Goal: Task Accomplishment & Management: Manage account settings

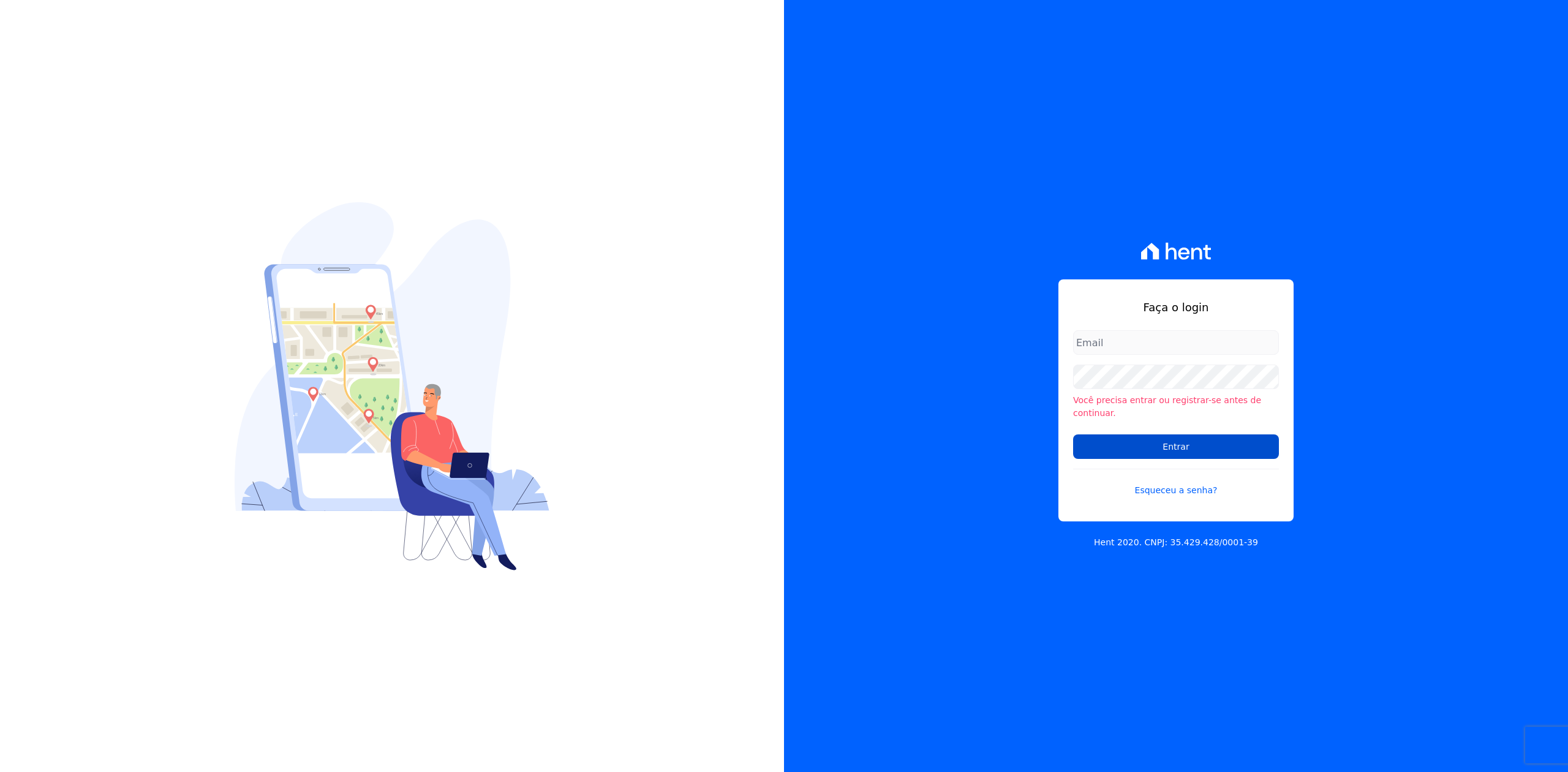
type input "kalil@apiceincorporadora.com.br"
click at [1197, 451] on input "Entrar" at bounding box center [1176, 446] width 206 height 25
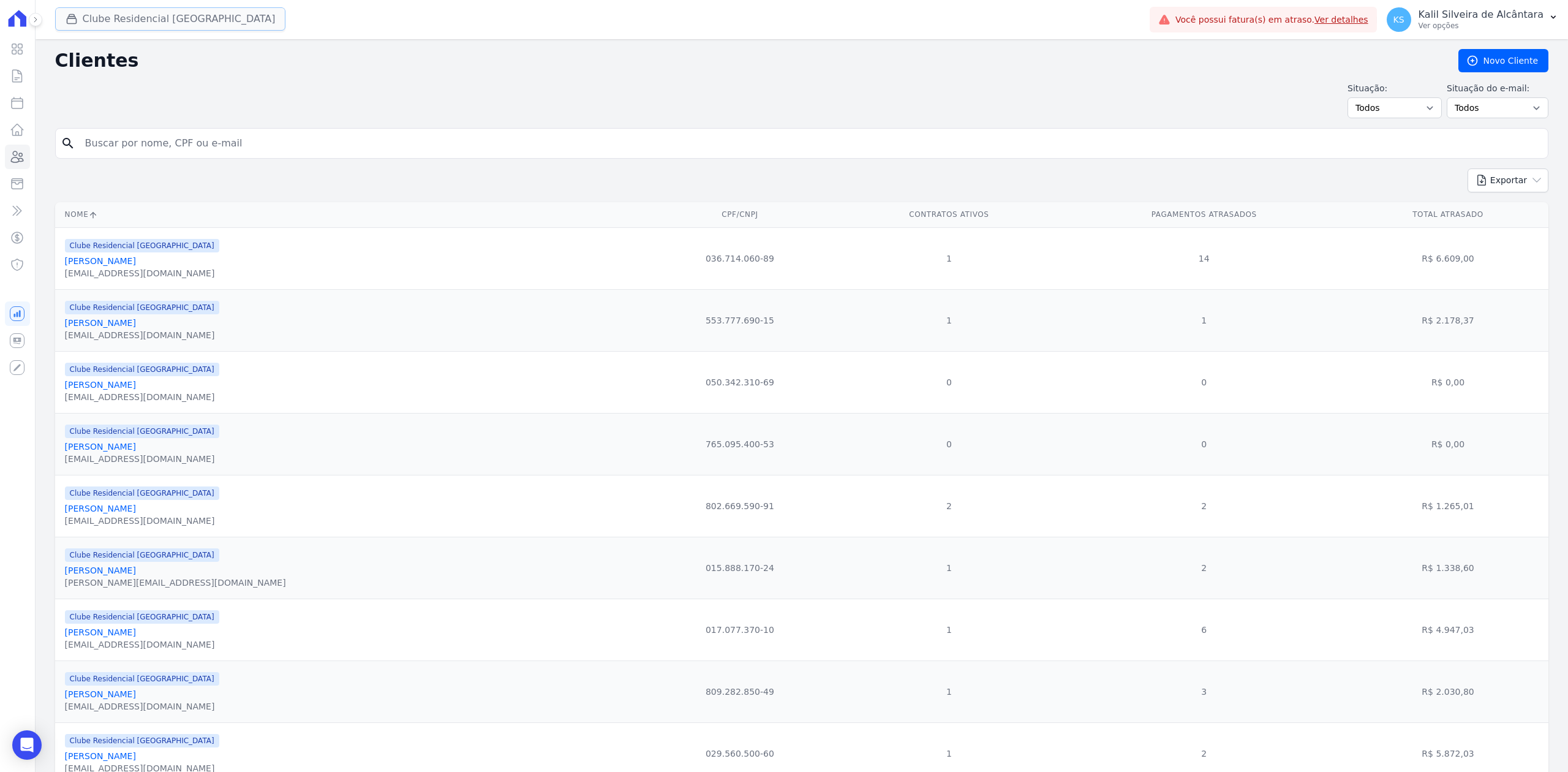
click at [163, 22] on button "Clube Residencial [GEOGRAPHIC_DATA]" at bounding box center [171, 18] width 231 height 23
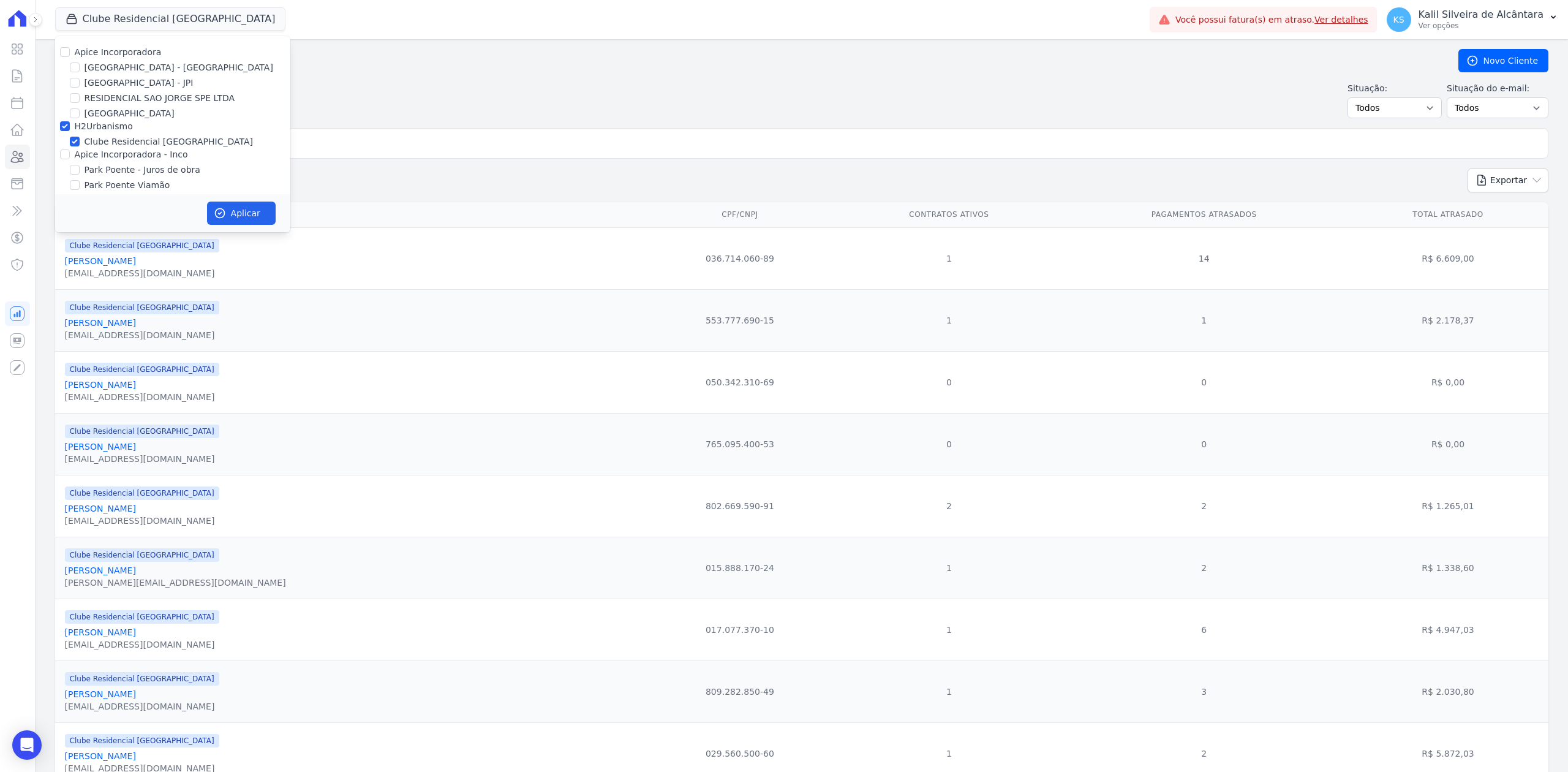
click at [59, 60] on div "Apice Incorporadora [GEOGRAPHIC_DATA] - [GEOGRAPHIC_DATA] [GEOGRAPHIC_DATA] - J…" at bounding box center [173, 126] width 235 height 180
click at [62, 53] on input "Apice Incorporadora" at bounding box center [65, 52] width 10 height 10
checkbox input "true"
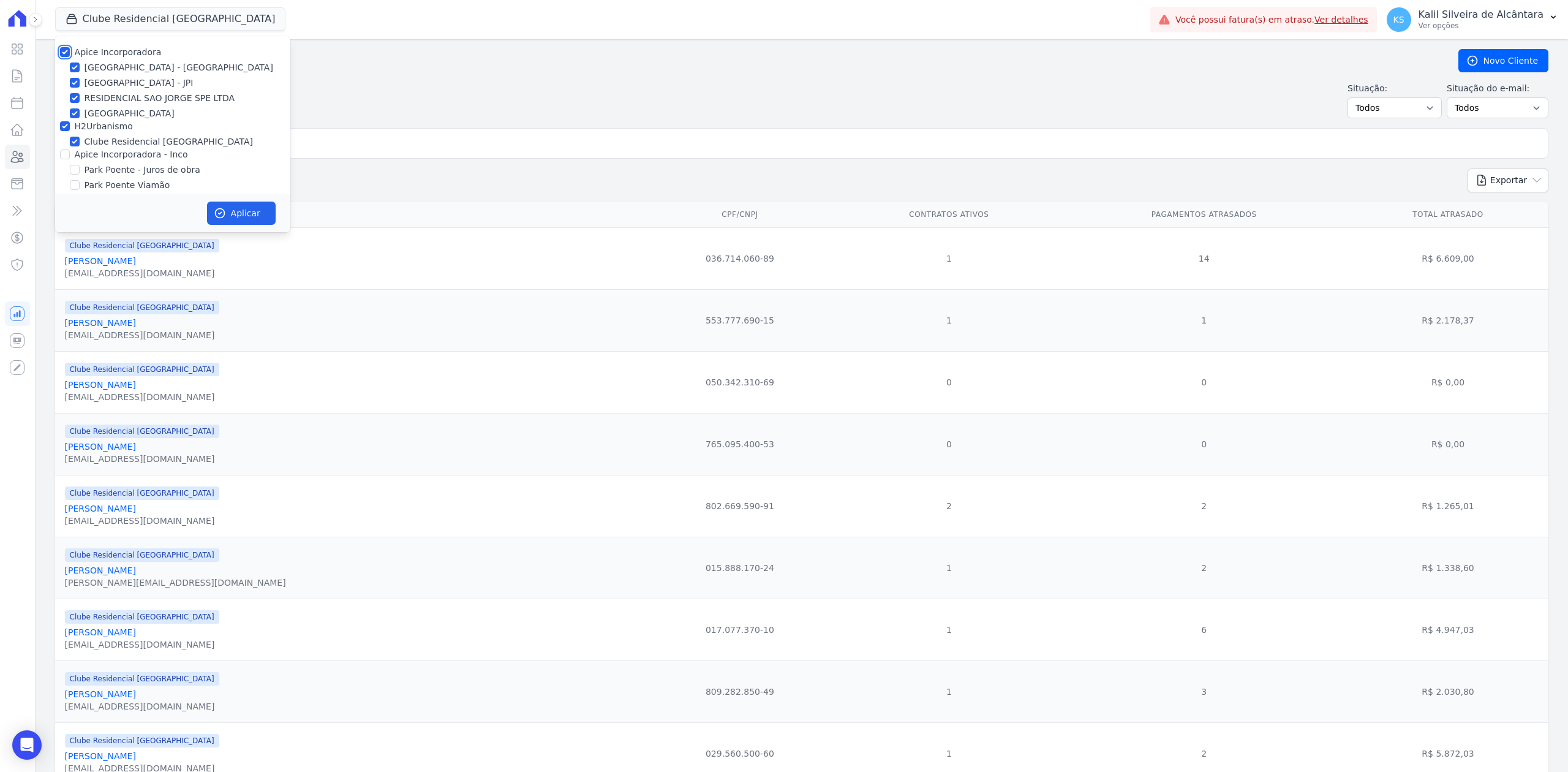
checkbox input "true"
click at [65, 153] on input "Apice Incorporadora - Inco" at bounding box center [65, 154] width 10 height 10
checkbox input "true"
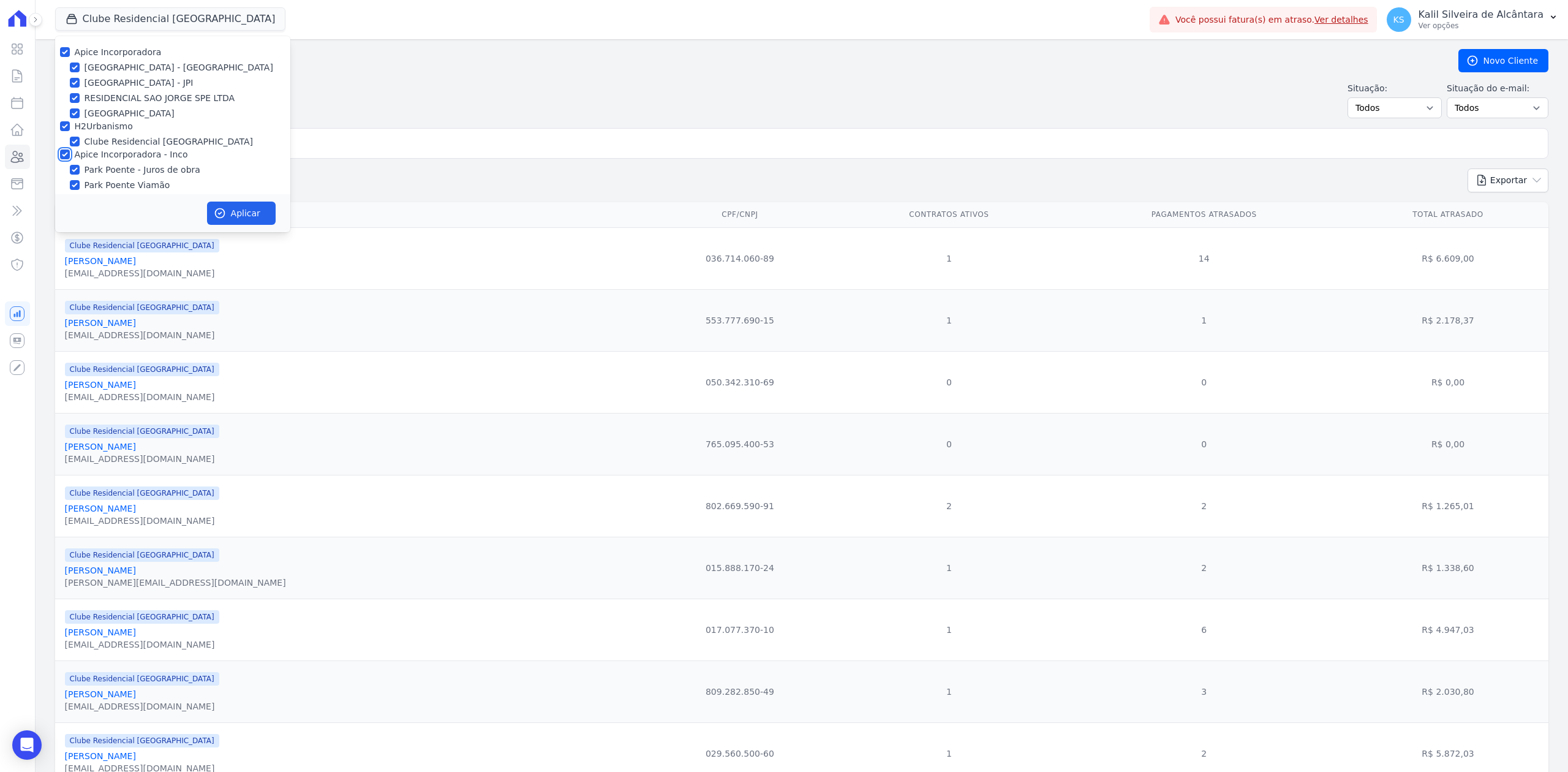
checkbox input "true"
click at [234, 209] on button "Aplicar" at bounding box center [241, 213] width 69 height 23
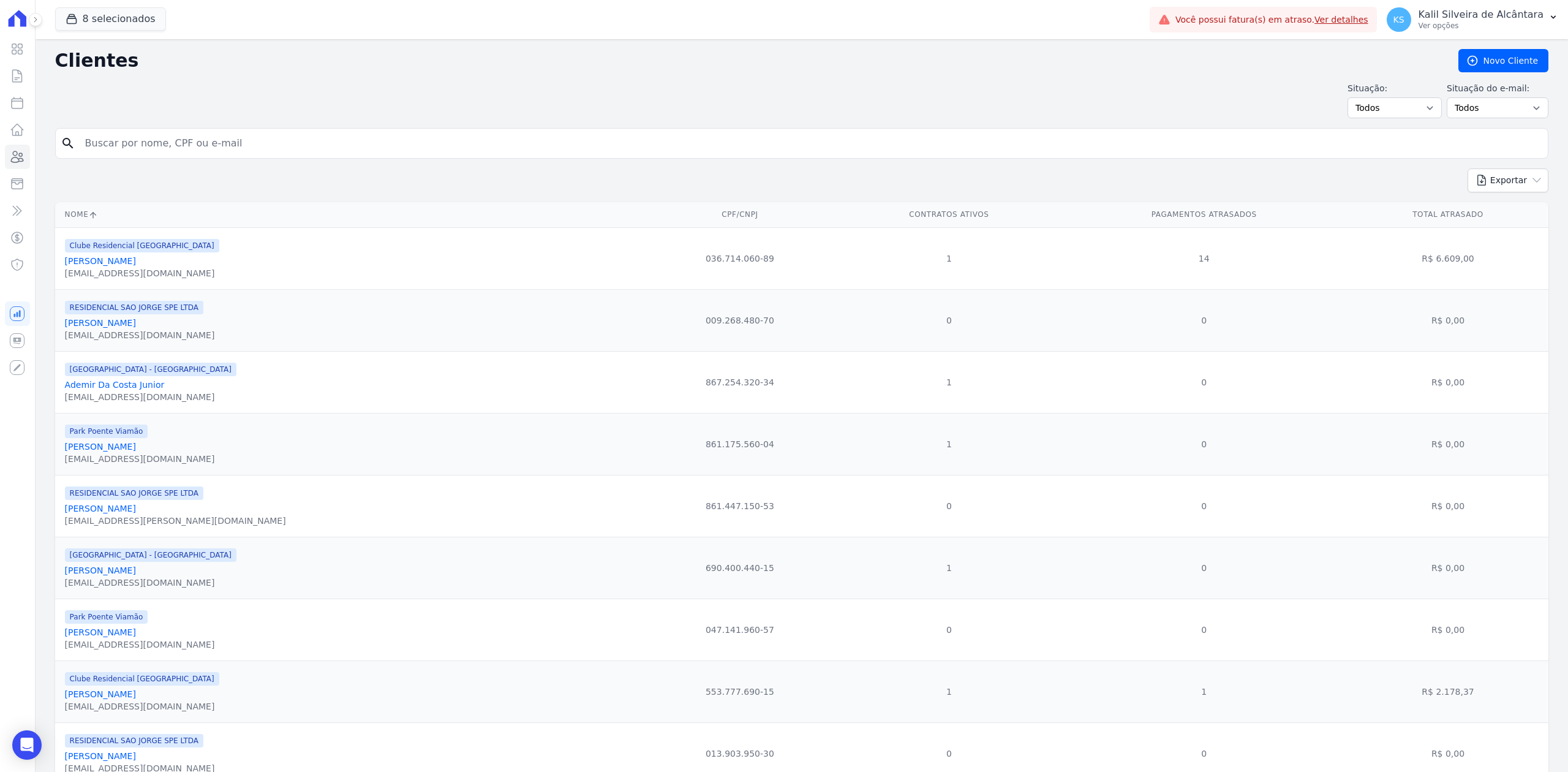
click at [376, 143] on input "search" at bounding box center [810, 143] width 1465 height 25
type input "[PERSON_NAME]"
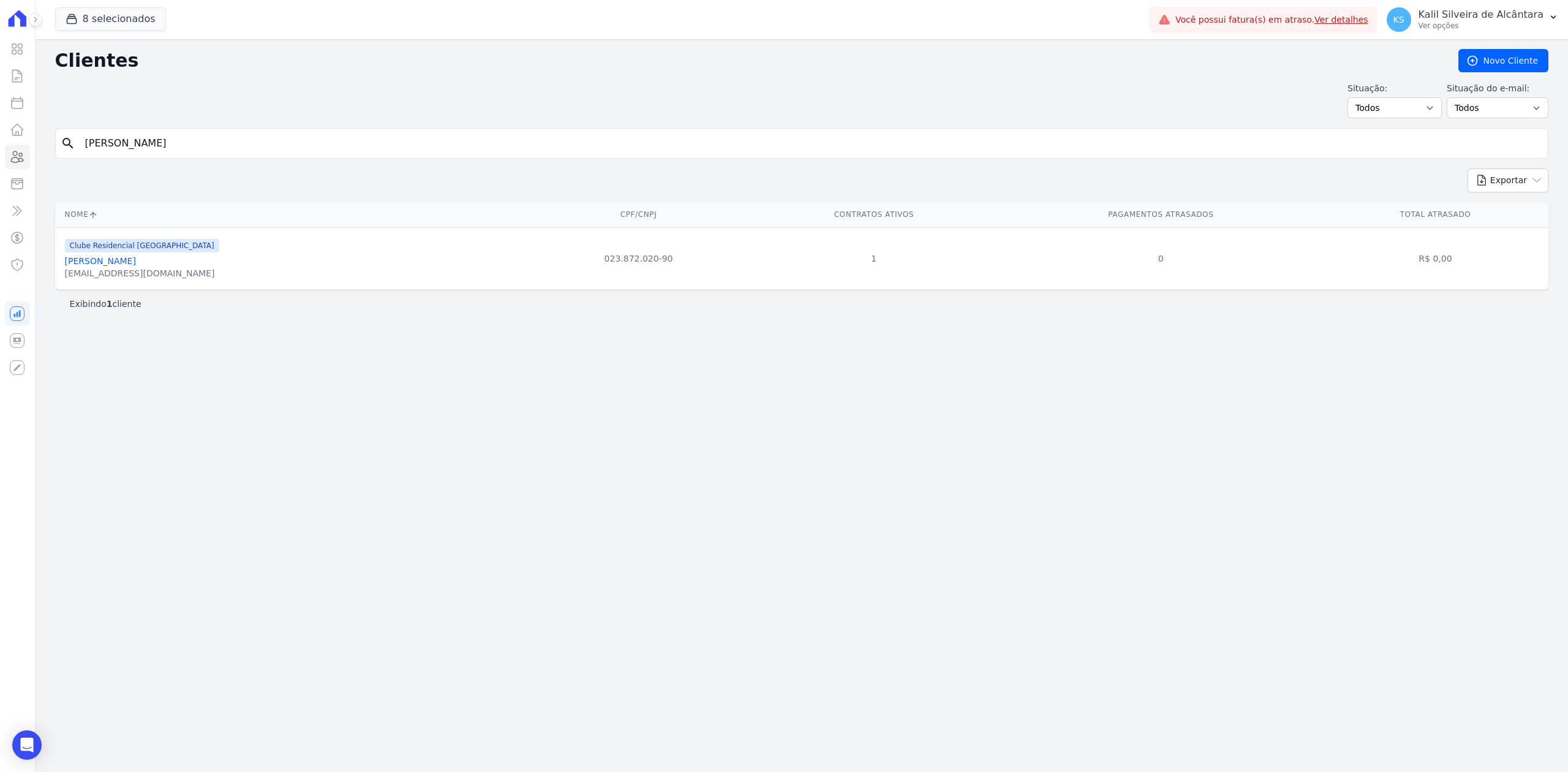
click at [168, 253] on span "Clube Residencial [GEOGRAPHIC_DATA]" at bounding box center [142, 245] width 154 height 13
click at [136, 263] on link "[PERSON_NAME]" at bounding box center [100, 261] width 71 height 10
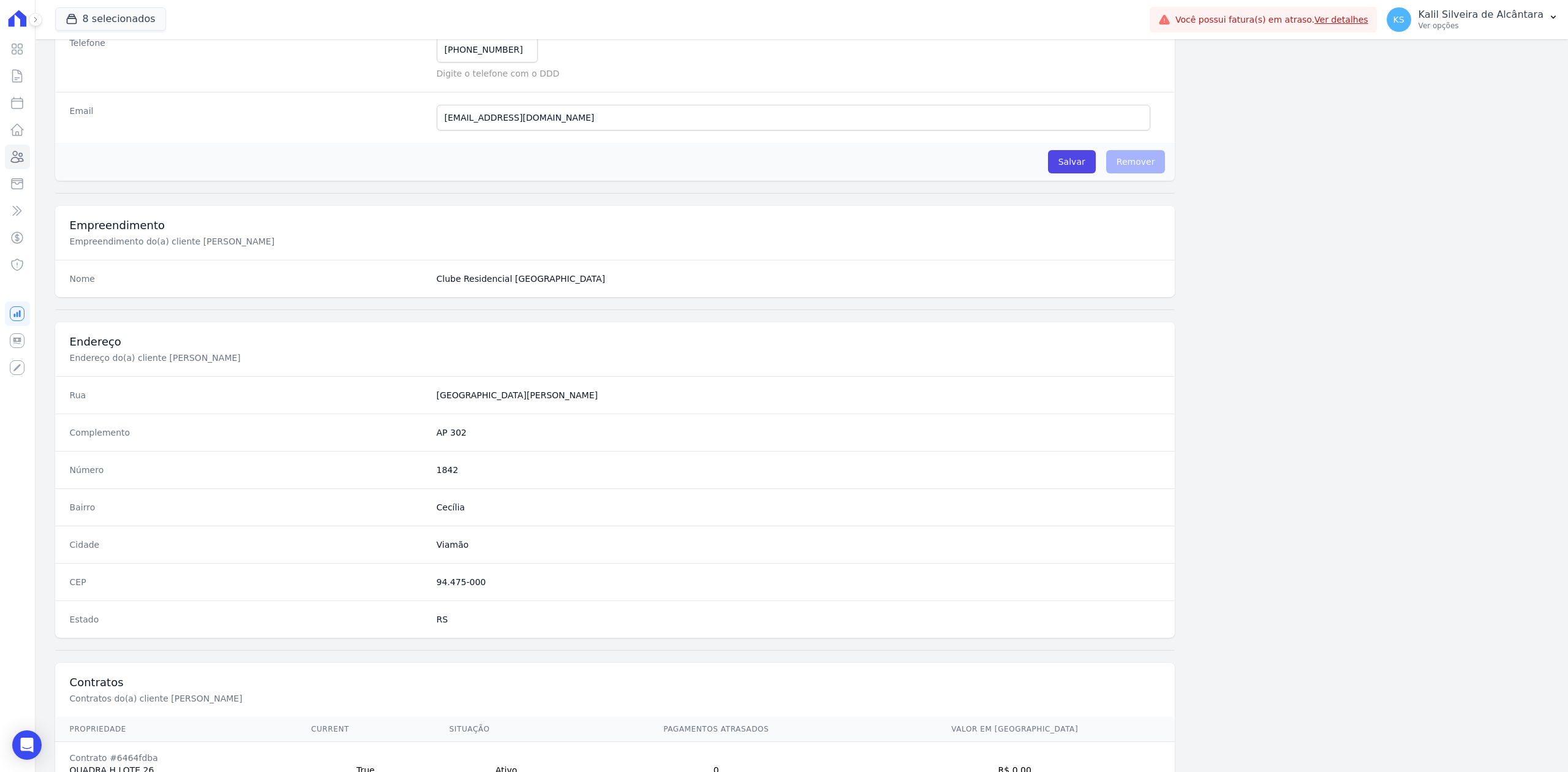
scroll to position [380, 0]
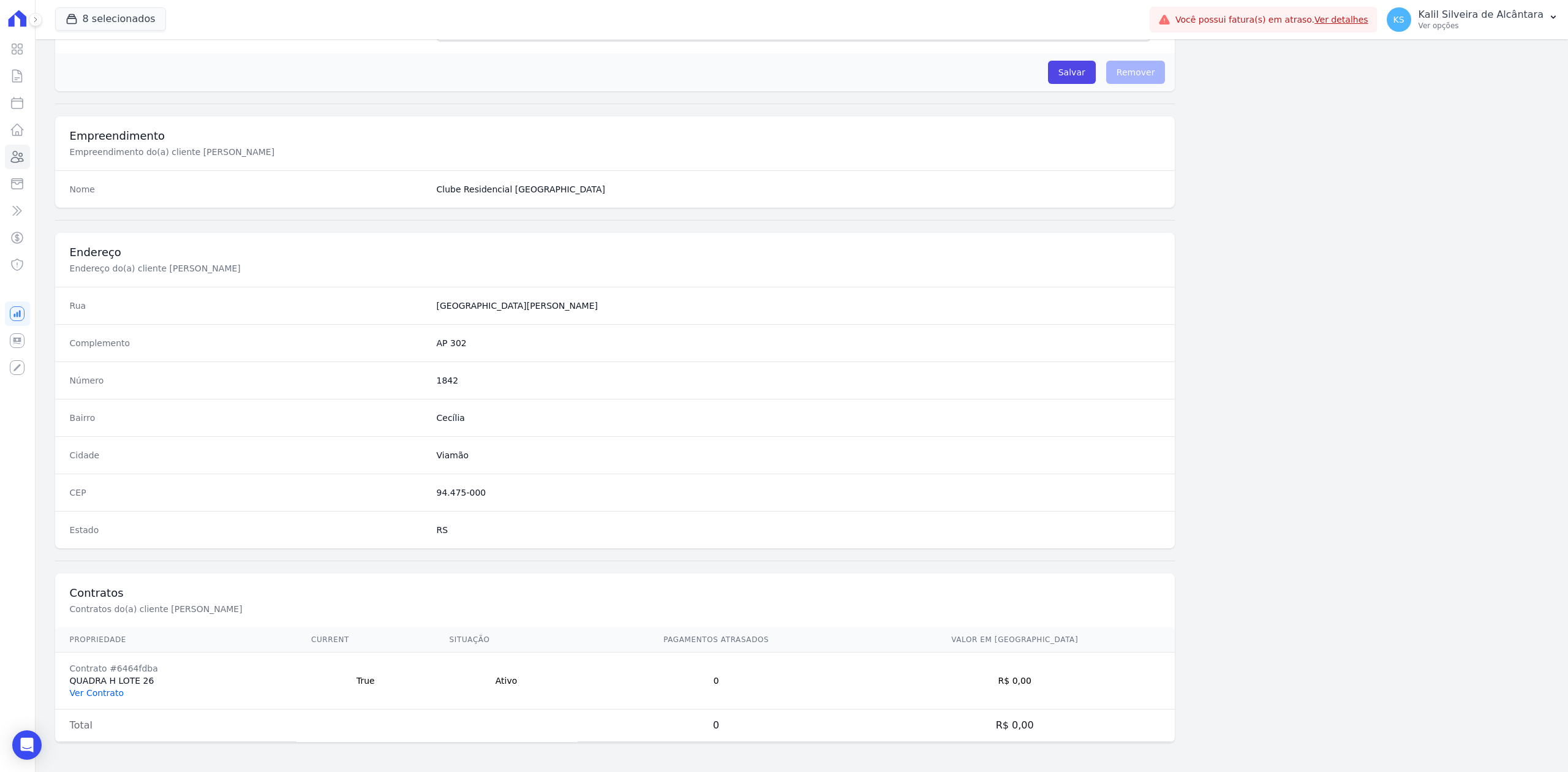
click at [108, 689] on link "Ver Contrato" at bounding box center [96, 693] width 54 height 10
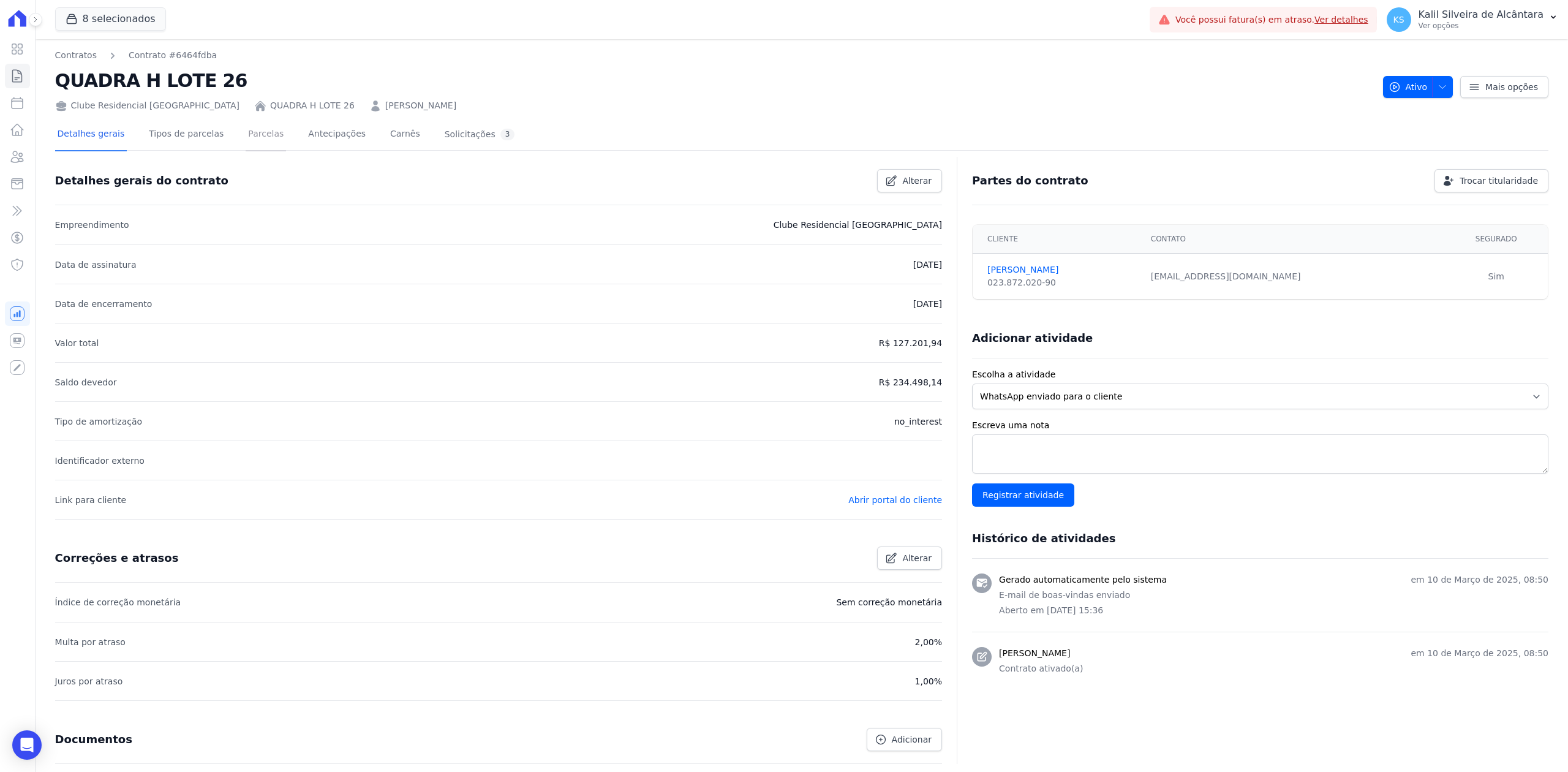
click at [258, 135] on link "Parcelas" at bounding box center [266, 135] width 41 height 32
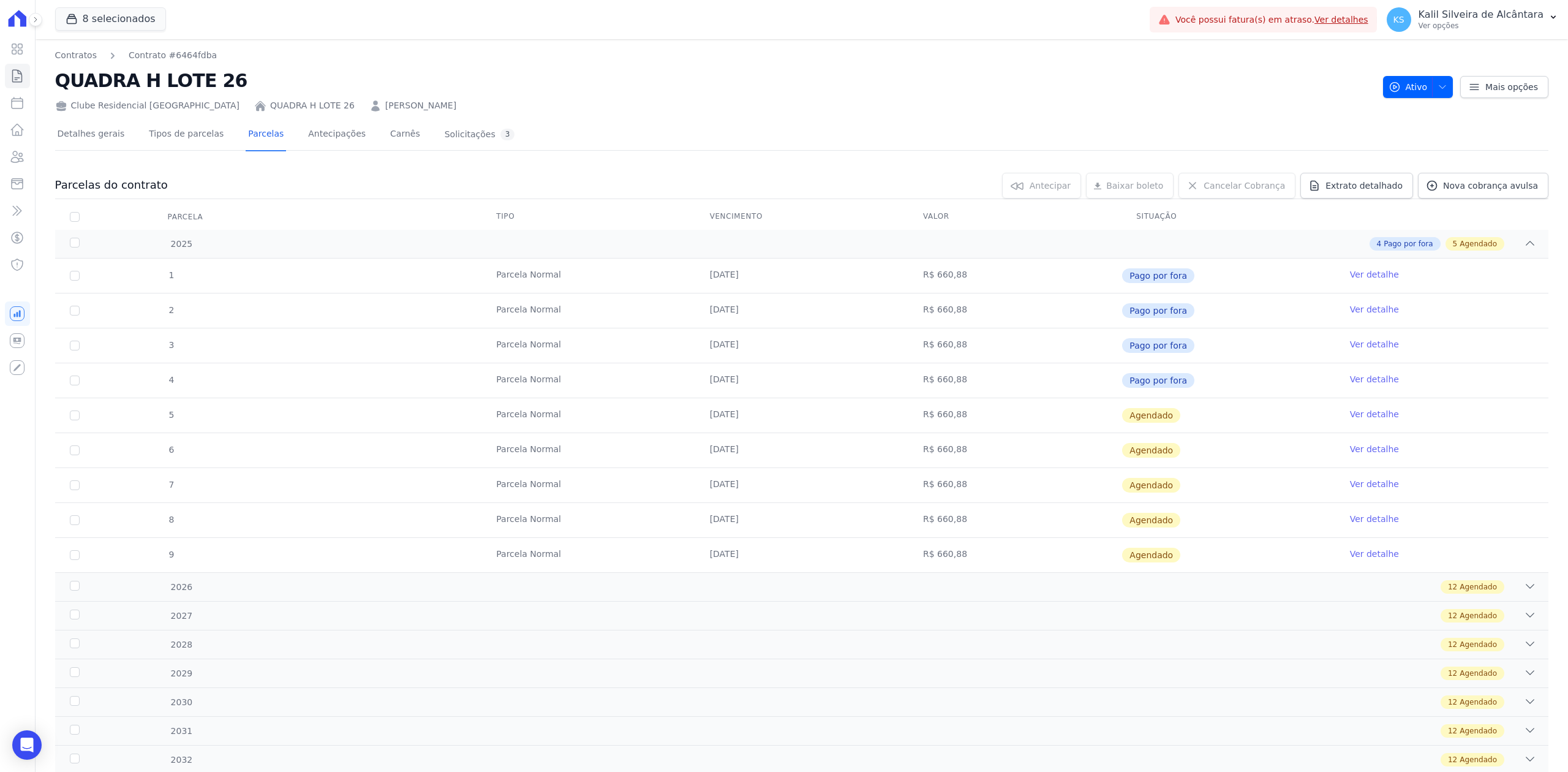
click at [1355, 416] on link "Ver detalhe" at bounding box center [1374, 413] width 49 height 12
click at [1559, 11] on button "KS [PERSON_NAME] de [GEOGRAPHIC_DATA] Ver opções" at bounding box center [1473, 19] width 191 height 34
click at [1466, 107] on link "Importar remessas" at bounding box center [1489, 107] width 157 height 22
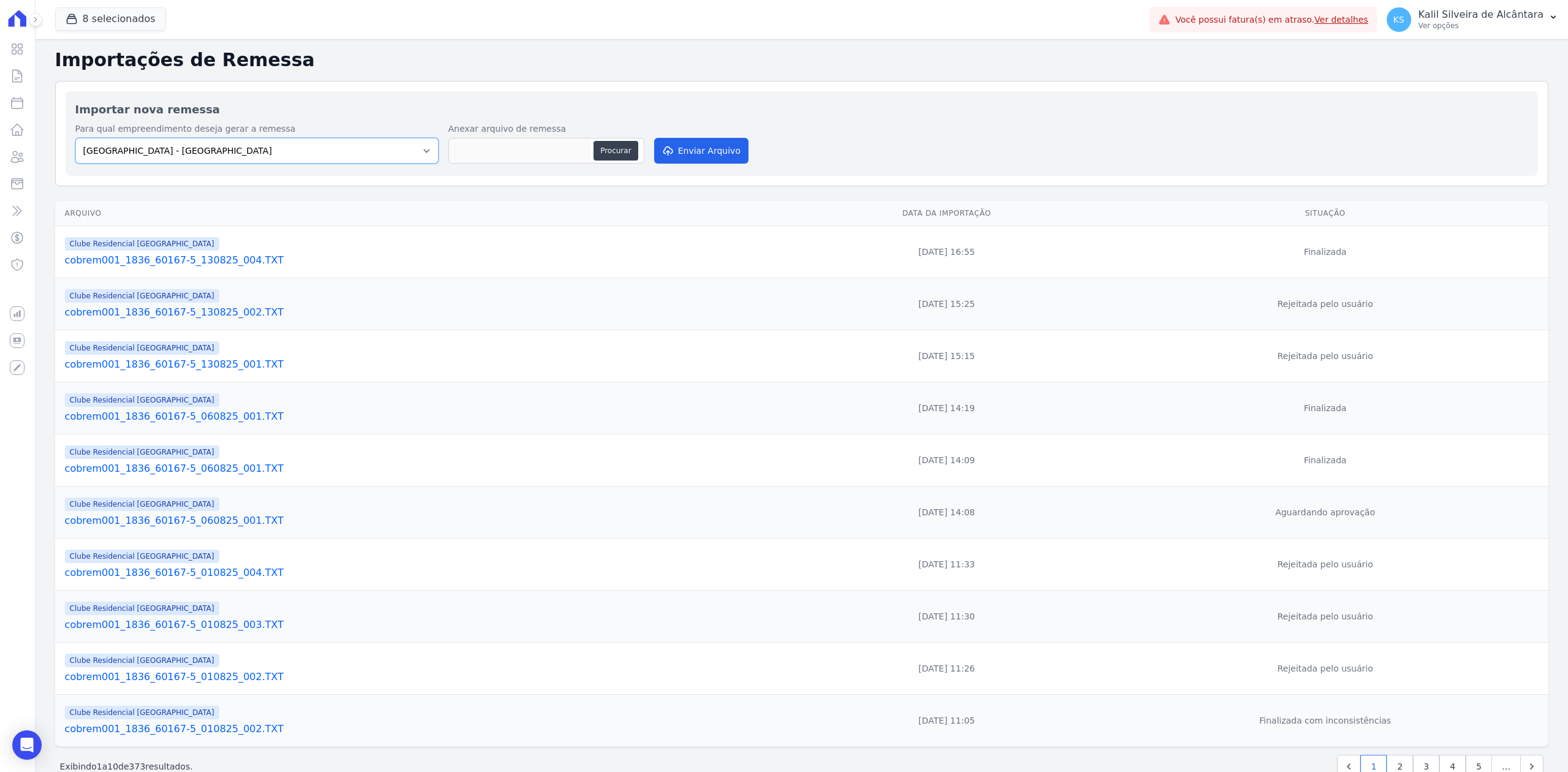
click at [387, 143] on select "[GEOGRAPHIC_DATA] - [GEOGRAPHIC_DATA] - JPI Clube Residencial [GEOGRAPHIC_DATA]…" at bounding box center [256, 150] width 363 height 26
select select "9faf743c-9acd-4b6b-9881-b5fc9395b26d"
click at [75, 138] on select "[GEOGRAPHIC_DATA] - [GEOGRAPHIC_DATA] - JPI Clube Residencial [GEOGRAPHIC_DATA]…" at bounding box center [256, 150] width 363 height 26
click at [604, 152] on button "Procurar" at bounding box center [616, 151] width 44 height 20
type input "cobrem756_3100_13986-6_150825_003.TXT"
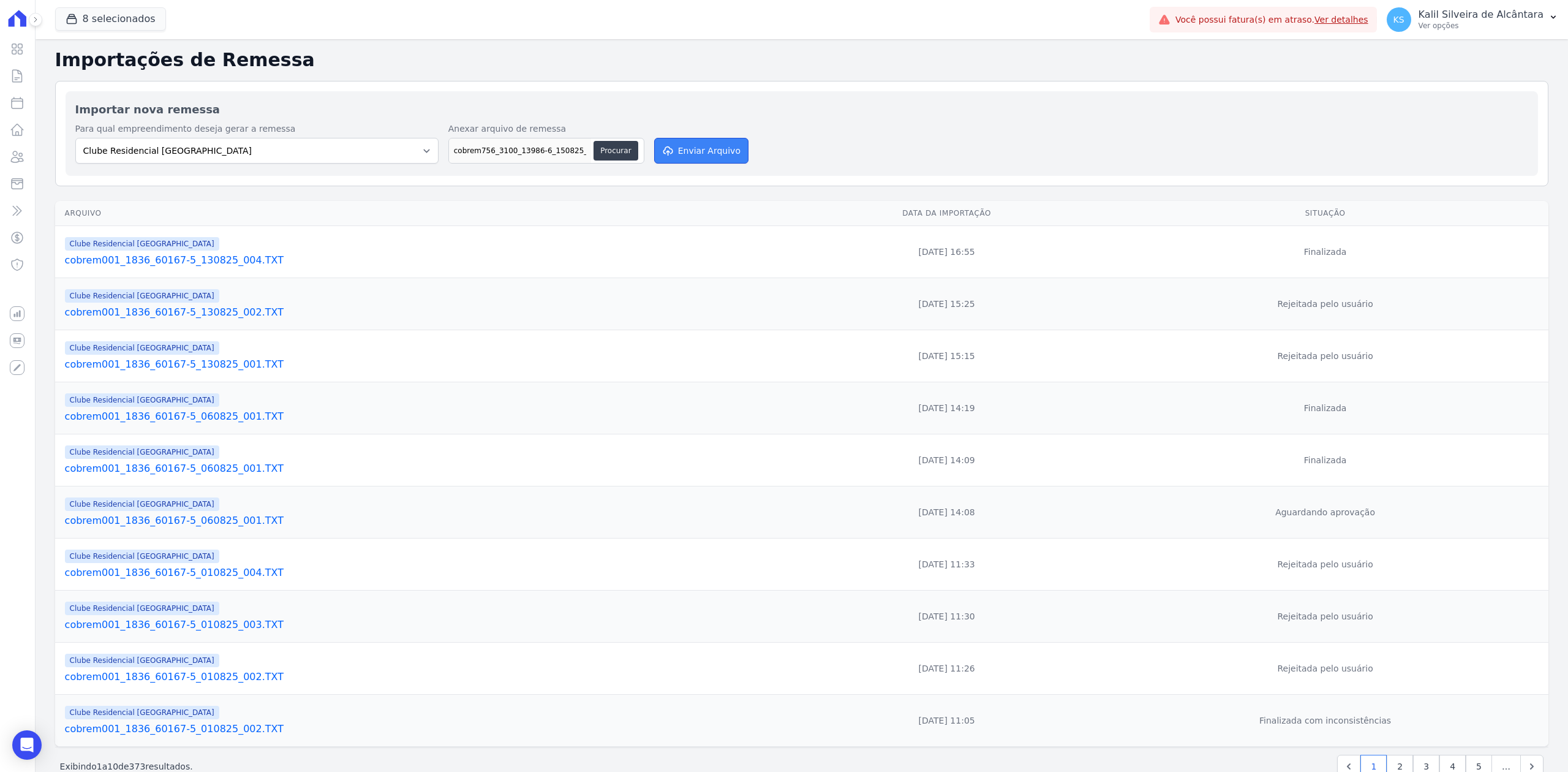
click at [684, 158] on button "Enviar Arquivo" at bounding box center [701, 150] width 94 height 26
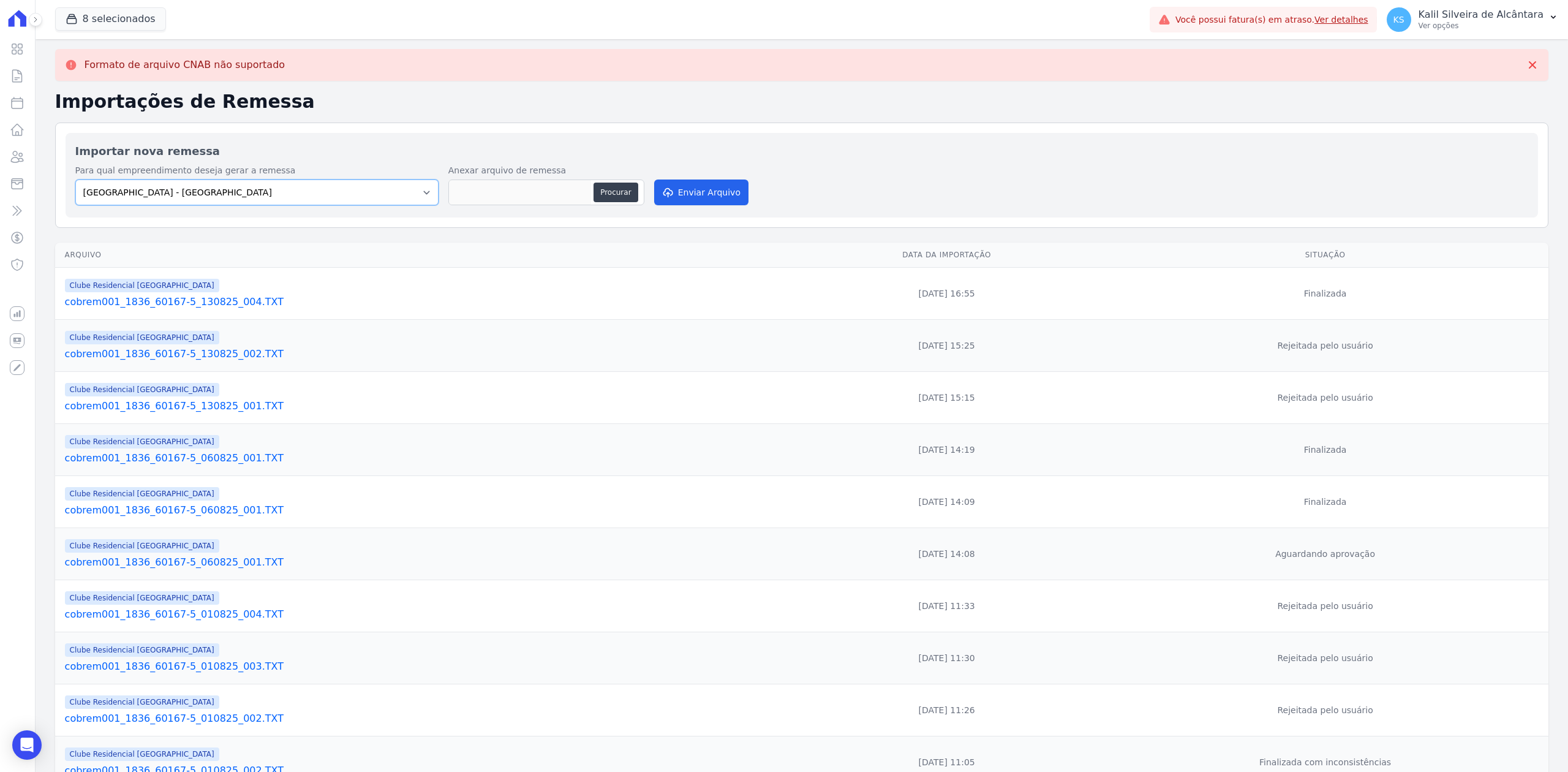
click at [411, 194] on select "[GEOGRAPHIC_DATA] - [GEOGRAPHIC_DATA] - JPI Clube Residencial [GEOGRAPHIC_DATA]…" at bounding box center [256, 192] width 363 height 26
select select "9faf743c-9acd-4b6b-9881-b5fc9395b26d"
click at [75, 180] on select "[GEOGRAPHIC_DATA] - [GEOGRAPHIC_DATA] - JPI Clube Residencial [GEOGRAPHIC_DATA]…" at bounding box center [256, 192] width 363 height 26
click at [621, 199] on button "Procurar" at bounding box center [616, 192] width 44 height 20
type input "cobrem756_3100_13986-6_150825_003.TXT"
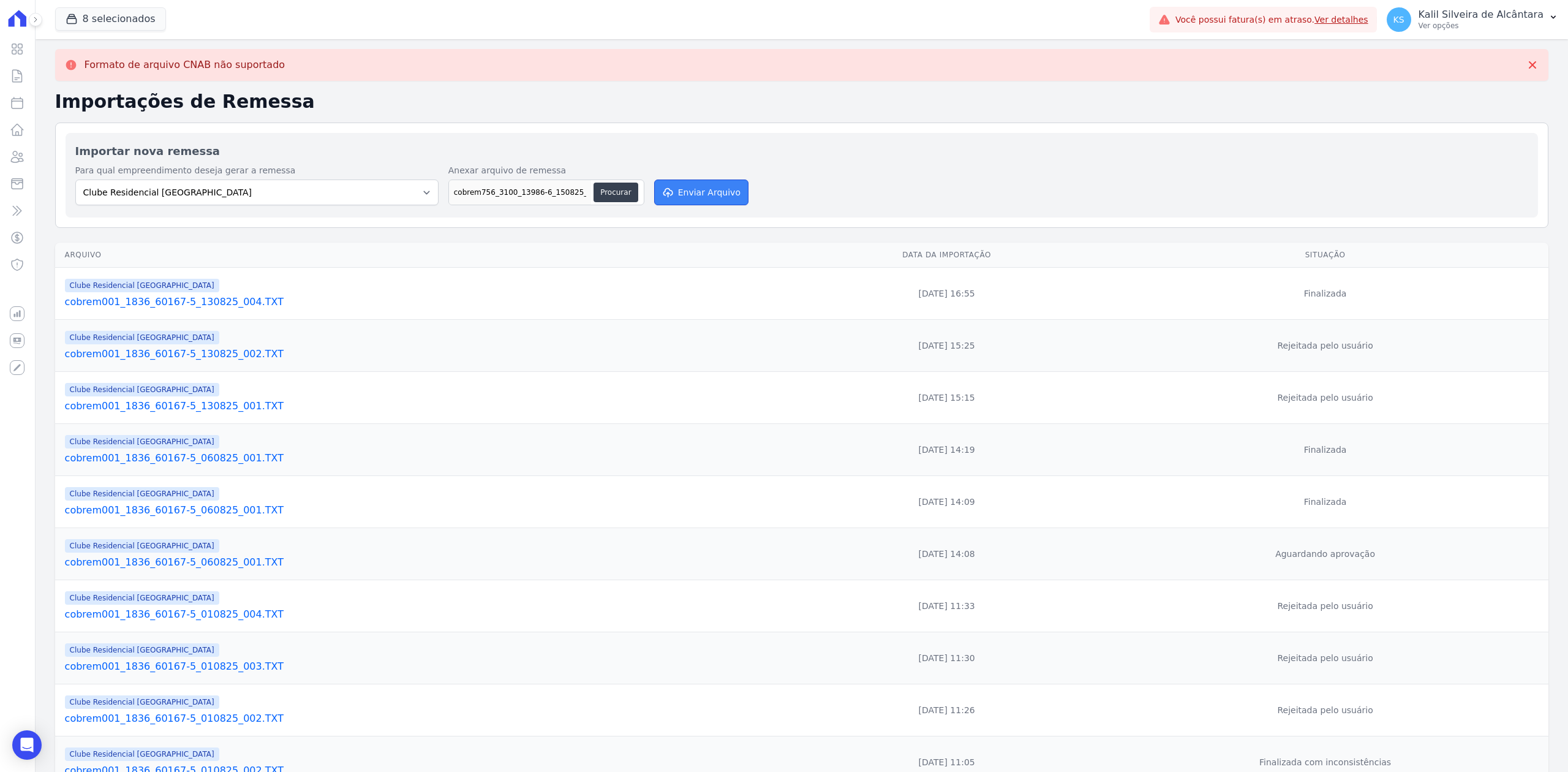
click at [702, 181] on button "Enviar Arquivo" at bounding box center [701, 192] width 94 height 26
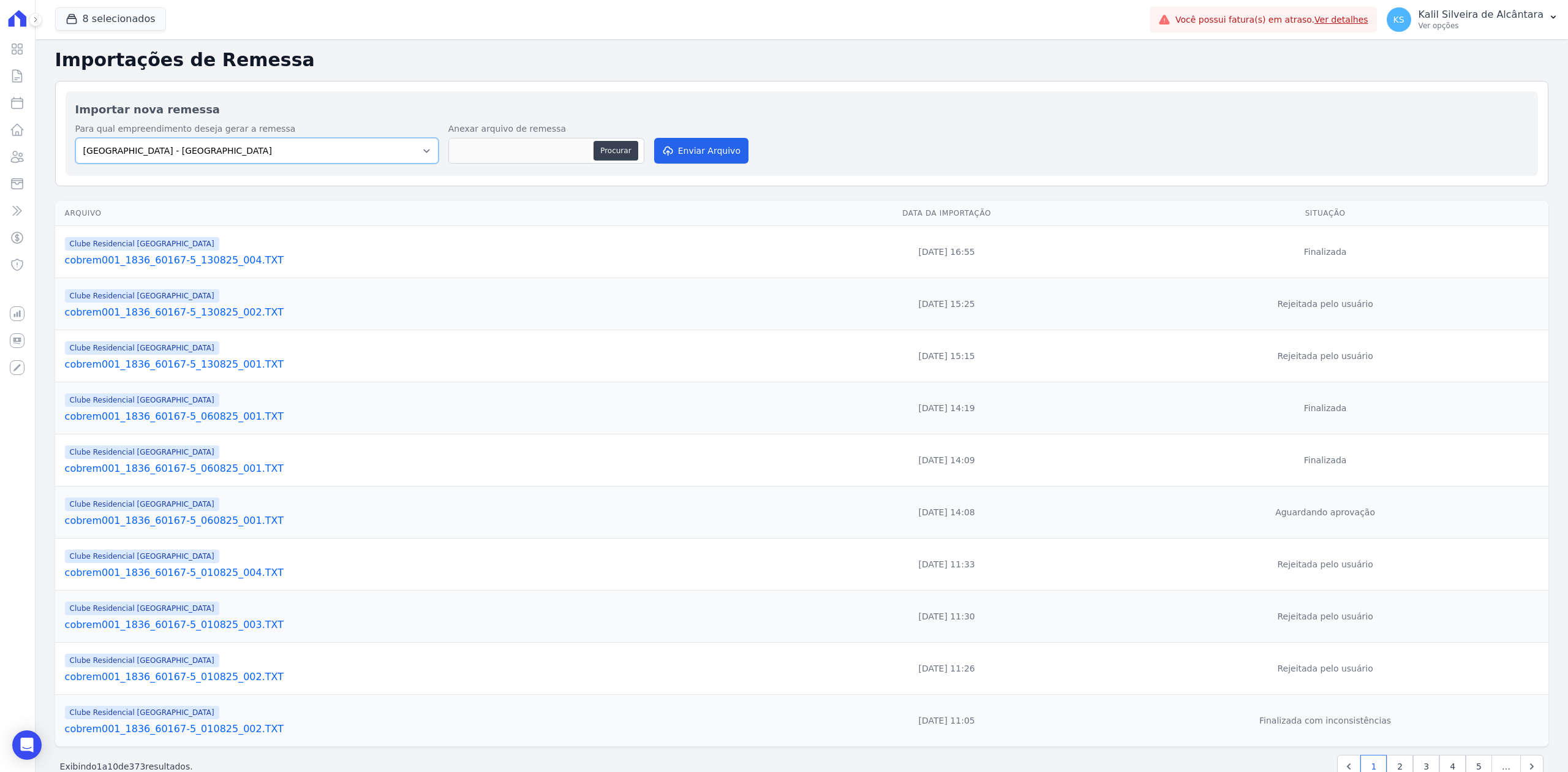
click at [400, 152] on select "[GEOGRAPHIC_DATA] - [GEOGRAPHIC_DATA] - JPI Clube Residencial [GEOGRAPHIC_DATA]…" at bounding box center [256, 150] width 363 height 26
select select "9faf743c-9acd-4b6b-9881-b5fc9395b26d"
click at [75, 138] on select "[GEOGRAPHIC_DATA] - [GEOGRAPHIC_DATA] - JPI Clube Residencial [GEOGRAPHIC_DATA]…" at bounding box center [256, 150] width 363 height 26
click at [608, 145] on button "Procurar" at bounding box center [616, 151] width 44 height 20
type input "cobrem756_3100_13986-6_150825_003.TXT"
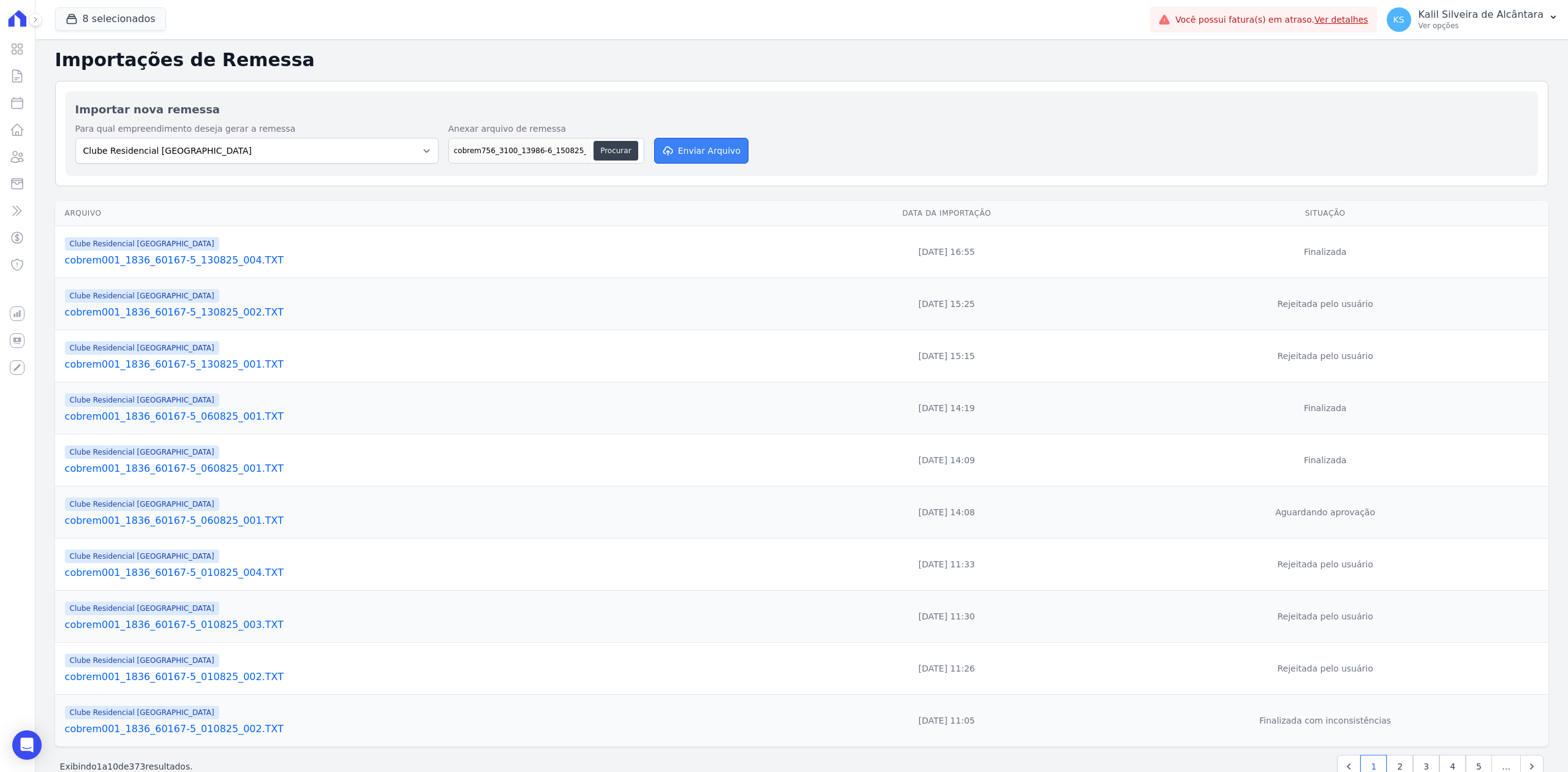
click at [712, 159] on button "Enviar Arquivo" at bounding box center [701, 150] width 94 height 26
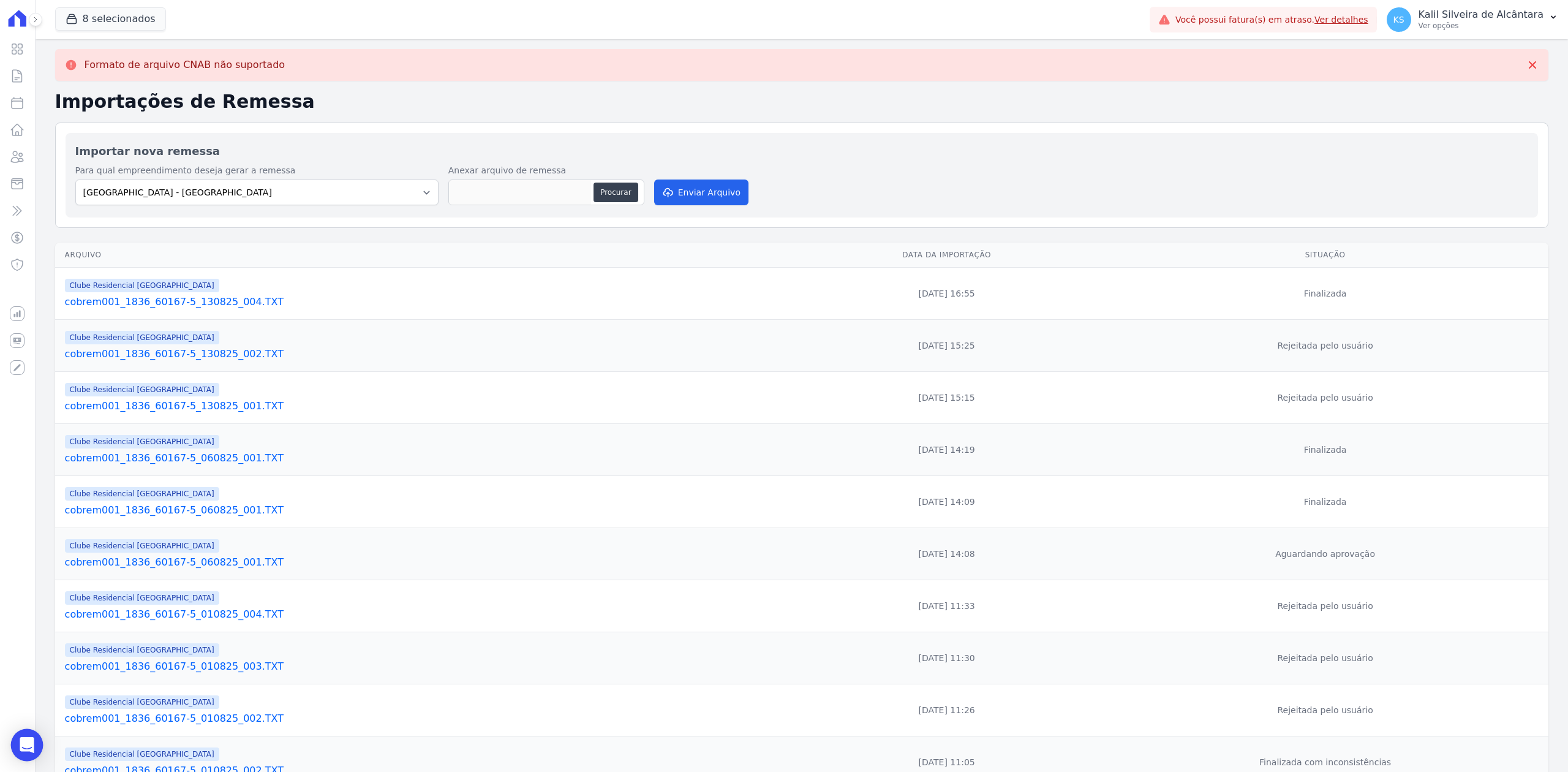
click at [38, 738] on div "Open Intercom Messenger" at bounding box center [27, 745] width 32 height 32
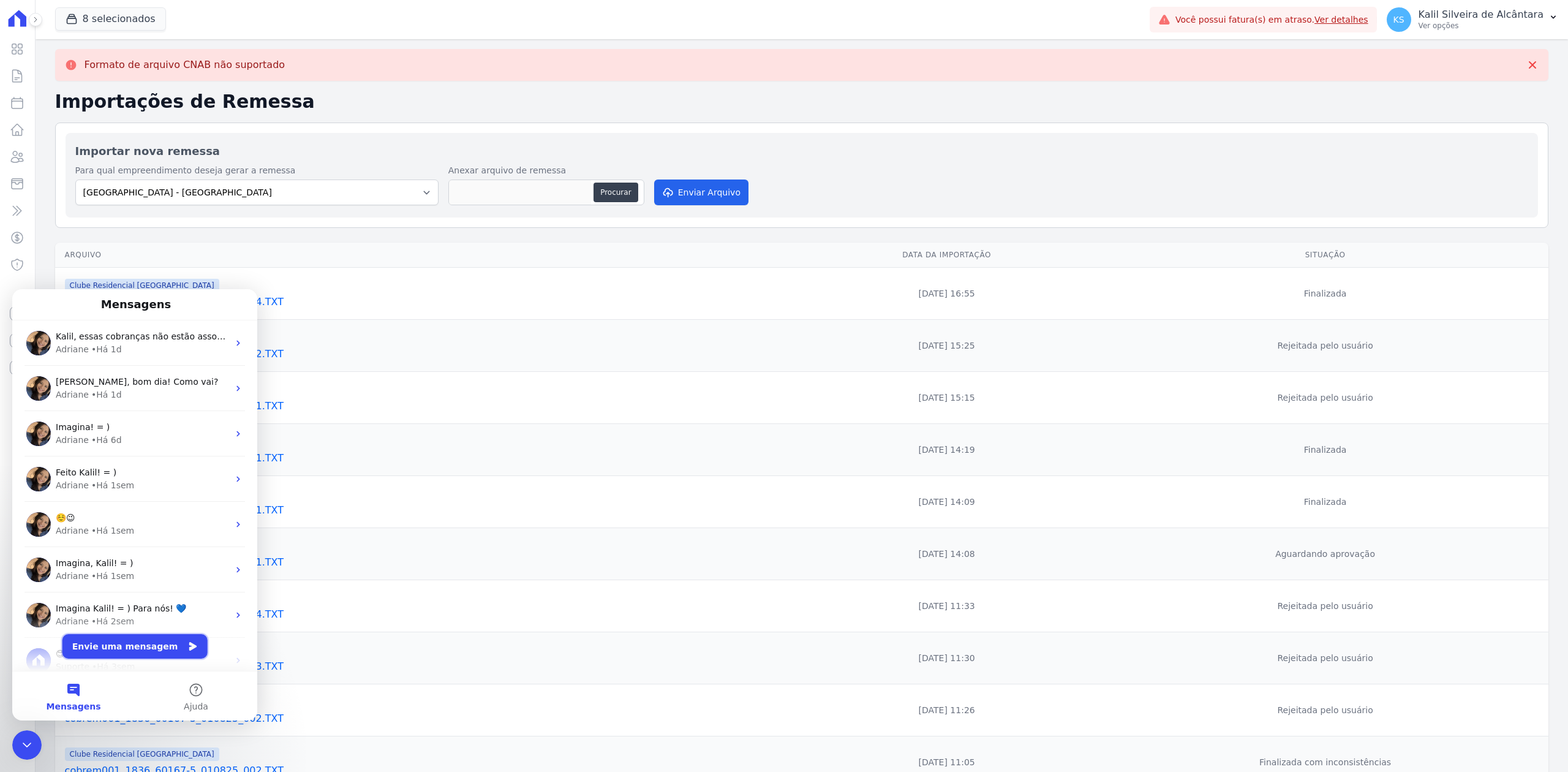
click at [130, 646] on button "Envie uma mensagem" at bounding box center [135, 646] width 145 height 25
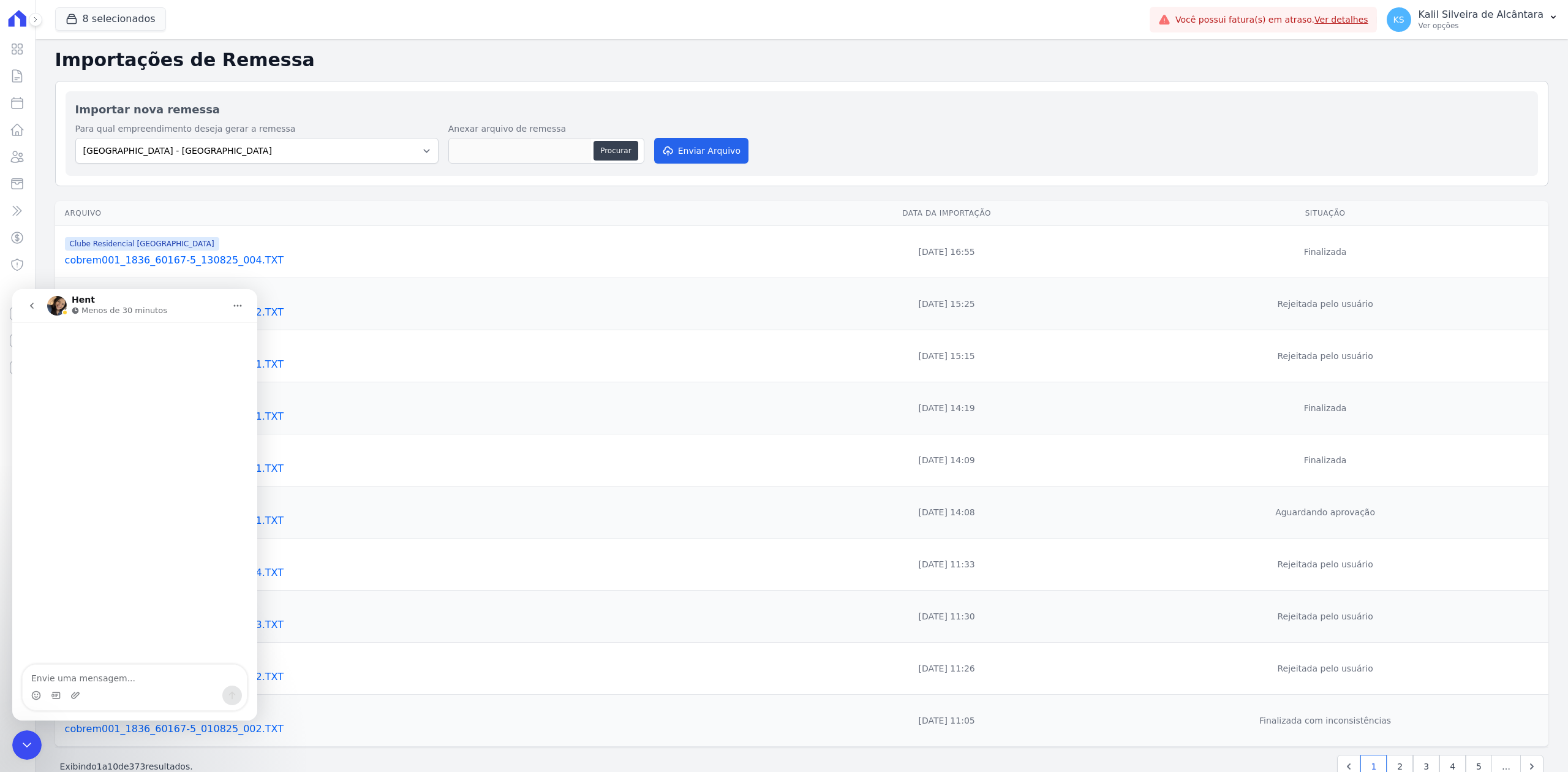
click at [153, 681] on textarea "Envie uma mensagem..." at bounding box center [134, 675] width 224 height 21
type textarea "Olá, bom dia! Tudo bem? Tive um problema na importação de remessa de um boleto."
click at [153, 679] on textarea "Envie uma mensagem..." at bounding box center [134, 675] width 224 height 21
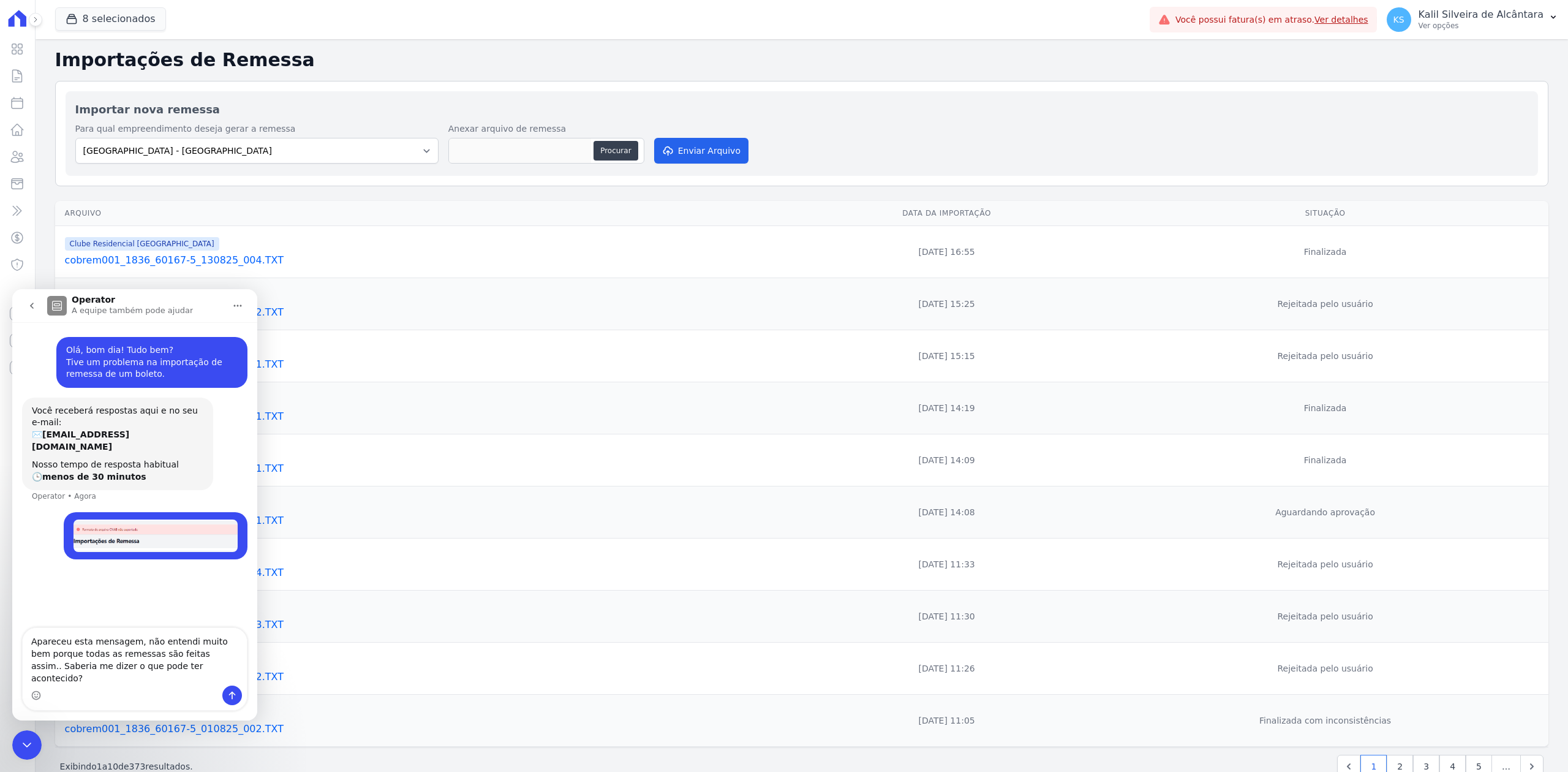
type textarea "Apareceu esta mensagem, não entendi muito bem porque todas as remessas são feit…"
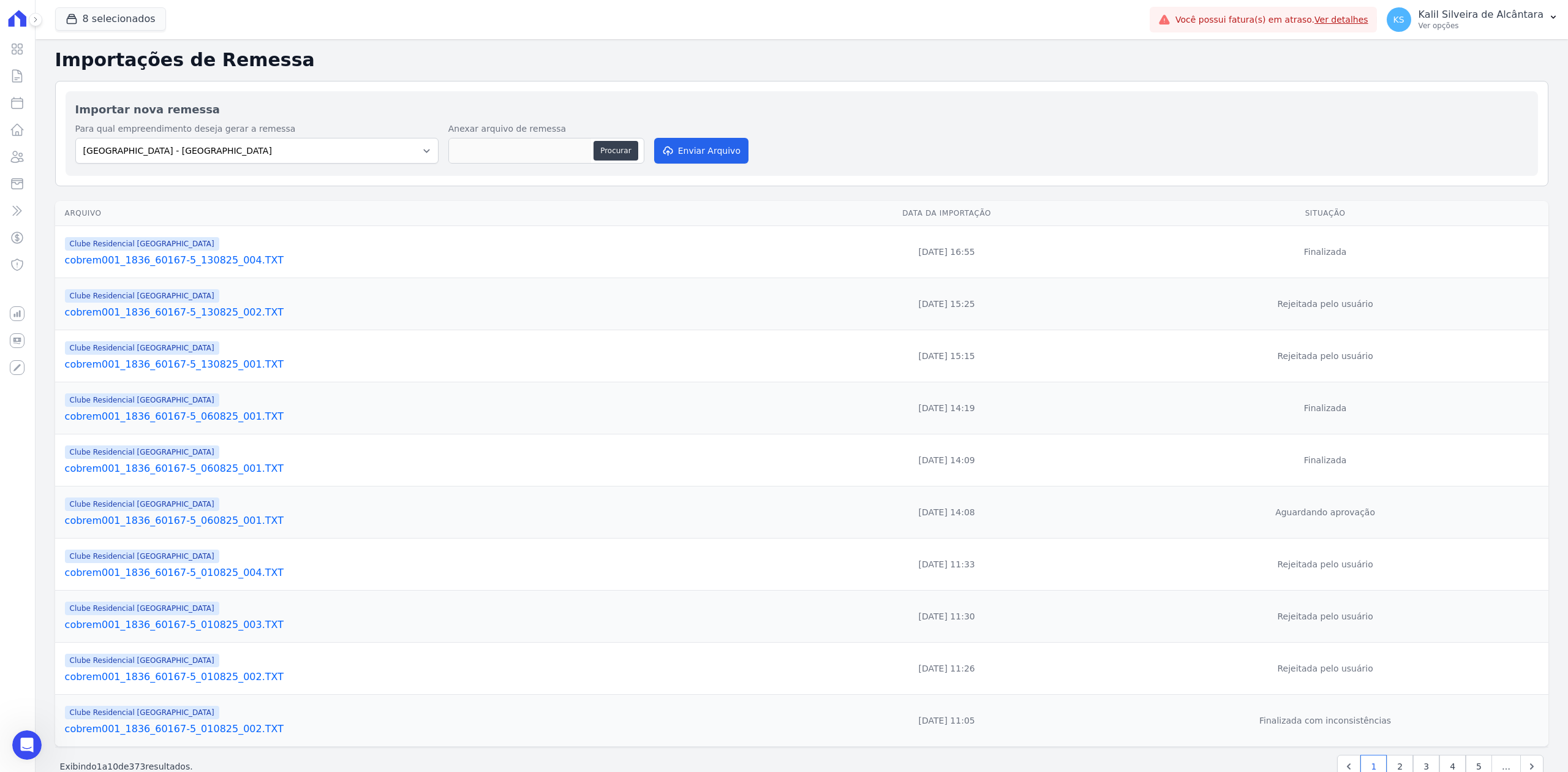
scroll to position [6, 0]
click at [407, 147] on select "[GEOGRAPHIC_DATA] - [GEOGRAPHIC_DATA] - JPI Clube Residencial [GEOGRAPHIC_DATA]…" at bounding box center [256, 150] width 363 height 26
select select "9faf743c-9acd-4b6b-9881-b5fc9395b26d"
click at [75, 138] on select "[GEOGRAPHIC_DATA] - [GEOGRAPHIC_DATA] - JPI Clube Residencial [GEOGRAPHIC_DATA]…" at bounding box center [256, 150] width 363 height 26
click at [616, 146] on button "Procurar" at bounding box center [616, 151] width 44 height 20
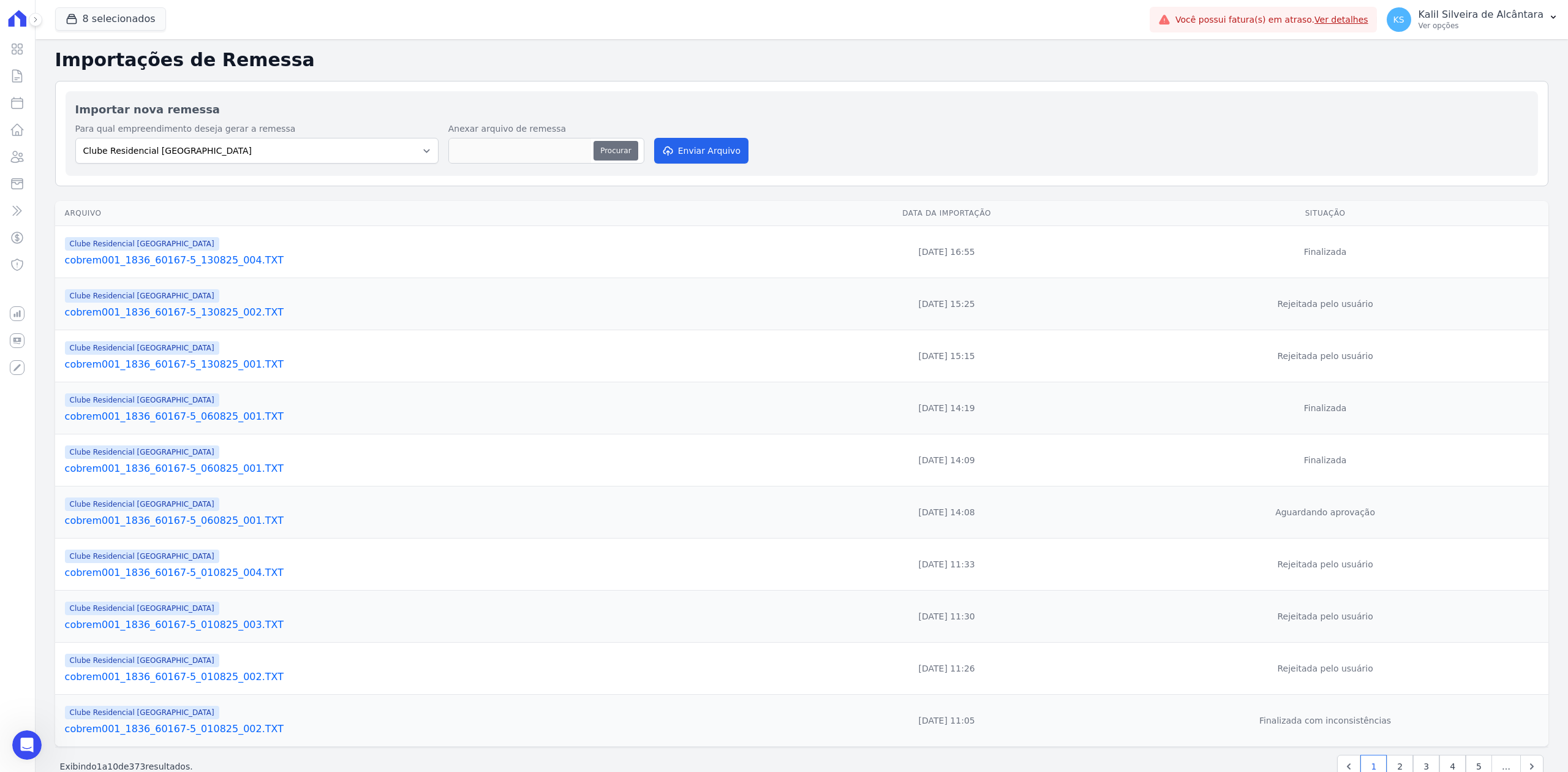
type input "cobrem756_3100_13986-6_150825_003.TXT"
click at [691, 157] on button "Enviar Arquivo" at bounding box center [701, 150] width 94 height 26
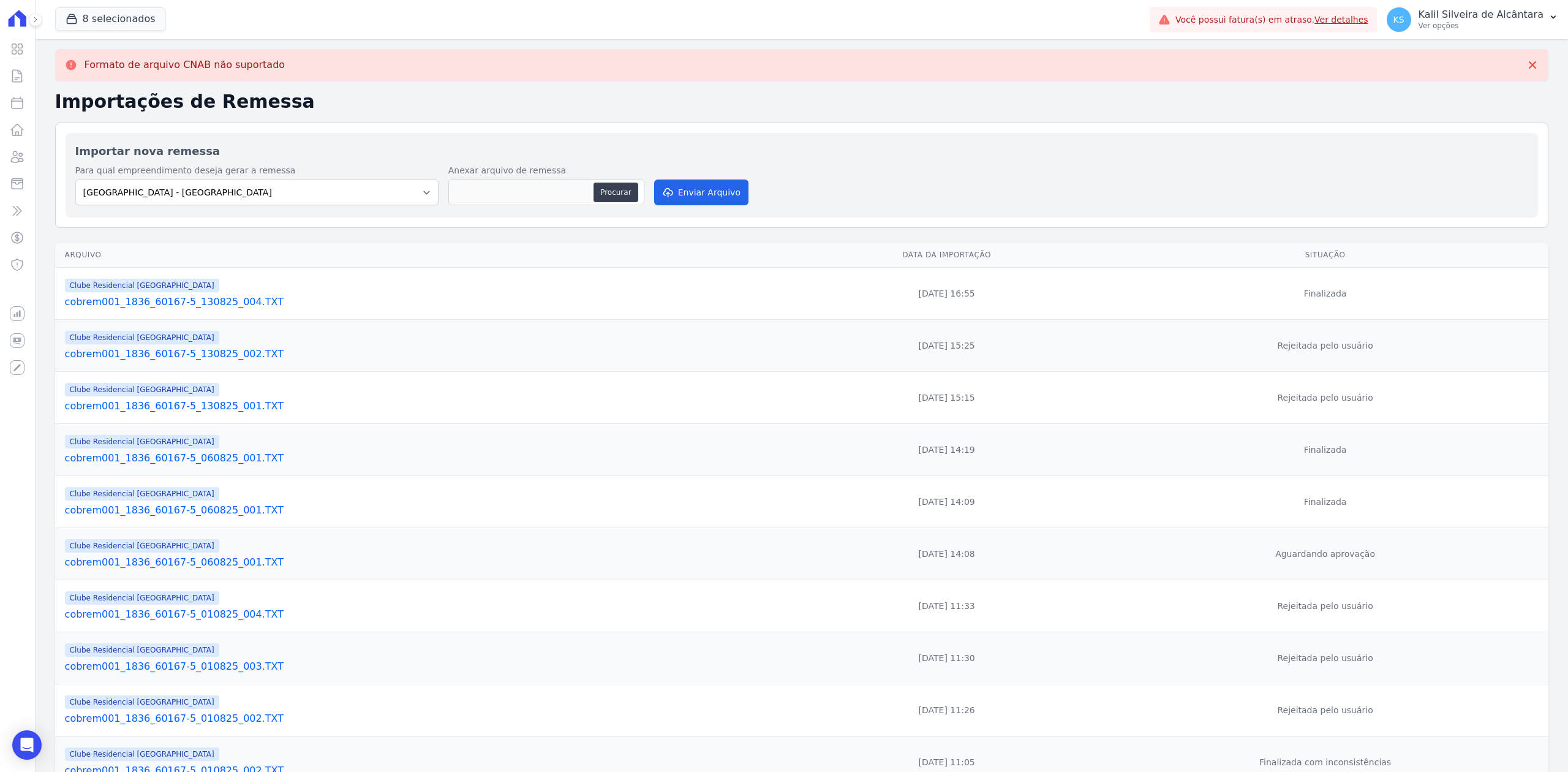
click at [72, 65] on icon at bounding box center [70, 65] width 11 height 11
click at [69, 60] on icon at bounding box center [70, 65] width 11 height 11
click at [65, 61] on icon at bounding box center [71, 65] width 12 height 12
click at [110, 67] on p "Formato de arquivo CNAB não suportado" at bounding box center [185, 65] width 201 height 12
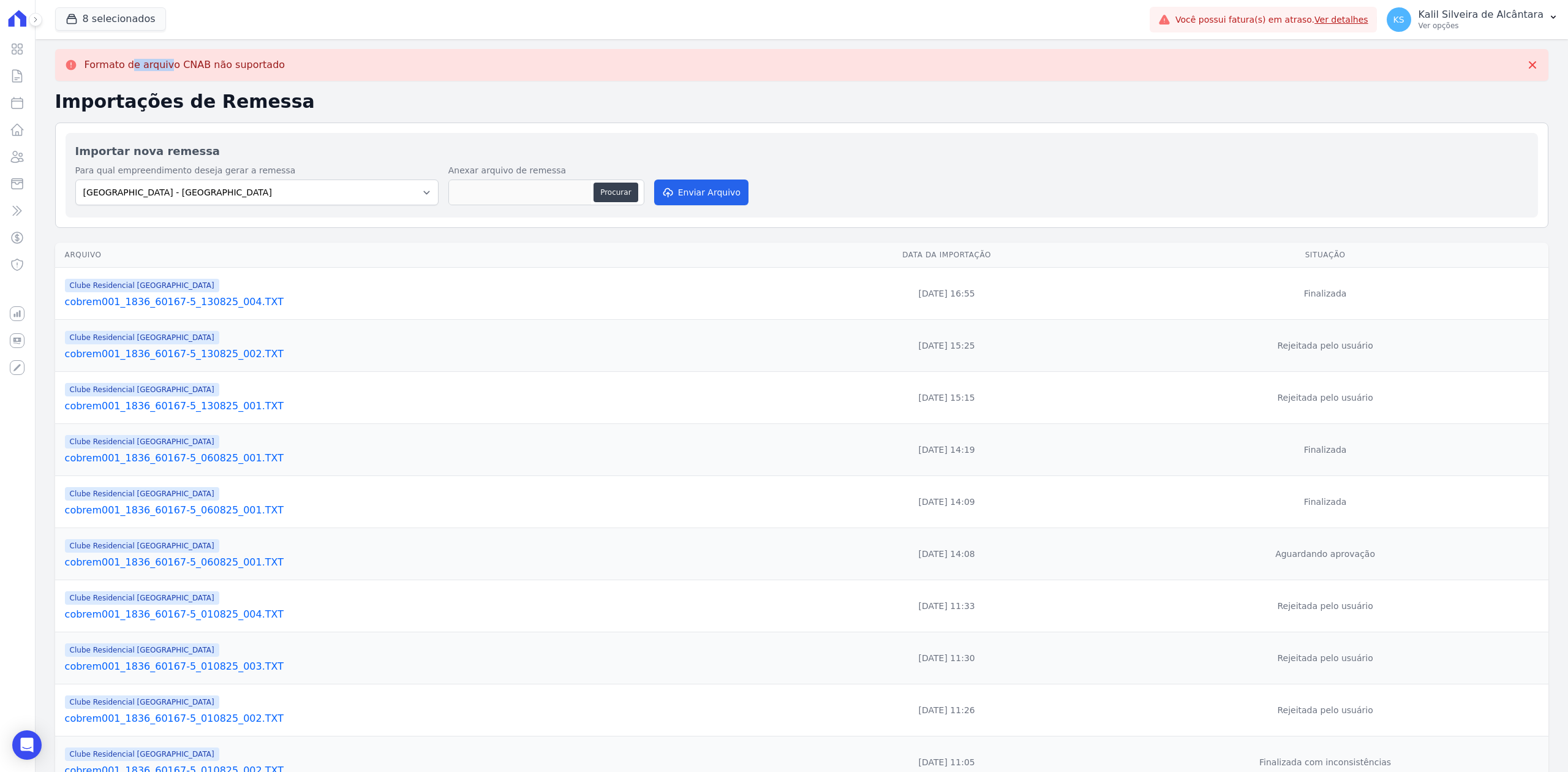
click at [81, 65] on div "Formato de arquivo CNAB não suportado" at bounding box center [802, 65] width 1474 height 12
click at [64, 66] on div "Formato de arquivo CNAB não suportado" at bounding box center [802, 65] width 1494 height 32
click at [66, 66] on icon at bounding box center [70, 65] width 11 height 11
click at [67, 66] on icon at bounding box center [70, 65] width 11 height 11
click at [74, 66] on icon at bounding box center [70, 65] width 11 height 11
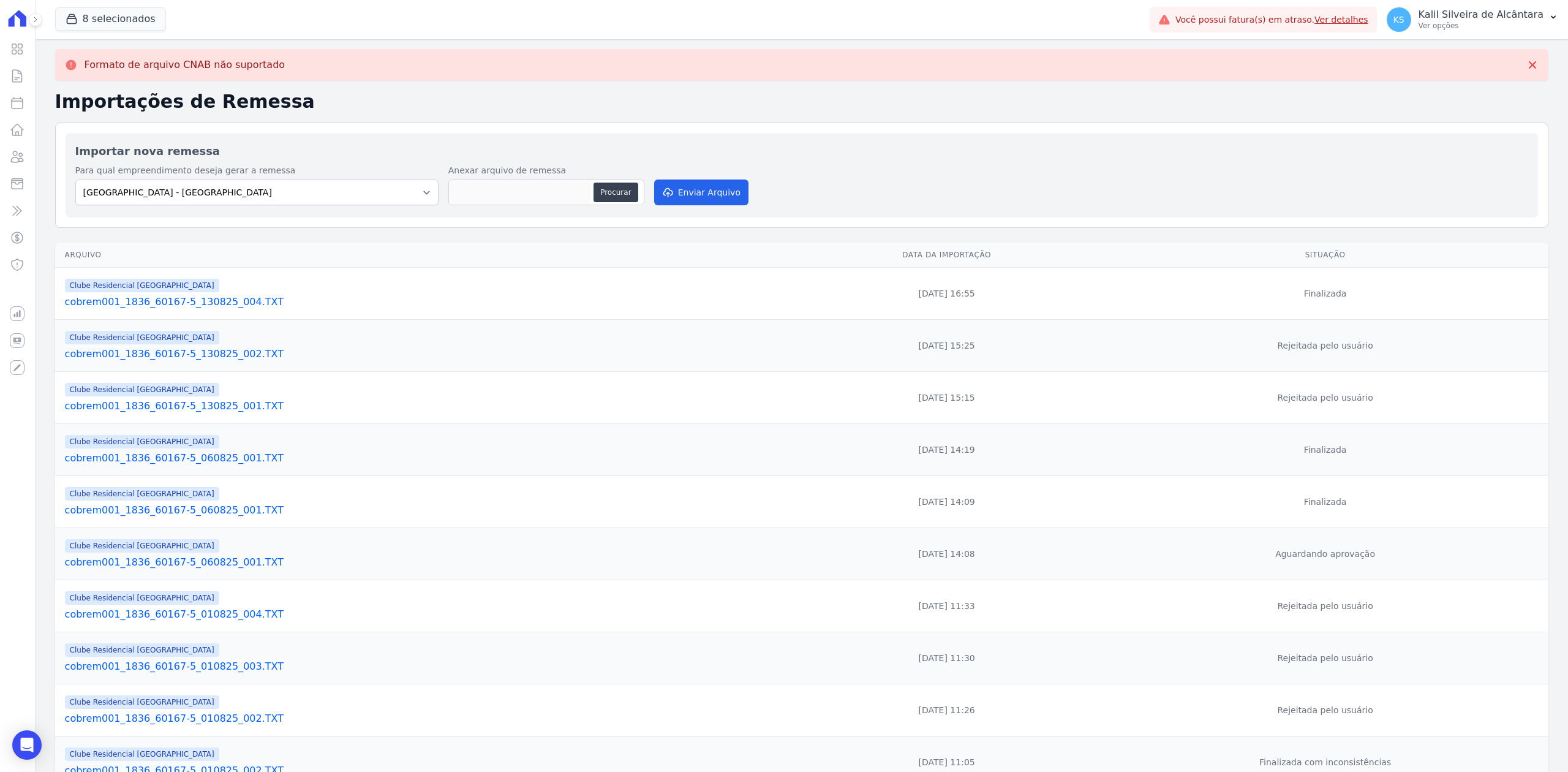
click at [79, 69] on div "Formato de arquivo CNAB não suportado" at bounding box center [802, 65] width 1474 height 12
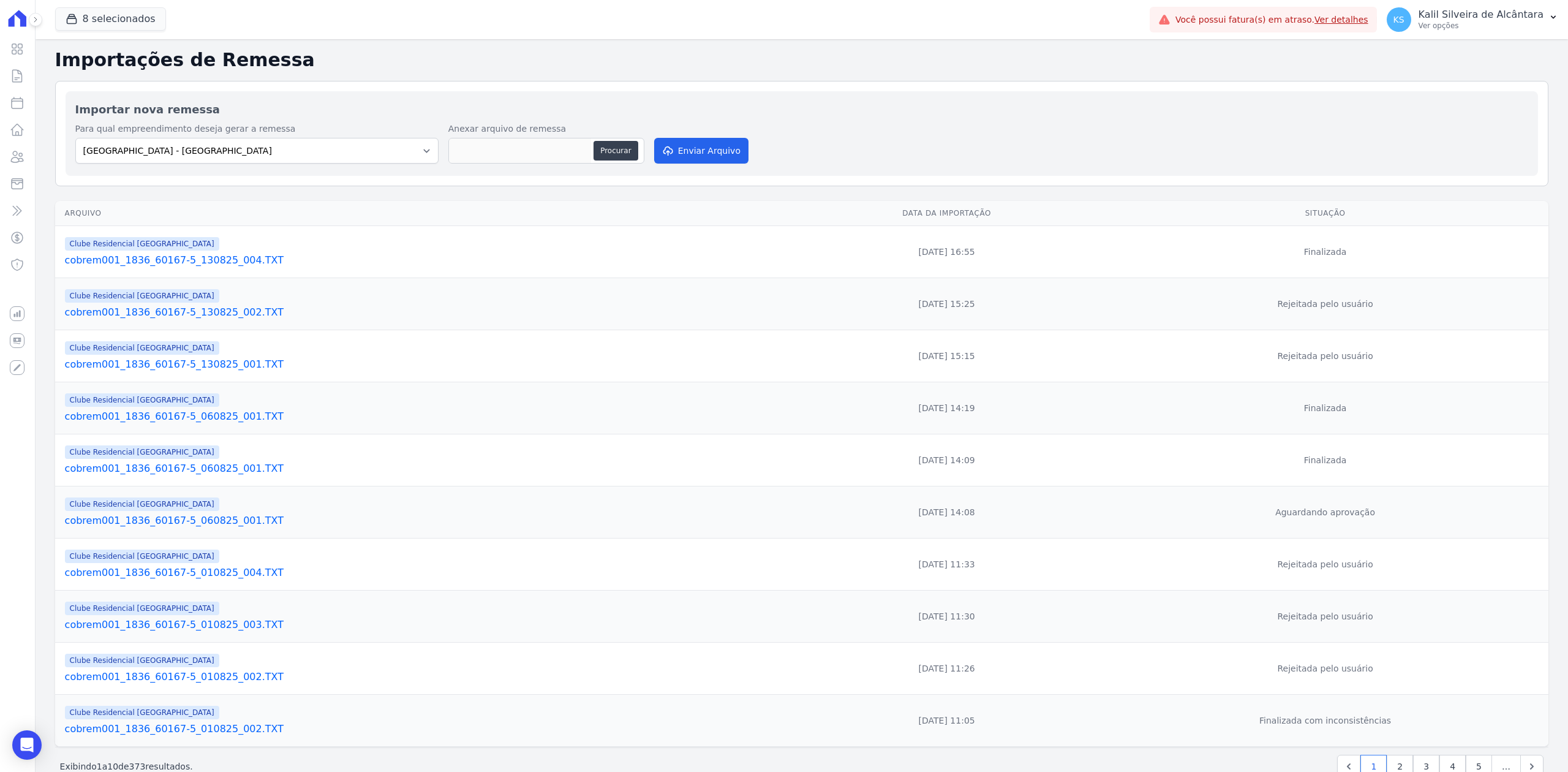
copy div "Formato de arquivo CNAB não suportado"
click at [421, 149] on select "[GEOGRAPHIC_DATA] - [GEOGRAPHIC_DATA] - JPI Clube Residencial [GEOGRAPHIC_DATA]…" at bounding box center [256, 150] width 363 height 26
click at [397, 155] on select "[GEOGRAPHIC_DATA] - [GEOGRAPHIC_DATA] - JPI Clube Residencial [GEOGRAPHIC_DATA]…" at bounding box center [256, 150] width 363 height 26
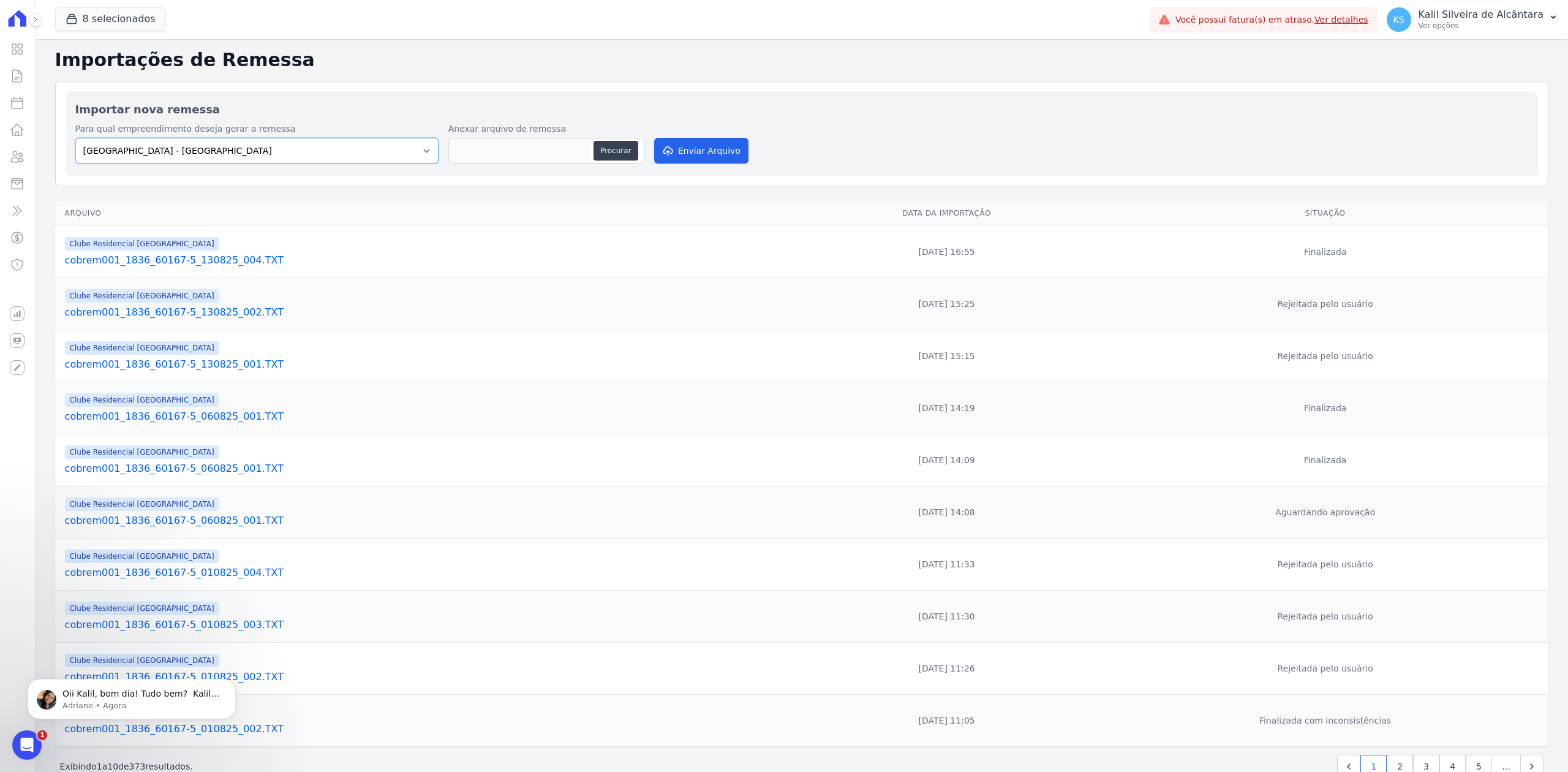
scroll to position [0, 0]
click at [35, 733] on div "Abertura do Messenger da Intercom" at bounding box center [27, 745] width 41 height 41
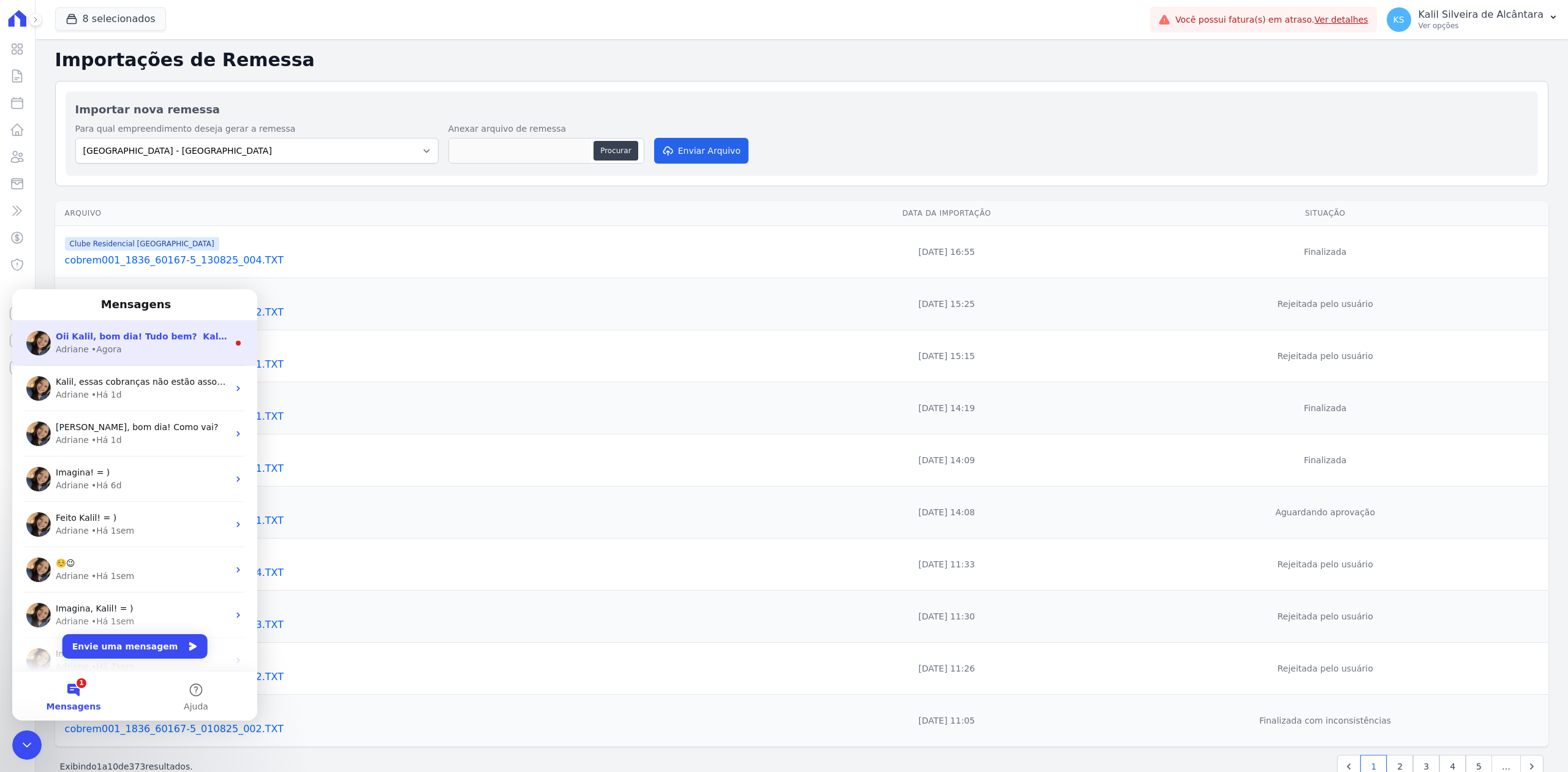
click at [124, 359] on div "Oii Kalil, bom dia! Tudo bem? ​ Kalil, o formato layout da remessa está diverge…" at bounding box center [134, 342] width 245 height 46
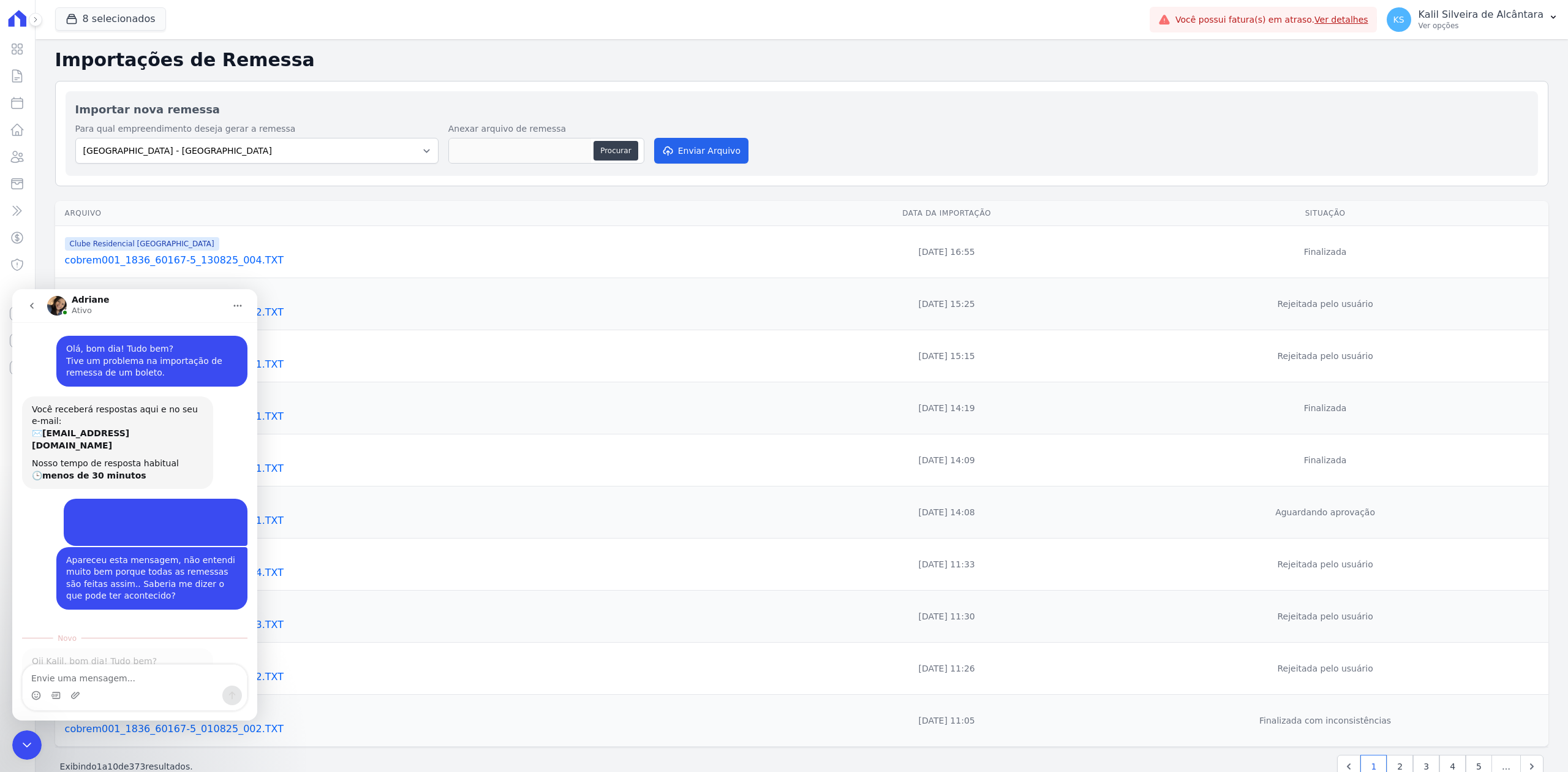
scroll to position [2, 0]
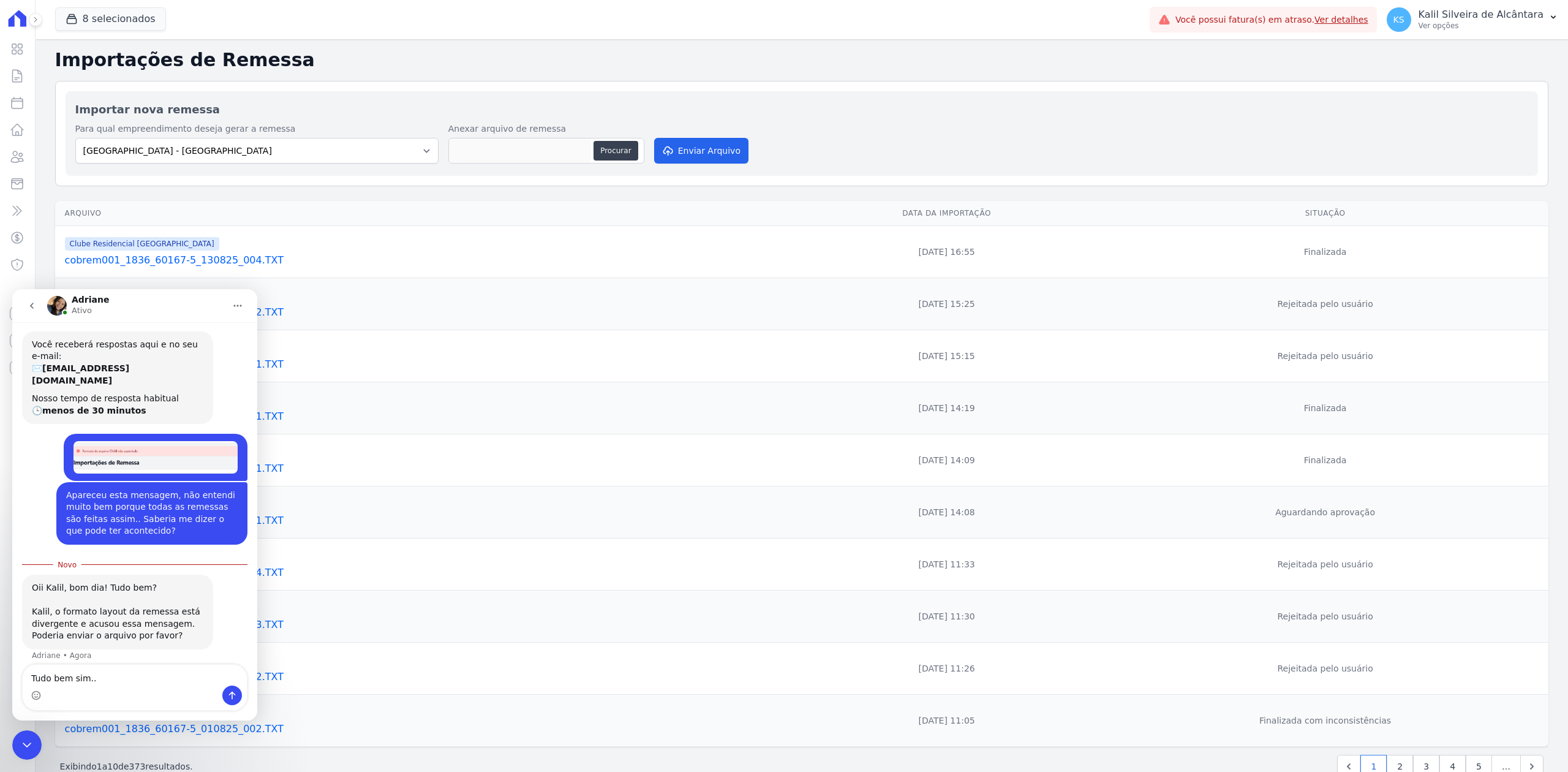
type textarea "Tudo bem sim.."
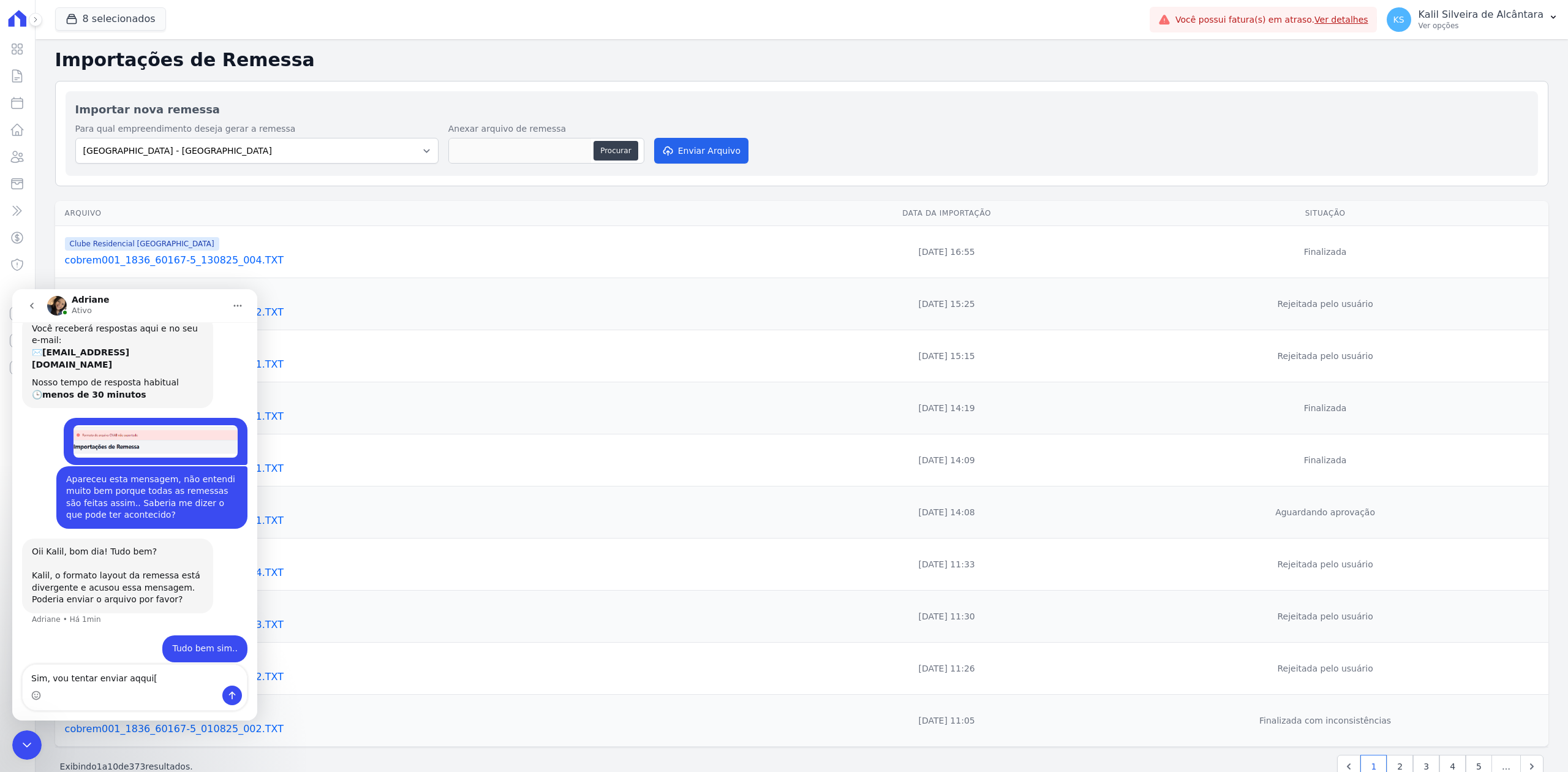
type textarea "Sim, vou tentar enviar aqqui"
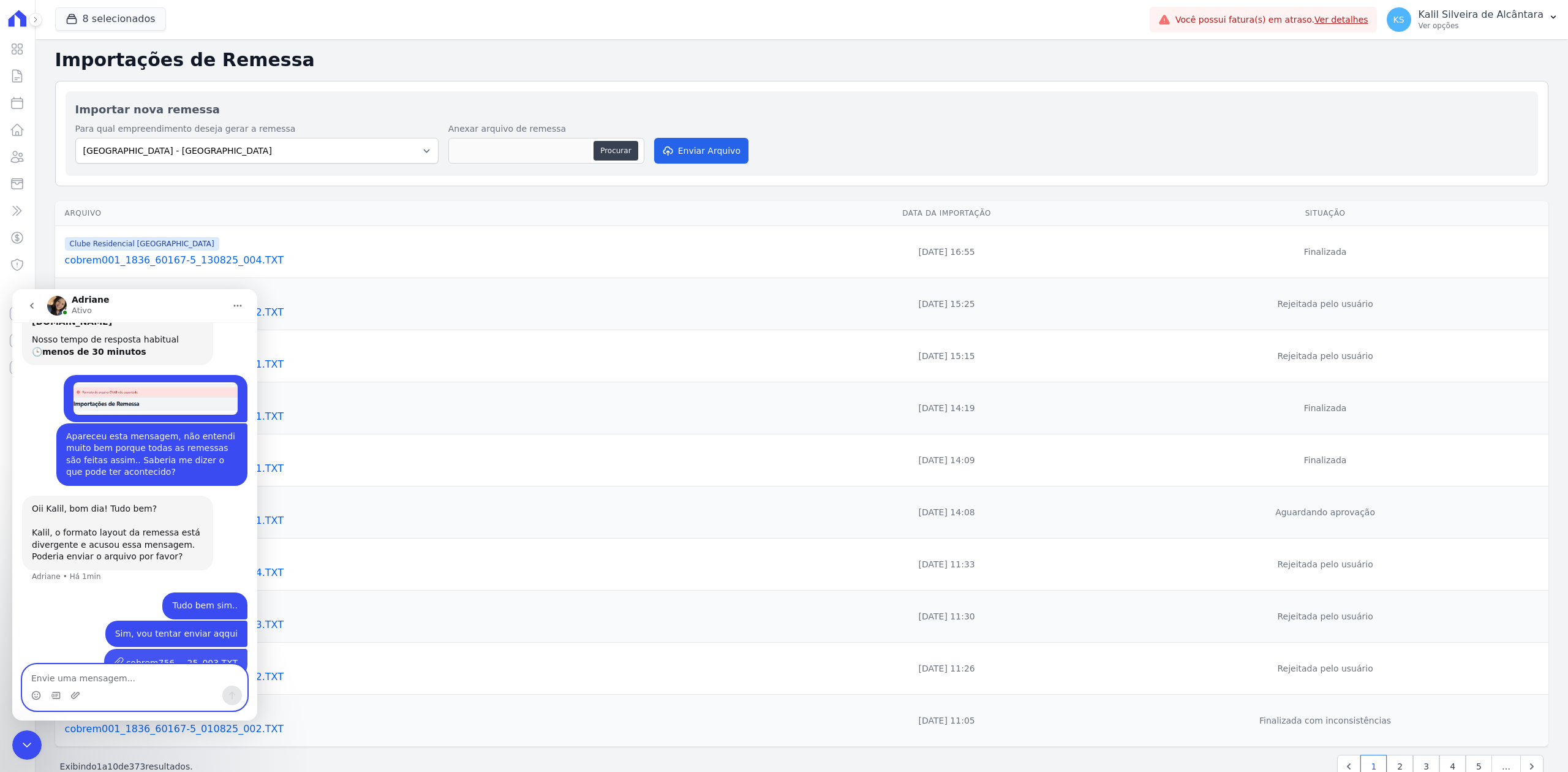
scroll to position [138, 0]
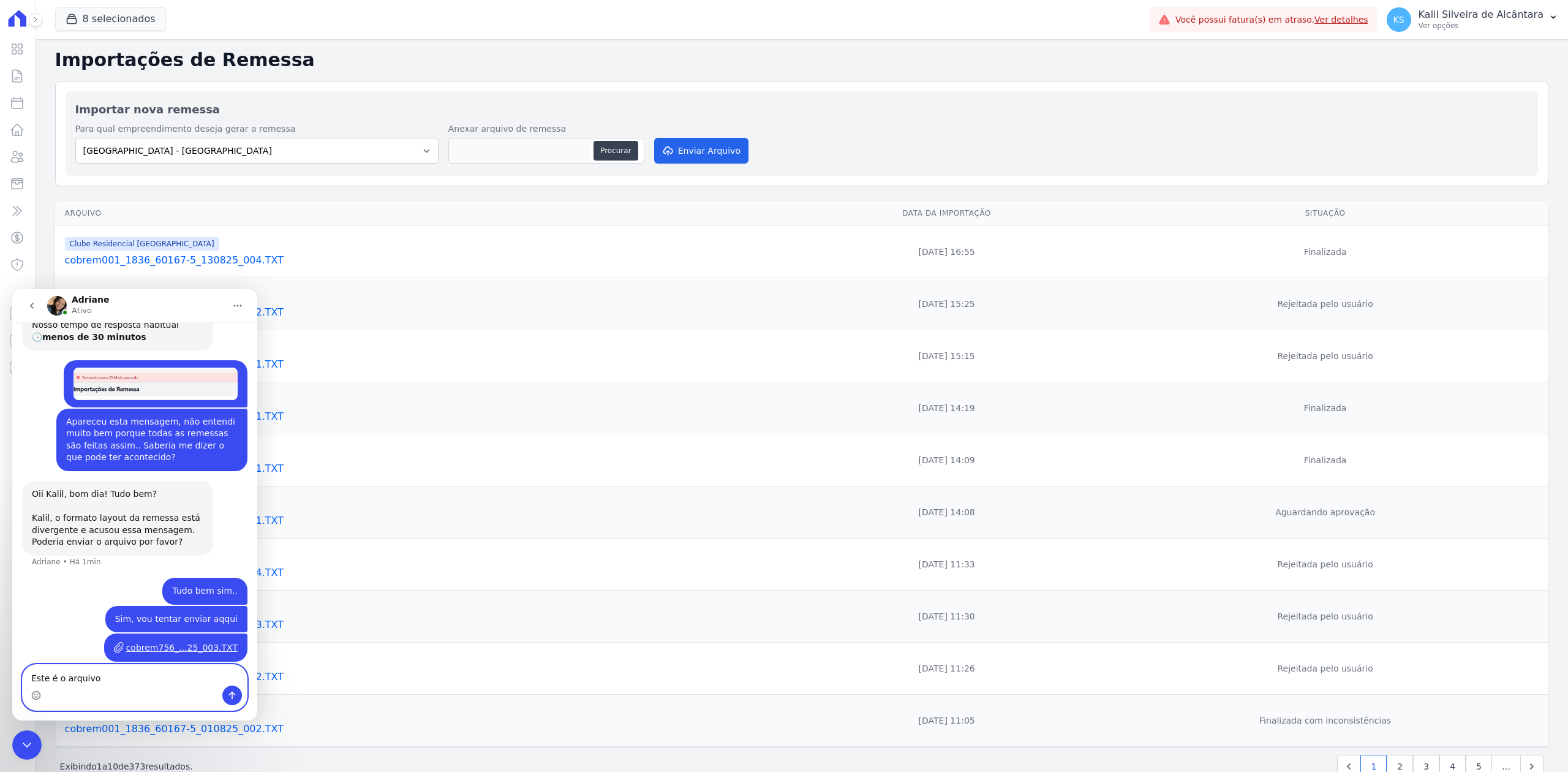
type textarea "Este é o arquivo."
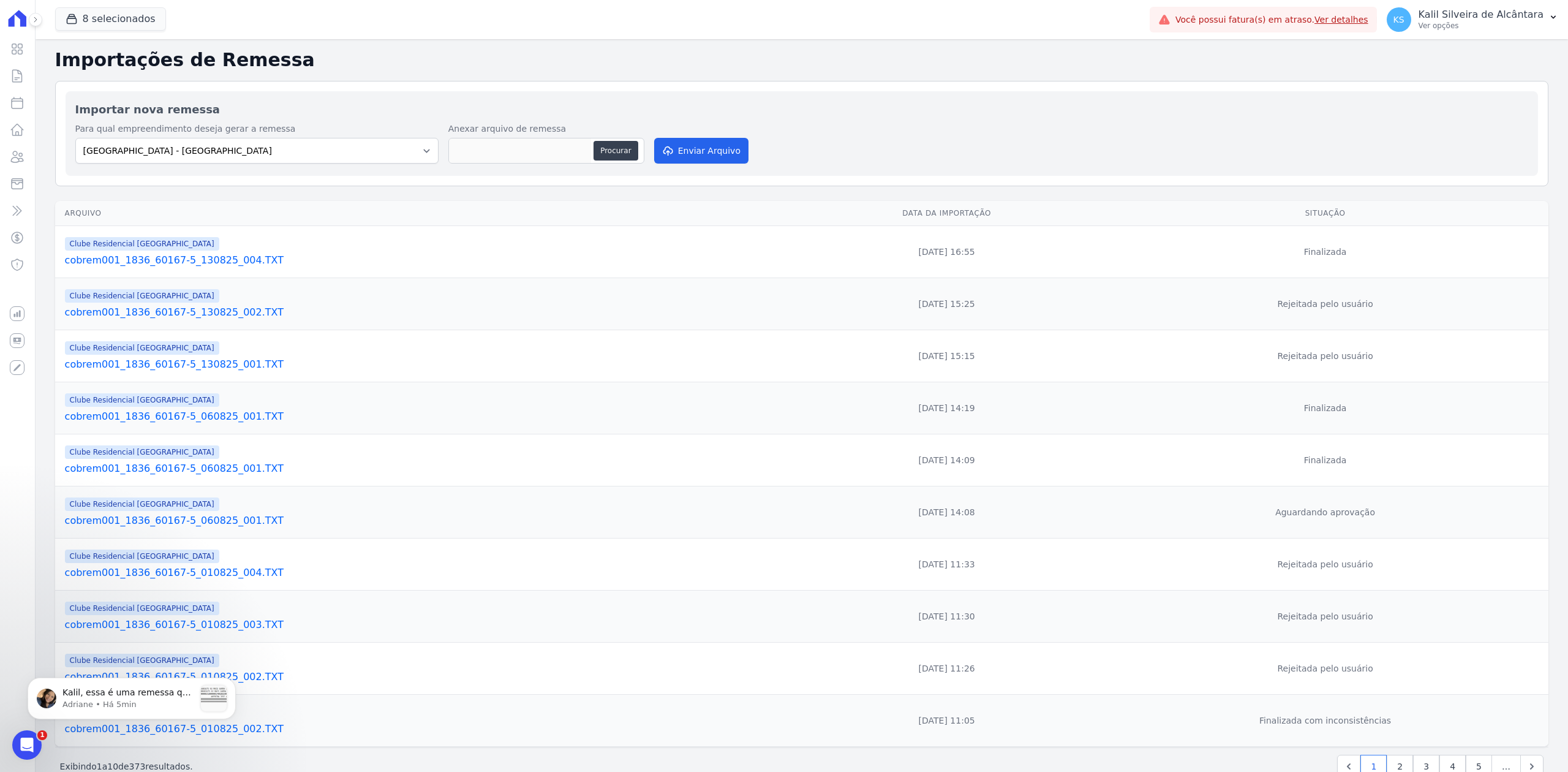
scroll to position [41, 0]
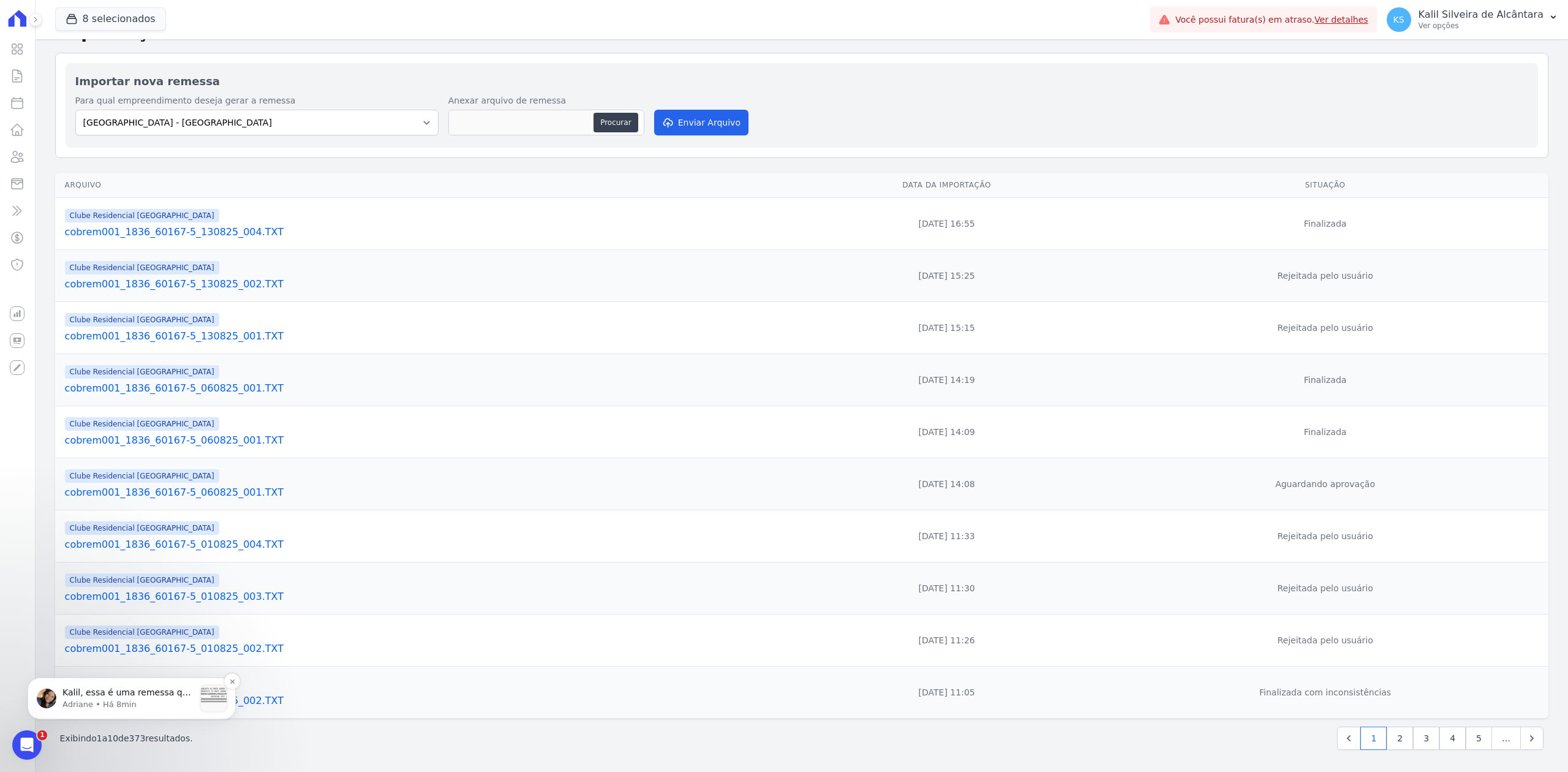
click at [81, 700] on p "Adriane • Há 8min" at bounding box center [128, 705] width 132 height 11
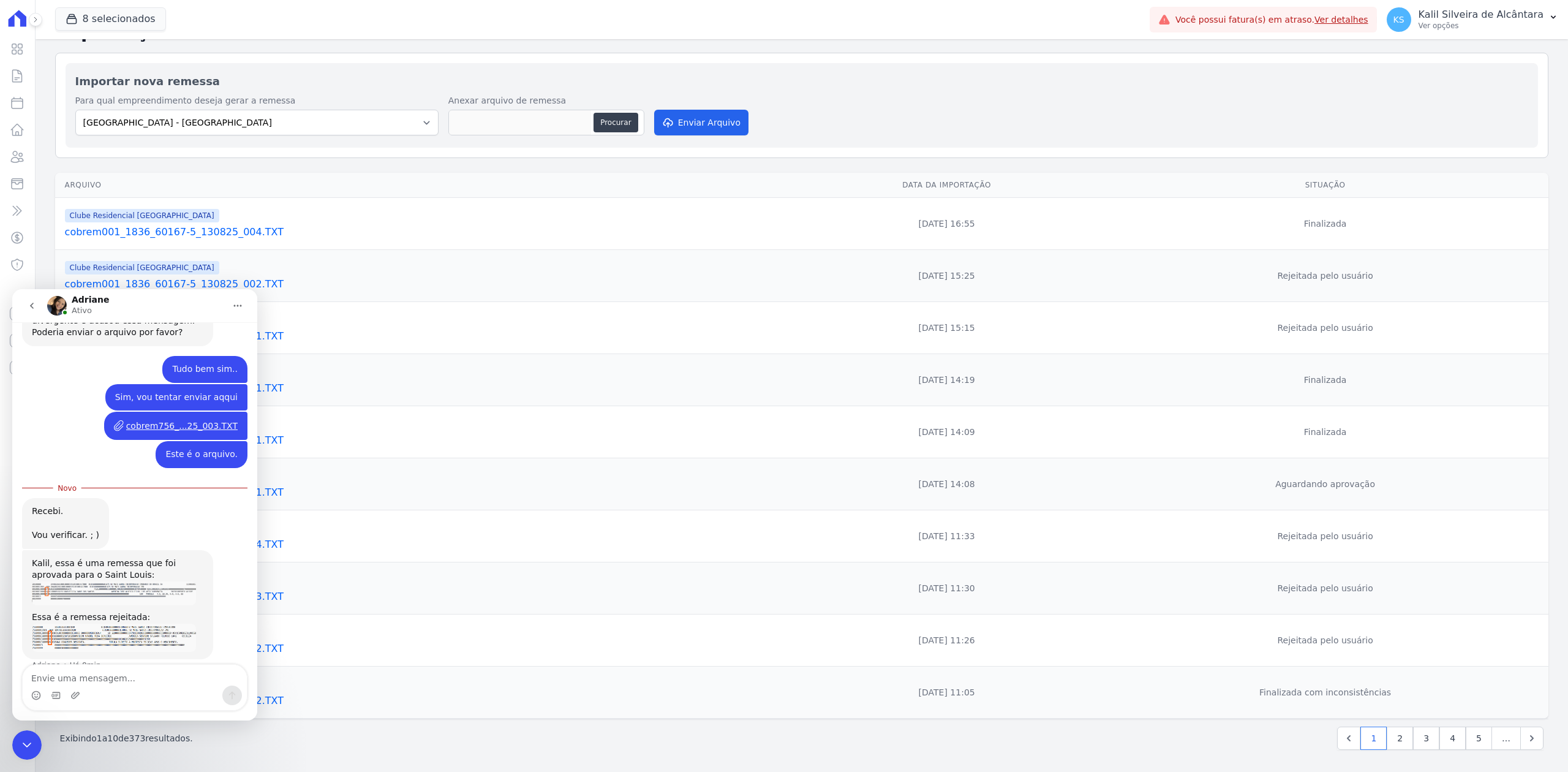
scroll to position [358, 0]
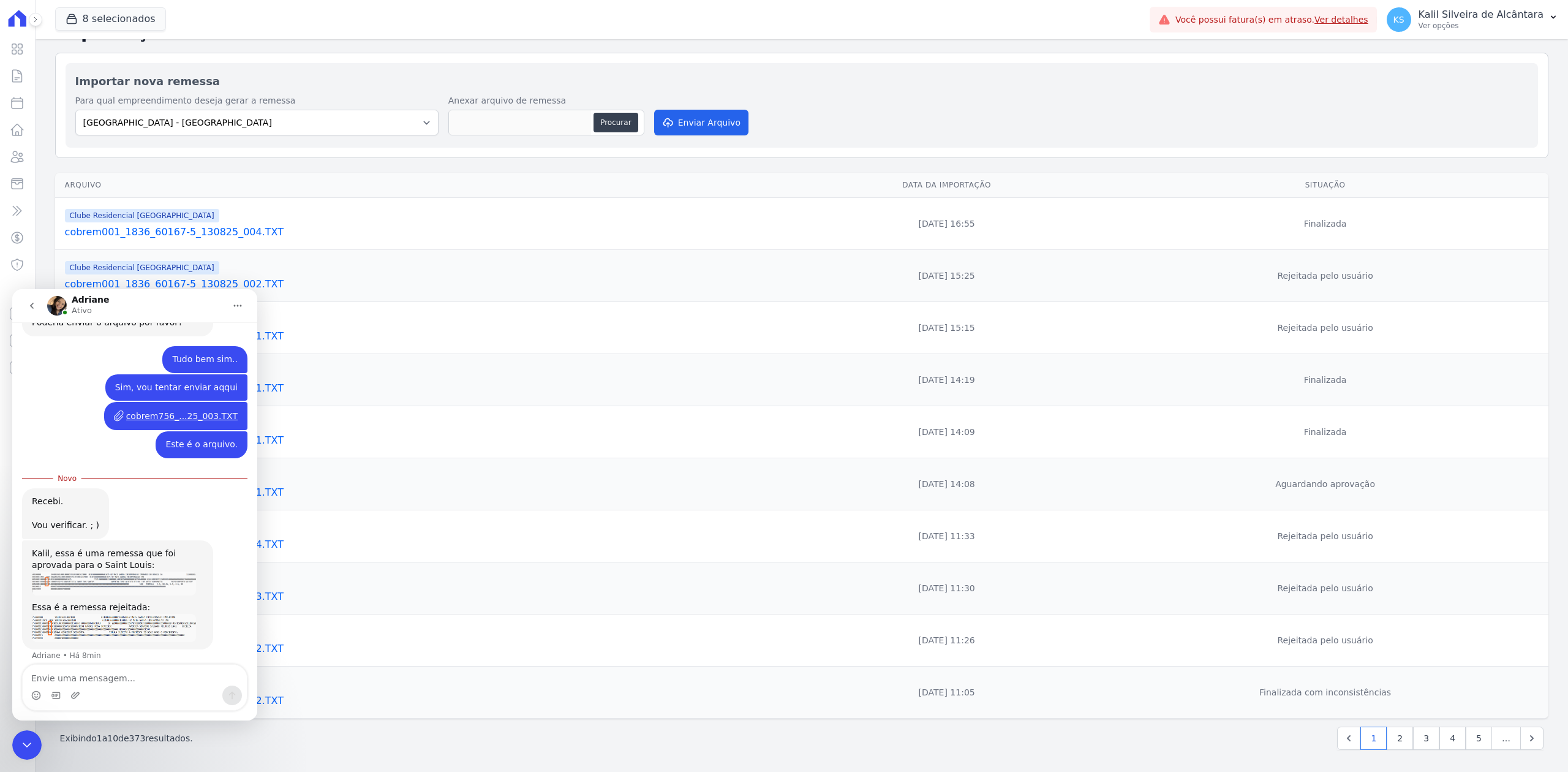
click at [151, 577] on img "Adriane diz…" at bounding box center [114, 583] width 164 height 25
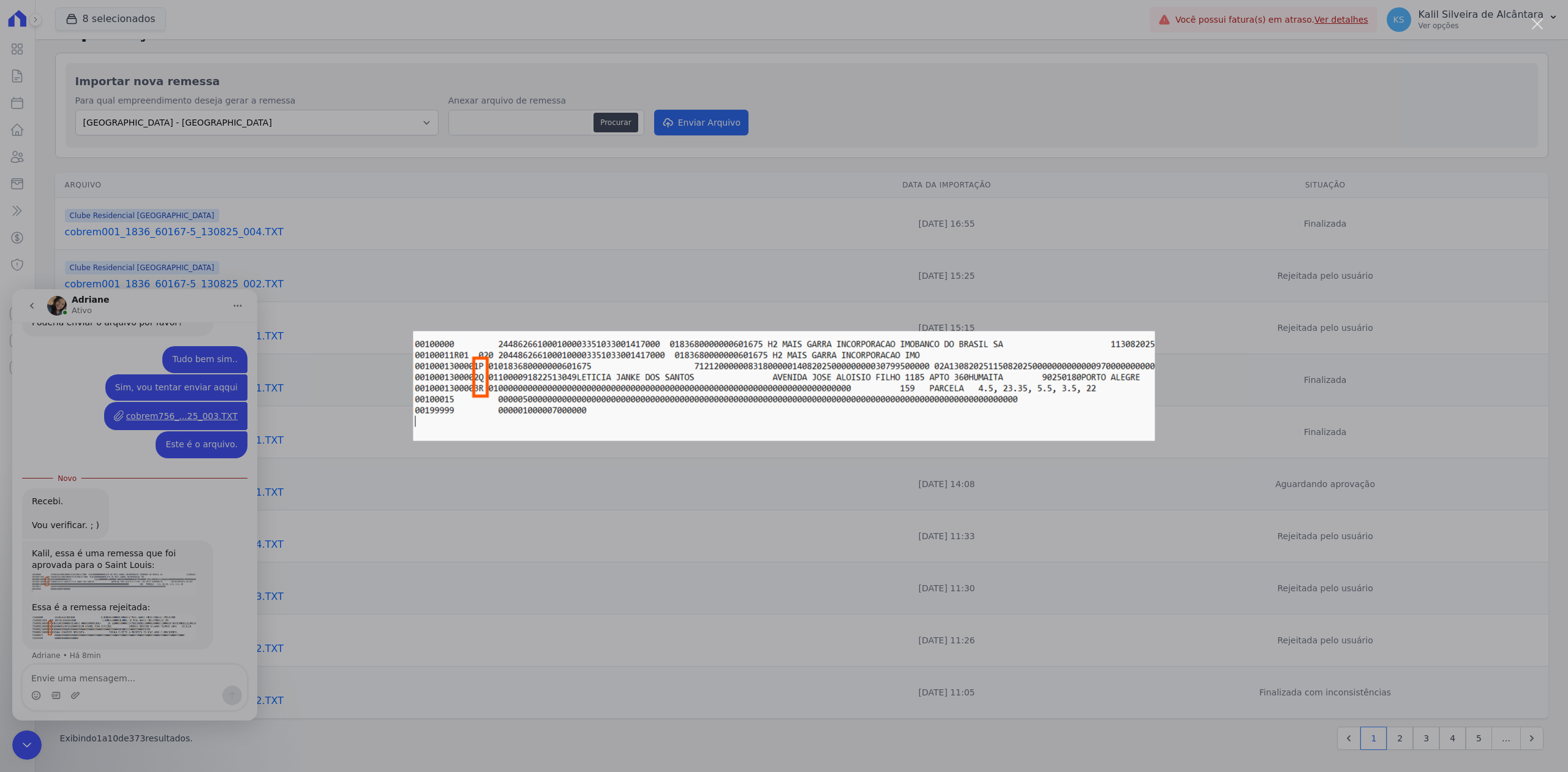
click at [81, 657] on div "Messenger da Intercom" at bounding box center [784, 386] width 1568 height 772
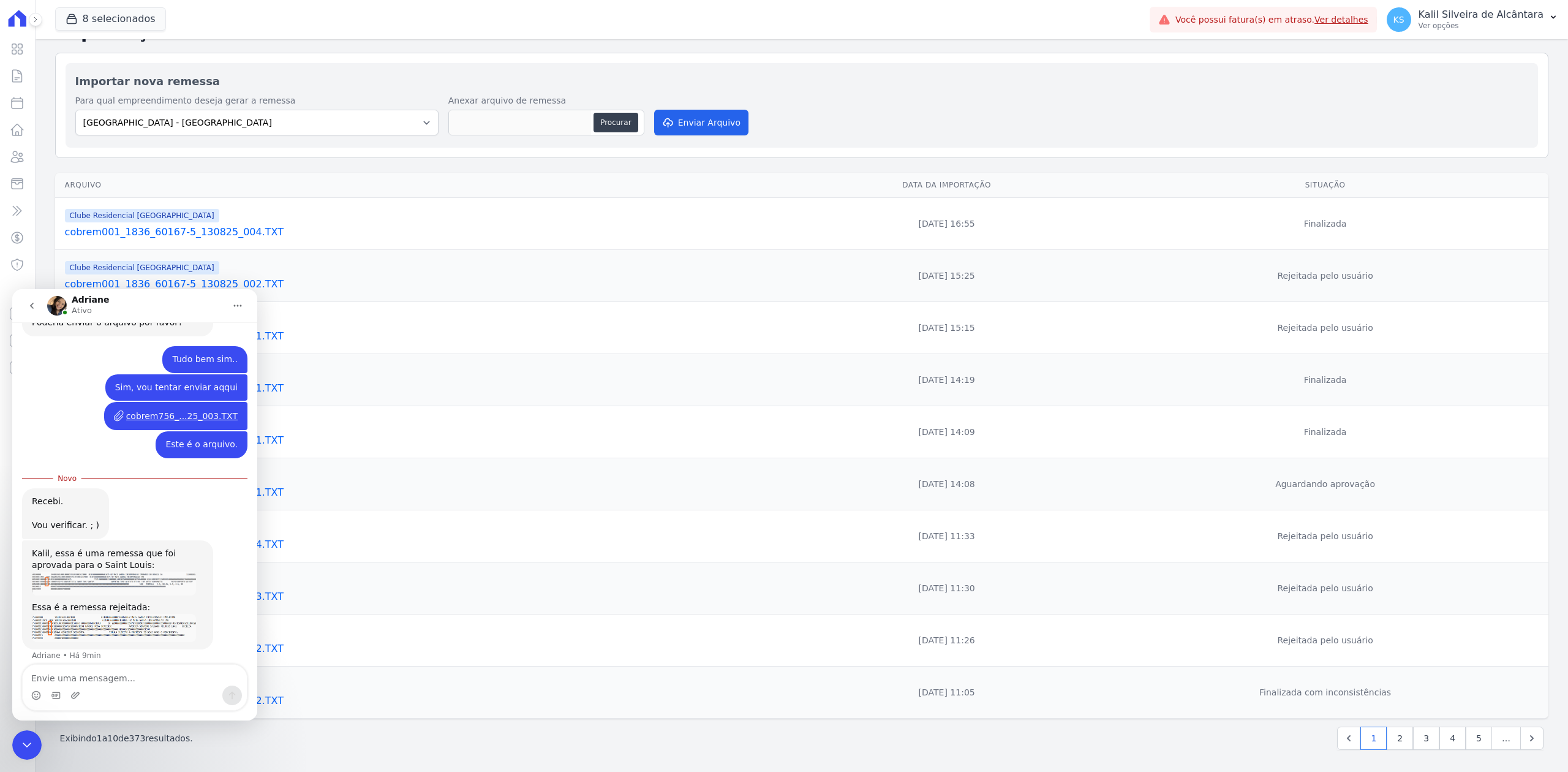
click at [98, 601] on div "Essa é a remessa rejeitada:" at bounding box center [117, 607] width 171 height 12
click at [120, 616] on img "Adriane diz…" at bounding box center [114, 627] width 164 height 28
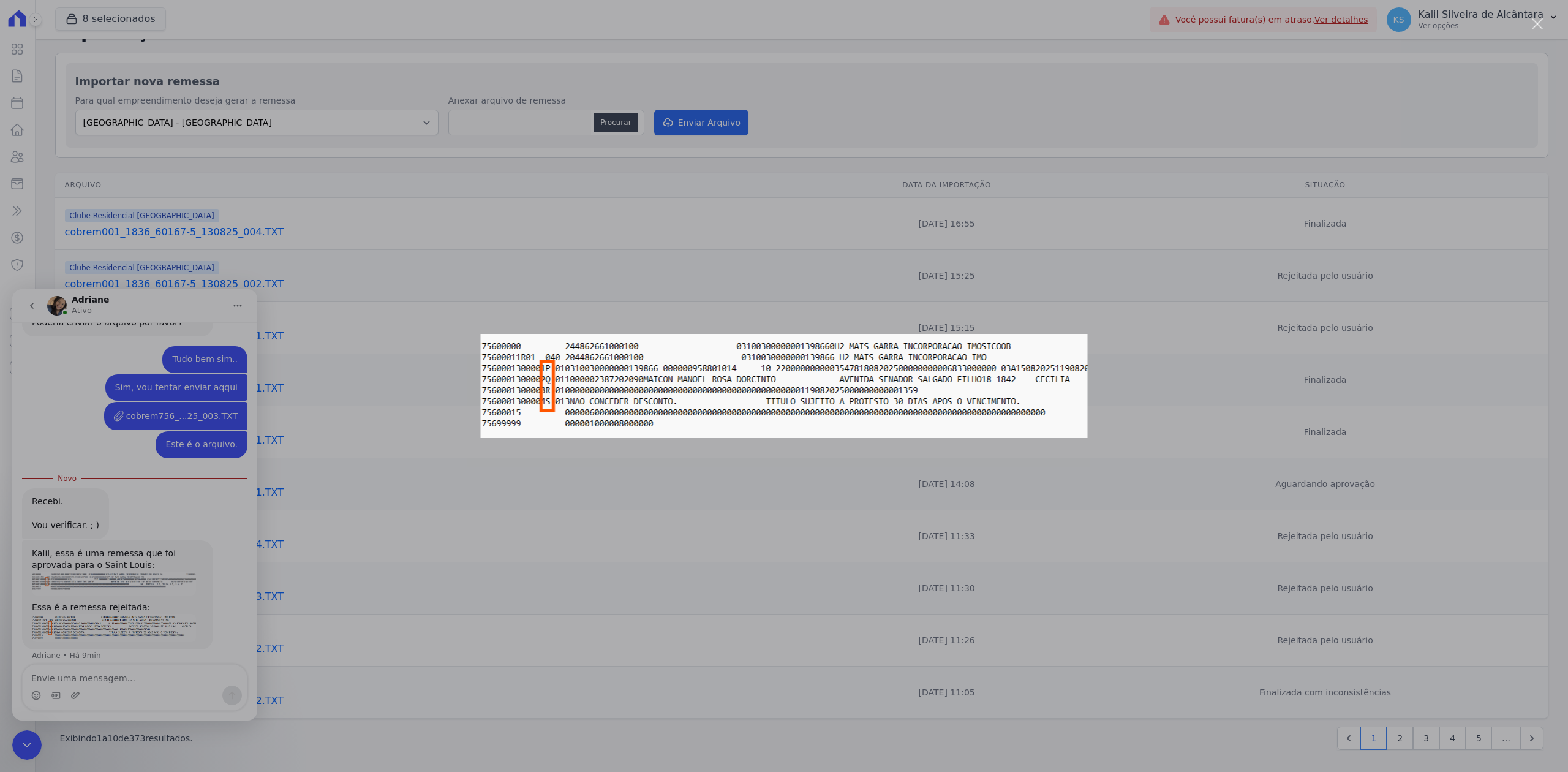
click at [106, 578] on div "Messenger da Intercom" at bounding box center [784, 386] width 1568 height 772
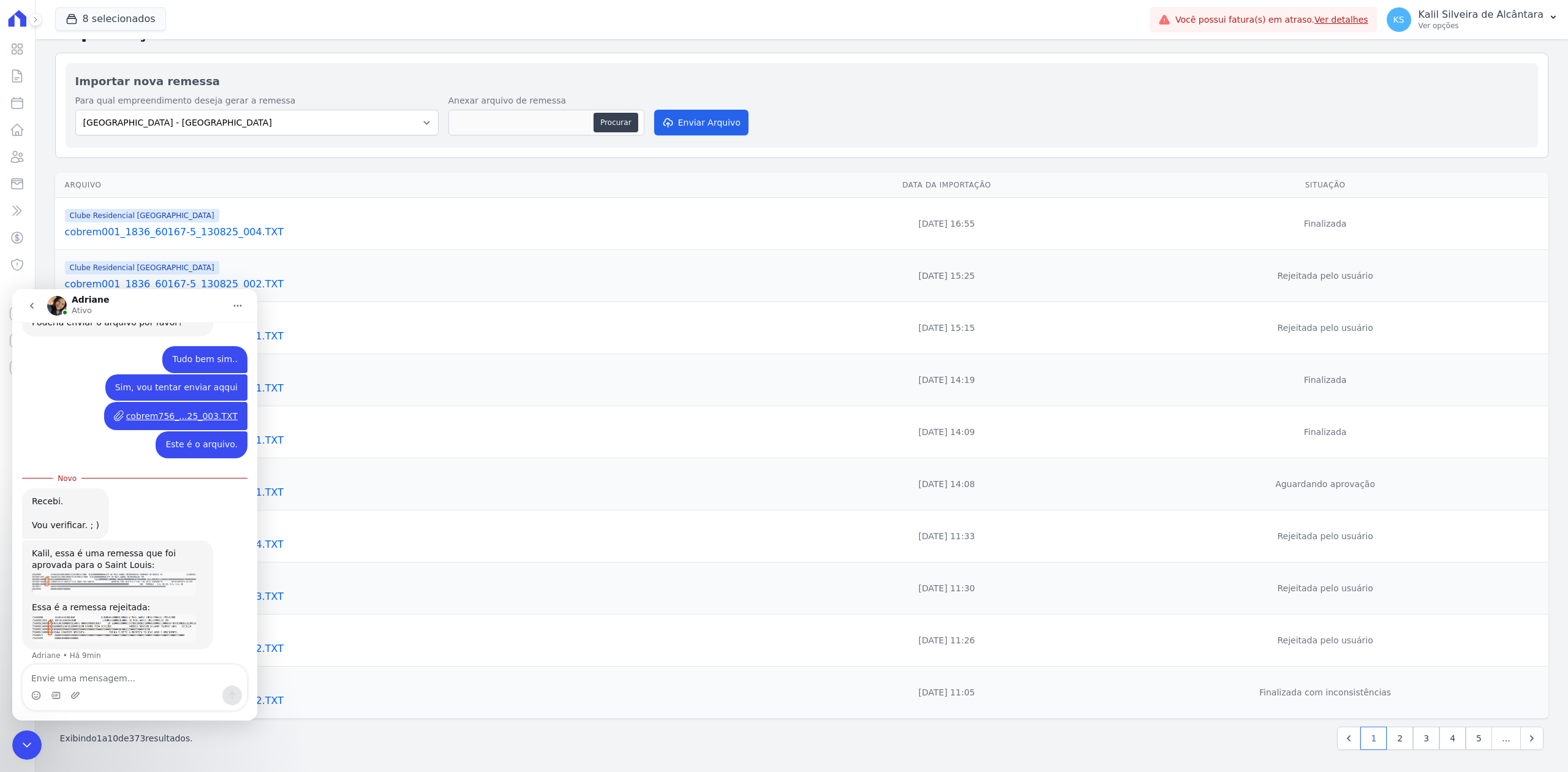
click at [106, 578] on img "Adriane diz…" at bounding box center [114, 583] width 164 height 25
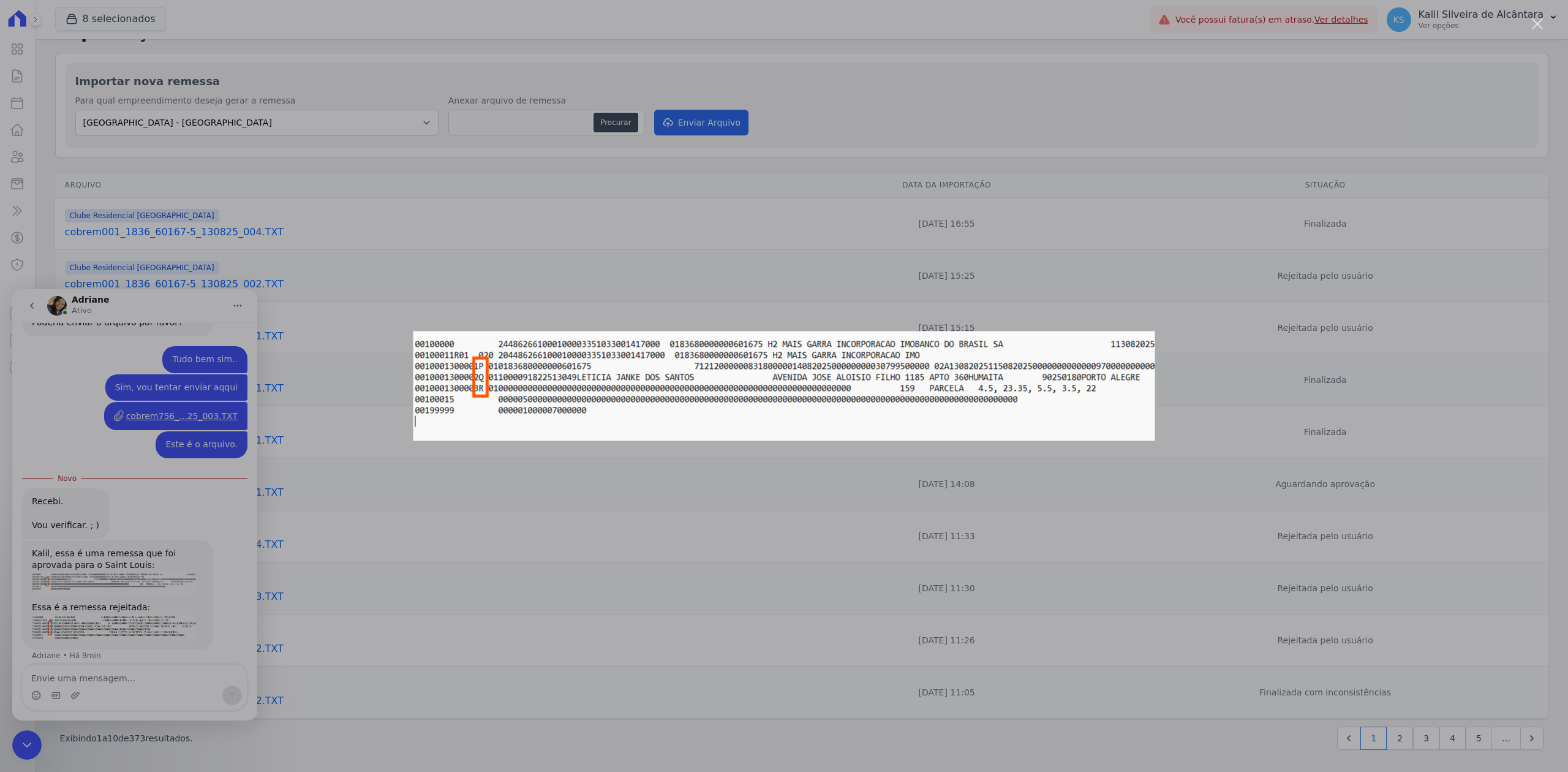
click at [121, 632] on div "Messenger da Intercom" at bounding box center [784, 386] width 1568 height 772
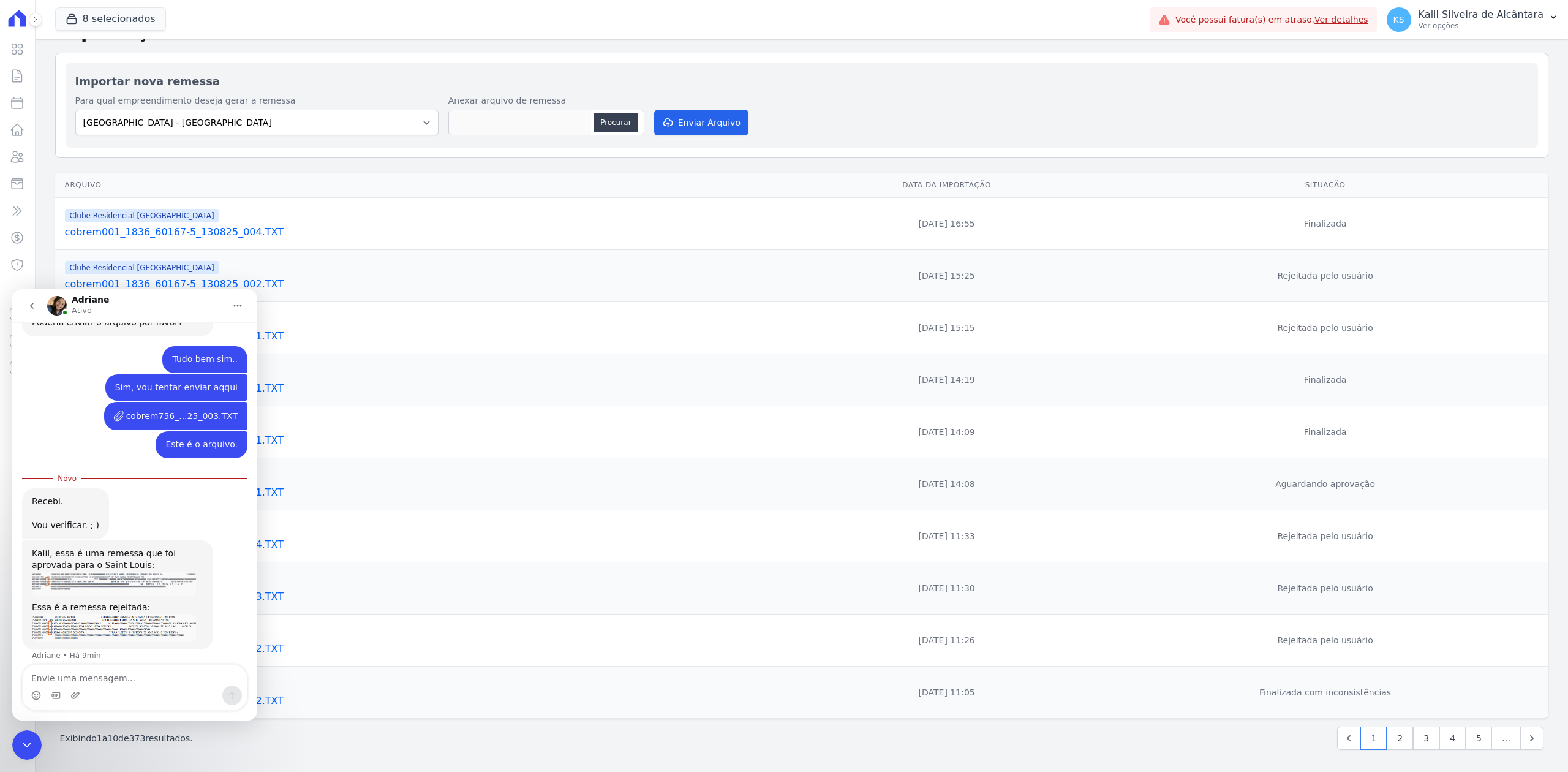
click at [128, 689] on div "Messenger da Intercom" at bounding box center [134, 696] width 224 height 20
click at [108, 684] on textarea "Envie uma mensagem..." at bounding box center [134, 675] width 224 height 21
type textarea "Entendi.."
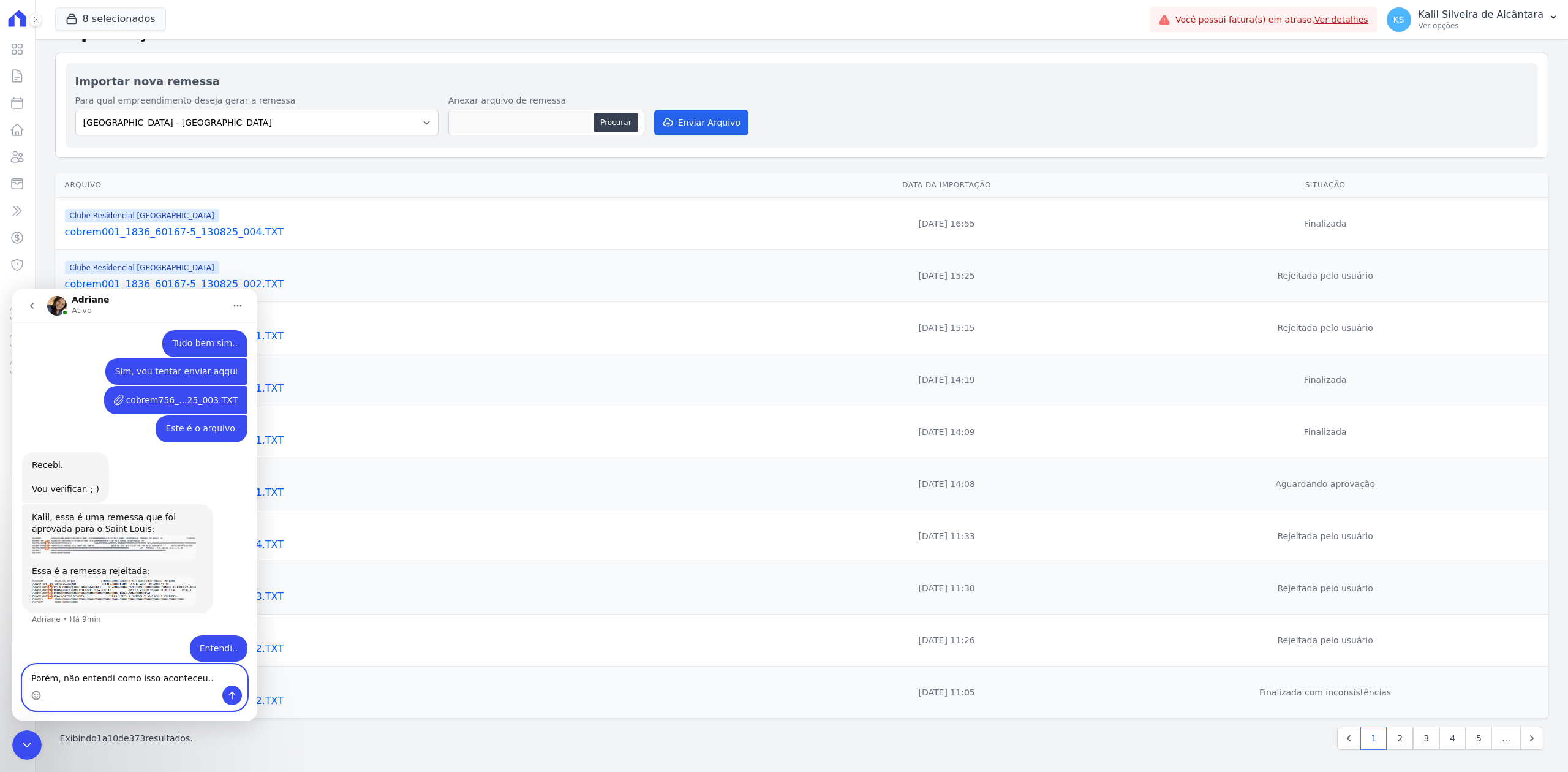
type textarea "Porém, não entendi como isso aconteceu.."
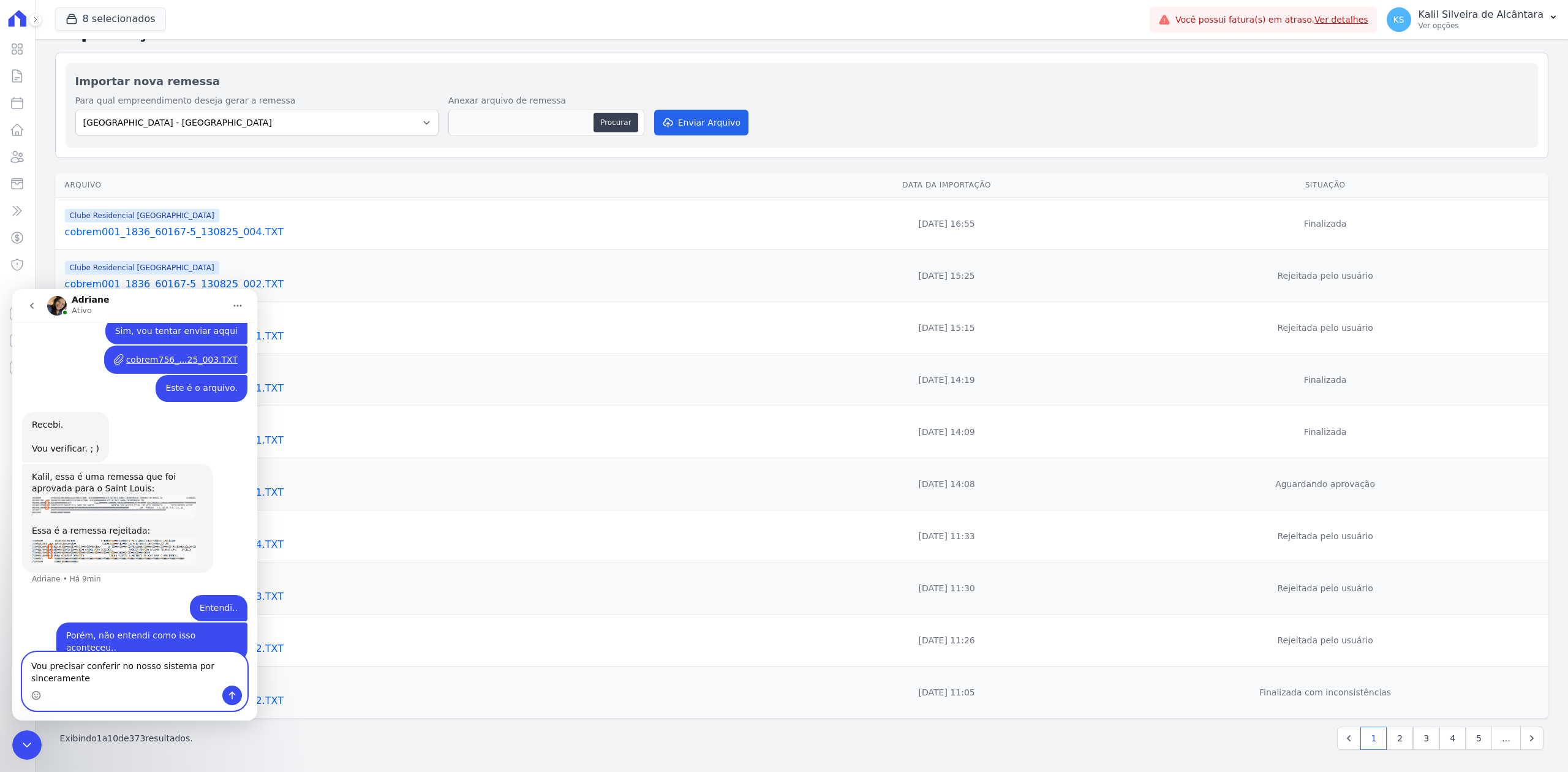
scroll to position [426, 0]
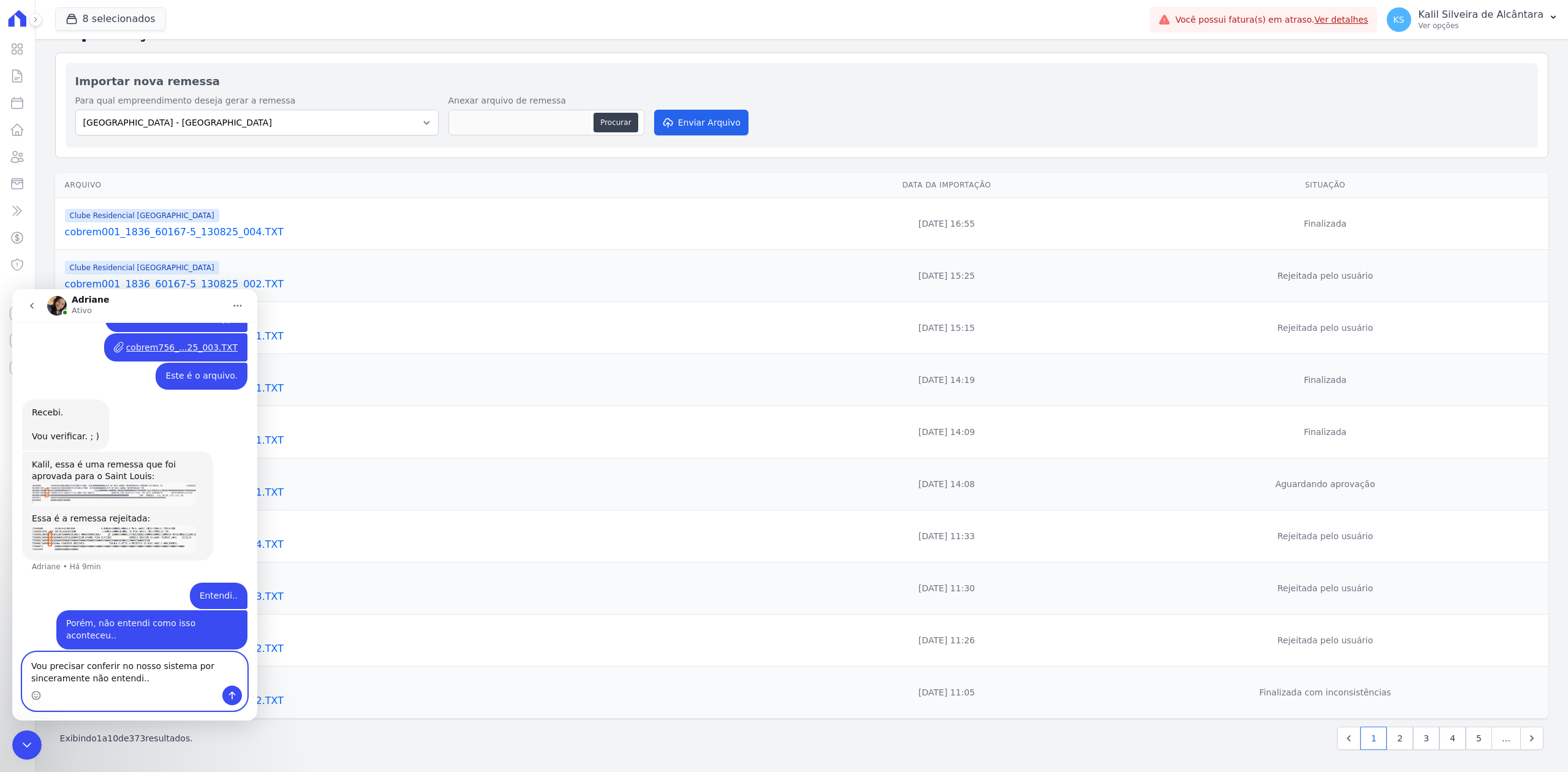
type textarea "Vou precisar conferir no nosso sistema por sinceramente não entendi.."
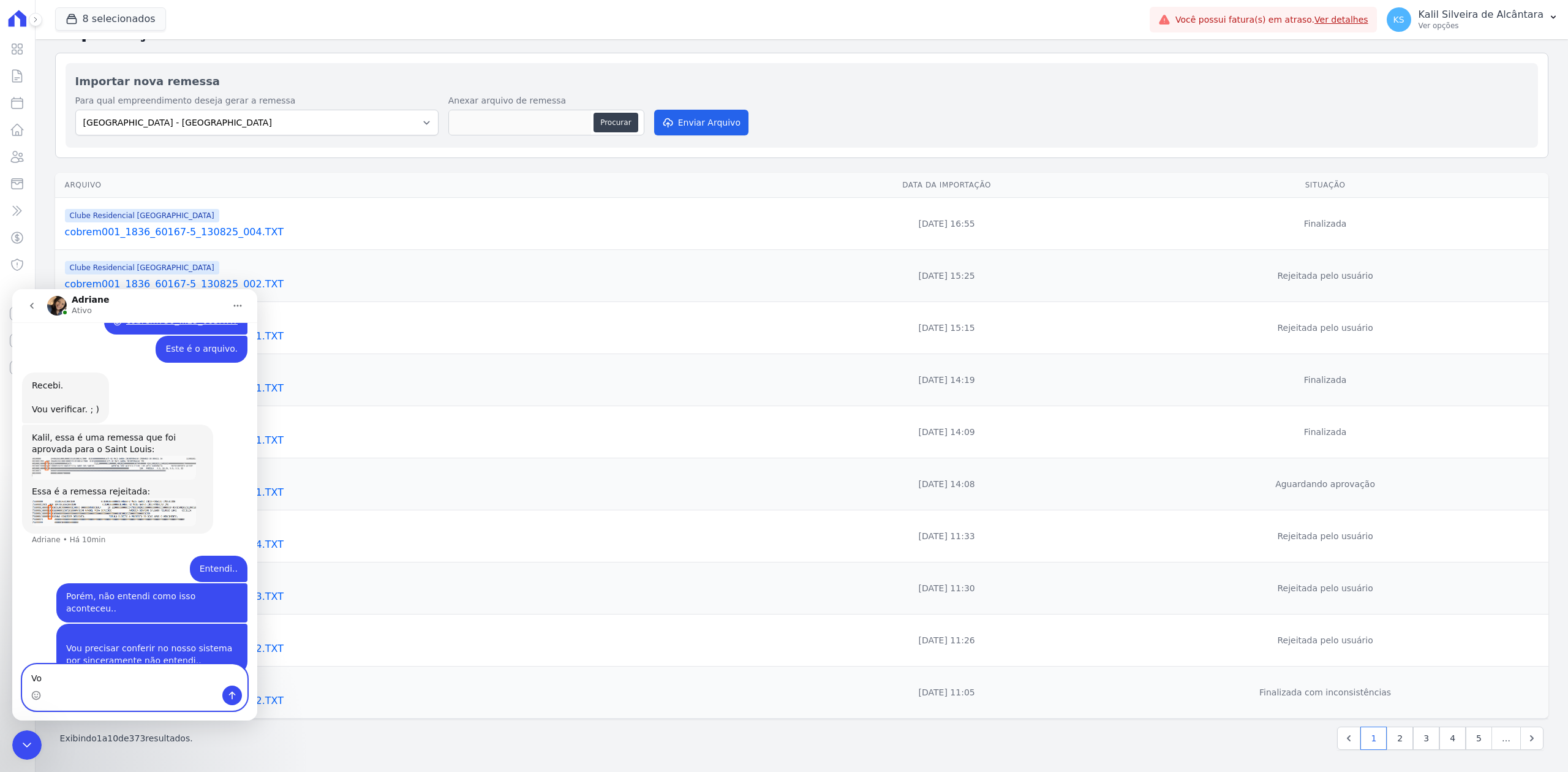
type textarea "V"
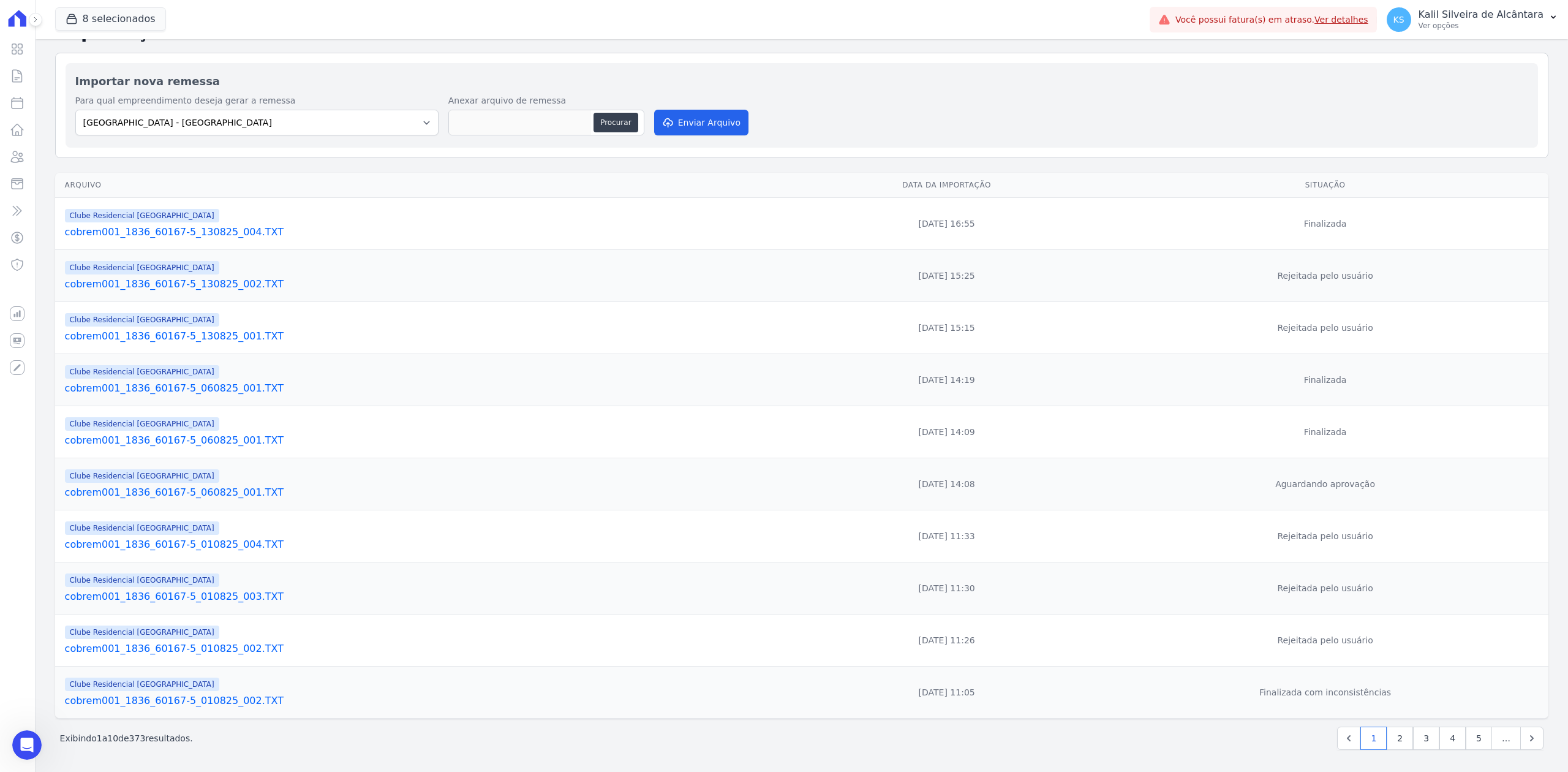
scroll to position [532, 0]
click at [11, 157] on icon at bounding box center [17, 157] width 15 height 15
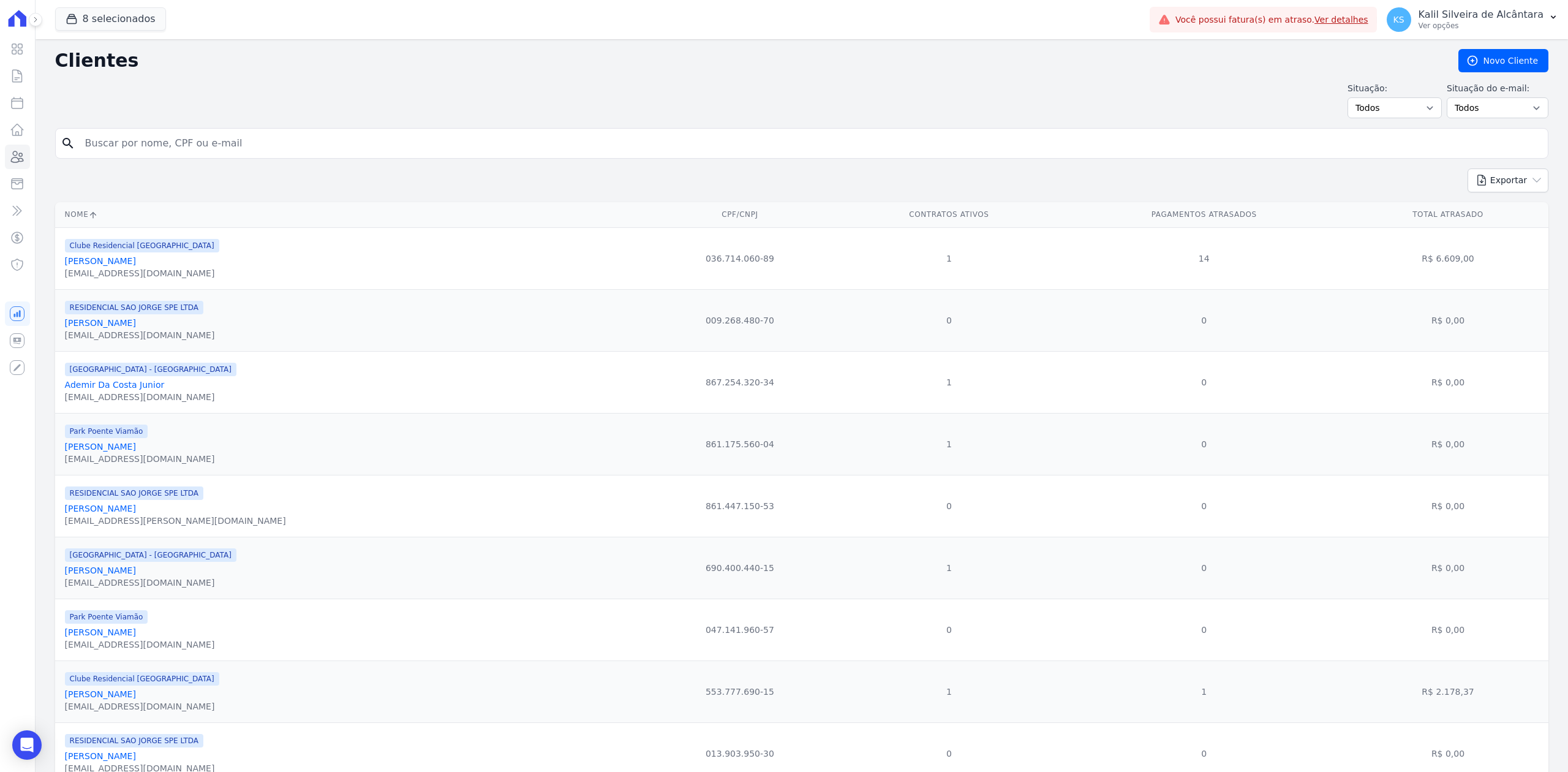
click at [373, 161] on form "search" at bounding box center [802, 148] width 1494 height 41
click at [366, 146] on input "search" at bounding box center [810, 143] width 1465 height 25
type input "[PERSON_NAME]"
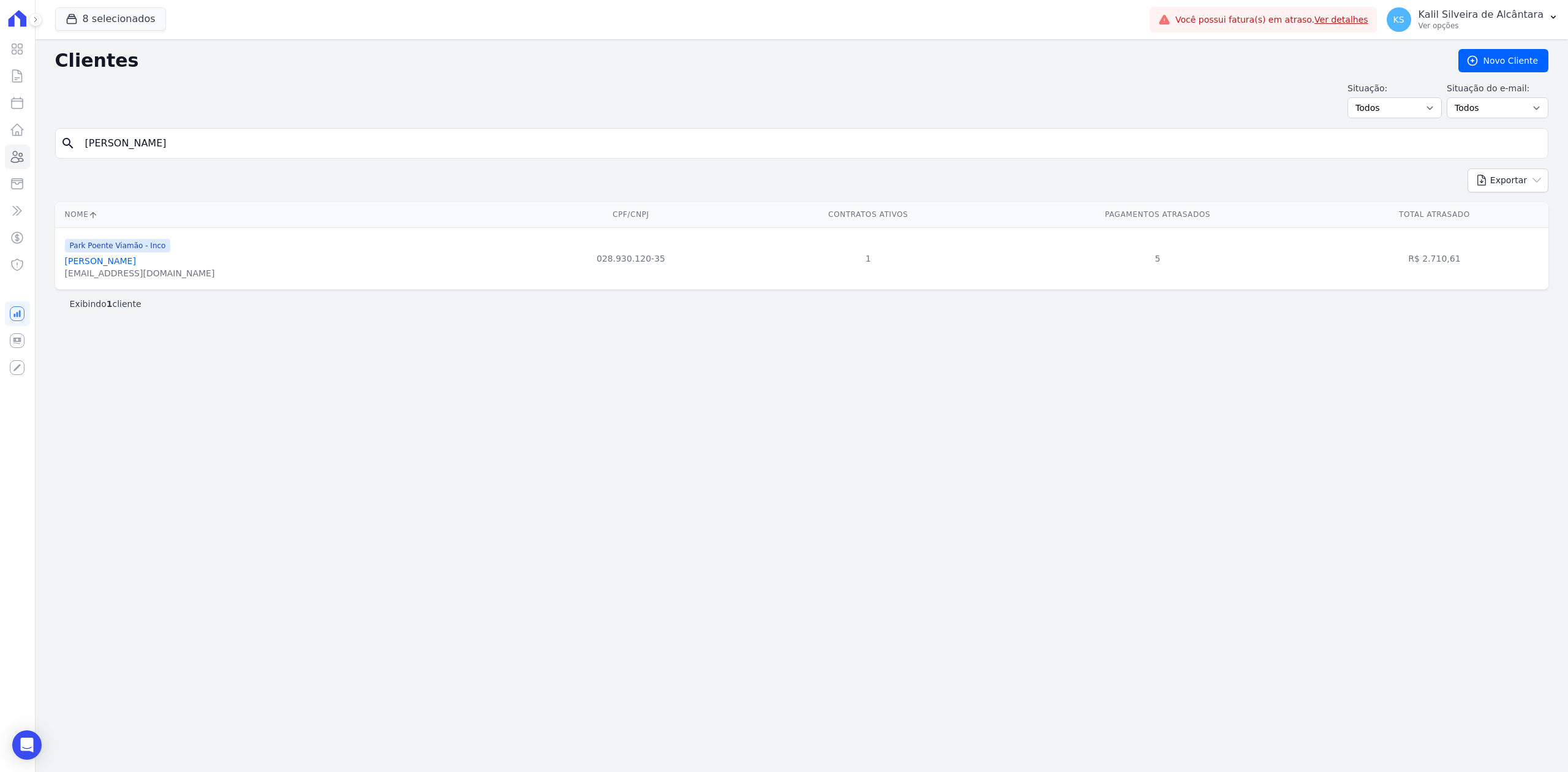
click at [180, 157] on div "search [PERSON_NAME]" at bounding box center [802, 143] width 1494 height 31
drag, startPoint x: 179, startPoint y: 155, endPoint x: 176, endPoint y: 143, distance: 12.4
click at [176, 155] on input "[PERSON_NAME]" at bounding box center [810, 143] width 1465 height 25
click at [176, 143] on input "[PERSON_NAME]" at bounding box center [810, 143] width 1465 height 25
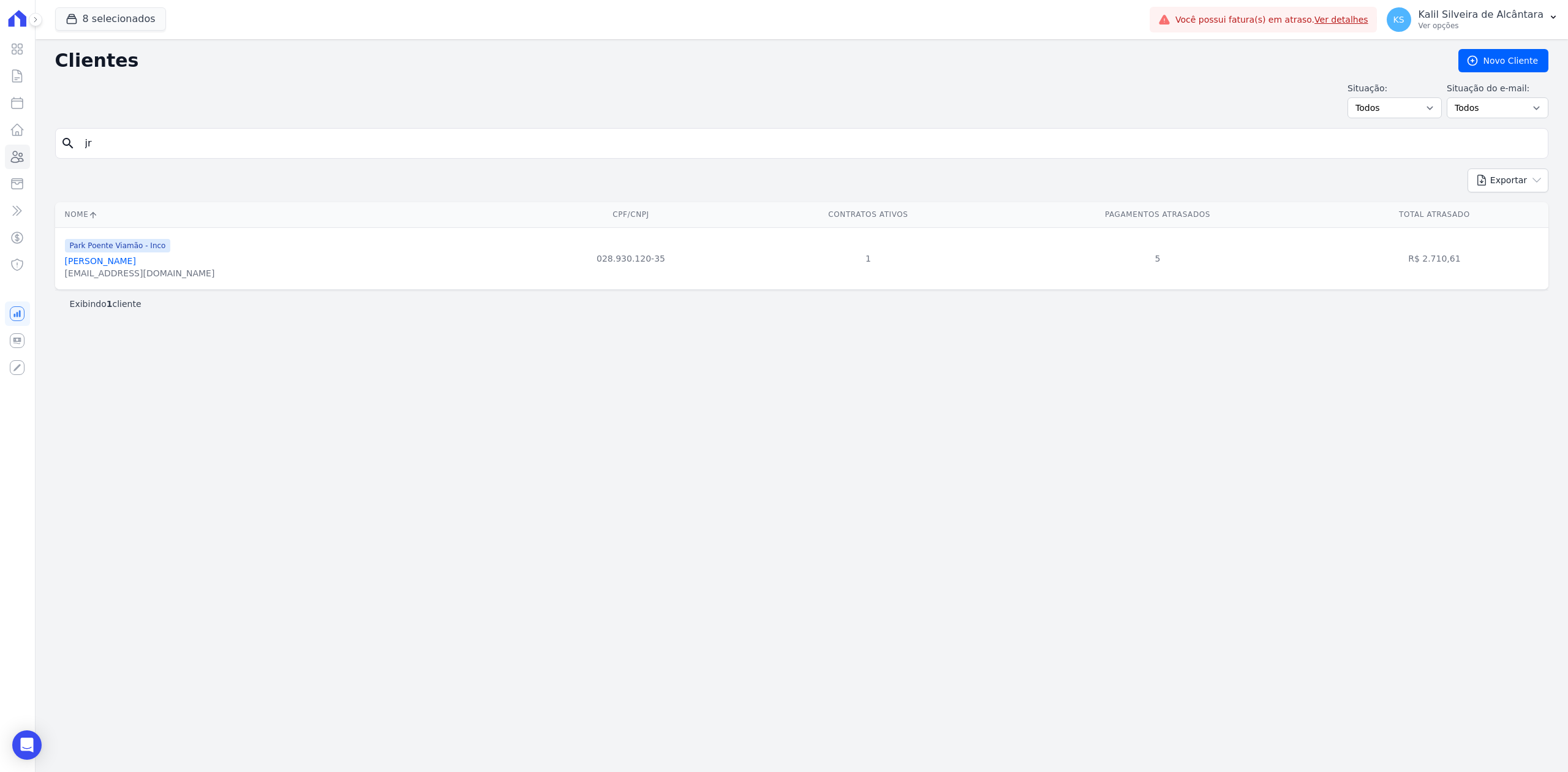
type input "j"
type input "[PERSON_NAME]"
click at [213, 260] on link "[PERSON_NAME]/ [PERSON_NAME]" at bounding box center [139, 261] width 148 height 10
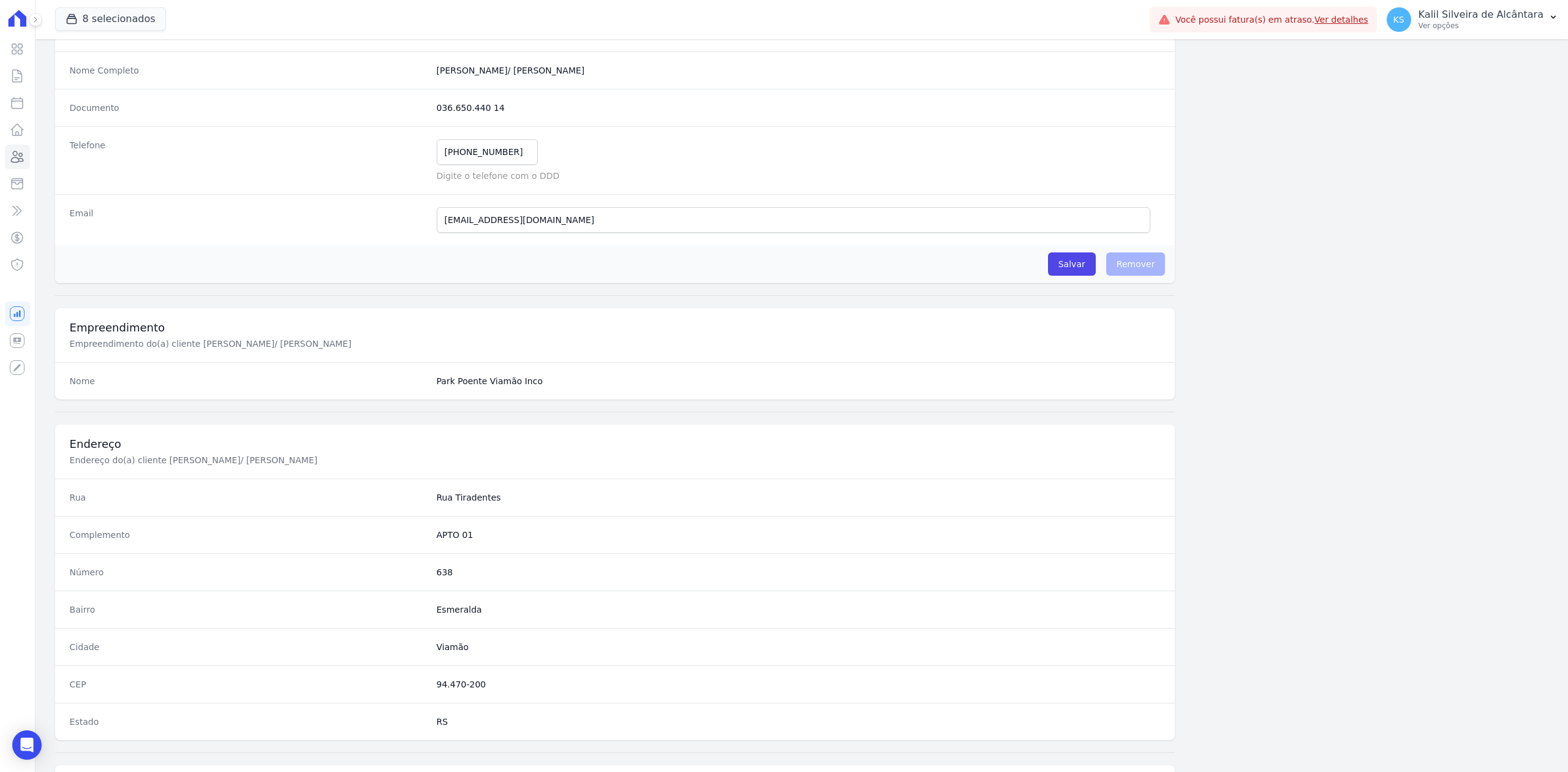
scroll to position [380, 0]
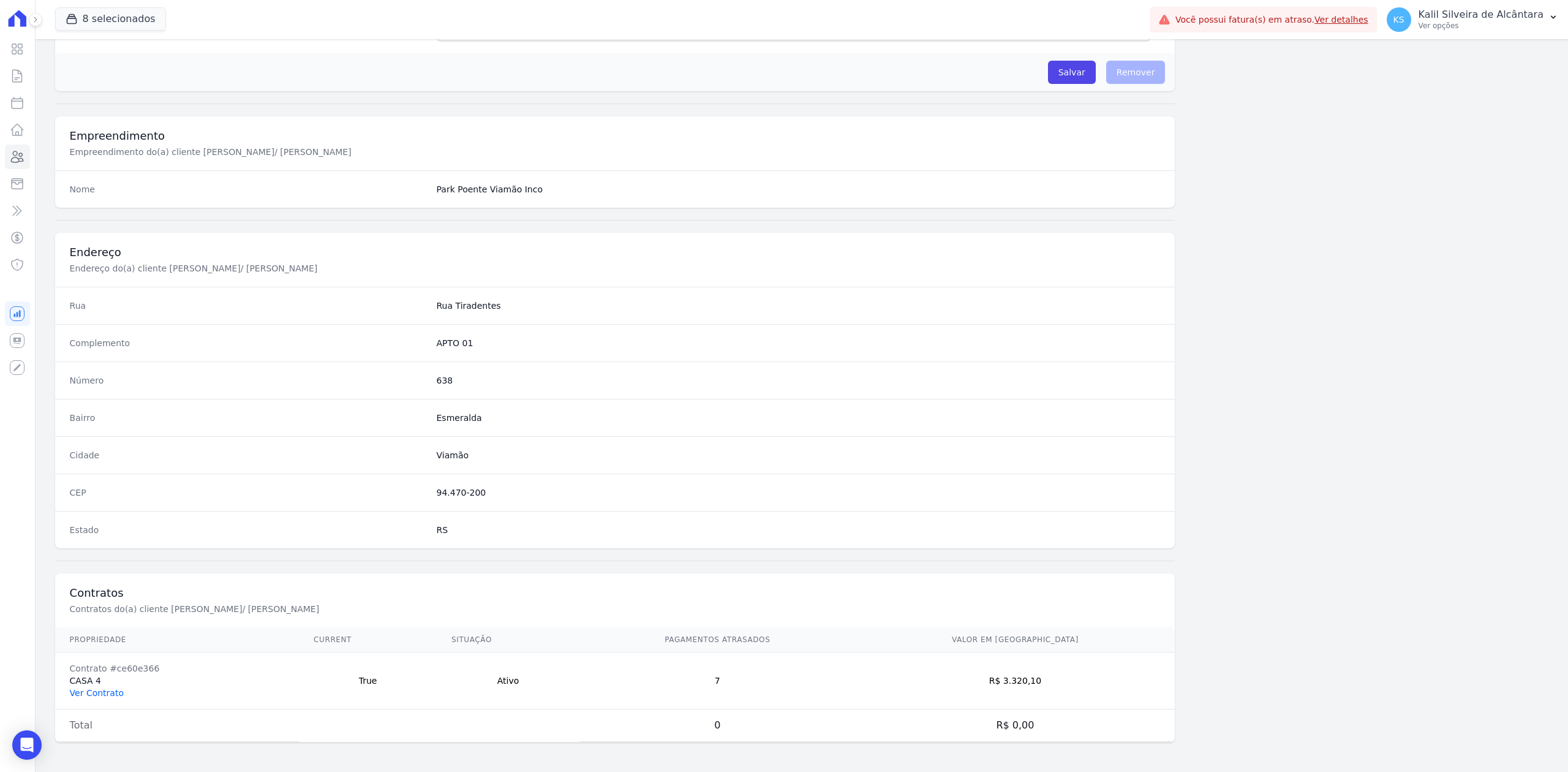
click at [93, 688] on link "Ver Contrato" at bounding box center [96, 693] width 54 height 10
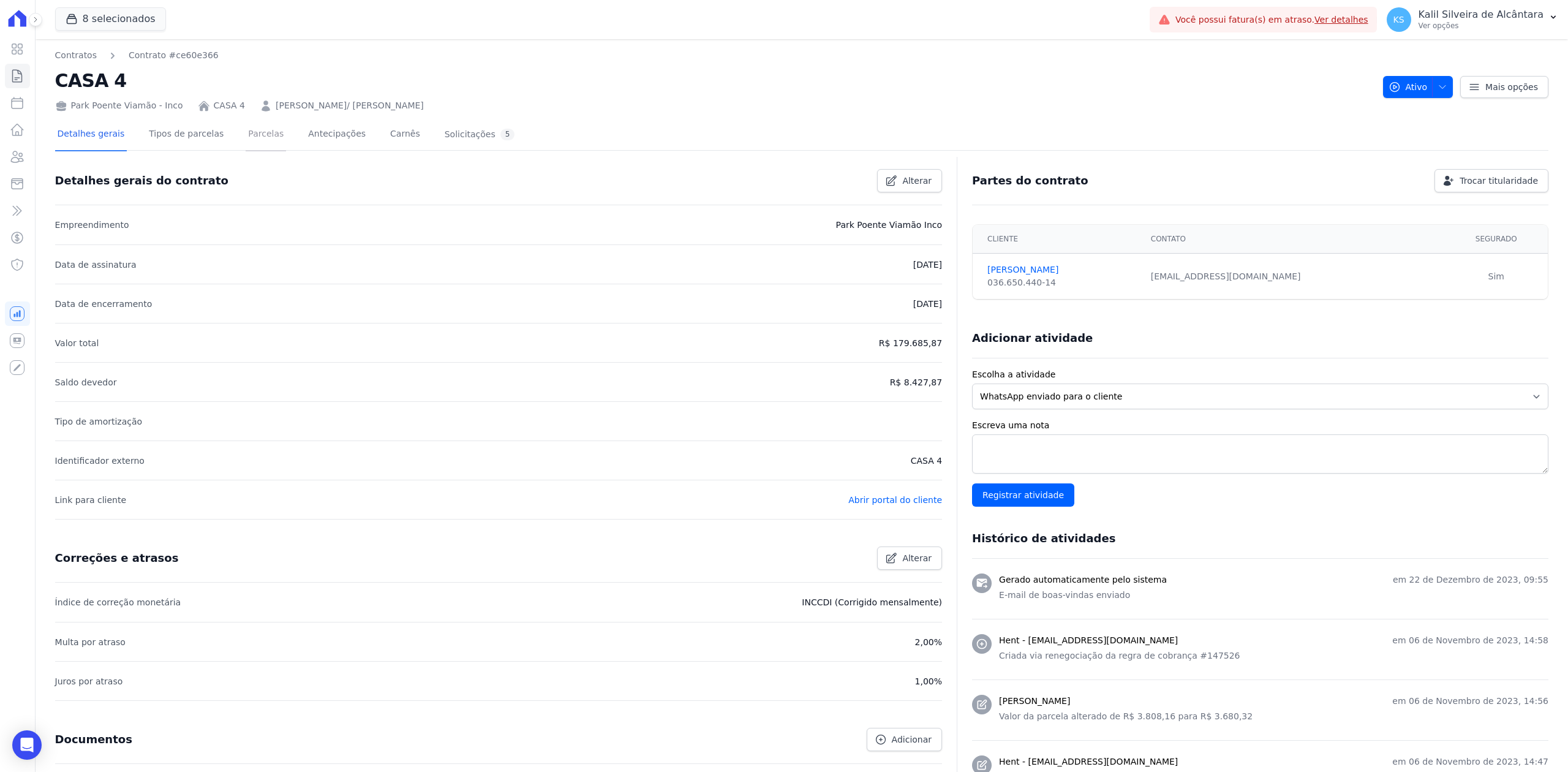
click at [246, 128] on link "Parcelas" at bounding box center [266, 135] width 41 height 32
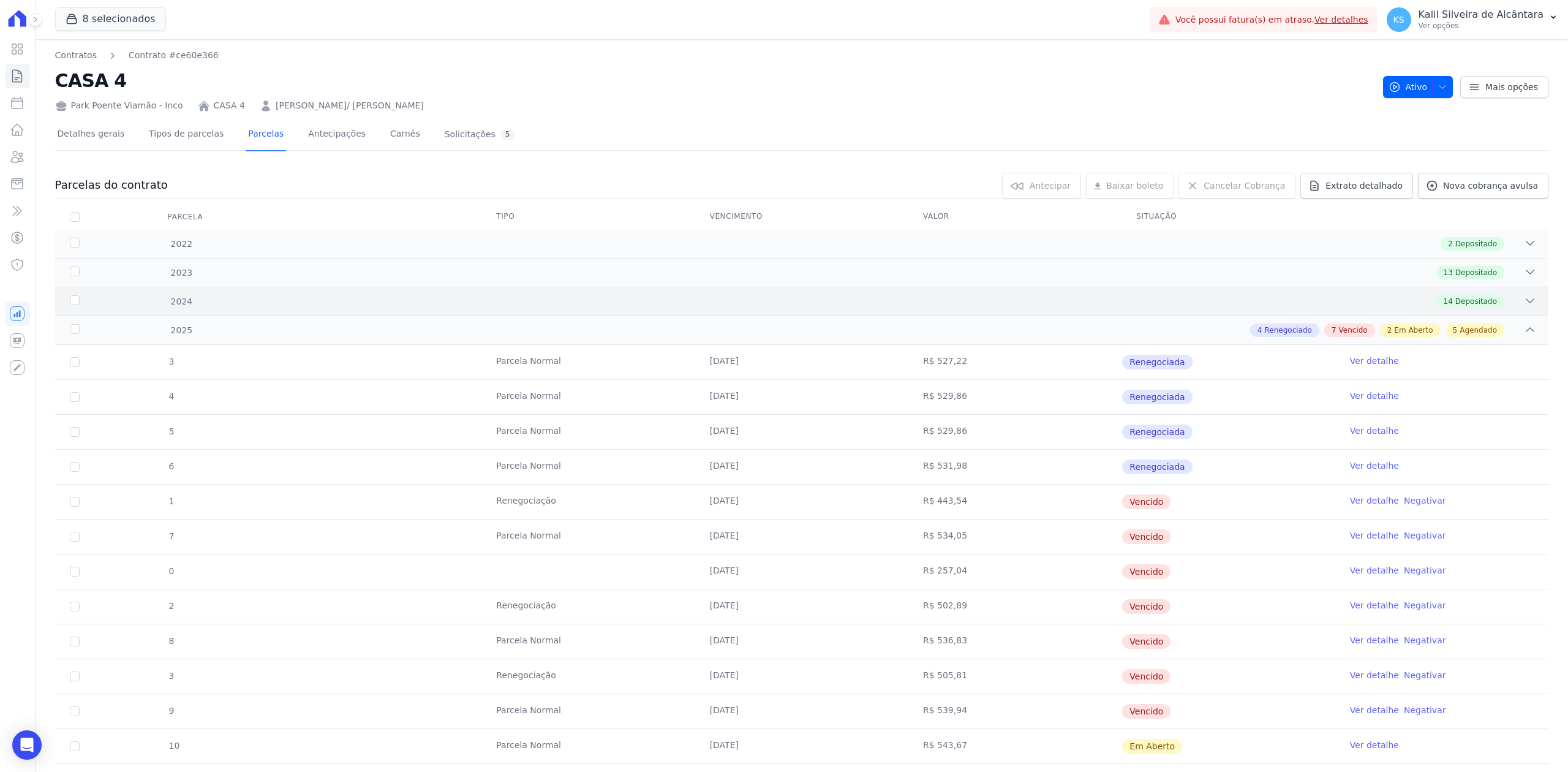
click at [1524, 294] on div "2024 14 Depositado" at bounding box center [802, 300] width 1494 height 29
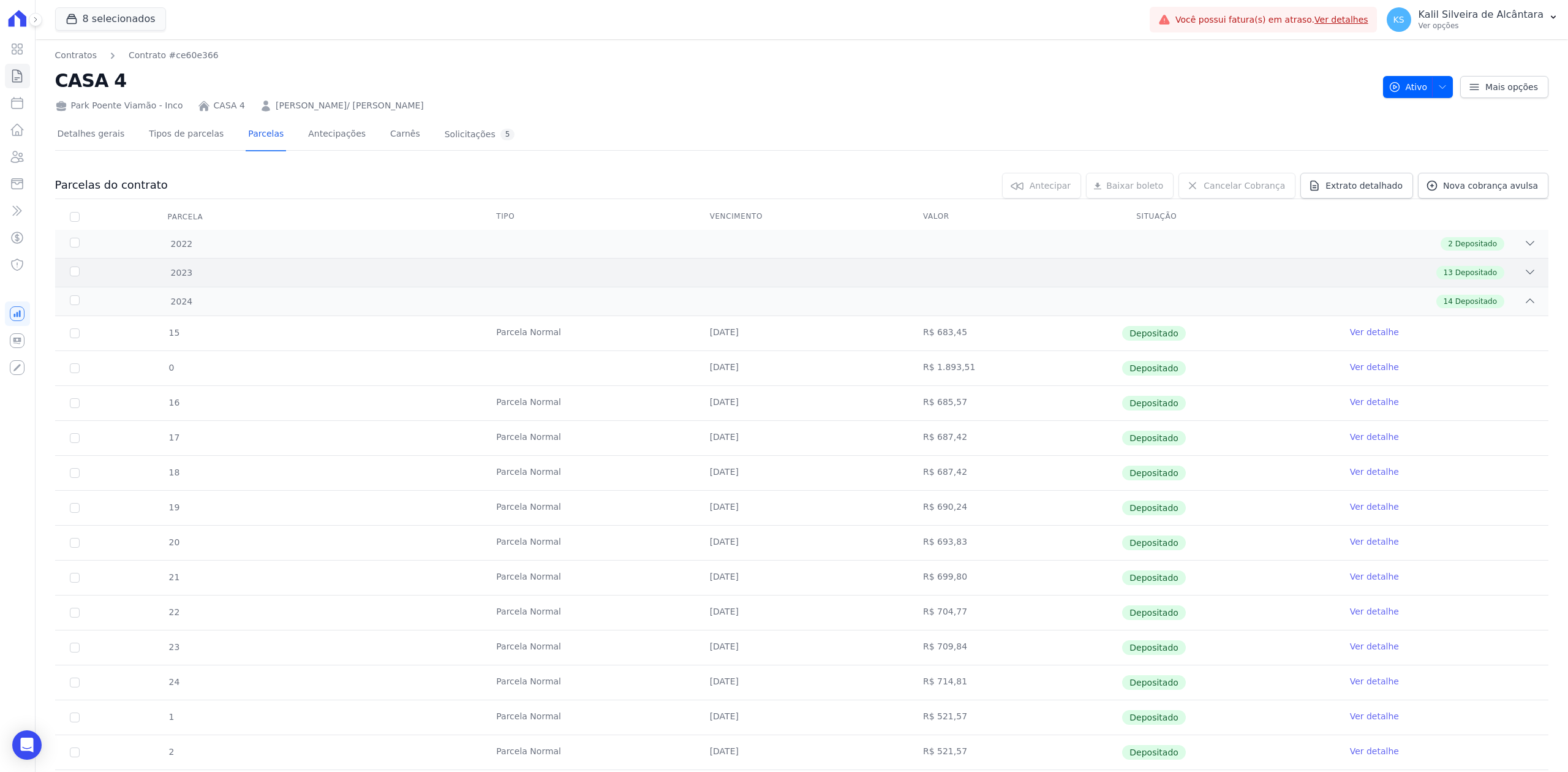
click at [1524, 277] on icon at bounding box center [1529, 272] width 12 height 12
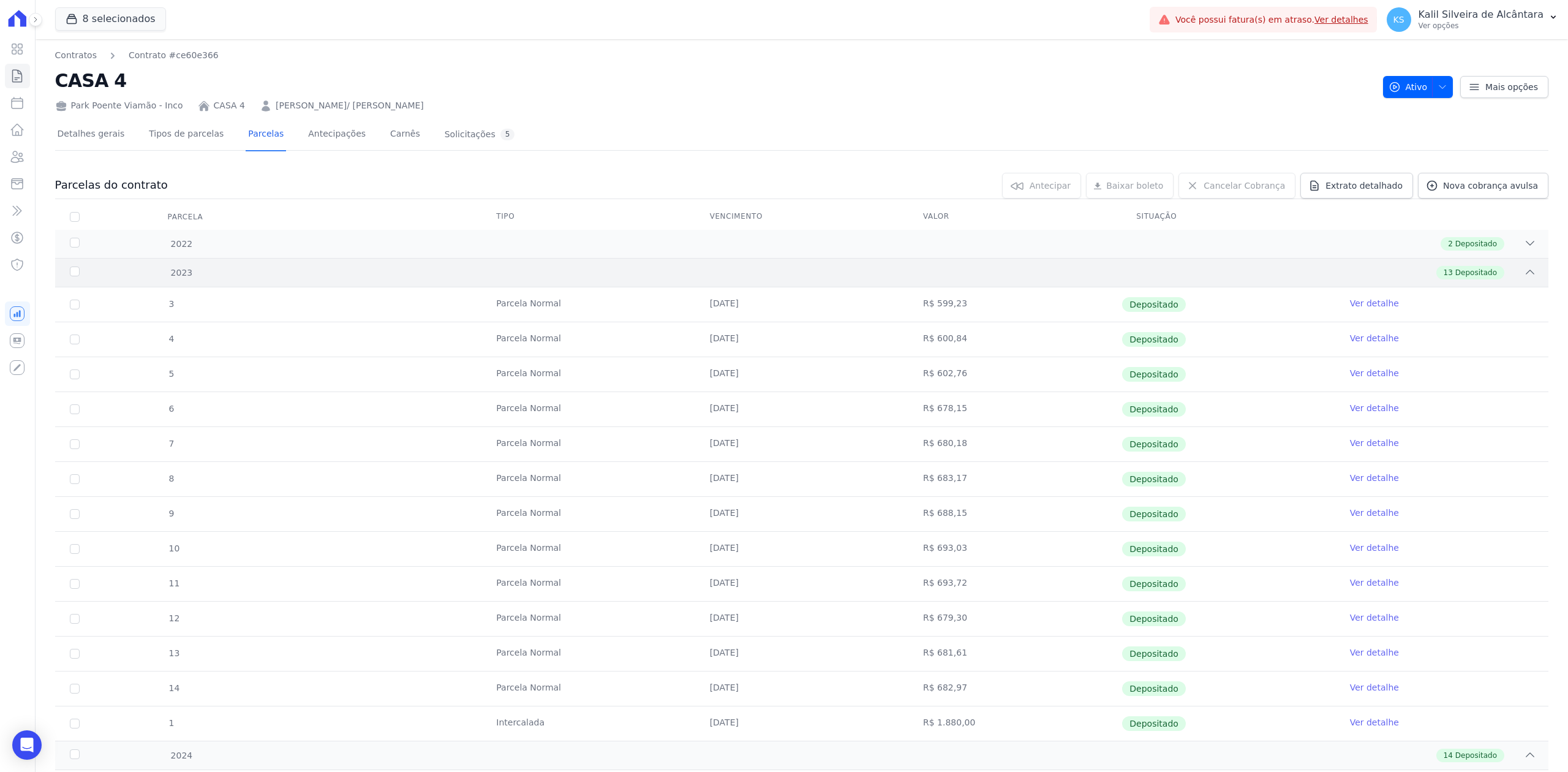
click at [1517, 258] on div "2023 13 Depositado" at bounding box center [802, 272] width 1494 height 29
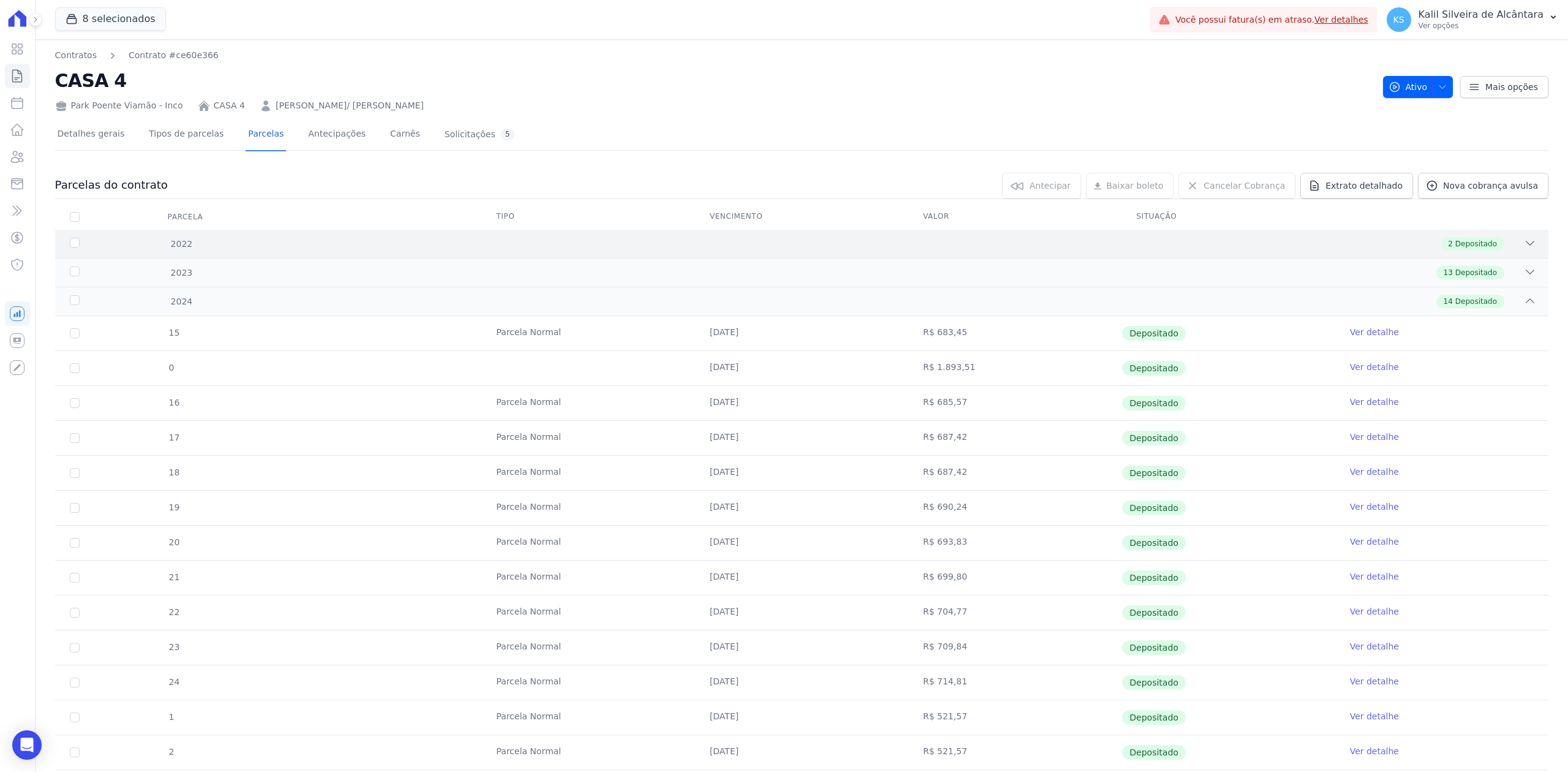
click at [1524, 248] on icon at bounding box center [1529, 243] width 12 height 12
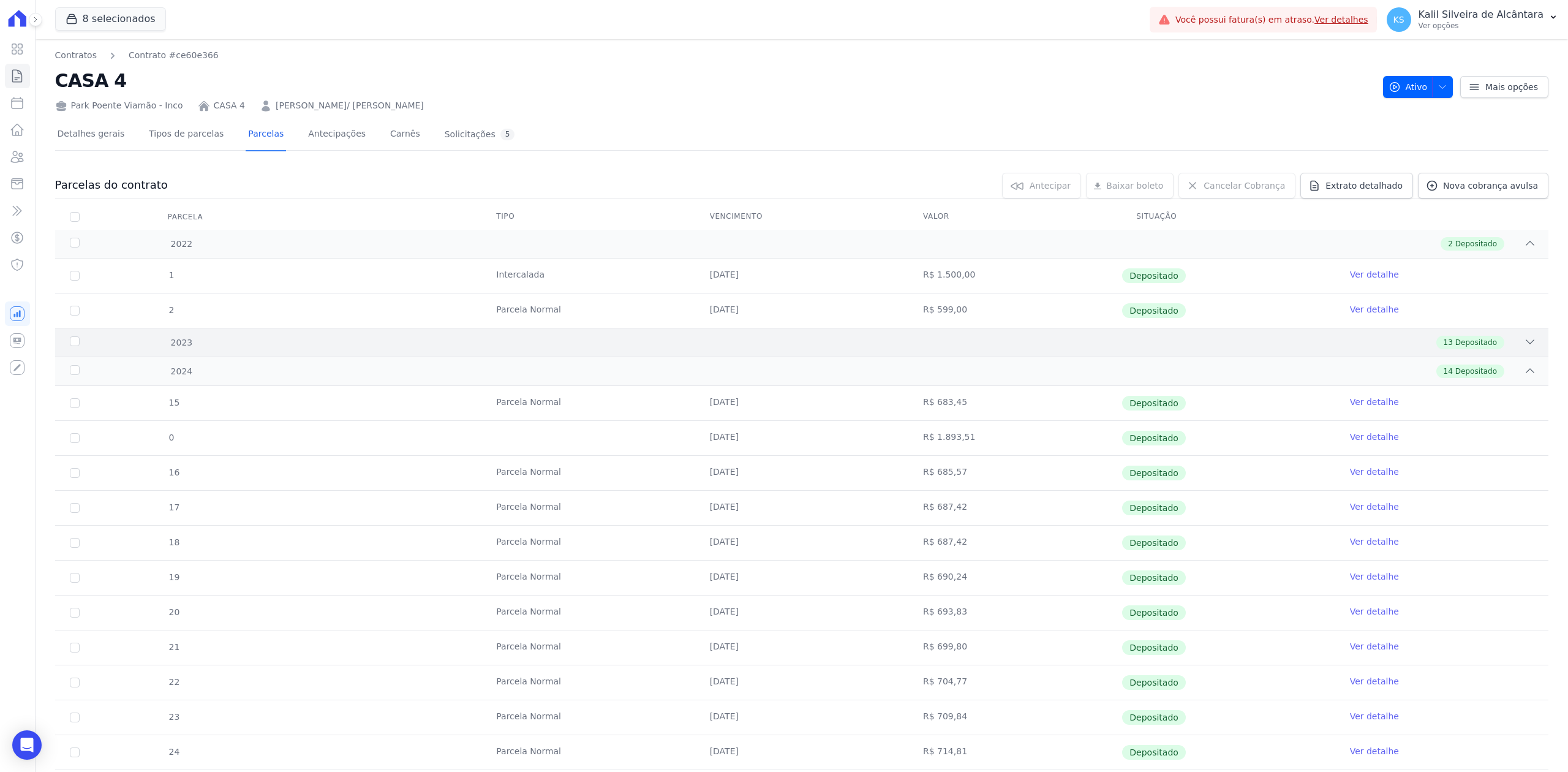
click at [1524, 342] on icon at bounding box center [1529, 341] width 12 height 12
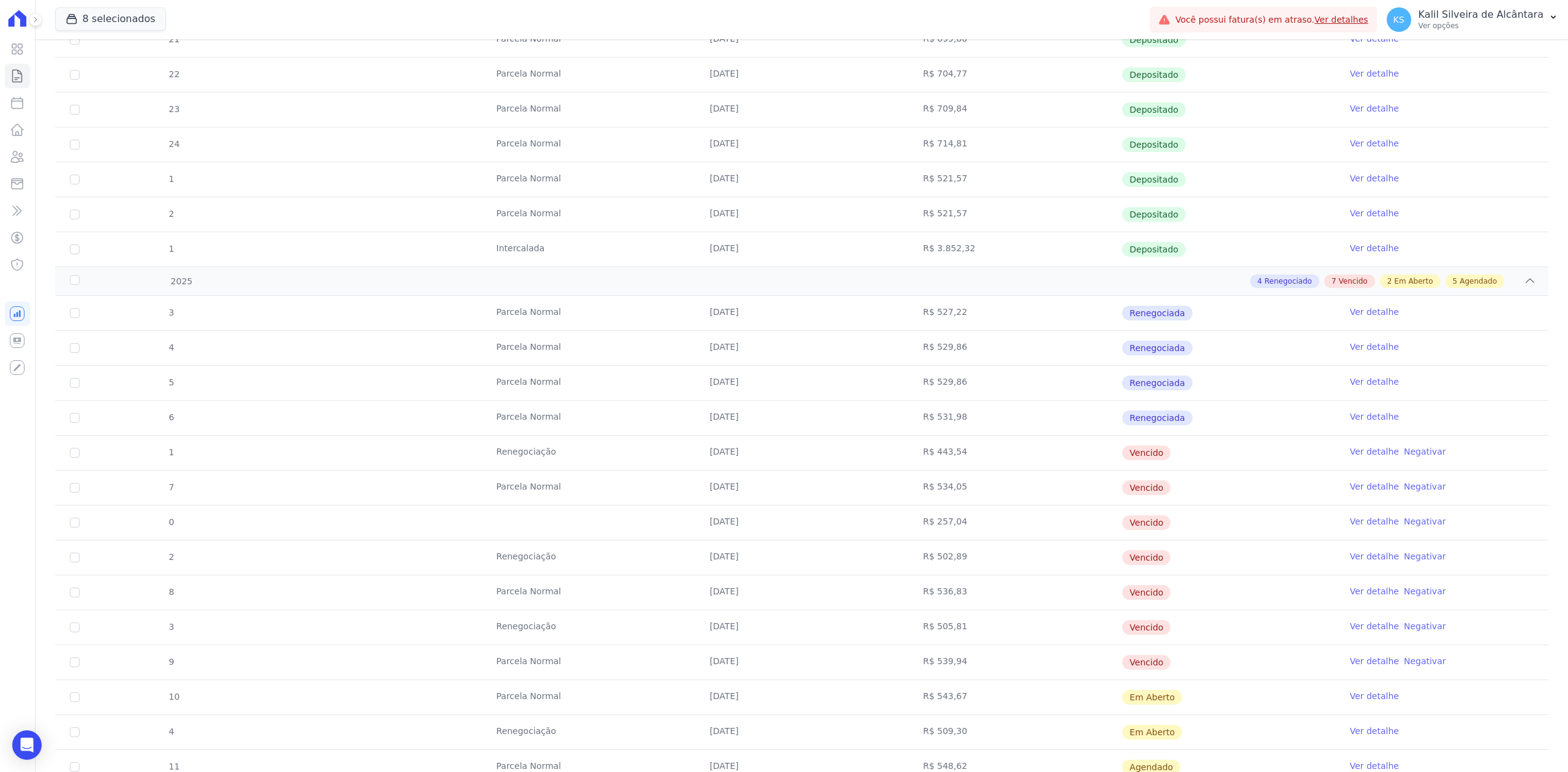
scroll to position [1289, 0]
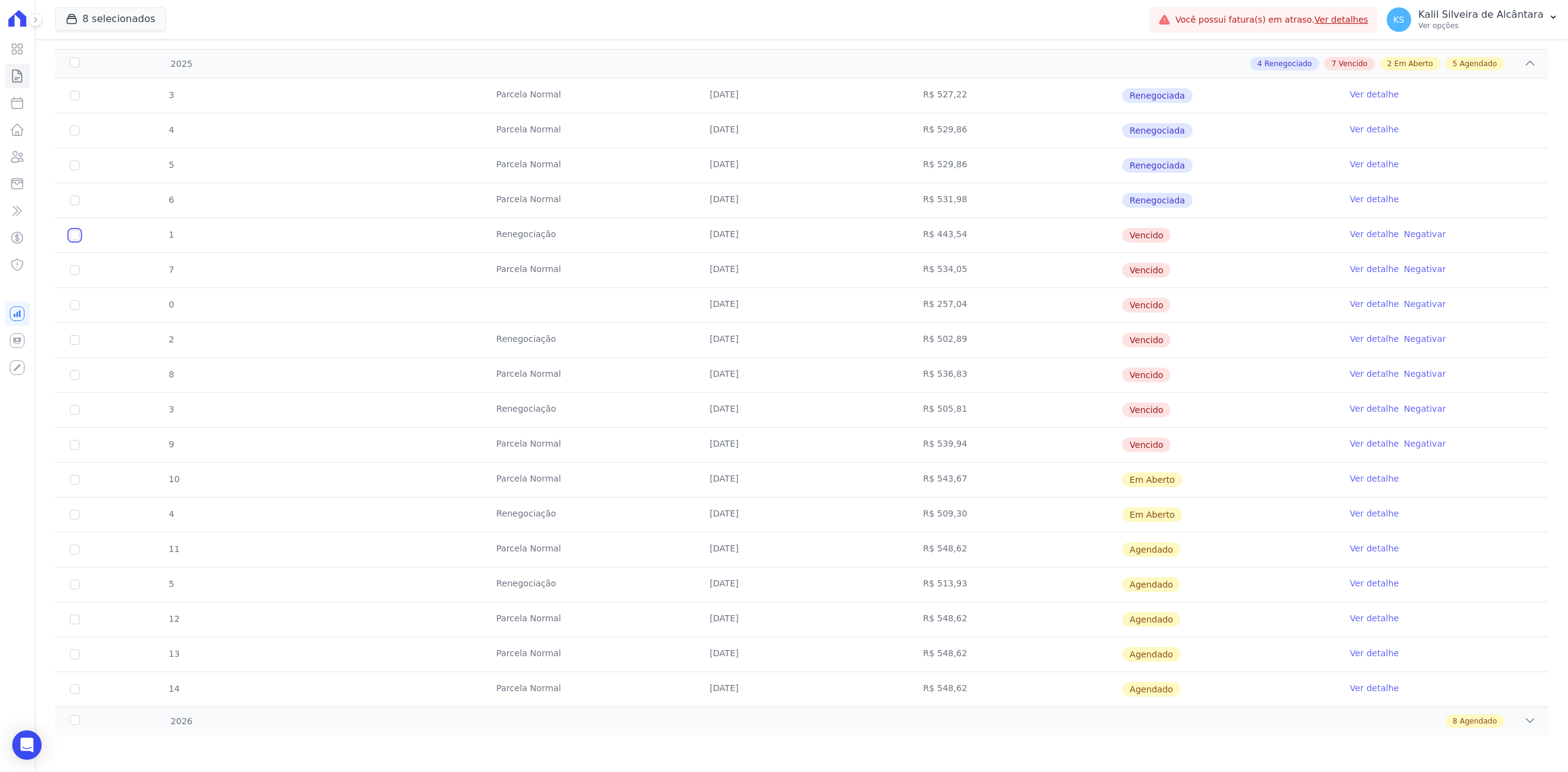
click at [72, 233] on input "checkbox" at bounding box center [74, 235] width 10 height 10
checkbox input "true"
click at [67, 271] on td "7" at bounding box center [75, 269] width 39 height 34
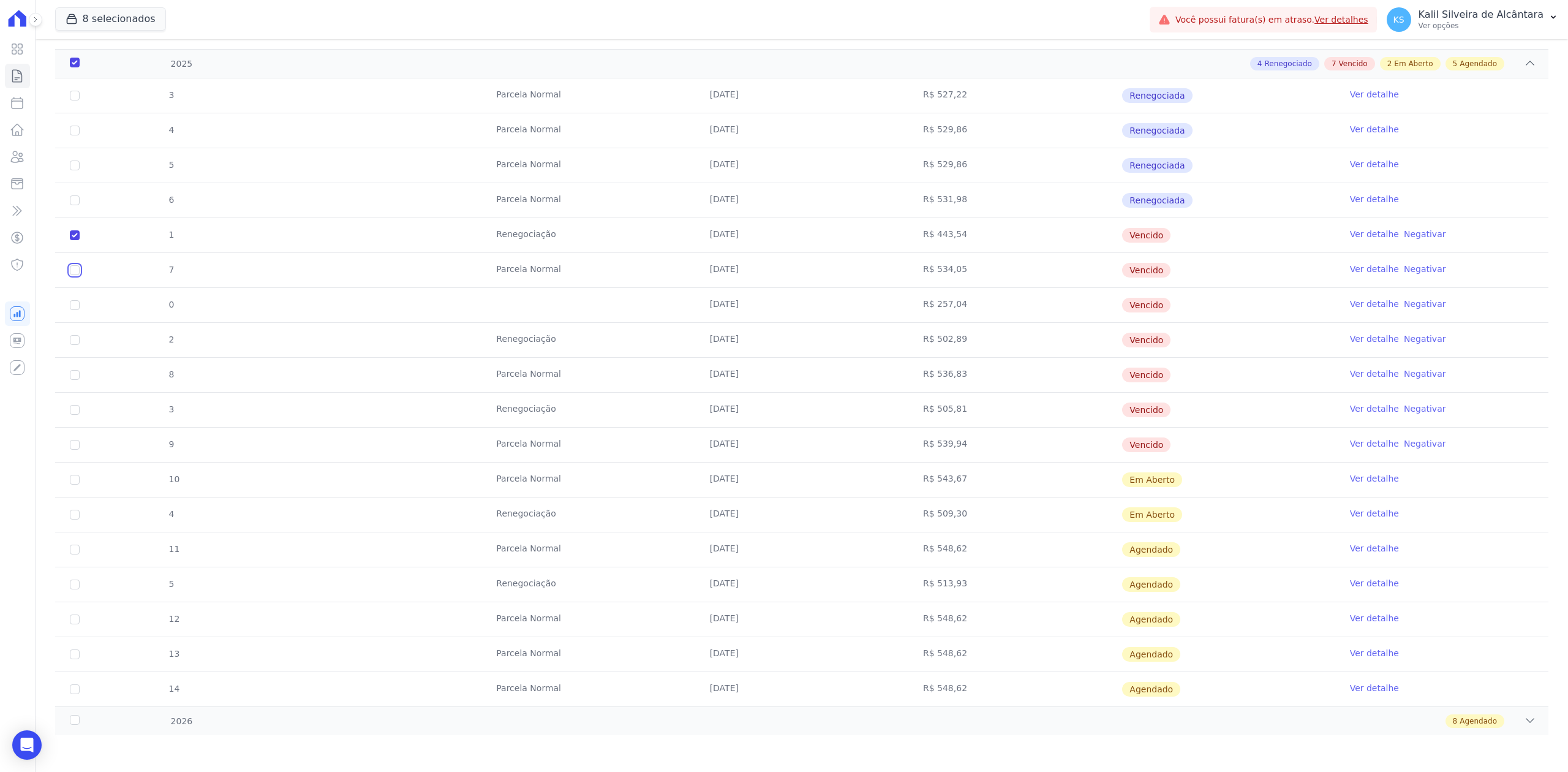
click at [69, 240] on input "checkbox" at bounding box center [74, 235] width 10 height 10
checkbox input "true"
click at [74, 240] on input "checkbox" at bounding box center [74, 235] width 10 height 10
checkbox input "true"
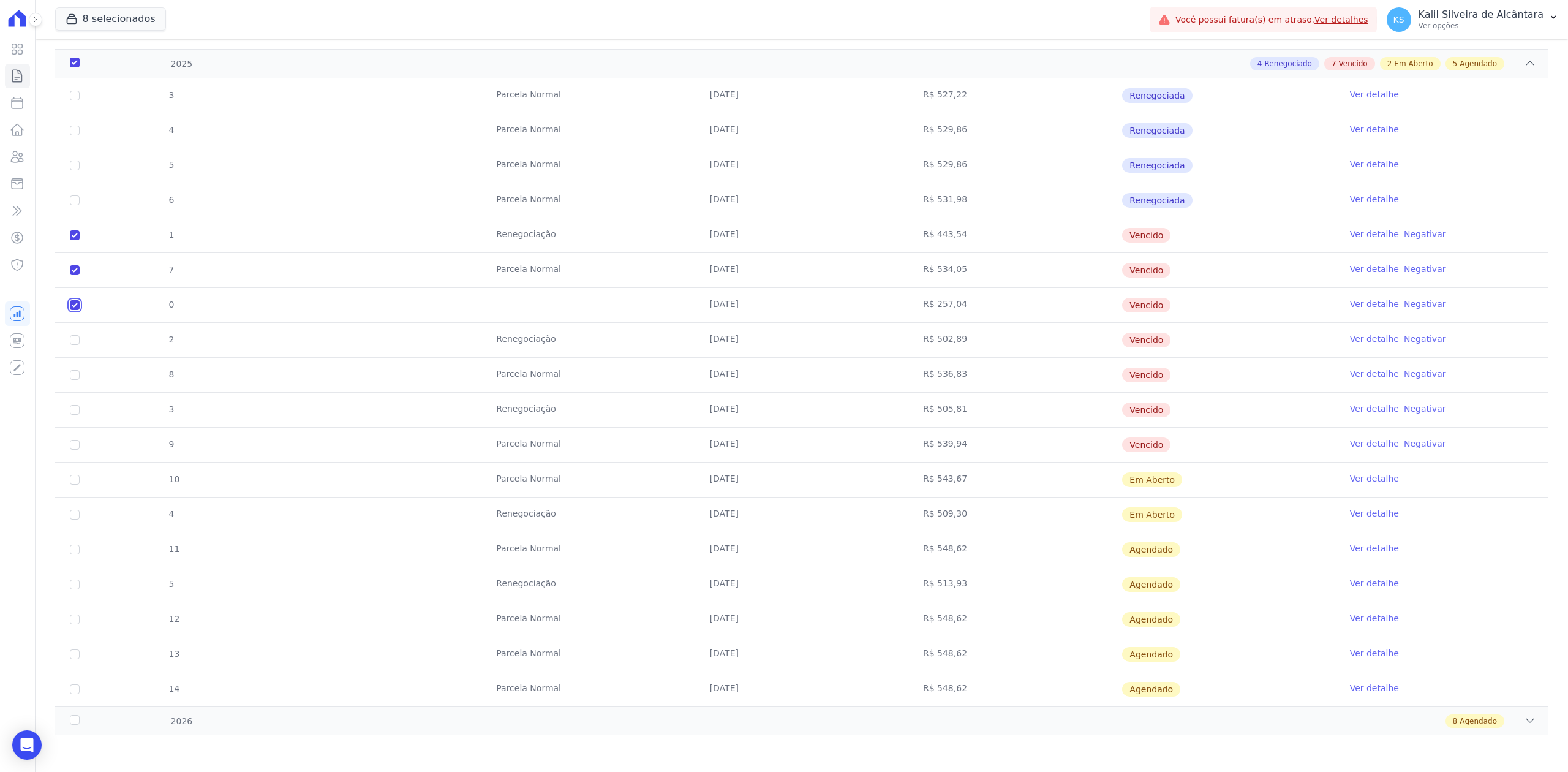
checkbox input "true"
click at [74, 240] on input "checkbox" at bounding box center [74, 235] width 10 height 10
checkbox input "true"
click at [74, 240] on input "checkbox" at bounding box center [74, 235] width 10 height 10
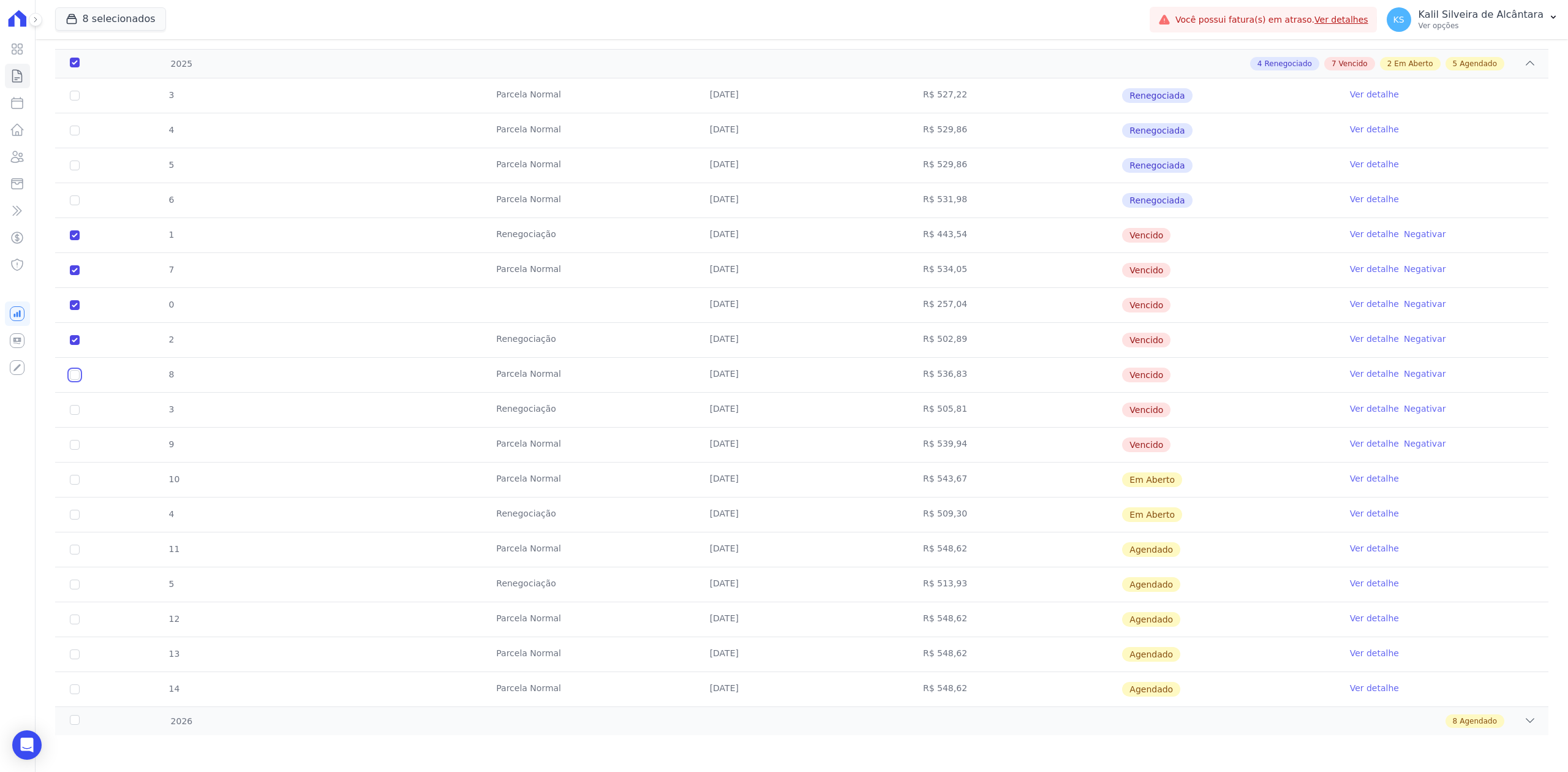
checkbox input "true"
click at [74, 240] on input "checkbox" at bounding box center [74, 235] width 10 height 10
checkbox input "true"
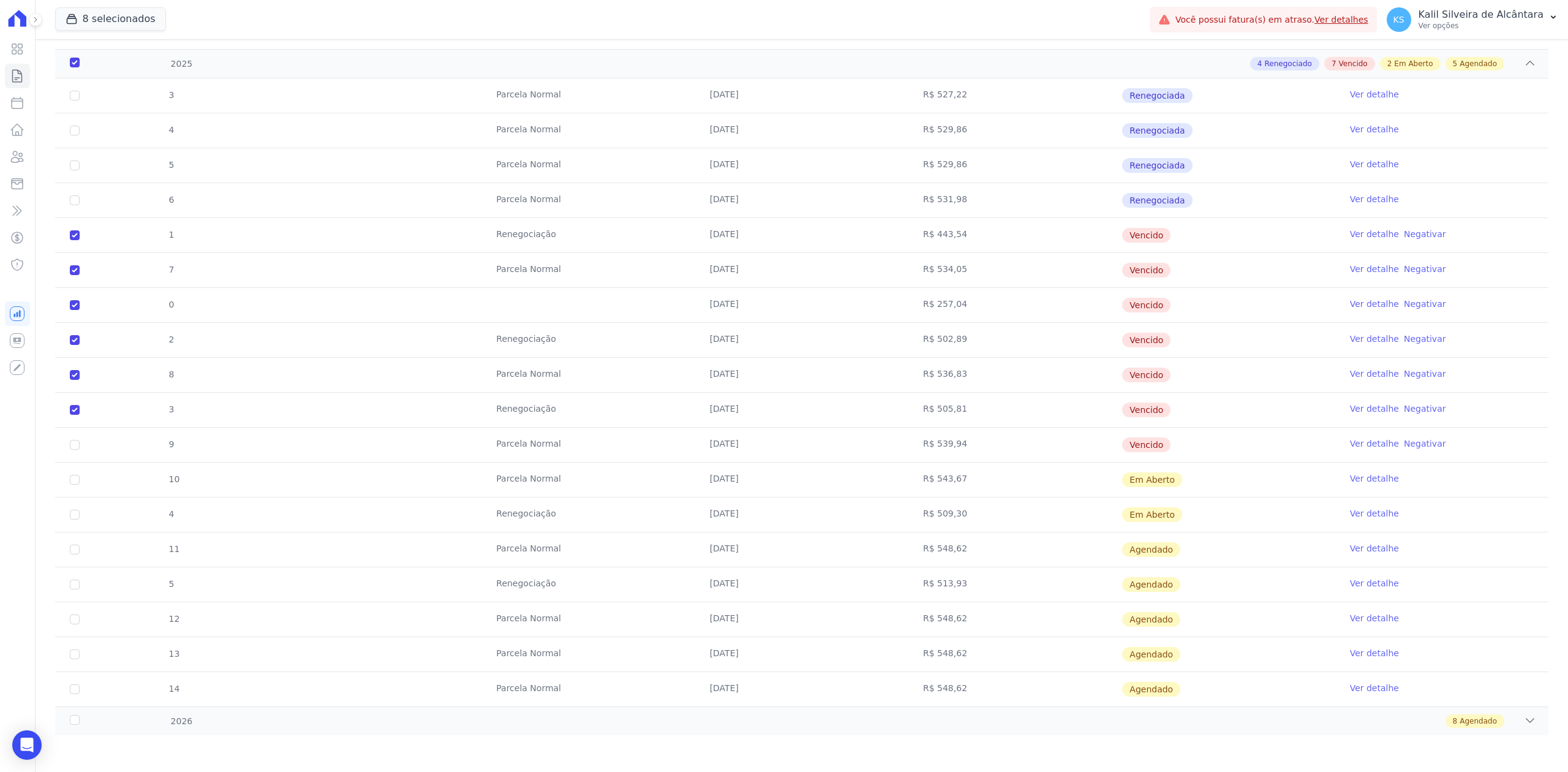
click at [74, 435] on td "9" at bounding box center [75, 444] width 39 height 34
click at [74, 240] on input "checkbox" at bounding box center [74, 235] width 10 height 10
checkbox input "true"
click at [71, 479] on input "checkbox" at bounding box center [74, 479] width 10 height 10
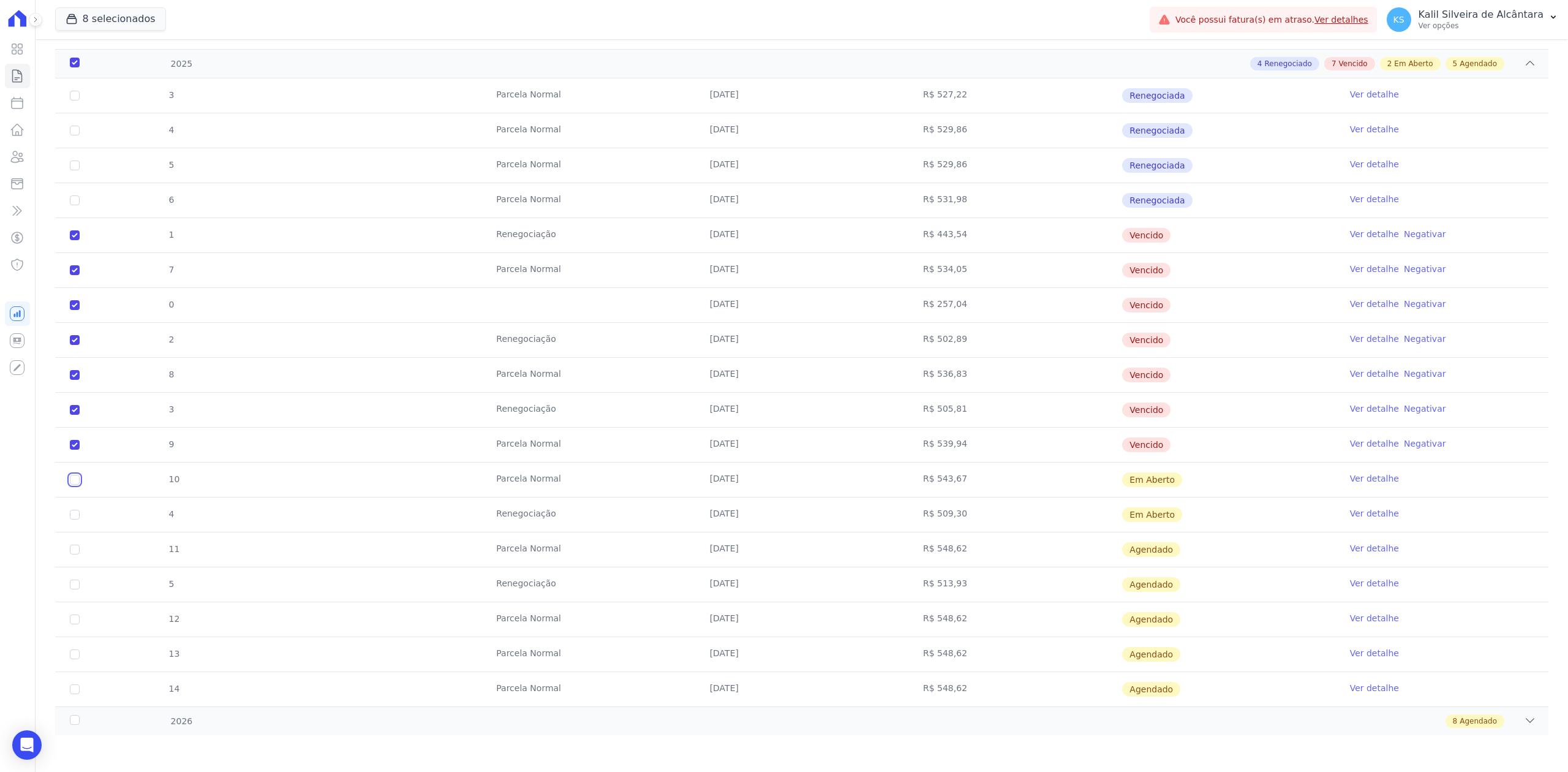
checkbox input "true"
drag, startPoint x: 1185, startPoint y: 444, endPoint x: 67, endPoint y: 444, distance: 1118.0
click at [67, 444] on tr "9 [GEOGRAPHIC_DATA] [DATE] R$ 539,94 [GEOGRAPHIC_DATA] Ver detalhe Negativar" at bounding box center [802, 444] width 1494 height 35
click at [71, 478] on input "checkbox" at bounding box center [74, 479] width 10 height 10
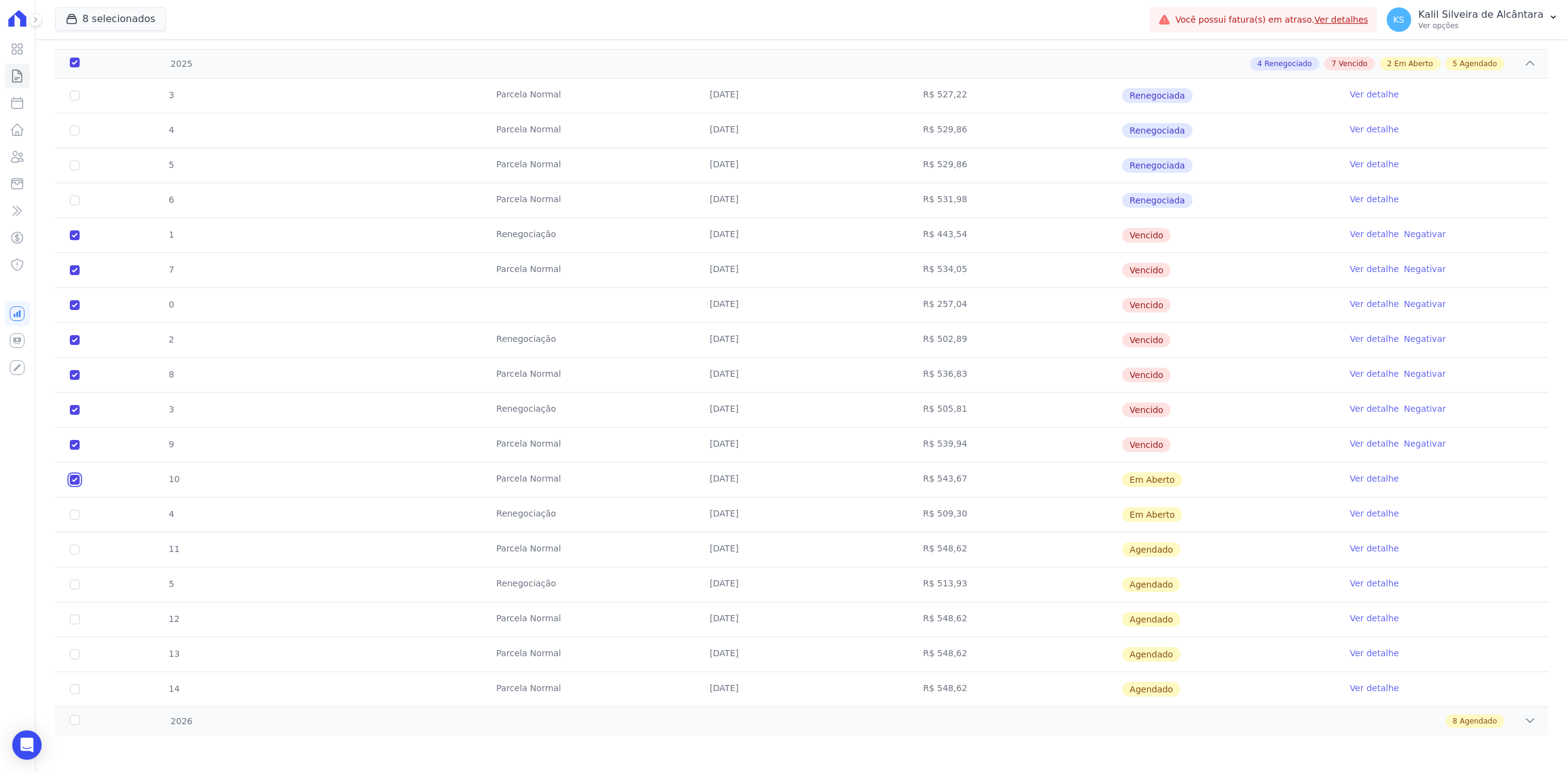
checkbox input "false"
checkbox input "true"
click at [1225, 445] on td "Vencido" at bounding box center [1228, 444] width 213 height 34
drag, startPoint x: 1225, startPoint y: 445, endPoint x: 112, endPoint y: 245, distance: 1130.8
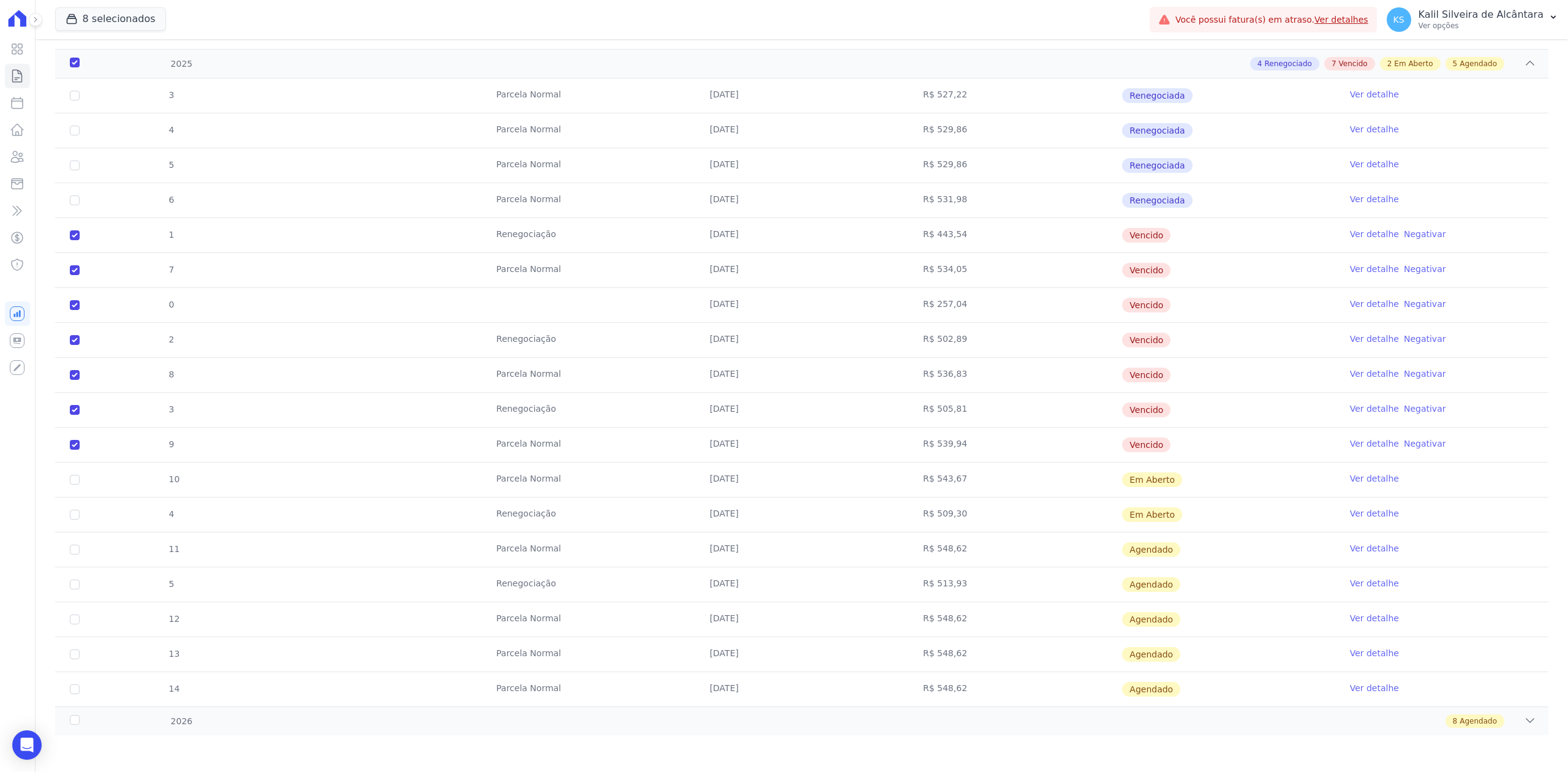
click at [112, 245] on tbody "3 [GEOGRAPHIC_DATA] [DATE] R$ 527,22 Renegociada Ver detalhe 4 [GEOGRAPHIC_DATA…" at bounding box center [802, 392] width 1494 height 627
click at [300, 380] on tr "8 [GEOGRAPHIC_DATA] [DATE] R$ 536,83 [GEOGRAPHIC_DATA] Ver detalhe Negativar" at bounding box center [802, 375] width 1494 height 35
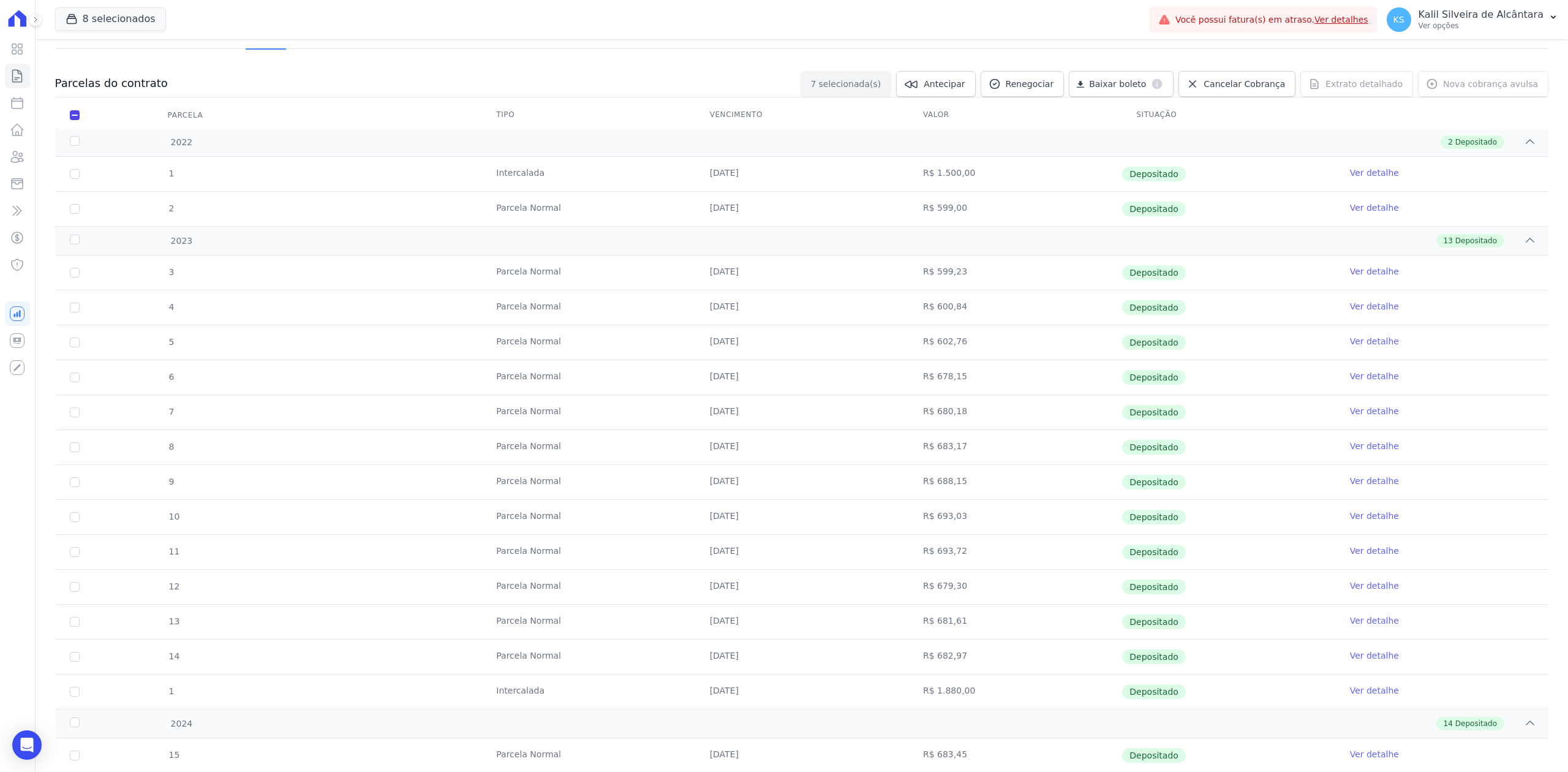
scroll to position [0, 0]
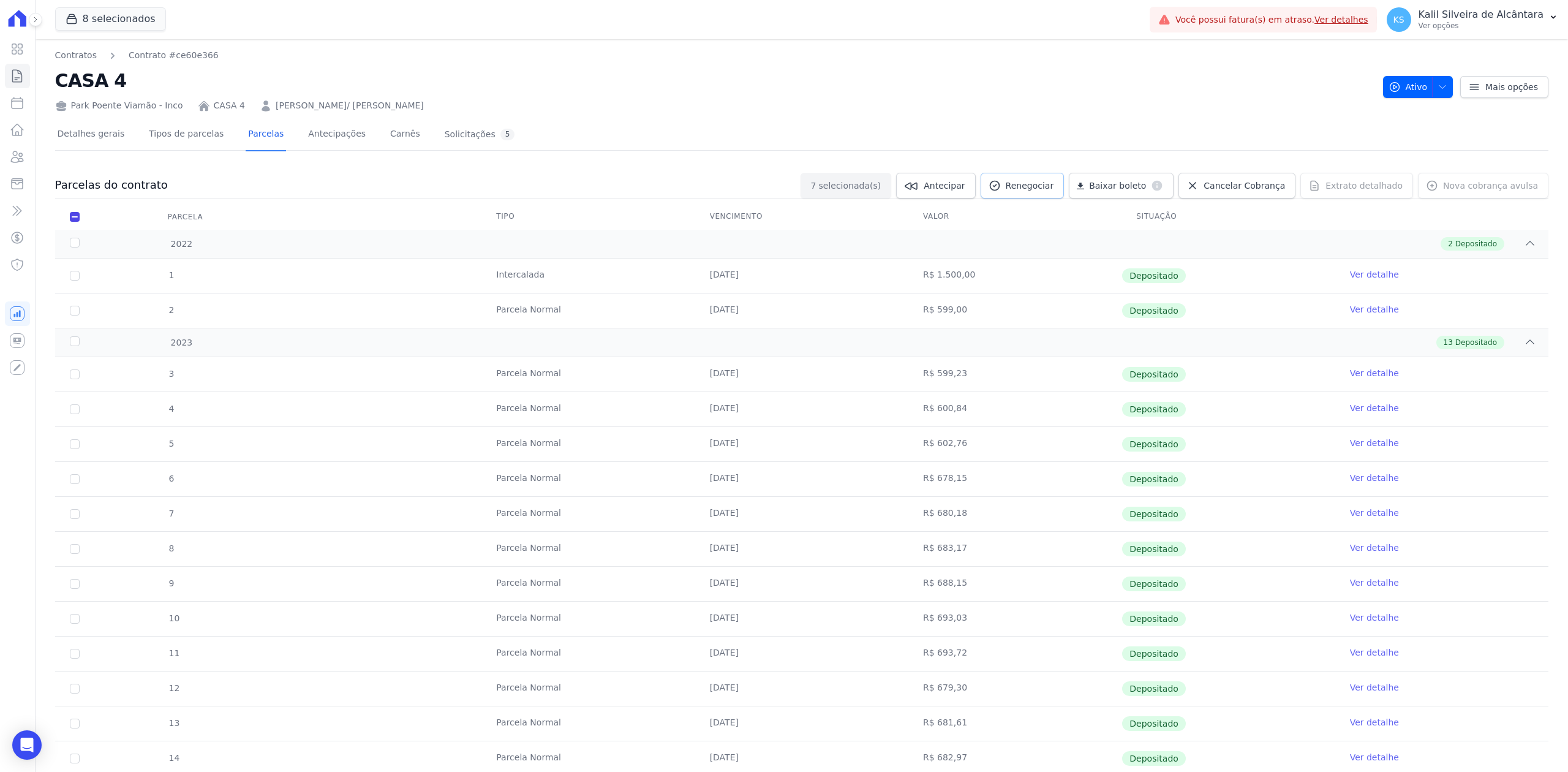
click at [1042, 182] on span "Renegociar" at bounding box center [1030, 185] width 48 height 12
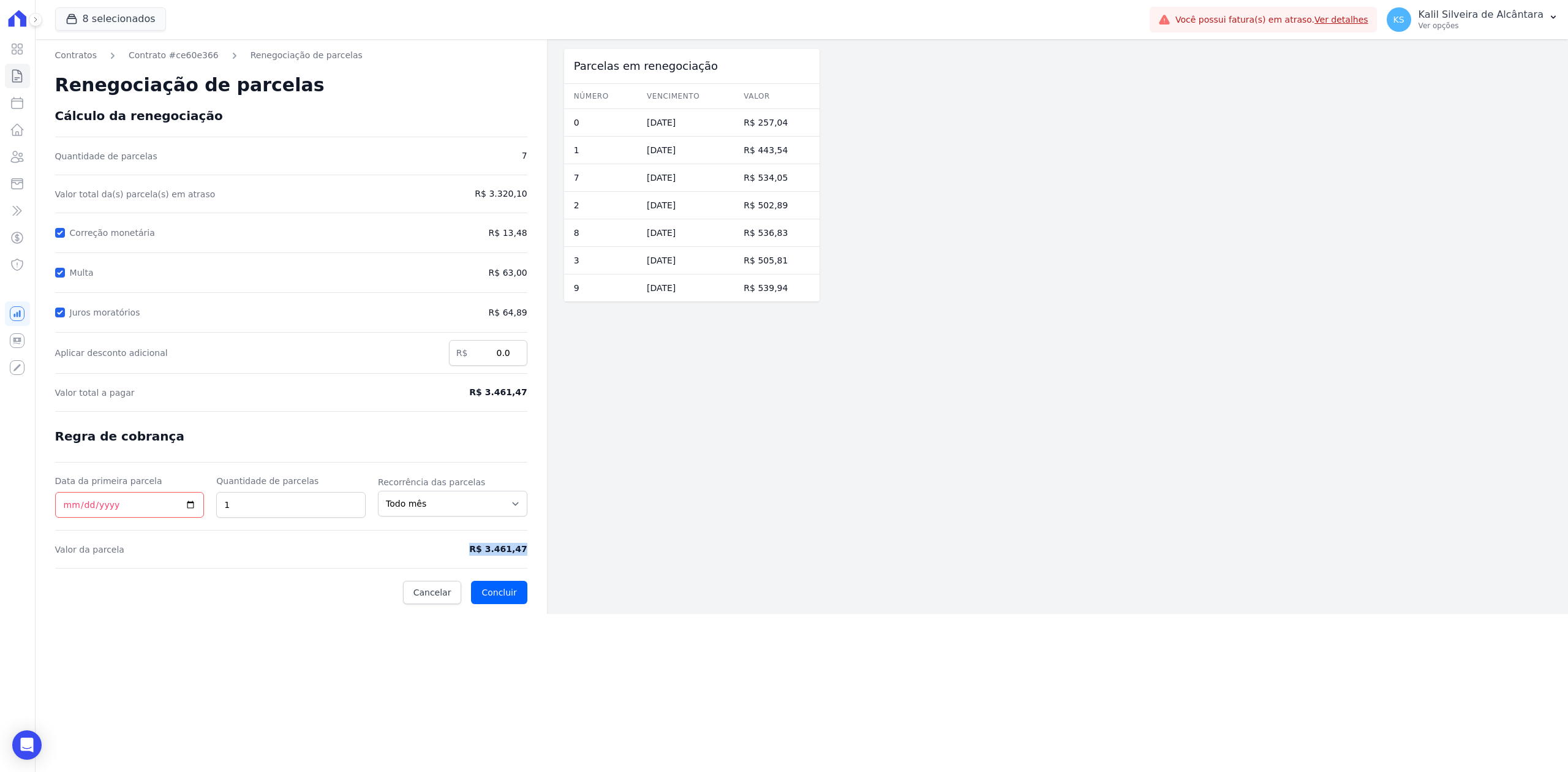
drag, startPoint x: 491, startPoint y: 557, endPoint x: 539, endPoint y: 560, distance: 48.1
click at [539, 560] on div "Contratos Contrato #ce60e366 Renegociação de parcelas Renegociação de parcelas …" at bounding box center [291, 326] width 512 height 575
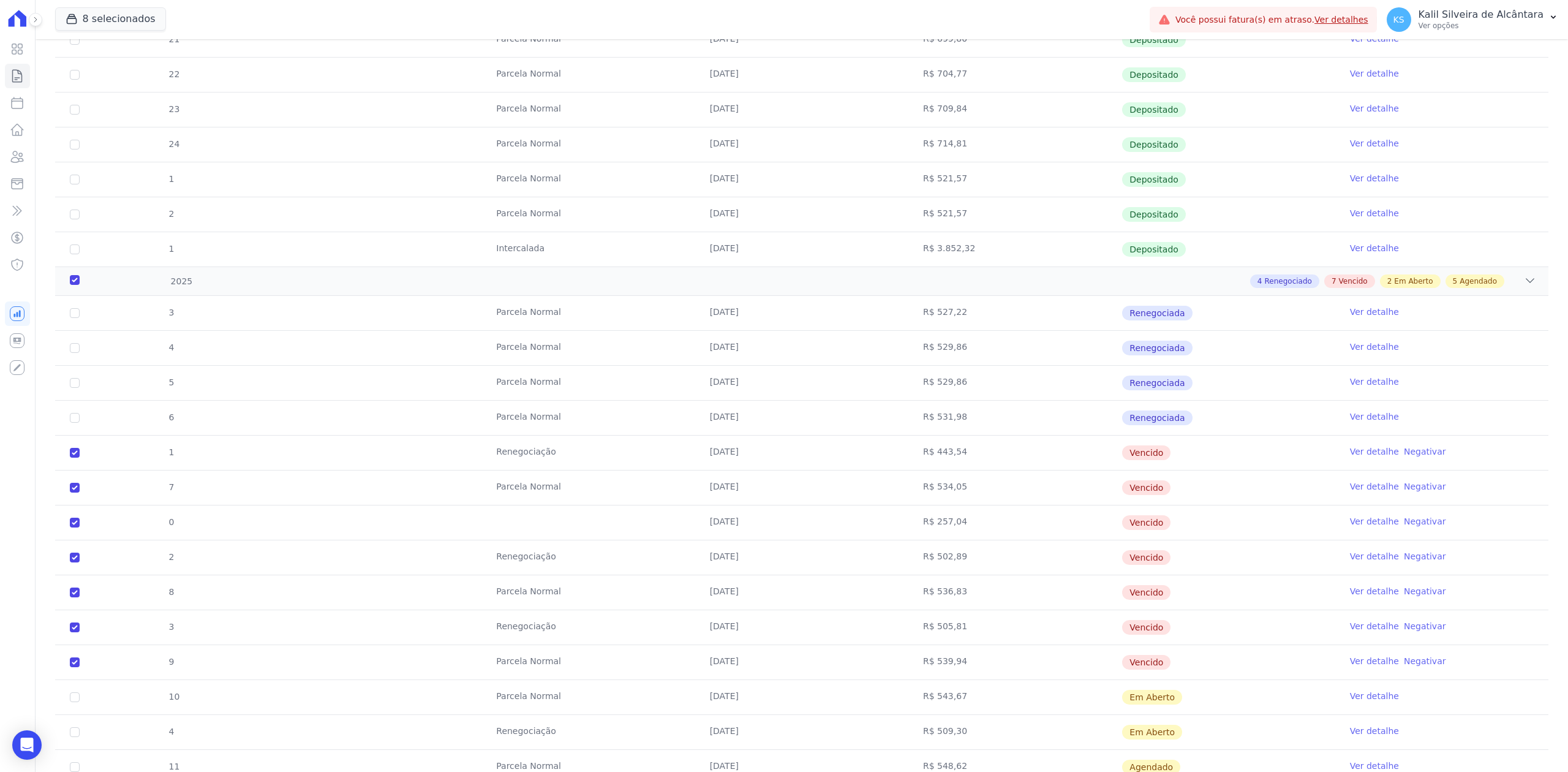
scroll to position [1289, 0]
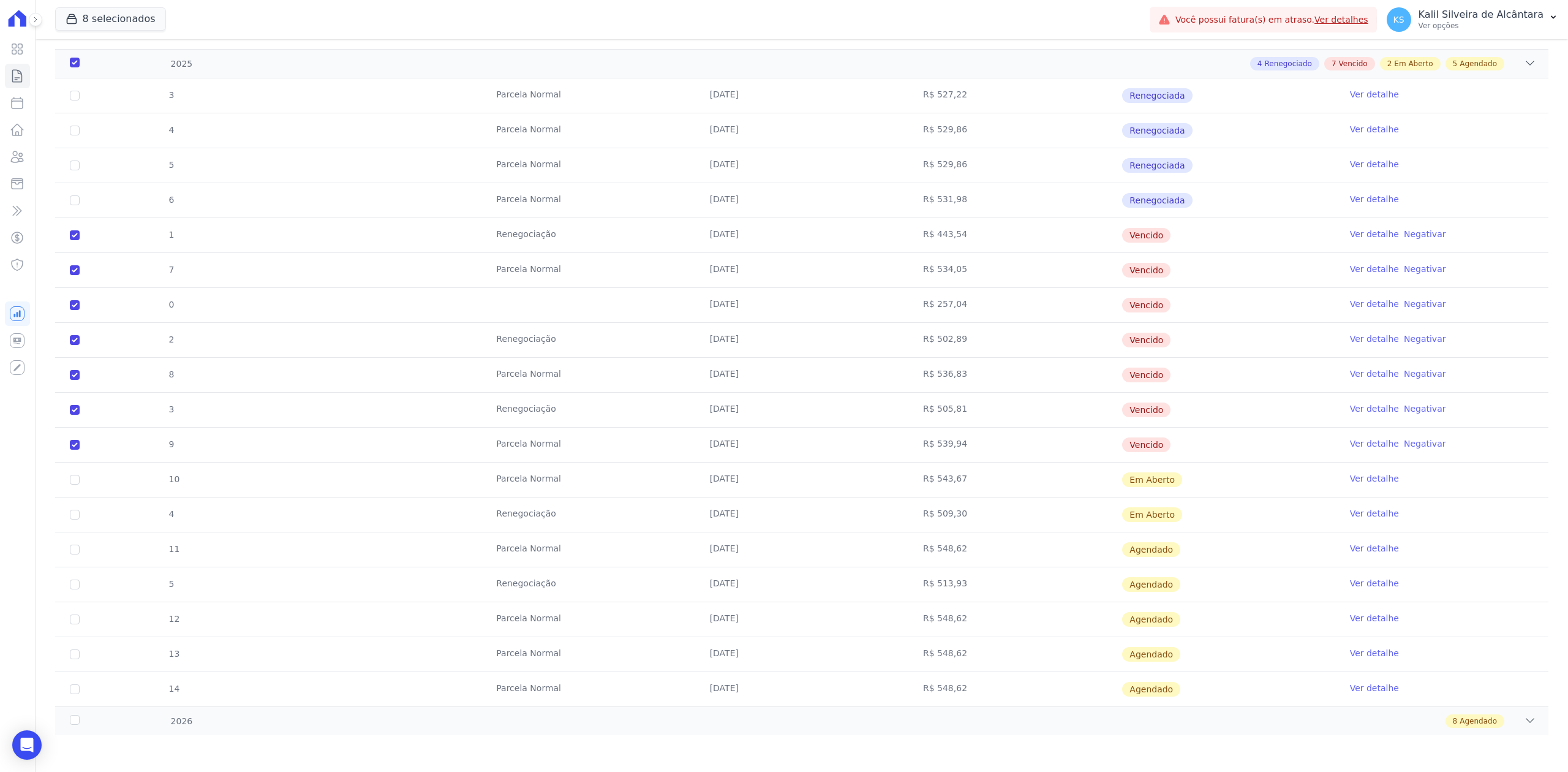
drag, startPoint x: 912, startPoint y: 500, endPoint x: 980, endPoint y: 511, distance: 68.9
click at [980, 511] on td "R$ 509,30" at bounding box center [1015, 514] width 213 height 34
copy td "R$ 509,30"
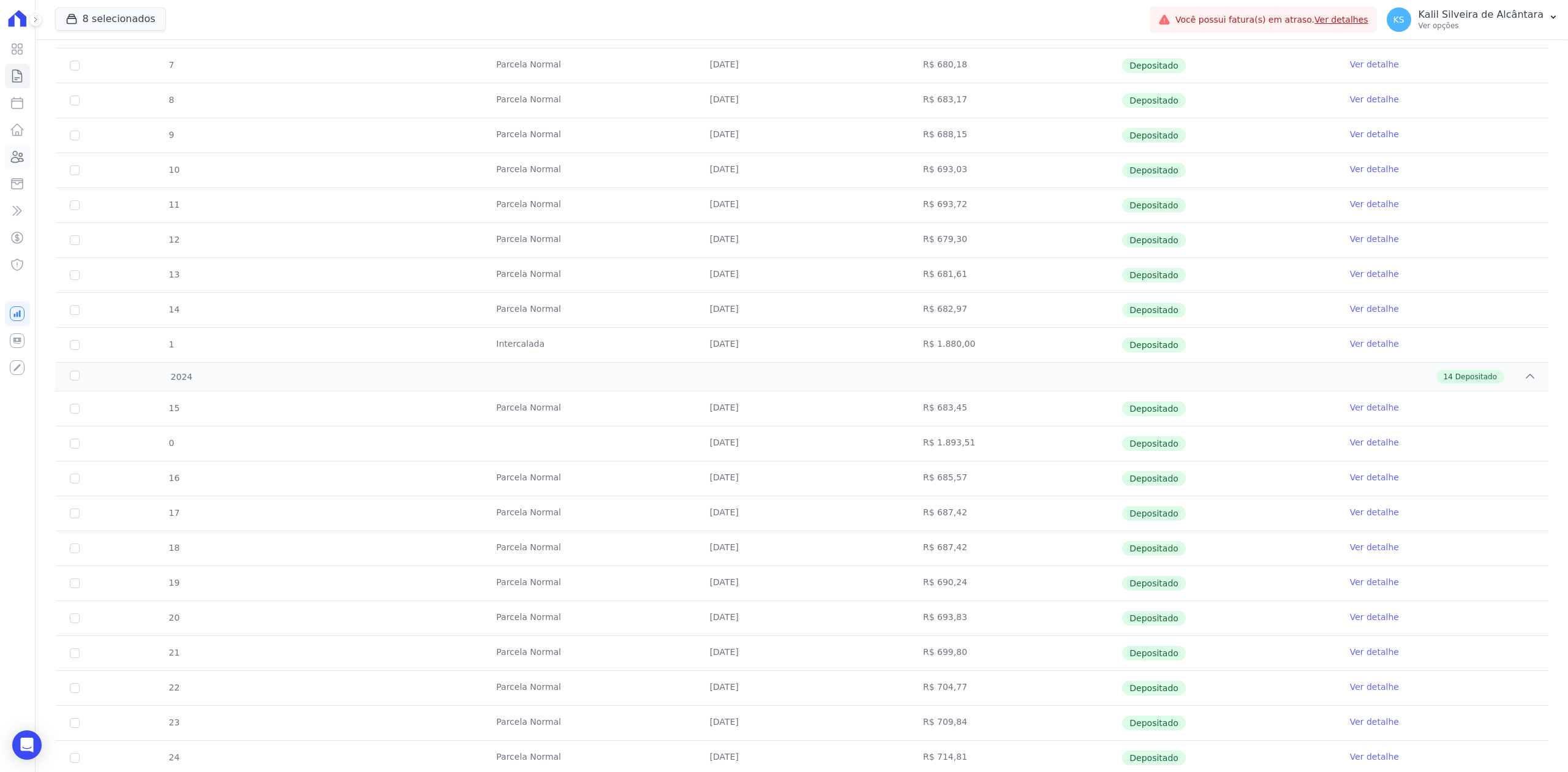
scroll to position [228, 0]
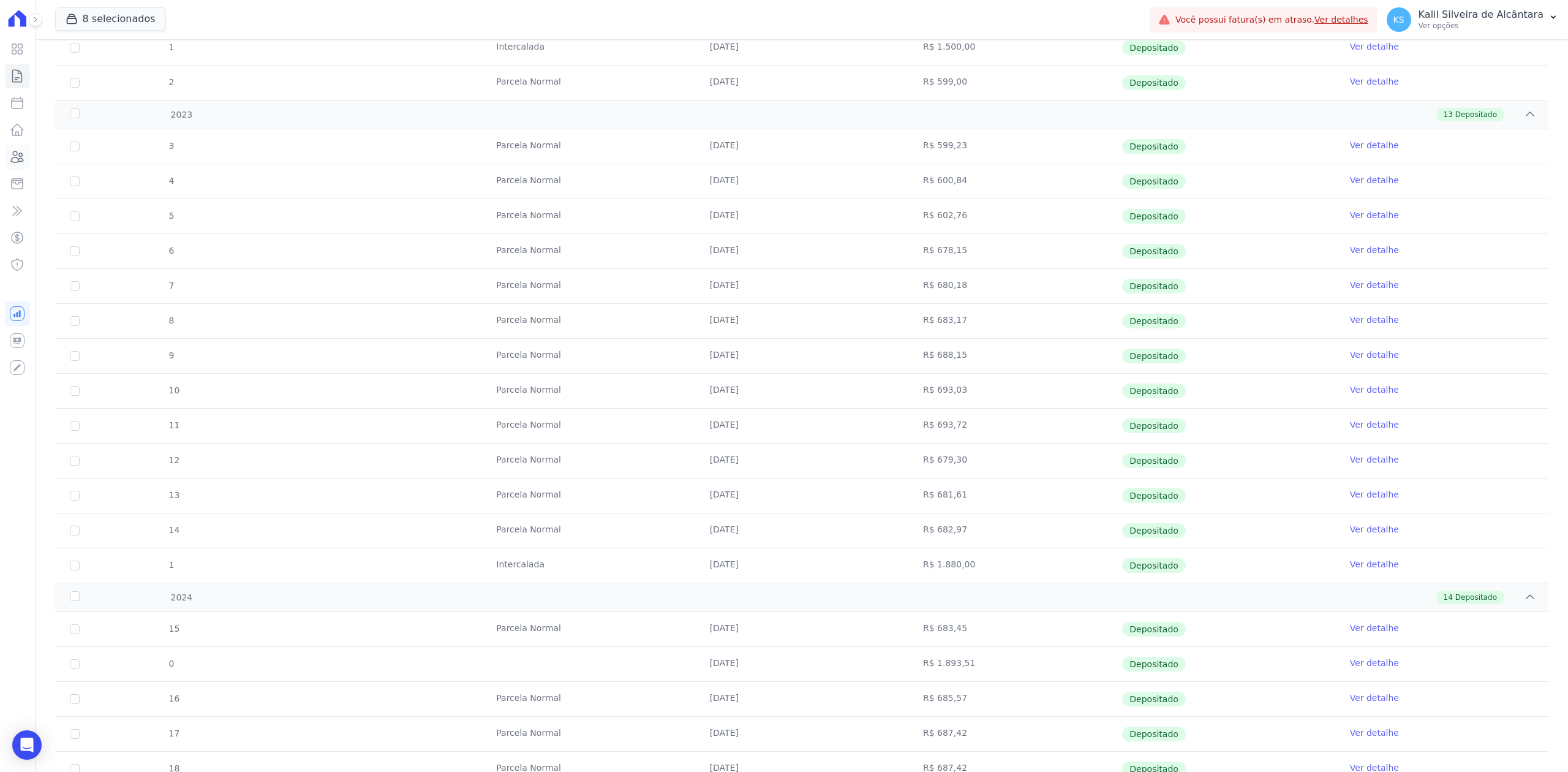
click at [15, 149] on icon at bounding box center [17, 157] width 15 height 15
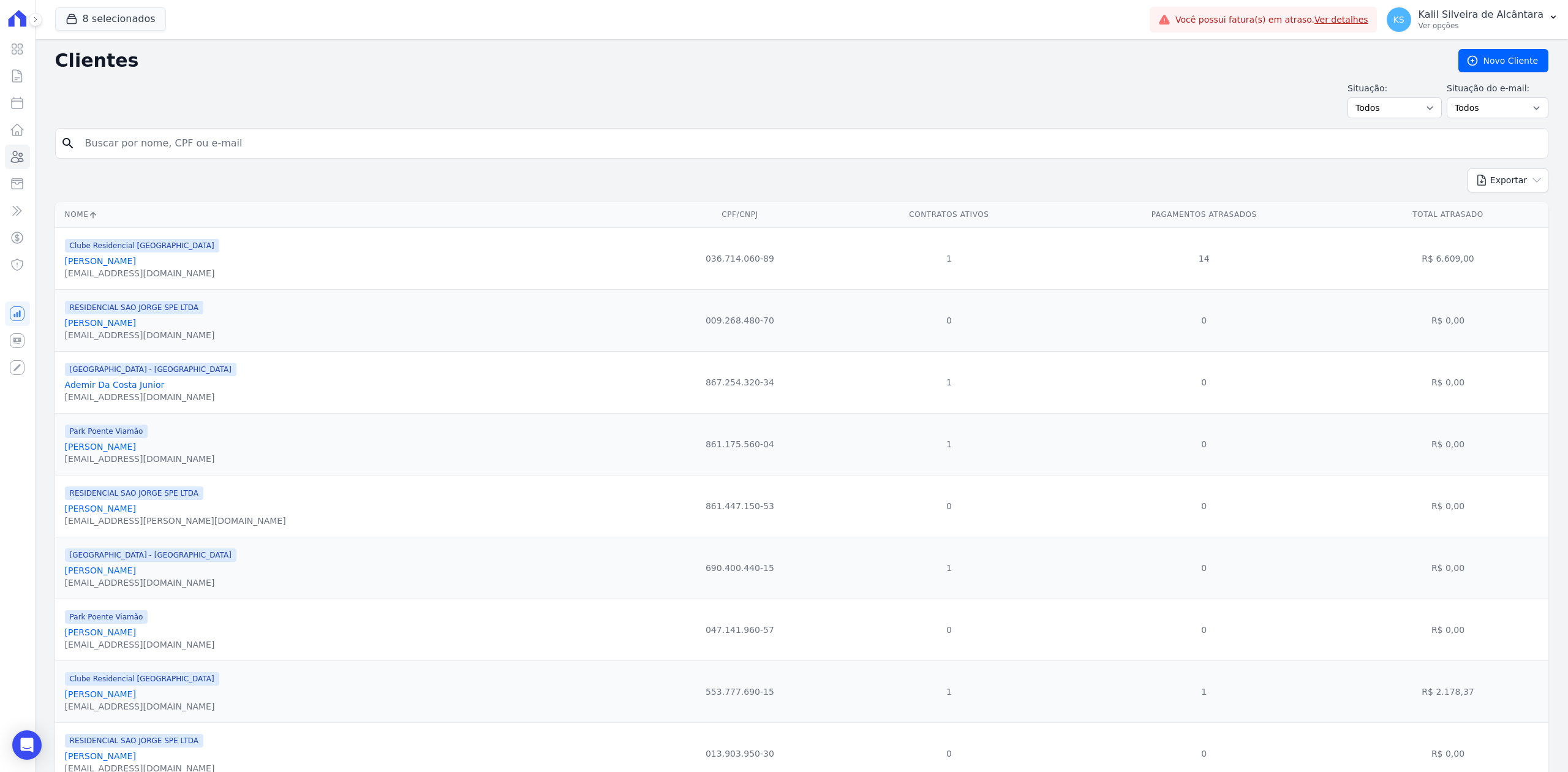
click at [281, 142] on input "search" at bounding box center [810, 143] width 1465 height 25
type input "[PERSON_NAME]"
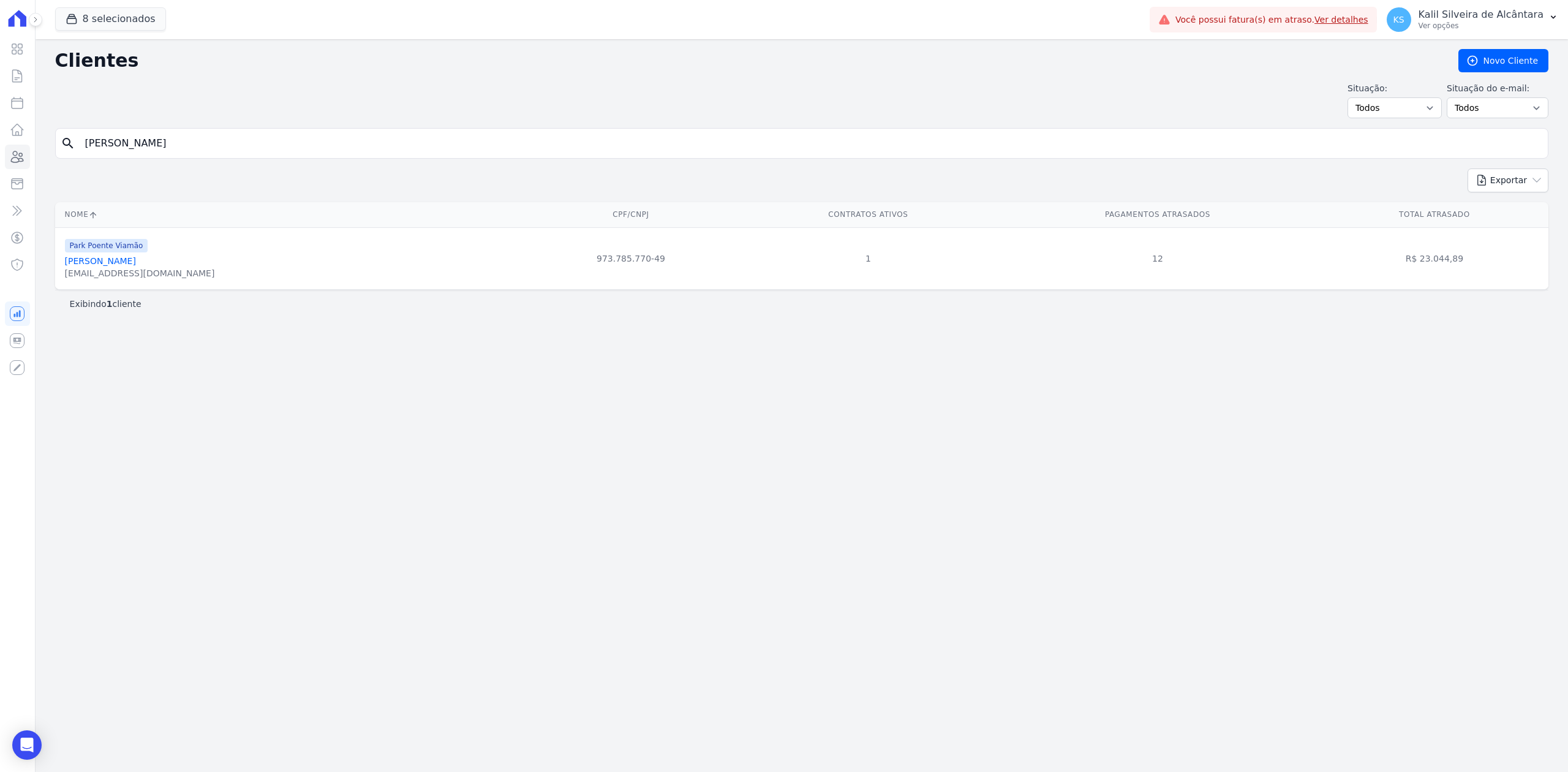
click at [136, 260] on link "[PERSON_NAME]" at bounding box center [100, 261] width 71 height 10
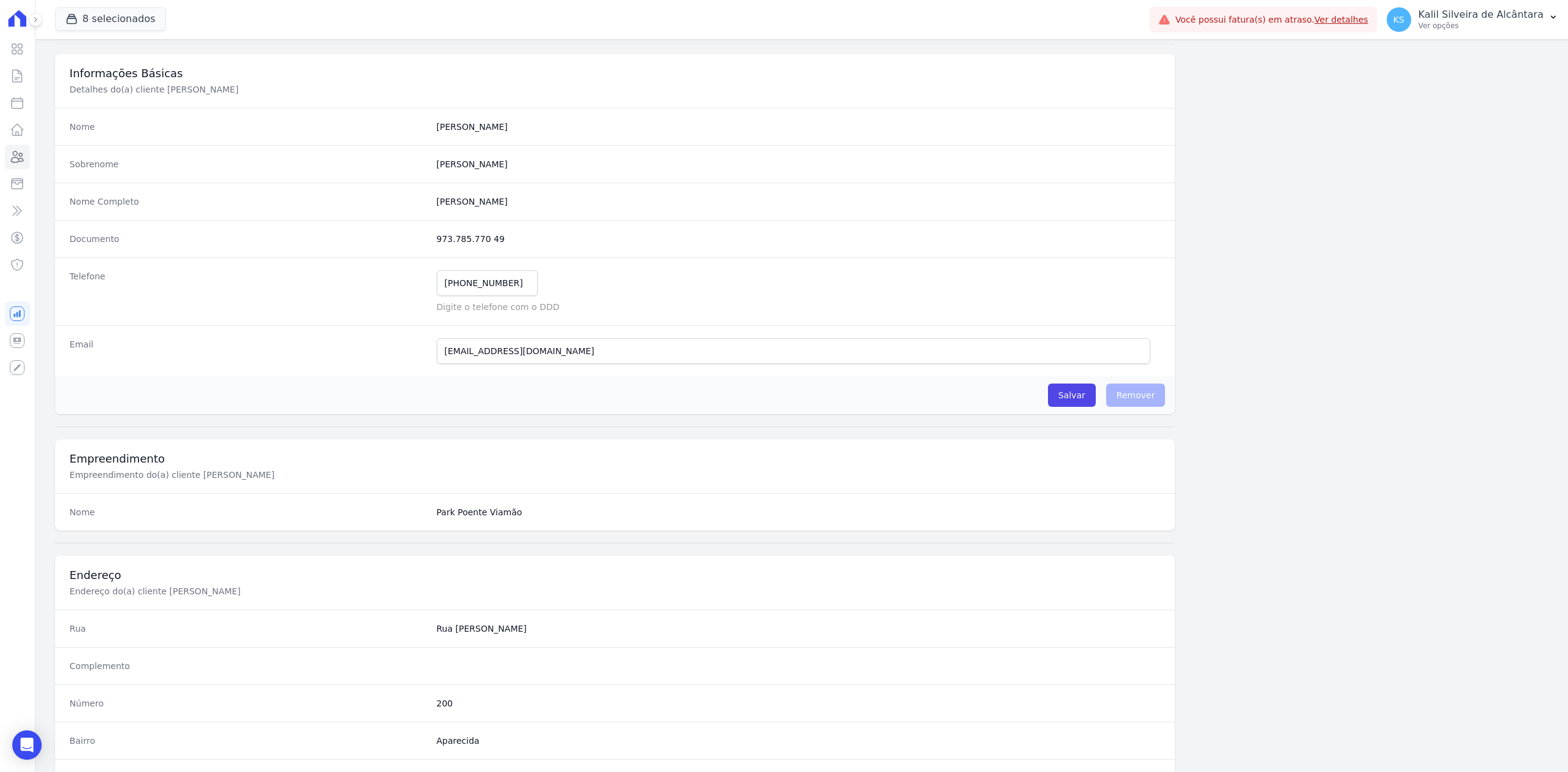
scroll to position [380, 0]
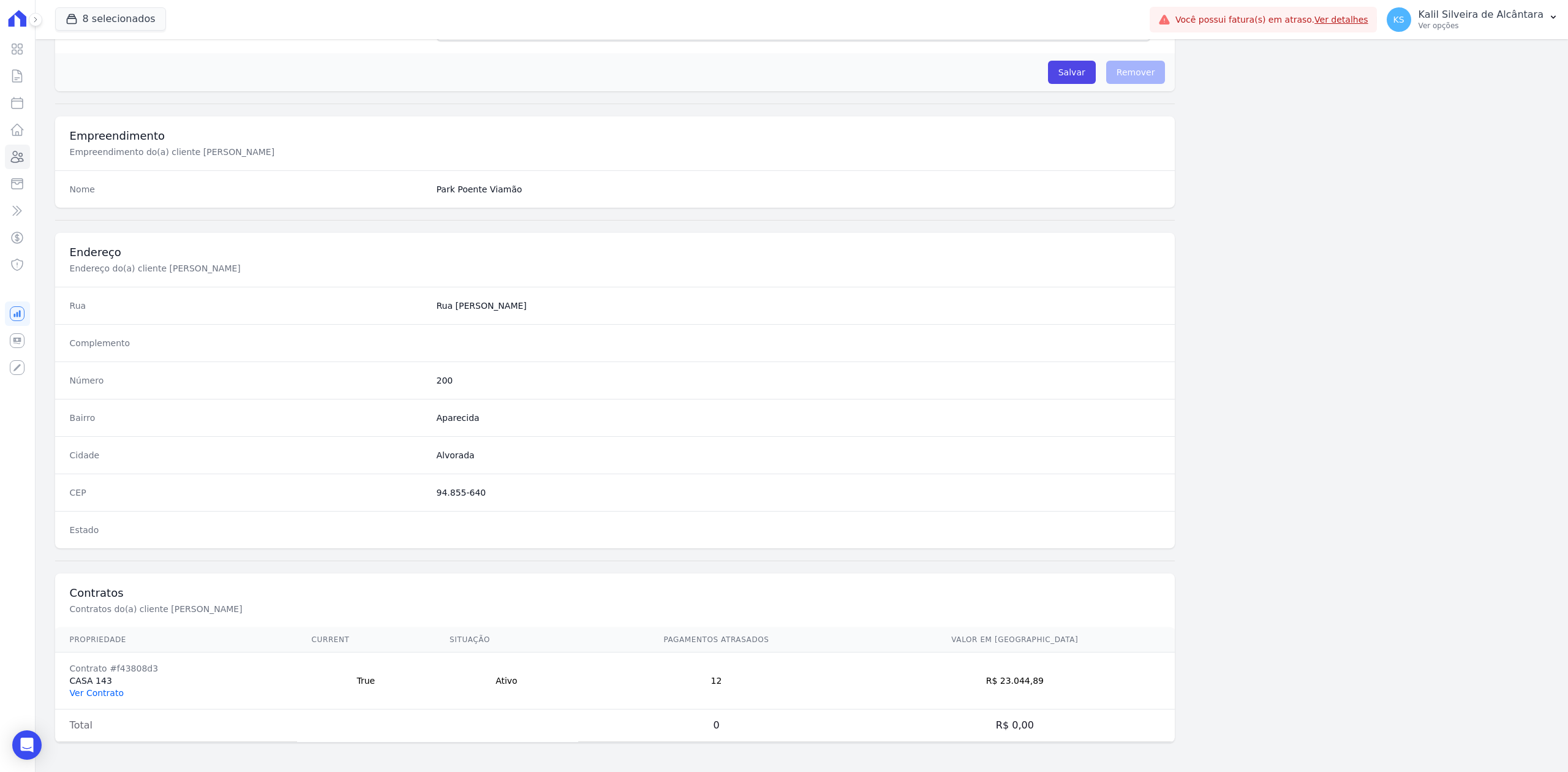
click at [103, 688] on link "Ver Contrato" at bounding box center [96, 693] width 54 height 10
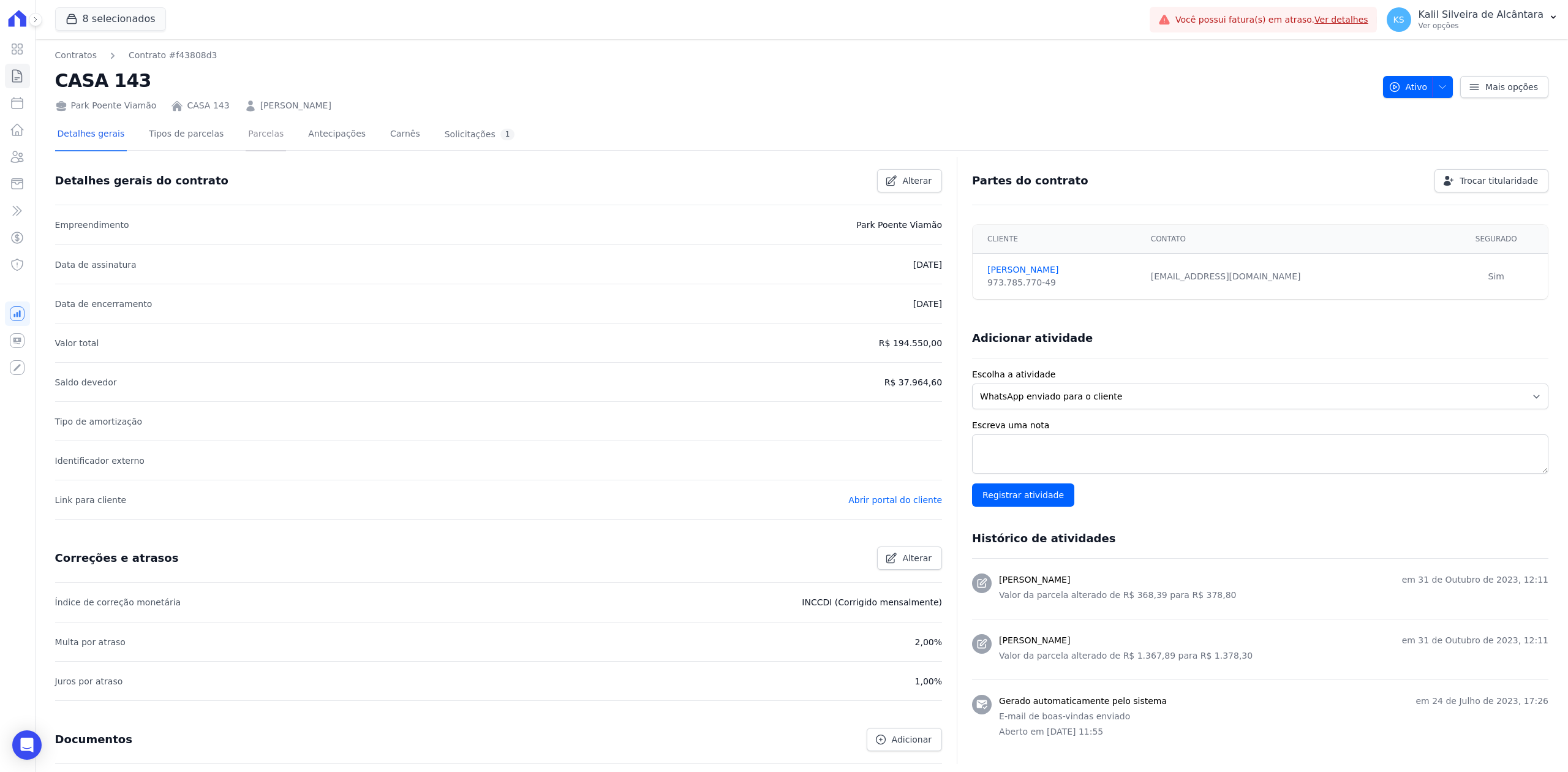
click at [246, 137] on link "Parcelas" at bounding box center [266, 135] width 41 height 32
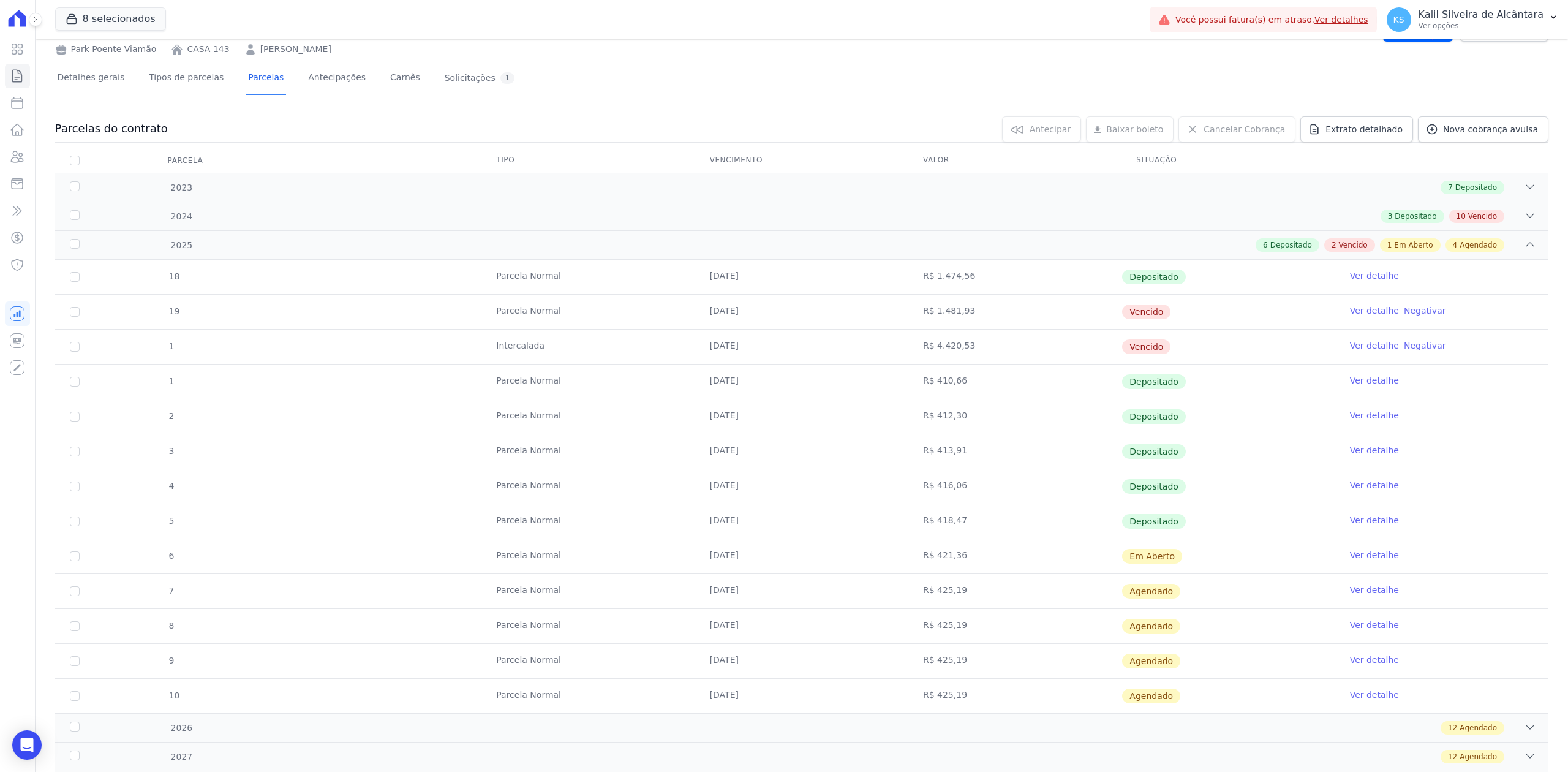
scroll to position [125, 0]
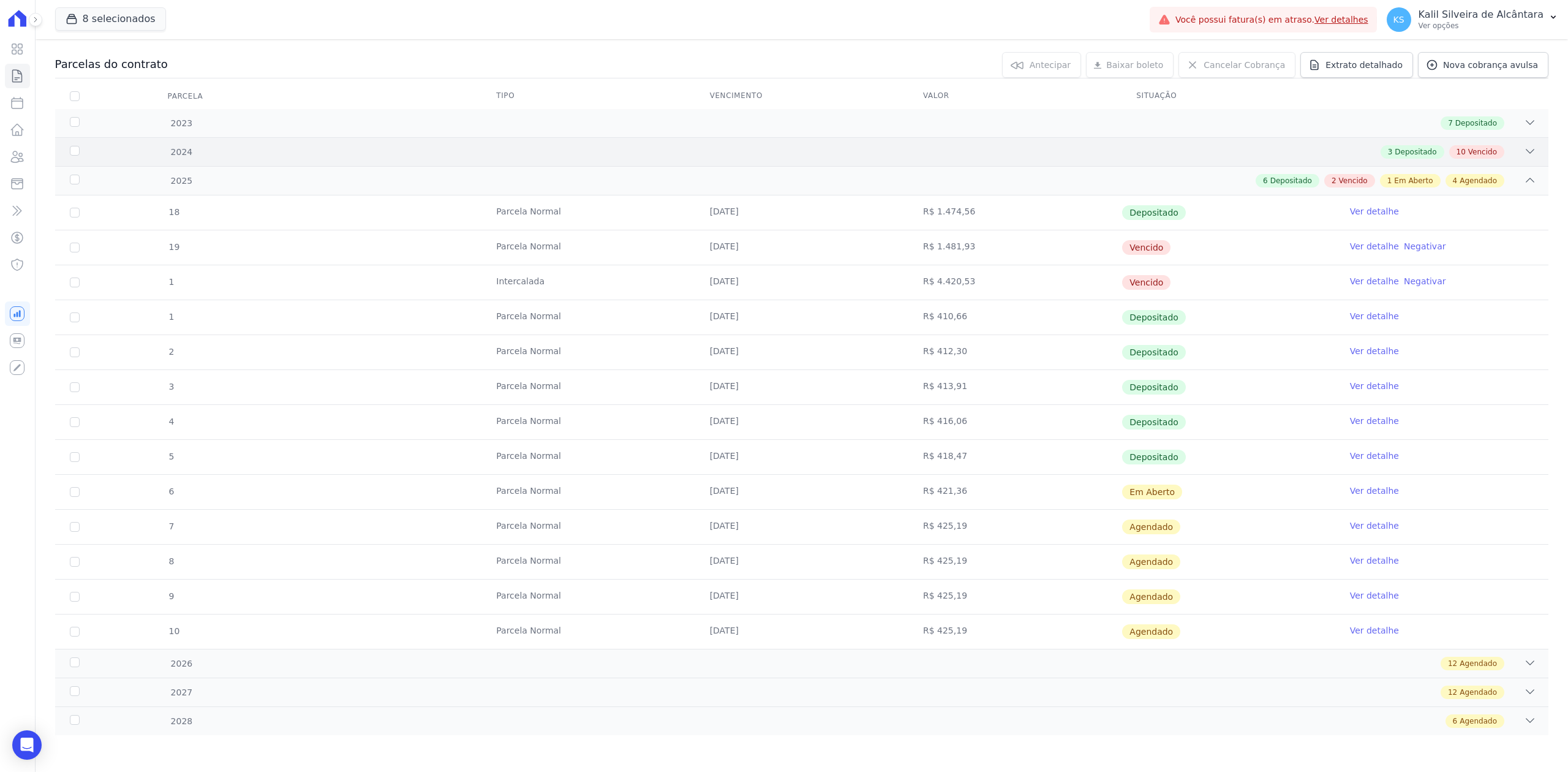
click at [1524, 145] on icon at bounding box center [1529, 151] width 12 height 12
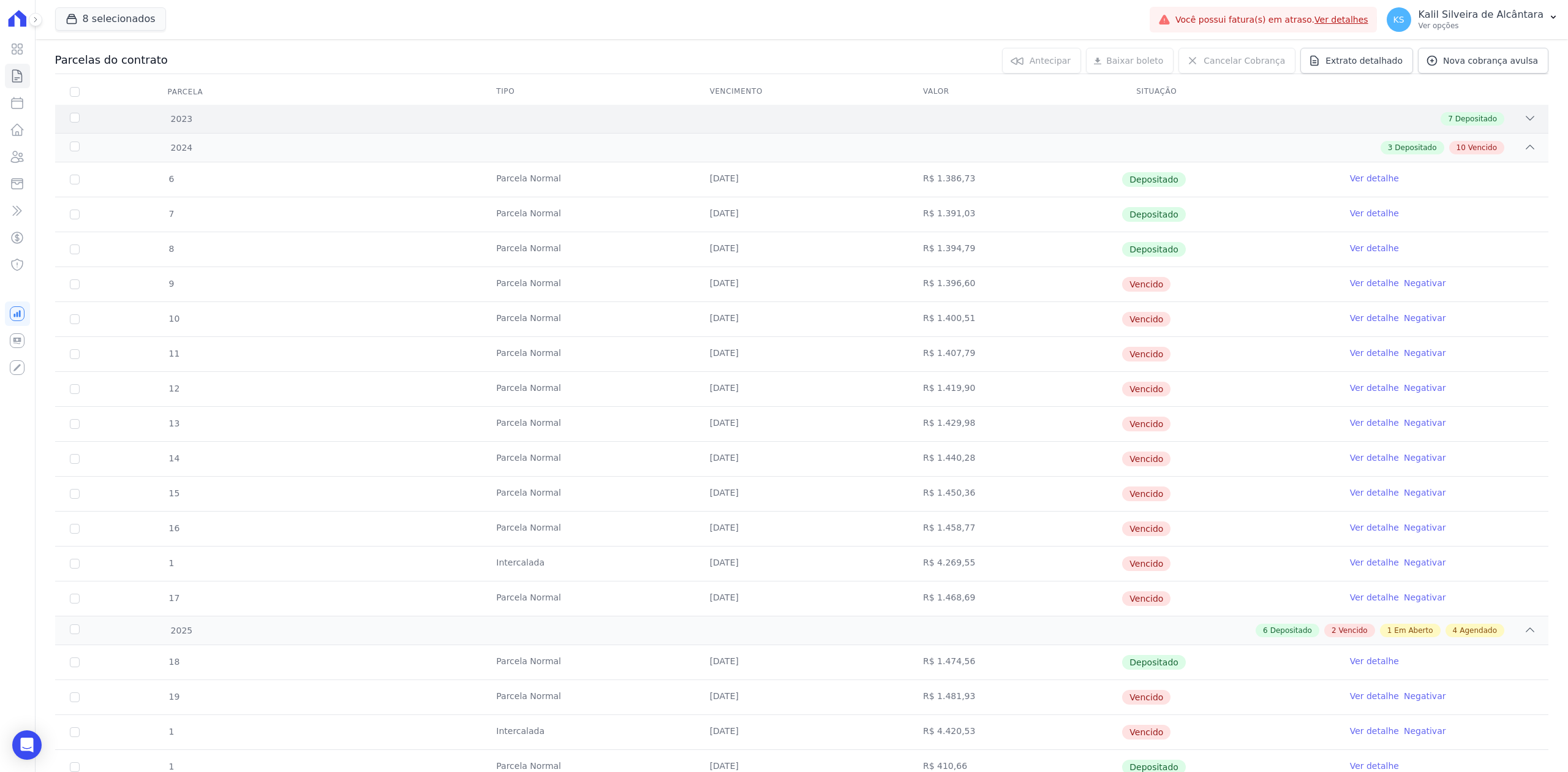
click at [1524, 124] on icon at bounding box center [1529, 118] width 12 height 12
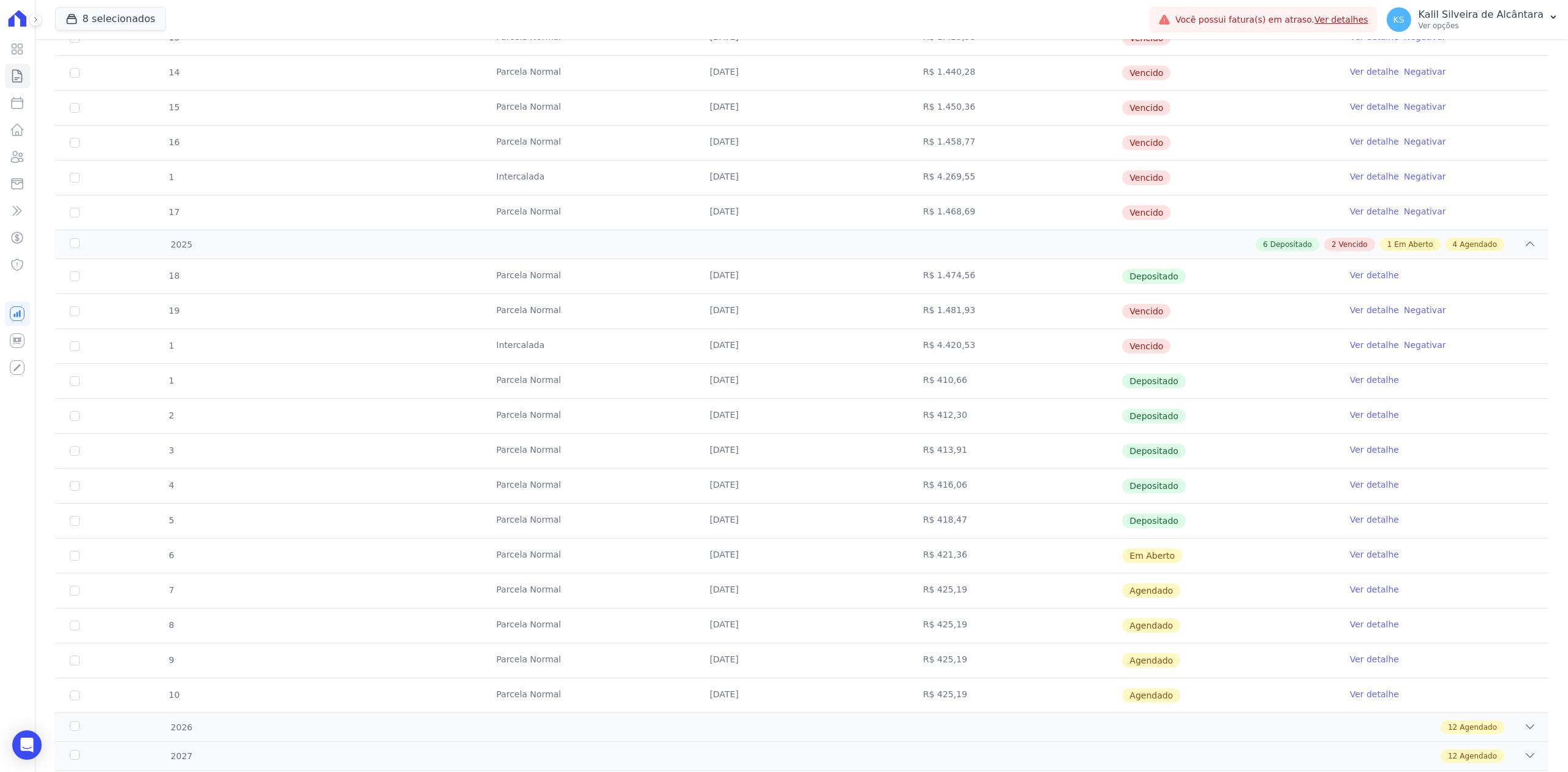
scroll to position [827, 0]
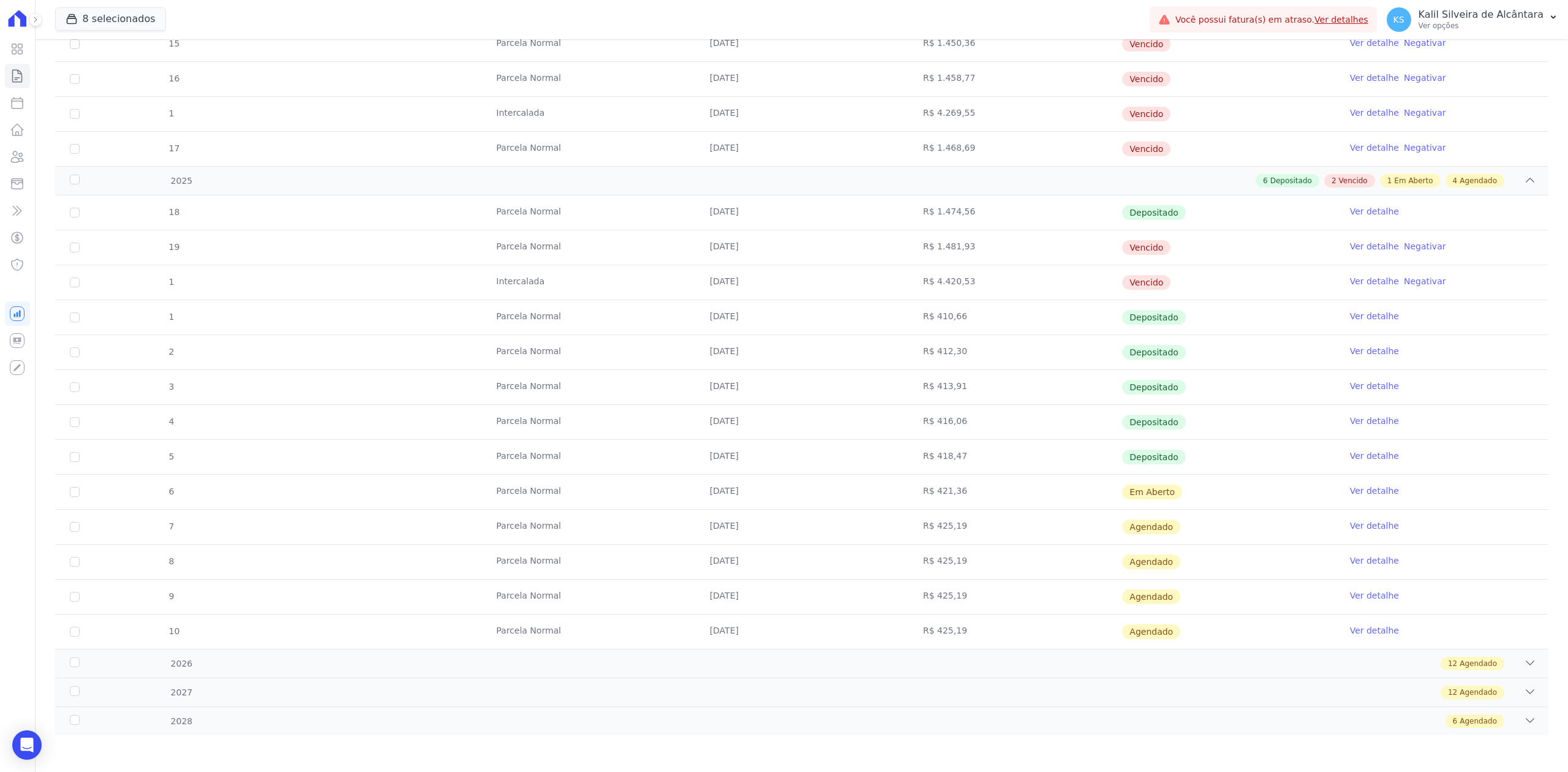
drag, startPoint x: 700, startPoint y: 530, endPoint x: 748, endPoint y: 529, distance: 48.0
click at [748, 529] on td "[DATE]" at bounding box center [802, 526] width 213 height 34
click at [1524, 672] on div "2026 12 Agendado" at bounding box center [802, 663] width 1494 height 29
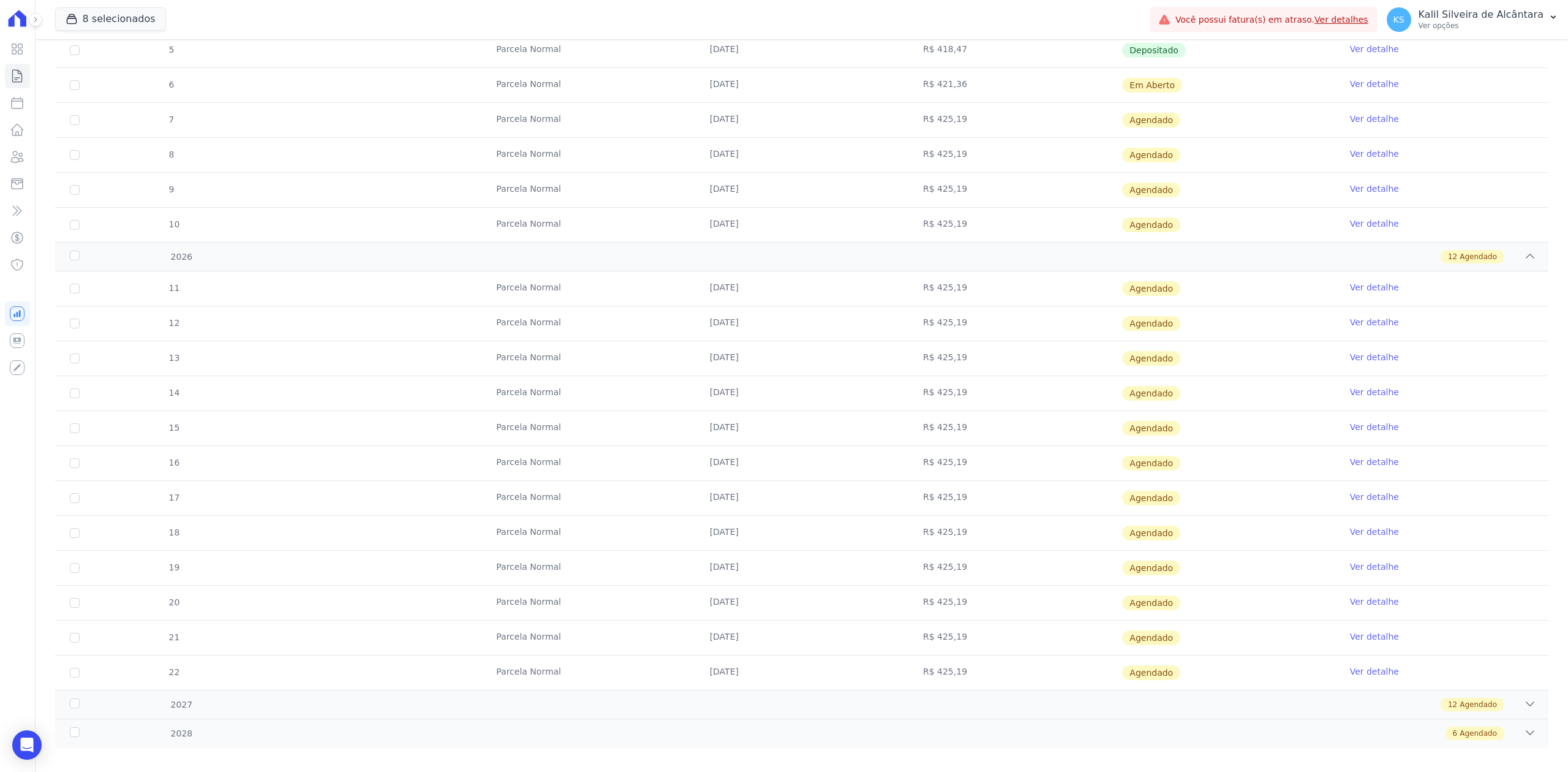
scroll to position [1248, 0]
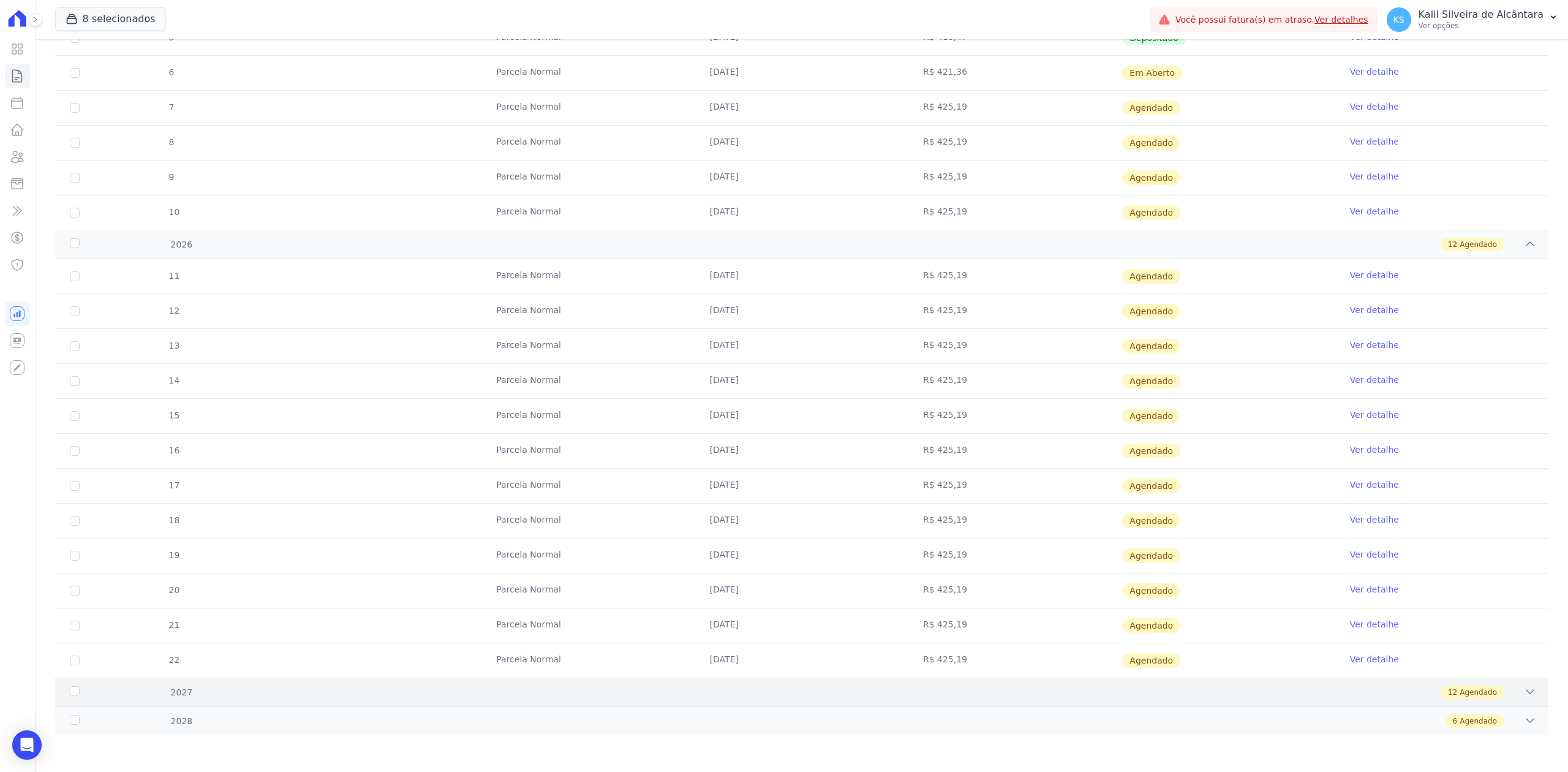
click at [1524, 686] on icon at bounding box center [1529, 691] width 12 height 12
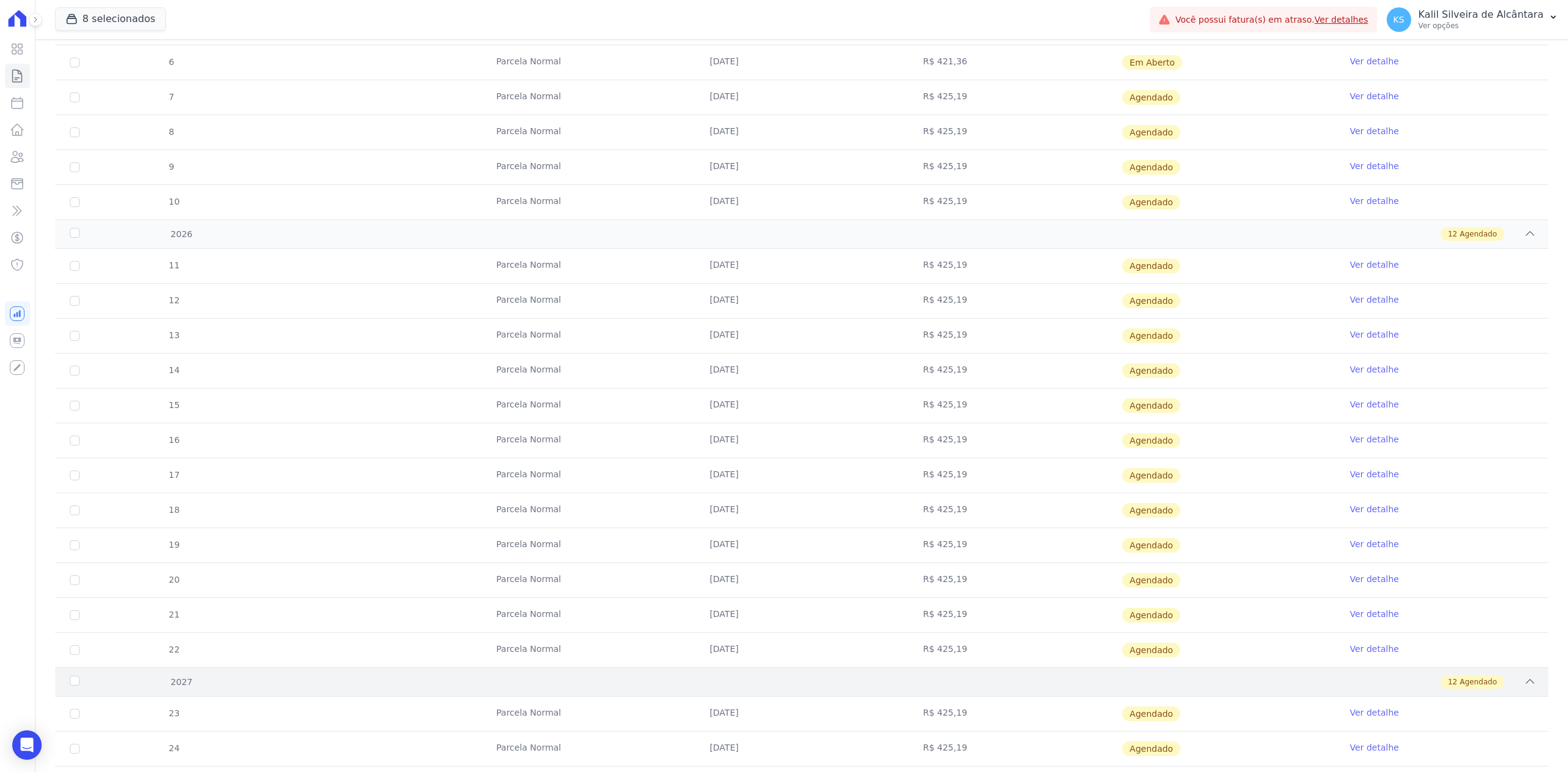
scroll to position [1670, 0]
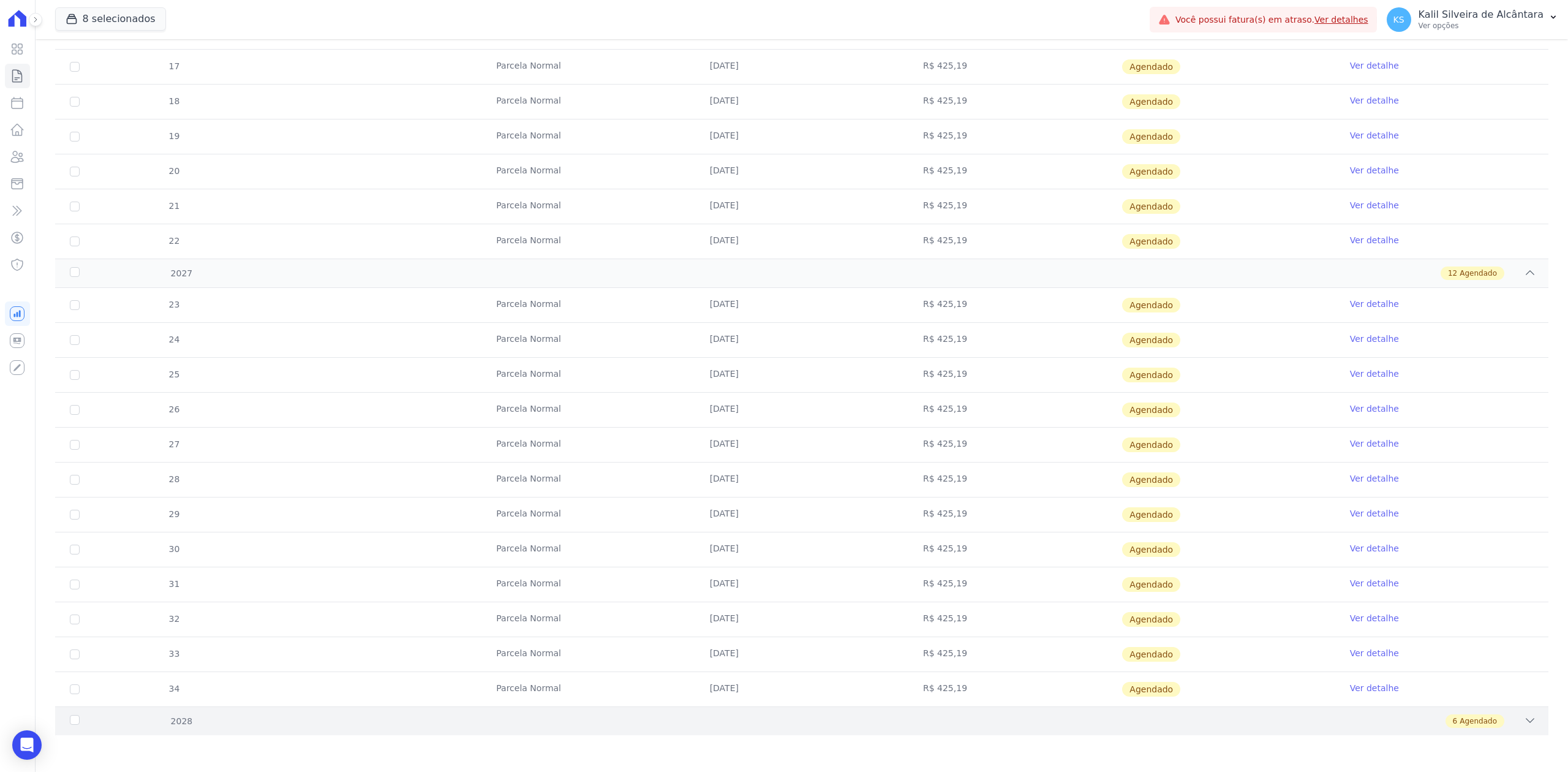
click at [1524, 724] on icon at bounding box center [1529, 720] width 12 height 12
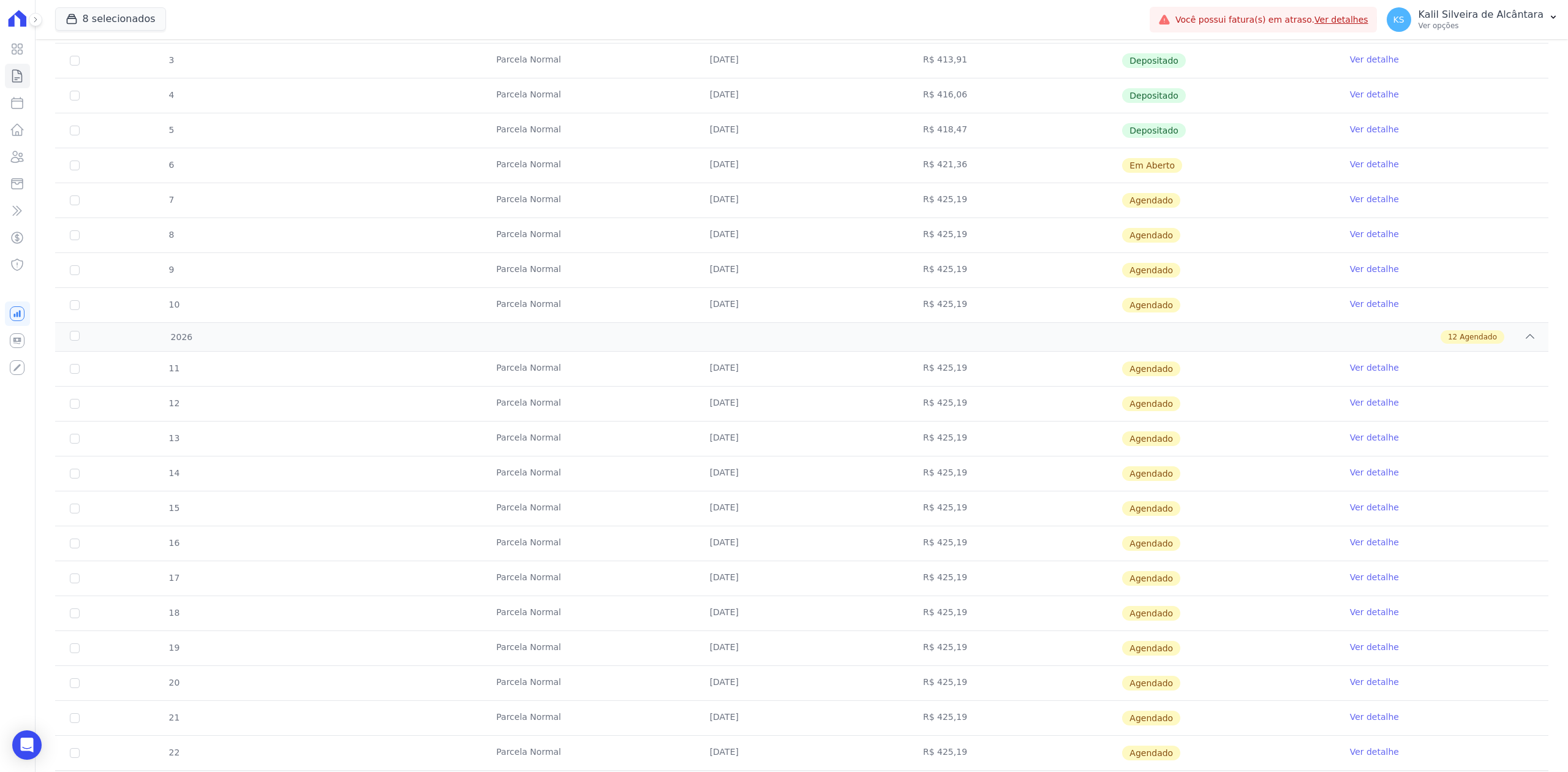
scroll to position [983, 0]
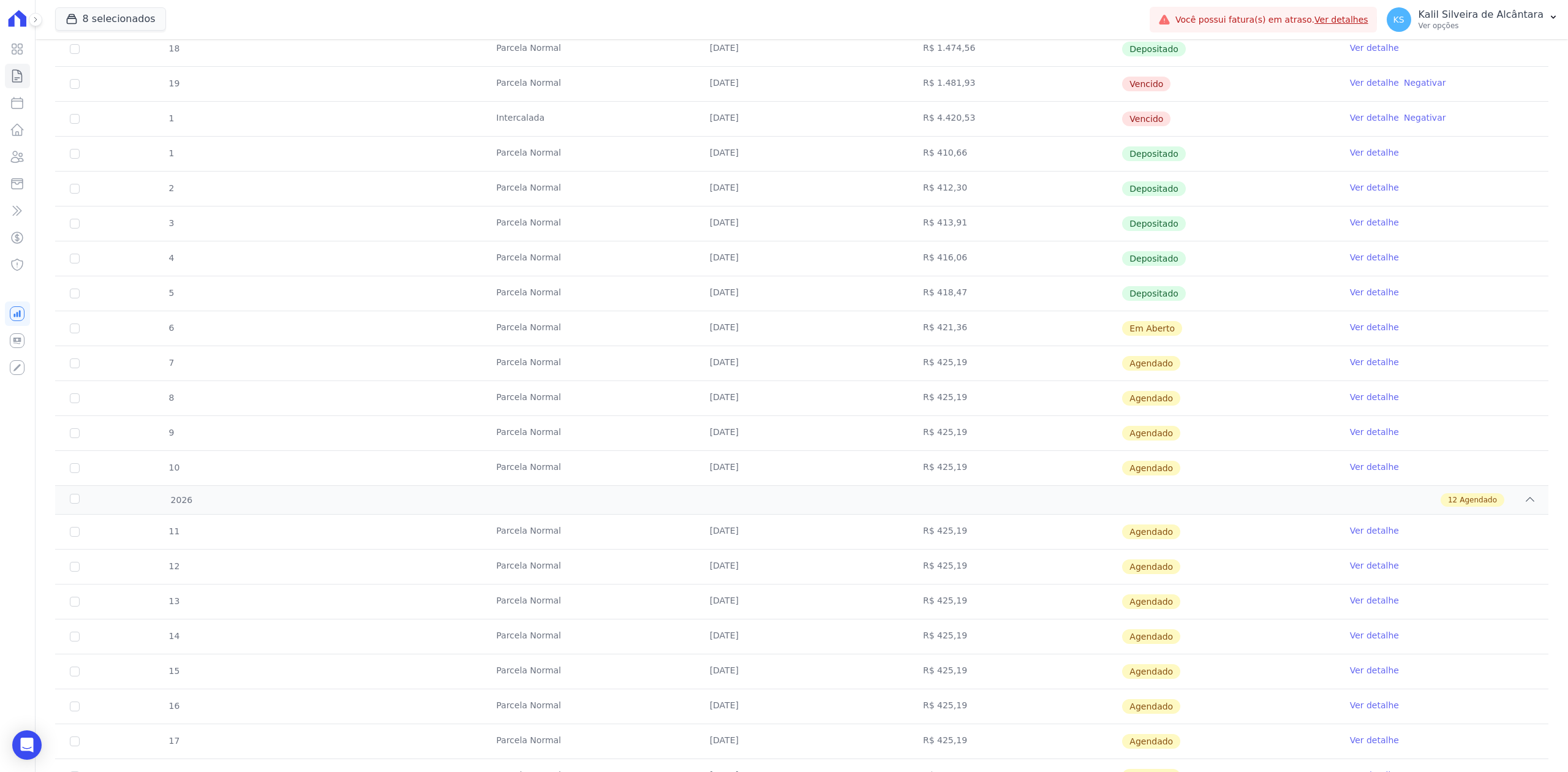
drag, startPoint x: 700, startPoint y: 382, endPoint x: 728, endPoint y: 392, distance: 29.7
click at [728, 392] on tbody "18 [GEOGRAPHIC_DATA] [DATE] R$ 1.474,56 Depositado Ver detalhe 19 [GEOGRAPHIC_D…" at bounding box center [802, 258] width 1494 height 453
click at [706, 470] on td "[DATE]" at bounding box center [802, 467] width 213 height 34
drag, startPoint x: 698, startPoint y: 373, endPoint x: 826, endPoint y: 375, distance: 128.0
click at [826, 375] on td "[DATE]" at bounding box center [802, 363] width 213 height 34
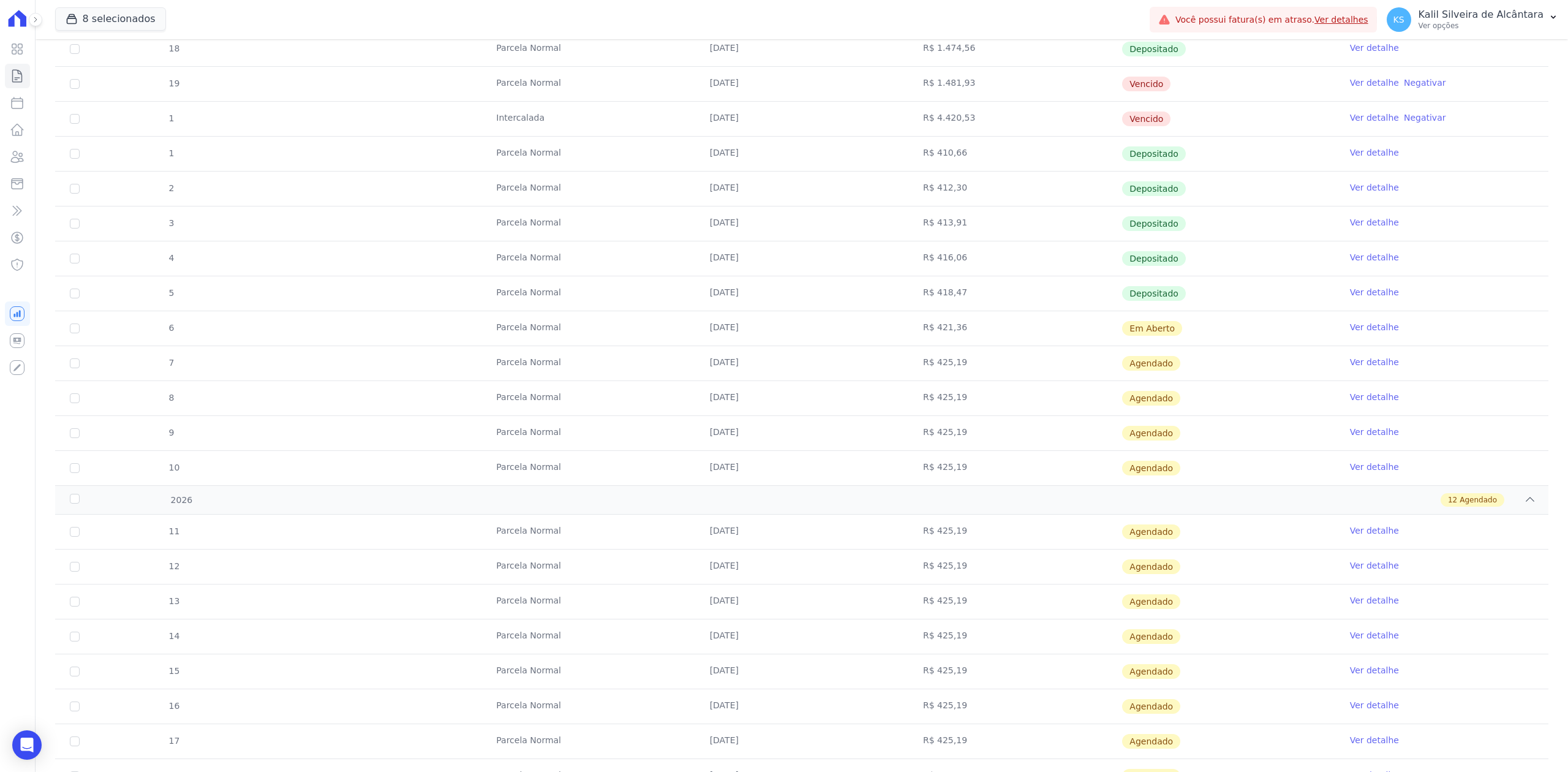
drag, startPoint x: 696, startPoint y: 399, endPoint x: 757, endPoint y: 411, distance: 62.2
click at [757, 411] on td "[DATE]" at bounding box center [802, 398] width 213 height 34
drag, startPoint x: 706, startPoint y: 430, endPoint x: 750, endPoint y: 445, distance: 46.5
click at [760, 446] on td "[DATE]" at bounding box center [802, 433] width 213 height 34
drag, startPoint x: 692, startPoint y: 469, endPoint x: 767, endPoint y: 491, distance: 78.2
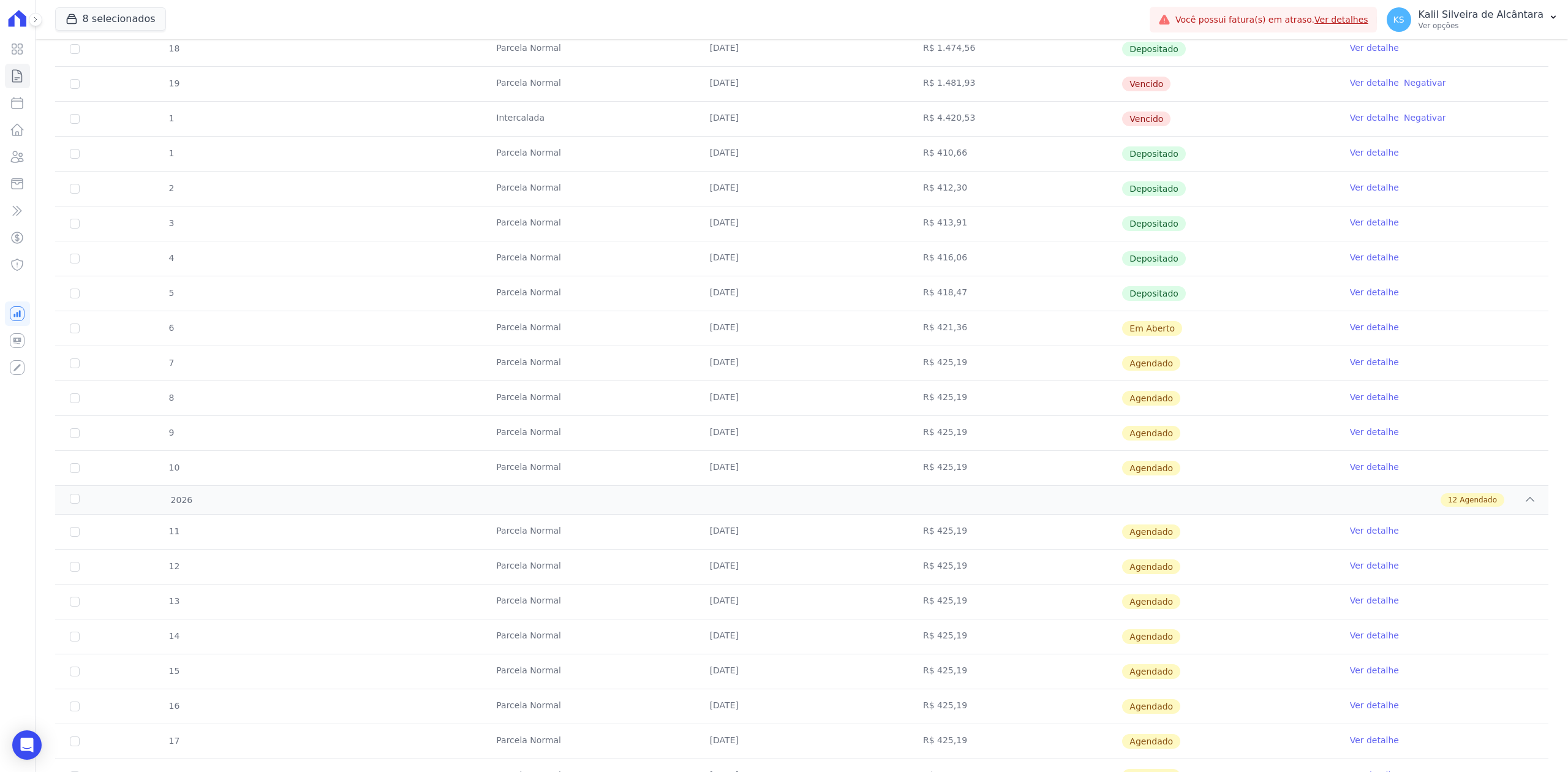
click at [767, 485] on td "[DATE]" at bounding box center [802, 467] width 213 height 34
drag, startPoint x: 696, startPoint y: 540, endPoint x: 756, endPoint y: 556, distance: 62.1
click at [756, 549] on td "[DATE]" at bounding box center [802, 531] width 213 height 34
drag, startPoint x: 706, startPoint y: 577, endPoint x: 753, endPoint y: 599, distance: 51.9
click at [753, 599] on tbody "11 [GEOGRAPHIC_DATA] [DATE] R$ 425,19 [GEOGRAPHIC_DATA] Ver detalhe 12 [GEOGRAP…" at bounding box center [802, 724] width 1494 height 418
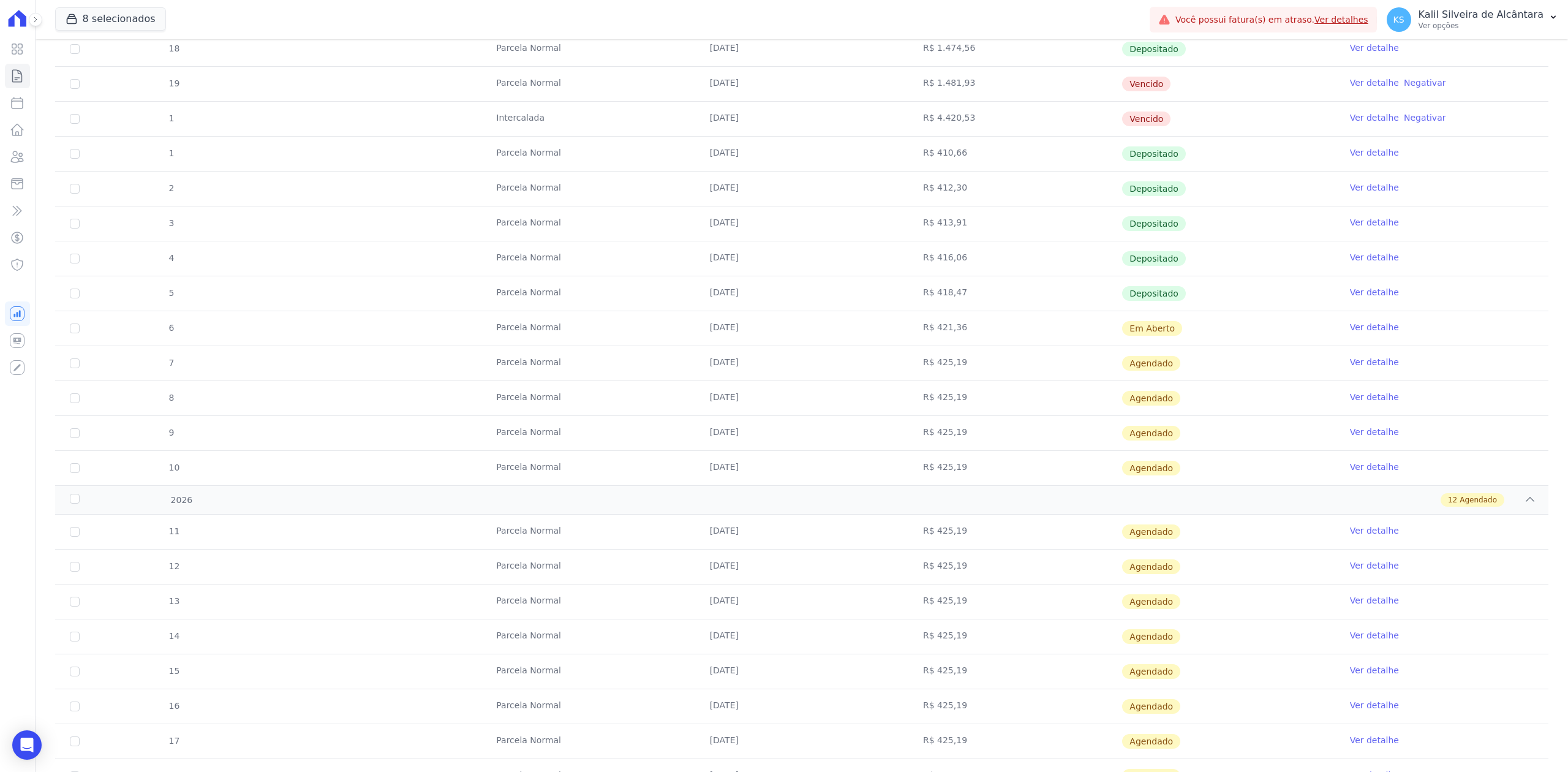
drag, startPoint x: 735, startPoint y: 381, endPoint x: 748, endPoint y: 385, distance: 13.6
click at [748, 380] on td "[DATE]" at bounding box center [802, 363] width 213 height 34
drag, startPoint x: 704, startPoint y: 406, endPoint x: 743, endPoint y: 421, distance: 41.8
click at [743, 415] on td "[DATE]" at bounding box center [802, 398] width 213 height 34
drag, startPoint x: 696, startPoint y: 444, endPoint x: 731, endPoint y: 455, distance: 36.7
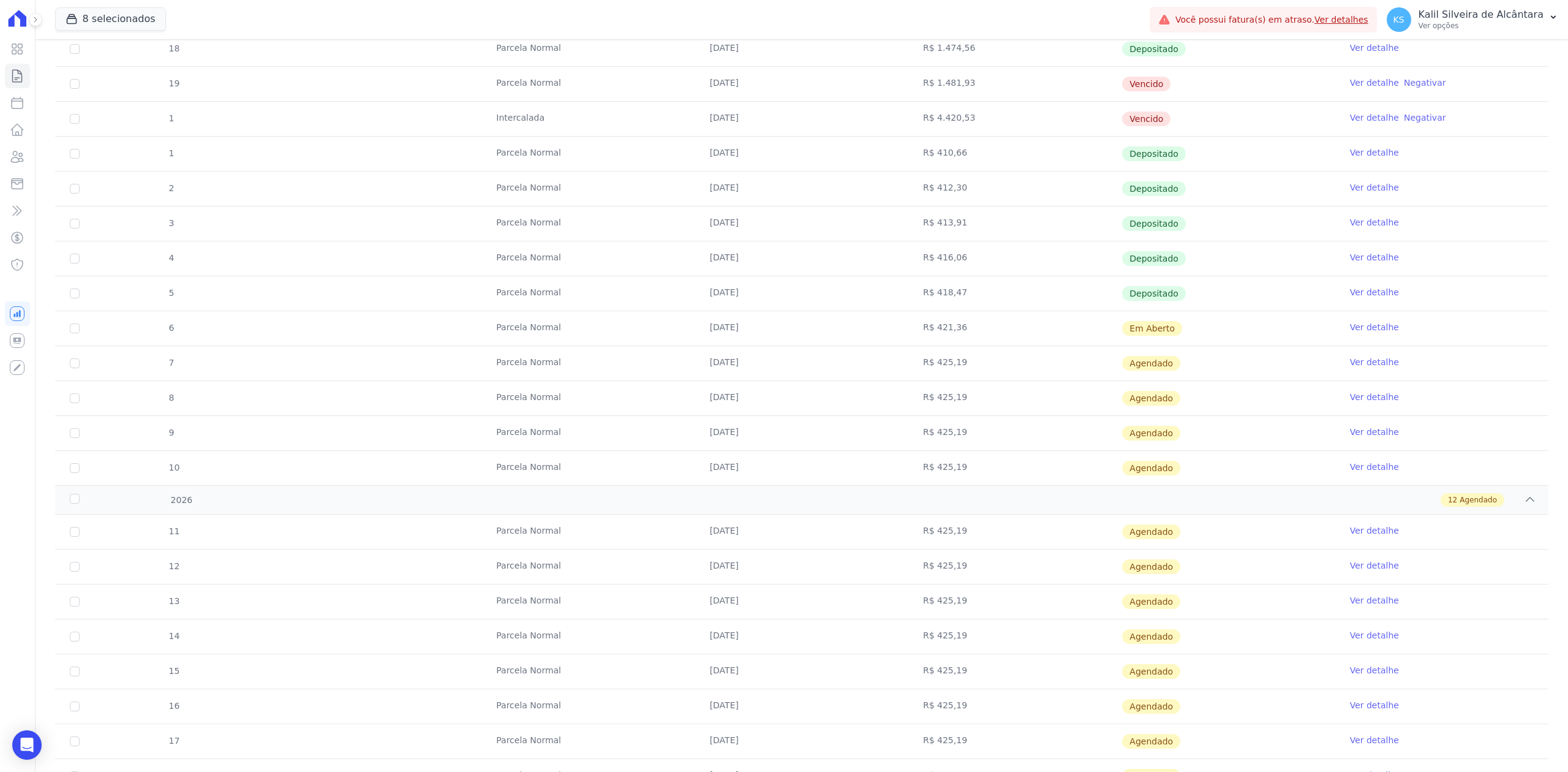
click at [731, 450] on td "[DATE]" at bounding box center [802, 433] width 213 height 34
drag, startPoint x: 702, startPoint y: 483, endPoint x: 741, endPoint y: 493, distance: 40.3
click at [741, 485] on td "[DATE]" at bounding box center [802, 467] width 213 height 34
drag, startPoint x: 689, startPoint y: 531, endPoint x: 738, endPoint y: 544, distance: 50.7
click at [738, 544] on tr "11 [GEOGRAPHIC_DATA] [DATE] R$ 425,19 [GEOGRAPHIC_DATA] Ver detalhe" at bounding box center [802, 531] width 1494 height 34
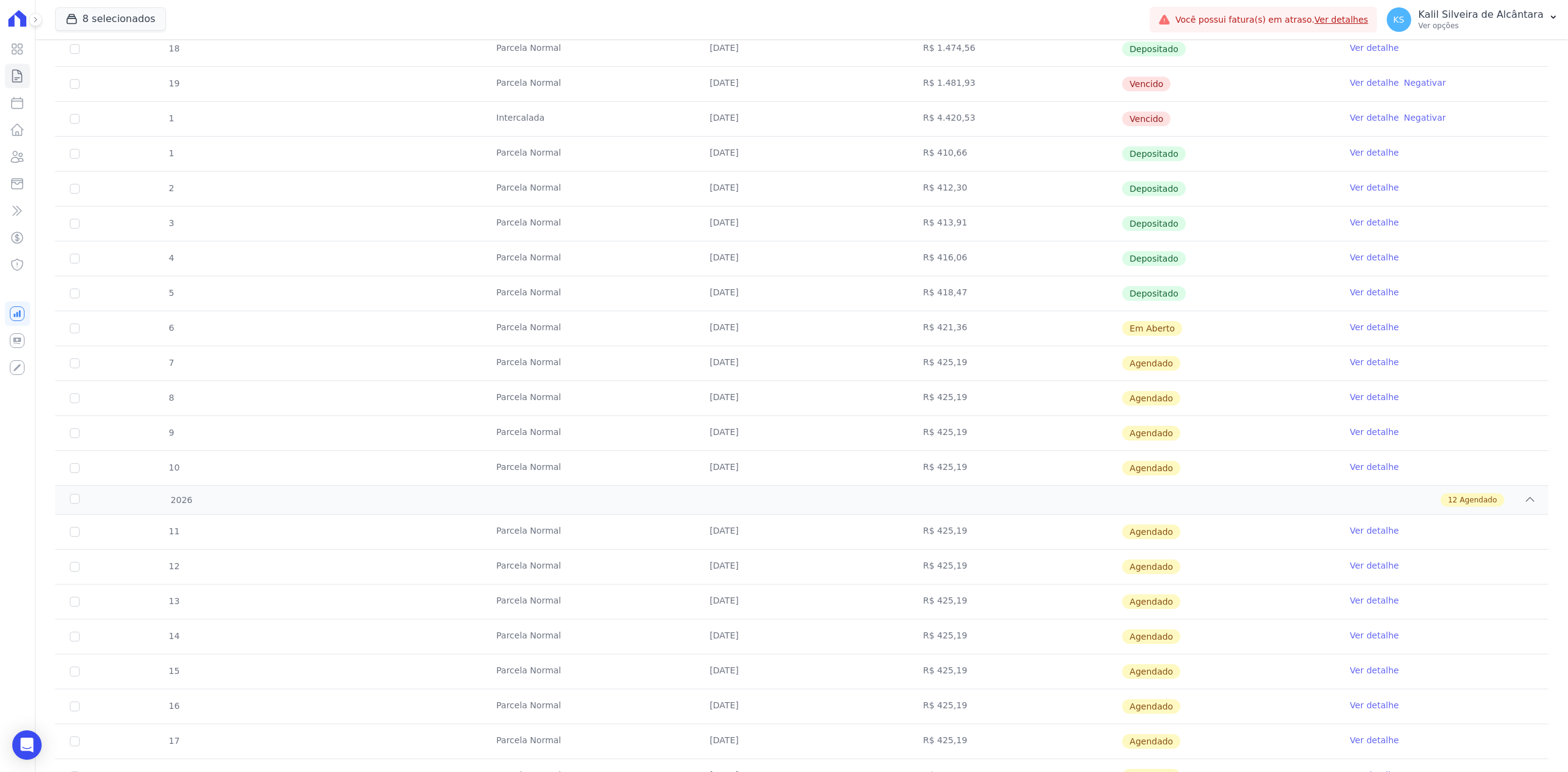
drag, startPoint x: 684, startPoint y: 569, endPoint x: 741, endPoint y: 589, distance: 60.4
click at [741, 584] on tr "12 [GEOGRAPHIC_DATA] [DATE] R$ 425,19 [GEOGRAPHIC_DATA] Ver detalhe" at bounding box center [802, 566] width 1494 height 35
drag, startPoint x: 705, startPoint y: 623, endPoint x: 771, endPoint y: 606, distance: 68.2
click at [771, 606] on tr "13 [GEOGRAPHIC_DATA] [DATE] R$ 425,19 [GEOGRAPHIC_DATA] Ver detalhe" at bounding box center [802, 601] width 1494 height 35
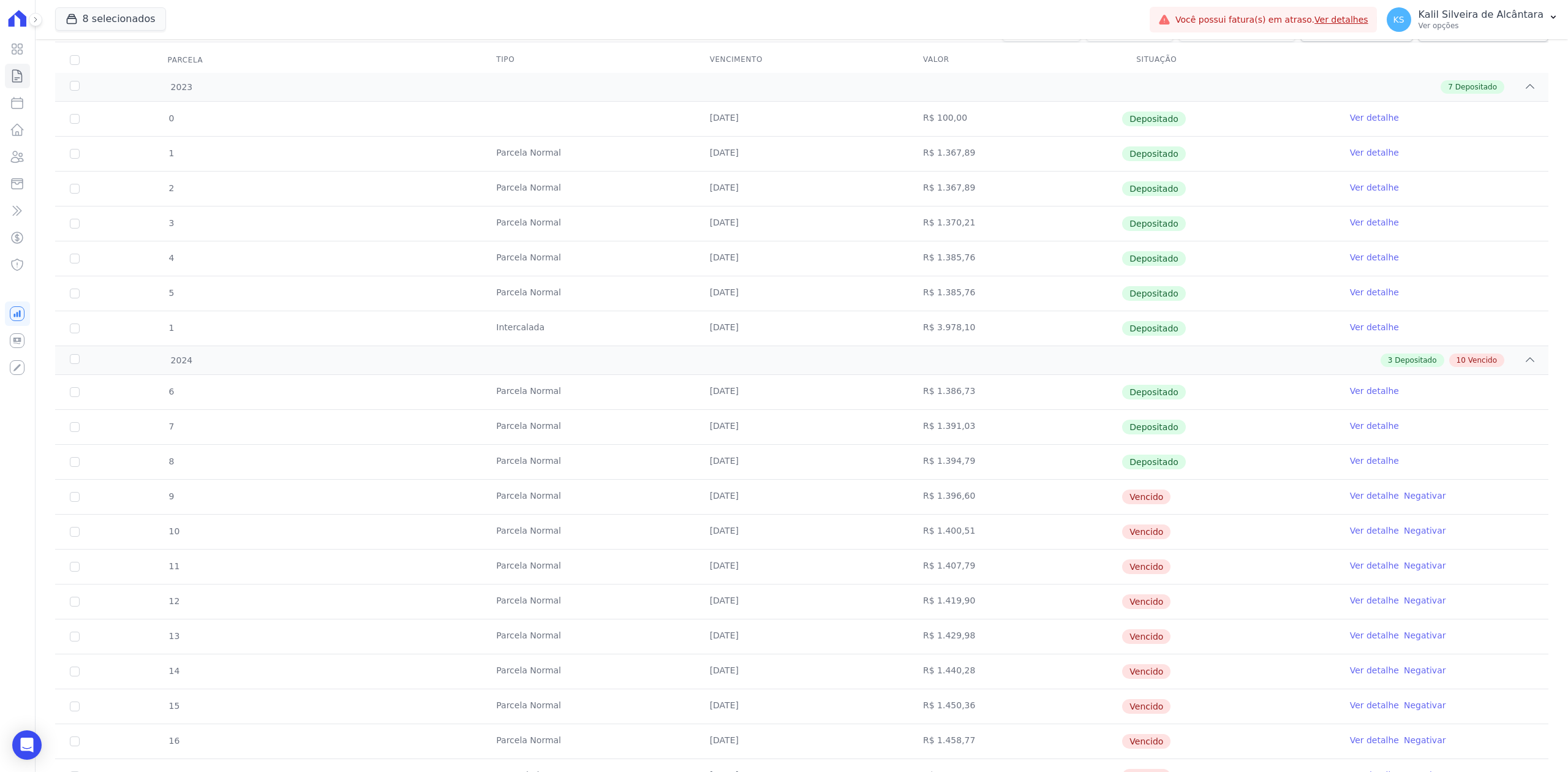
scroll to position [0, 0]
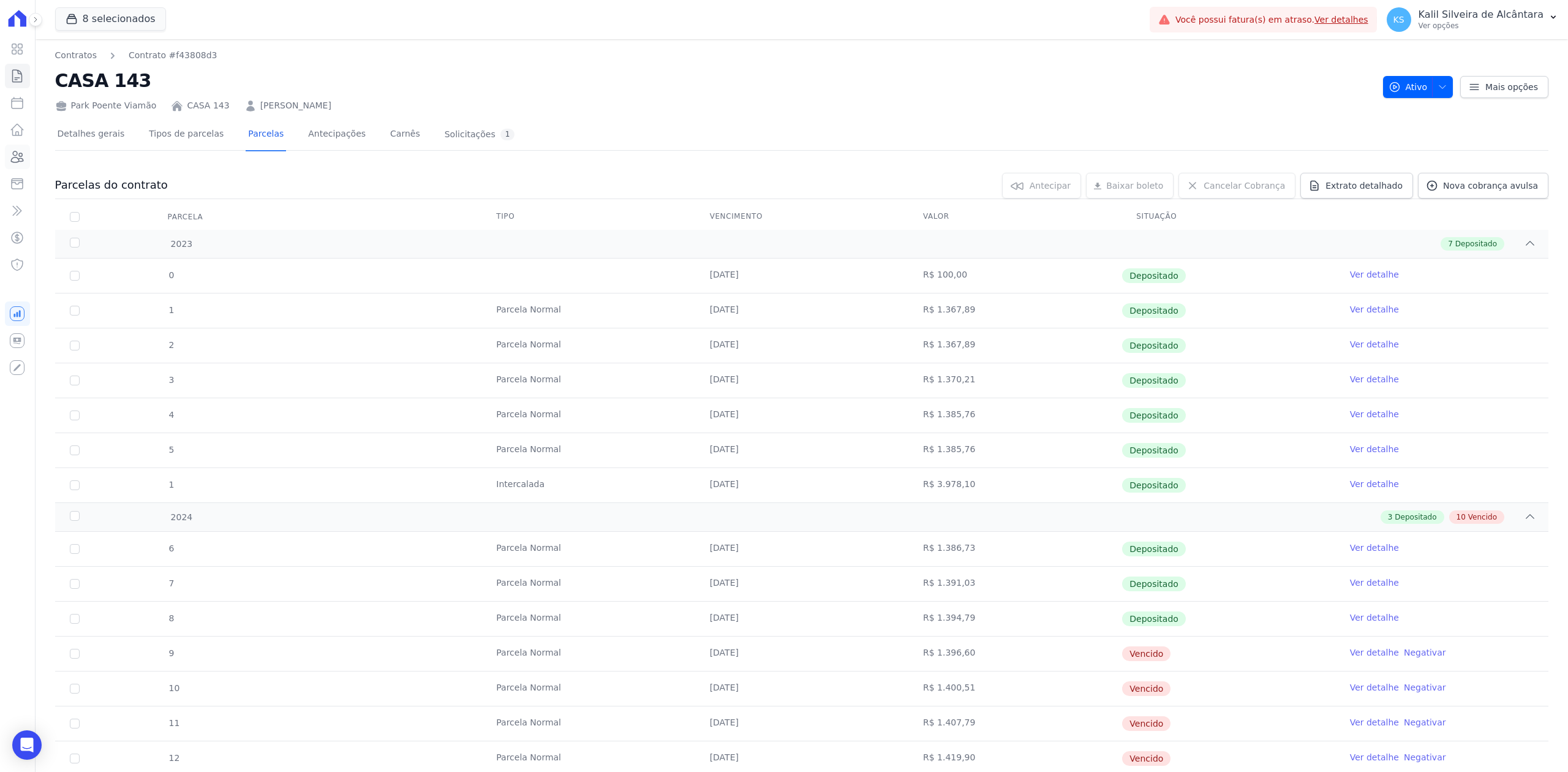
click at [20, 158] on icon at bounding box center [18, 157] width 12 height 11
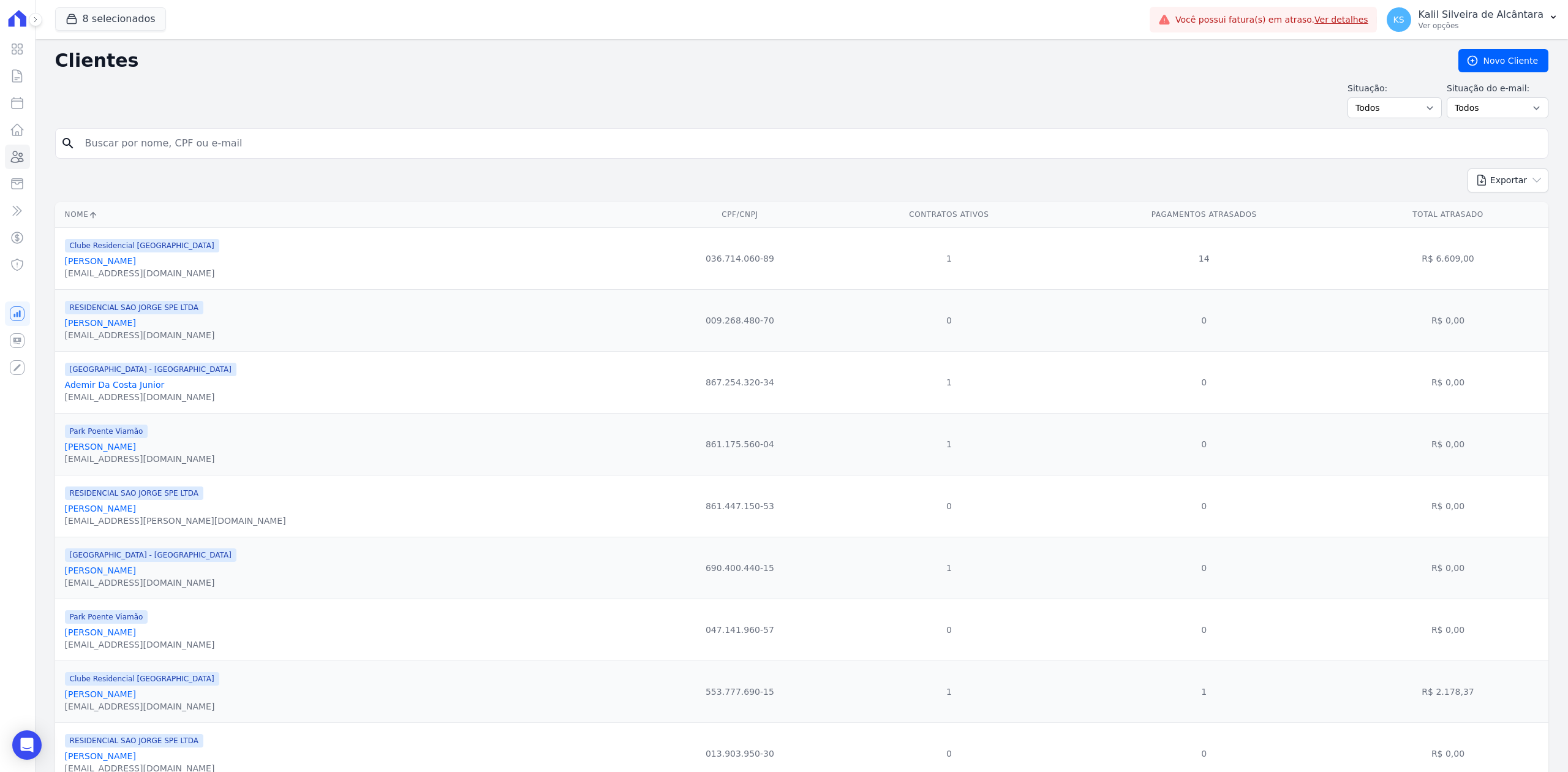
click at [267, 145] on input "search" at bounding box center [810, 143] width 1465 height 25
type input "[PERSON_NAME]"
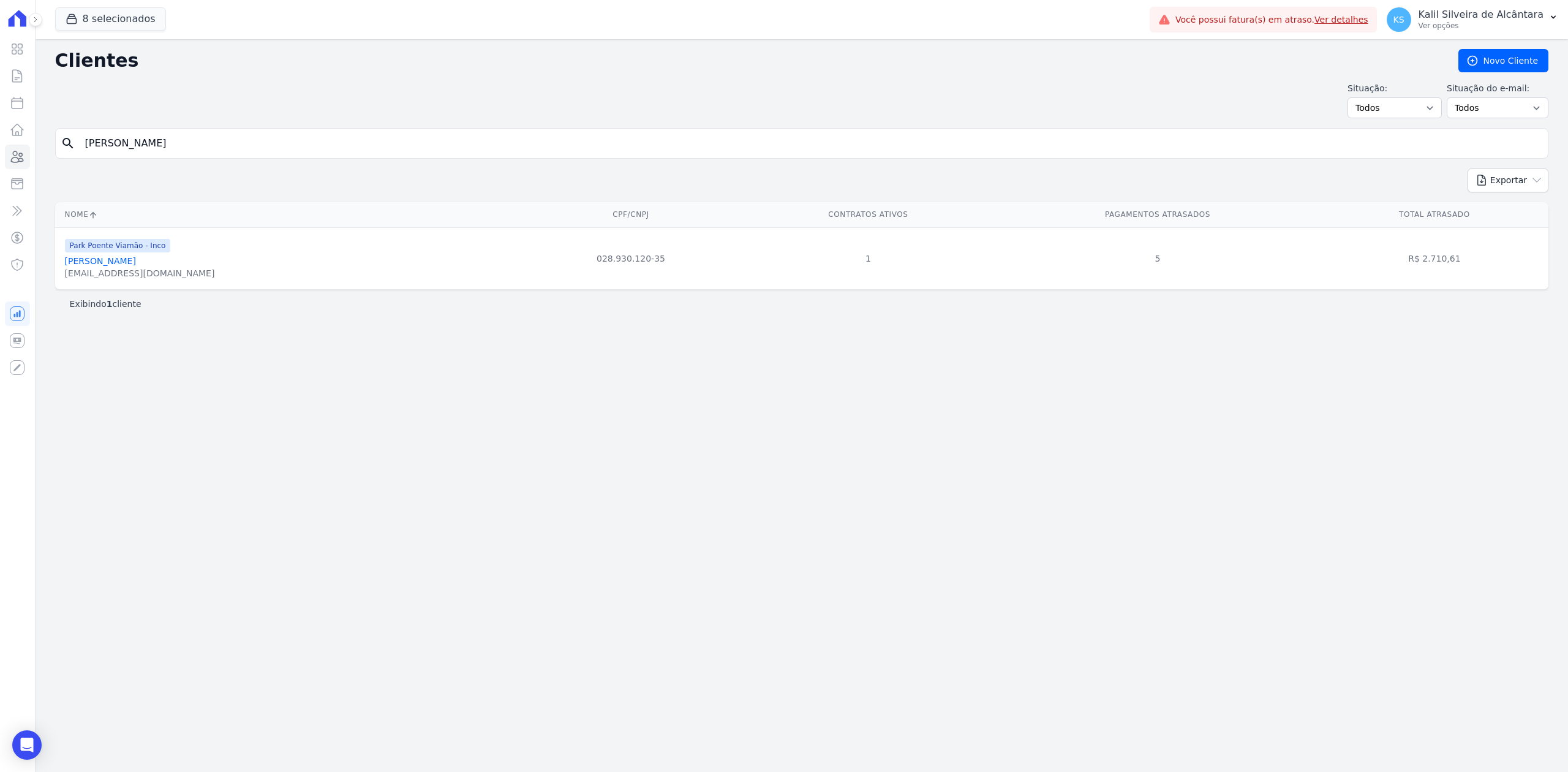
click at [135, 258] on div "Park Poente Viamão - Inco [PERSON_NAME] [EMAIL_ADDRESS][DOMAIN_NAME]" at bounding box center [140, 258] width 150 height 41
click at [136, 261] on link "[PERSON_NAME]" at bounding box center [100, 261] width 71 height 10
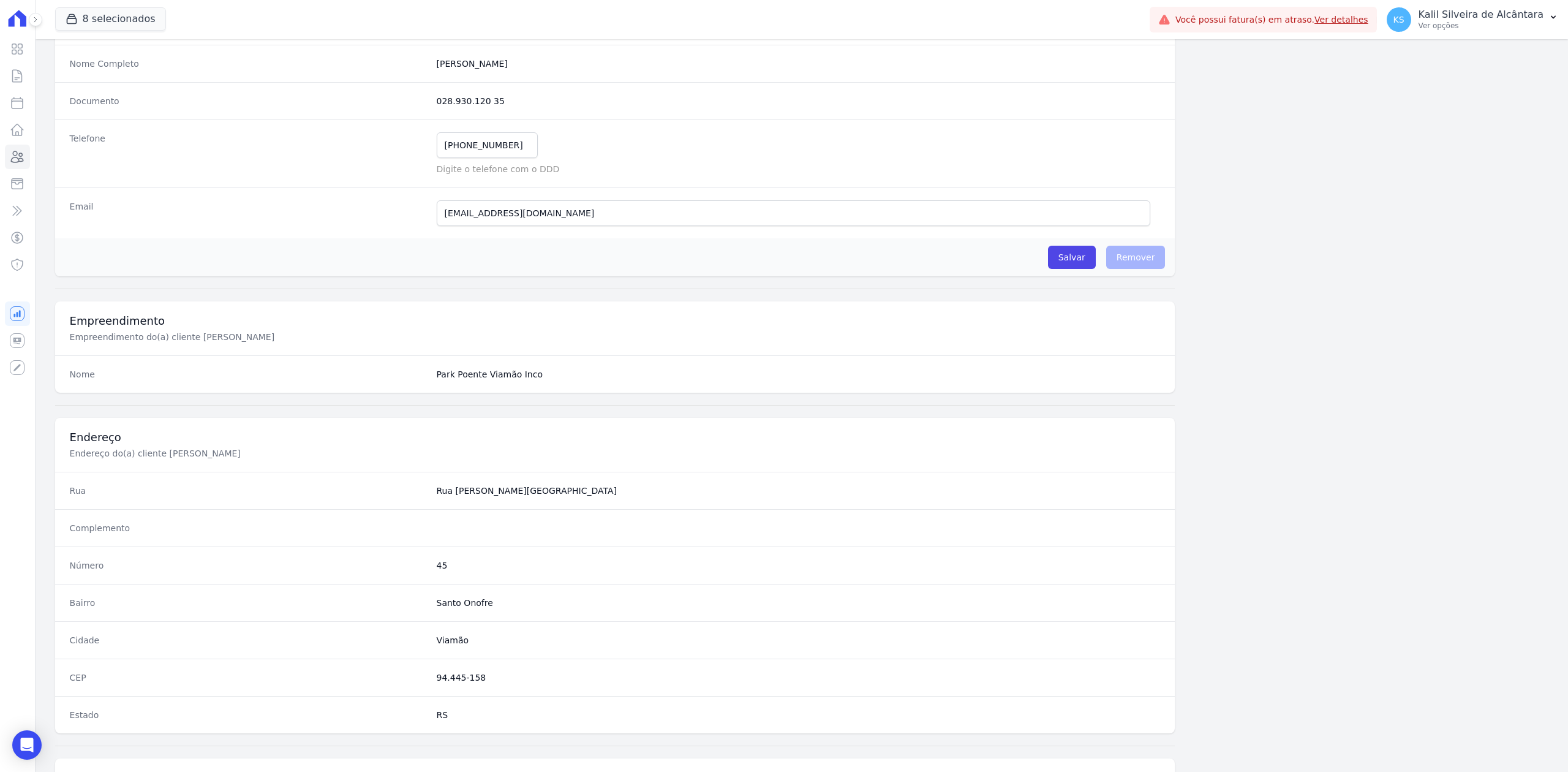
scroll to position [380, 0]
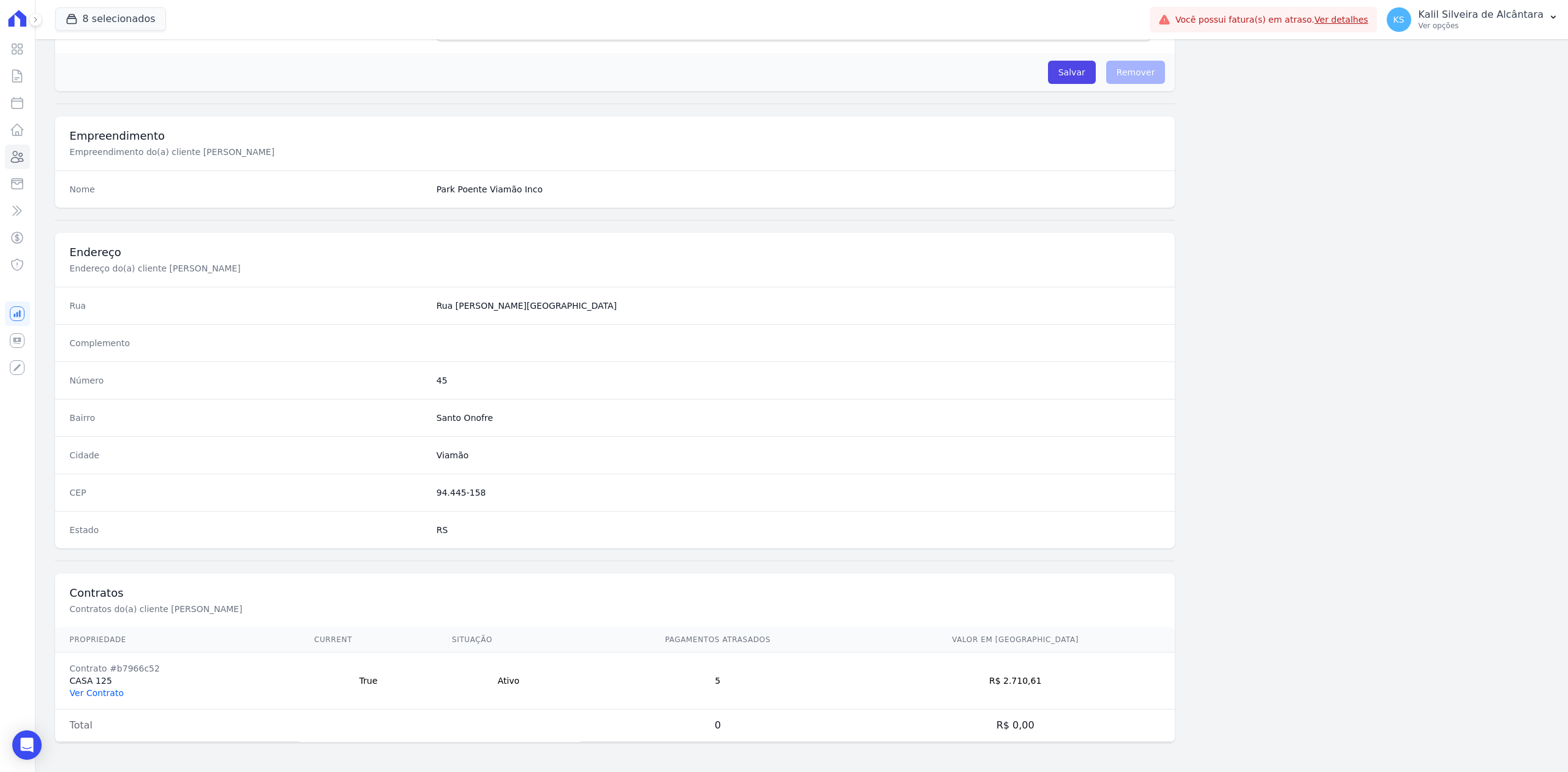
click at [107, 696] on link "Ver Contrato" at bounding box center [96, 693] width 54 height 10
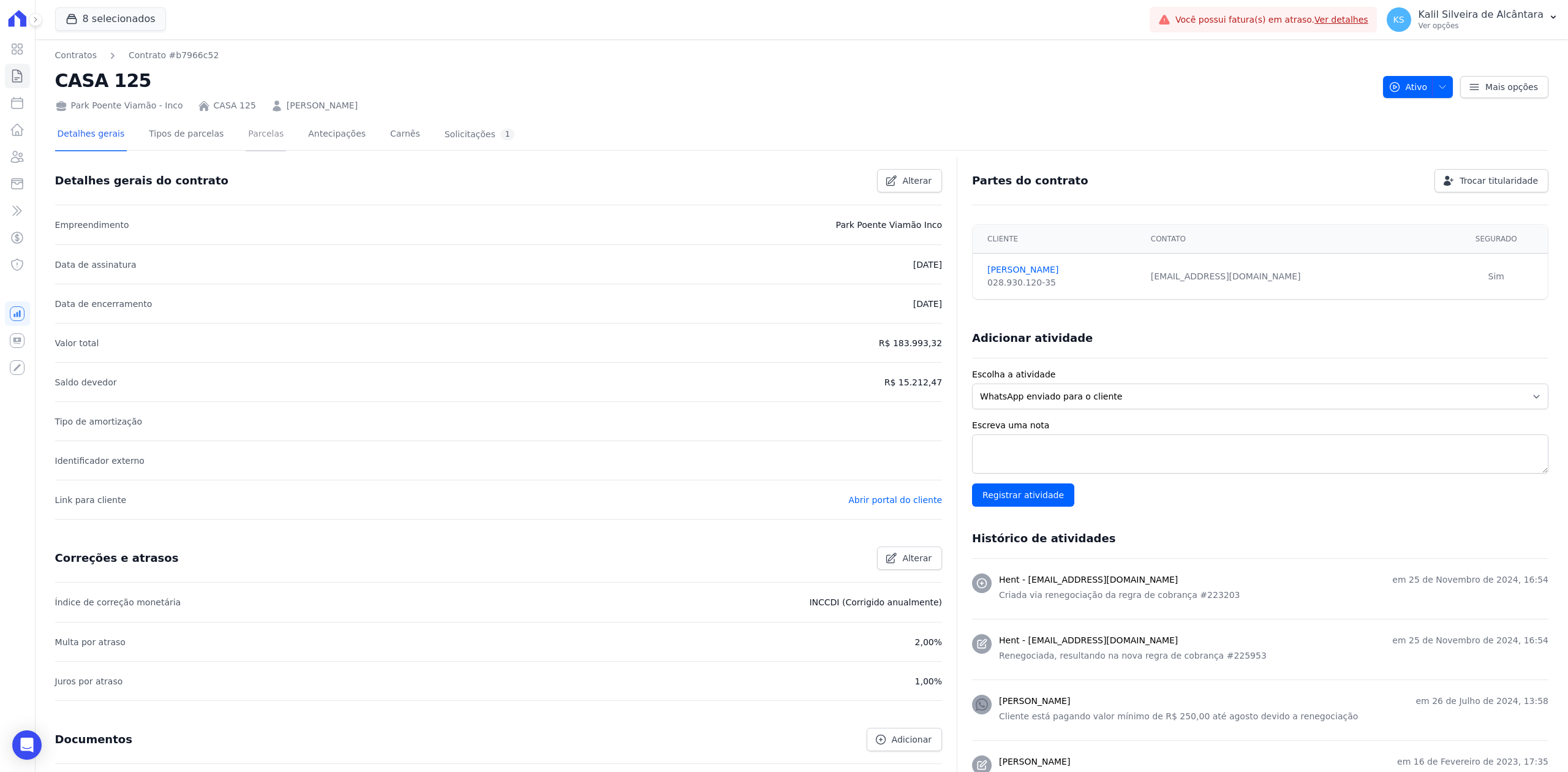
click at [246, 135] on link "Parcelas" at bounding box center [266, 135] width 41 height 32
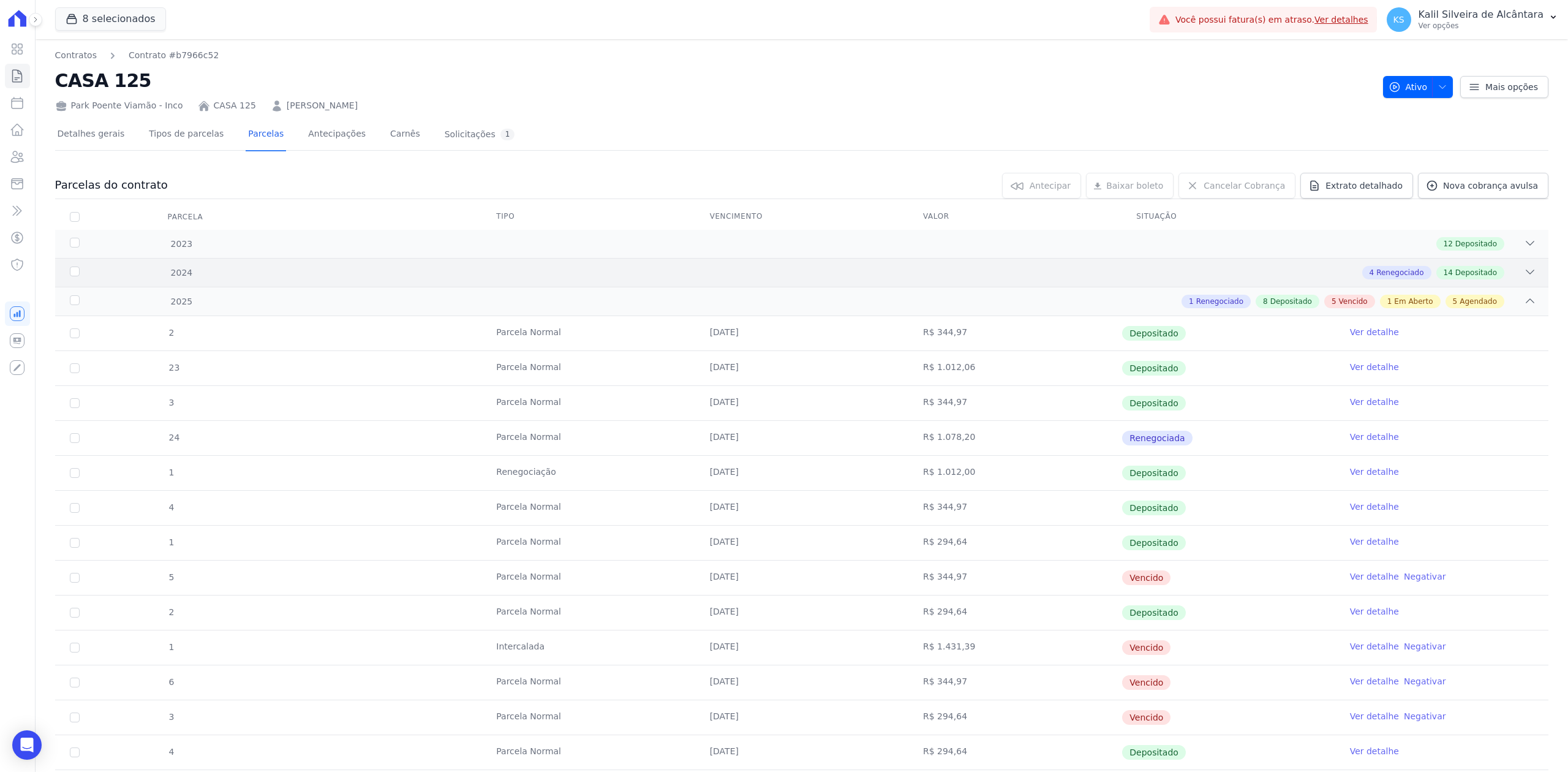
click at [1519, 265] on div "2024 4 Renegociado 14 Depositado" at bounding box center [802, 272] width 1494 height 29
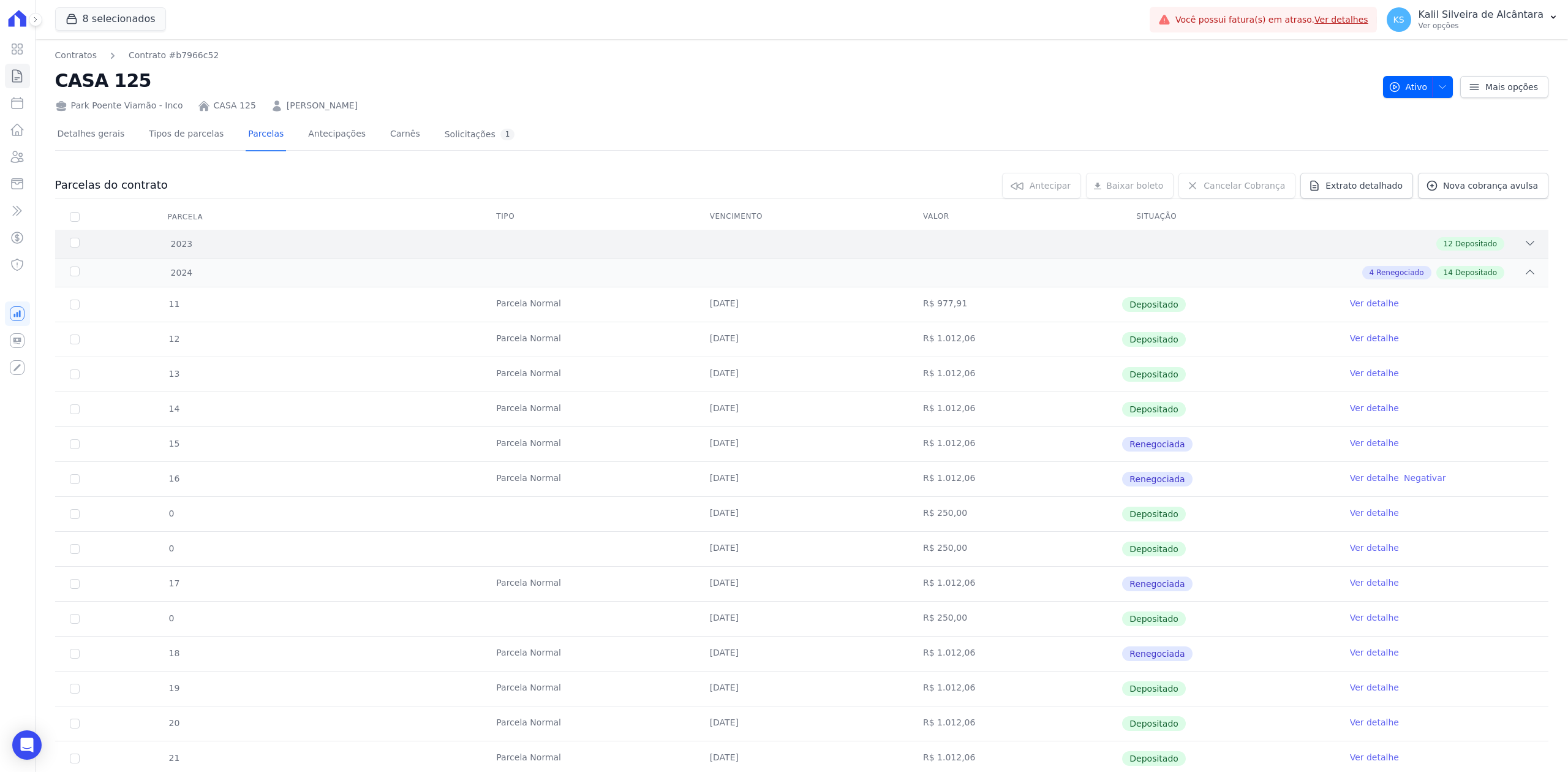
click at [1527, 253] on div "2023 12 Depositado" at bounding box center [802, 244] width 1494 height 28
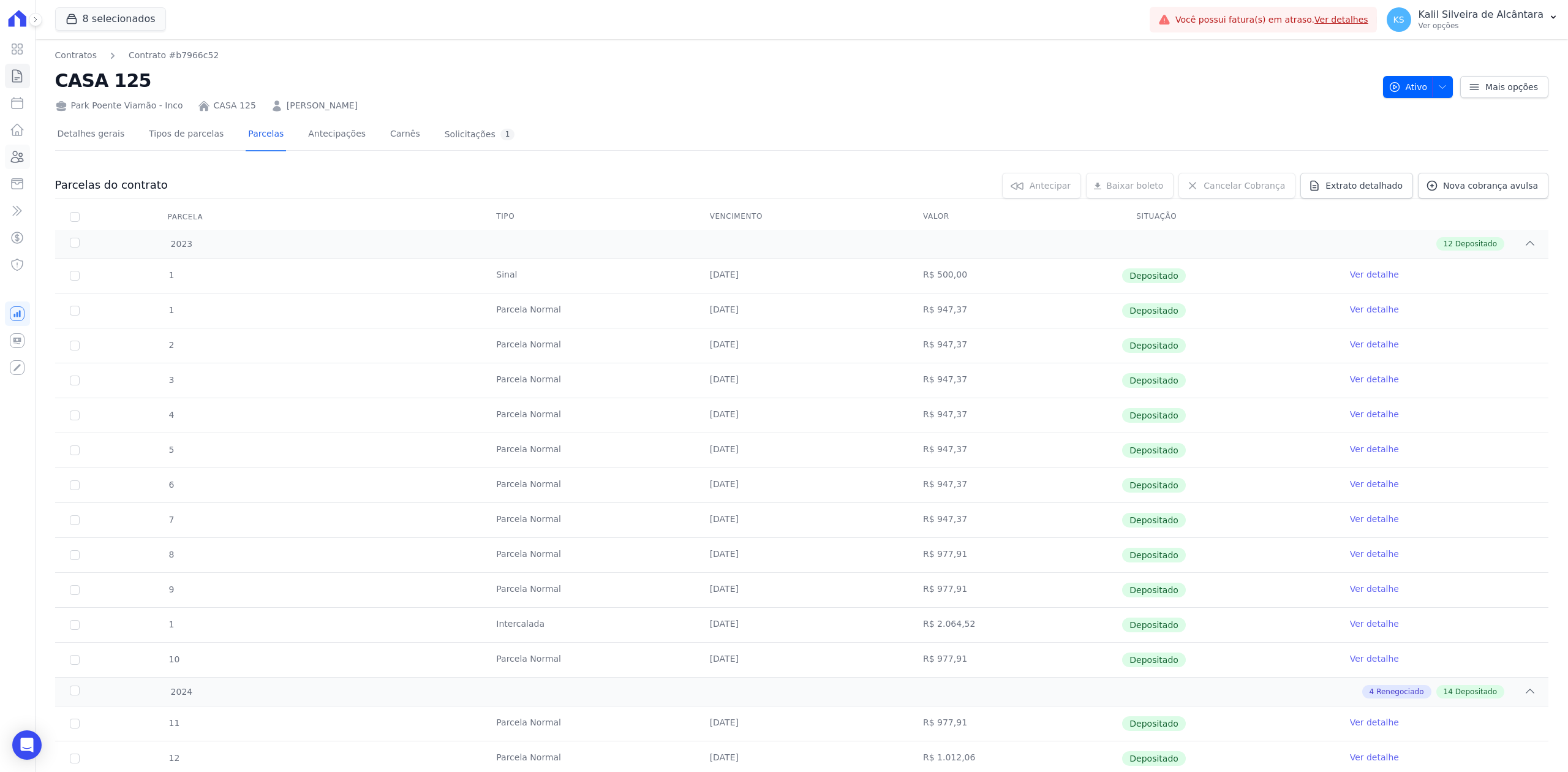
click at [15, 156] on icon at bounding box center [17, 157] width 15 height 15
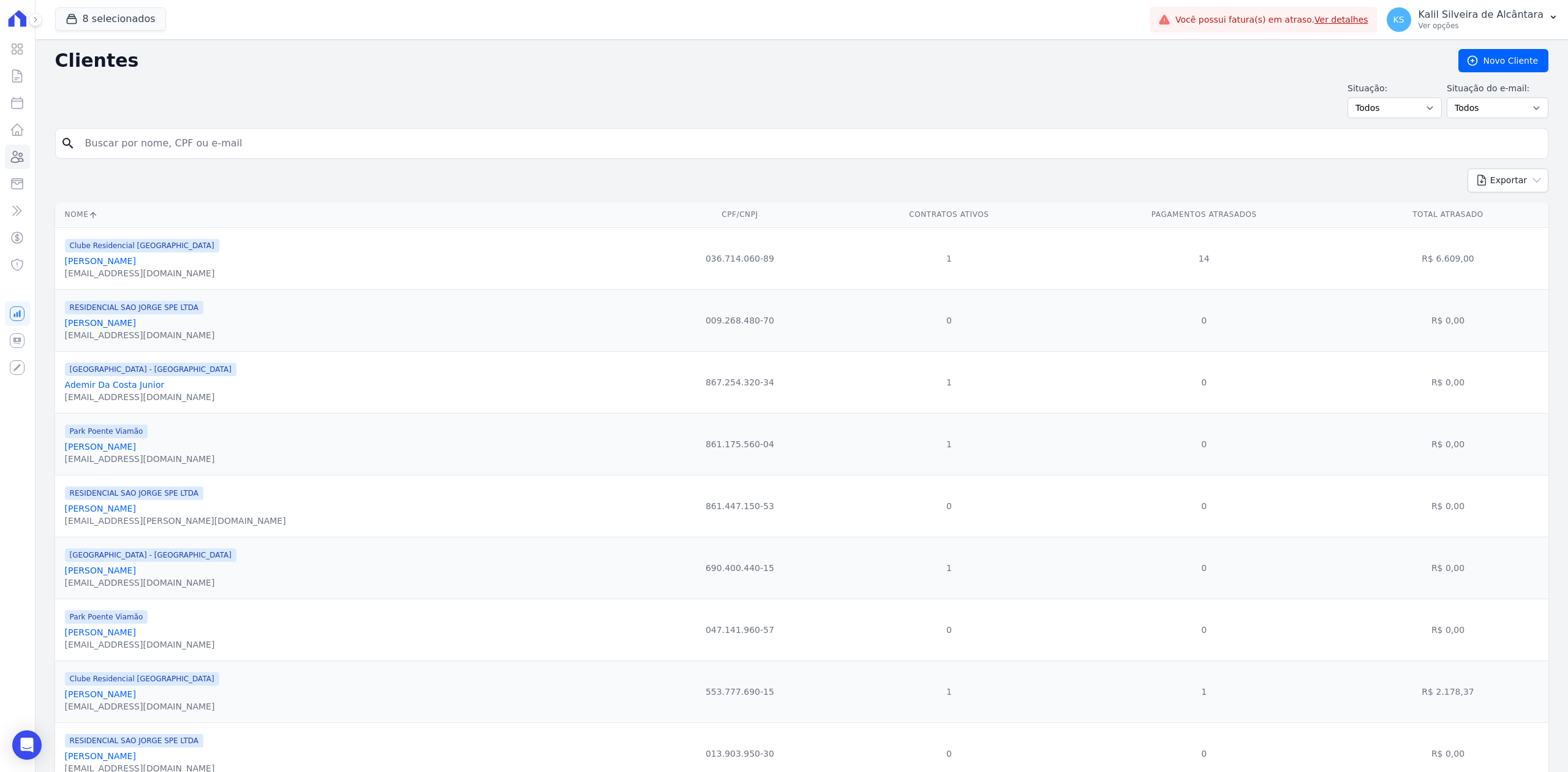
click at [91, 143] on input "search" at bounding box center [810, 143] width 1465 height 25
type input "[PERSON_NAME]"
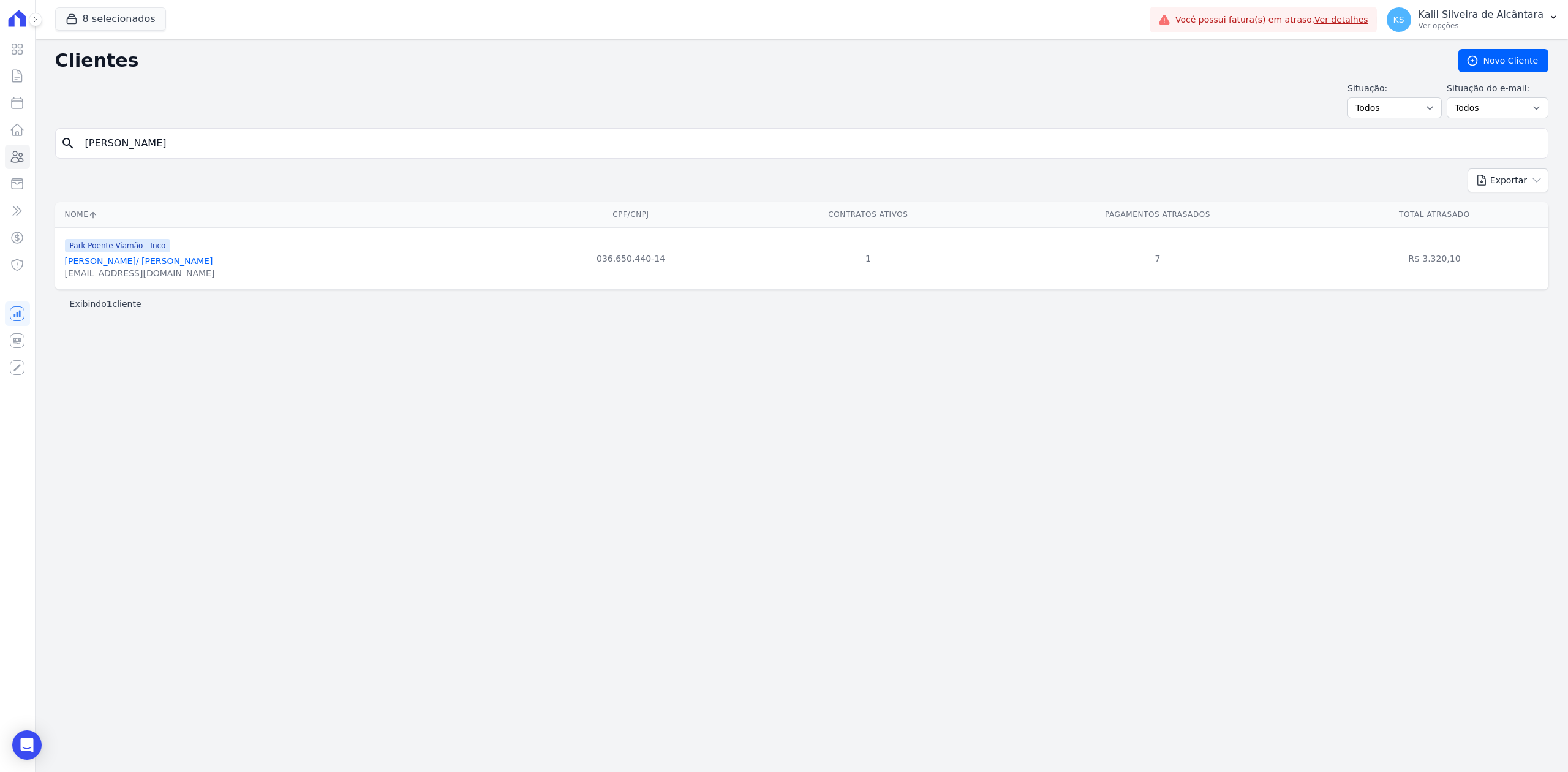
click at [170, 263] on link "[PERSON_NAME]/ [PERSON_NAME]" at bounding box center [139, 261] width 148 height 10
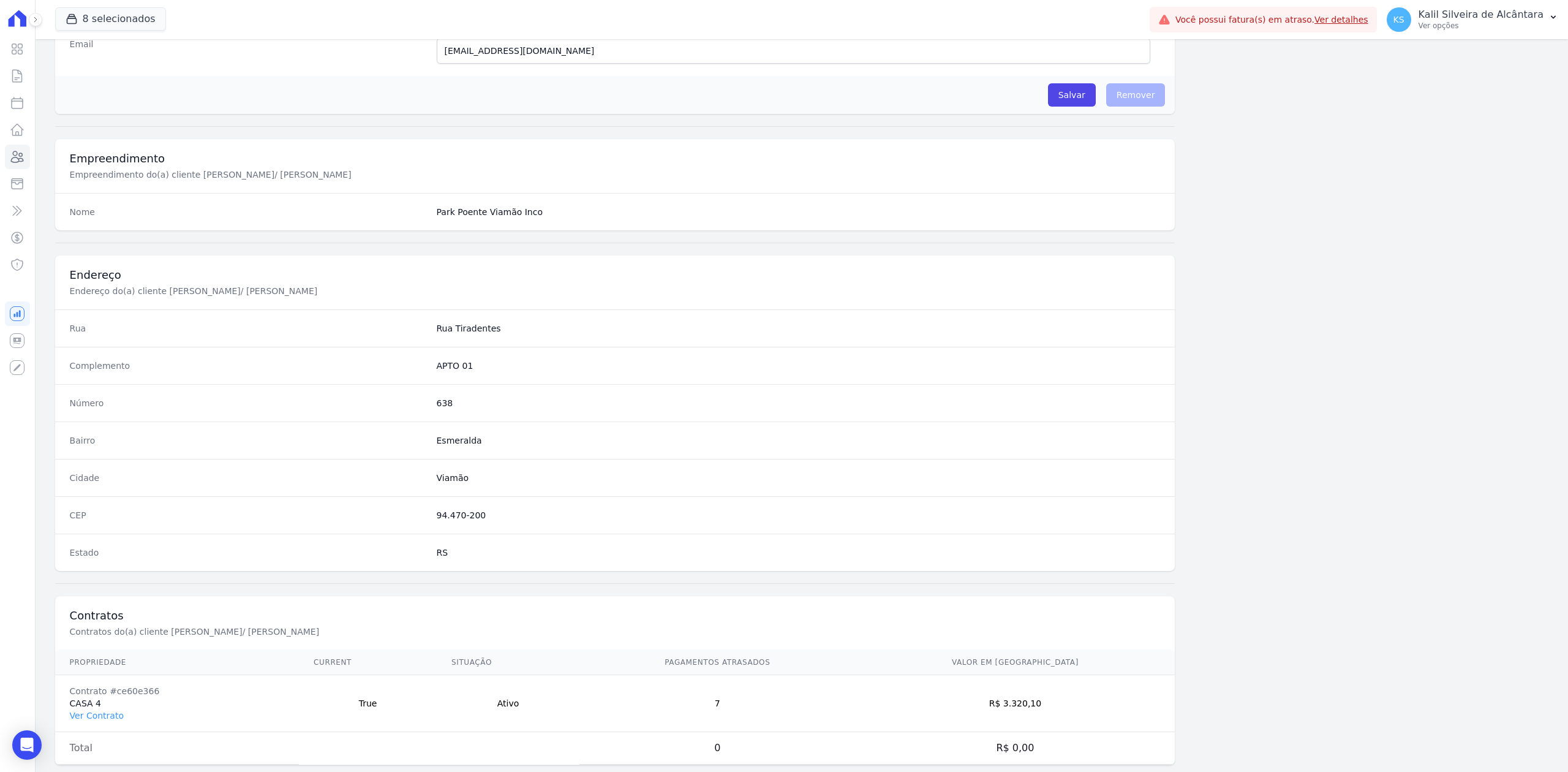
scroll to position [380, 0]
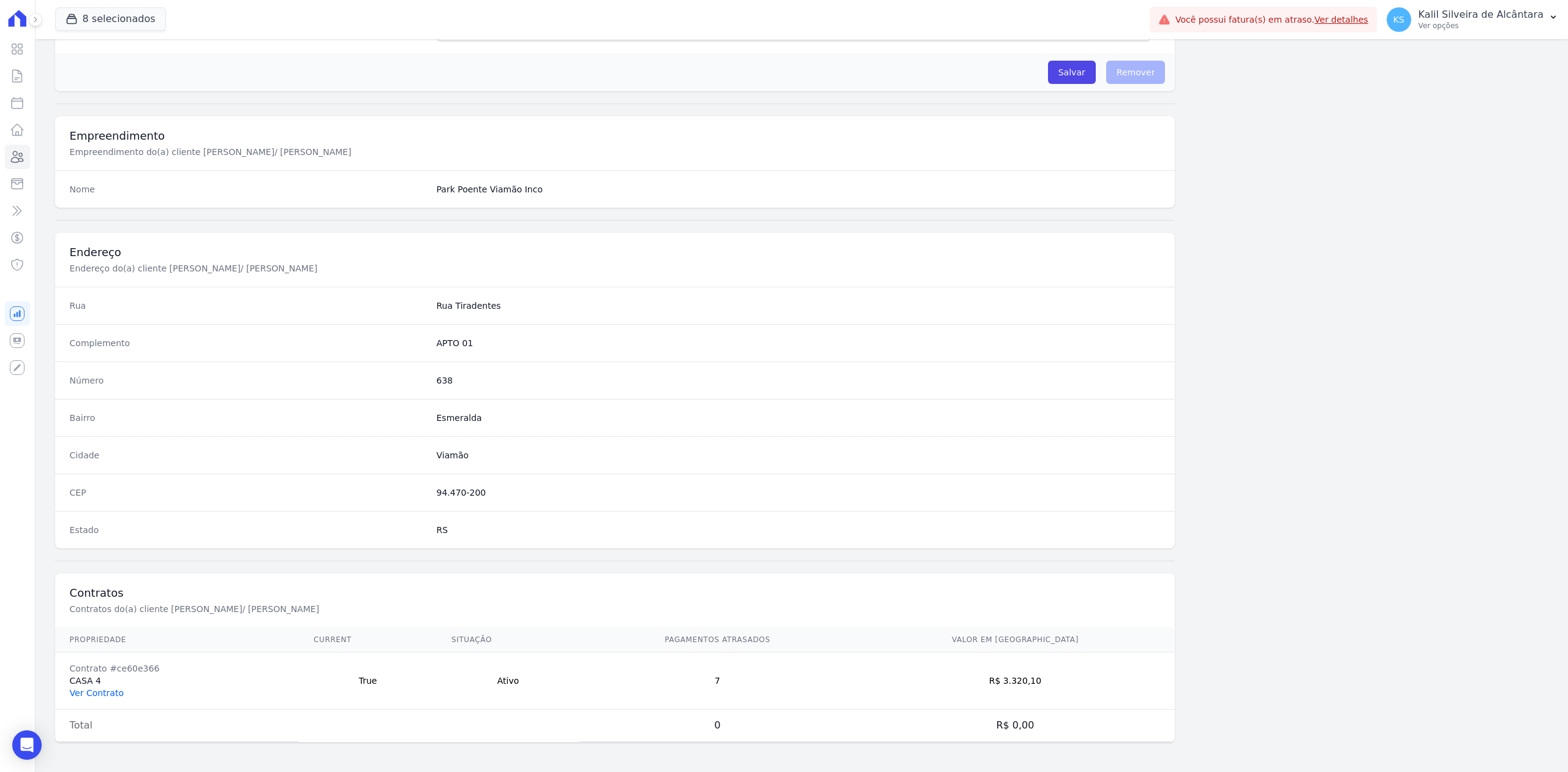
click at [105, 688] on link "Ver Contrato" at bounding box center [96, 693] width 54 height 10
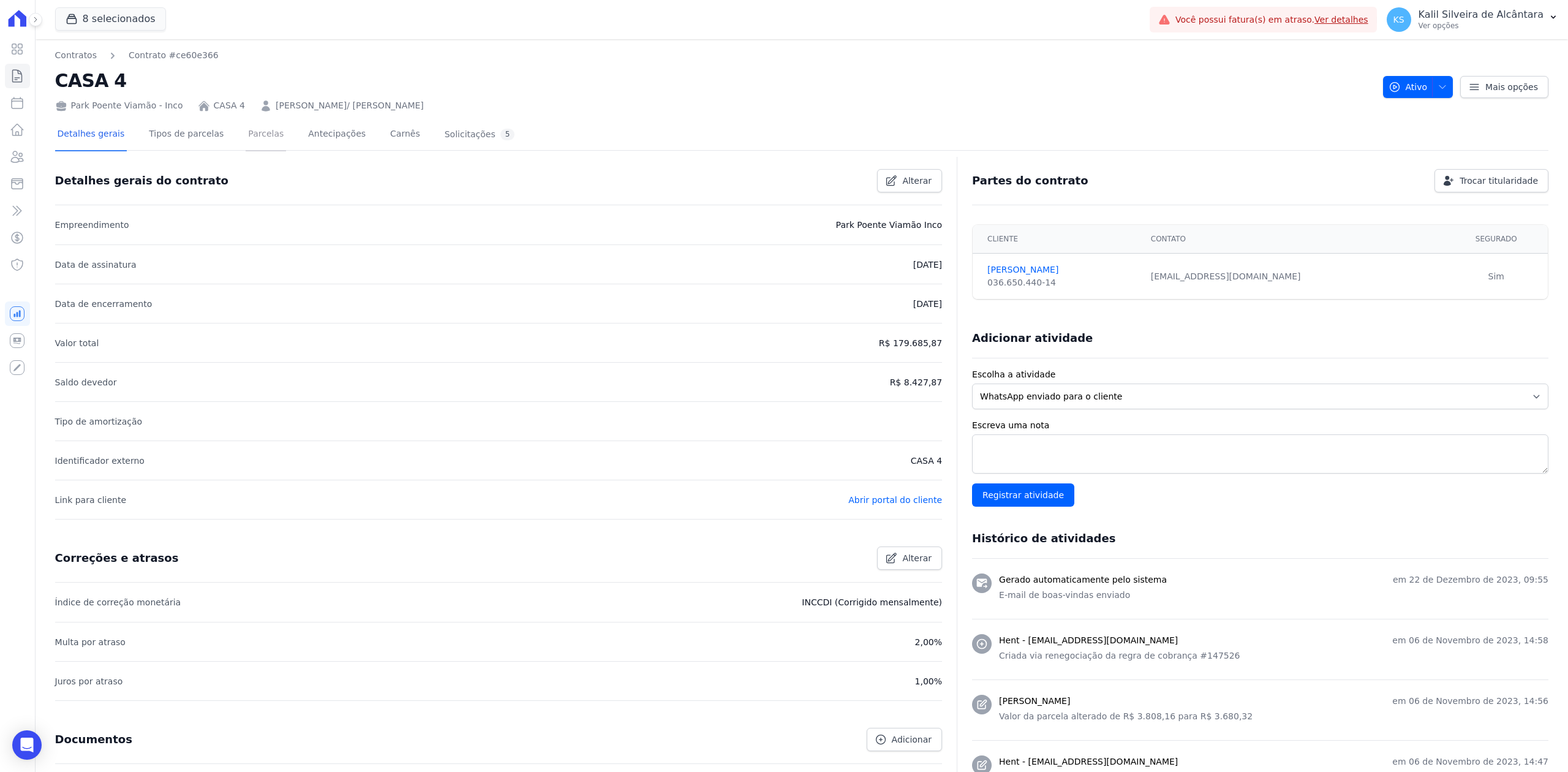
click at [265, 126] on link "Parcelas" at bounding box center [266, 135] width 41 height 32
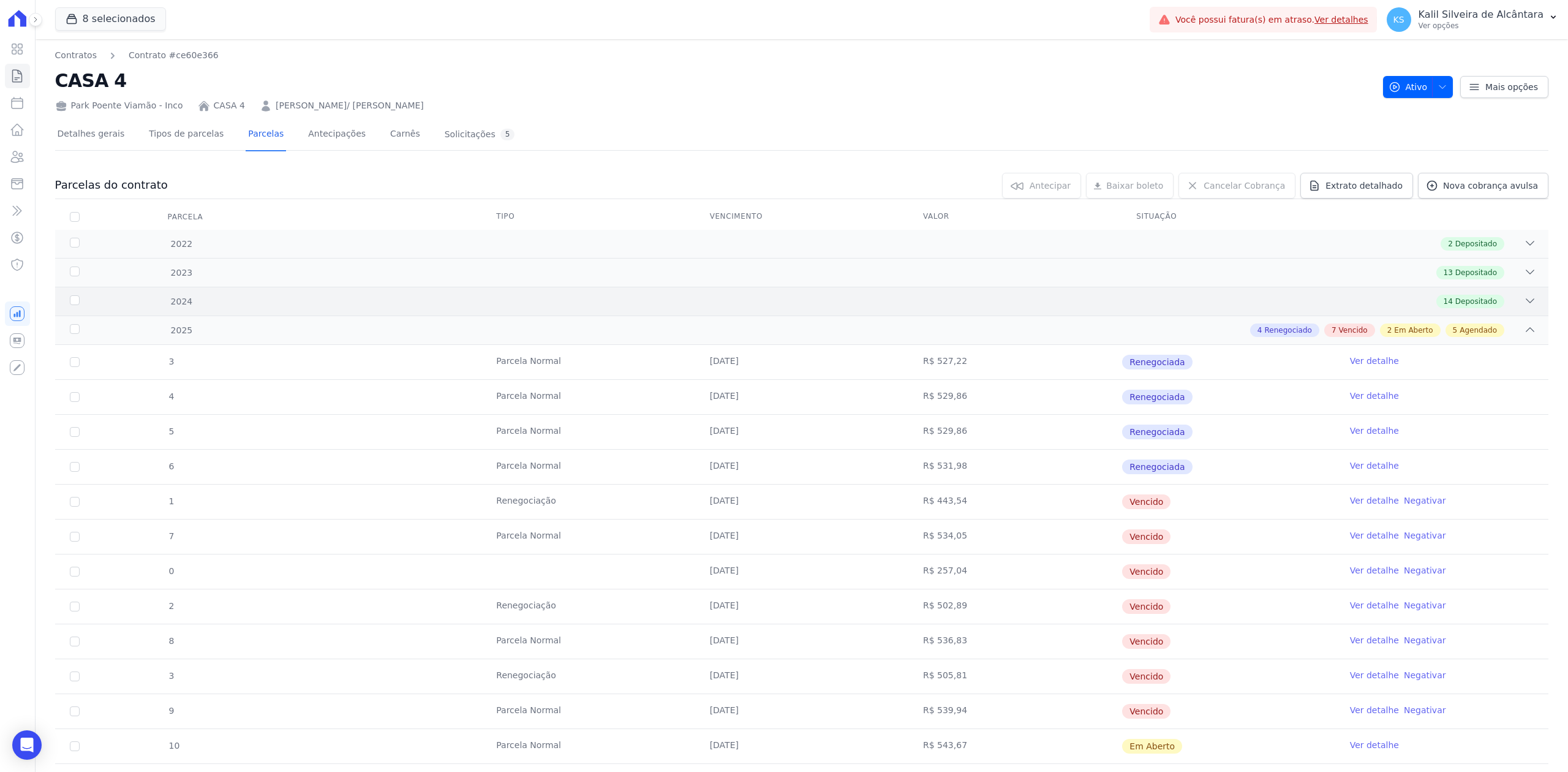
click at [1527, 300] on icon at bounding box center [1530, 300] width 8 height 4
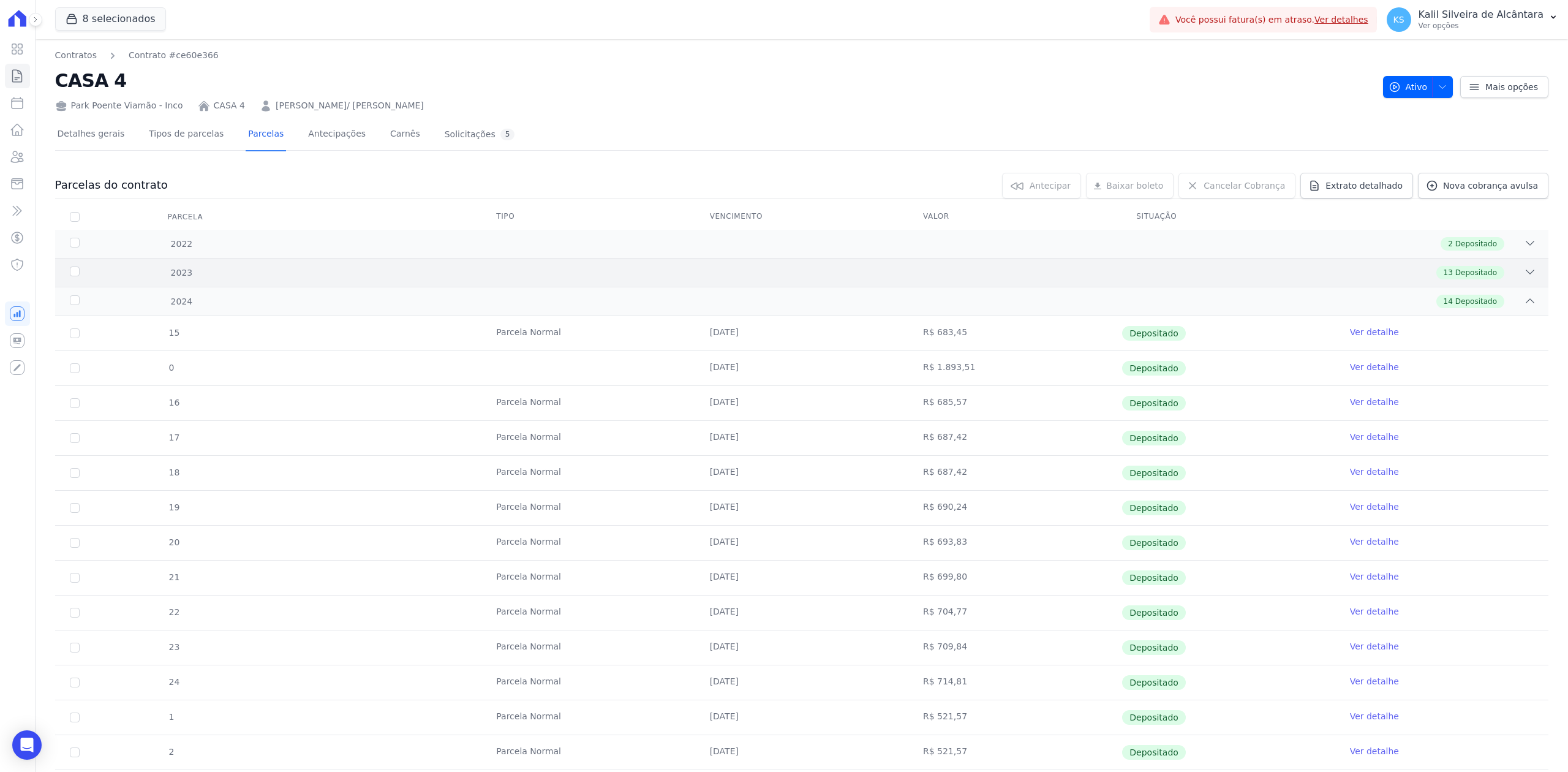
click at [1524, 278] on icon at bounding box center [1529, 272] width 12 height 12
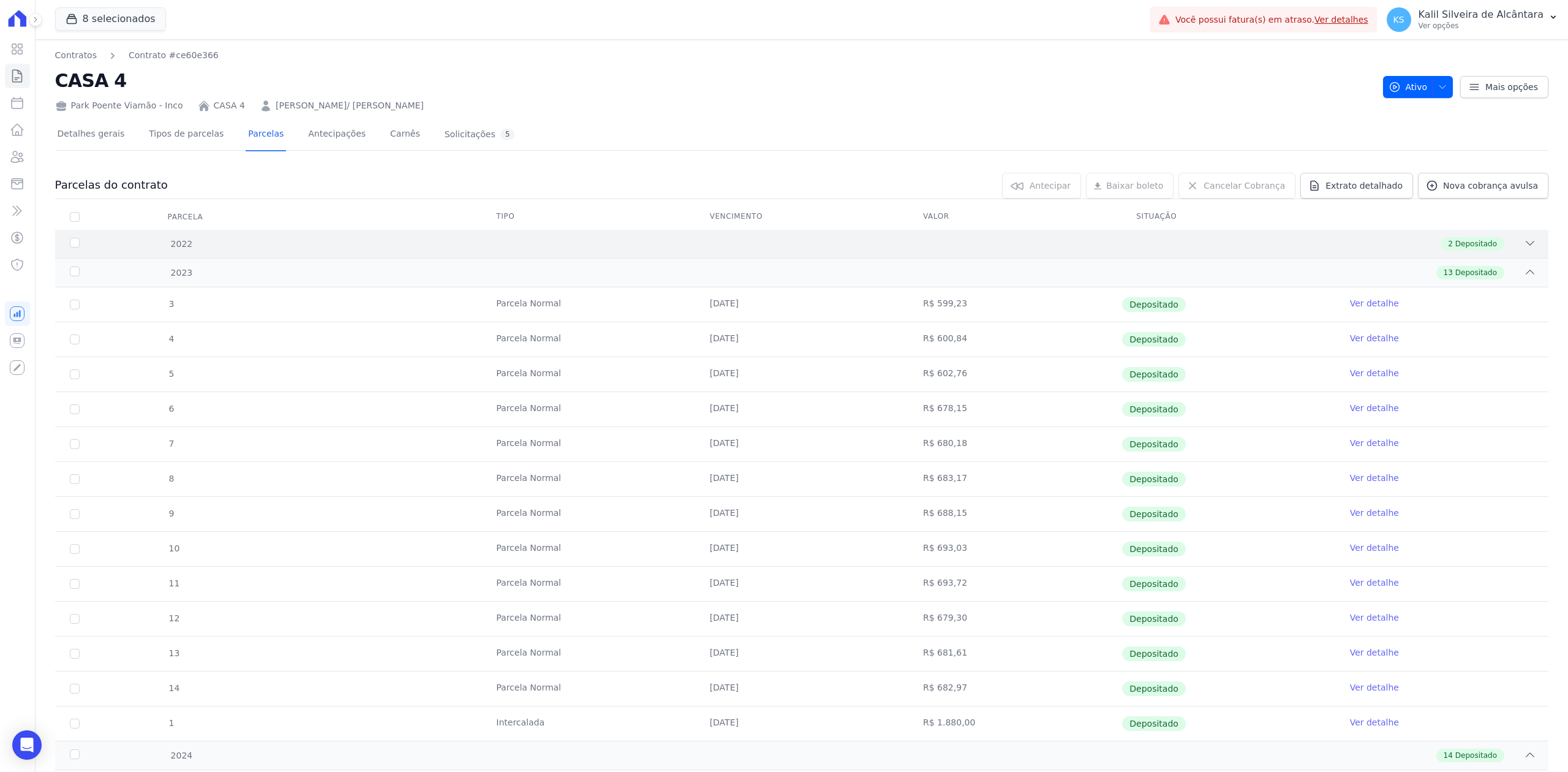
click at [1524, 239] on icon at bounding box center [1529, 243] width 12 height 12
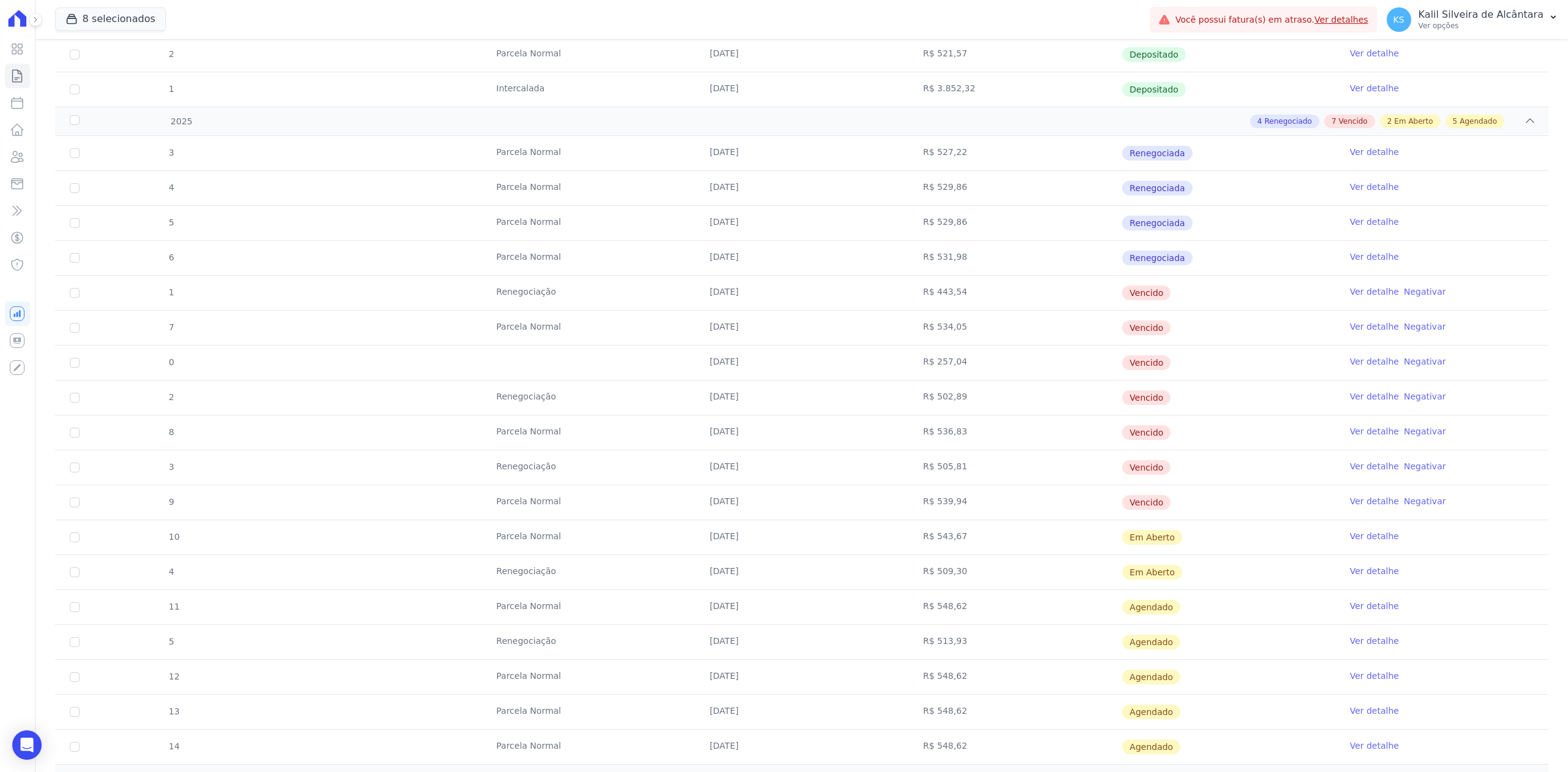
scroll to position [1289, 0]
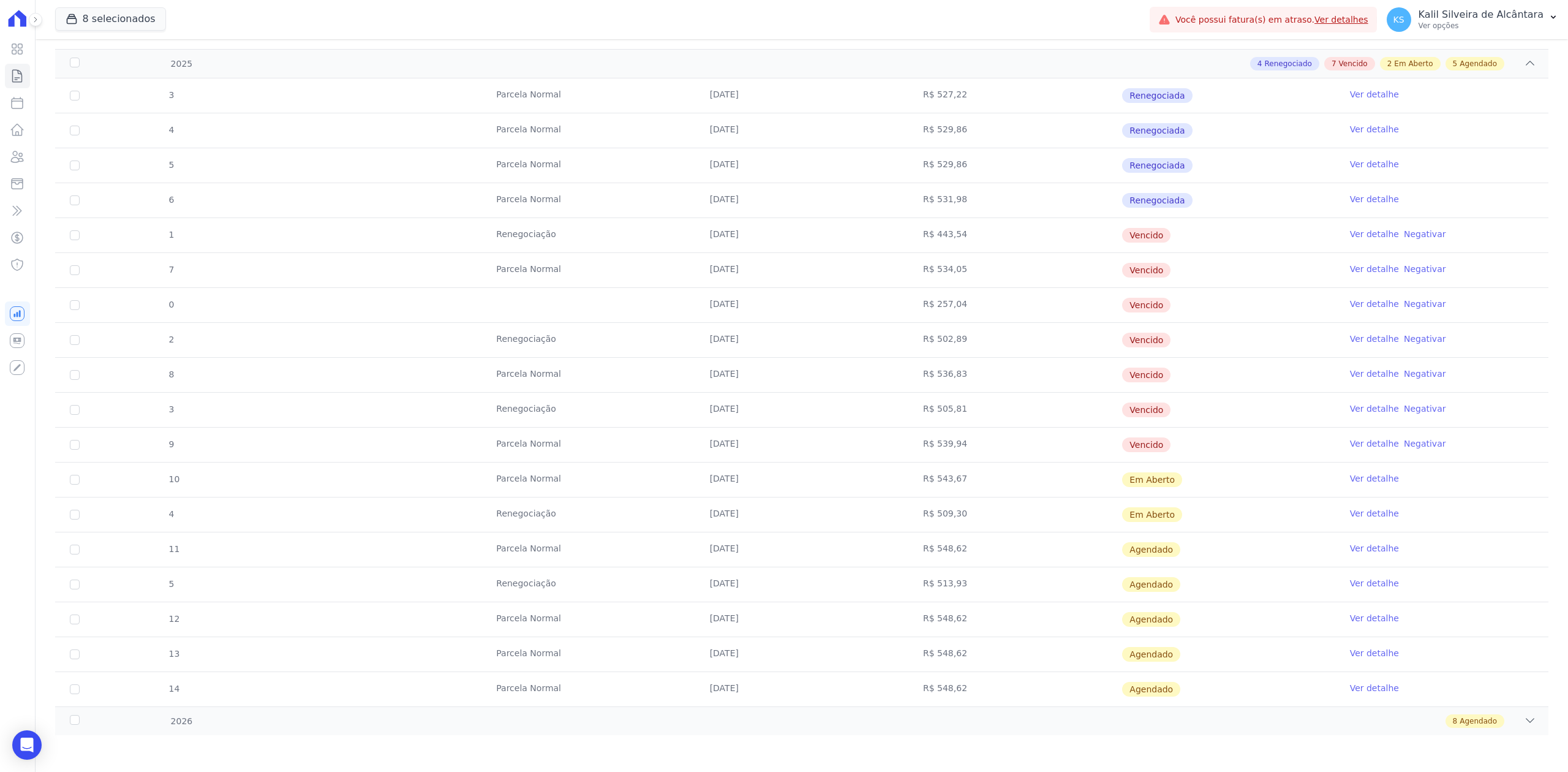
drag, startPoint x: 486, startPoint y: 476, endPoint x: 965, endPoint y: 479, distance: 479.0
click at [965, 479] on tr "10 [GEOGRAPHIC_DATA] [DATE] R$ 543,67 Em [GEOGRAPHIC_DATA] Ver detalhe" at bounding box center [802, 479] width 1494 height 35
click at [965, 479] on td "R$ 543,67" at bounding box center [1015, 479] width 213 height 34
click at [1079, 473] on tr "10 [GEOGRAPHIC_DATA] [DATE] R$ 543,67 Em [GEOGRAPHIC_DATA] Ver detalhe" at bounding box center [802, 479] width 1494 height 35
copy tr "R$ 543,67"
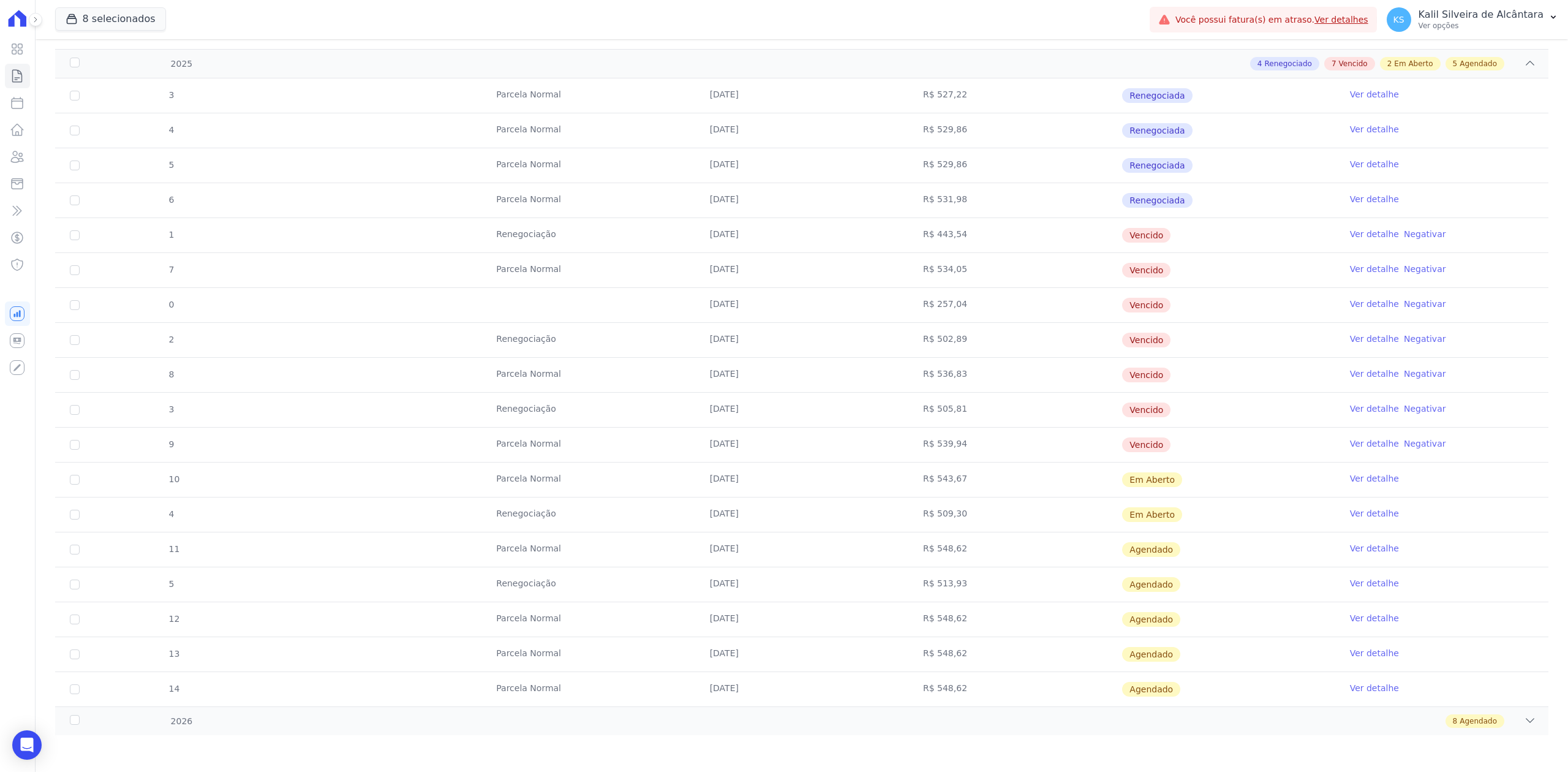
click at [956, 481] on td "R$ 543,67" at bounding box center [1015, 479] width 213 height 34
click at [1501, 710] on div "3 [GEOGRAPHIC_DATA] [DATE] R$ 527,22 Renegociada Ver detalhe 4 [GEOGRAPHIC_DATA…" at bounding box center [802, 392] width 1532 height 637
click at [1524, 723] on div "2026 8 Agendado" at bounding box center [802, 720] width 1494 height 29
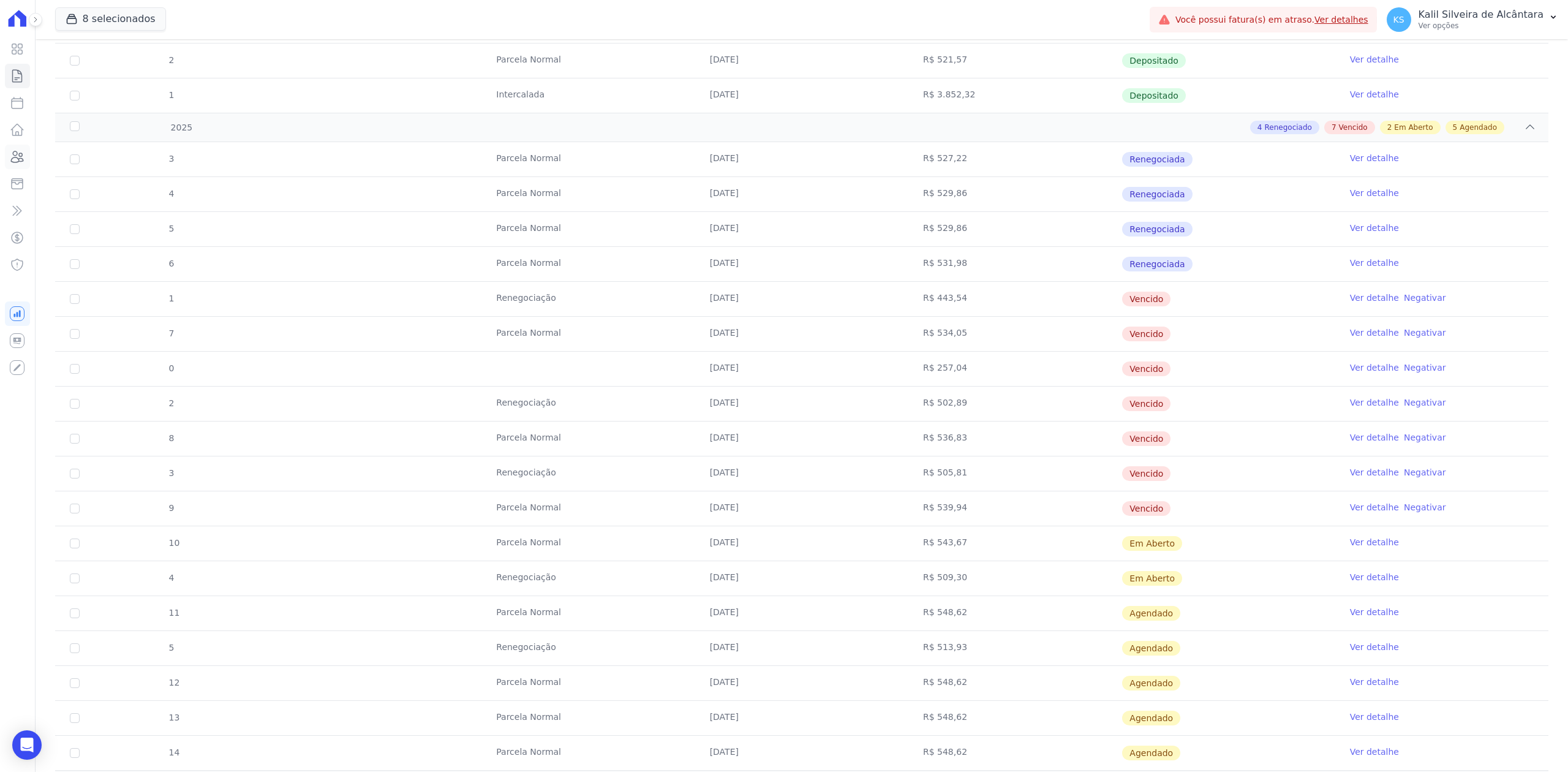
scroll to position [1244, 0]
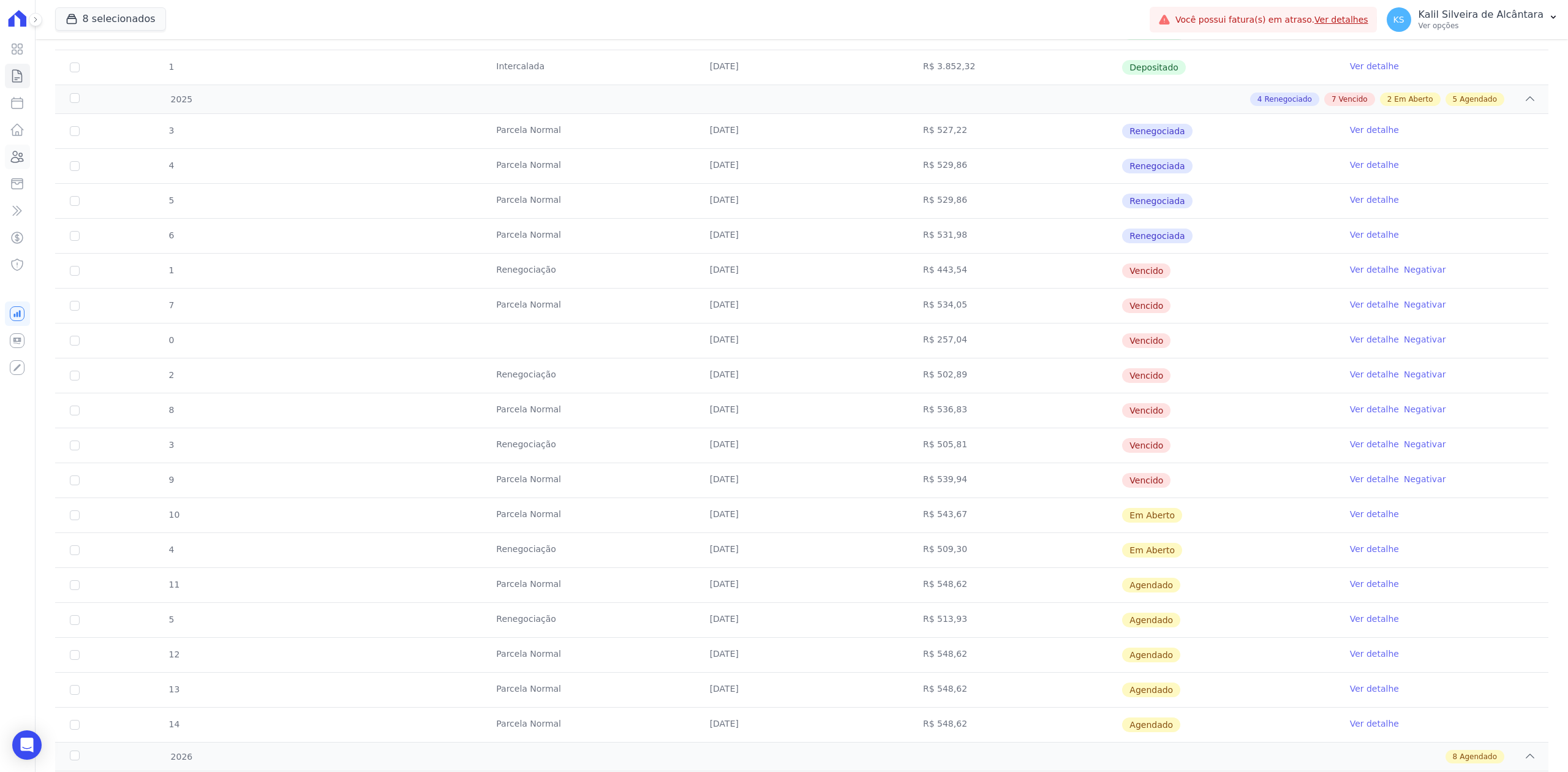
click at [20, 158] on icon at bounding box center [18, 157] width 12 height 11
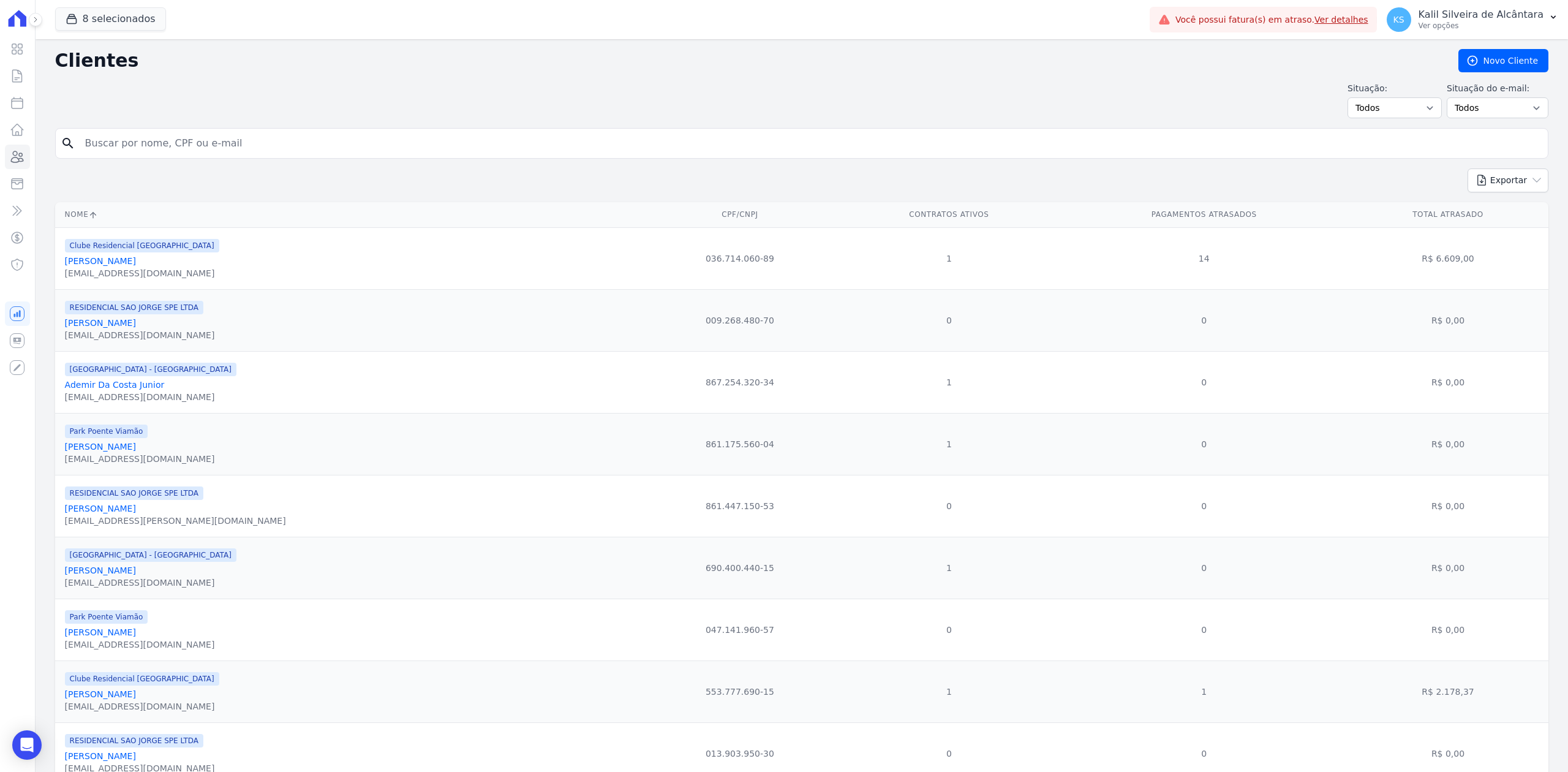
click at [334, 131] on input "search" at bounding box center [810, 143] width 1465 height 25
type input "l"
type input "[PERSON_NAME]"
click at [207, 132] on div "search [PERSON_NAME]" at bounding box center [802, 143] width 1494 height 31
click at [207, 132] on input "[PERSON_NAME]" at bounding box center [810, 143] width 1465 height 25
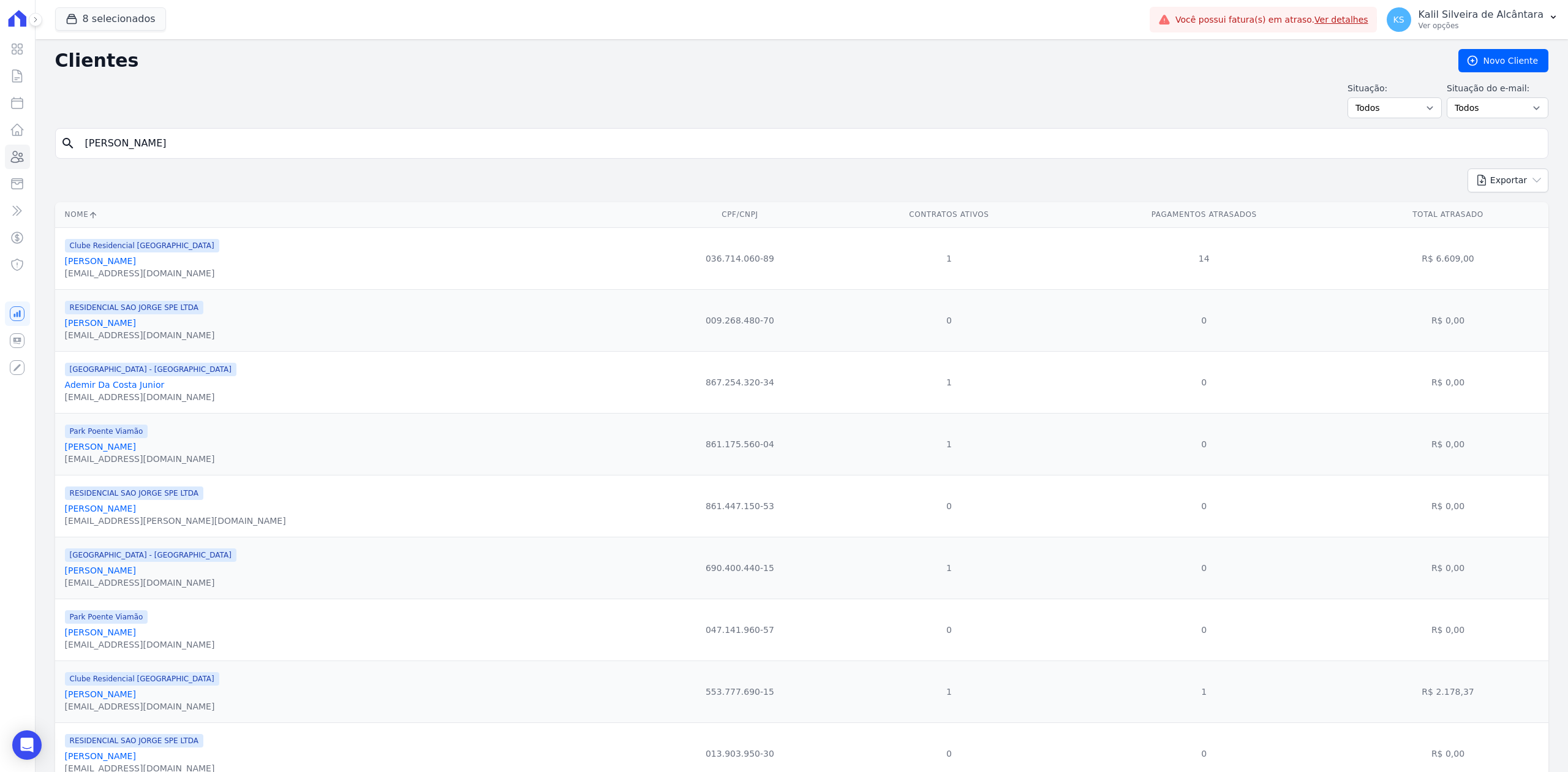
click at [207, 132] on input "[PERSON_NAME]" at bounding box center [810, 143] width 1465 height 25
paste input "[PERSON_NAME]"
type input "[PERSON_NAME]"
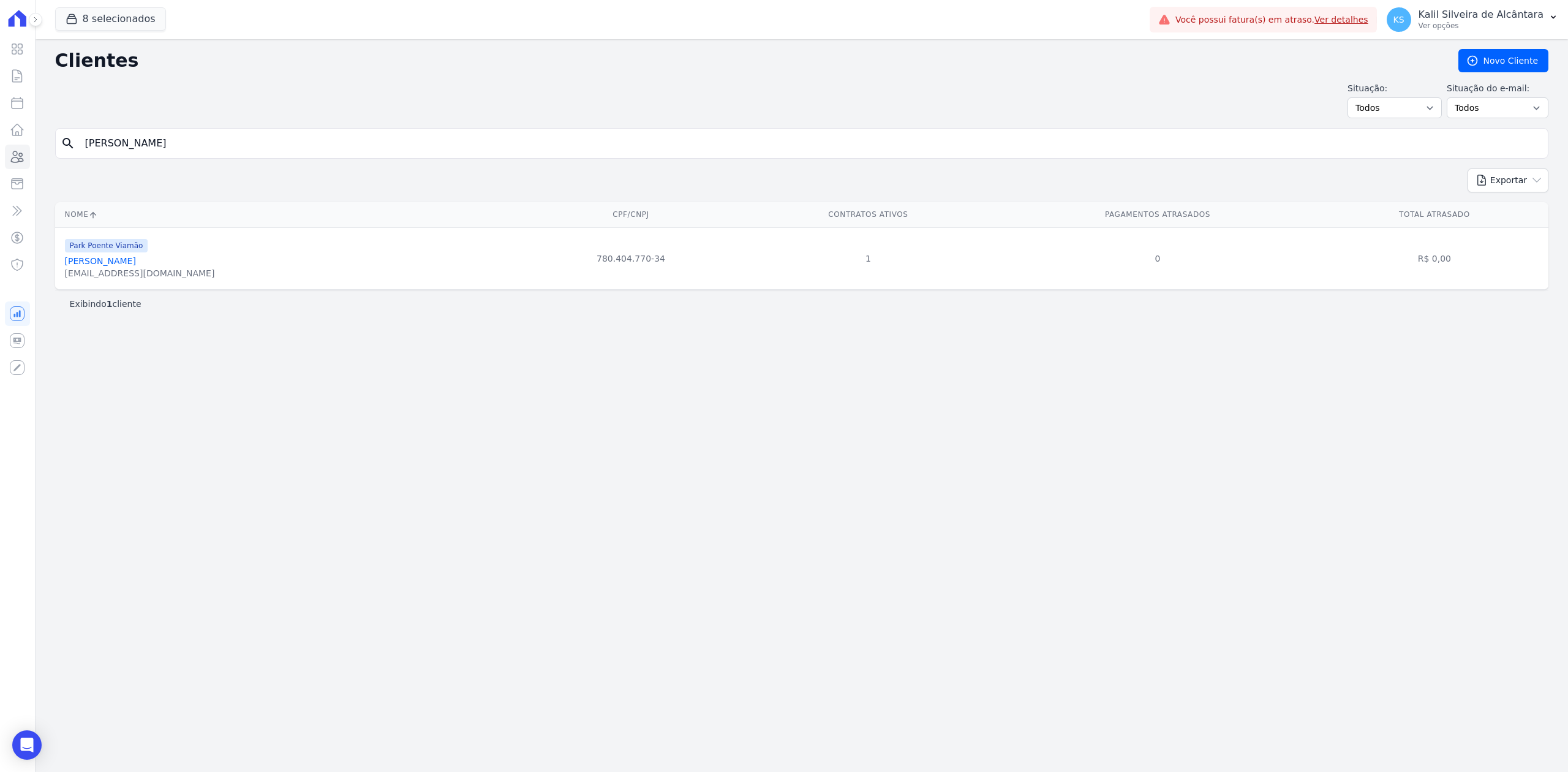
click at [133, 266] on link "[PERSON_NAME]" at bounding box center [100, 261] width 71 height 10
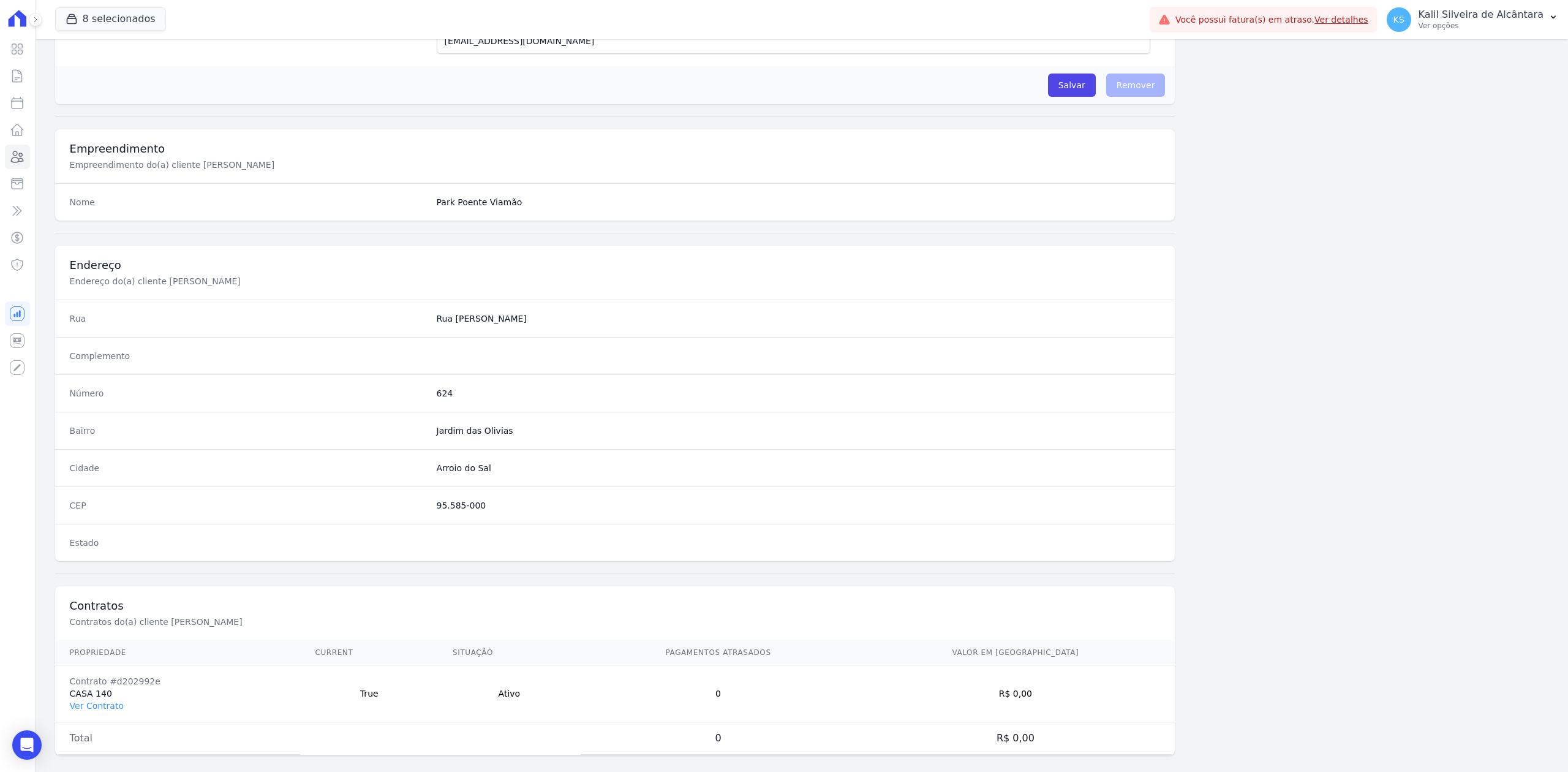
scroll to position [380, 0]
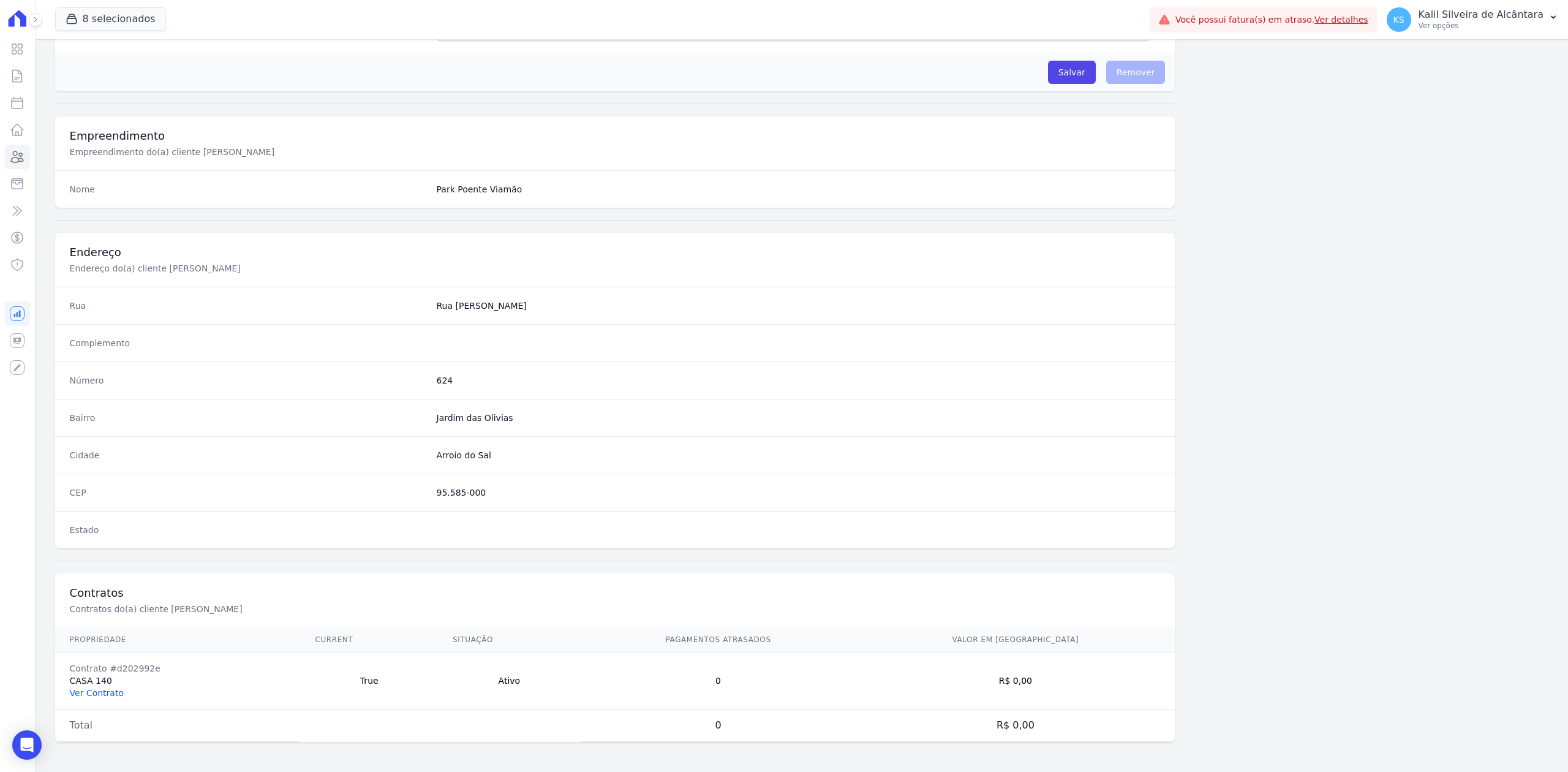
click at [84, 688] on link "Ver Contrato" at bounding box center [96, 693] width 54 height 10
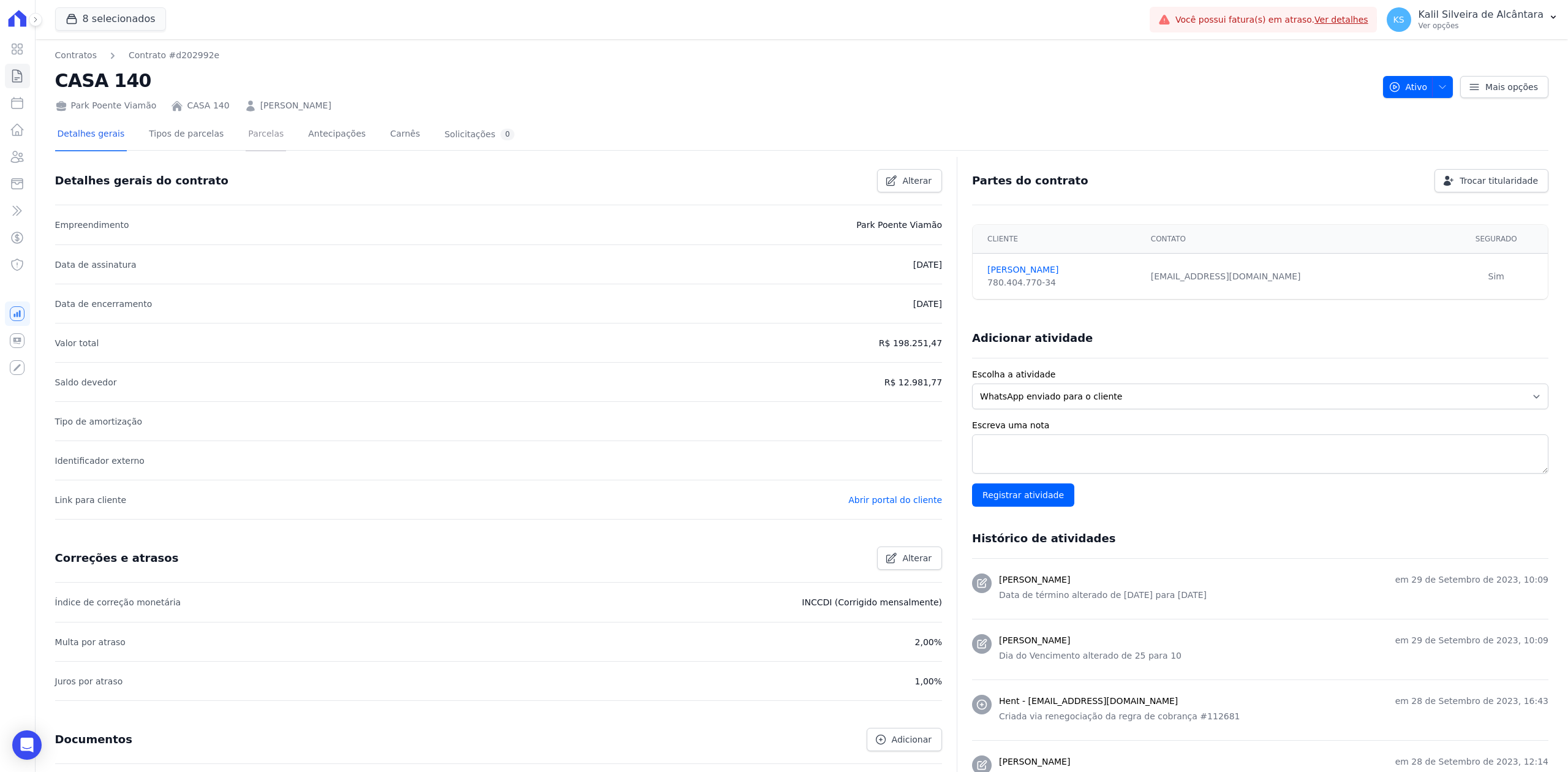
click at [258, 132] on link "Parcelas" at bounding box center [266, 135] width 41 height 32
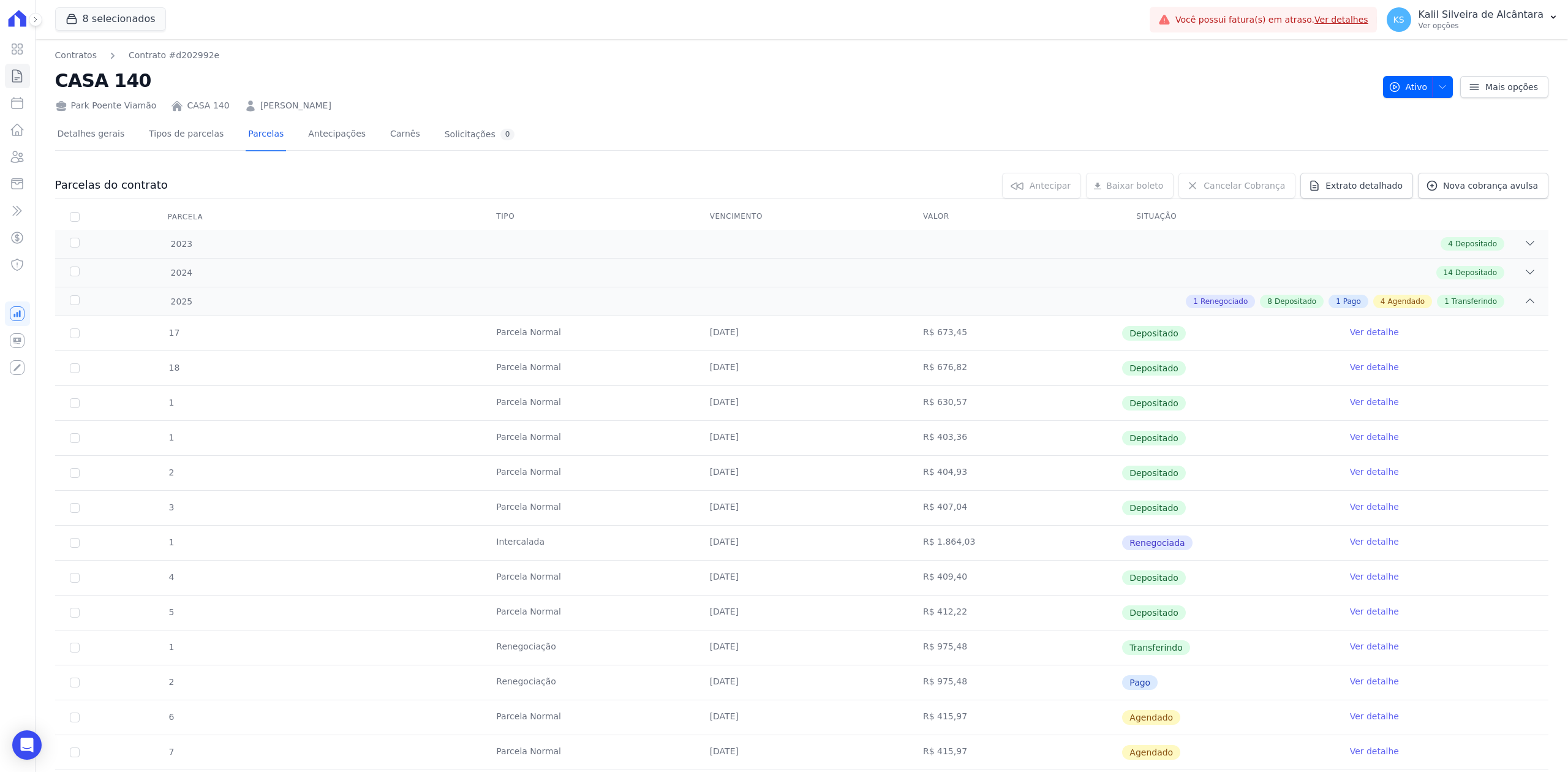
drag, startPoint x: 415, startPoint y: 100, endPoint x: 246, endPoint y: 106, distance: 169.1
click at [246, 106] on div "Park Poente Viamão CASA 140 [PERSON_NAME]" at bounding box center [715, 102] width 1318 height 18
drag, startPoint x: 15, startPoint y: 166, endPoint x: 0, endPoint y: 157, distance: 17.5
click at [15, 166] on link "Clientes" at bounding box center [18, 157] width 25 height 25
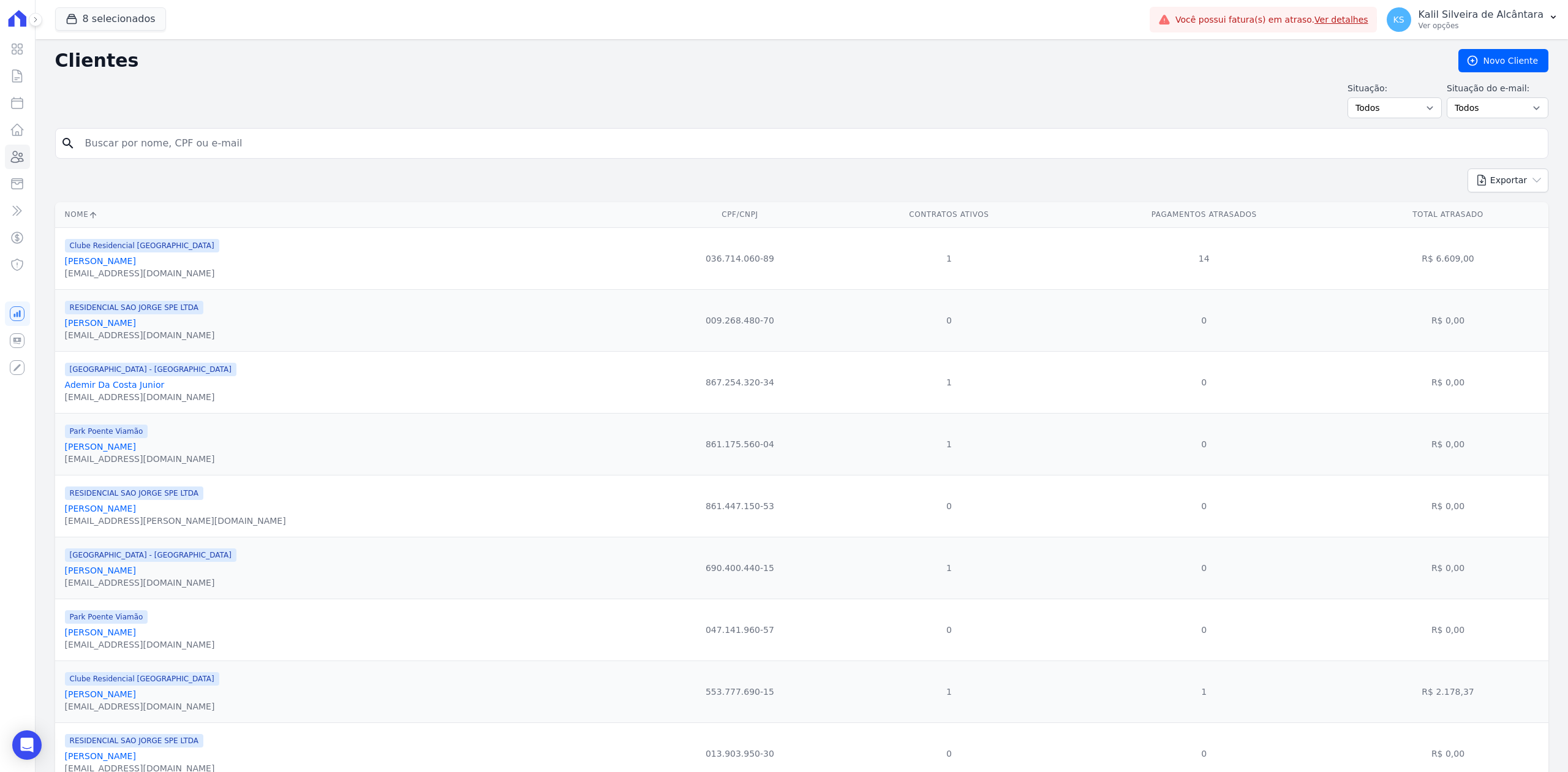
click at [221, 159] on div "search" at bounding box center [802, 143] width 1494 height 31
click at [219, 147] on input "search" at bounding box center [810, 143] width 1465 height 25
type input "l"
type input "[PERSON_NAME]"
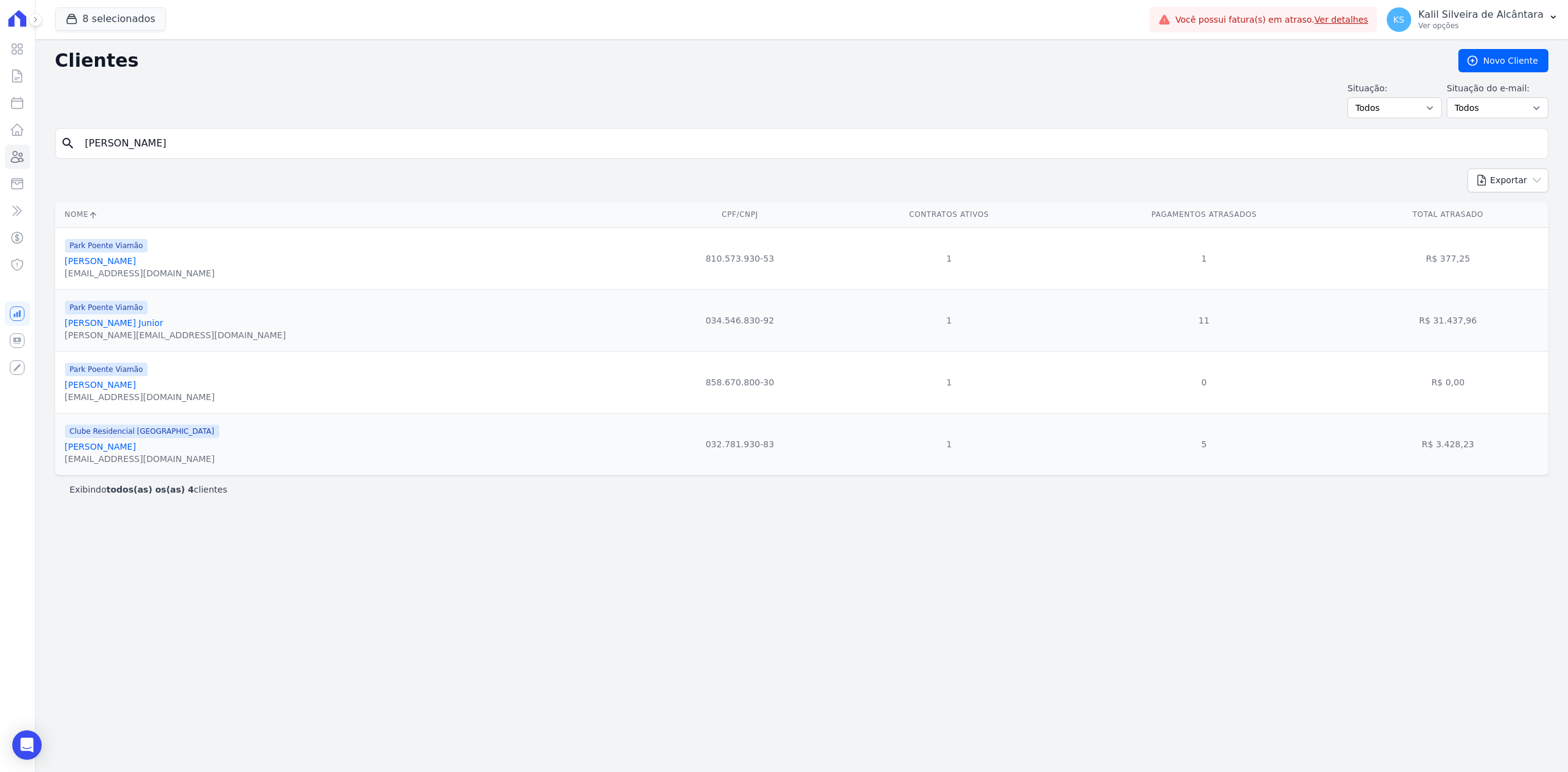
click at [168, 152] on input "[PERSON_NAME]" at bounding box center [810, 143] width 1465 height 25
click at [165, 435] on span "Clube Residencial [GEOGRAPHIC_DATA]" at bounding box center [142, 431] width 154 height 13
click at [136, 265] on link "[PERSON_NAME]" at bounding box center [100, 261] width 71 height 10
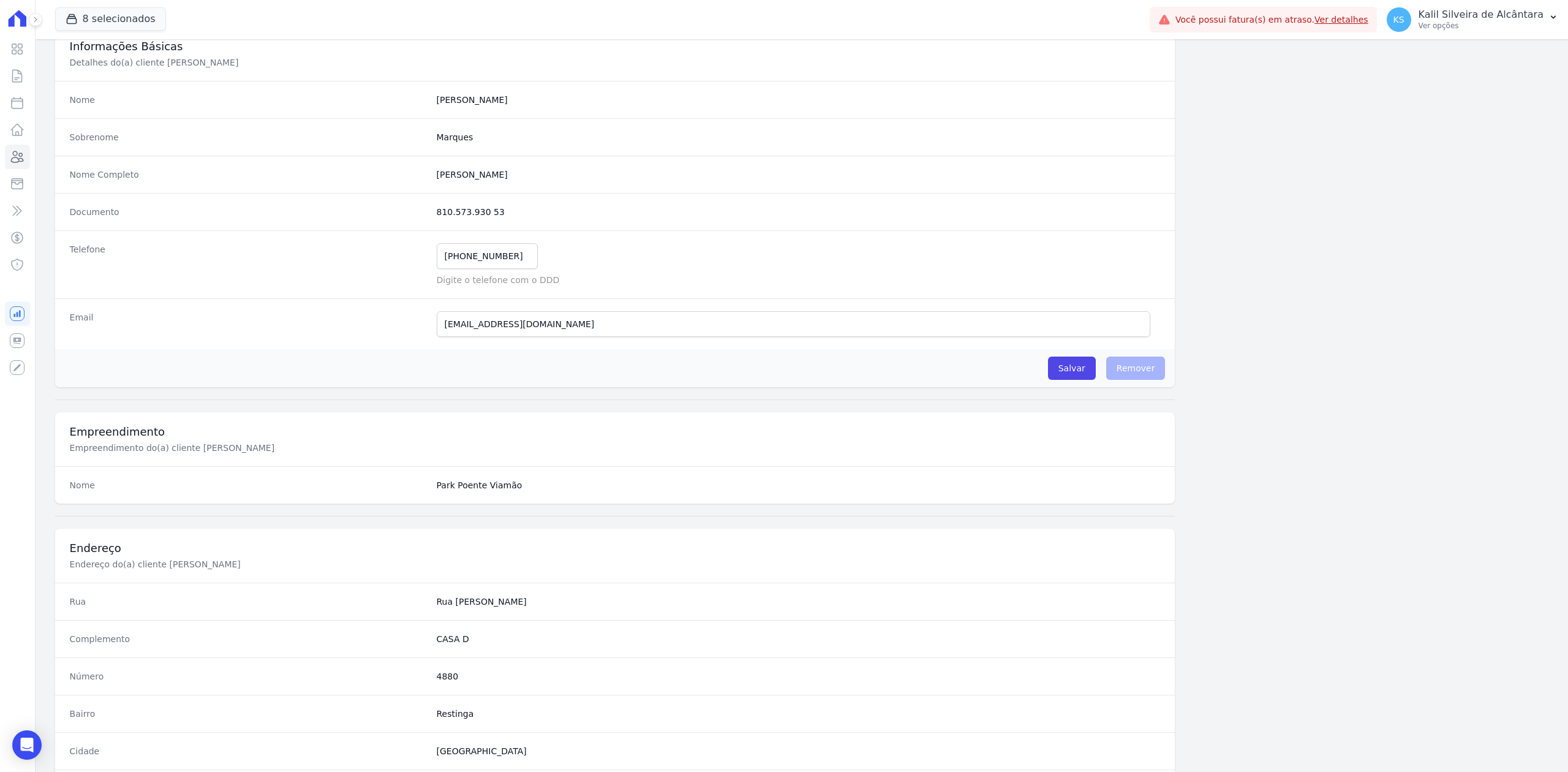
scroll to position [380, 0]
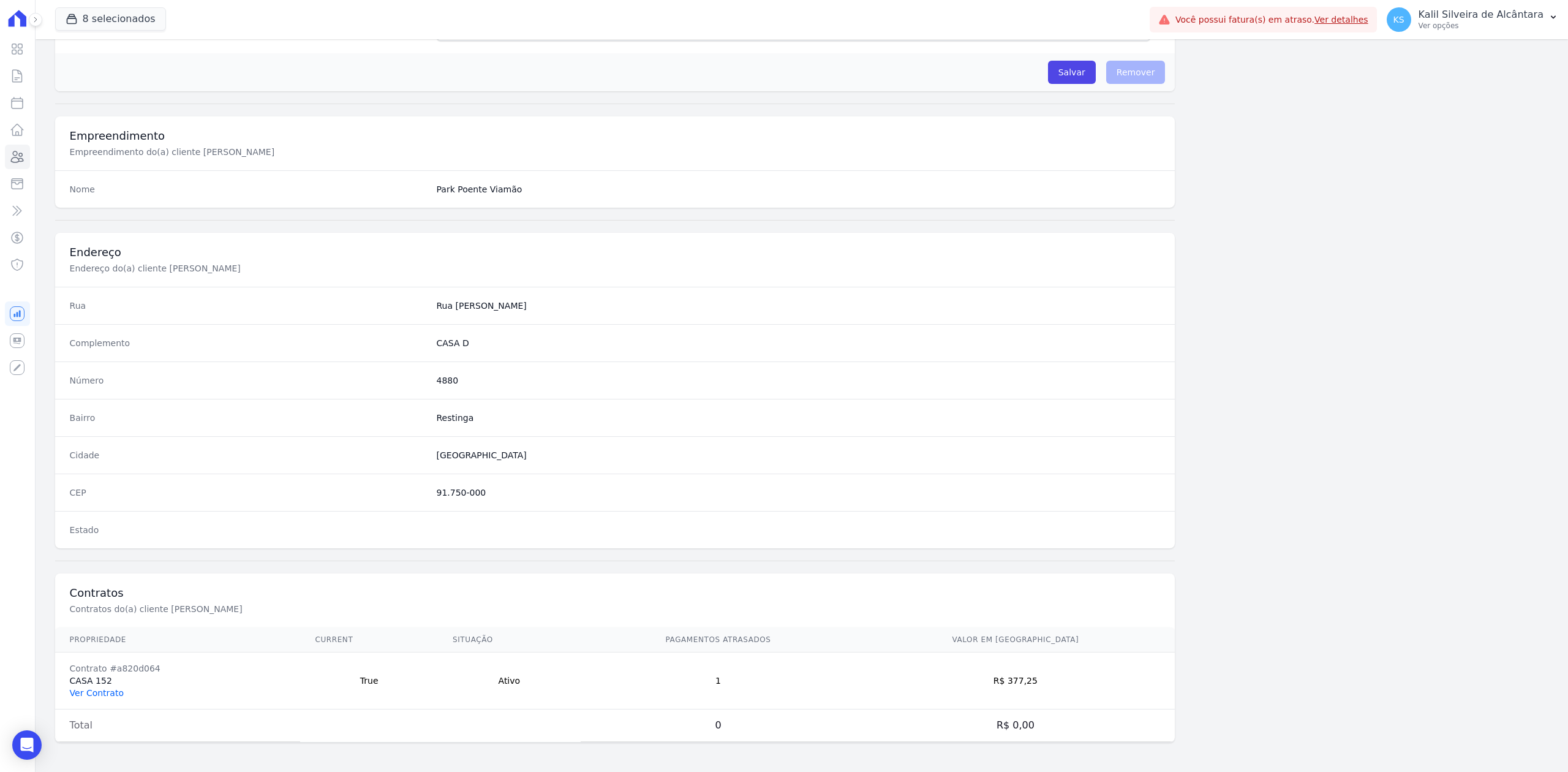
click at [110, 688] on link "Ver Contrato" at bounding box center [96, 693] width 54 height 10
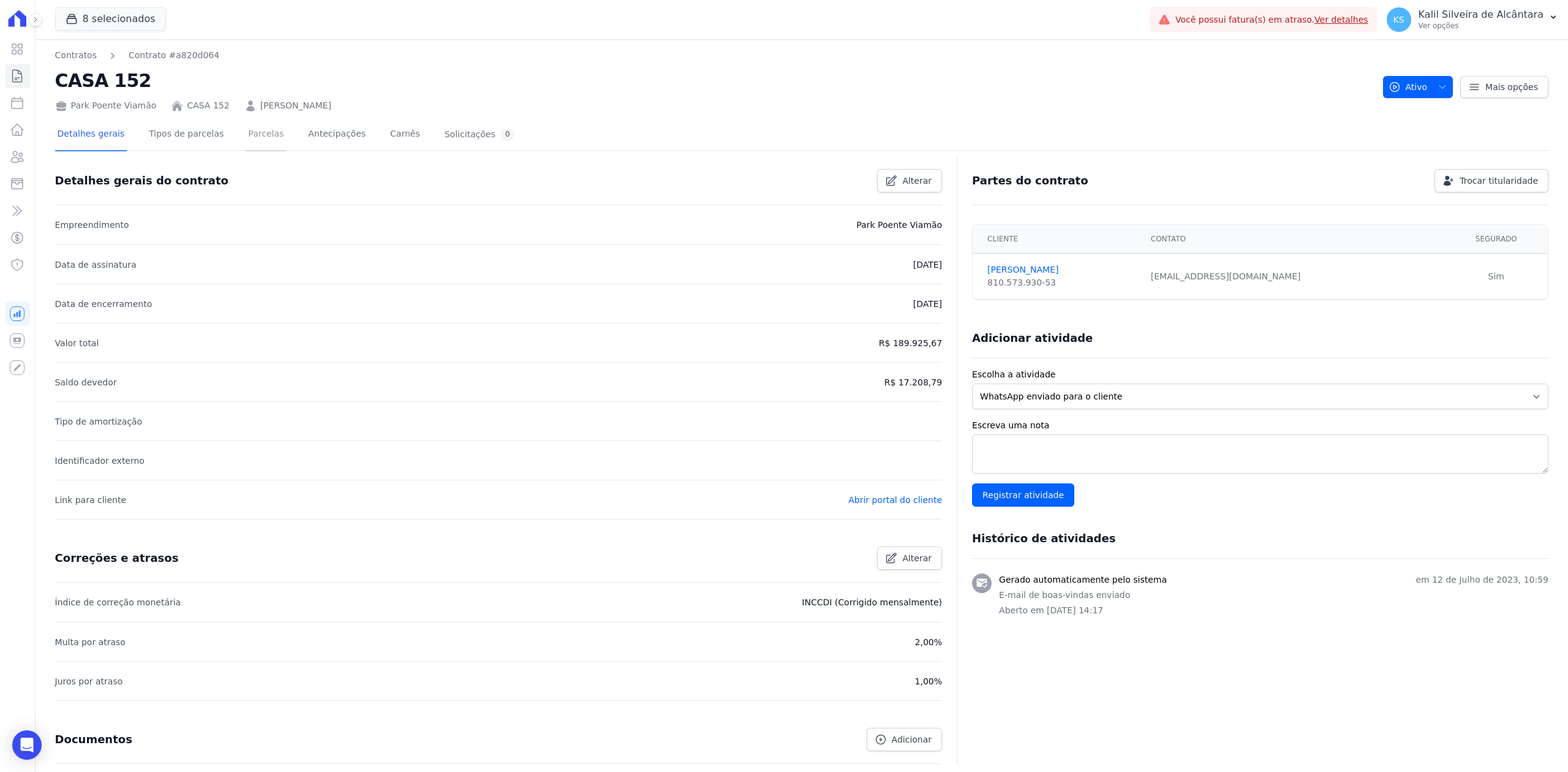
click at [248, 130] on link "Parcelas" at bounding box center [266, 135] width 41 height 32
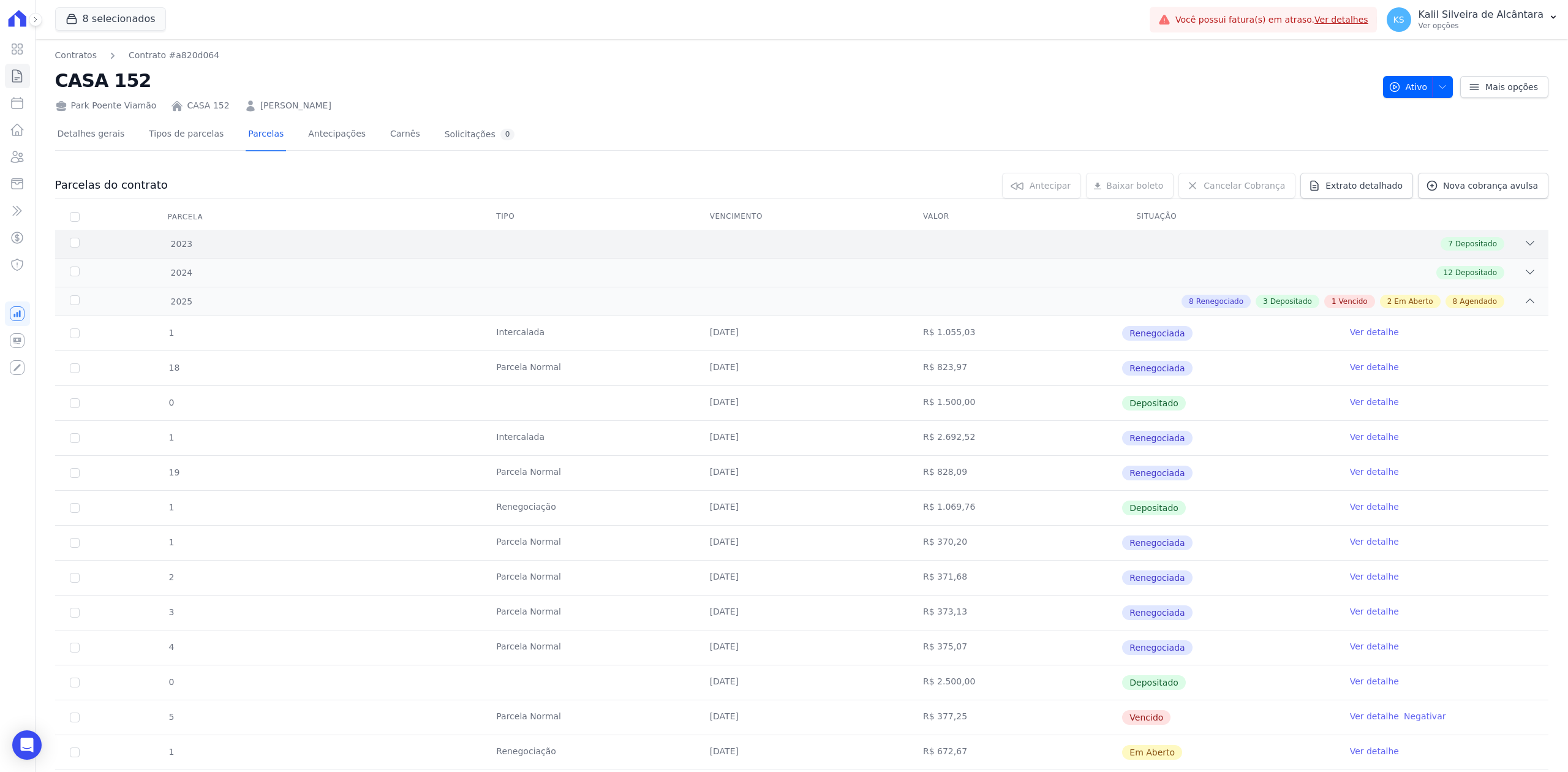
drag, startPoint x: 1502, startPoint y: 278, endPoint x: 1506, endPoint y: 251, distance: 27.3
click at [1502, 277] on div "12 Depositado" at bounding box center [875, 272] width 1321 height 13
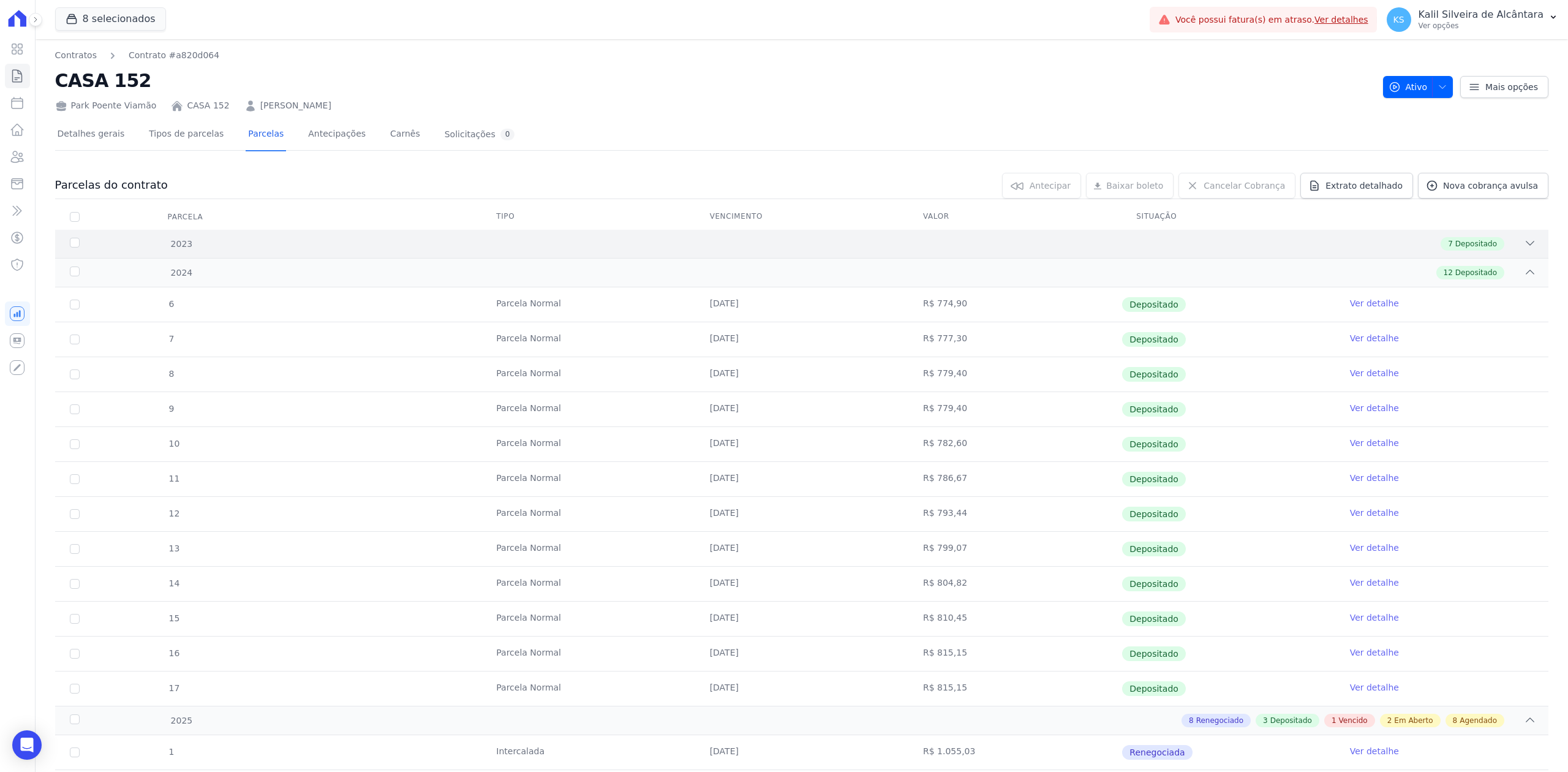
click at [1506, 248] on div "7 Depositado" at bounding box center [875, 244] width 1321 height 13
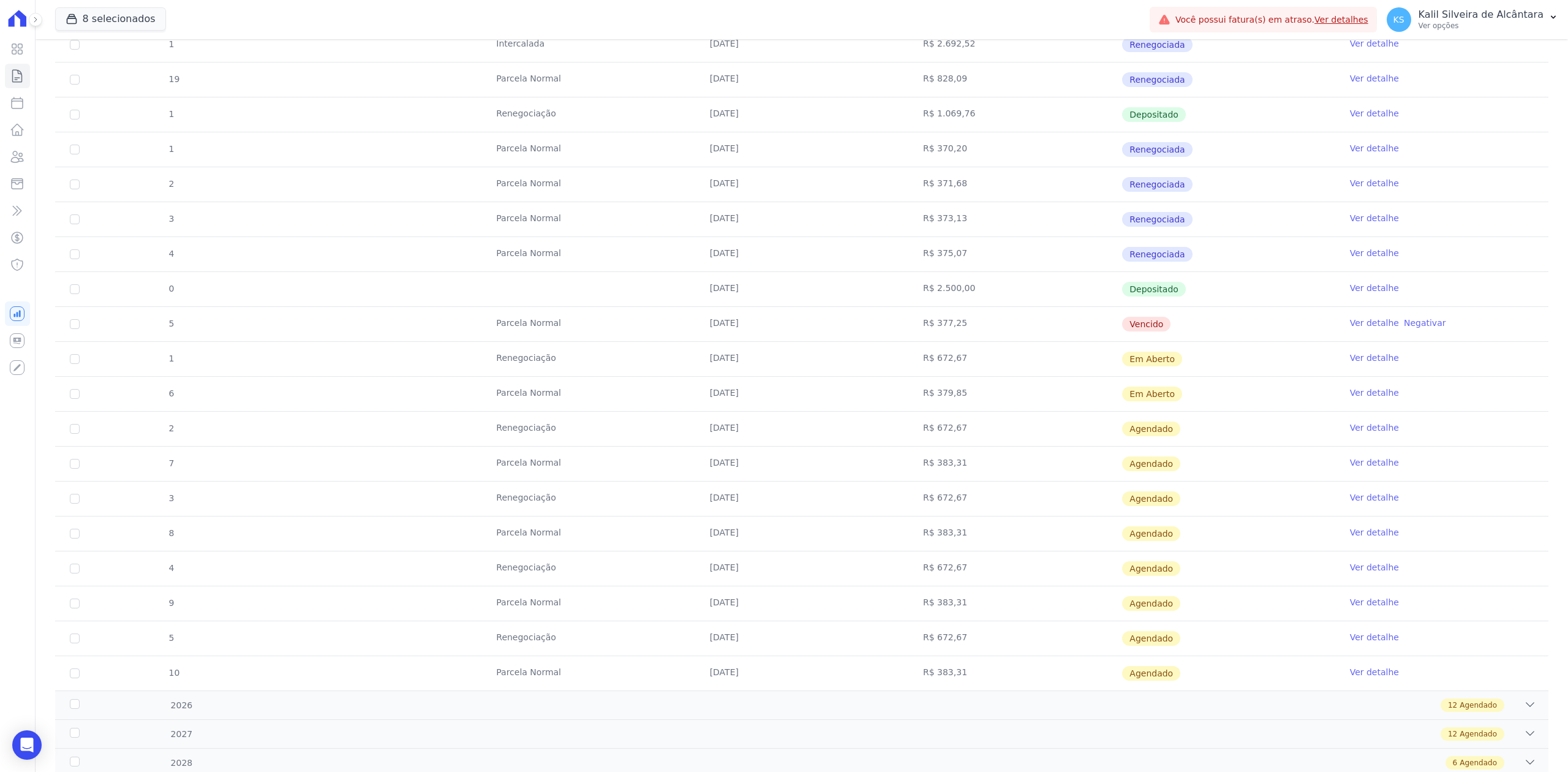
scroll to position [1061, 0]
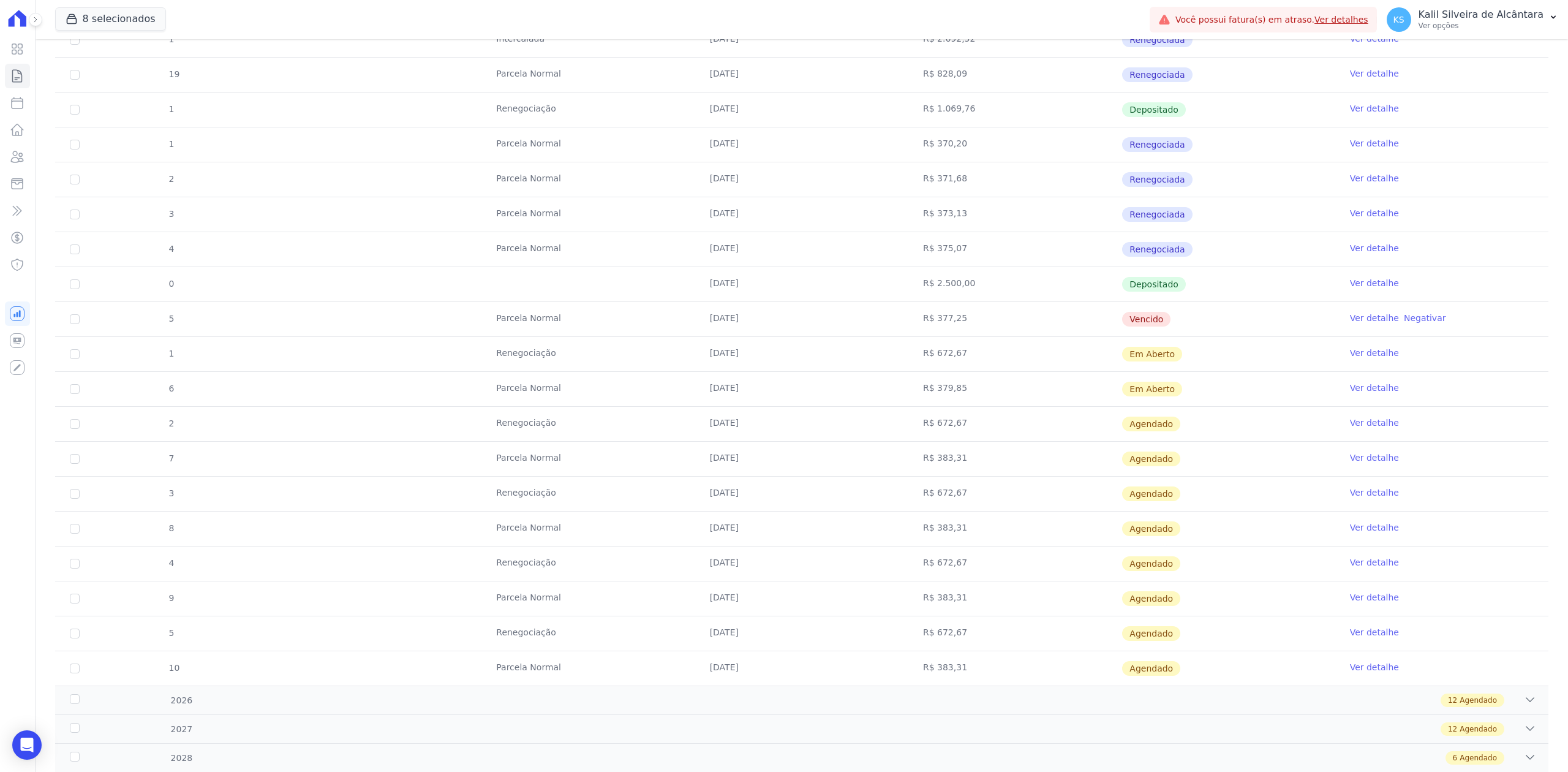
drag, startPoint x: 705, startPoint y: 324, endPoint x: 1157, endPoint y: 314, distance: 452.1
click at [1157, 314] on tr "5 [GEOGRAPHIC_DATA] [DATE] R$ 377,25 [GEOGRAPHIC_DATA] Ver detalhe Negativar" at bounding box center [802, 319] width 1494 height 35
click at [753, 363] on td "[DATE]" at bounding box center [802, 354] width 213 height 34
drag, startPoint x: 628, startPoint y: 324, endPoint x: 1241, endPoint y: 319, distance: 613.0
click at [1245, 321] on tr "5 [GEOGRAPHIC_DATA] [DATE] R$ 377,25 [GEOGRAPHIC_DATA] Ver detalhe Negativar" at bounding box center [802, 319] width 1494 height 35
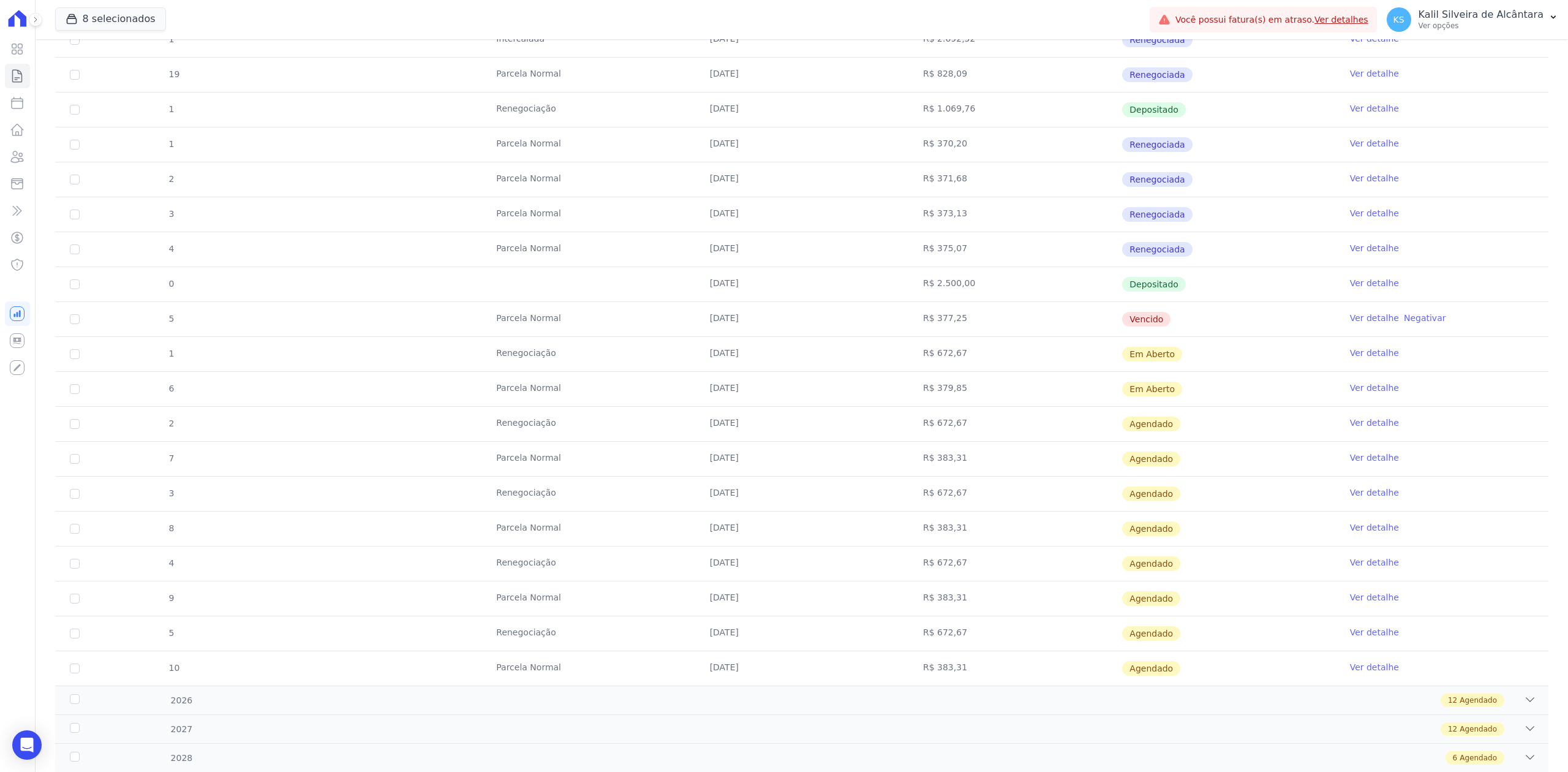
drag, startPoint x: 827, startPoint y: 375, endPoint x: 816, endPoint y: 373, distance: 11.2
click at [825, 371] on td "[DATE]" at bounding box center [802, 354] width 213 height 34
drag, startPoint x: 701, startPoint y: 316, endPoint x: 1152, endPoint y: 333, distance: 451.3
click at [1152, 333] on tr "5 [GEOGRAPHIC_DATA] [DATE] R$ 377,25 [GEOGRAPHIC_DATA] Ver detalhe Negativar" at bounding box center [802, 319] width 1494 height 35
click at [780, 322] on td "[DATE]" at bounding box center [802, 319] width 213 height 34
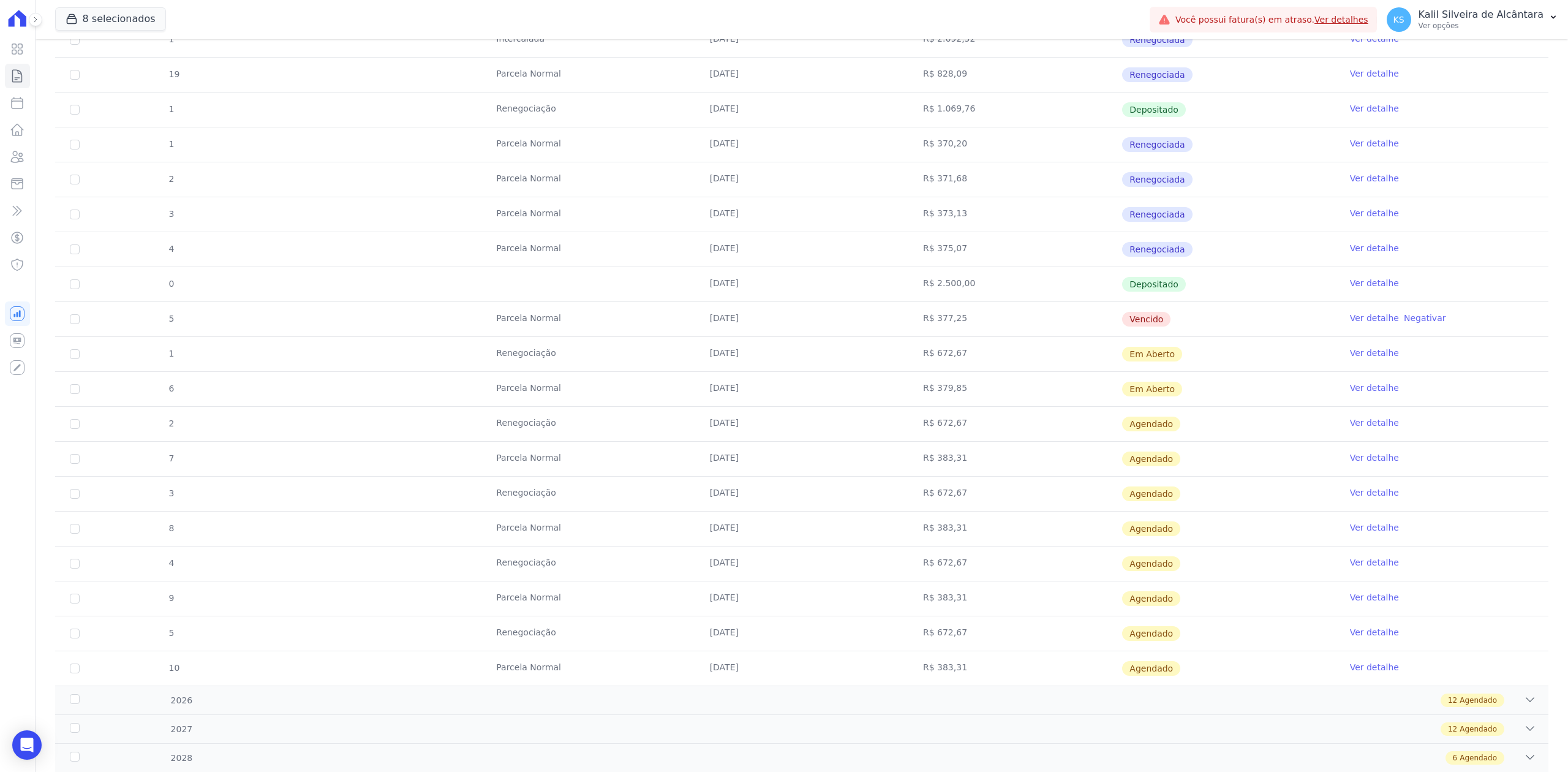
drag, startPoint x: 696, startPoint y: 316, endPoint x: 1133, endPoint y: 342, distance: 437.8
click at [1133, 336] on tr "5 [GEOGRAPHIC_DATA] [DATE] R$ 377,25 [GEOGRAPHIC_DATA] Ver detalhe Negativar" at bounding box center [802, 319] width 1494 height 35
click at [971, 353] on td "R$ 672,67" at bounding box center [1015, 354] width 213 height 34
drag, startPoint x: 675, startPoint y: 319, endPoint x: 974, endPoint y: 373, distance: 303.8
click at [999, 336] on tr "5 [GEOGRAPHIC_DATA] [DATE] R$ 377,25 [GEOGRAPHIC_DATA] Ver detalhe Negativar" at bounding box center [802, 319] width 1494 height 35
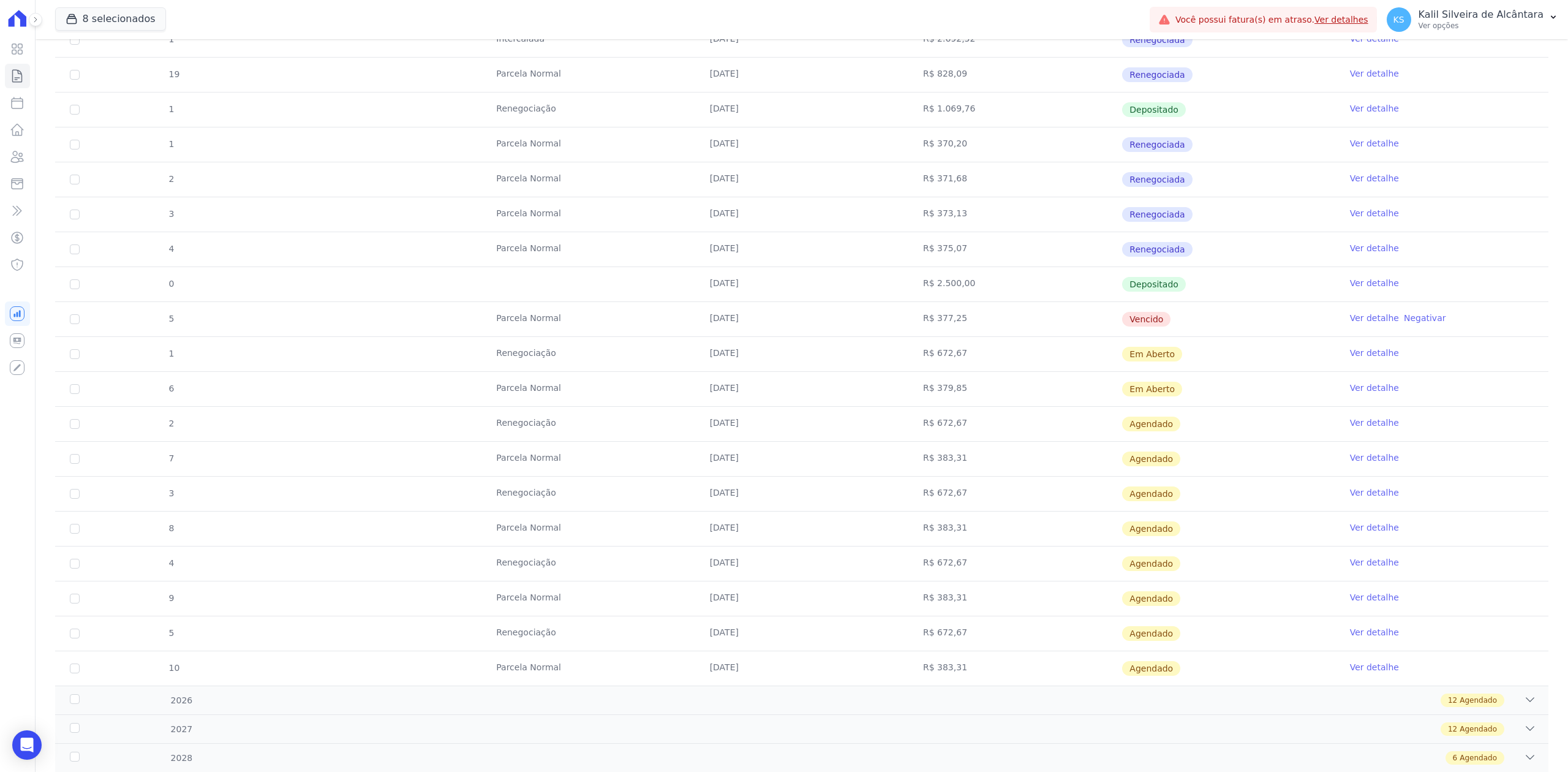
drag, startPoint x: 695, startPoint y: 394, endPoint x: 1008, endPoint y: 381, distance: 313.3
click at [1008, 381] on tr "6 [GEOGRAPHIC_DATA] [DATE] R$ 379,85 Em [GEOGRAPHIC_DATA] Ver detalhe" at bounding box center [802, 389] width 1494 height 35
click at [1350, 394] on link "Ver detalhe" at bounding box center [1374, 387] width 49 height 12
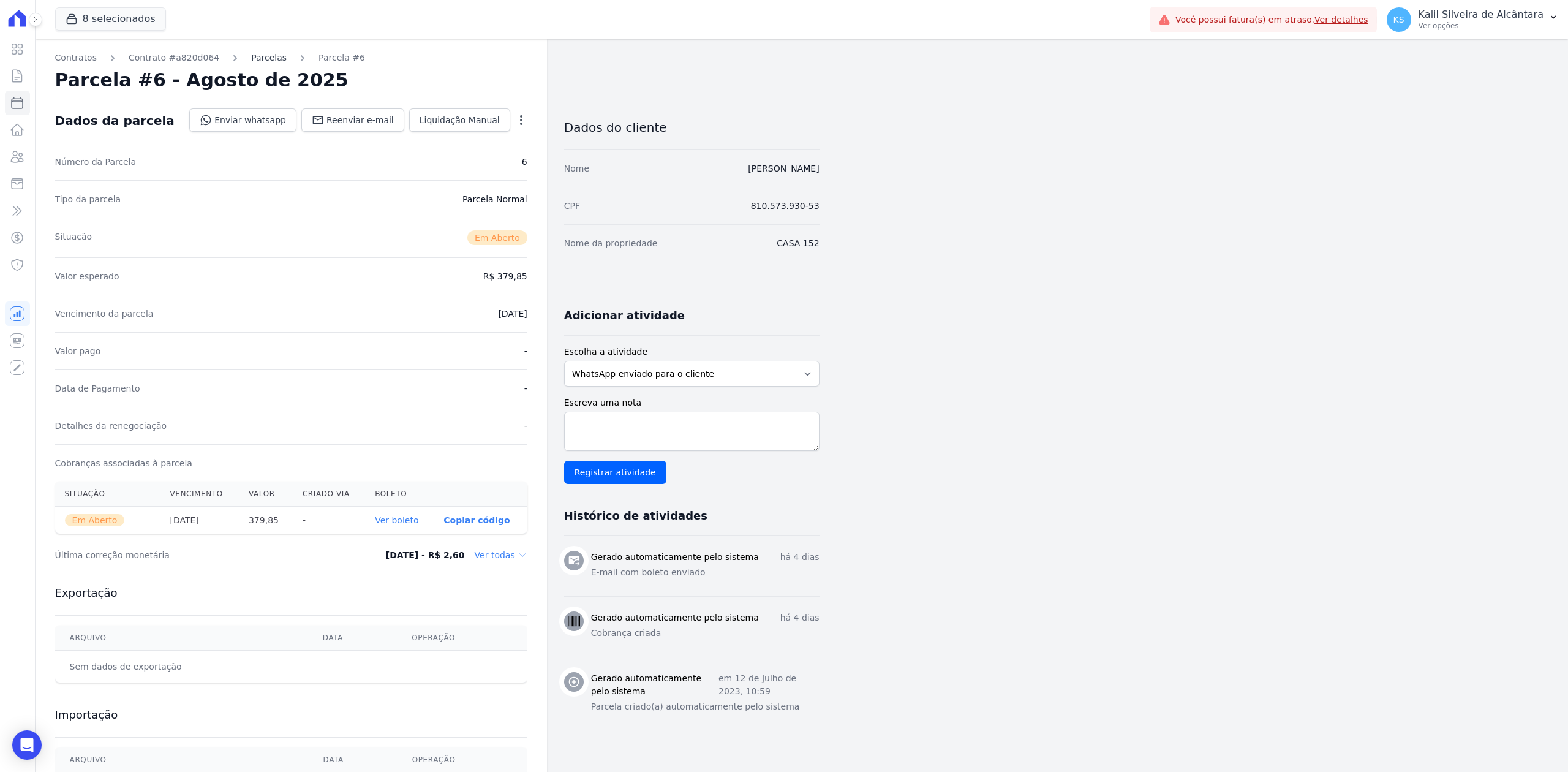
click at [251, 60] on link "Parcelas" at bounding box center [269, 58] width 36 height 13
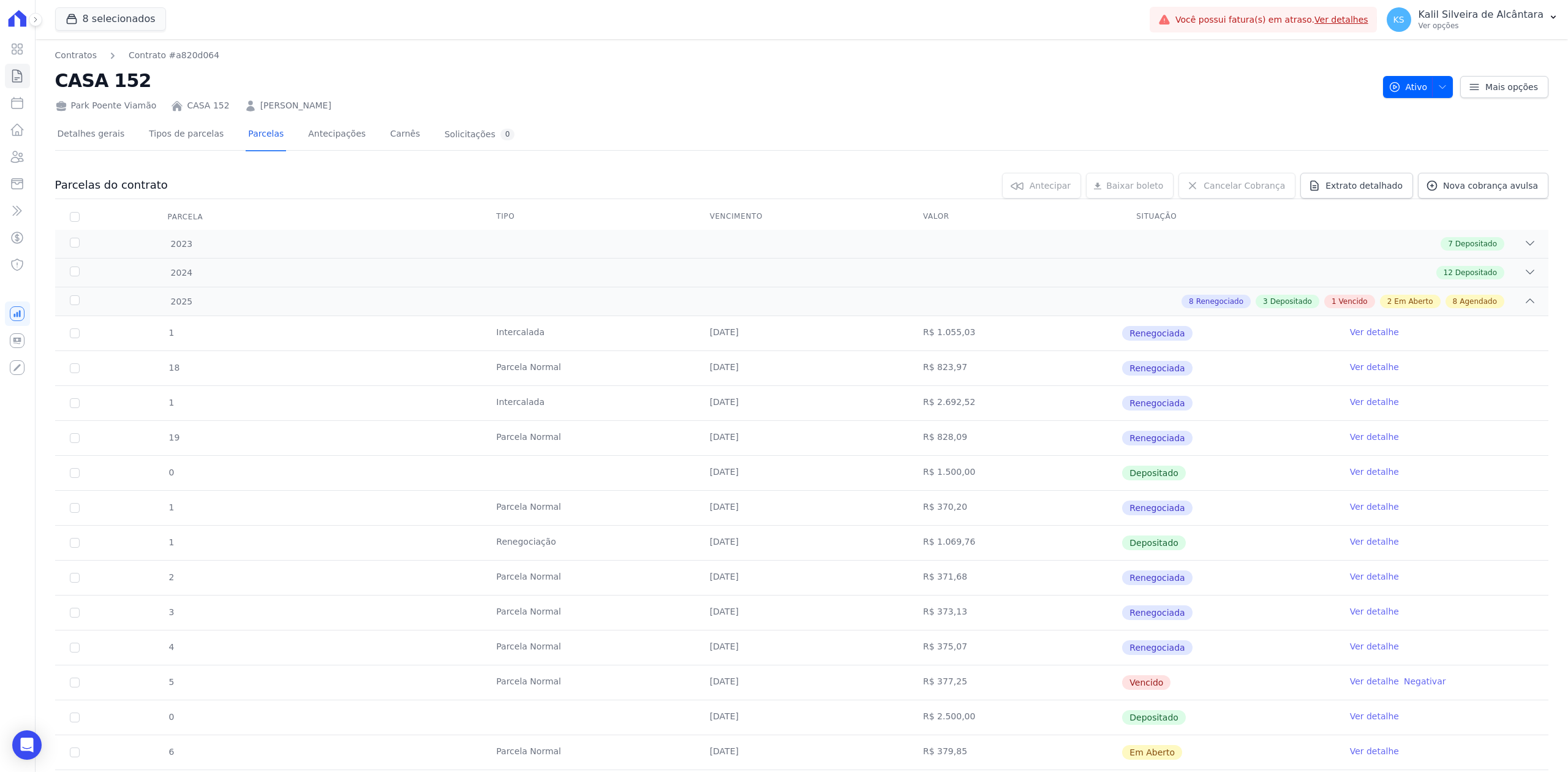
scroll to position [245, 0]
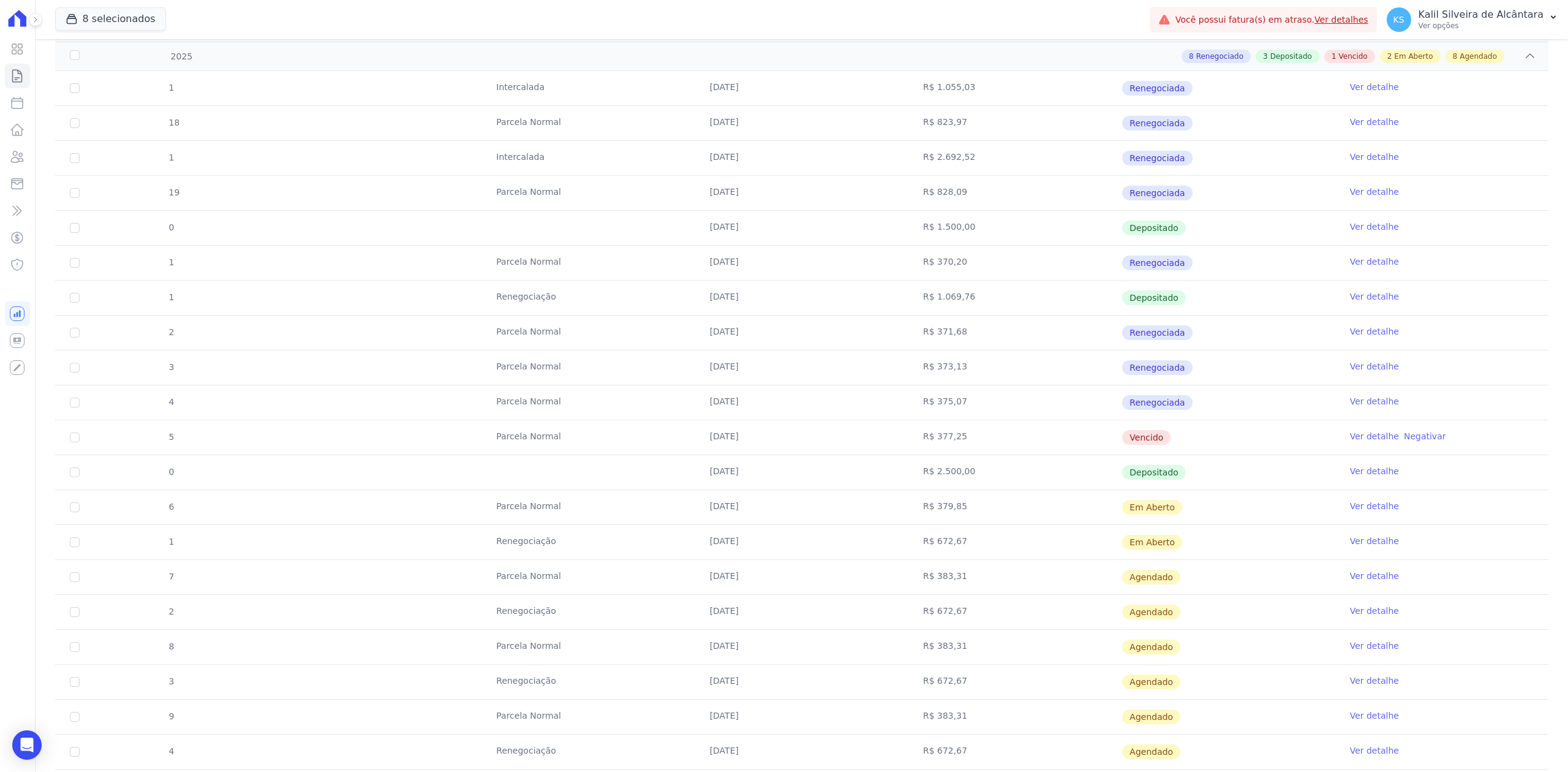
drag, startPoint x: 698, startPoint y: 441, endPoint x: 1001, endPoint y: 427, distance: 303.3
click at [1001, 427] on tr "5 [GEOGRAPHIC_DATA] [DATE] R$ 377,25 [GEOGRAPHIC_DATA] Ver detalhe Negativar" at bounding box center [802, 437] width 1494 height 35
click at [782, 420] on td "[DATE]" at bounding box center [802, 402] width 213 height 34
drag, startPoint x: 706, startPoint y: 439, endPoint x: 789, endPoint y: 425, distance: 84.2
click at [789, 425] on td "[DATE]" at bounding box center [802, 437] width 213 height 34
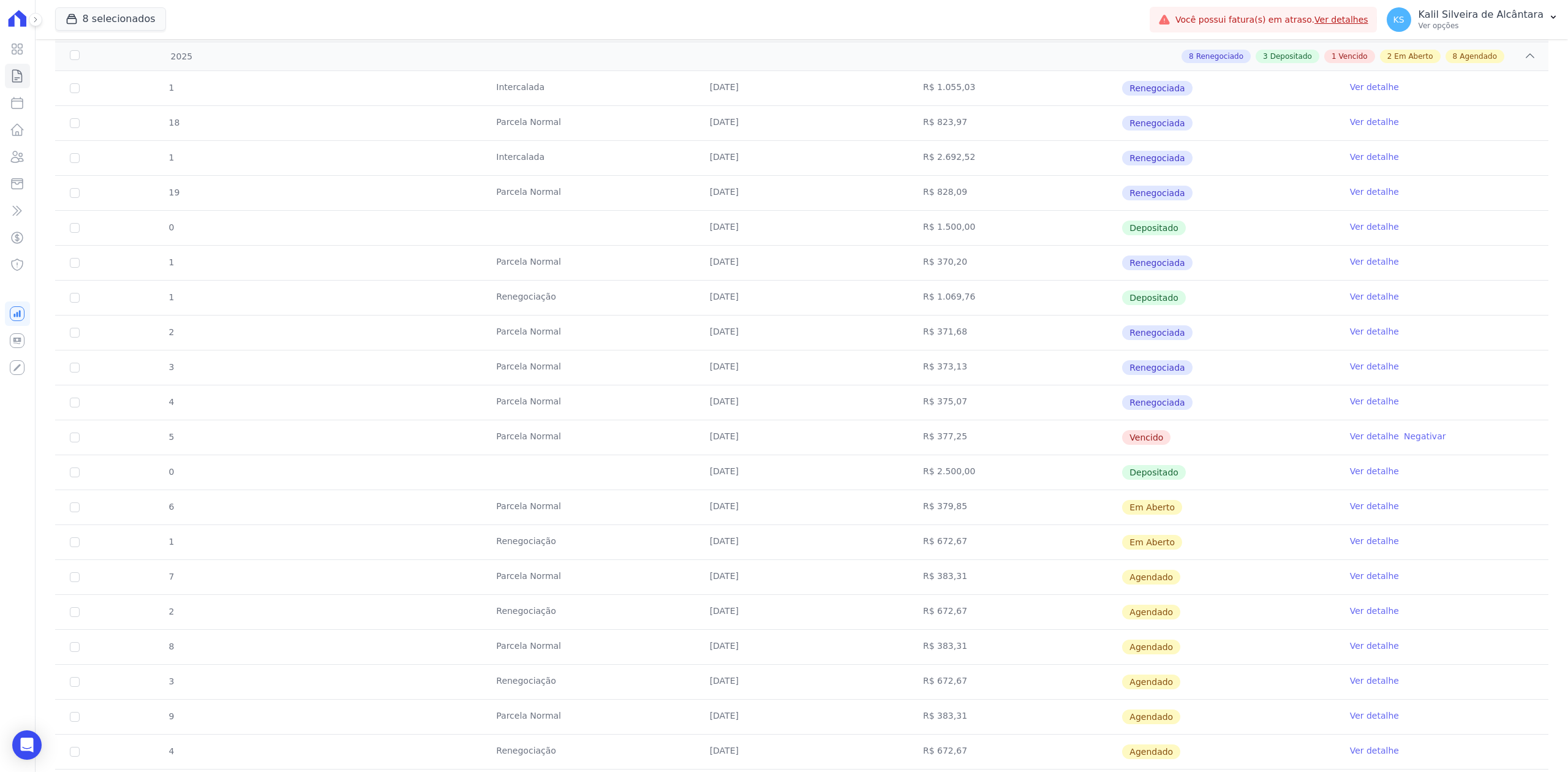
drag, startPoint x: 774, startPoint y: 444, endPoint x: 704, endPoint y: 422, distance: 73.4
click at [773, 444] on td "[DATE]" at bounding box center [802, 437] width 213 height 34
click at [681, 415] on td "Parcela Normal" at bounding box center [588, 402] width 213 height 34
click at [695, 429] on td "[DATE]" at bounding box center [802, 437] width 213 height 34
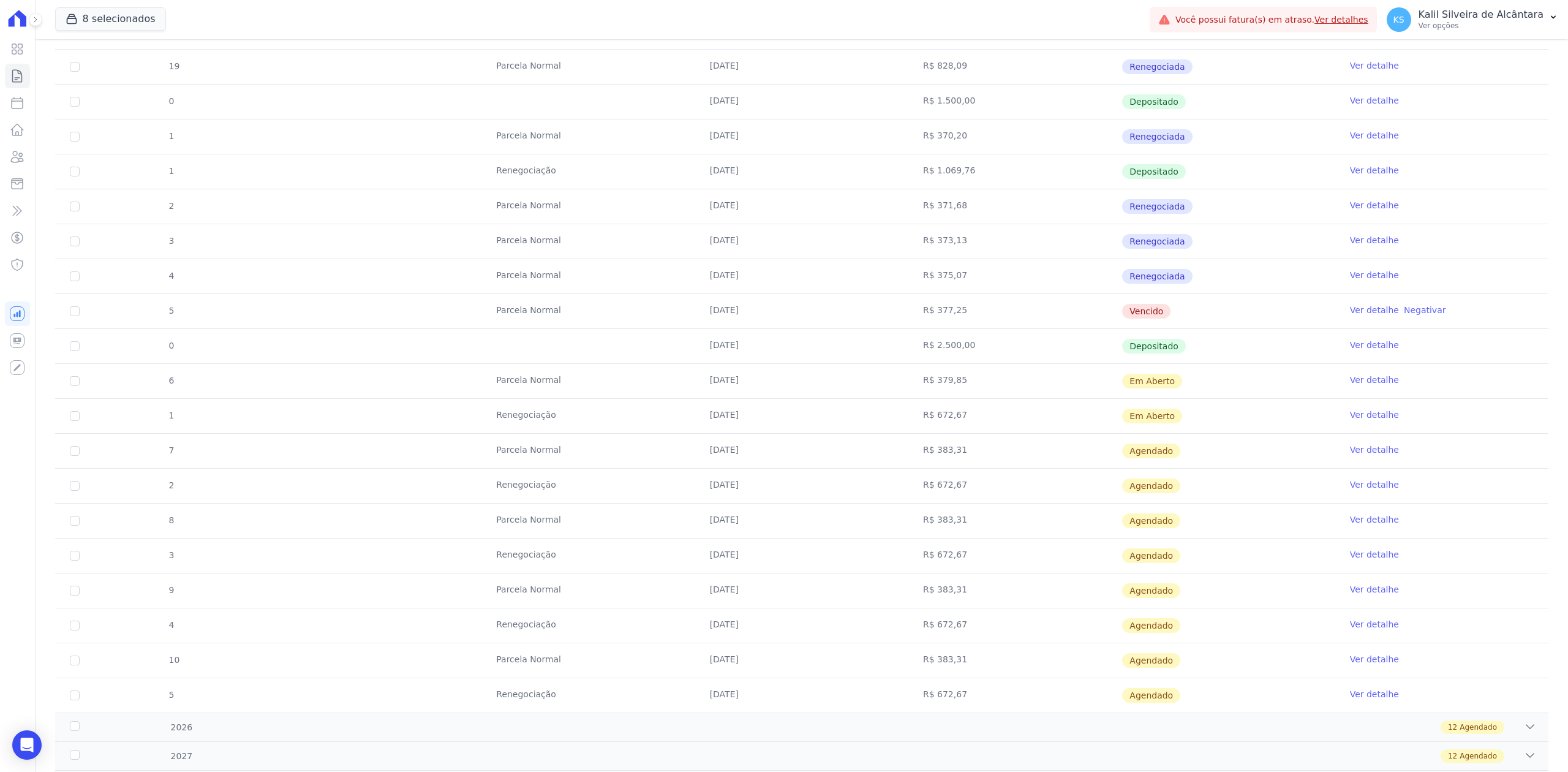
scroll to position [114, 0]
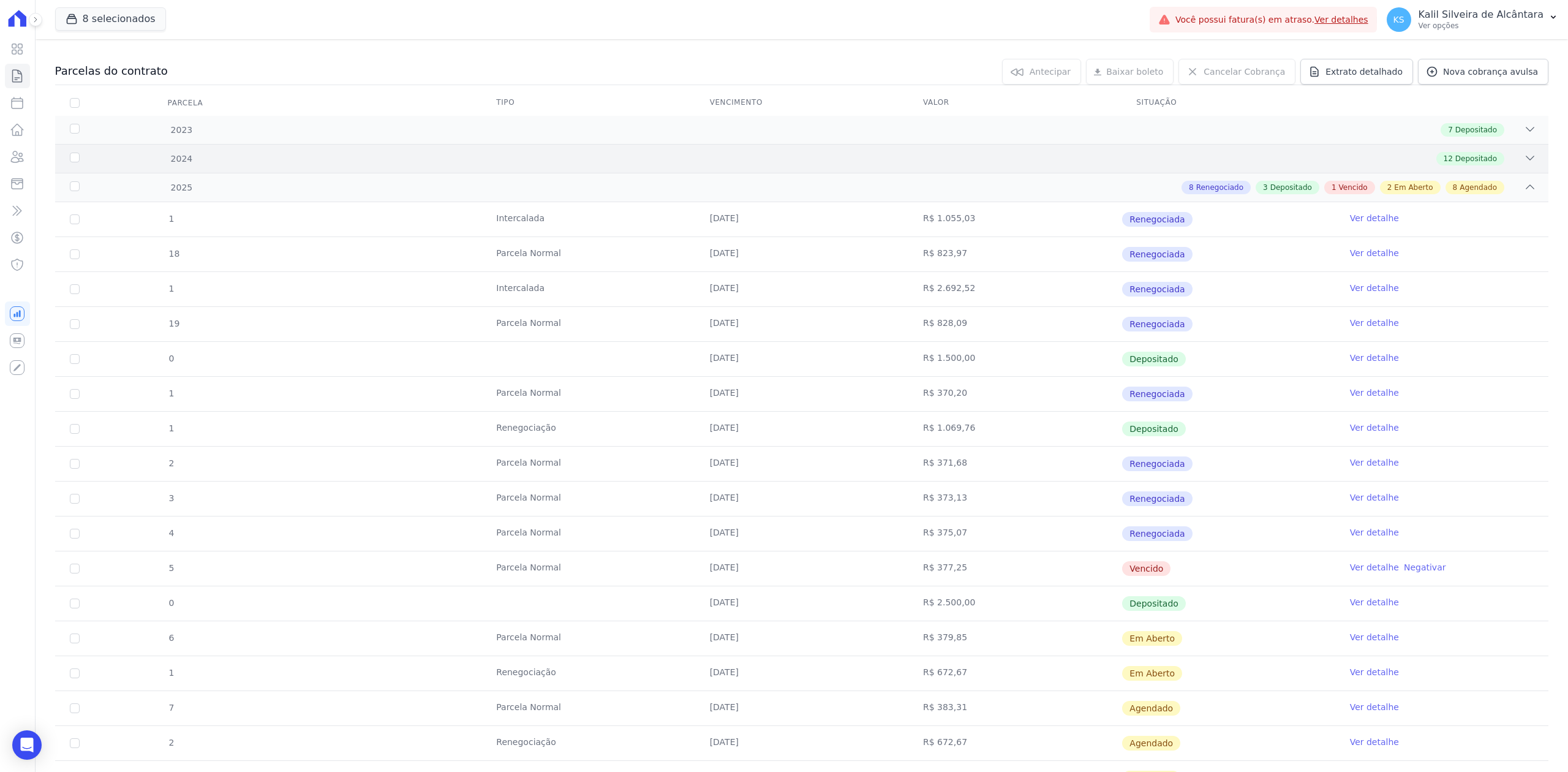
click at [1524, 152] on icon at bounding box center [1529, 157] width 12 height 12
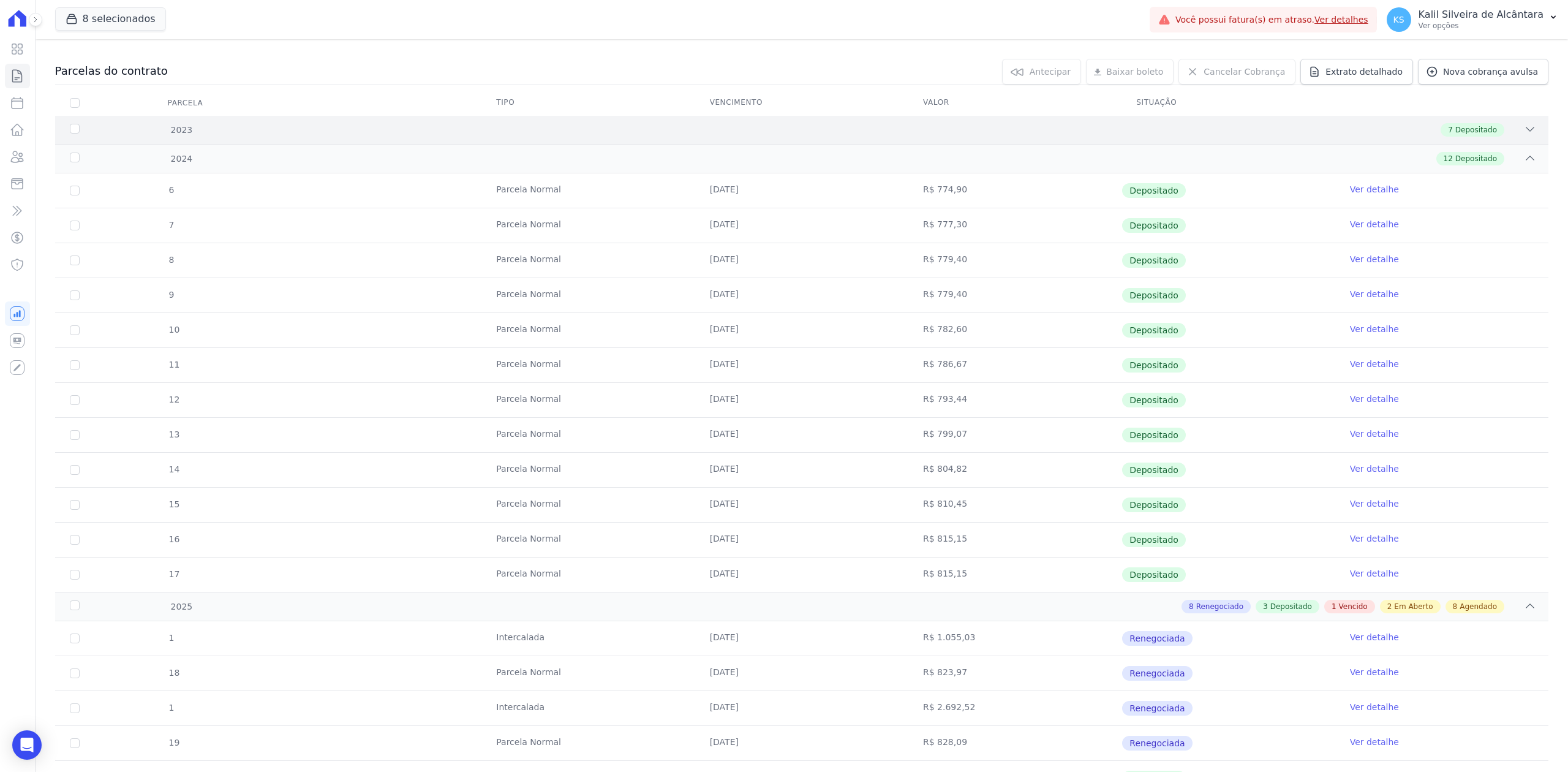
click at [1510, 135] on div "7 Depositado" at bounding box center [875, 129] width 1321 height 13
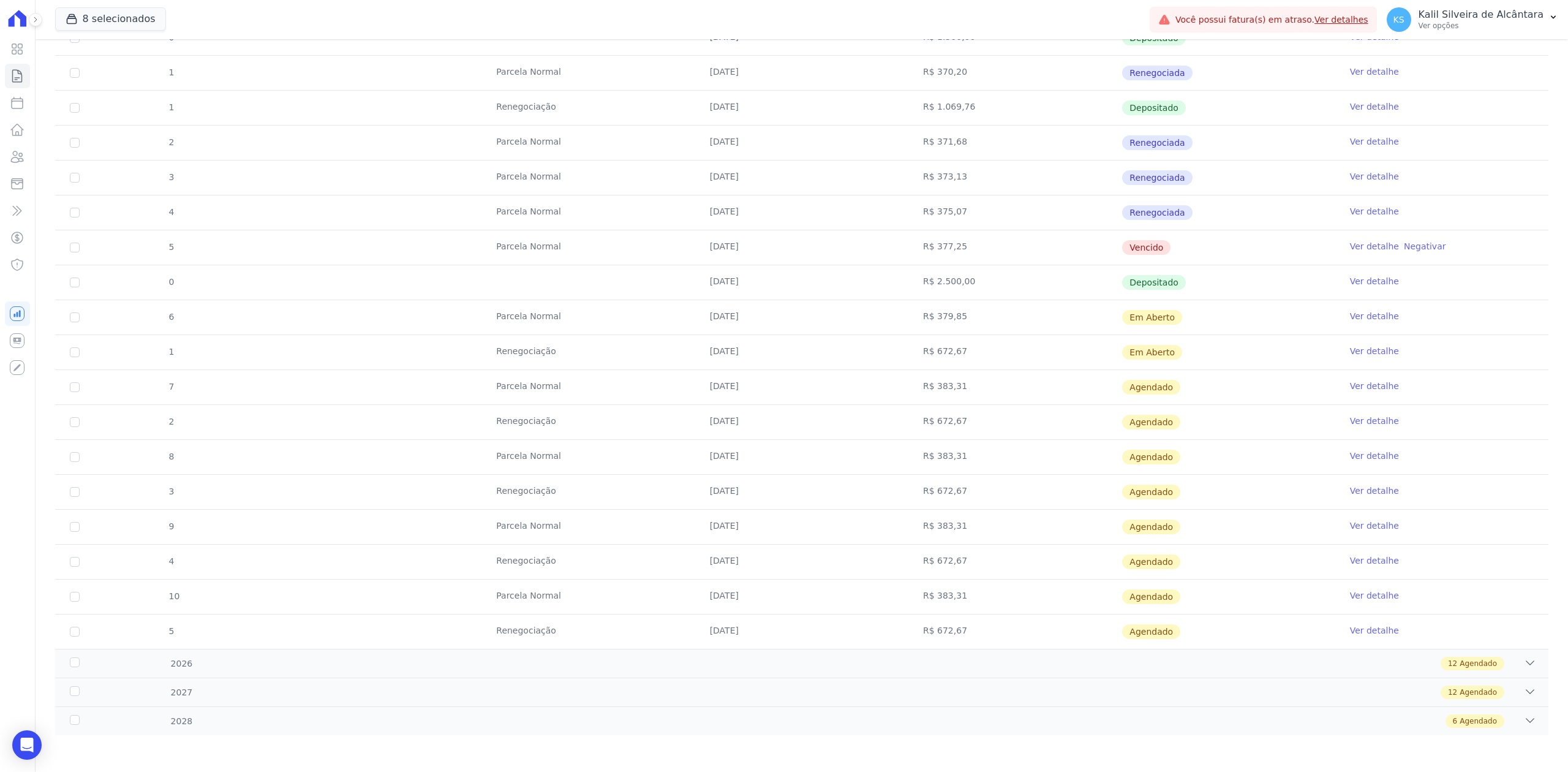
scroll to position [1108, 0]
click at [1011, 392] on td "R$ 383,31" at bounding box center [1015, 387] width 213 height 34
drag, startPoint x: 707, startPoint y: 307, endPoint x: 799, endPoint y: 320, distance: 92.9
click at [799, 320] on td "[DATE]" at bounding box center [802, 317] width 213 height 34
drag, startPoint x: 710, startPoint y: 239, endPoint x: 1007, endPoint y: 248, distance: 297.1
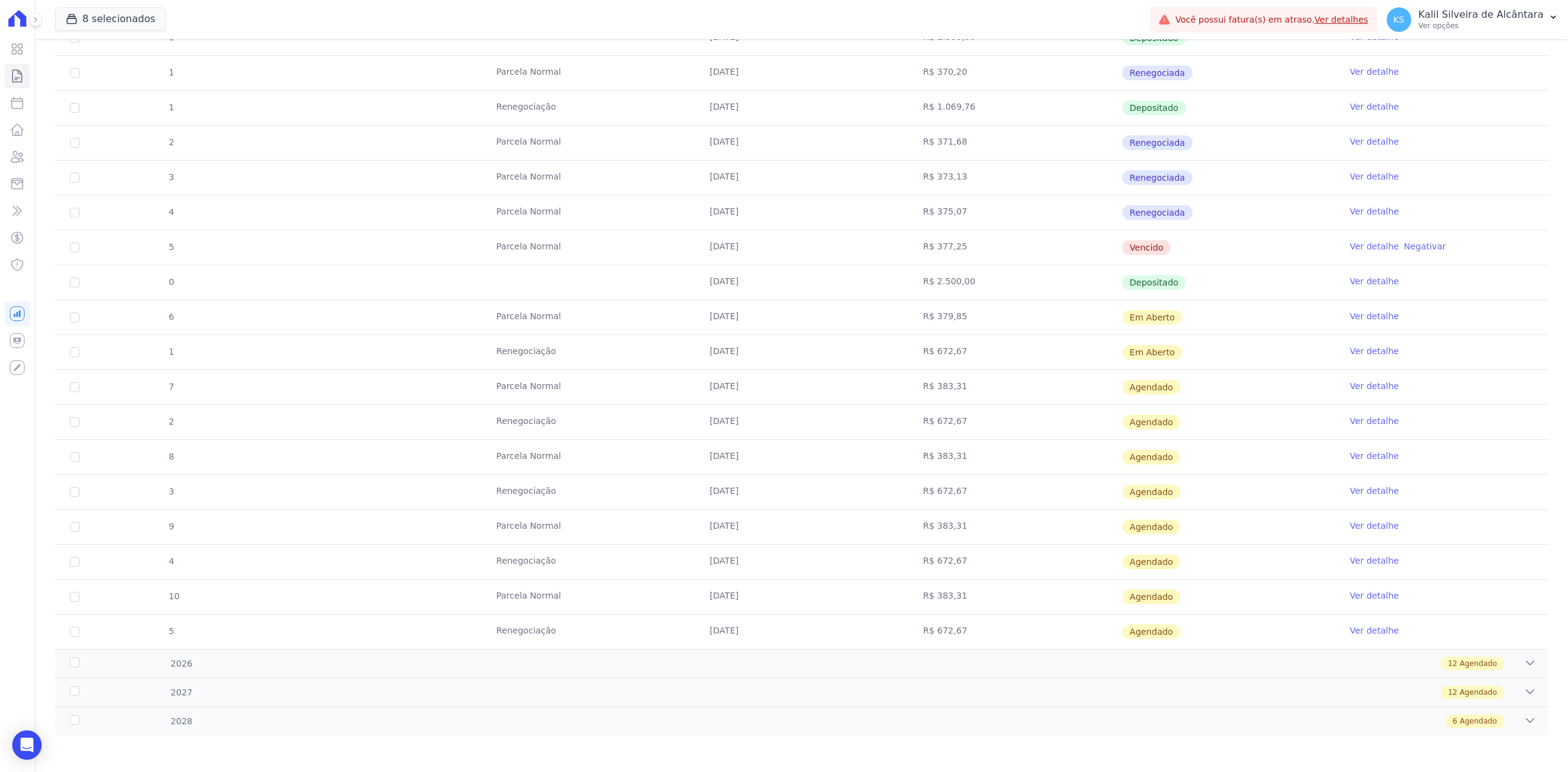
click at [1007, 248] on tr "5 [GEOGRAPHIC_DATA] [DATE] R$ 377,25 [GEOGRAPHIC_DATA] Ver detalhe Negativar" at bounding box center [802, 247] width 1494 height 35
drag, startPoint x: 895, startPoint y: 274, endPoint x: 865, endPoint y: 269, distance: 30.4
click at [895, 274] on td "[DATE]" at bounding box center [802, 282] width 213 height 34
drag, startPoint x: 689, startPoint y: 238, endPoint x: 724, endPoint y: 248, distance: 36.4
click at [724, 248] on td "[DATE]" at bounding box center [802, 247] width 213 height 34
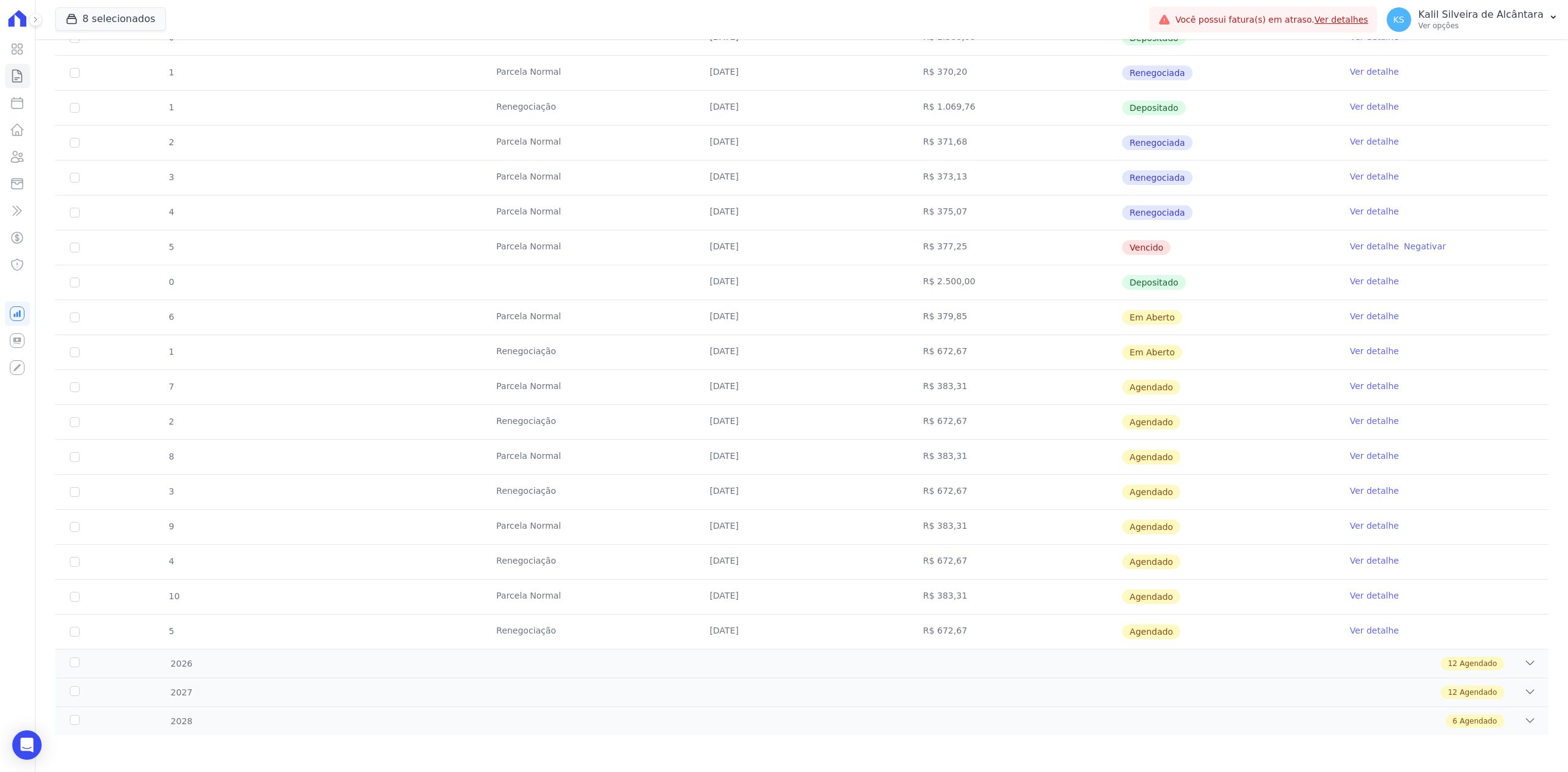
click at [601, 365] on td "Renegociação" at bounding box center [588, 352] width 213 height 34
click at [657, 289] on td at bounding box center [588, 282] width 213 height 34
drag, startPoint x: 696, startPoint y: 273, endPoint x: 941, endPoint y: 300, distance: 246.5
click at [941, 300] on tbody "1 [GEOGRAPHIC_DATA] [DATE] R$ 1.055,03 Renegociada Ver detalhe 18 [GEOGRAPHIC_D…" at bounding box center [802, 265] width 1494 height 767
click at [935, 336] on td "R$ 672,67" at bounding box center [1015, 352] width 213 height 34
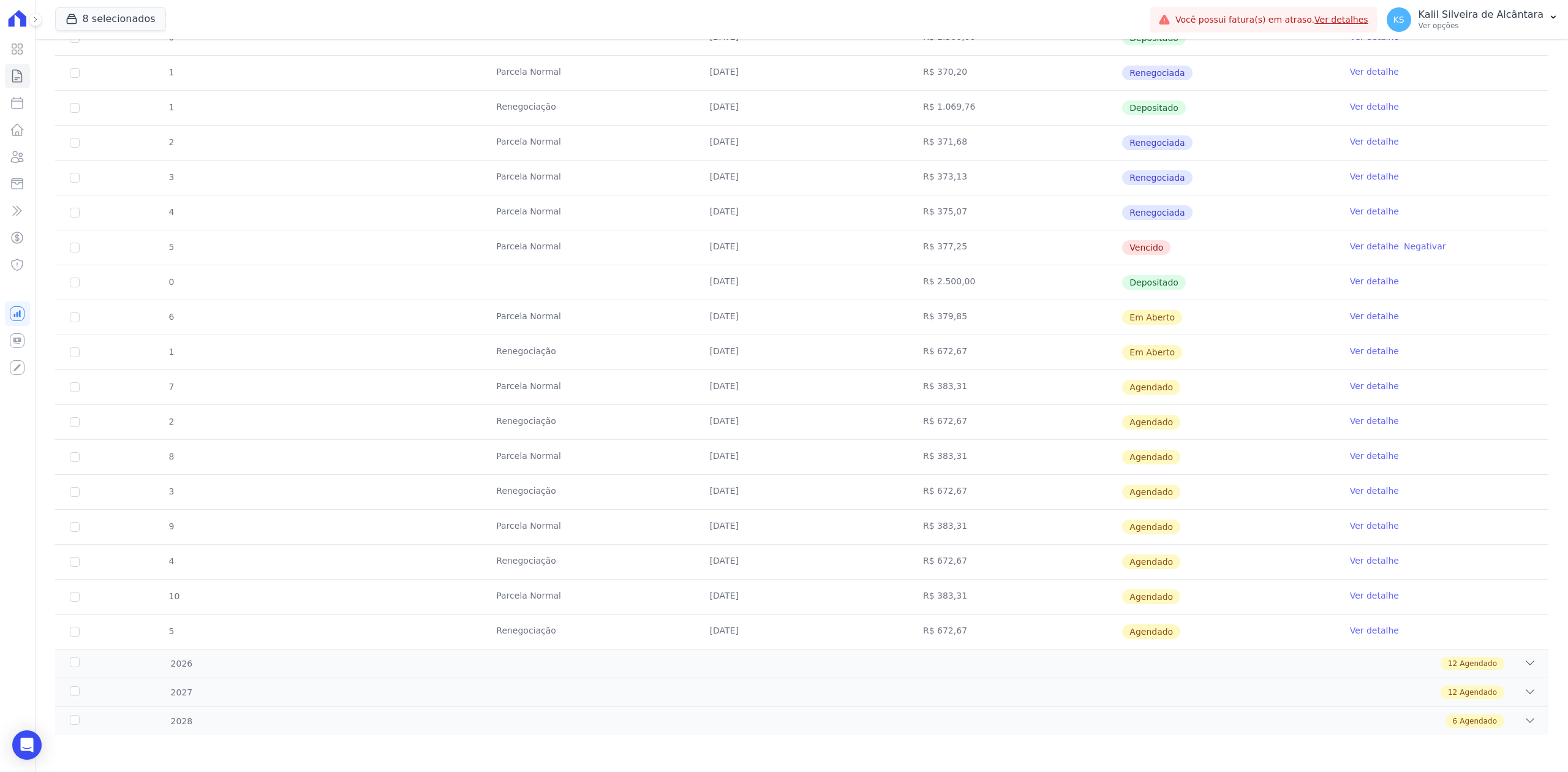
click at [908, 371] on td "R$ 383,31" at bounding box center [1015, 387] width 213 height 34
drag, startPoint x: 696, startPoint y: 314, endPoint x: 794, endPoint y: 337, distance: 100.7
click at [794, 337] on tbody "1 [GEOGRAPHIC_DATA] [DATE] R$ 1.055,03 Renegociada Ver detalhe 18 [GEOGRAPHIC_D…" at bounding box center [802, 265] width 1494 height 767
click at [722, 364] on td "[DATE]" at bounding box center [802, 352] width 213 height 34
drag, startPoint x: 700, startPoint y: 387, endPoint x: 962, endPoint y: 378, distance: 262.2
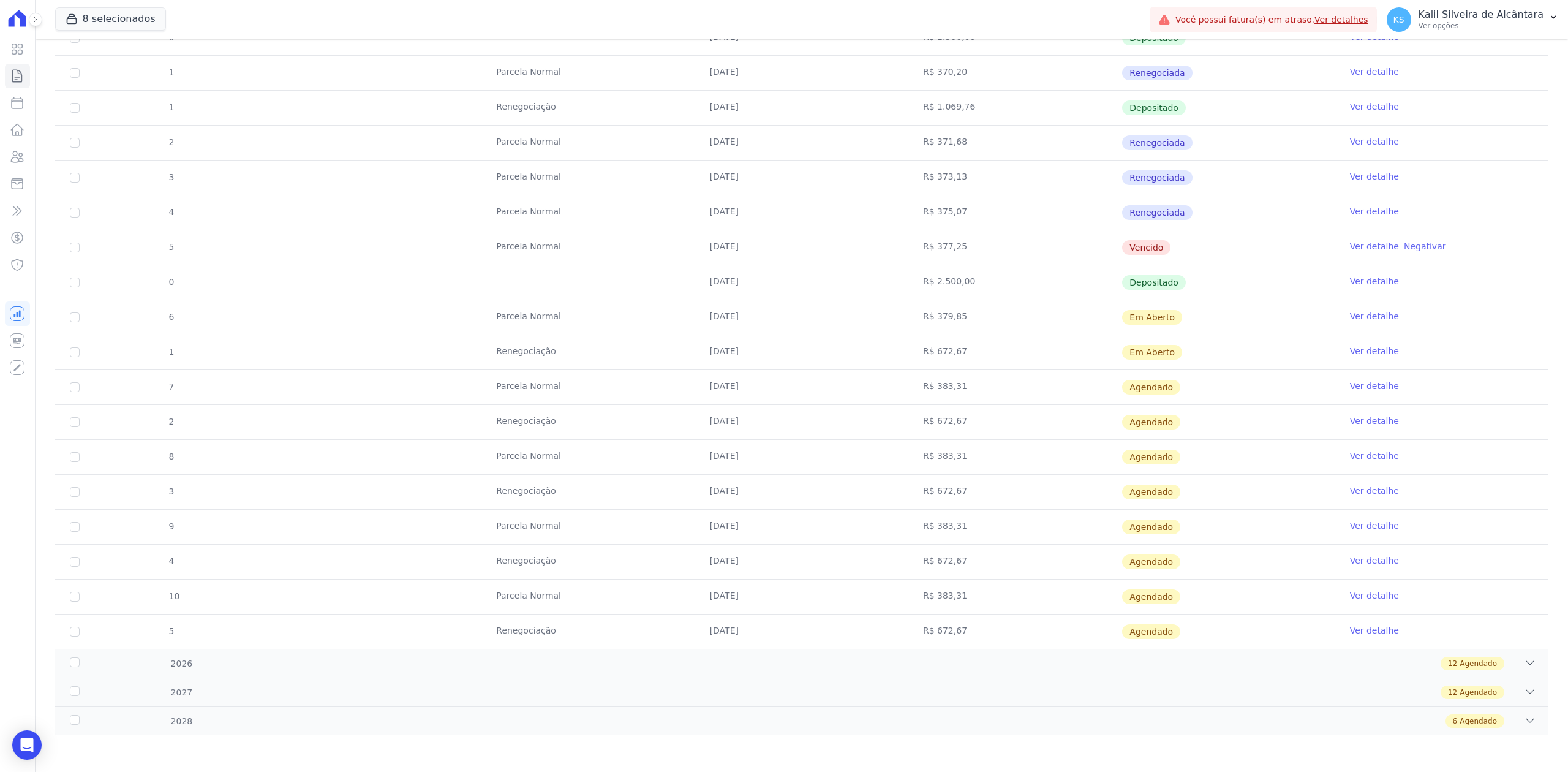
click at [985, 380] on tr "7 [GEOGRAPHIC_DATA] [DATE] R$ 383,31 [GEOGRAPHIC_DATA] Ver detalhe" at bounding box center [802, 387] width 1494 height 35
click at [648, 448] on td "Parcela Normal" at bounding box center [588, 457] width 213 height 34
drag, startPoint x: 733, startPoint y: 245, endPoint x: 1013, endPoint y: 241, distance: 280.0
click at [1013, 241] on tr "5 [GEOGRAPHIC_DATA] [DATE] R$ 377,25 [GEOGRAPHIC_DATA] Ver detalhe Negativar" at bounding box center [802, 247] width 1494 height 35
click at [8, 157] on link "Clientes" at bounding box center [18, 157] width 25 height 25
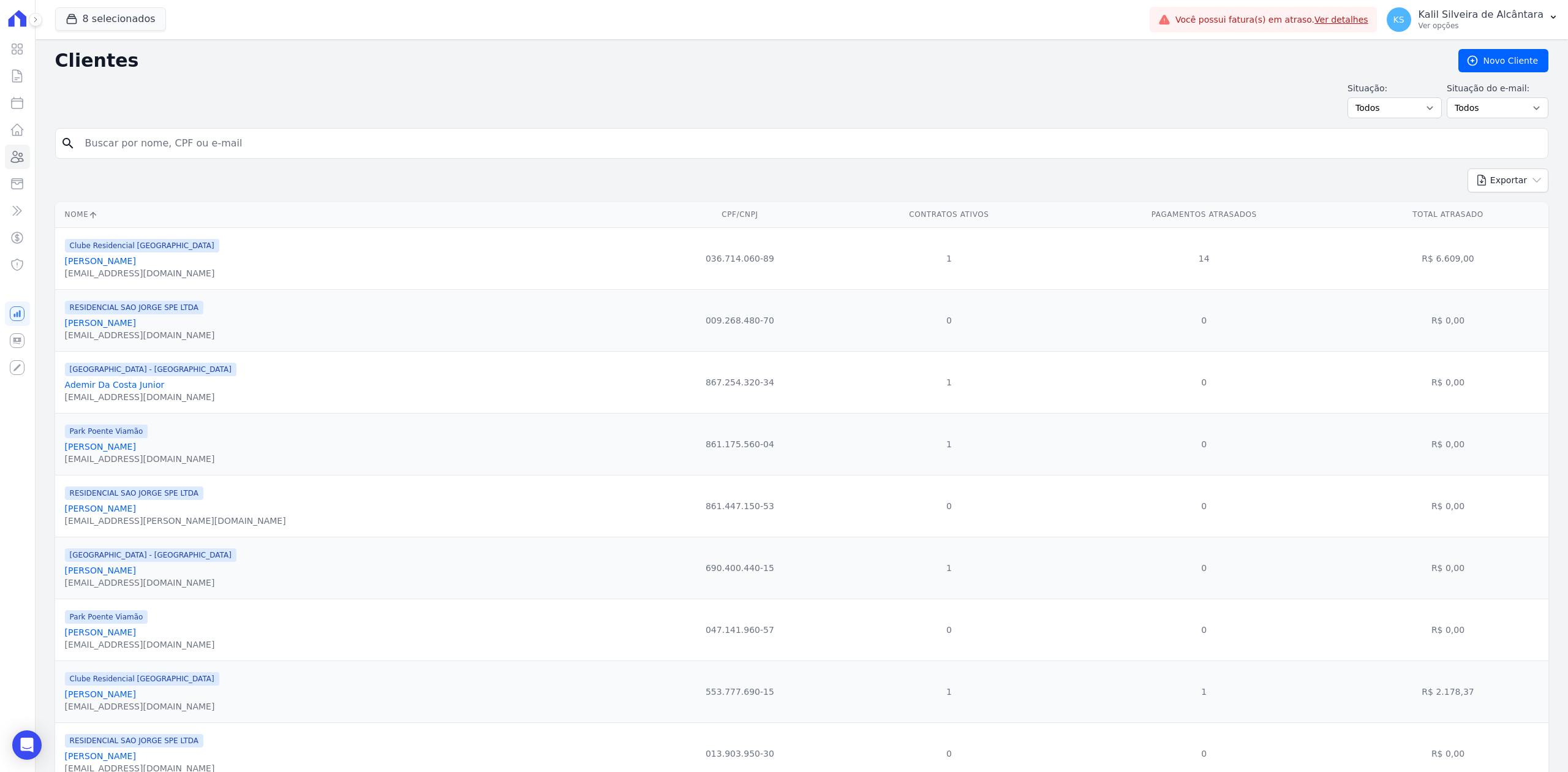
click at [192, 148] on input "search" at bounding box center [810, 143] width 1465 height 25
type input "[PERSON_NAME]"
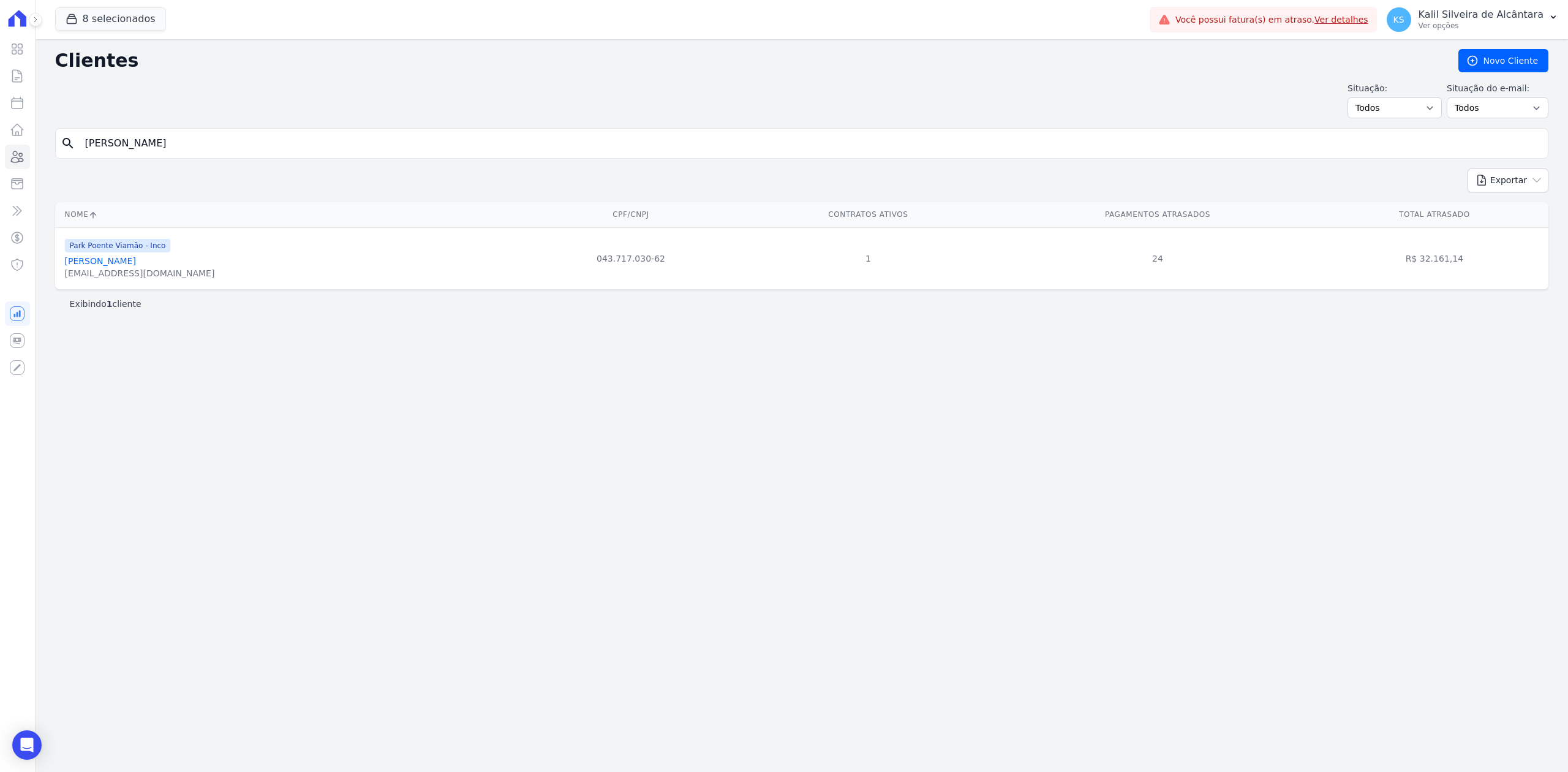
click at [136, 263] on link "[PERSON_NAME]" at bounding box center [100, 261] width 71 height 10
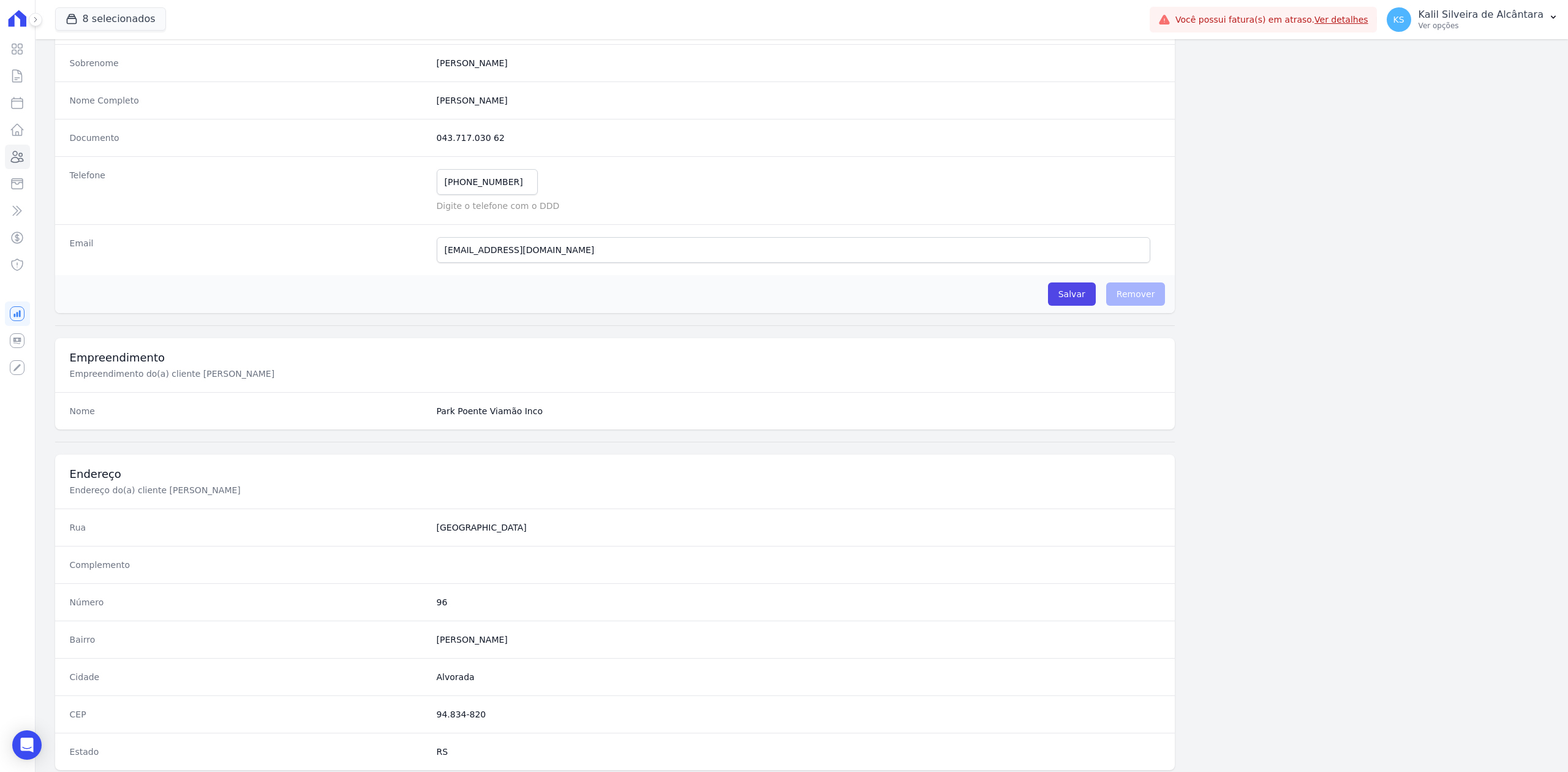
scroll to position [380, 0]
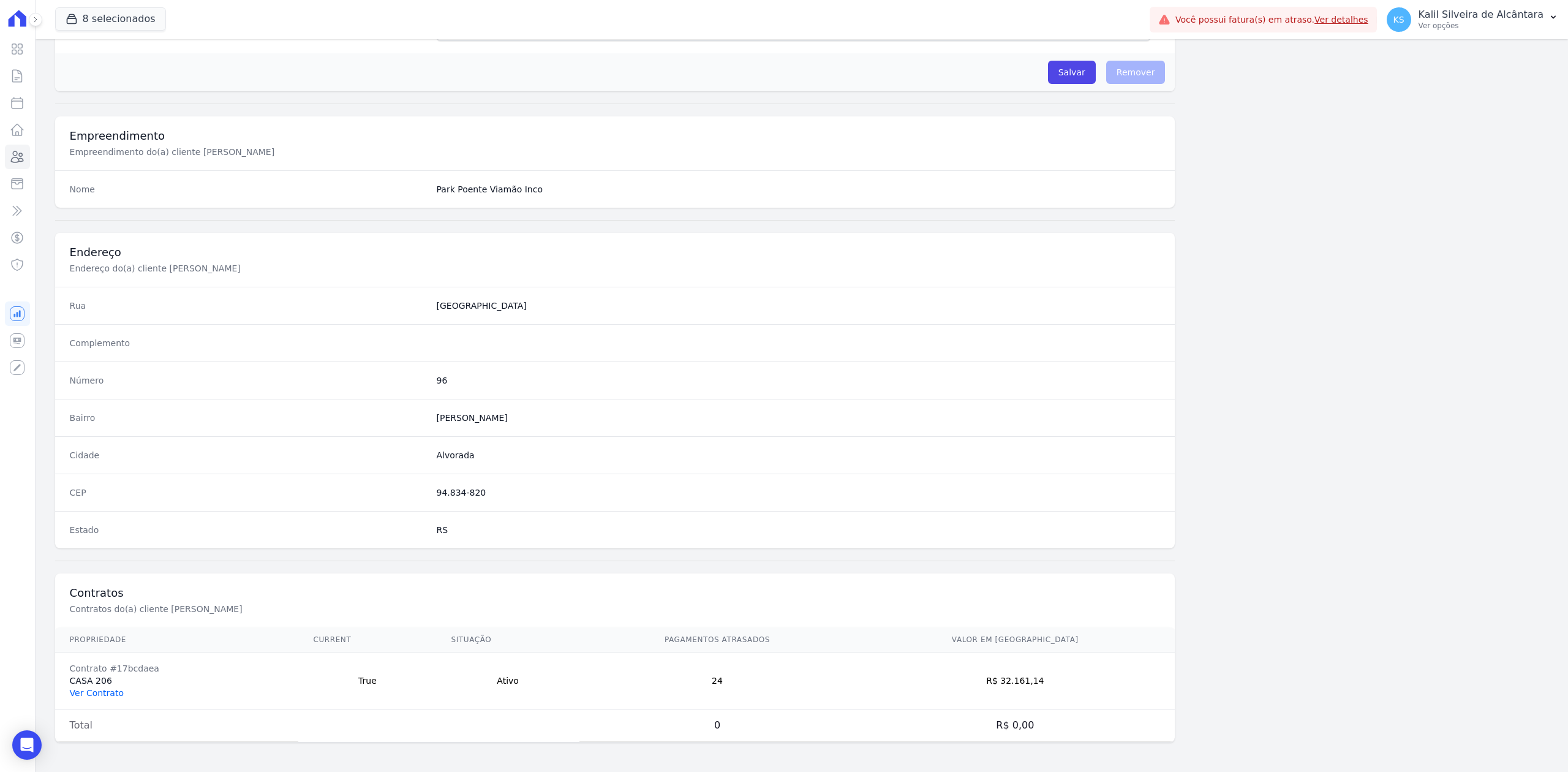
click at [118, 688] on link "Ver Contrato" at bounding box center [96, 693] width 54 height 10
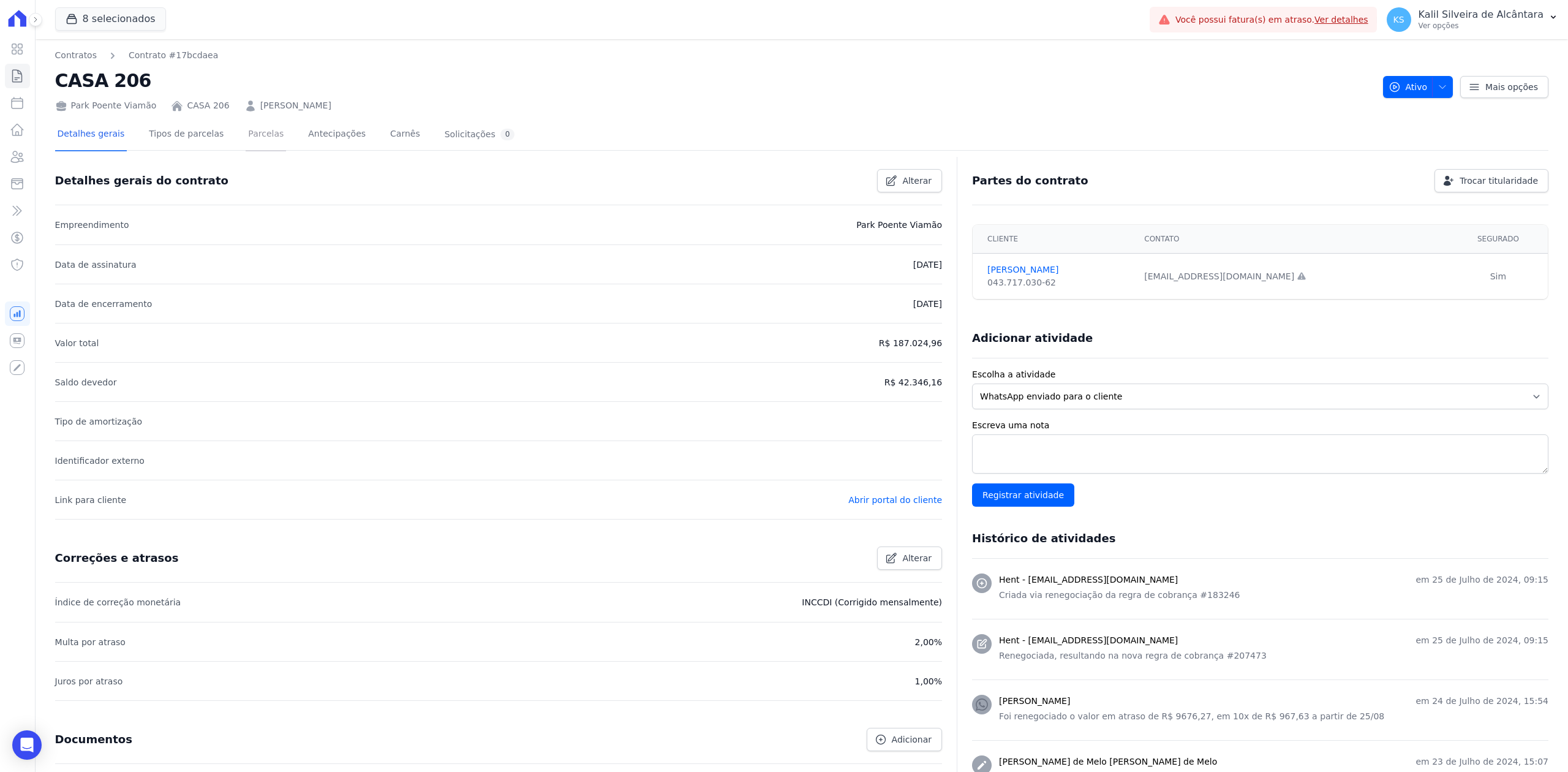
click at [256, 133] on link "Parcelas" at bounding box center [266, 135] width 41 height 32
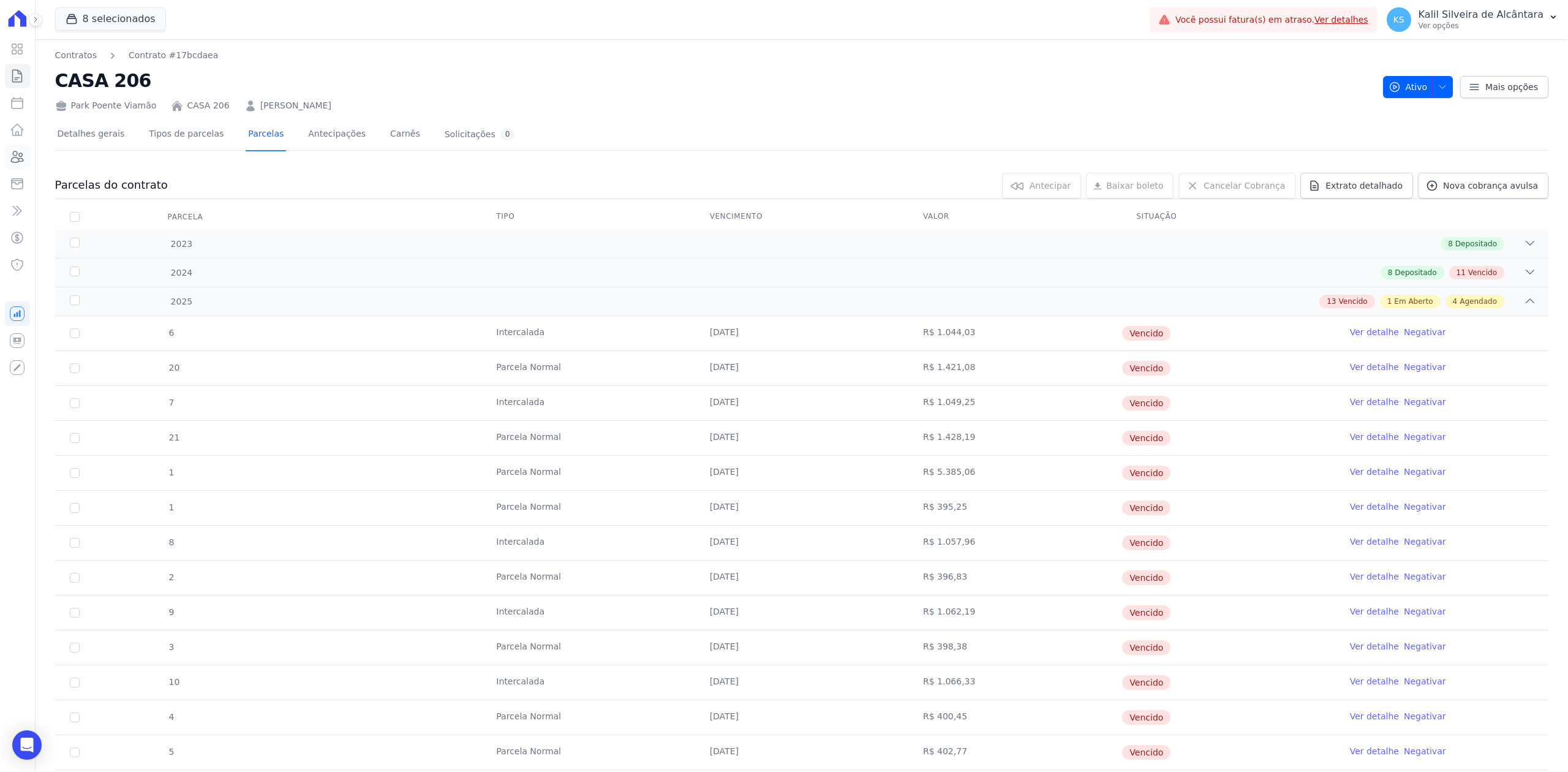
click at [18, 157] on icon at bounding box center [17, 157] width 15 height 15
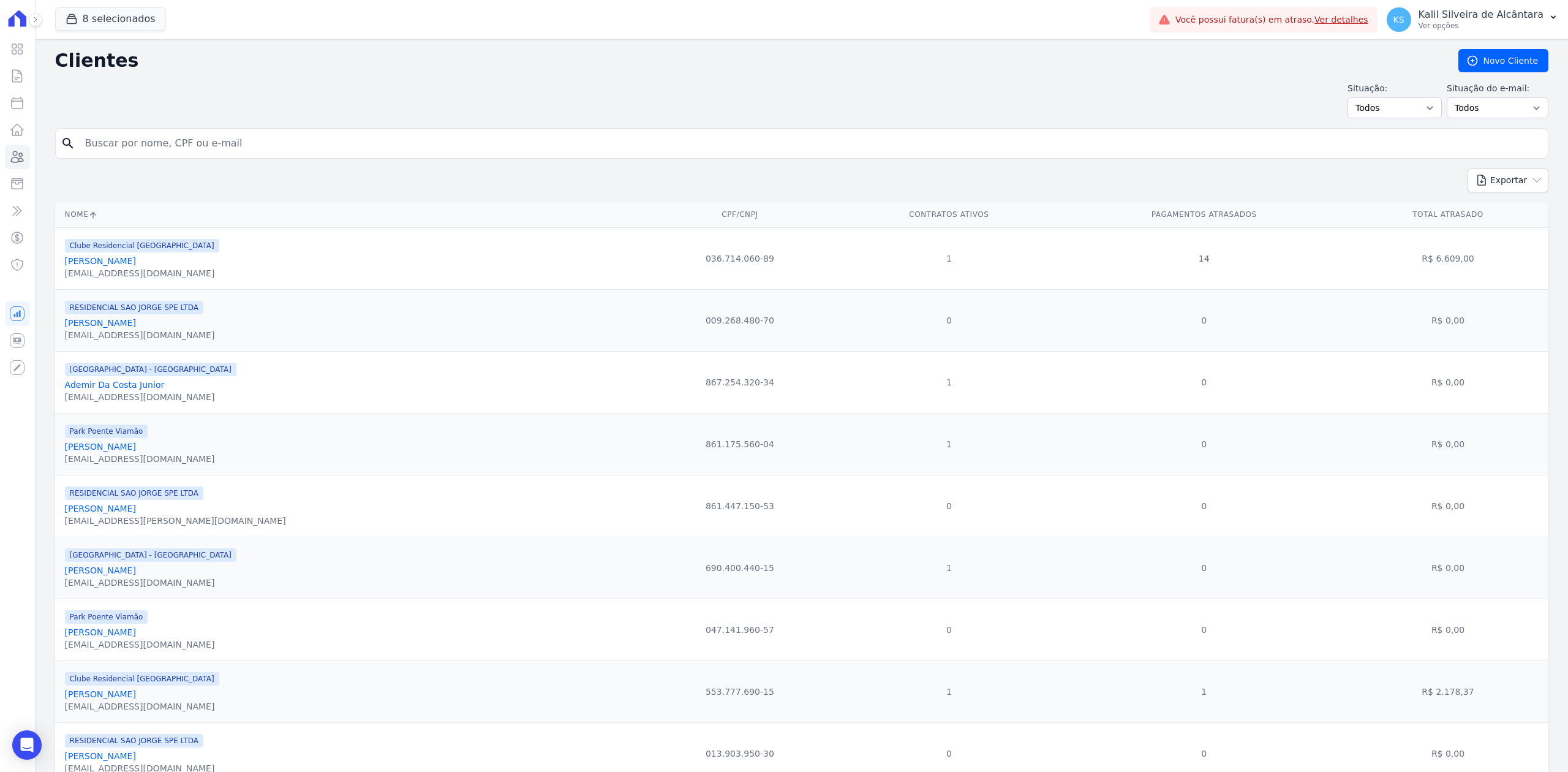
click at [317, 143] on input "search" at bounding box center [810, 143] width 1465 height 25
type input "[PERSON_NAME]"
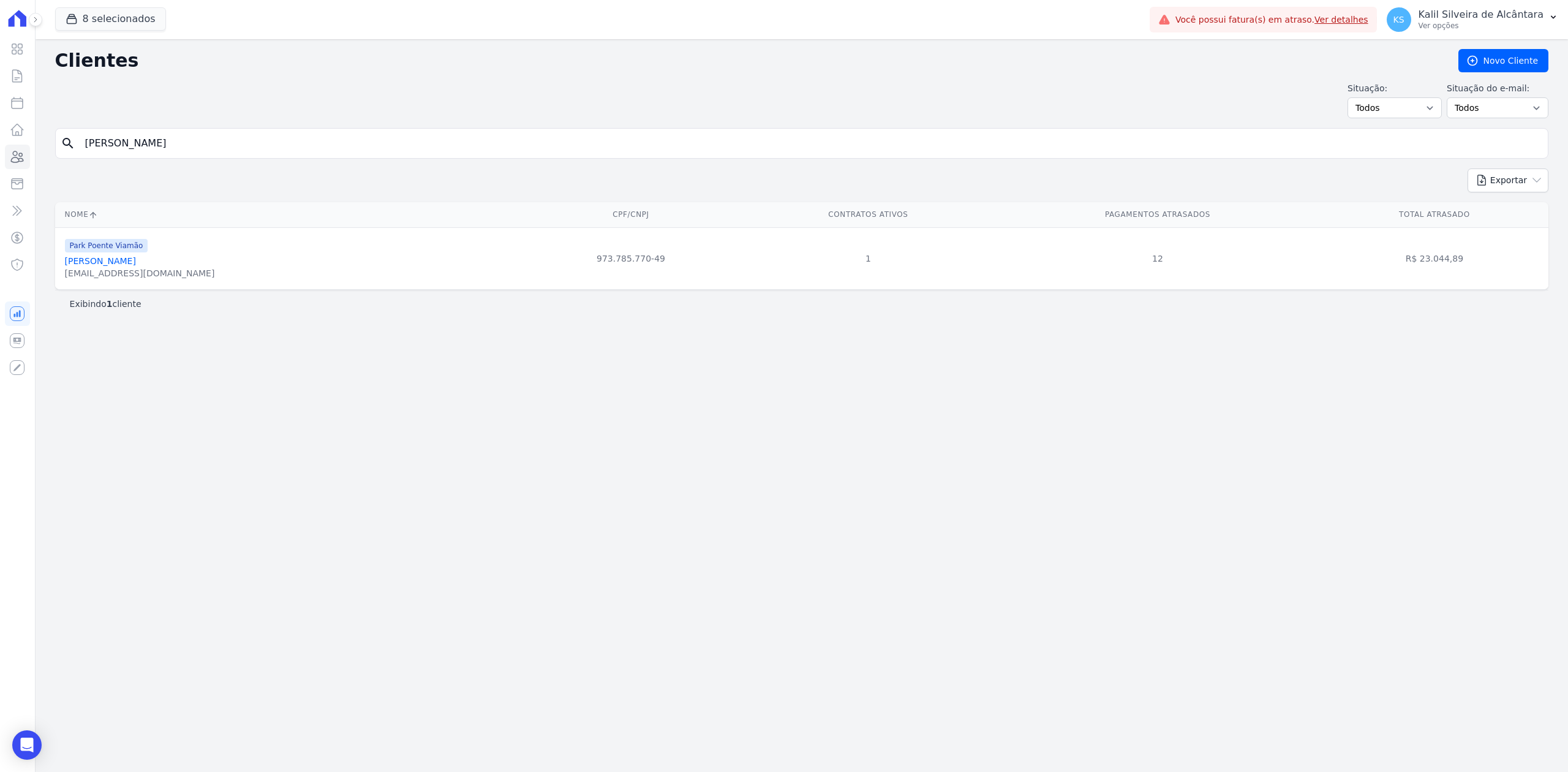
click at [118, 262] on link "[PERSON_NAME]" at bounding box center [100, 261] width 71 height 10
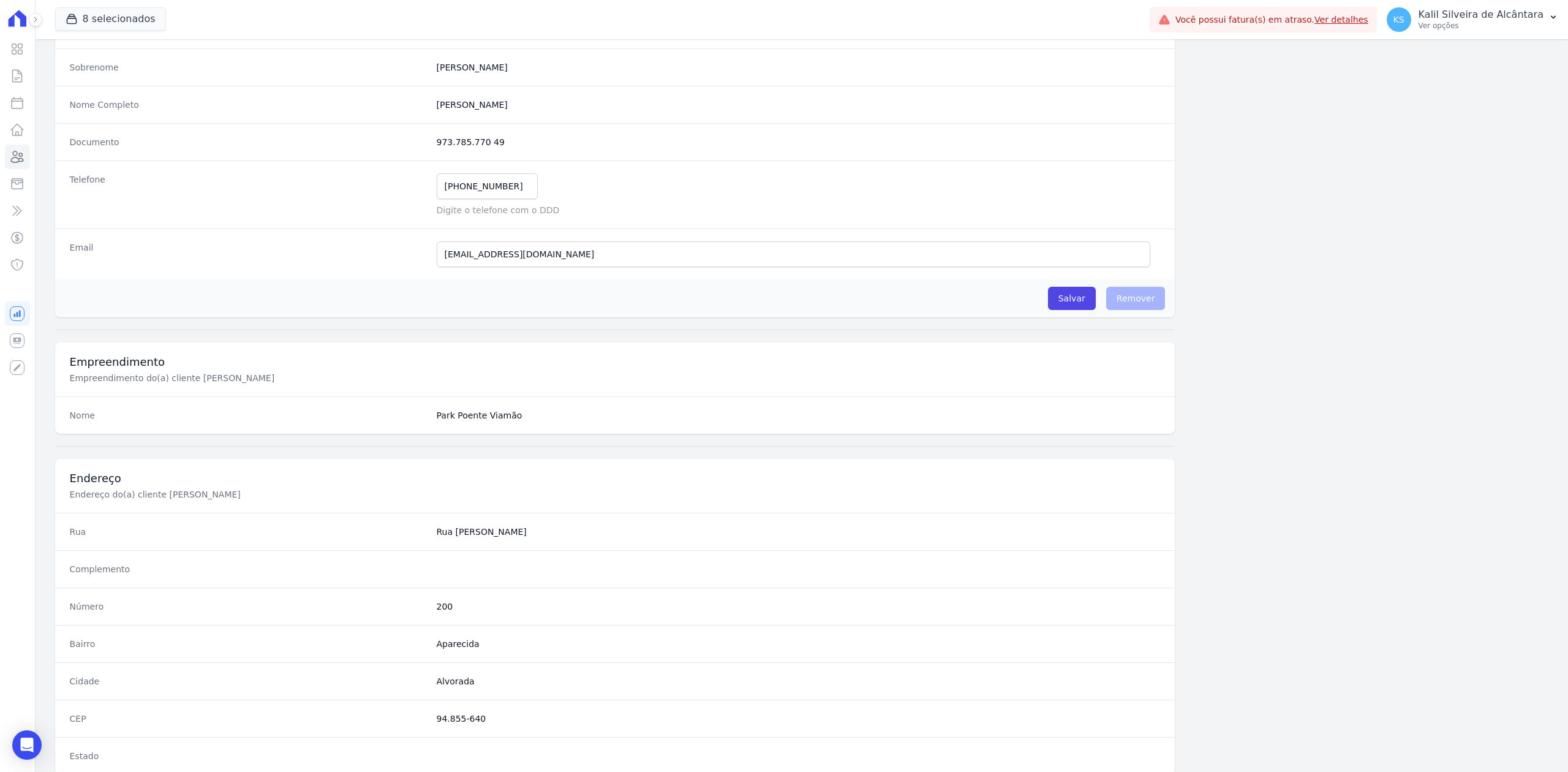
scroll to position [380, 0]
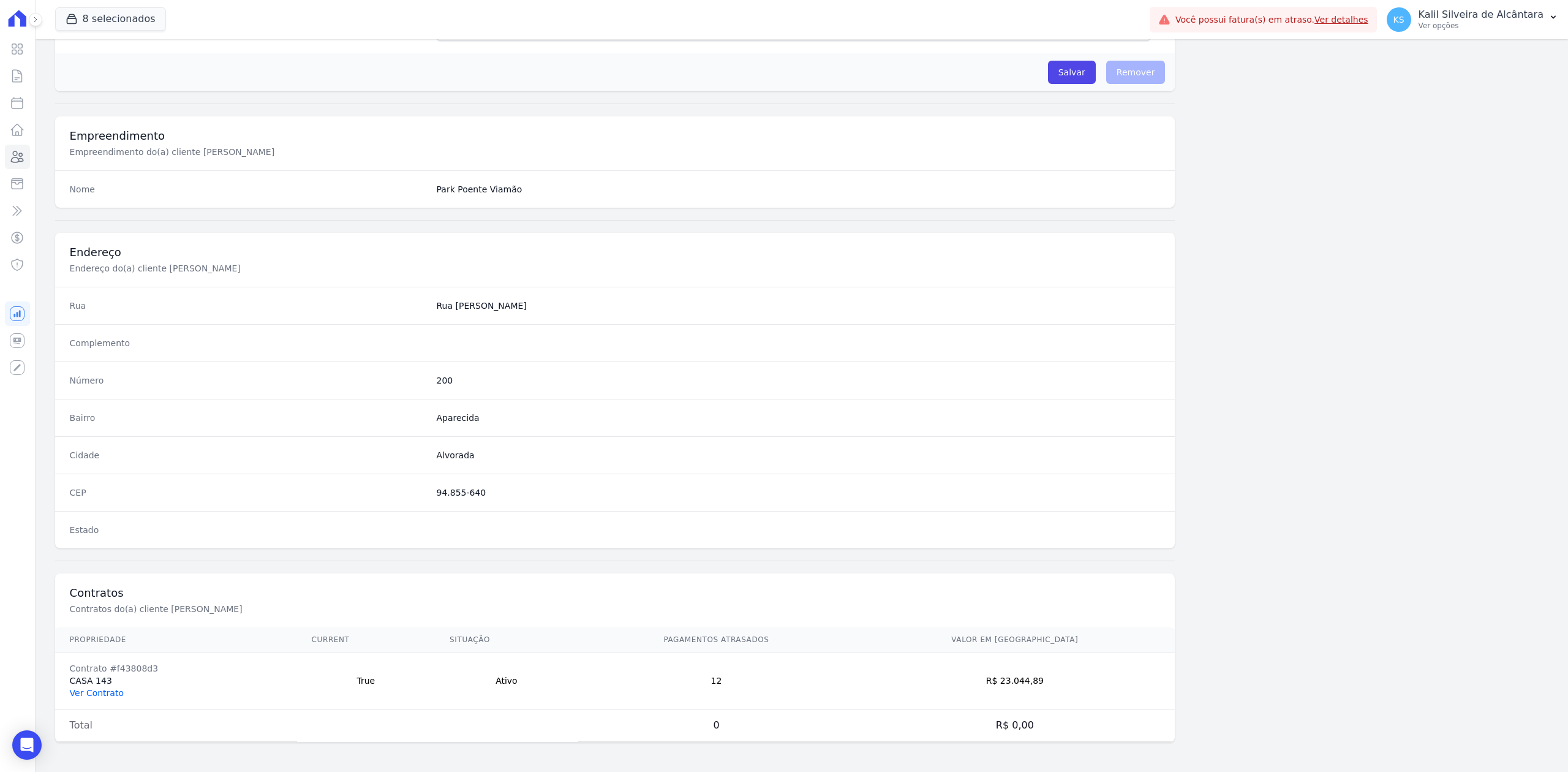
click at [99, 693] on link "Ver Contrato" at bounding box center [96, 693] width 54 height 10
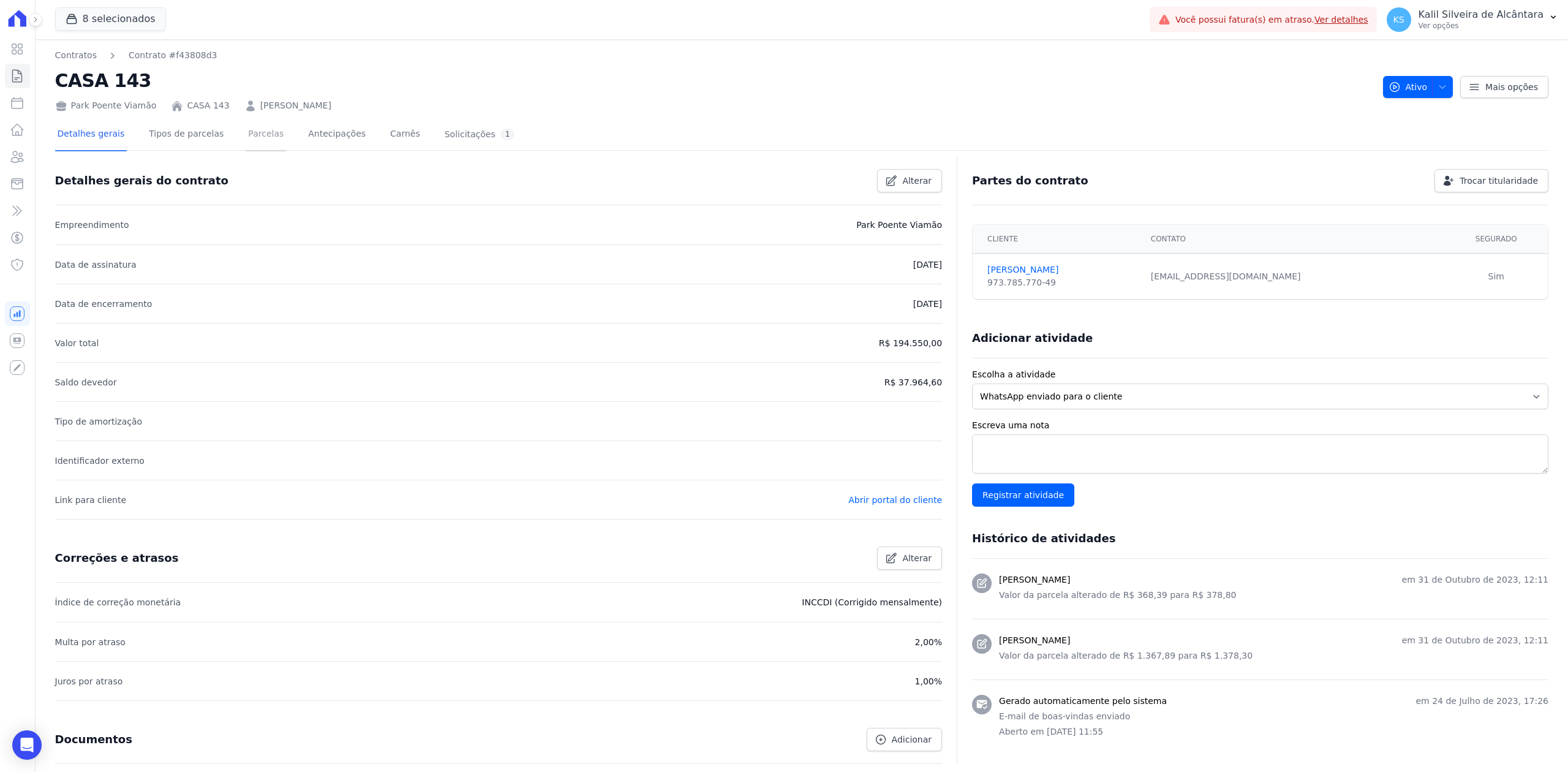
click at [250, 140] on link "Parcelas" at bounding box center [266, 135] width 41 height 32
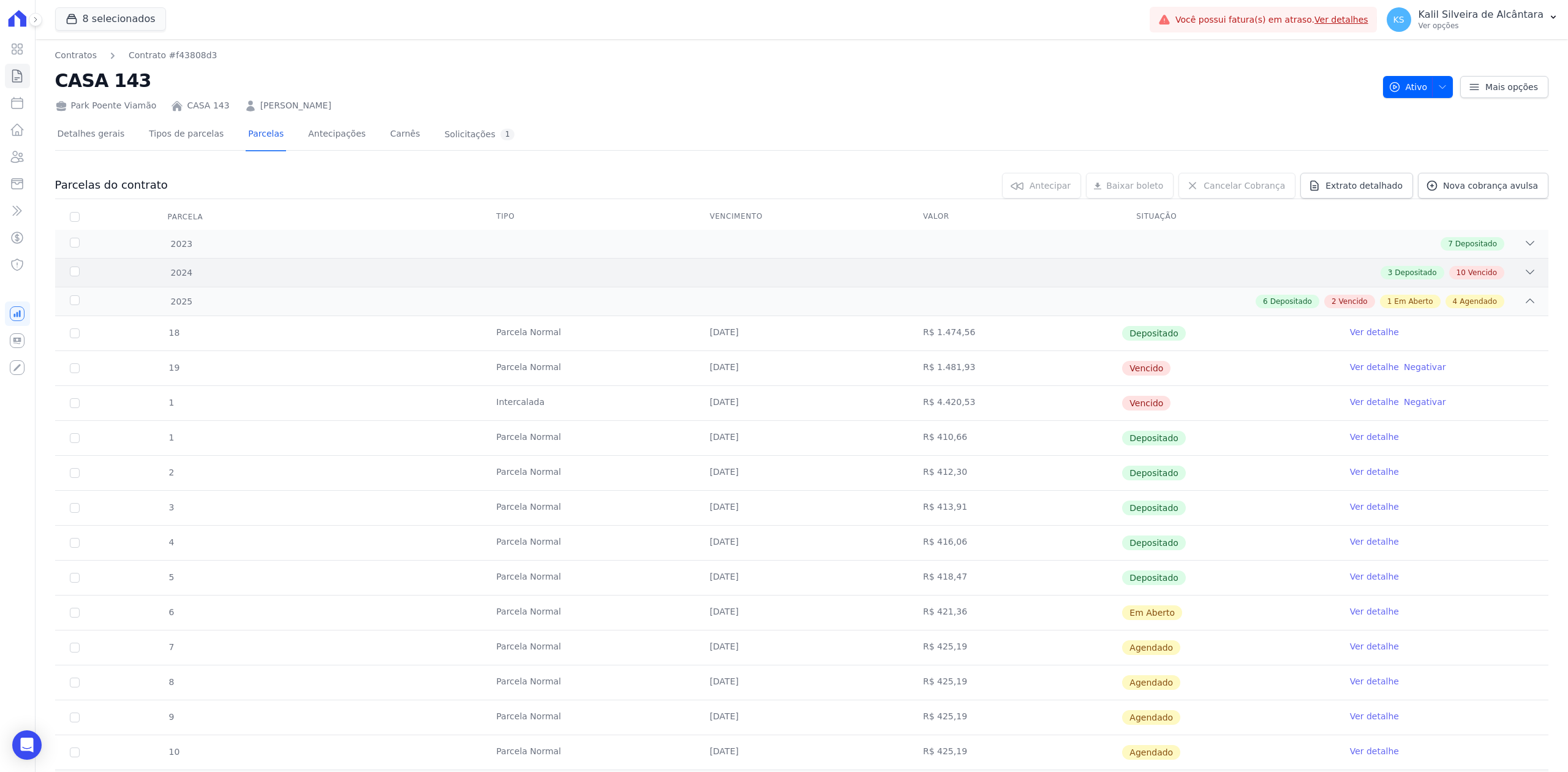
click at [1524, 268] on icon at bounding box center [1529, 272] width 12 height 12
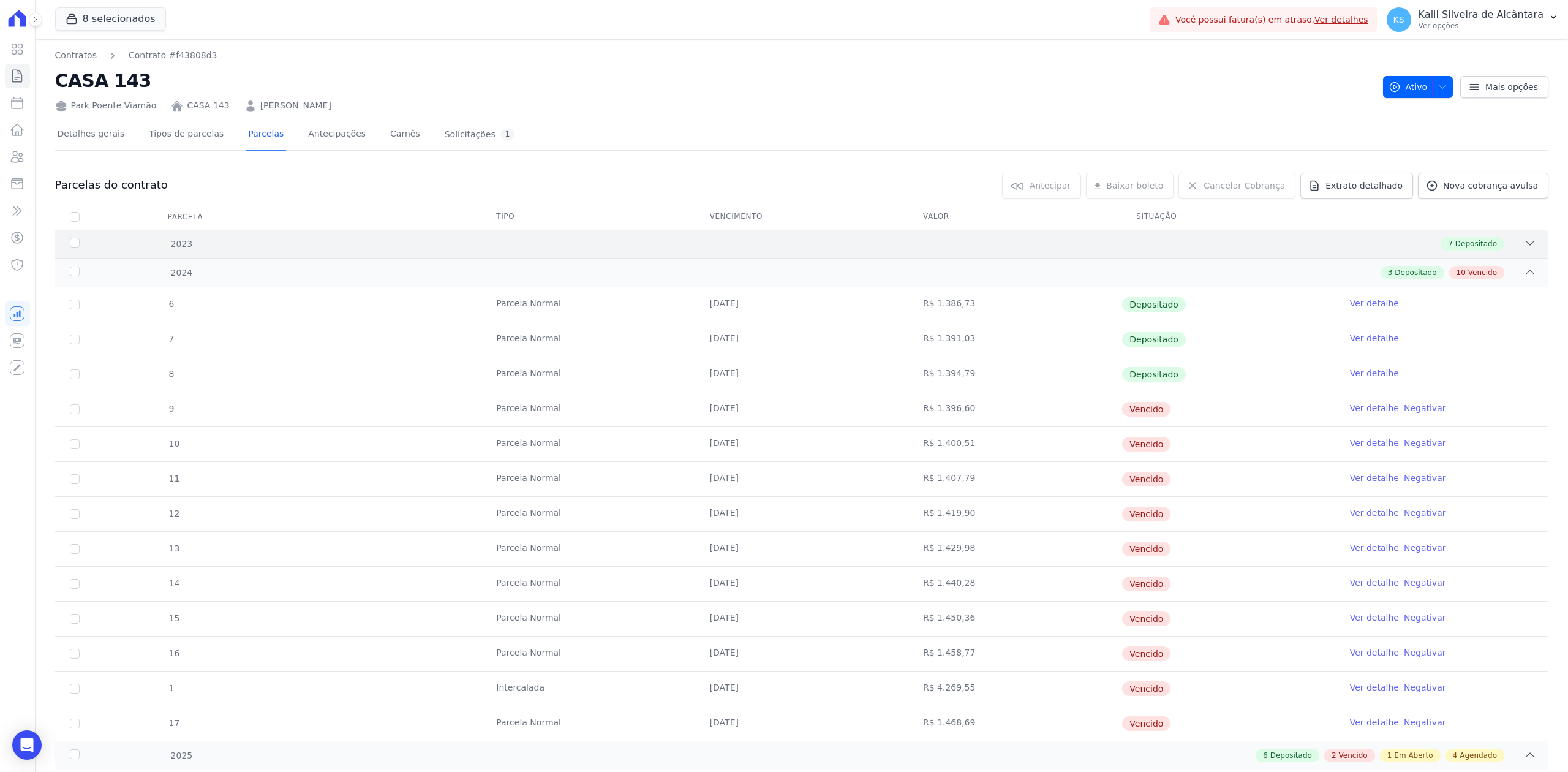
click at [1517, 251] on div "2023 7 Depositado" at bounding box center [802, 244] width 1494 height 28
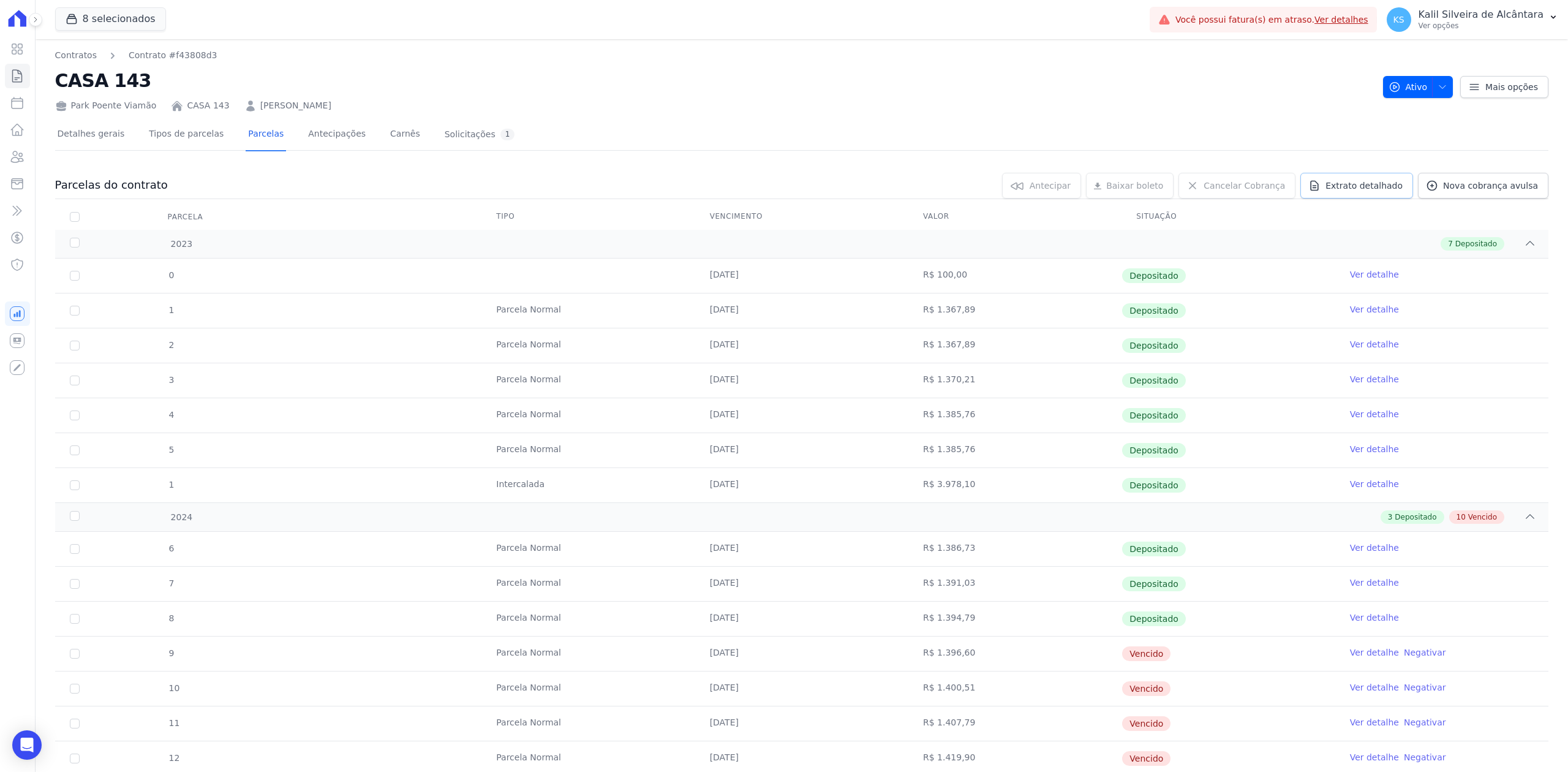
click at [1315, 185] on icon at bounding box center [1314, 185] width 12 height 12
click at [1496, 185] on span "Exportar PDF" at bounding box center [1529, 186] width 65 height 12
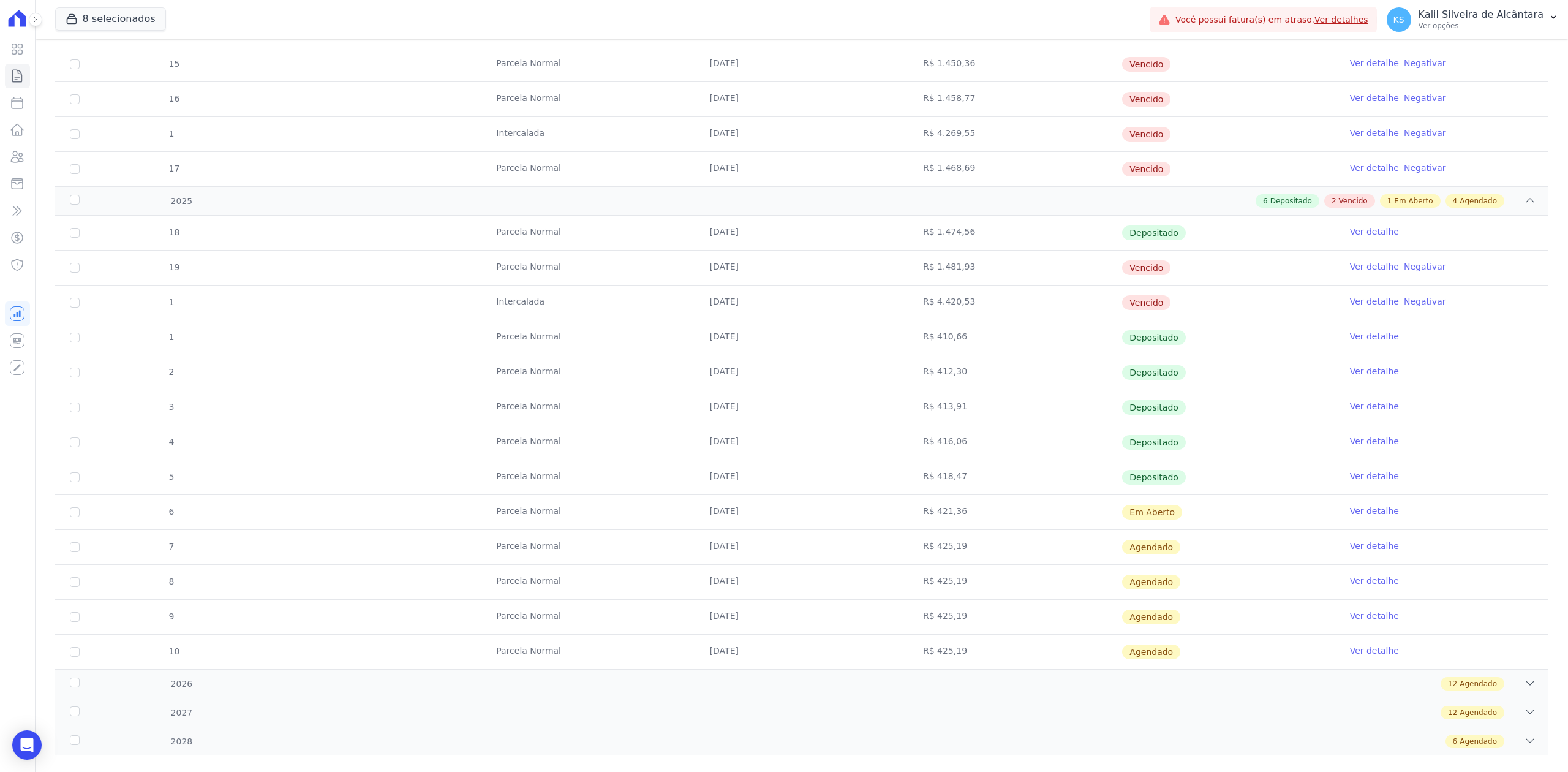
scroll to position [827, 0]
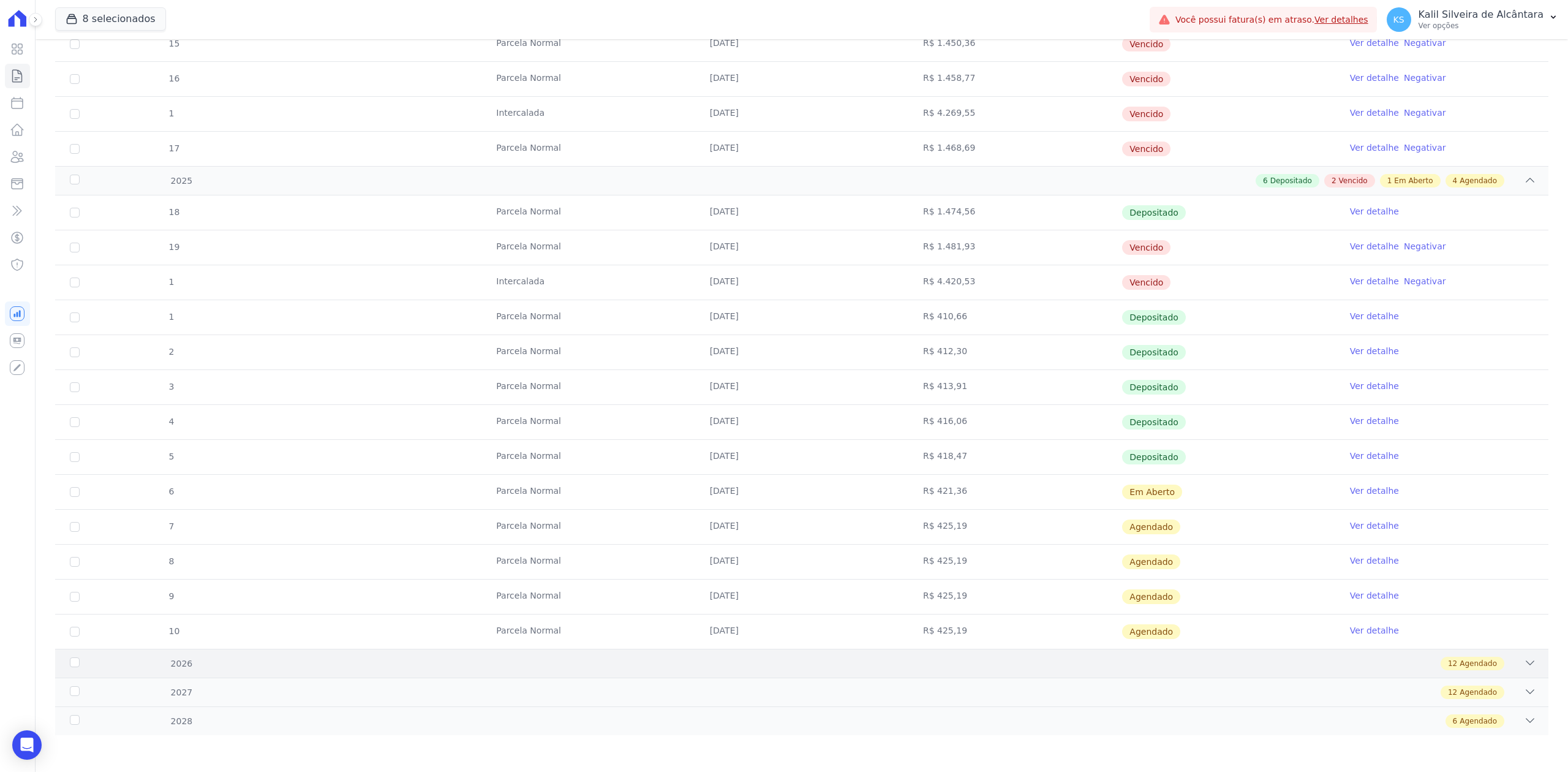
click at [1510, 657] on div "12 Agendado" at bounding box center [875, 663] width 1321 height 13
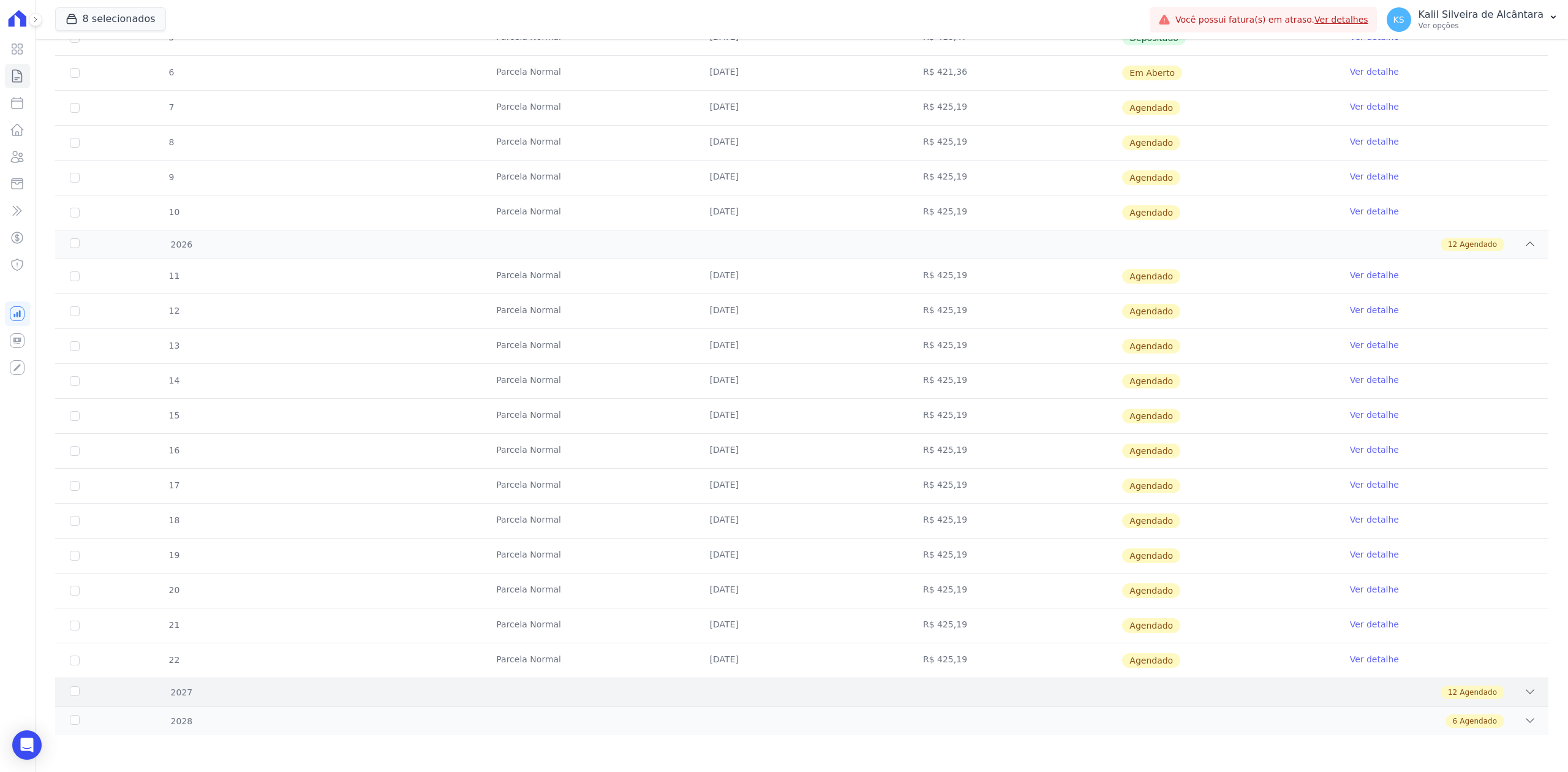
click at [1517, 702] on div "2027 12 Agendado" at bounding box center [802, 691] width 1494 height 29
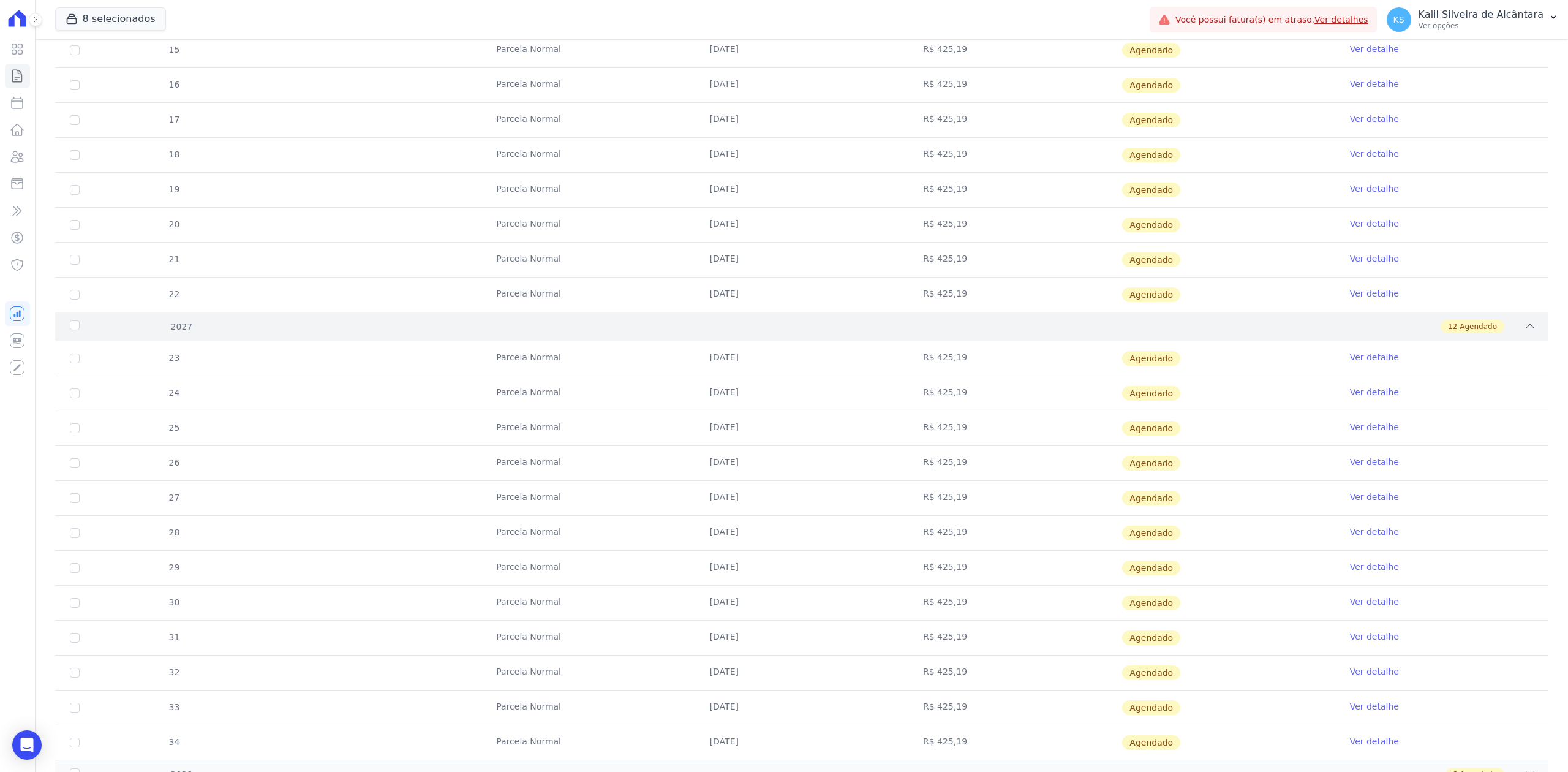
scroll to position [1670, 0]
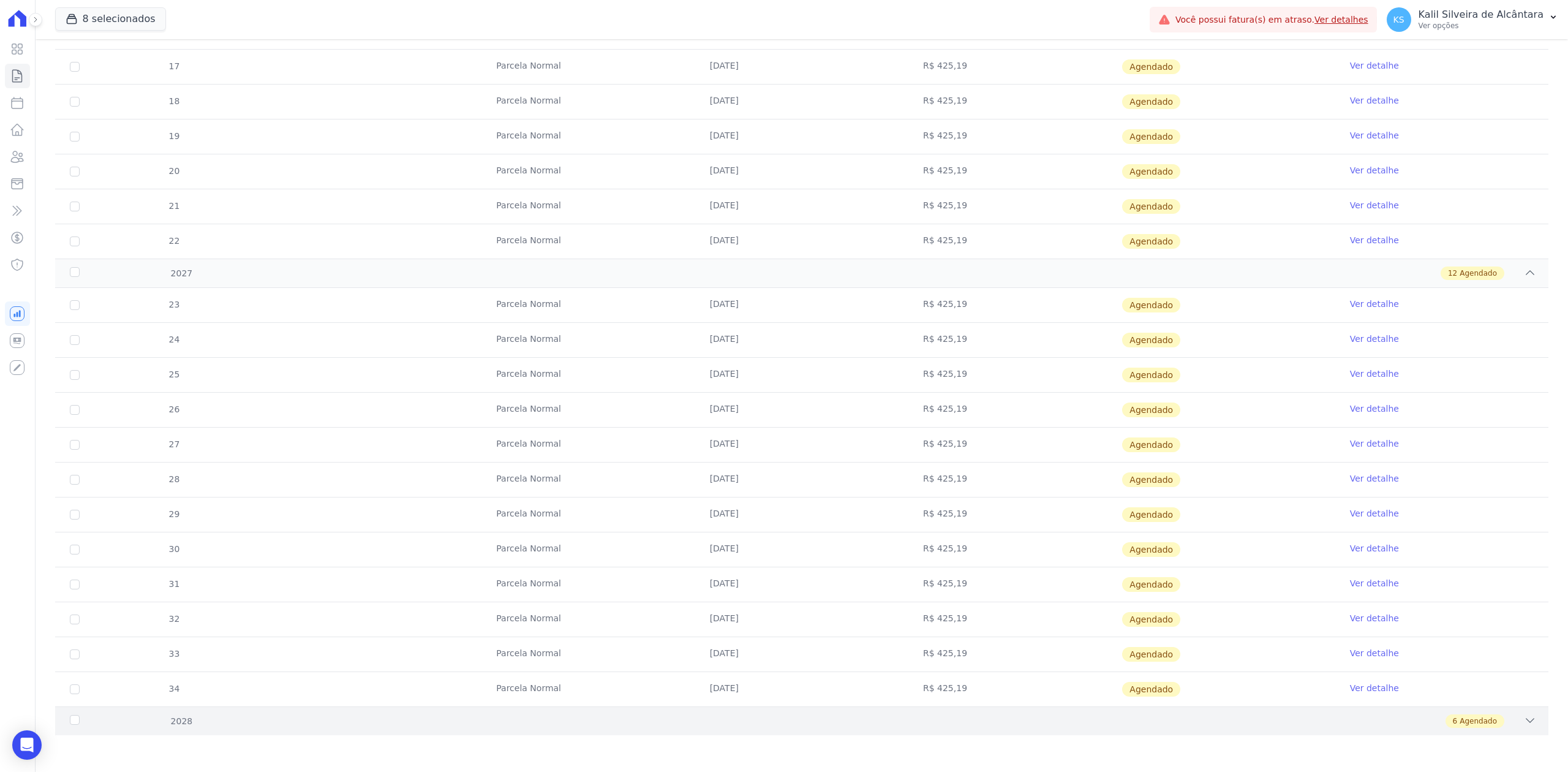
click at [1503, 731] on div "2028 6 Agendado" at bounding box center [802, 720] width 1494 height 29
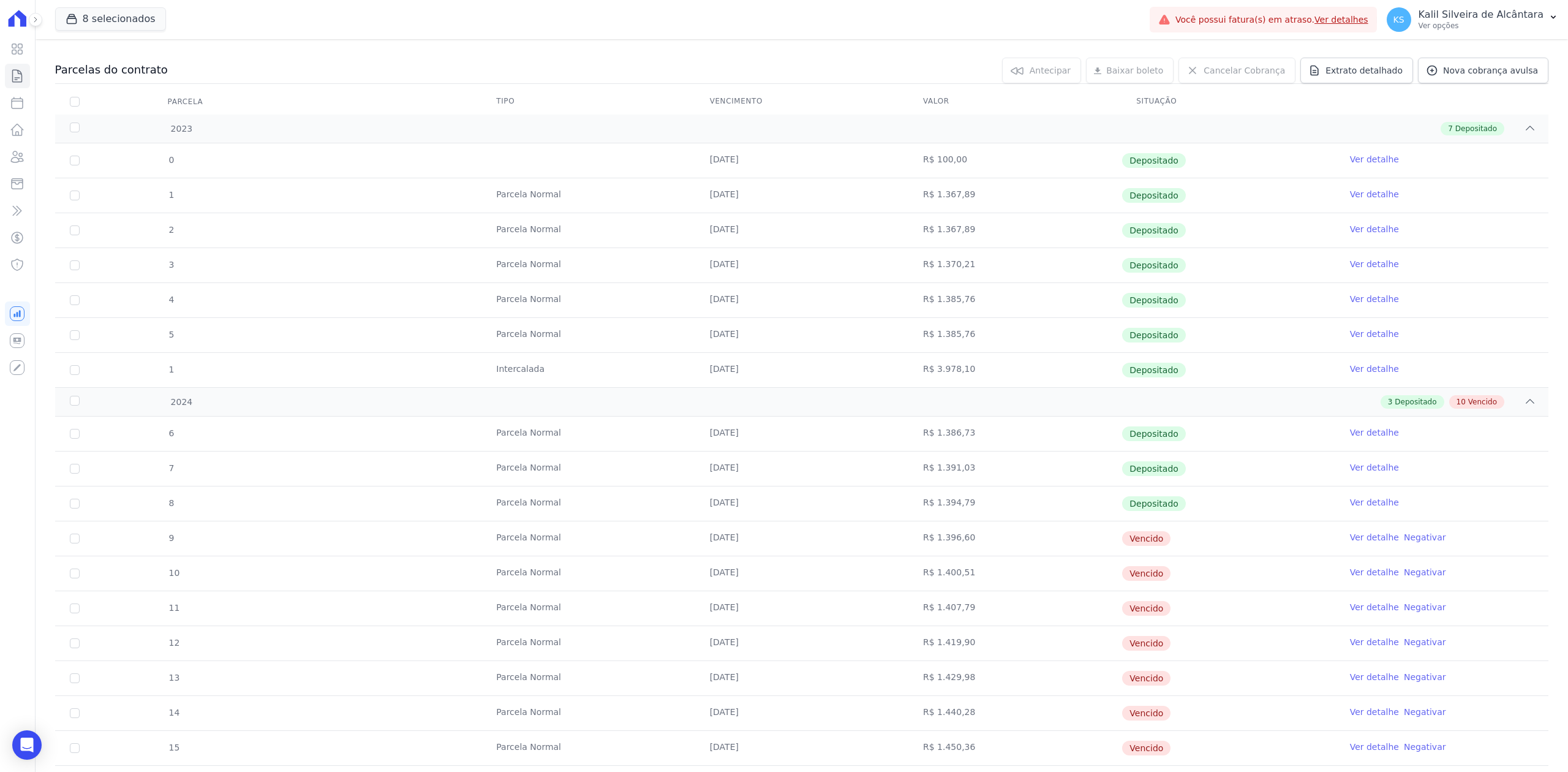
scroll to position [84, 0]
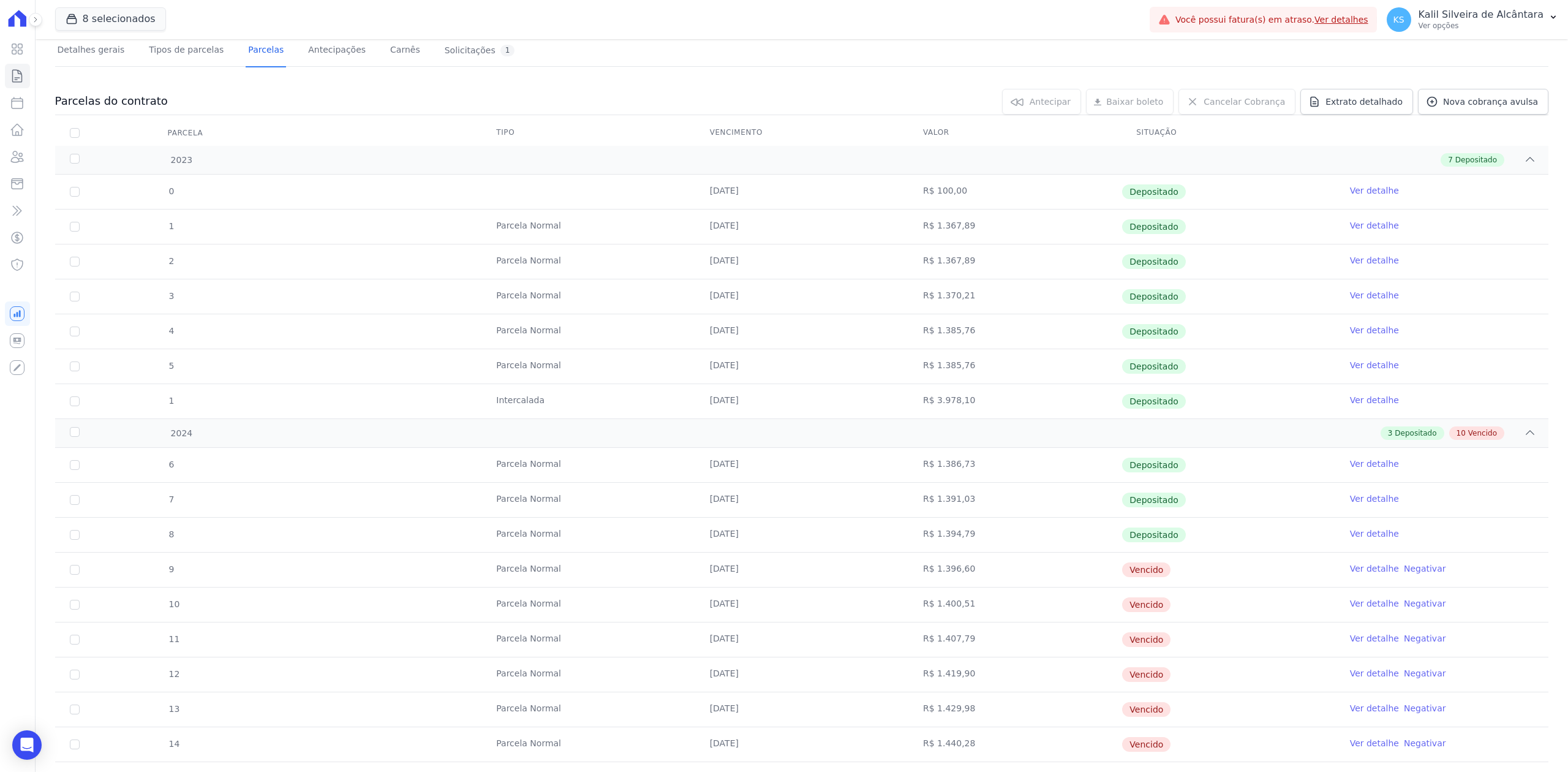
click at [813, 375] on td "[DATE]" at bounding box center [802, 366] width 213 height 34
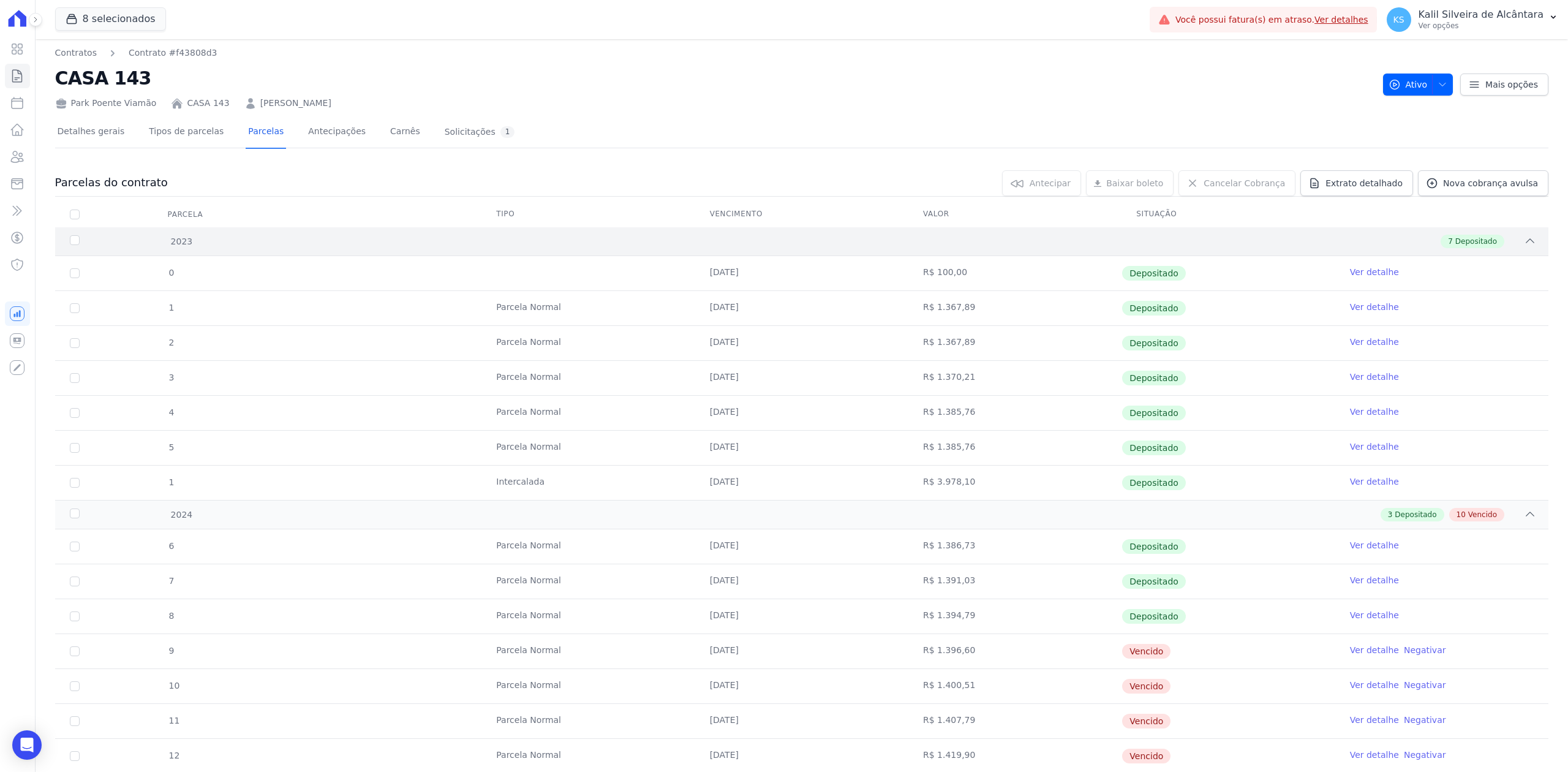
scroll to position [0, 0]
drag, startPoint x: 23, startPoint y: 159, endPoint x: 18, endPoint y: 156, distance: 5.8
click at [22, 158] on icon at bounding box center [17, 157] width 15 height 15
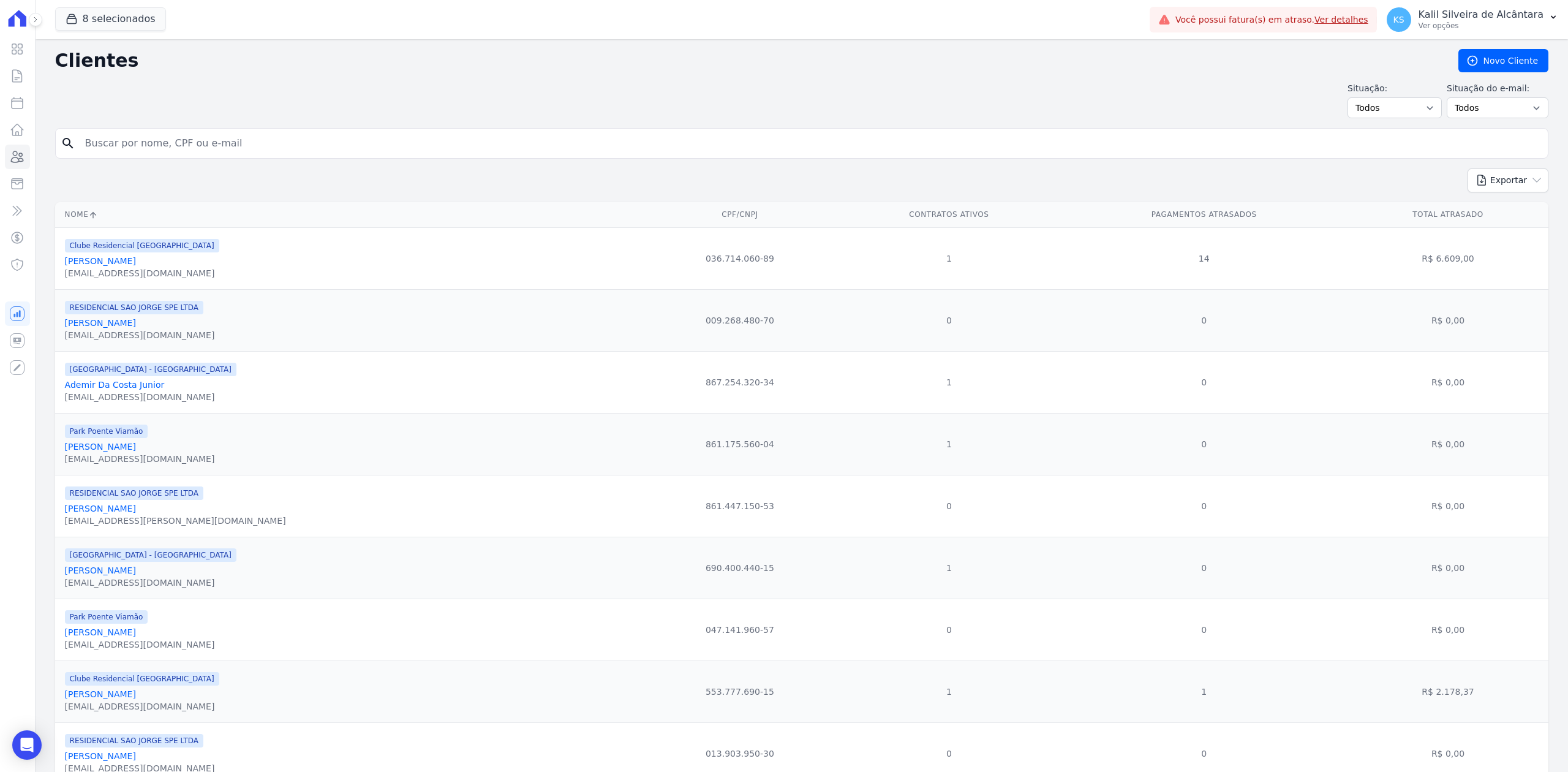
click at [192, 152] on input "search" at bounding box center [810, 143] width 1465 height 25
type input "[PERSON_NAME]"
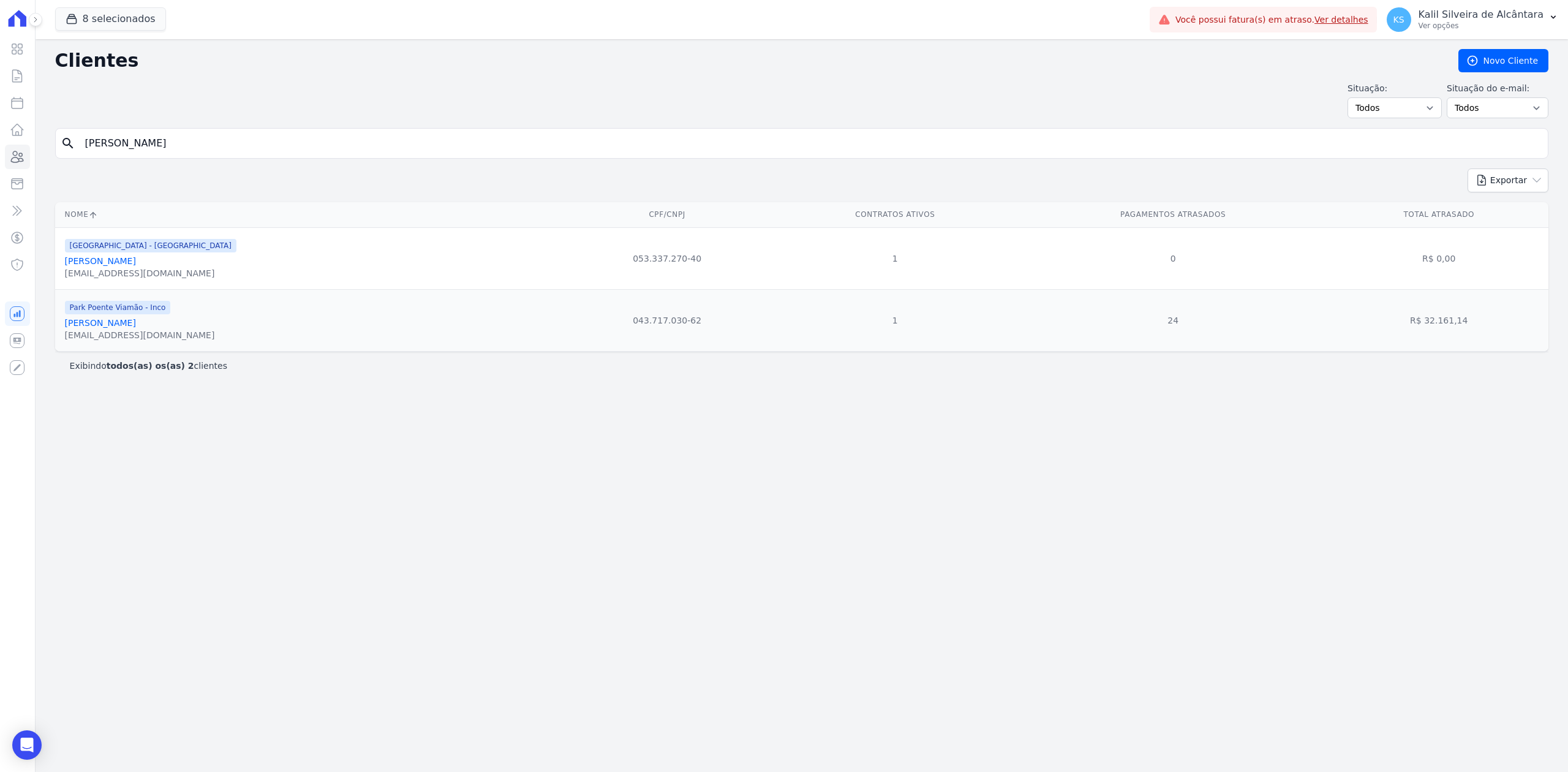
click at [136, 328] on link "[PERSON_NAME]" at bounding box center [100, 323] width 71 height 10
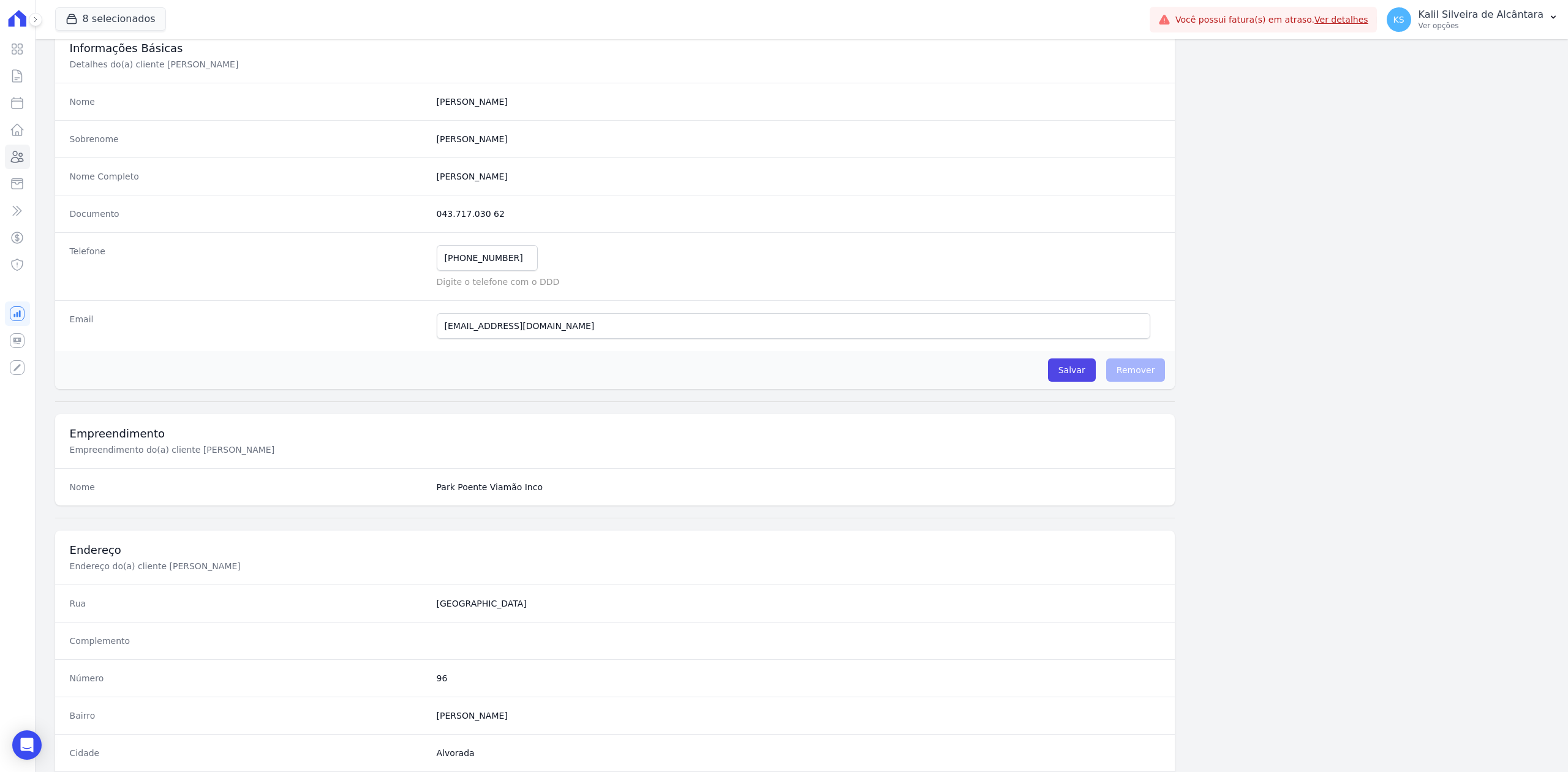
scroll to position [380, 0]
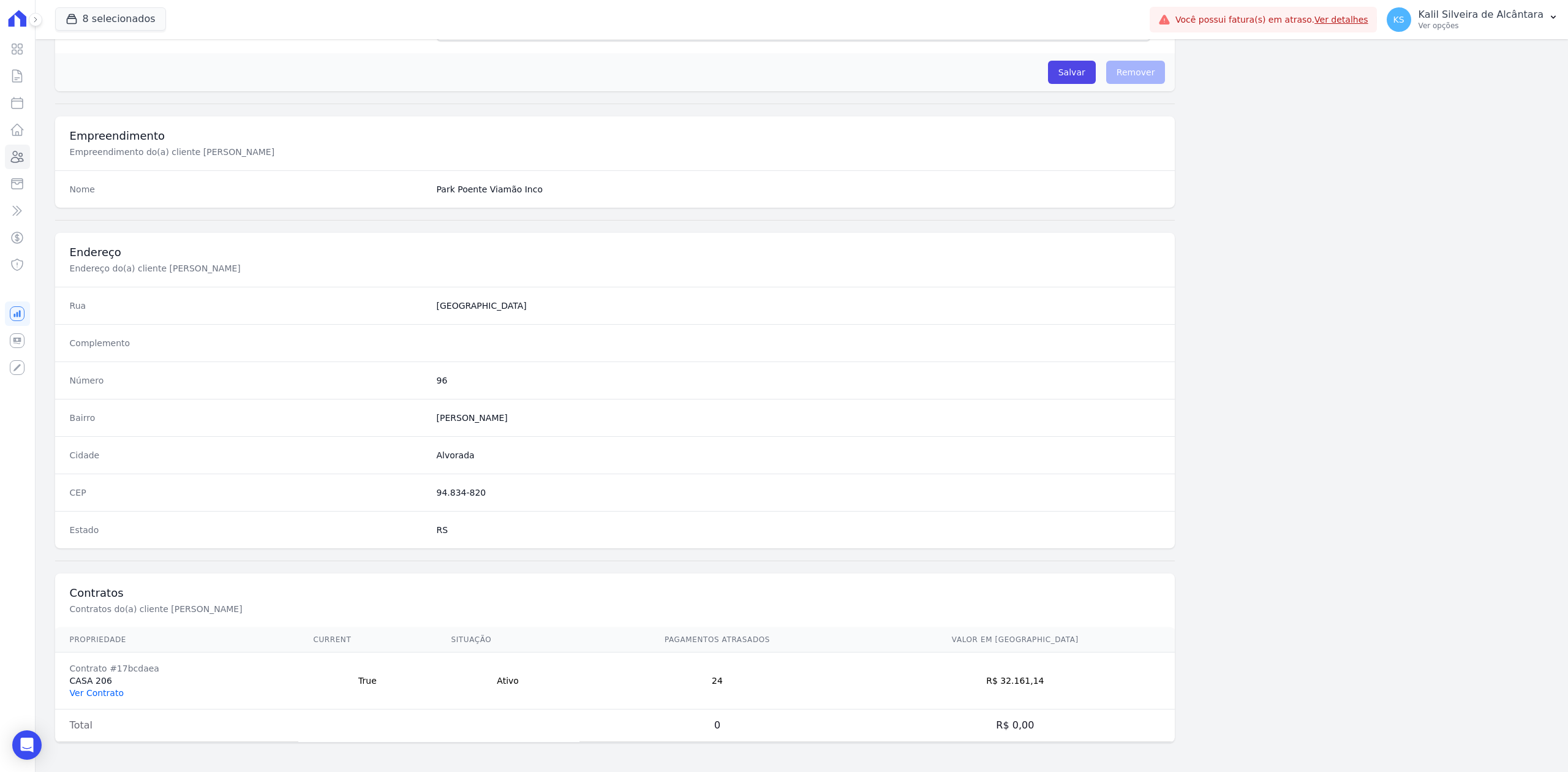
click at [114, 691] on link "Ver Contrato" at bounding box center [96, 693] width 54 height 10
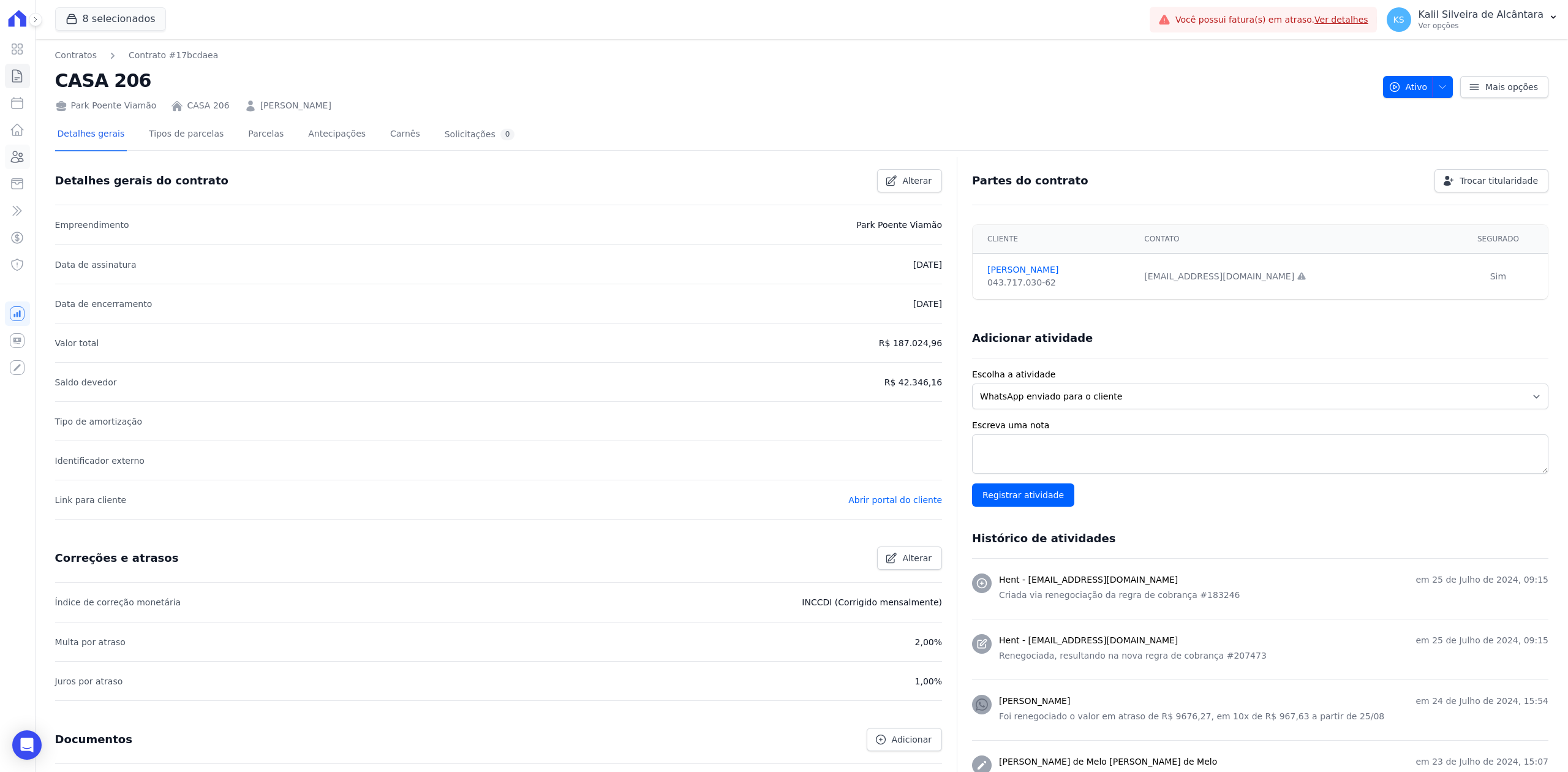
click at [12, 160] on icon at bounding box center [18, 157] width 12 height 11
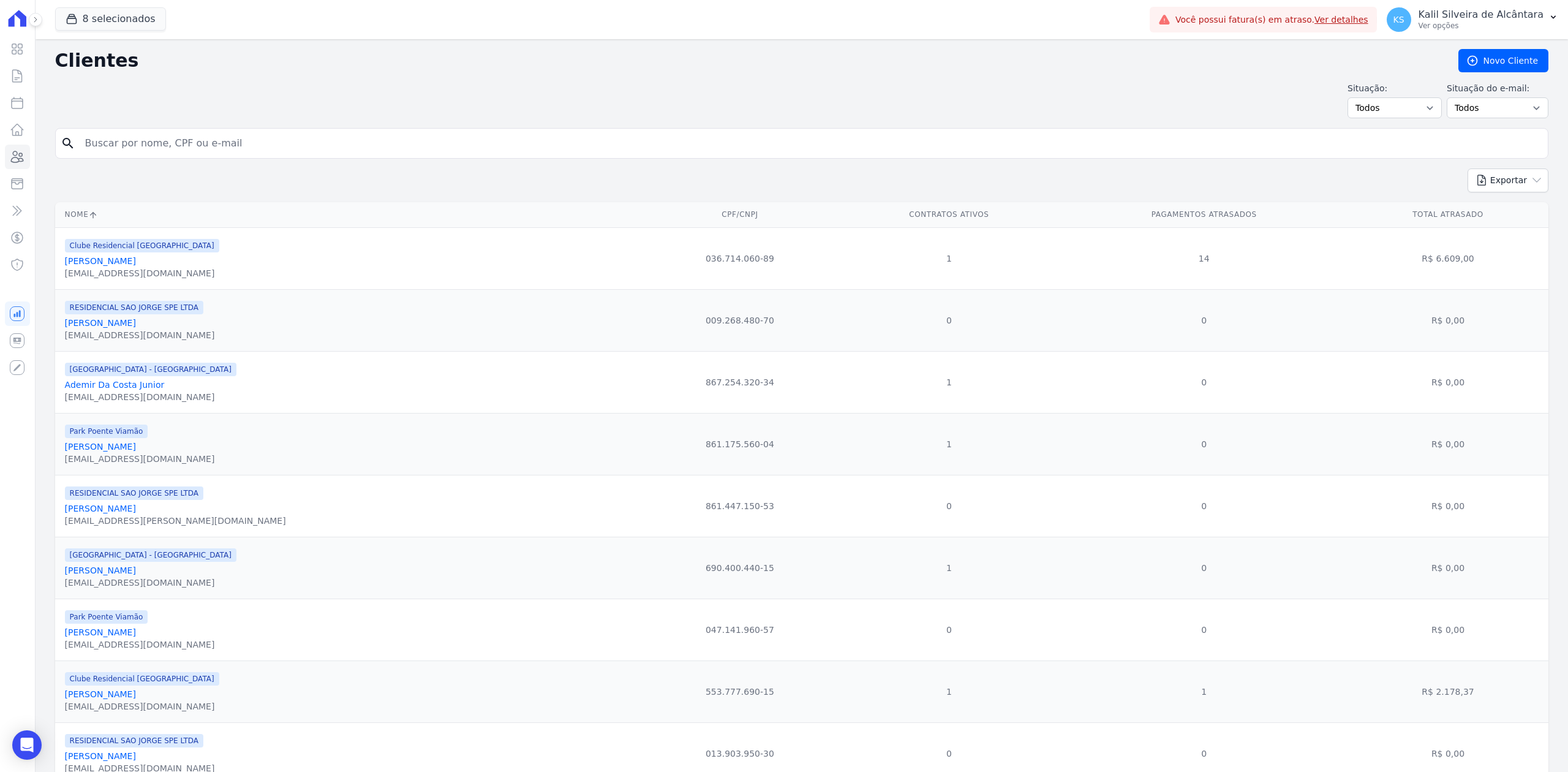
click at [175, 147] on input "search" at bounding box center [810, 143] width 1465 height 25
paste input "[PERSON_NAME]"
type input "[PERSON_NAME]"
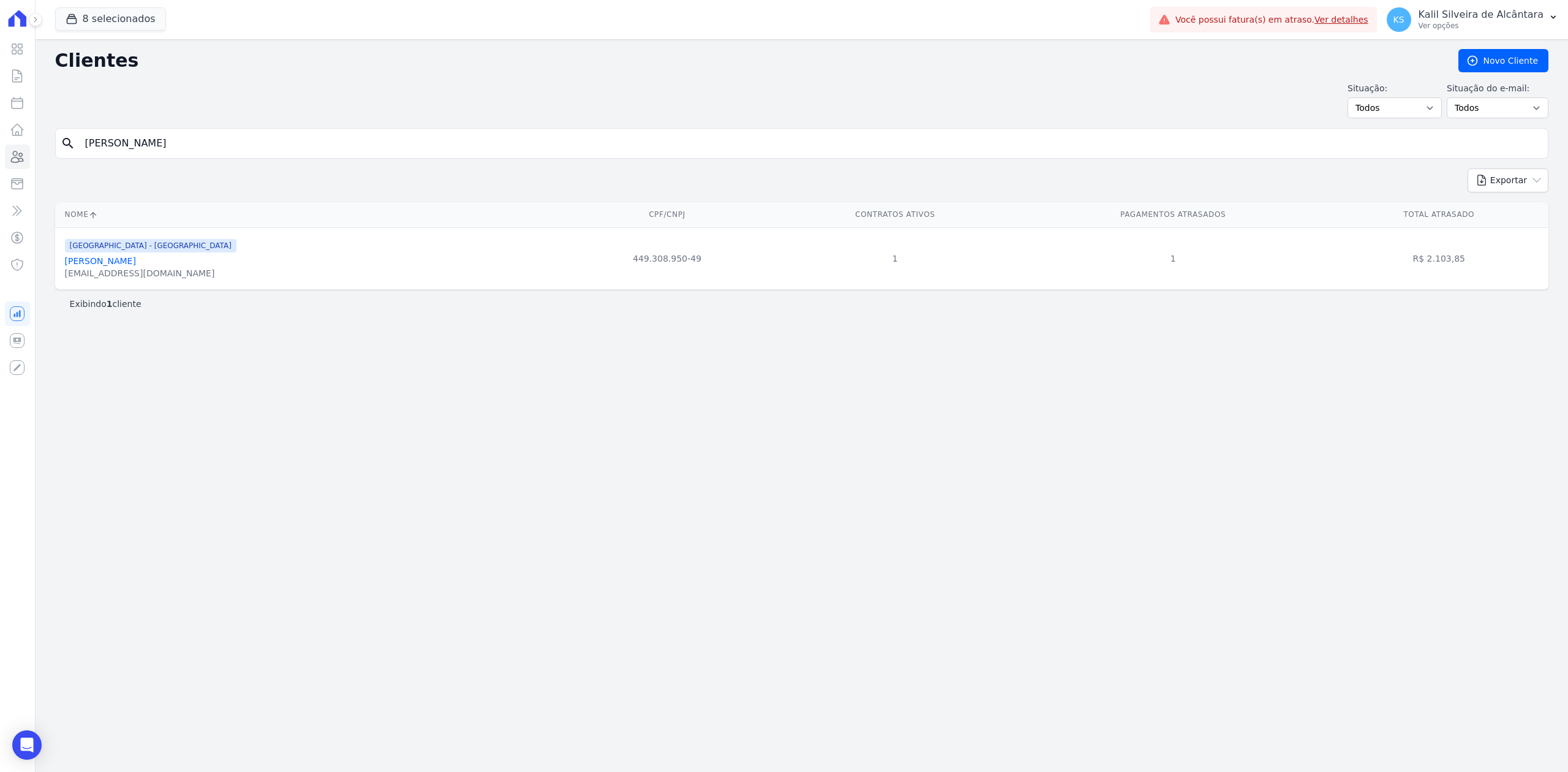
click at [128, 261] on link "[PERSON_NAME]" at bounding box center [100, 261] width 71 height 10
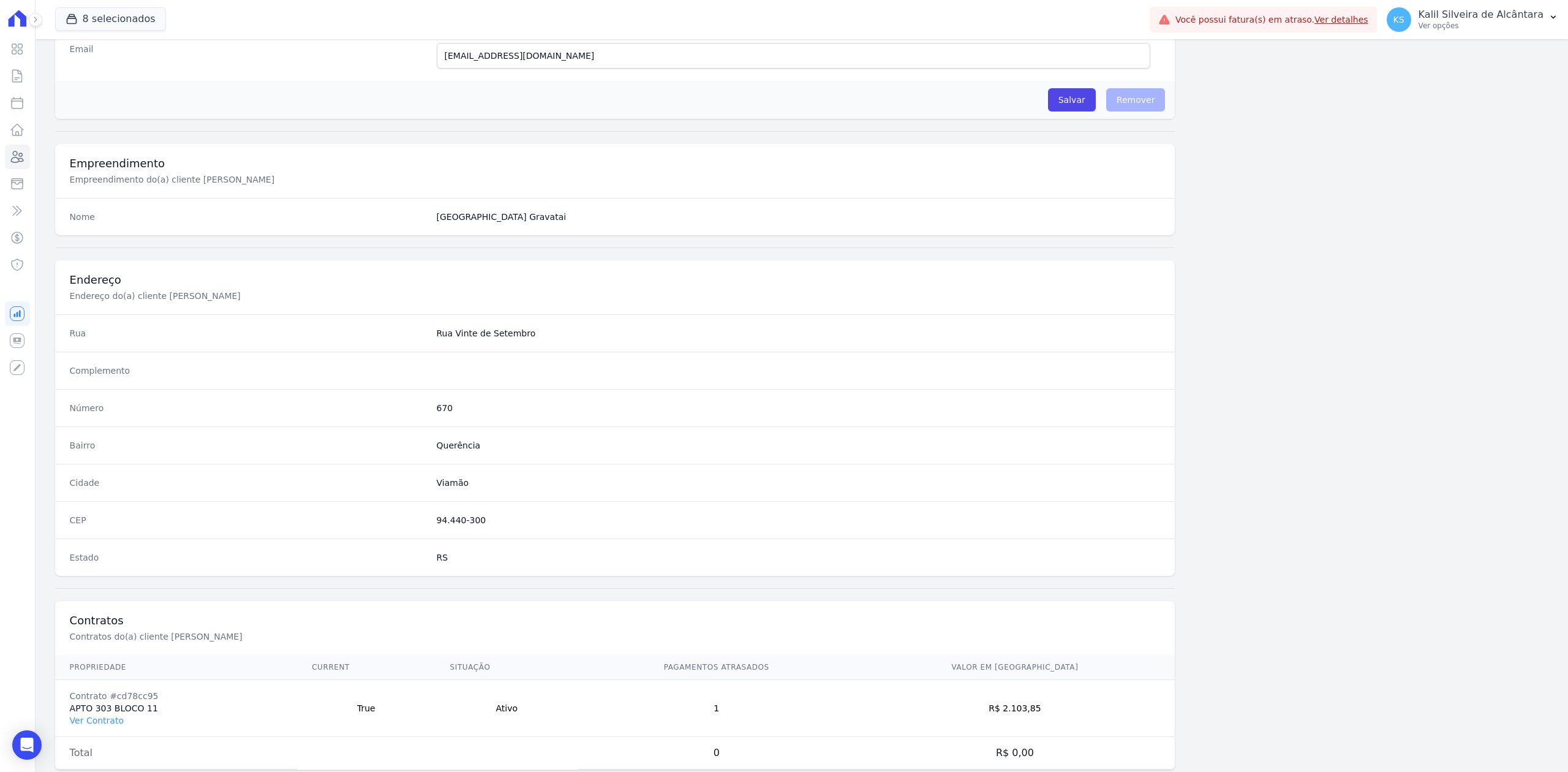
scroll to position [380, 0]
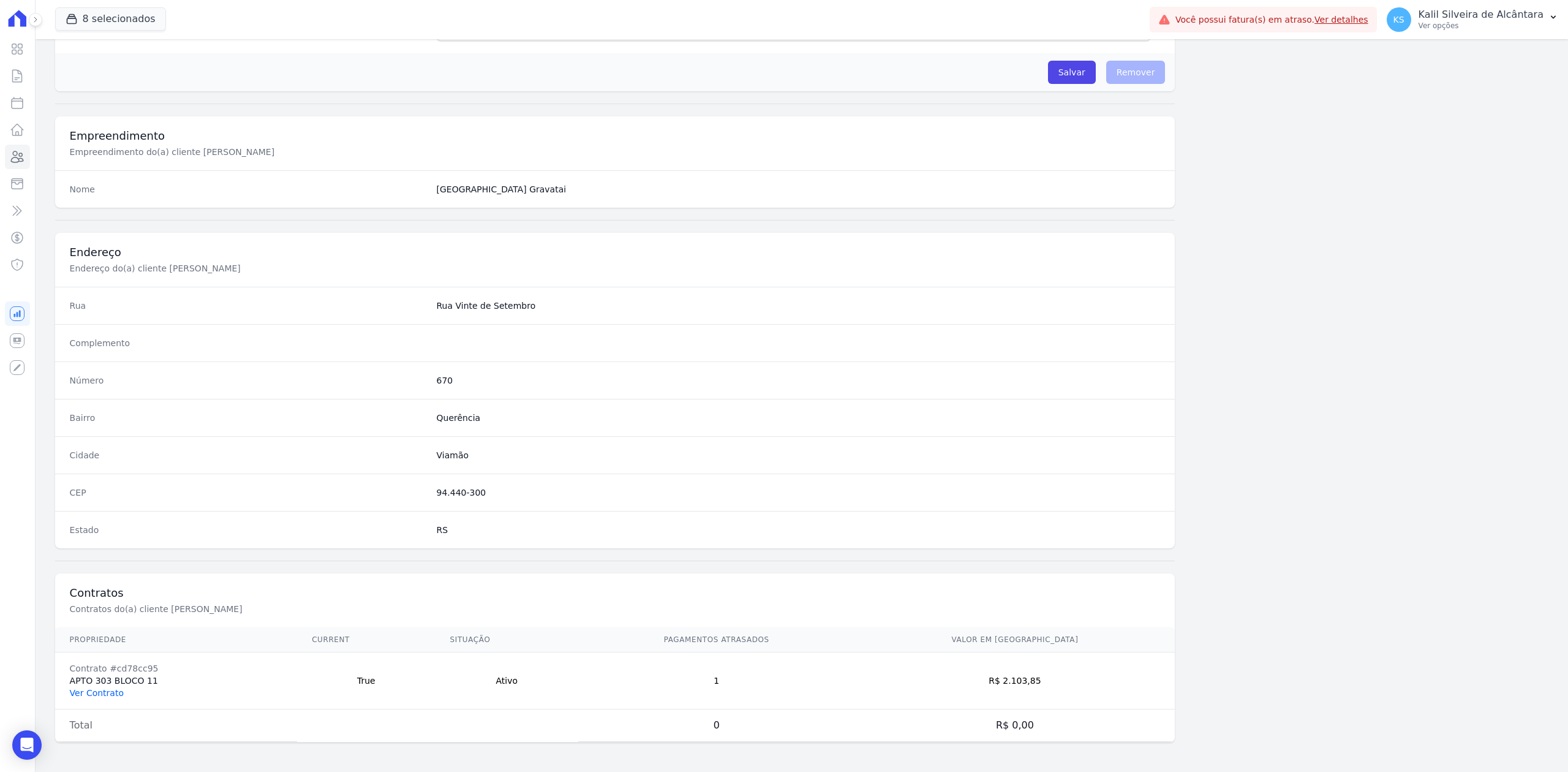
click at [89, 696] on link "Ver Contrato" at bounding box center [96, 693] width 54 height 10
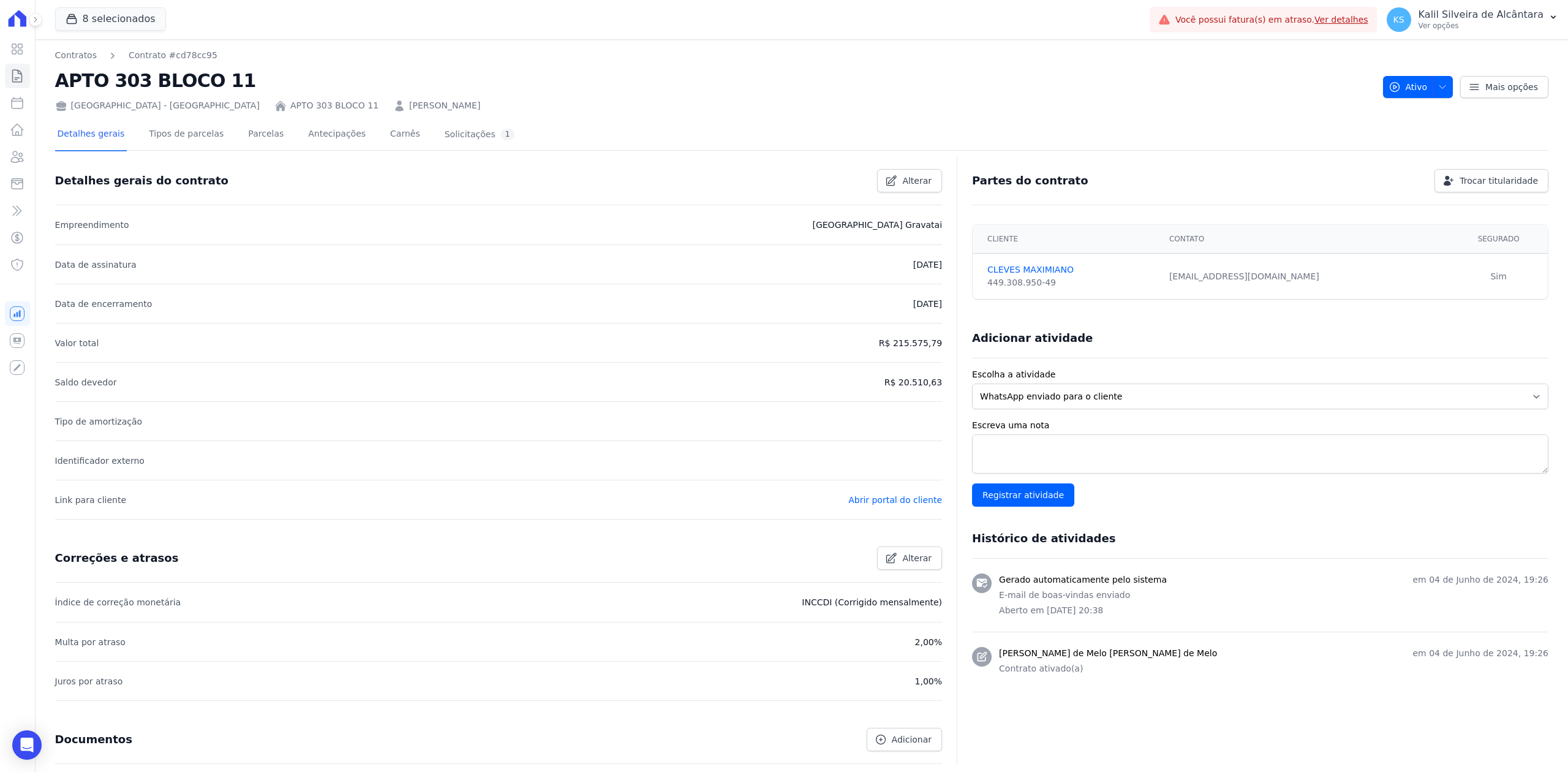
click at [270, 141] on div "Detalhes gerais Tipos de parcelas [GEOGRAPHIC_DATA] Antecipações Carnês Solicit…" at bounding box center [286, 135] width 463 height 32
click at [256, 135] on link "Parcelas" at bounding box center [266, 135] width 41 height 32
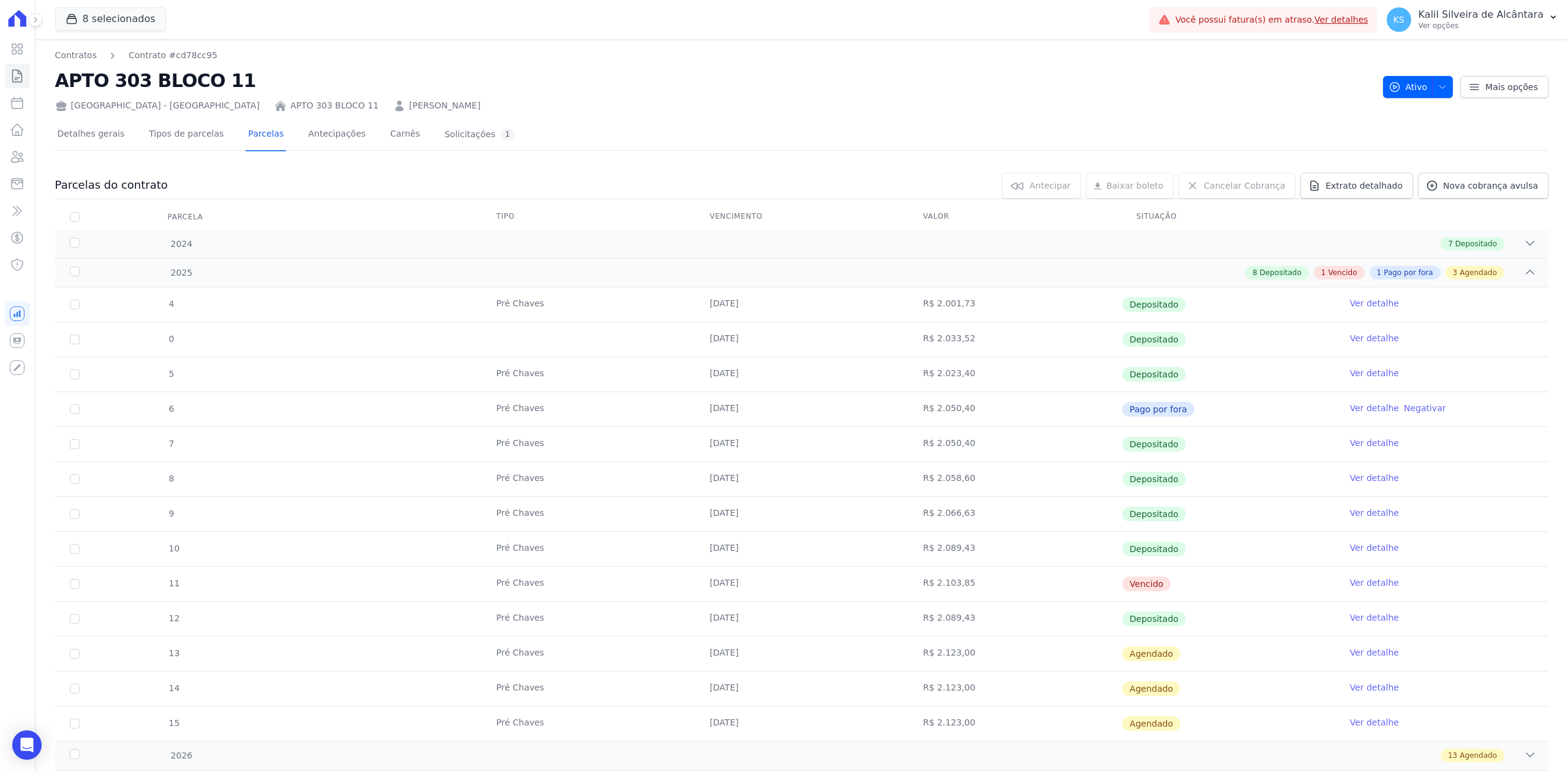
drag, startPoint x: 706, startPoint y: 503, endPoint x: 963, endPoint y: 590, distance: 271.3
click at [963, 590] on tr "11 Pré Chaves [DATE] R$ 2.103,85 [GEOGRAPHIC_DATA] Ver detalhe" at bounding box center [802, 583] width 1494 height 35
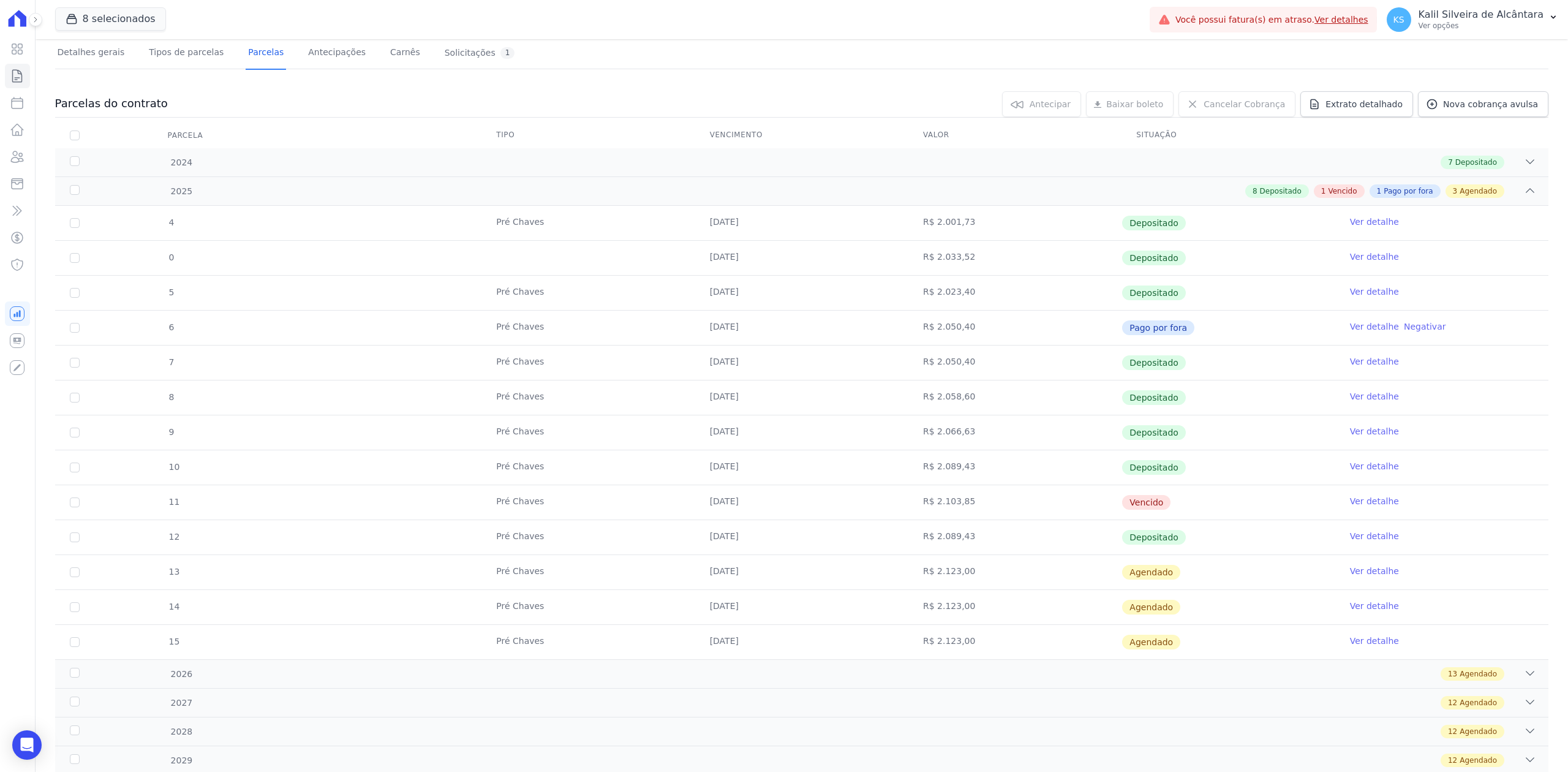
click at [816, 526] on td "[DATE]" at bounding box center [802, 537] width 213 height 34
click at [1369, 493] on td "Ver detalhe" at bounding box center [1442, 502] width 213 height 34
click at [1367, 506] on link "Ver detalhe" at bounding box center [1374, 500] width 49 height 12
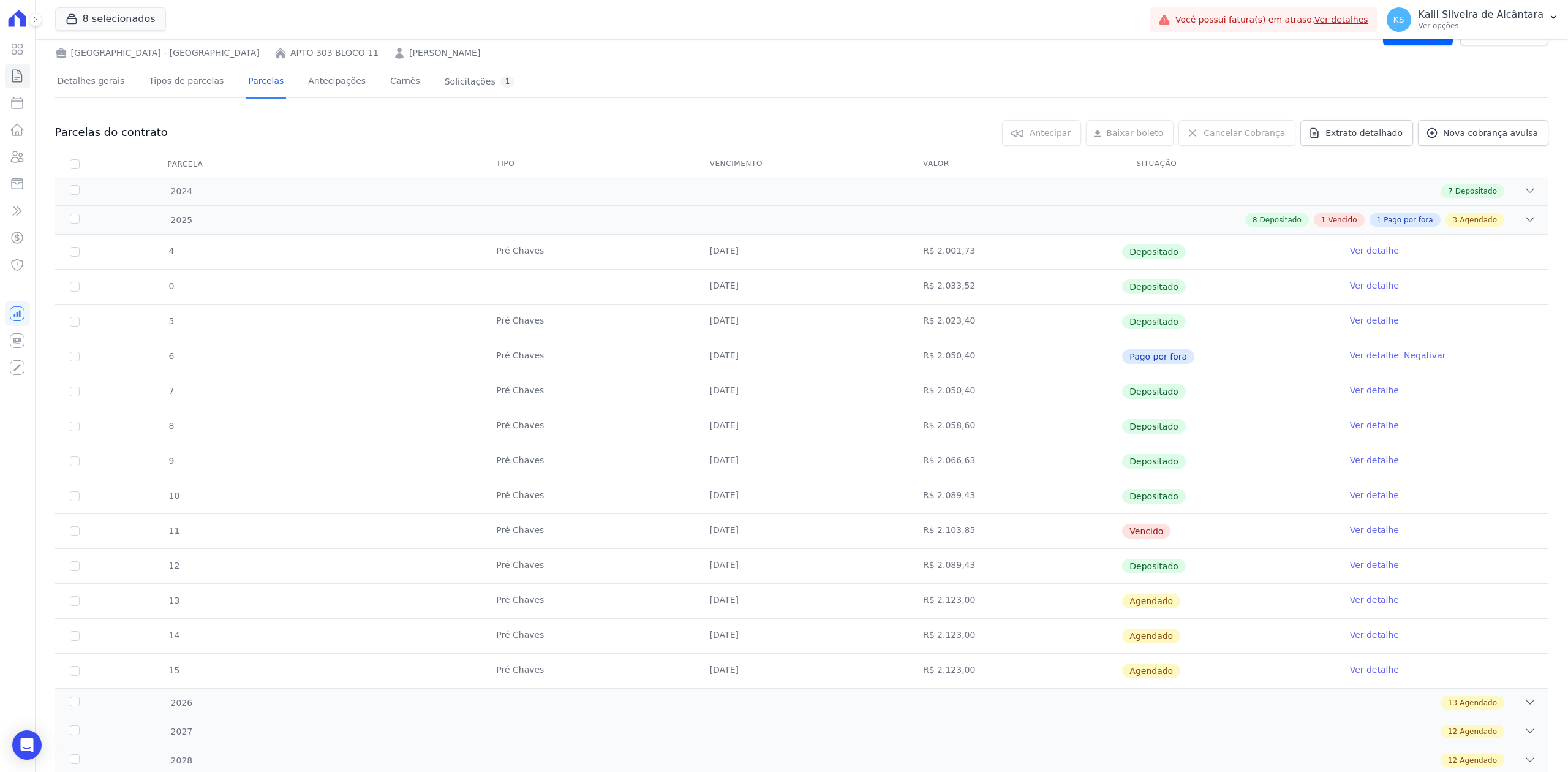
scroll to position [81, 0]
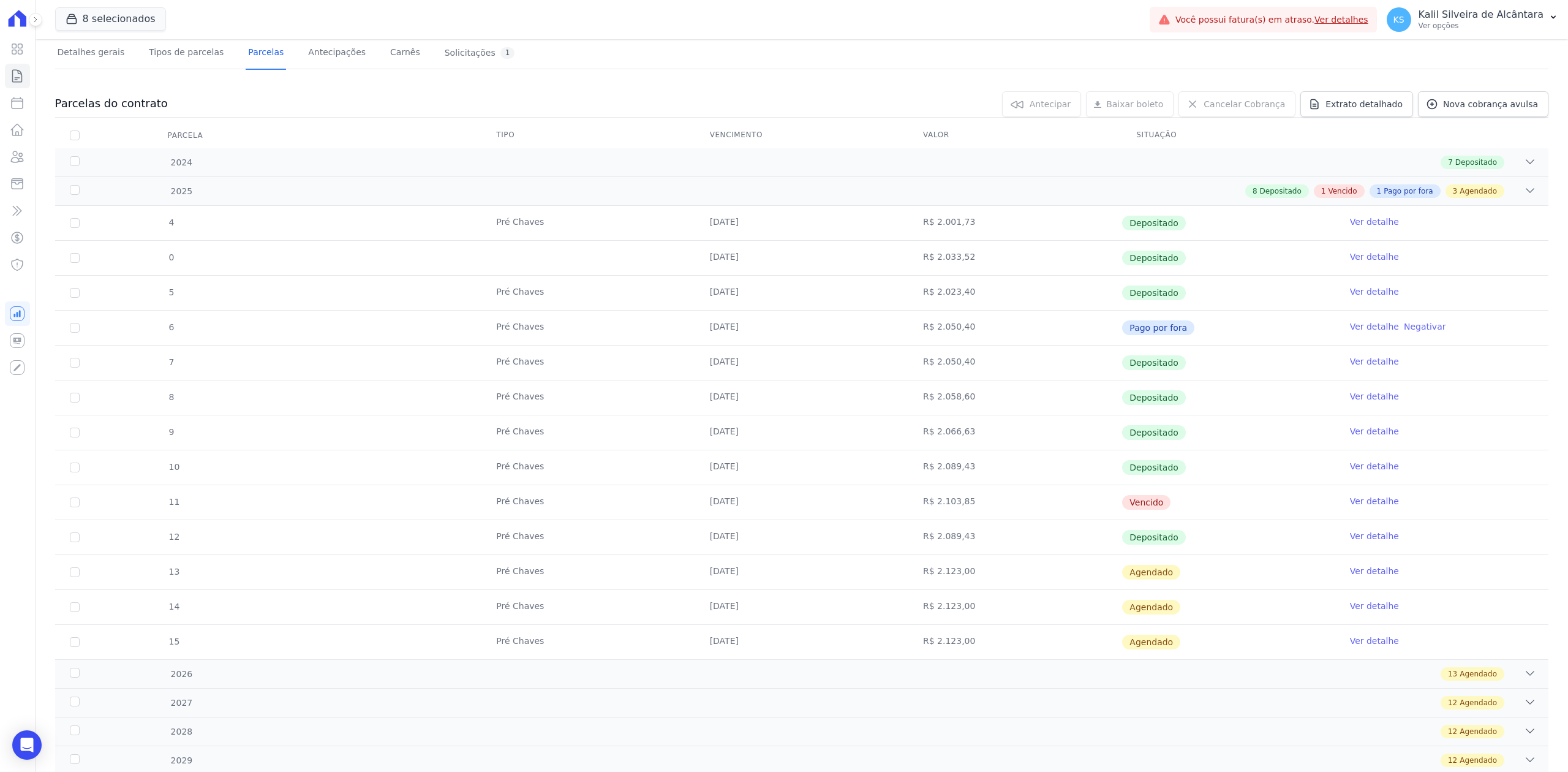
drag, startPoint x: 679, startPoint y: 512, endPoint x: 1171, endPoint y: 503, distance: 492.1
click at [1171, 503] on tr "11 Pré Chaves [DATE] R$ 2.103,85 [GEOGRAPHIC_DATA] Ver detalhe" at bounding box center [802, 502] width 1494 height 35
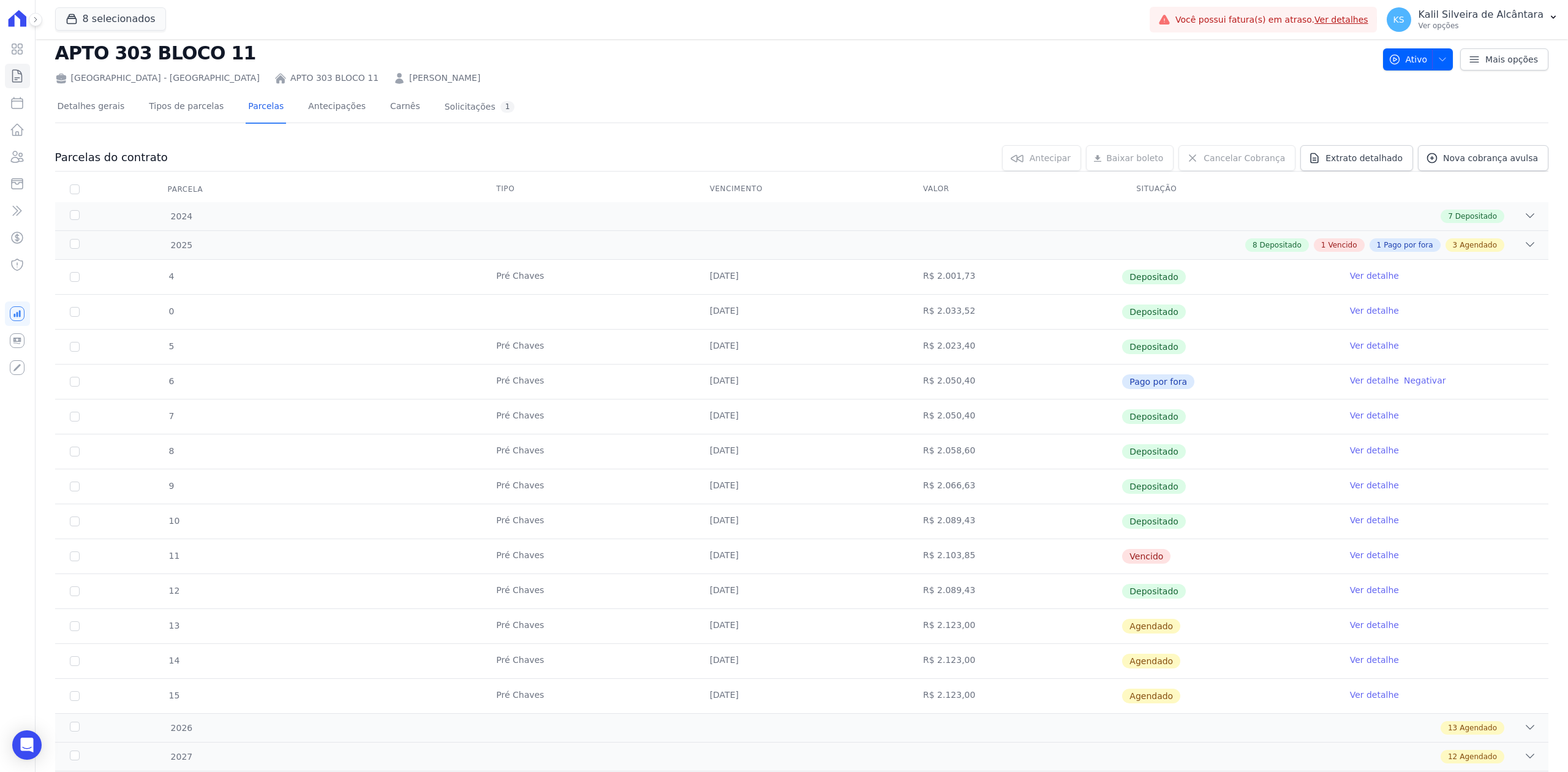
scroll to position [0, 0]
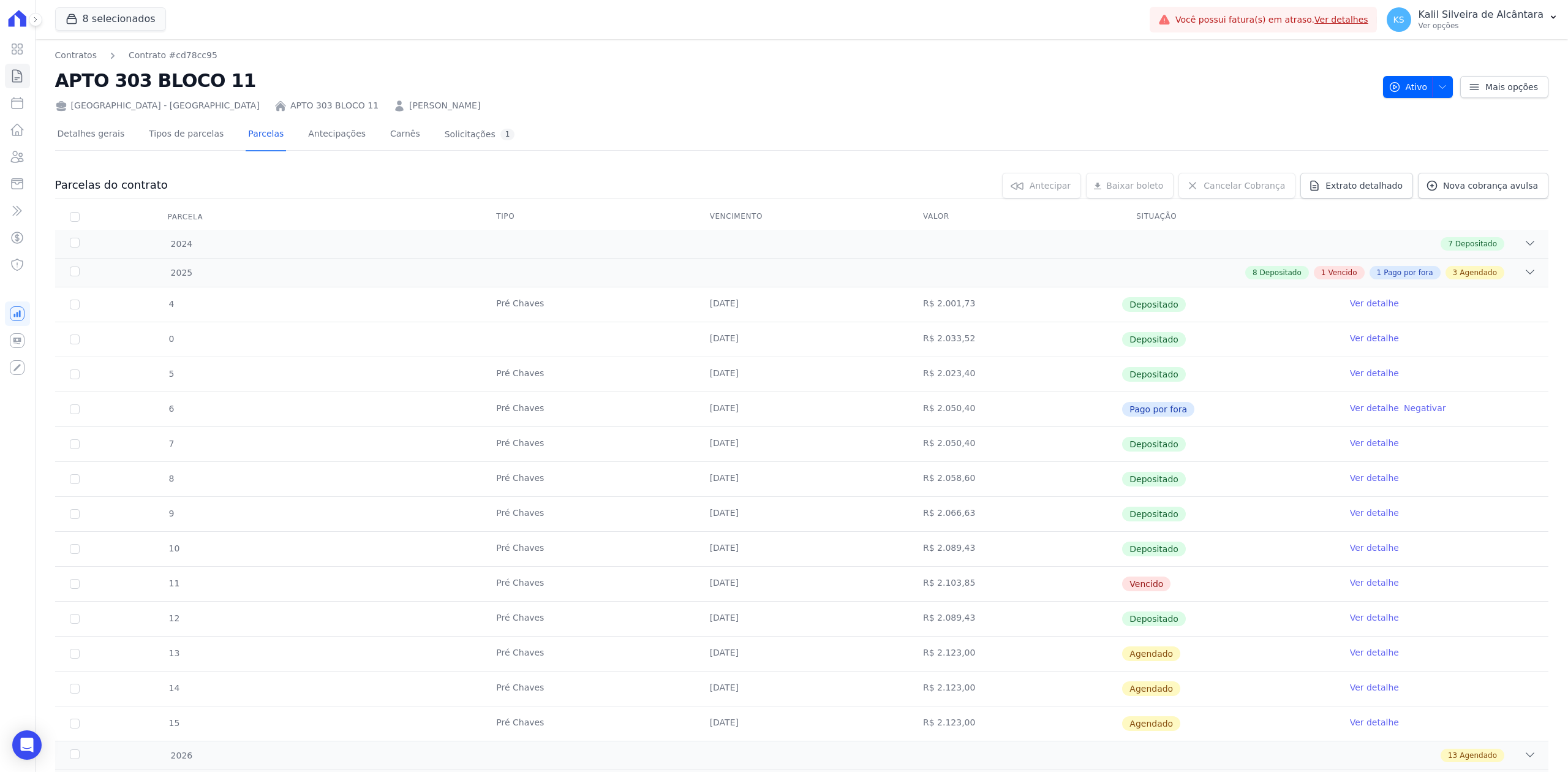
click at [409, 104] on link "[PERSON_NAME]" at bounding box center [444, 105] width 71 height 13
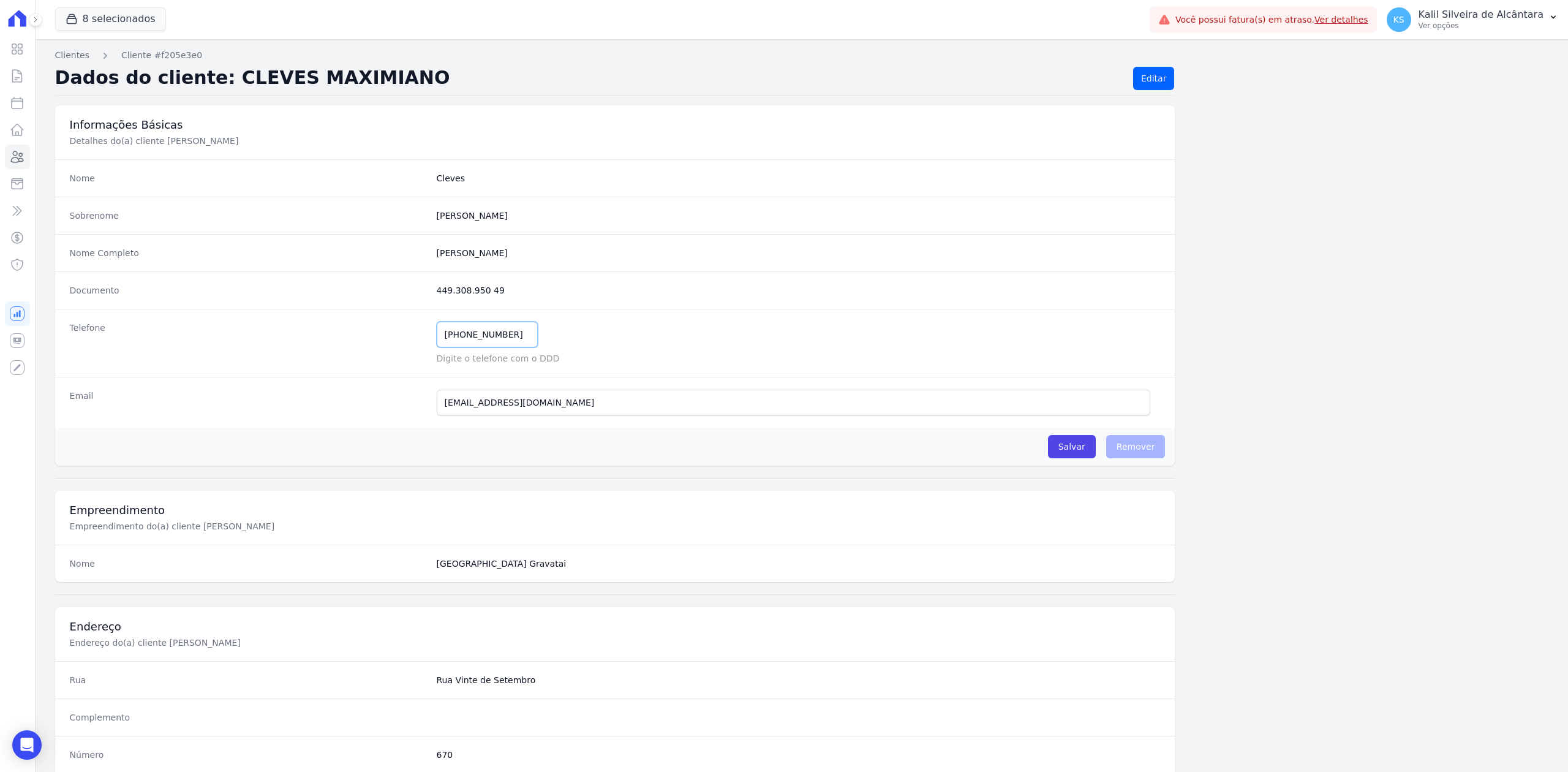
drag, startPoint x: 513, startPoint y: 344, endPoint x: 413, endPoint y: 335, distance: 100.4
click at [413, 335] on div "Telefone [PHONE_NUMBER] Mensagem de SMS ainda não enviada.. Mensagem de [PERSON…" at bounding box center [616, 342] width 1120 height 68
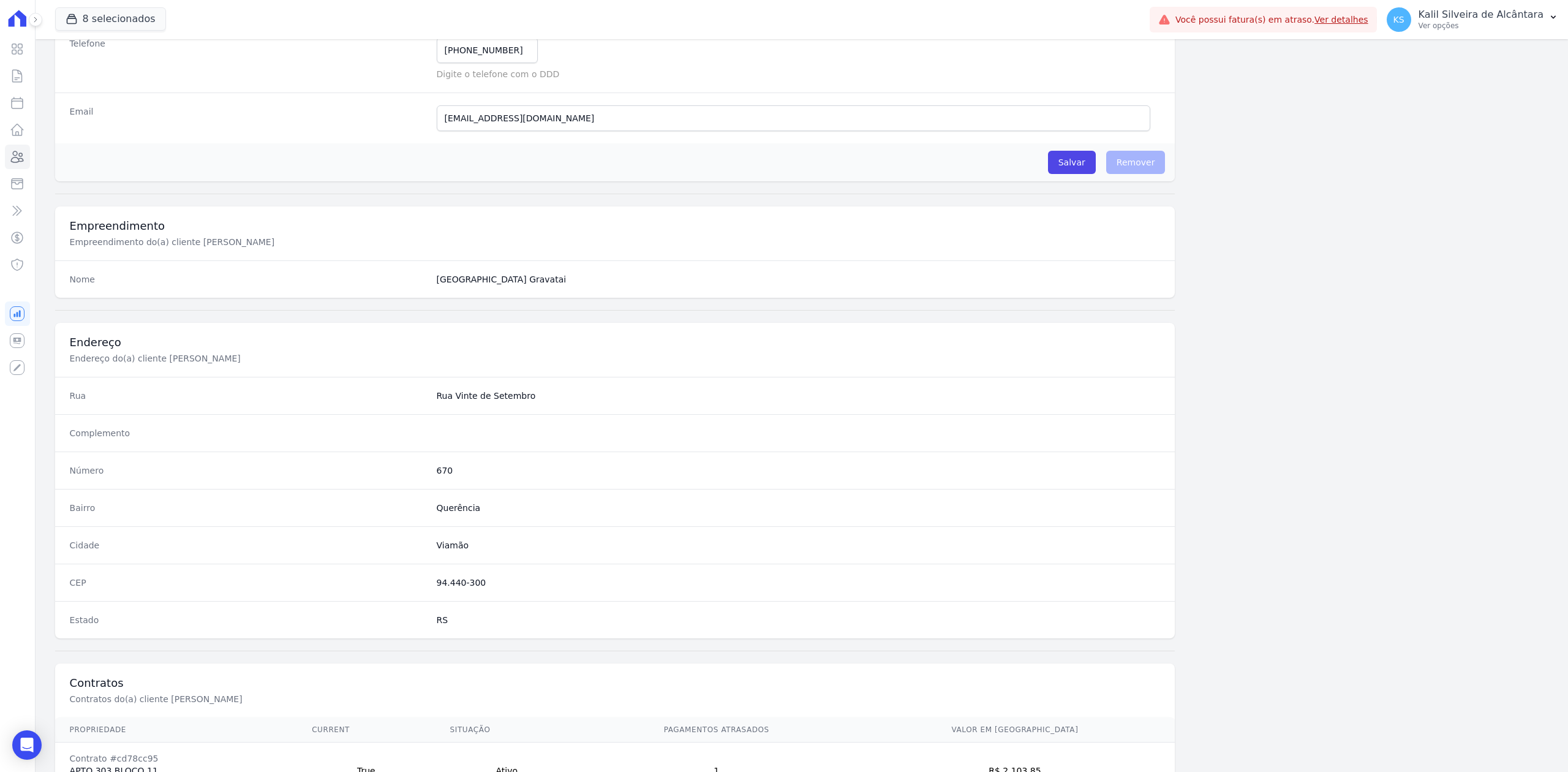
scroll to position [380, 0]
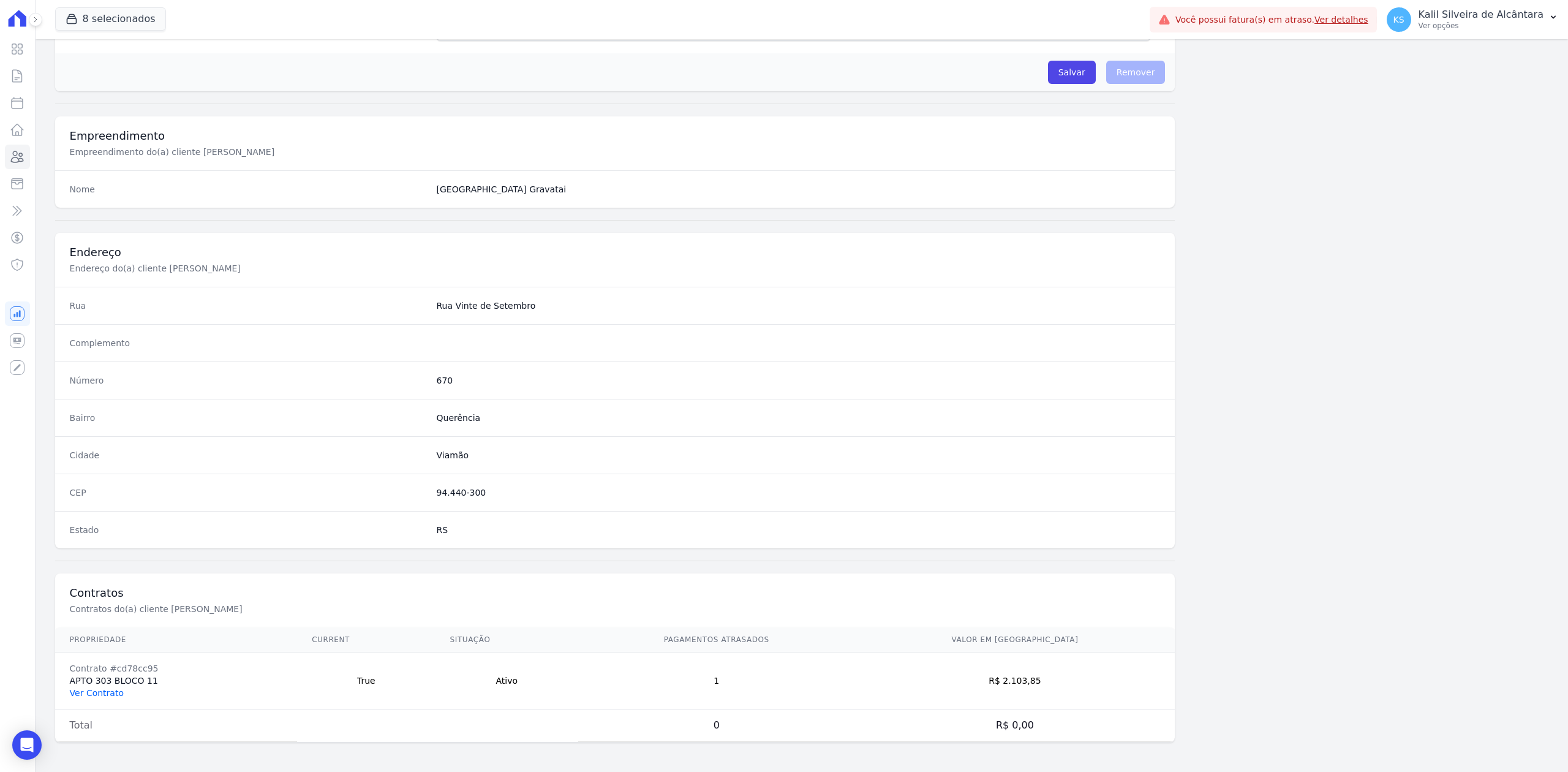
click at [106, 694] on link "Ver Contrato" at bounding box center [96, 693] width 54 height 10
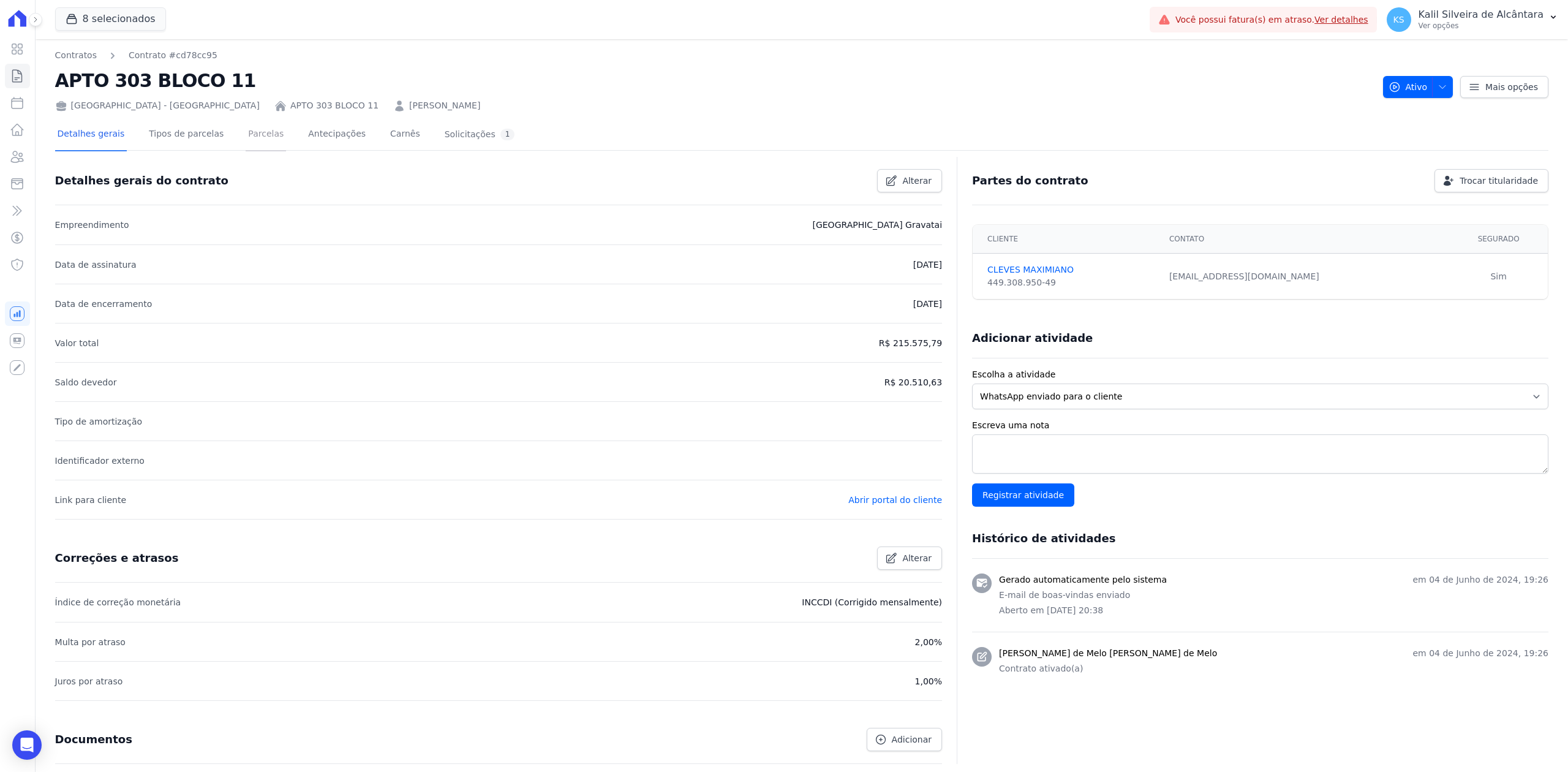
click at [246, 140] on link "Parcelas" at bounding box center [266, 135] width 41 height 32
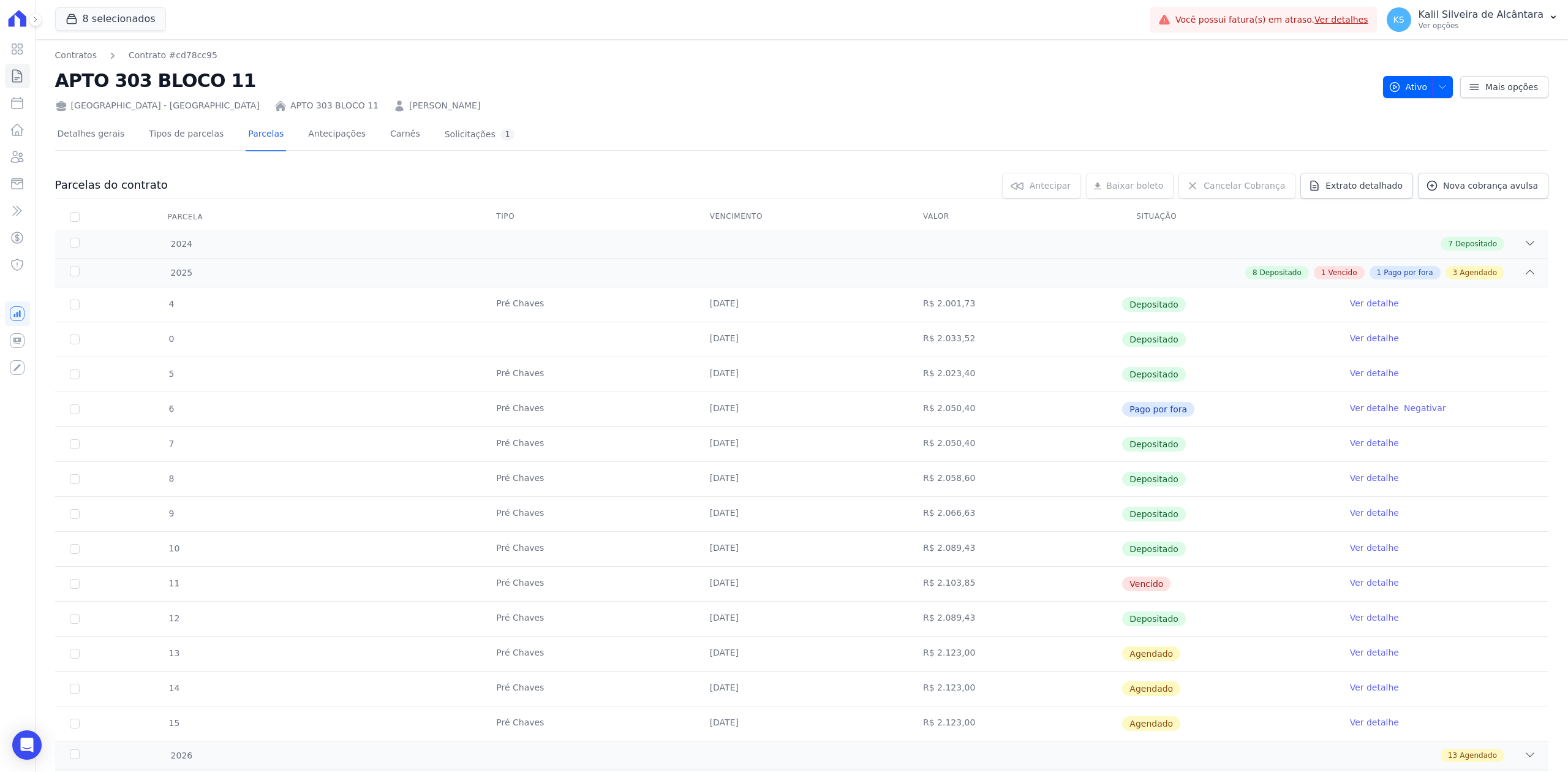
scroll to position [81, 0]
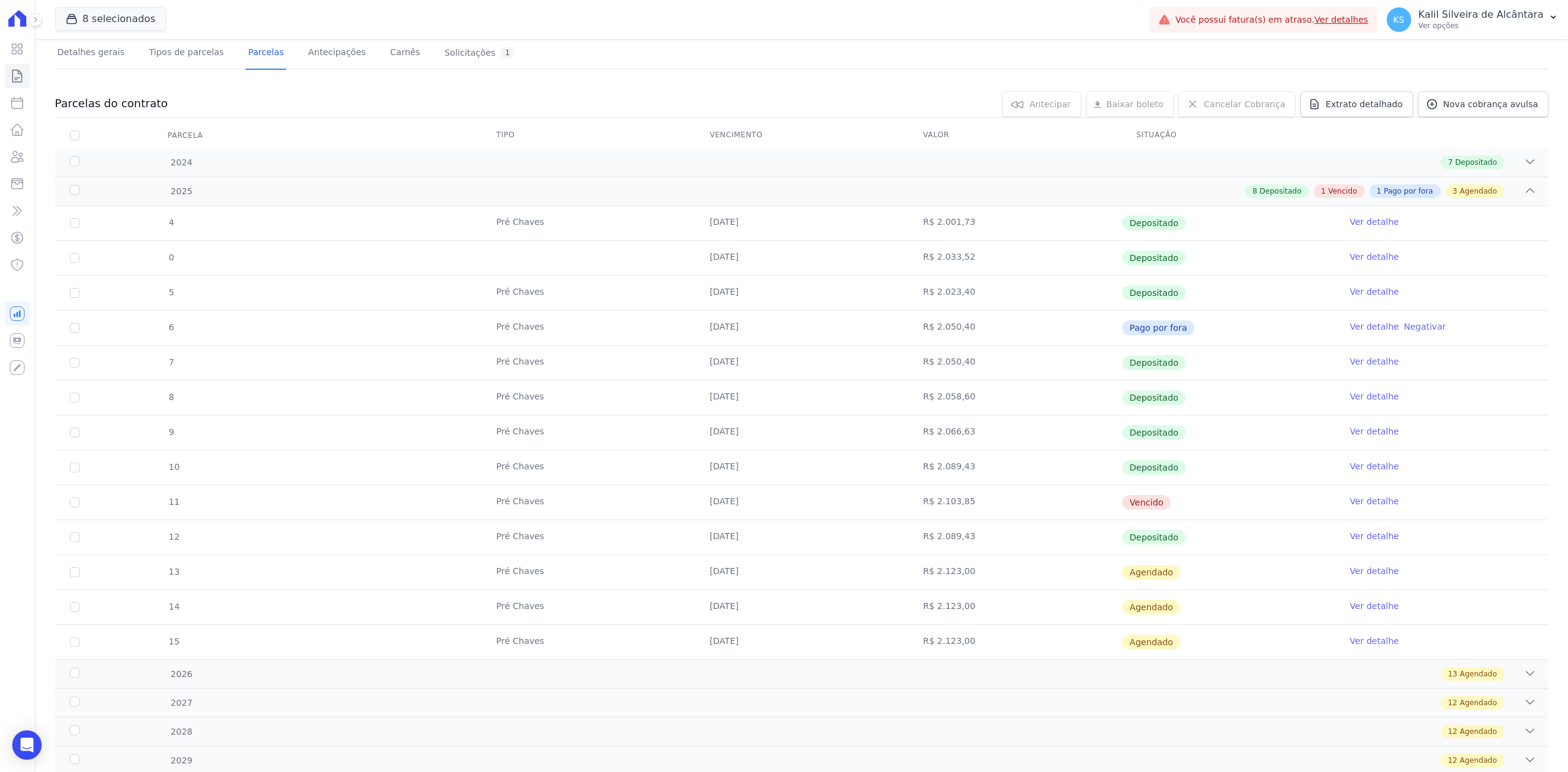
click at [1369, 505] on link "Ver detalhe" at bounding box center [1374, 500] width 49 height 12
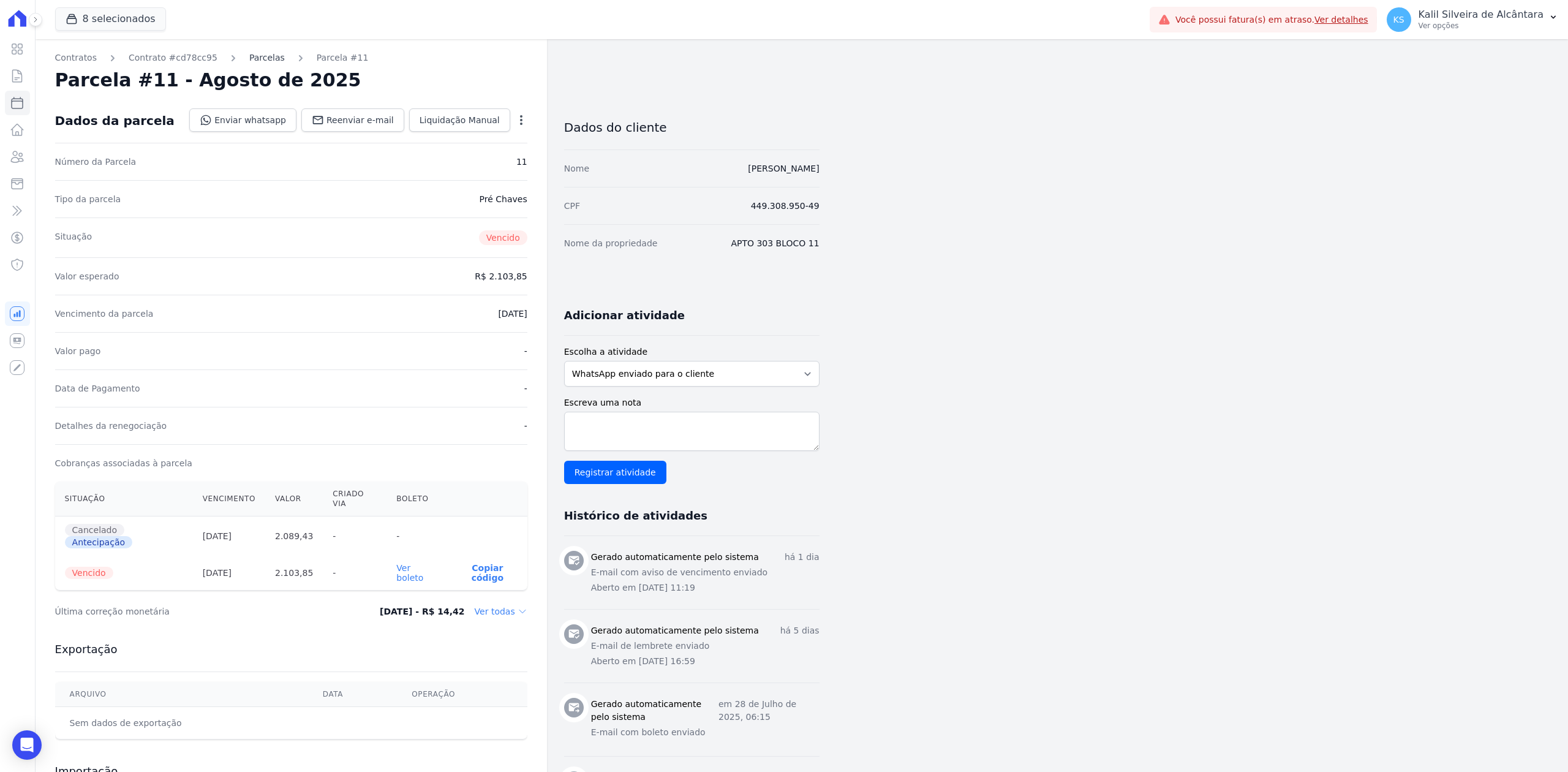
click at [249, 62] on link "Parcelas" at bounding box center [267, 58] width 36 height 13
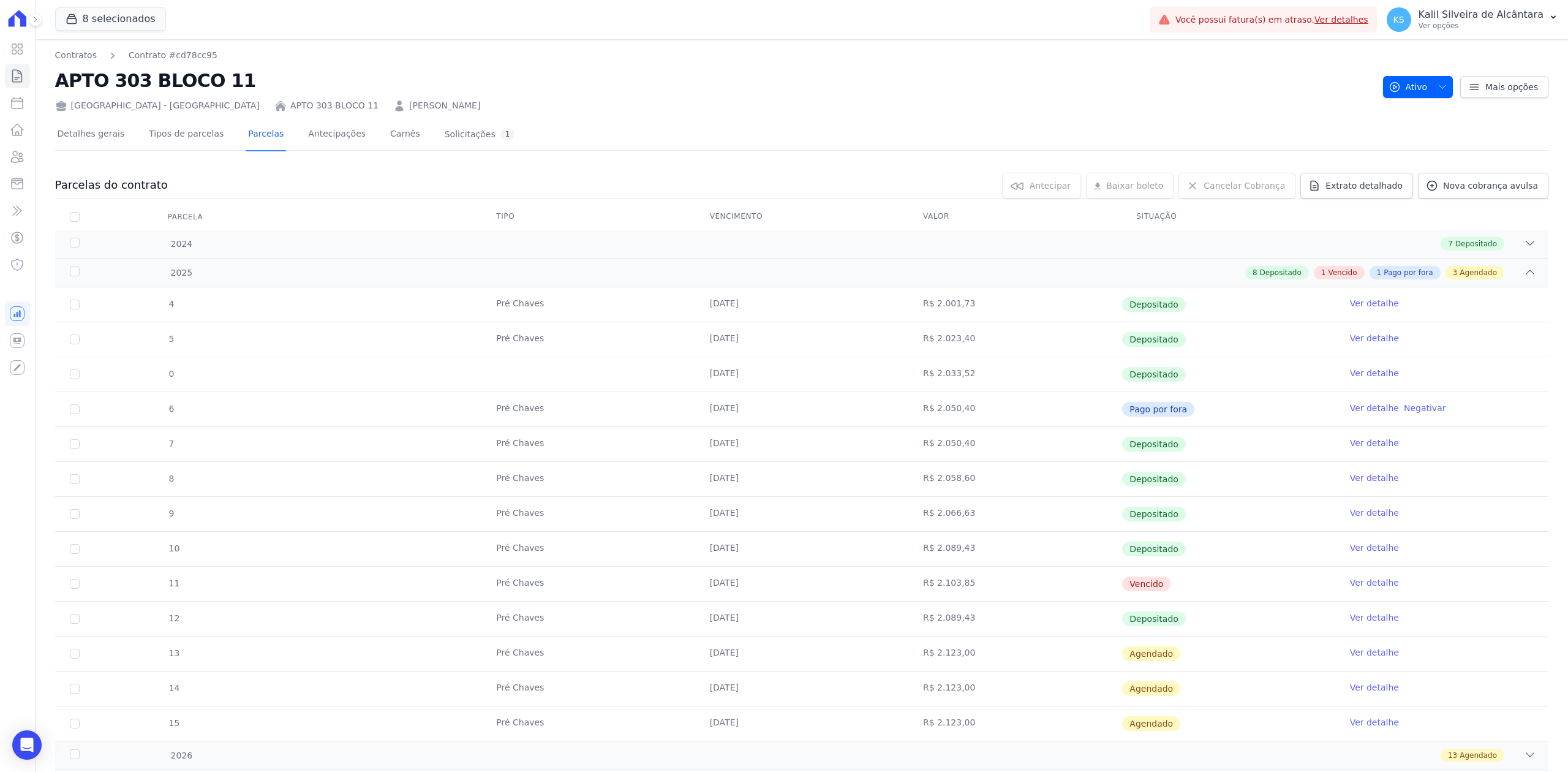
scroll to position [81, 0]
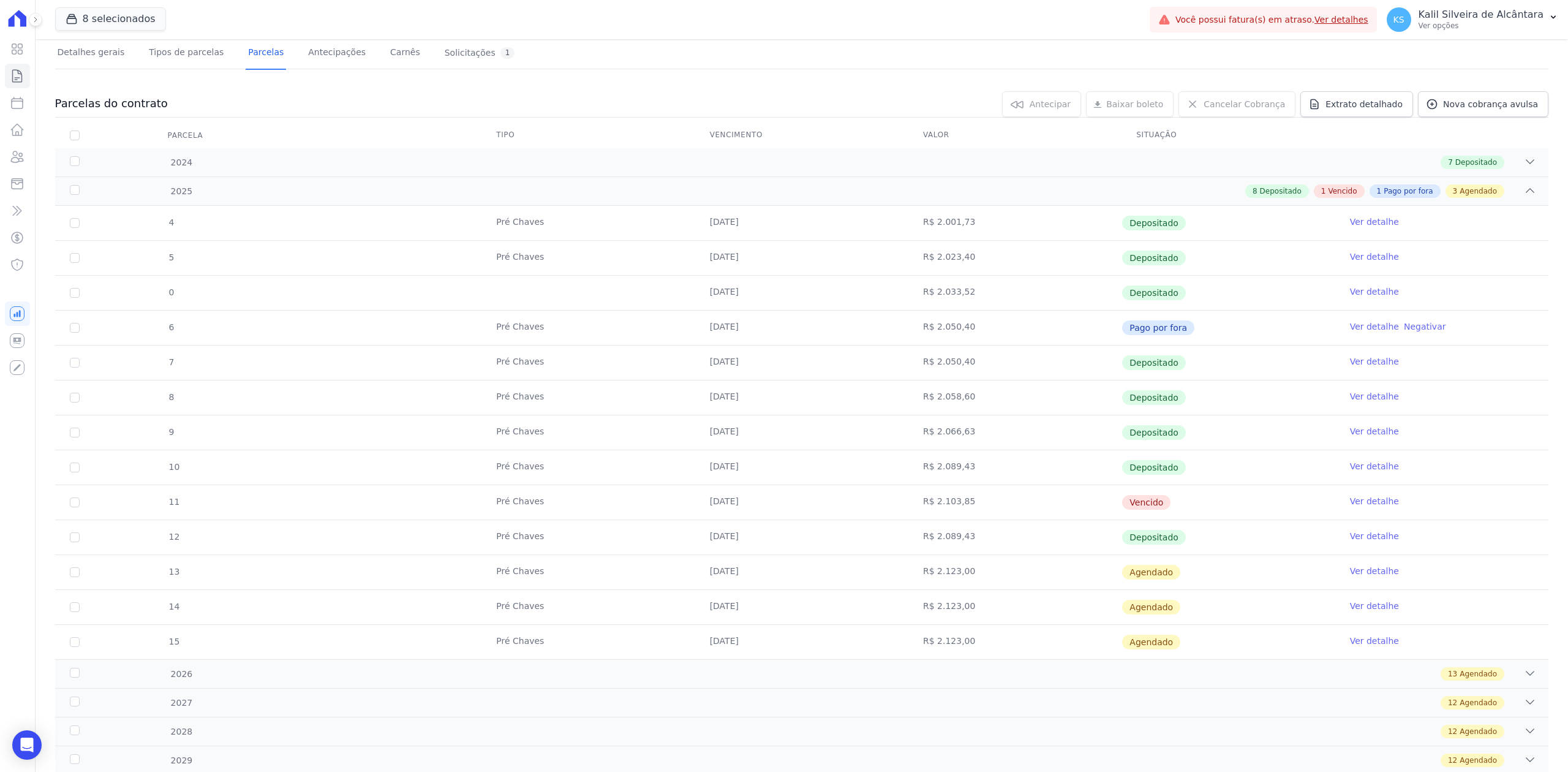
click at [1350, 503] on link "Ver detalhe" at bounding box center [1374, 500] width 49 height 12
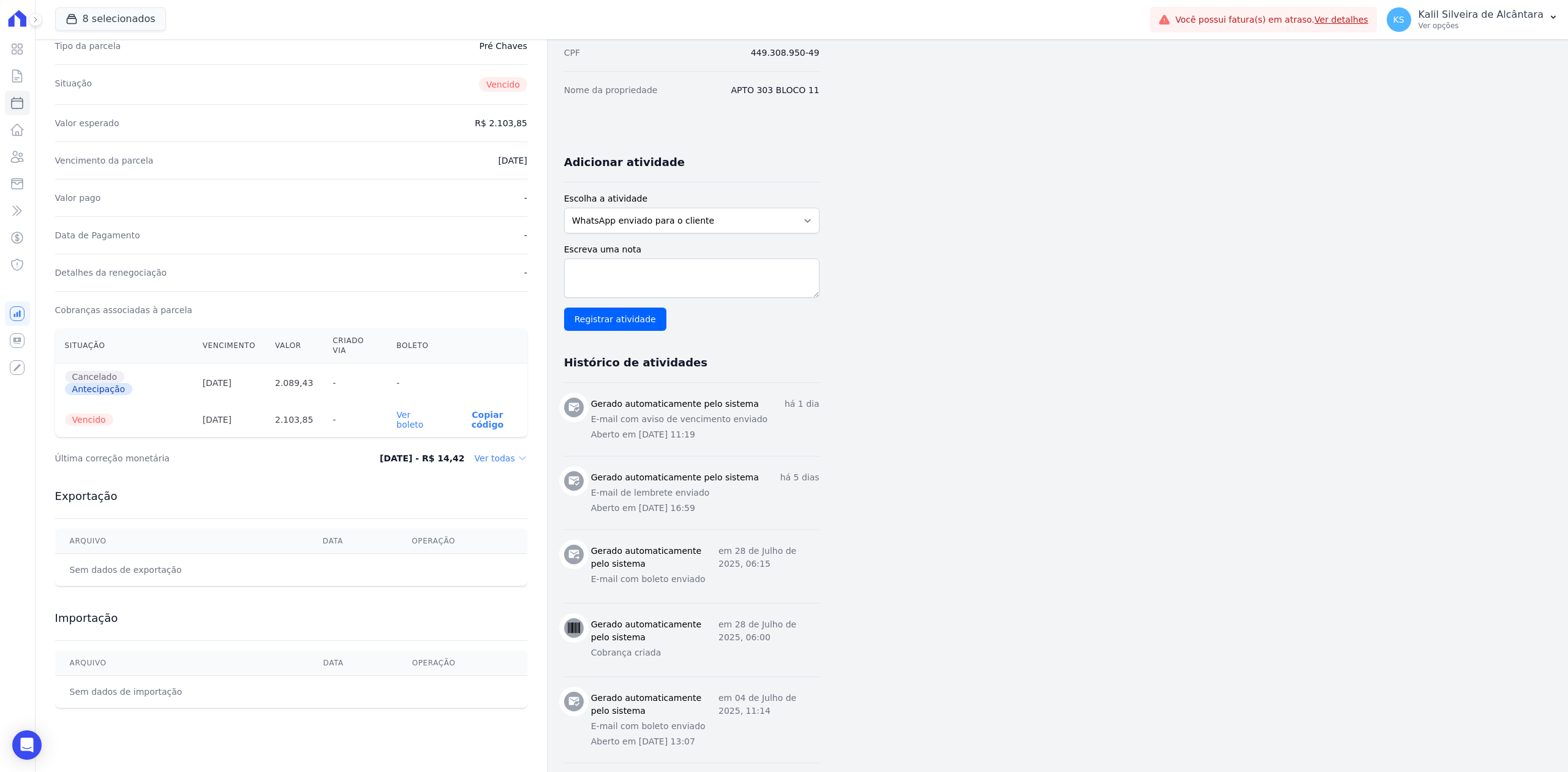
scroll to position [314, 0]
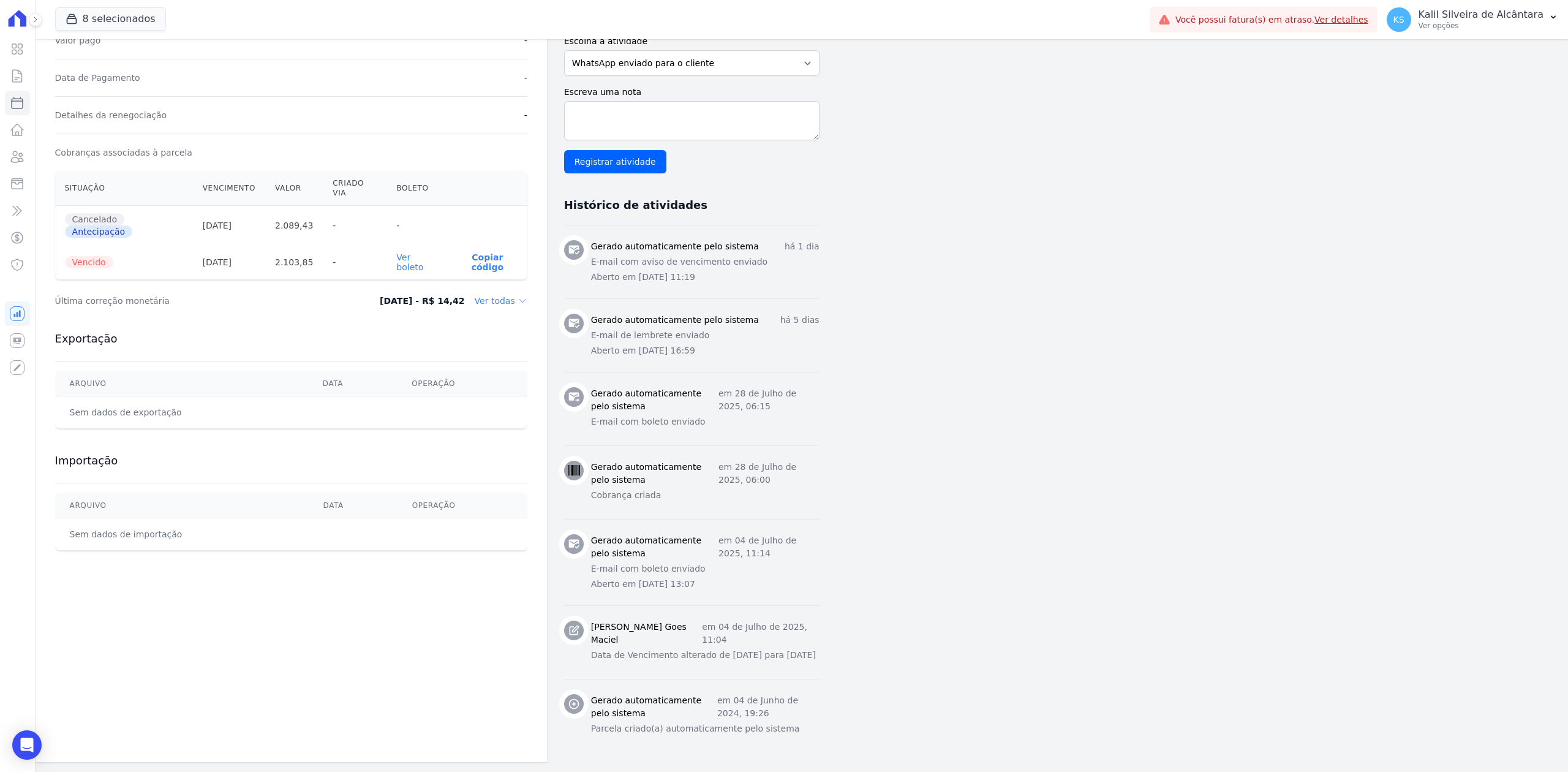
click at [419, 253] on link "Ver boleto" at bounding box center [410, 262] width 27 height 20
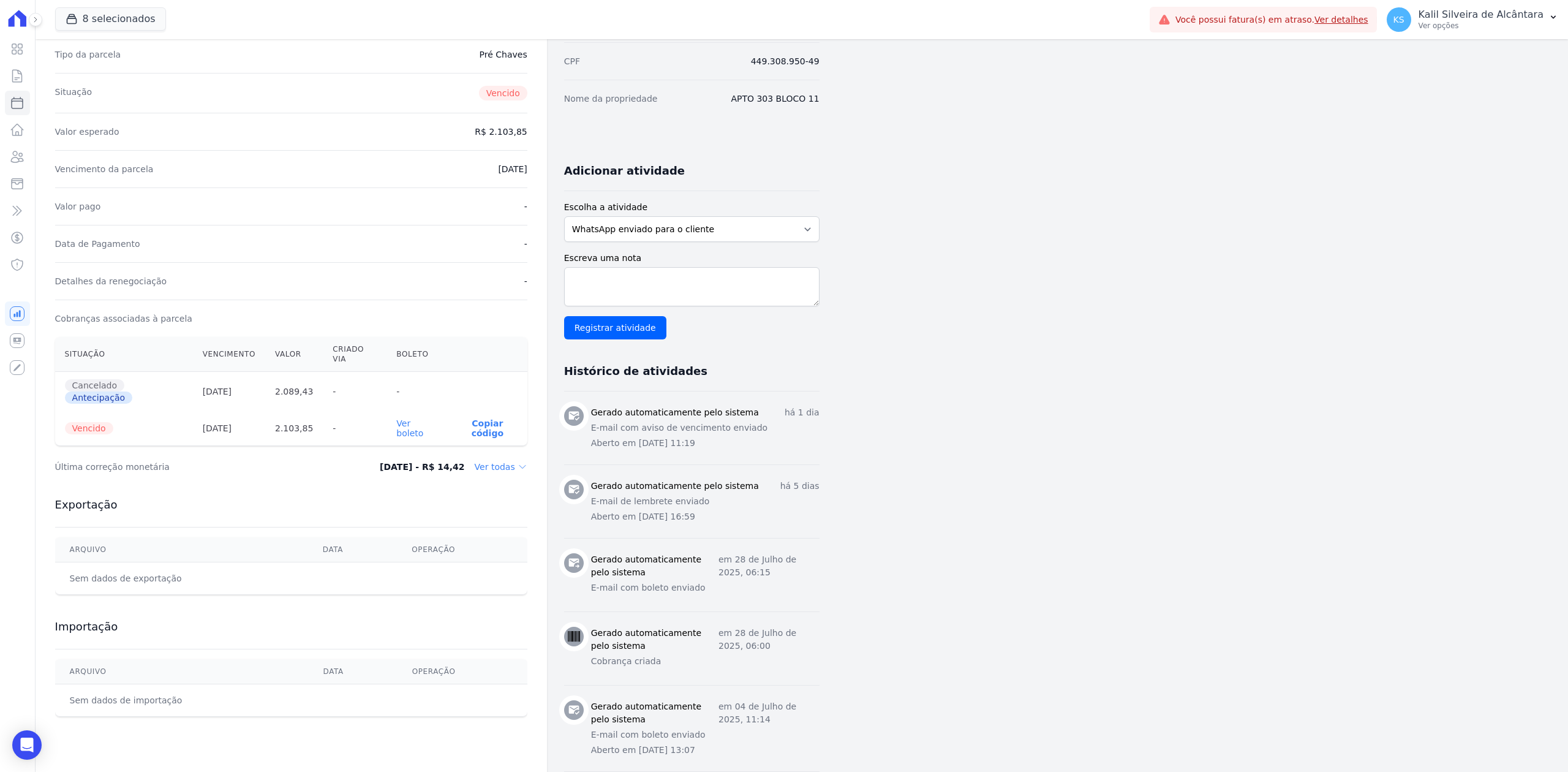
scroll to position [0, 0]
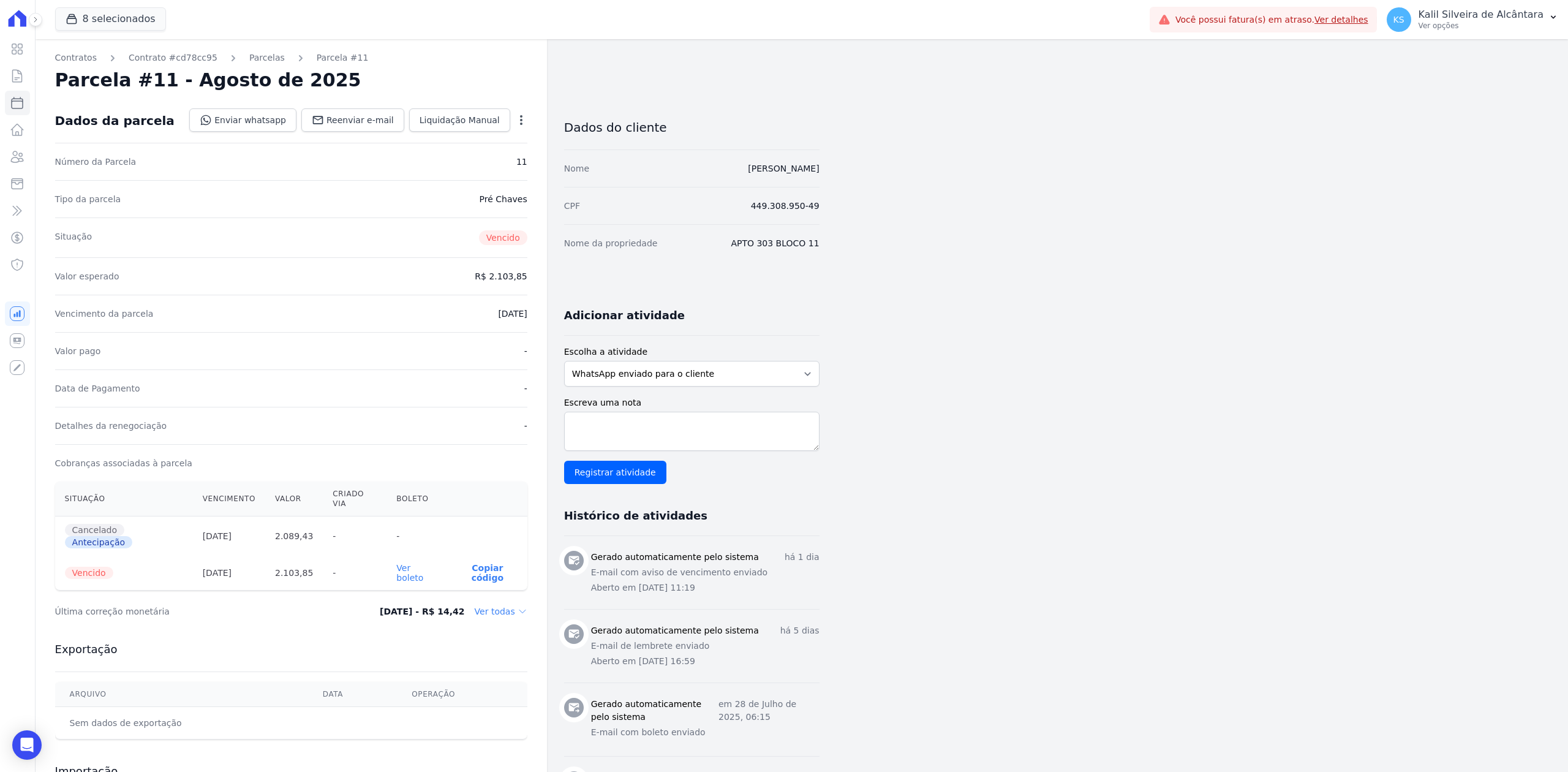
click at [251, 51] on div "Contratos Contrato #cd78cc95 [GEOGRAPHIC_DATA] Parcela #11 [GEOGRAPHIC_DATA] #[…" at bounding box center [291, 556] width 512 height 1033
click at [253, 59] on link "Parcelas" at bounding box center [267, 58] width 36 height 13
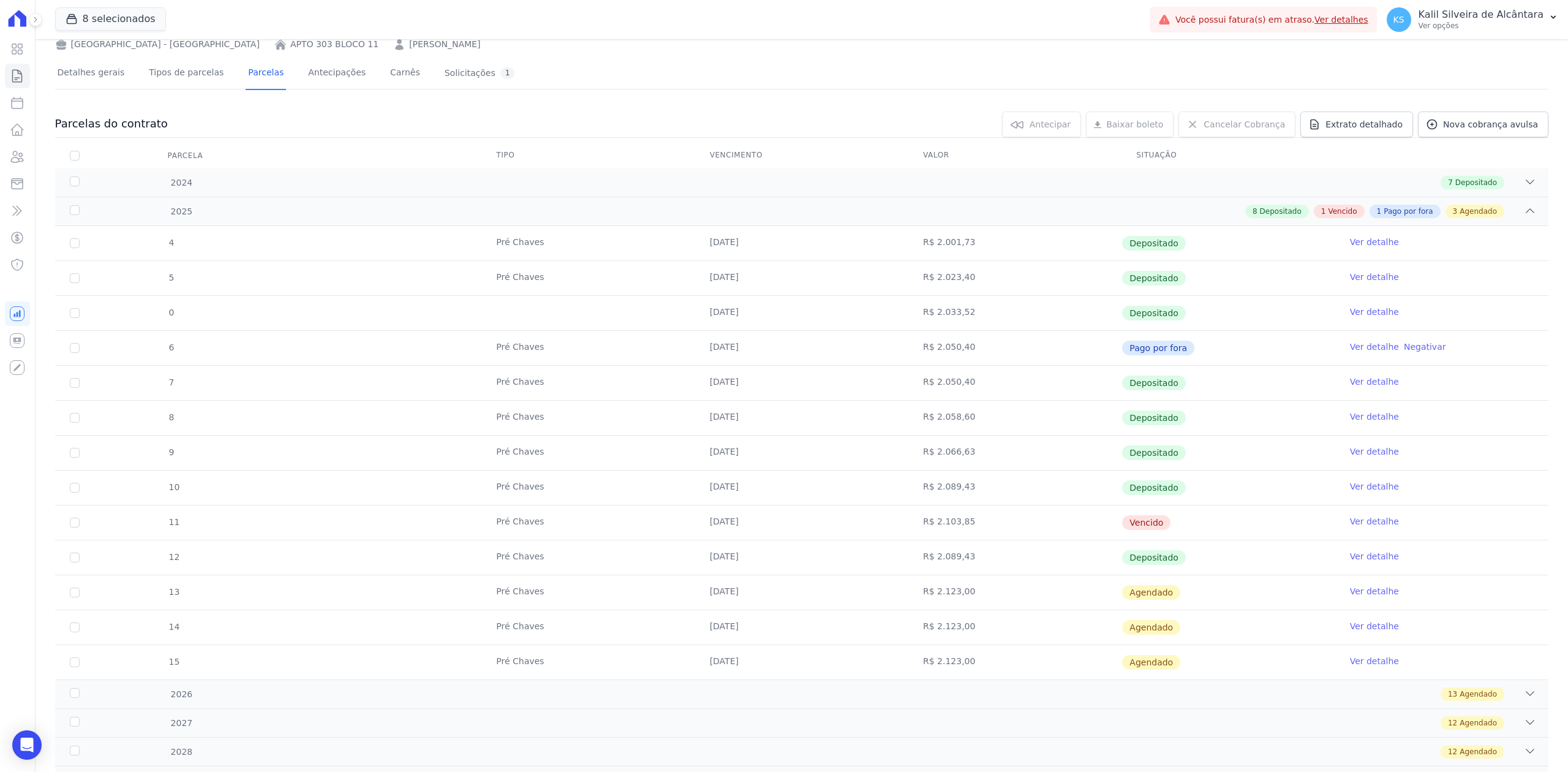
scroll to position [153, 0]
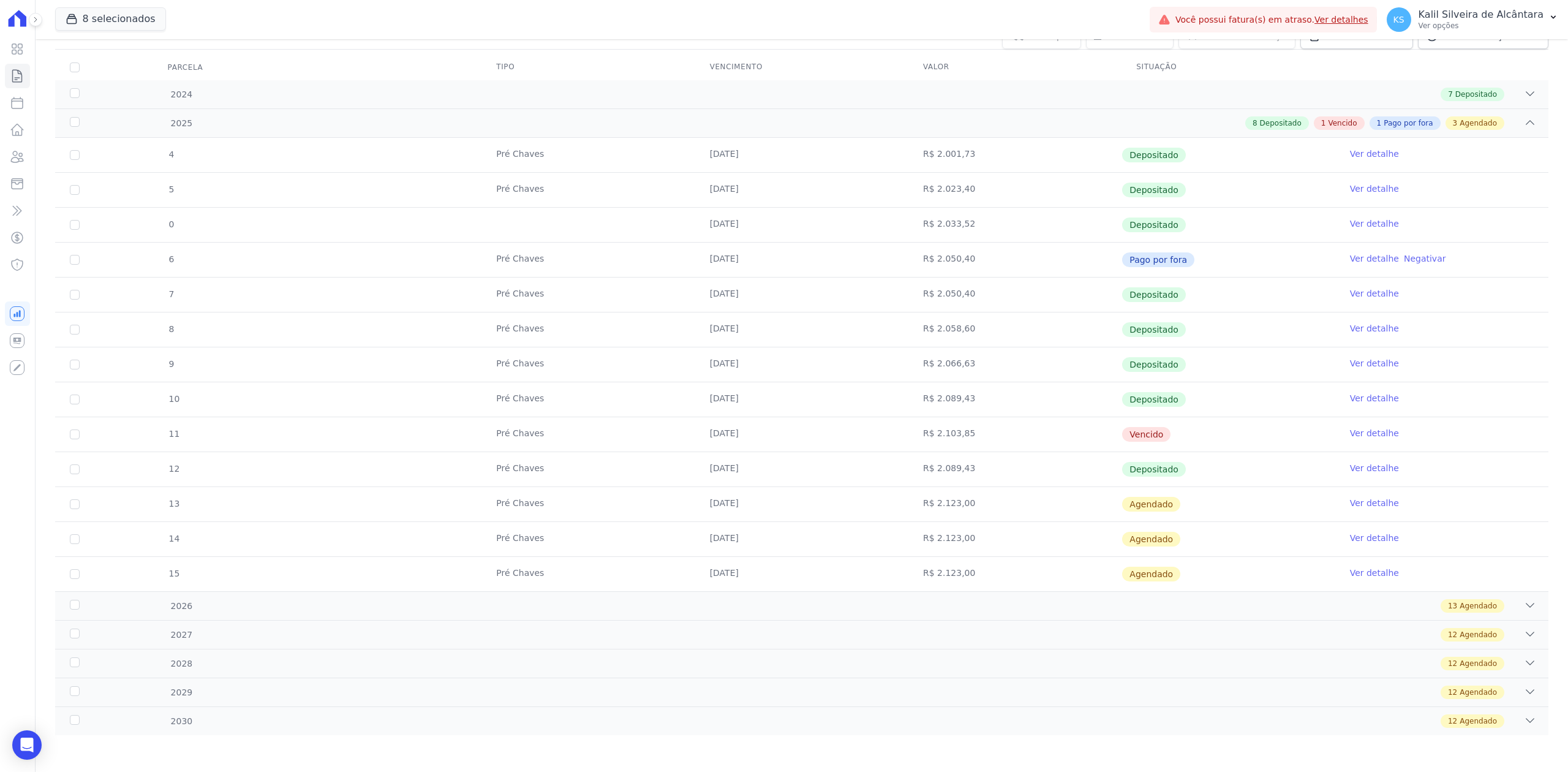
click at [1363, 465] on link "Ver detalhe" at bounding box center [1374, 467] width 49 height 12
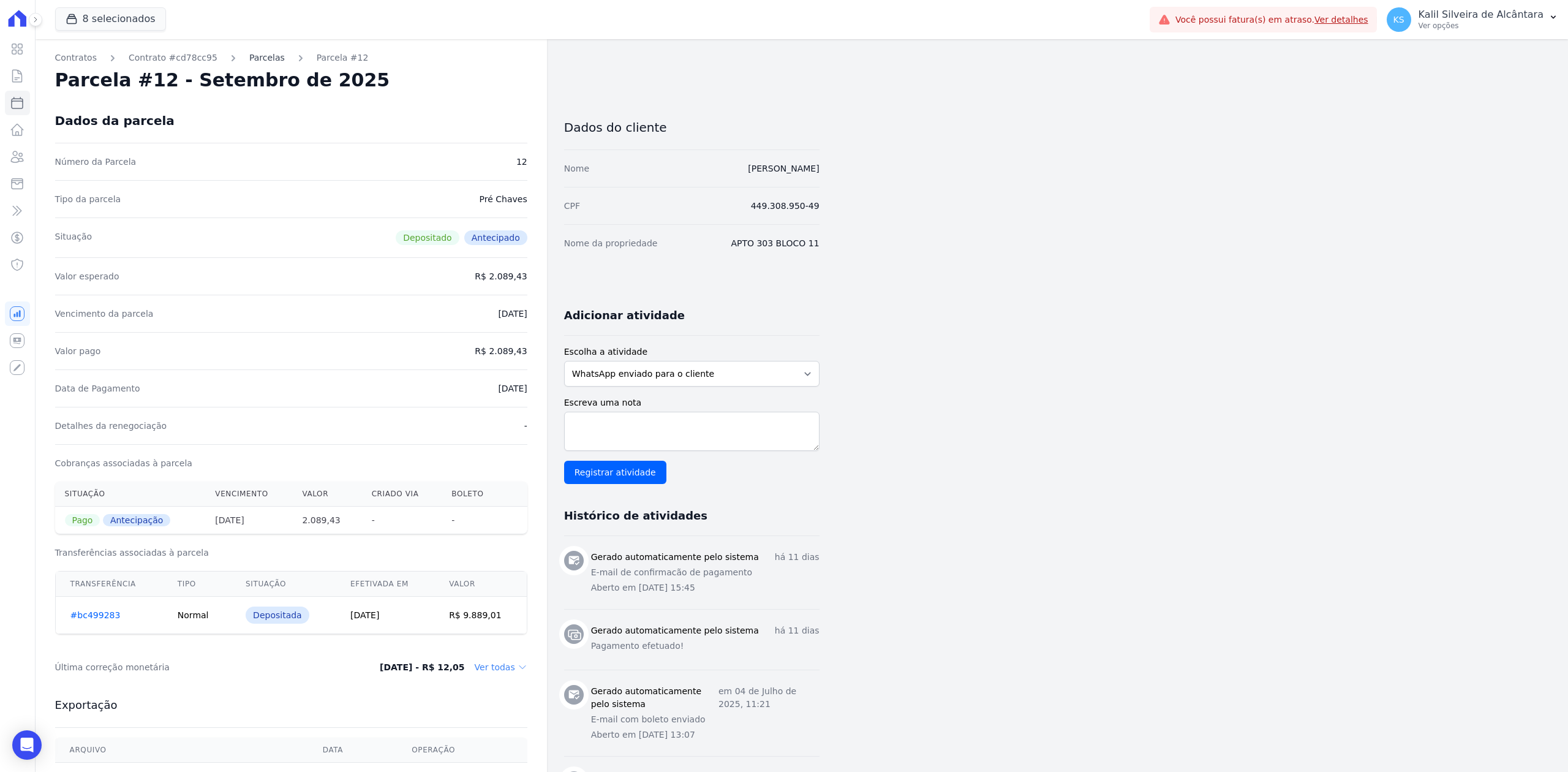
click at [251, 55] on link "Parcelas" at bounding box center [267, 58] width 36 height 13
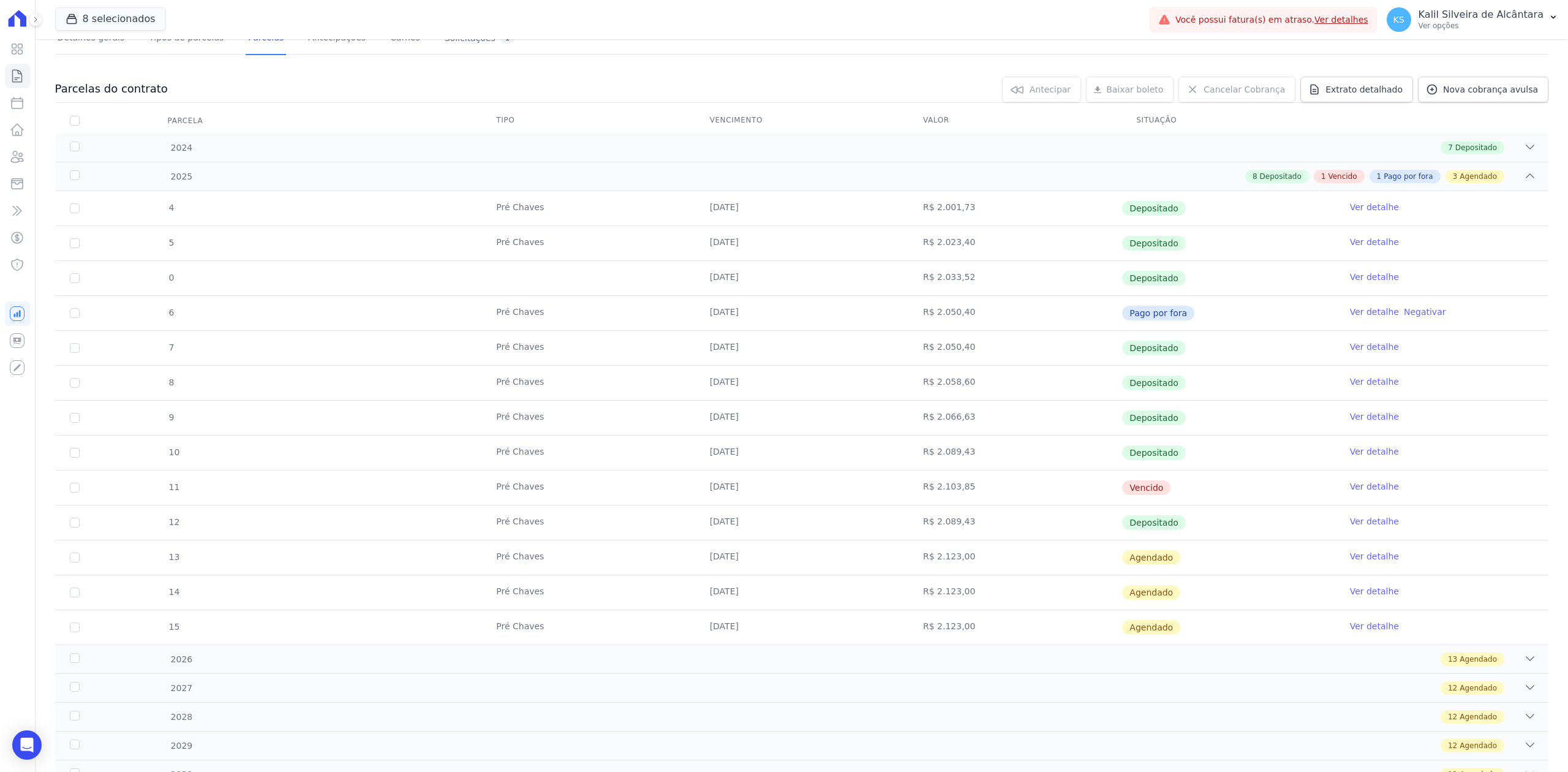
scroll to position [153, 0]
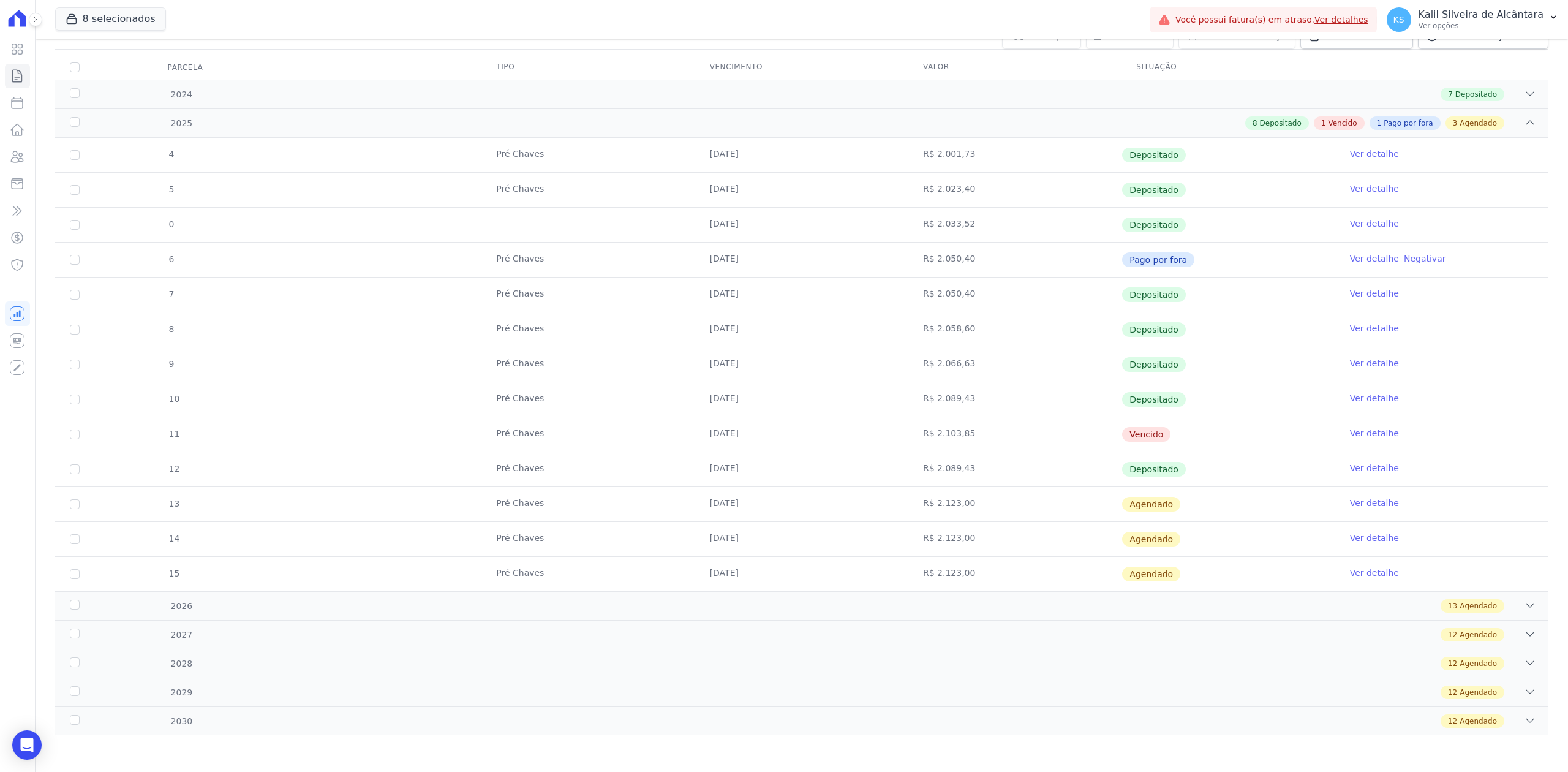
drag, startPoint x: 477, startPoint y: 425, endPoint x: 1190, endPoint y: 430, distance: 713.0
click at [1190, 430] on tr "11 Pré Chaves [DATE] R$ 2.103,85 [GEOGRAPHIC_DATA] Ver detalhe" at bounding box center [802, 434] width 1494 height 35
click at [1197, 431] on td "Vencido" at bounding box center [1228, 434] width 213 height 34
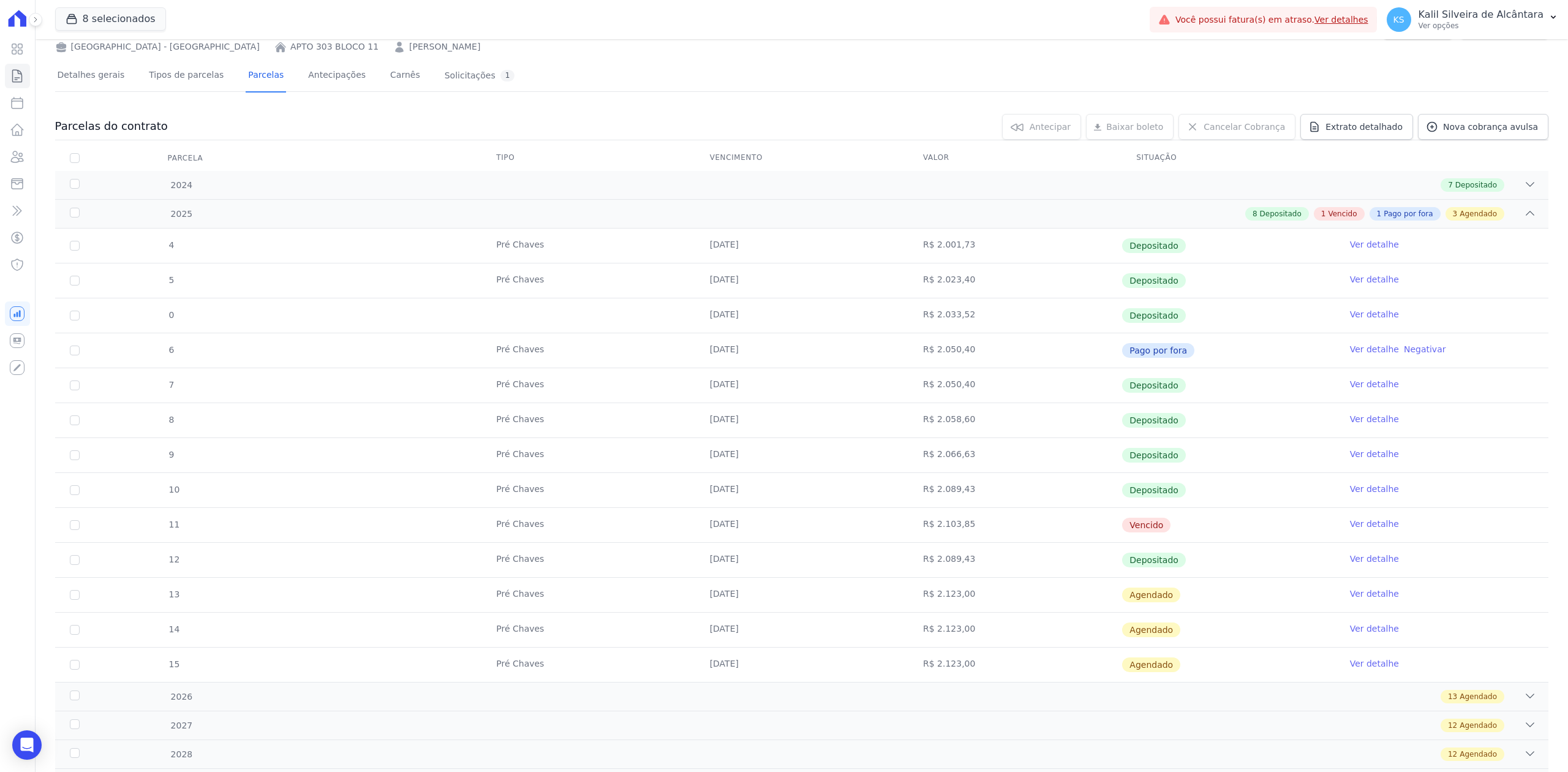
scroll to position [0, 0]
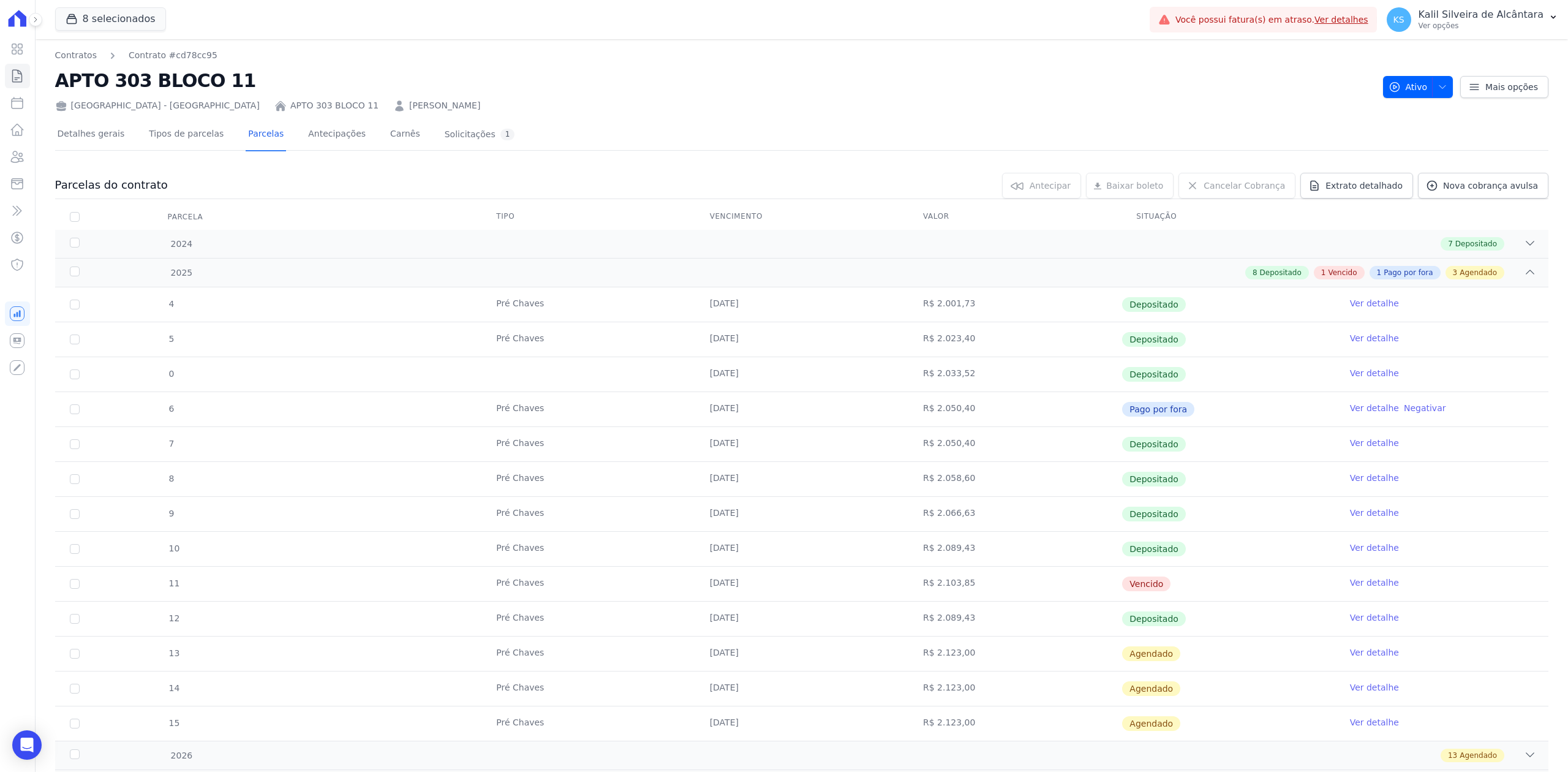
click at [498, 59] on nav "Contratos Contrato #cd78cc95" at bounding box center [715, 55] width 1318 height 13
click at [8, 163] on link "Clientes" at bounding box center [18, 157] width 25 height 25
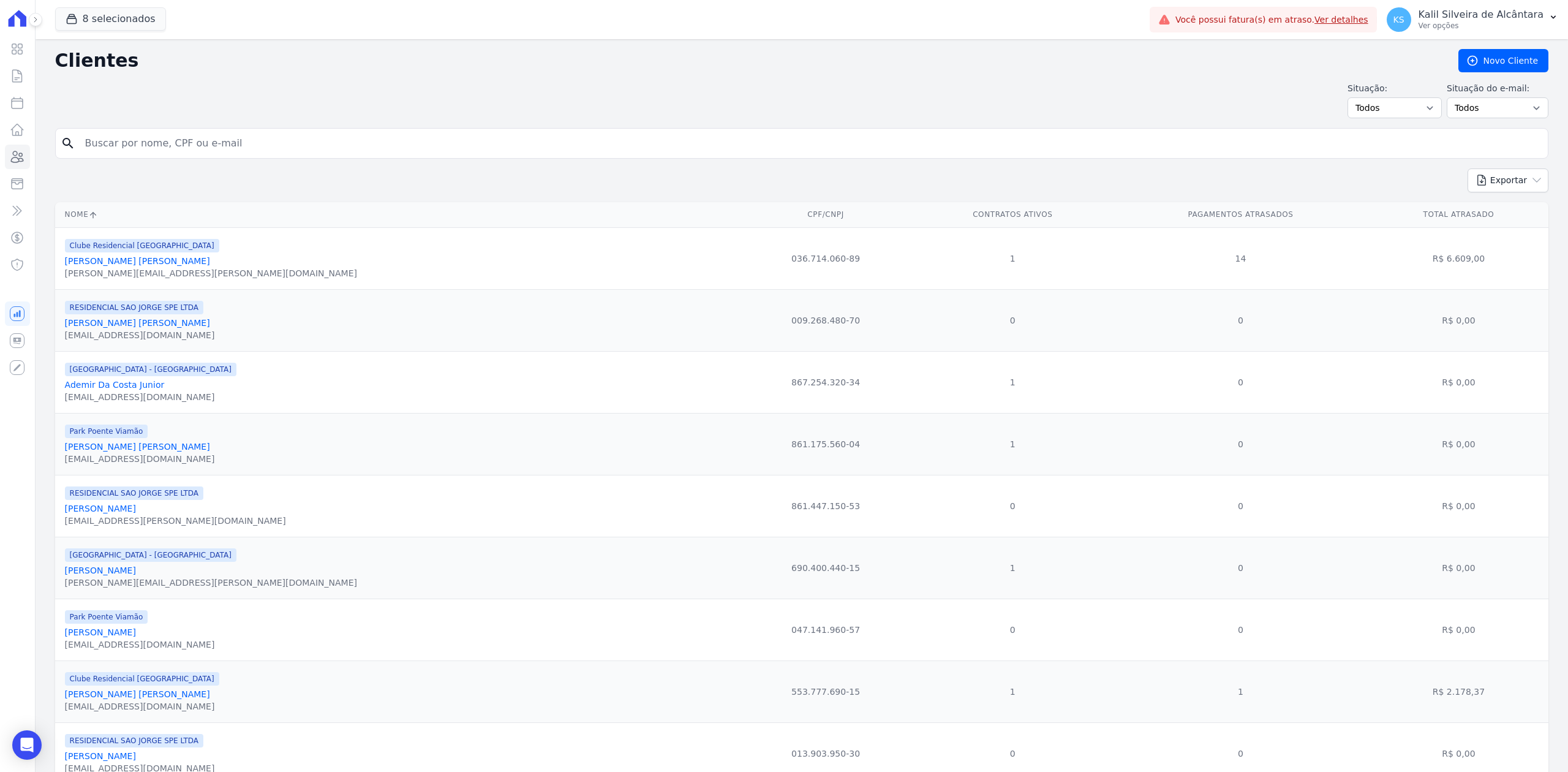
click at [218, 142] on input "search" at bounding box center [810, 143] width 1465 height 25
type input "[PERSON_NAME]"
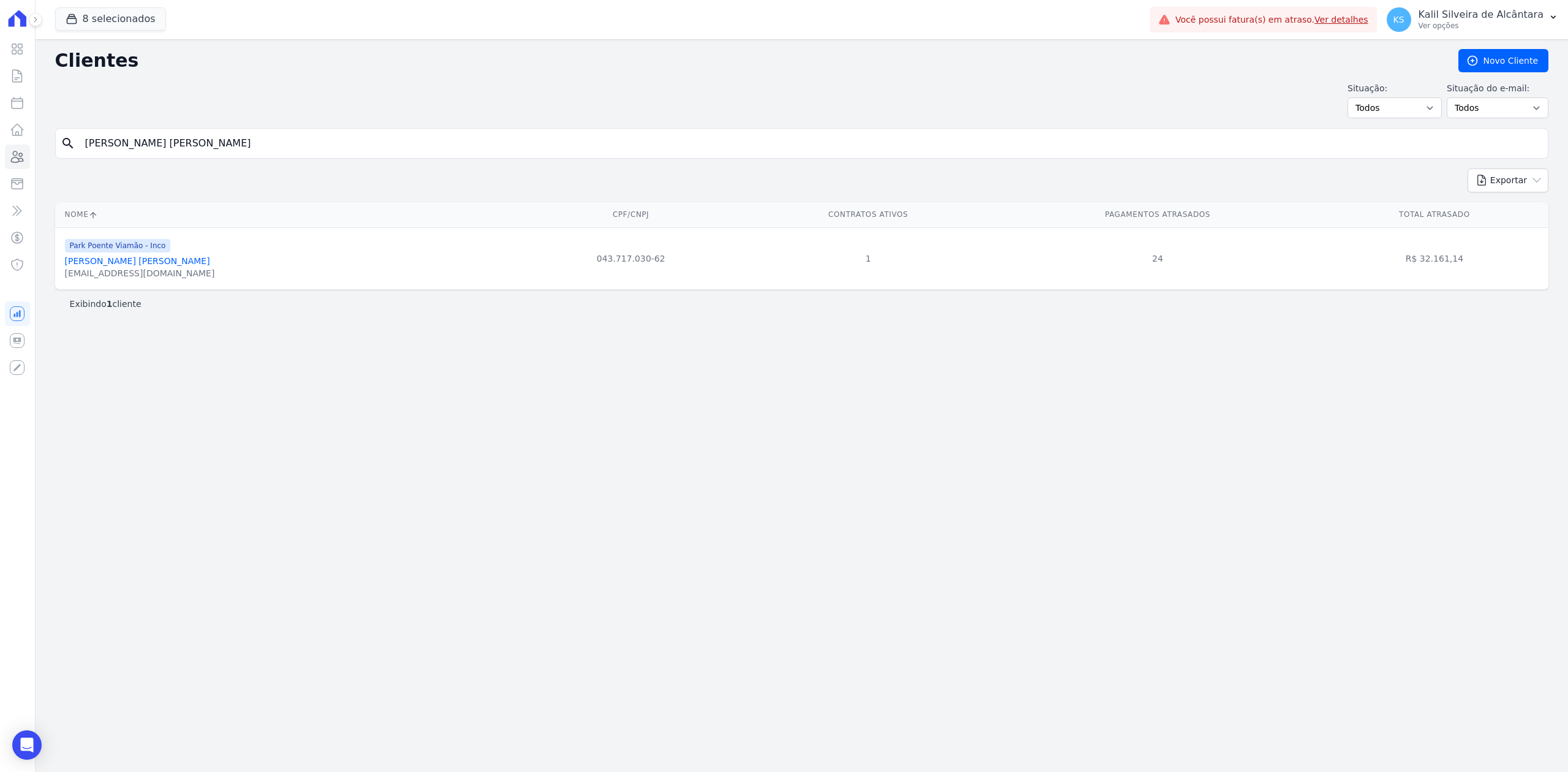
click at [131, 266] on link "[PERSON_NAME]" at bounding box center [138, 261] width 145 height 10
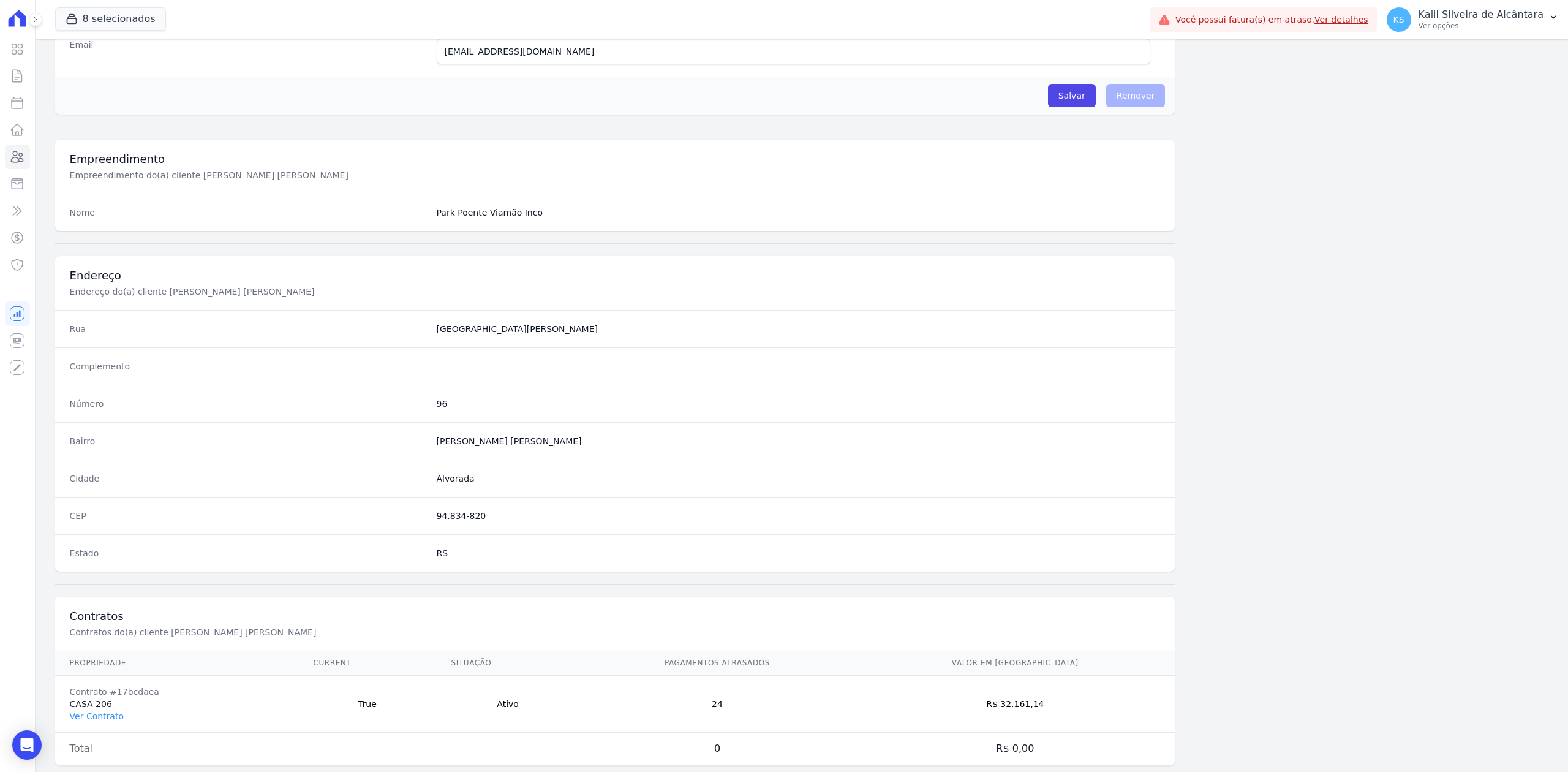
scroll to position [380, 0]
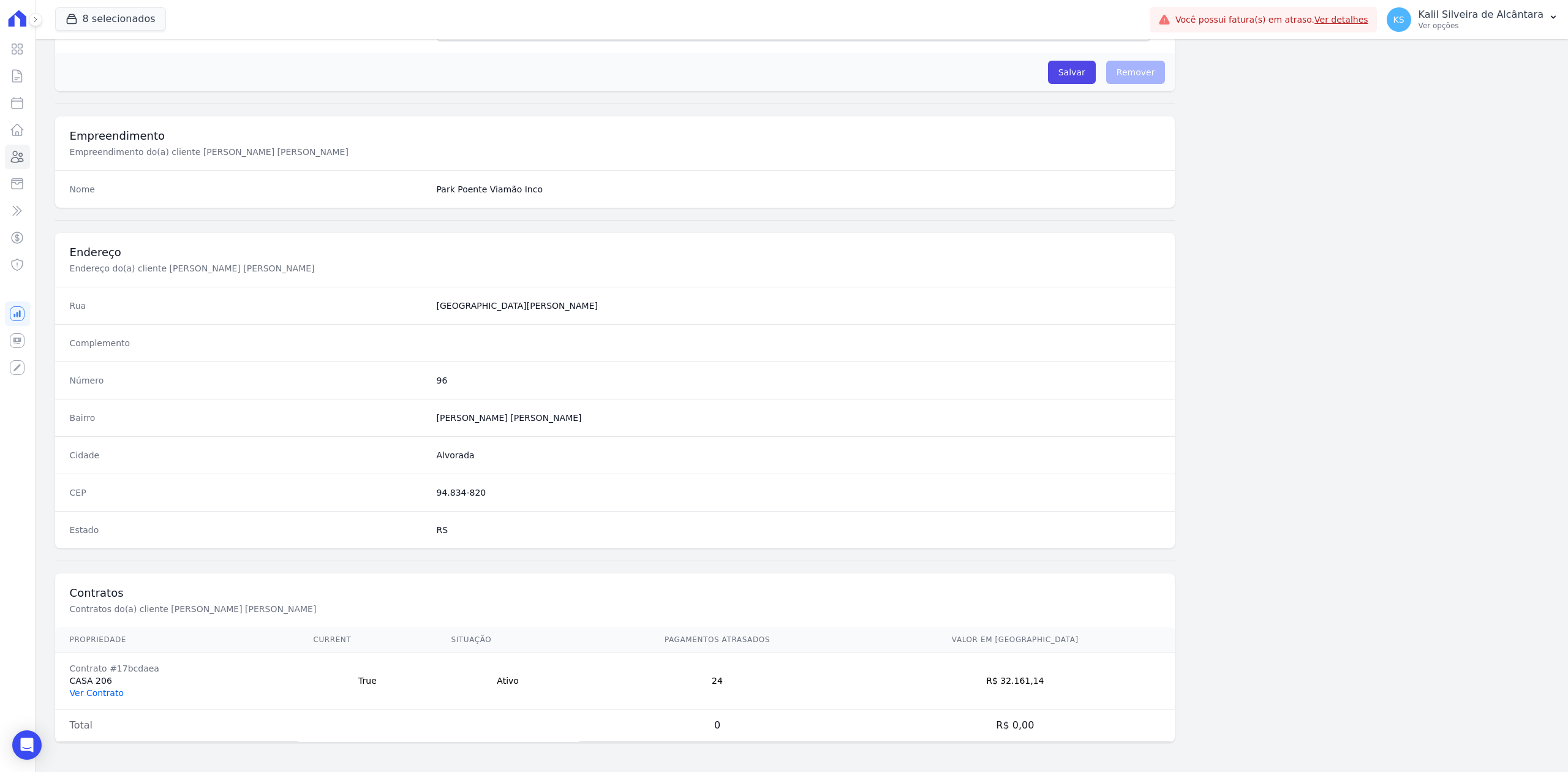
click at [98, 695] on link "Ver Contrato" at bounding box center [96, 693] width 54 height 10
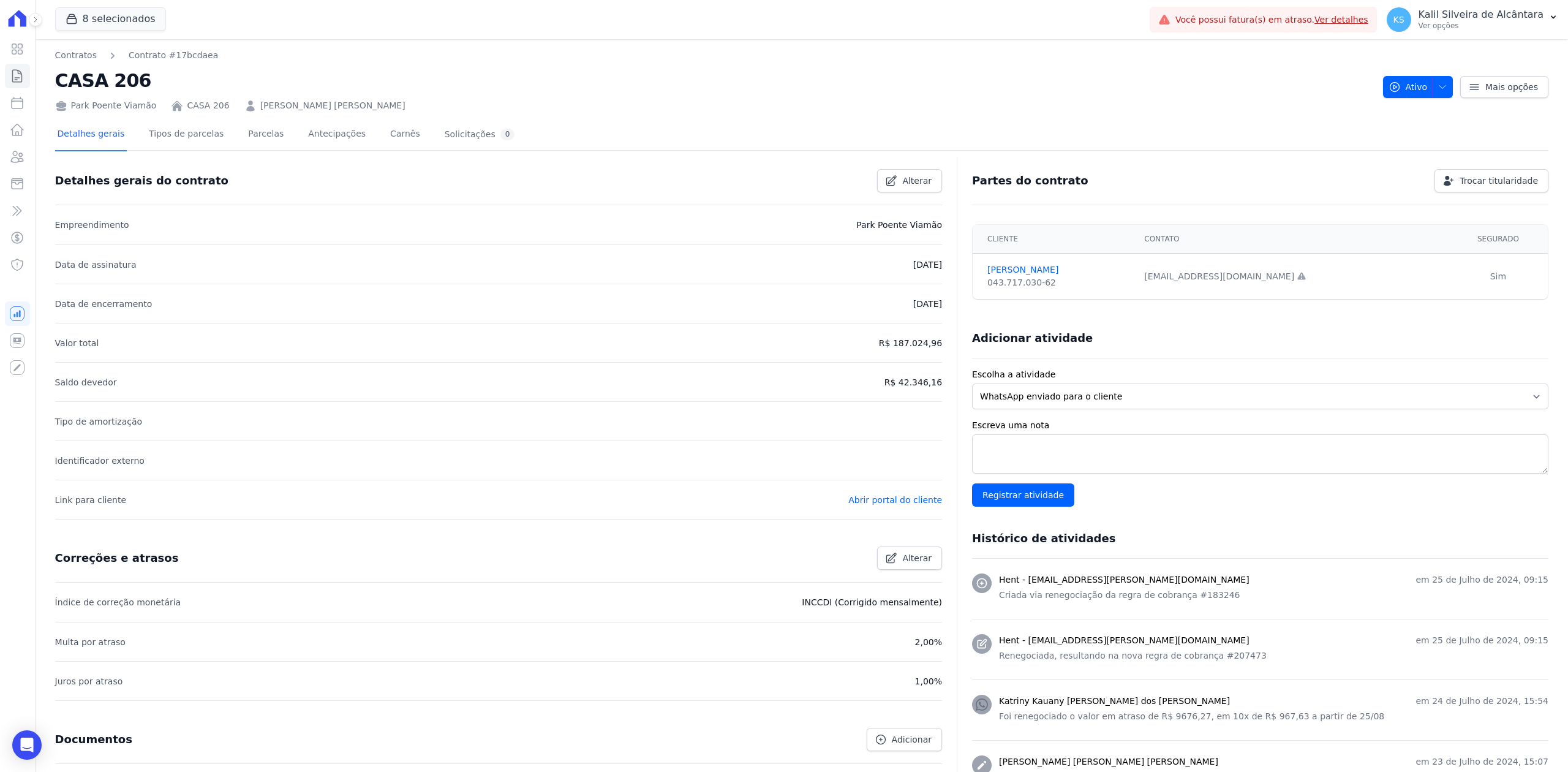
click at [277, 107] on link "[PERSON_NAME]" at bounding box center [333, 105] width 145 height 13
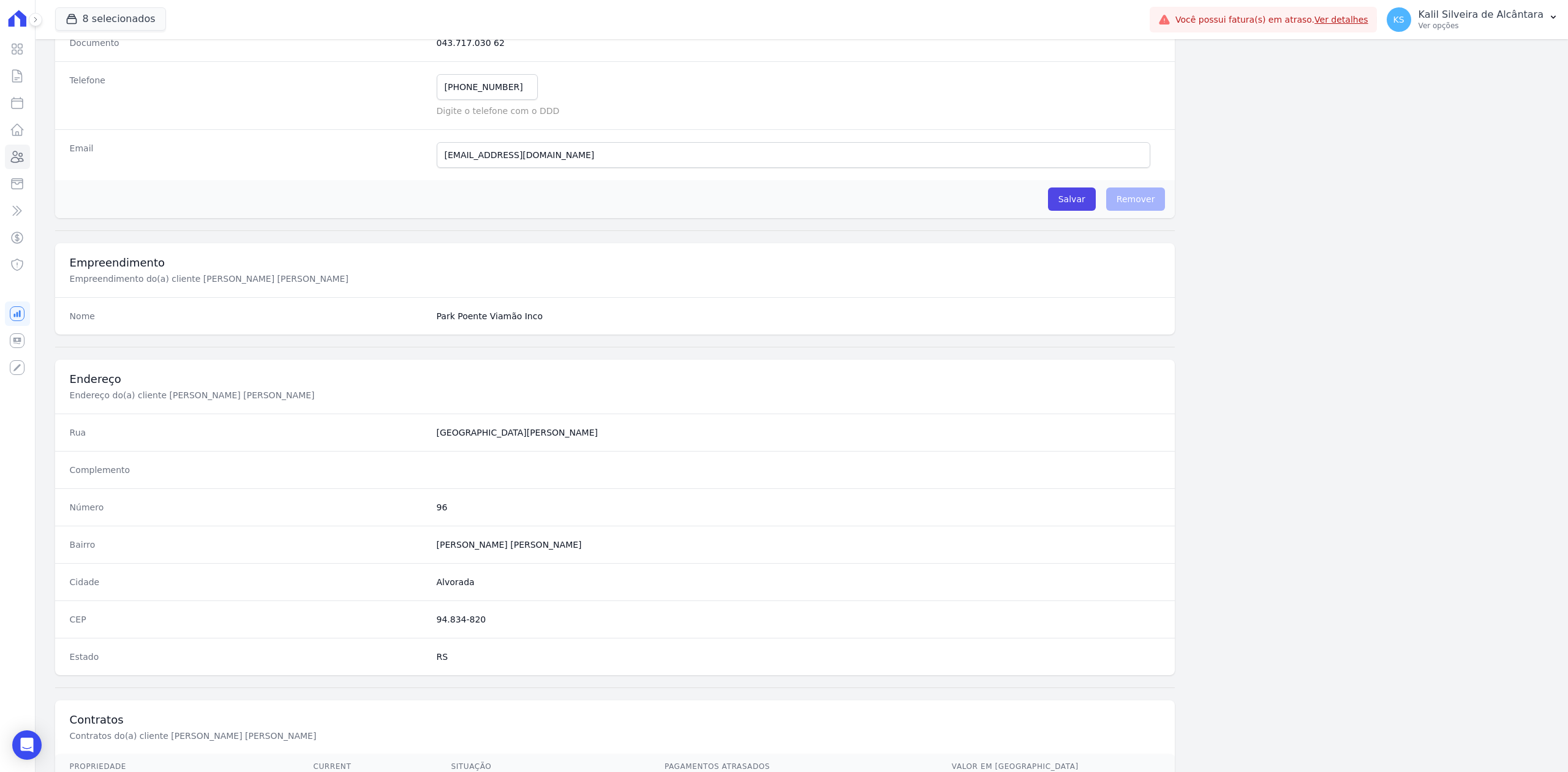
scroll to position [380, 0]
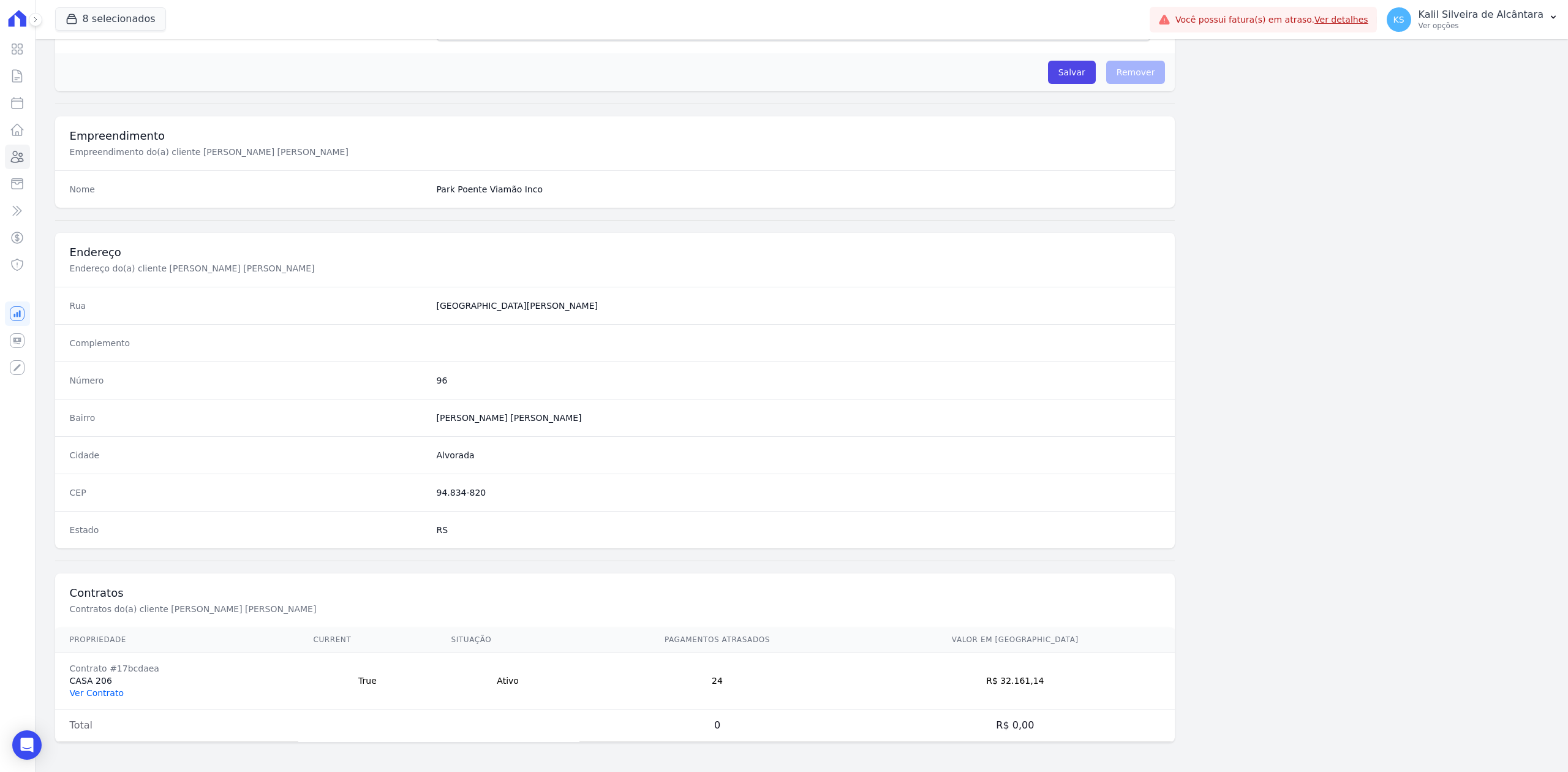
click at [98, 688] on link "Ver Contrato" at bounding box center [96, 693] width 54 height 10
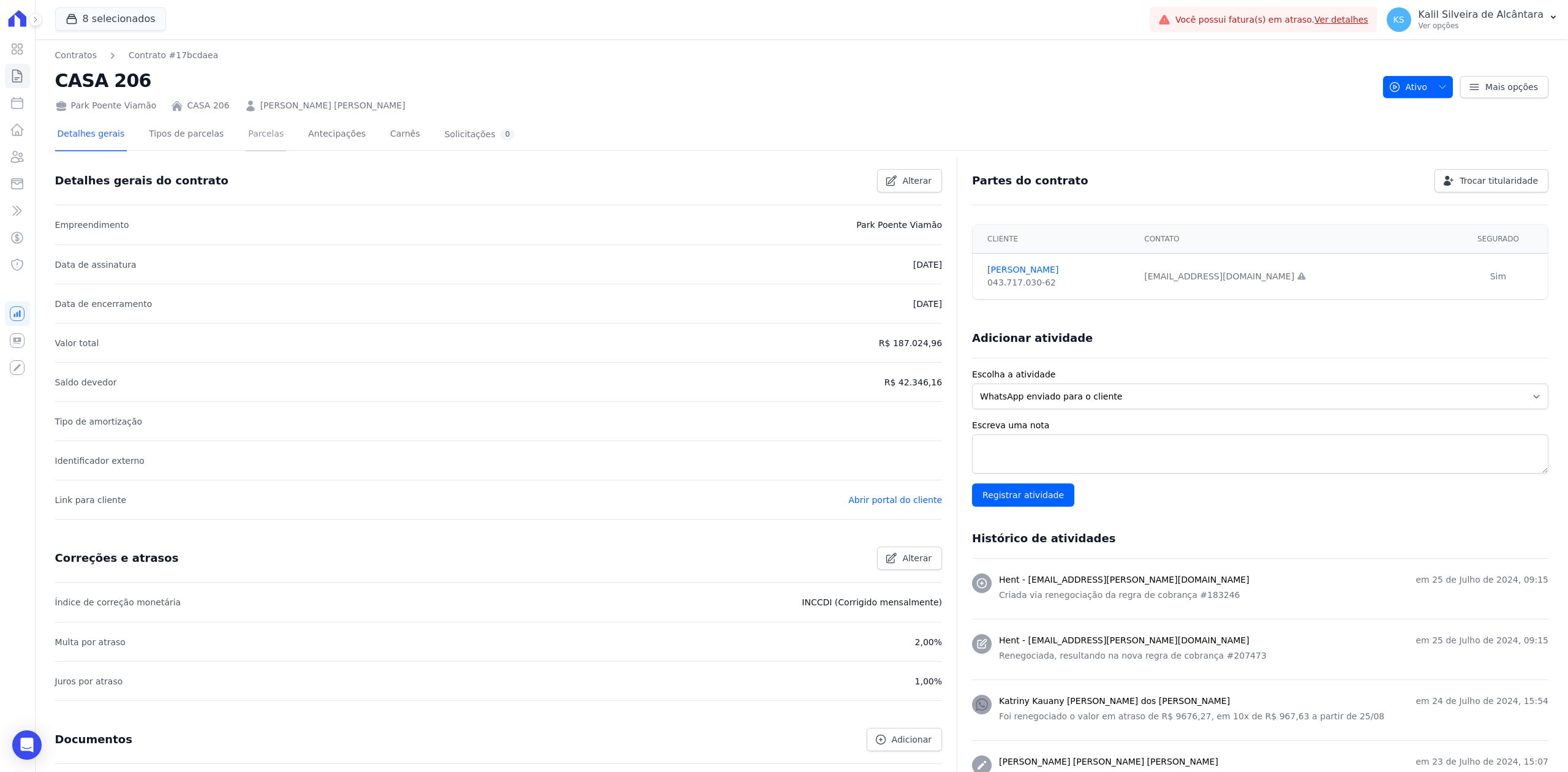
click at [246, 135] on link "Parcelas" at bounding box center [266, 135] width 41 height 32
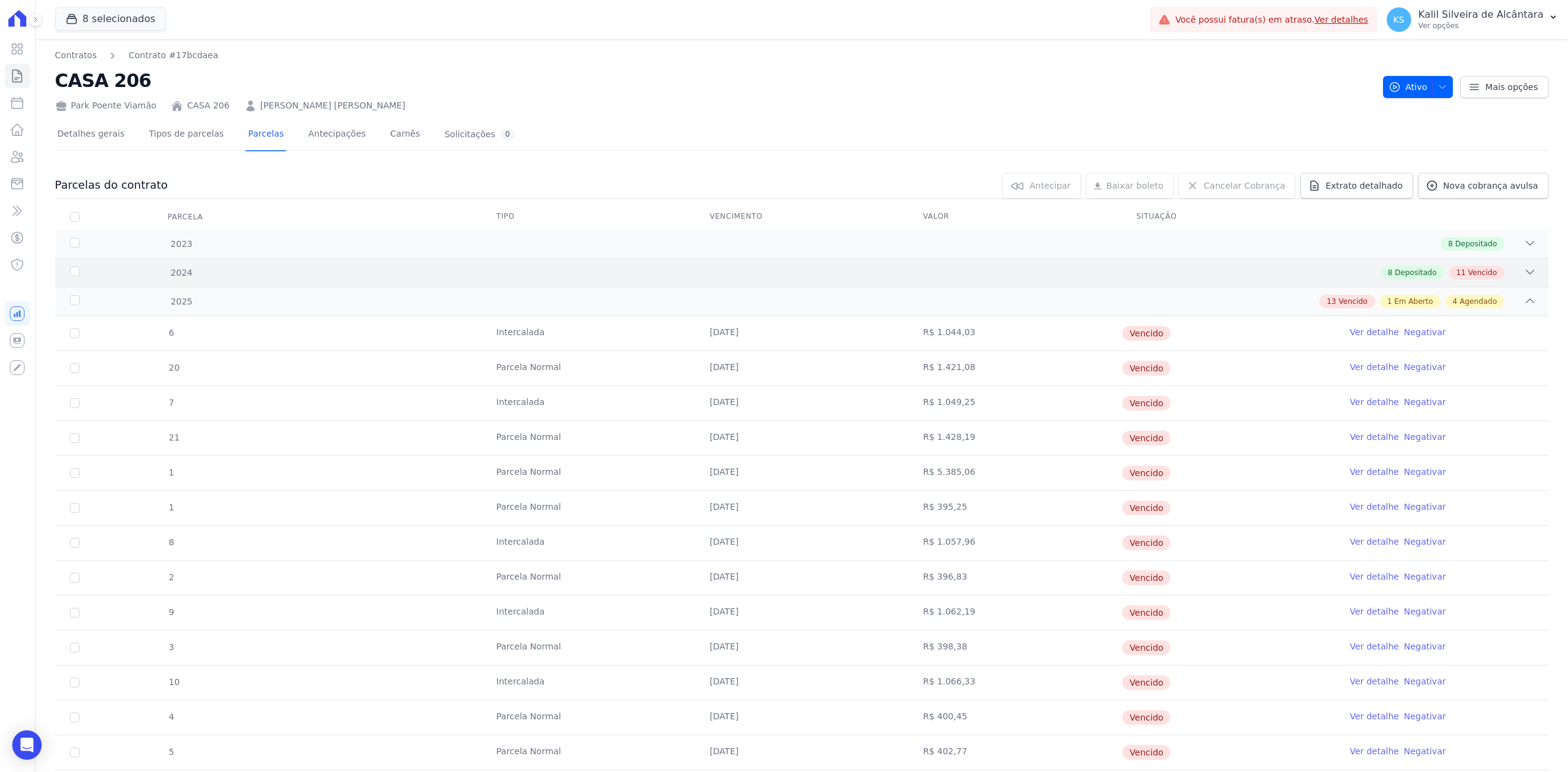
drag, startPoint x: 1517, startPoint y: 276, endPoint x: 1517, endPoint y: 250, distance: 26.0
click at [1524, 273] on icon at bounding box center [1529, 272] width 12 height 12
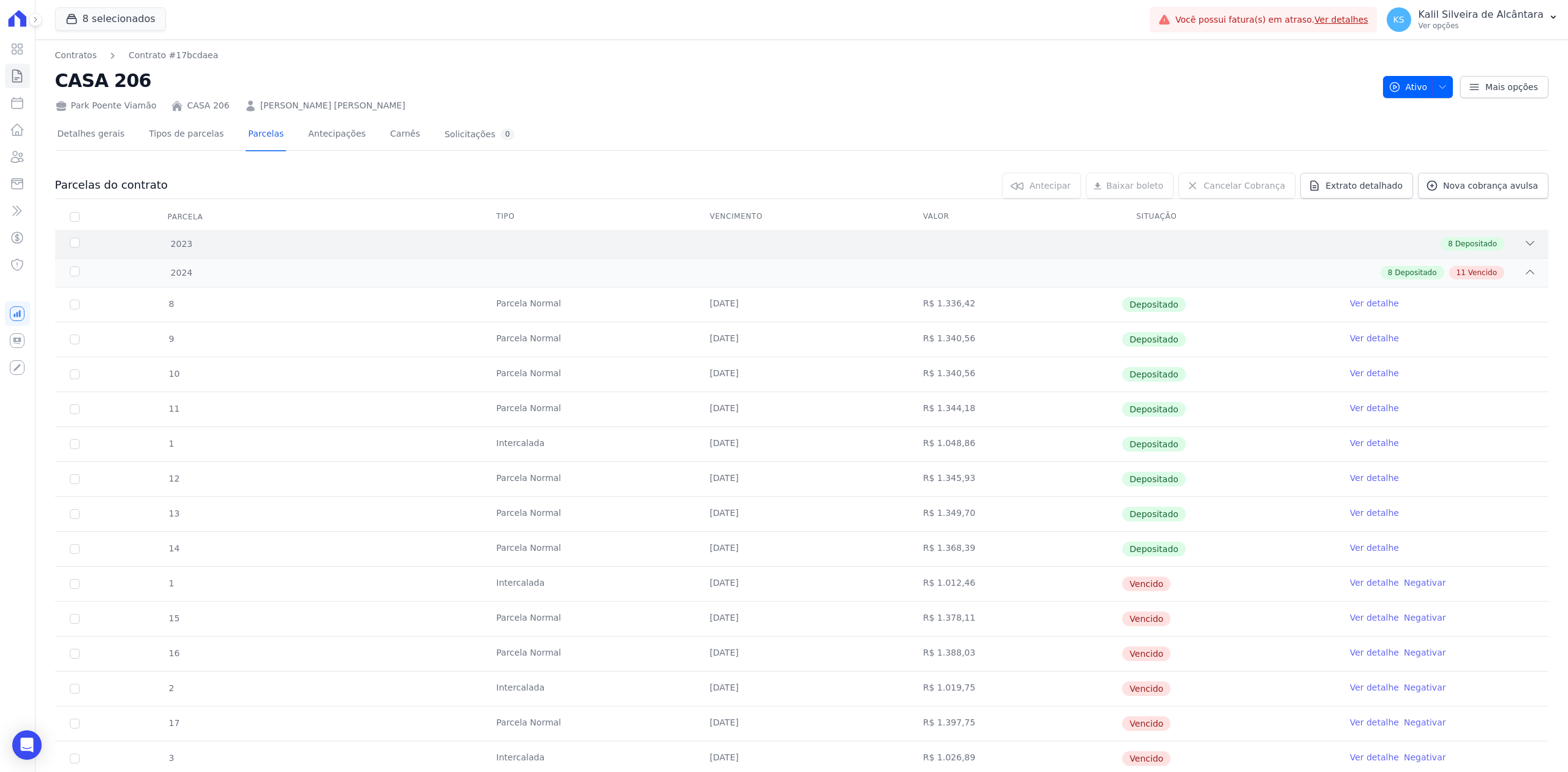
click at [1524, 241] on icon at bounding box center [1529, 243] width 12 height 12
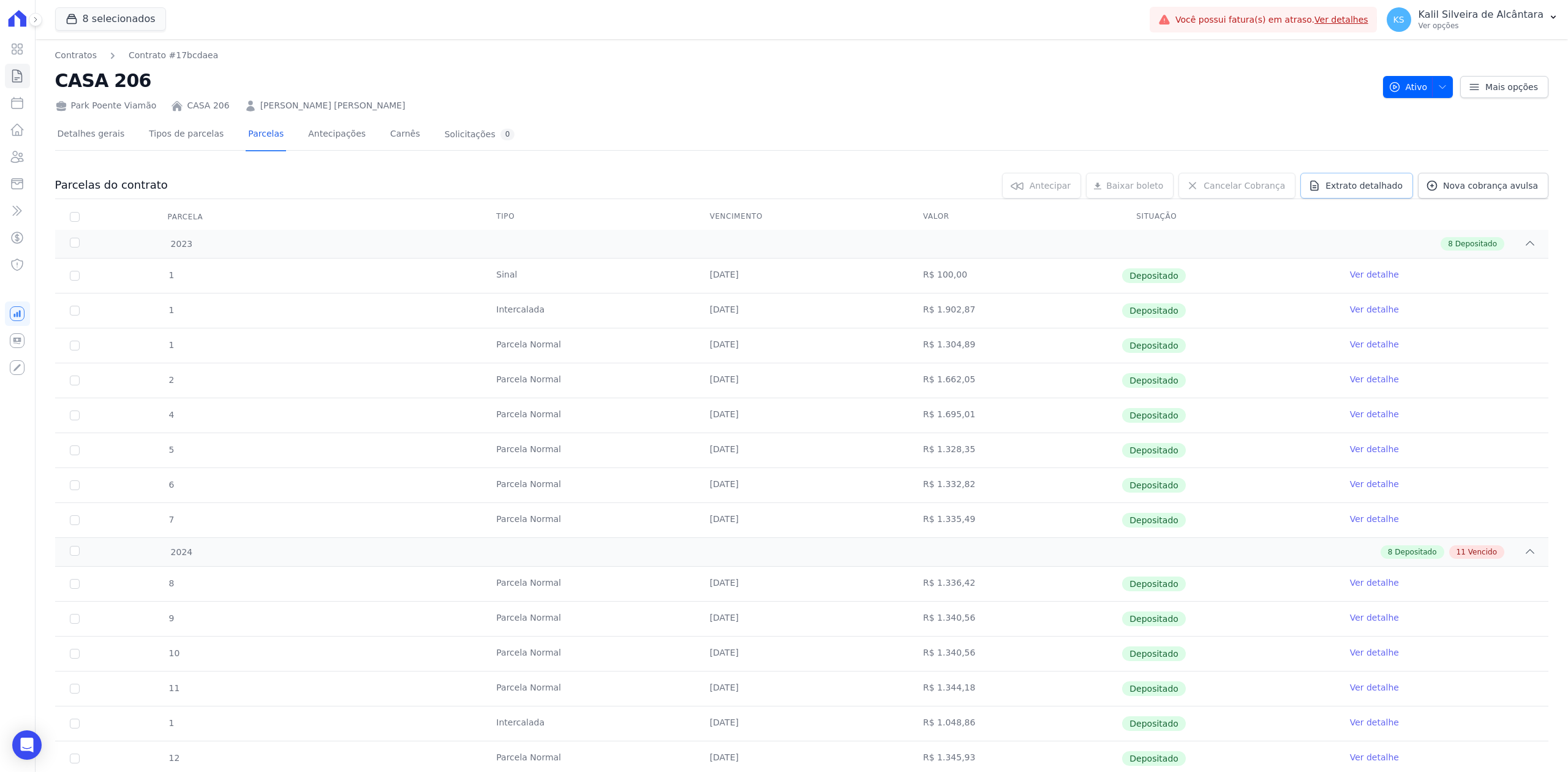
click at [1327, 185] on link "Extrato detalhado" at bounding box center [1357, 185] width 113 height 26
click at [1512, 181] on span "Exportar PDF" at bounding box center [1529, 186] width 65 height 12
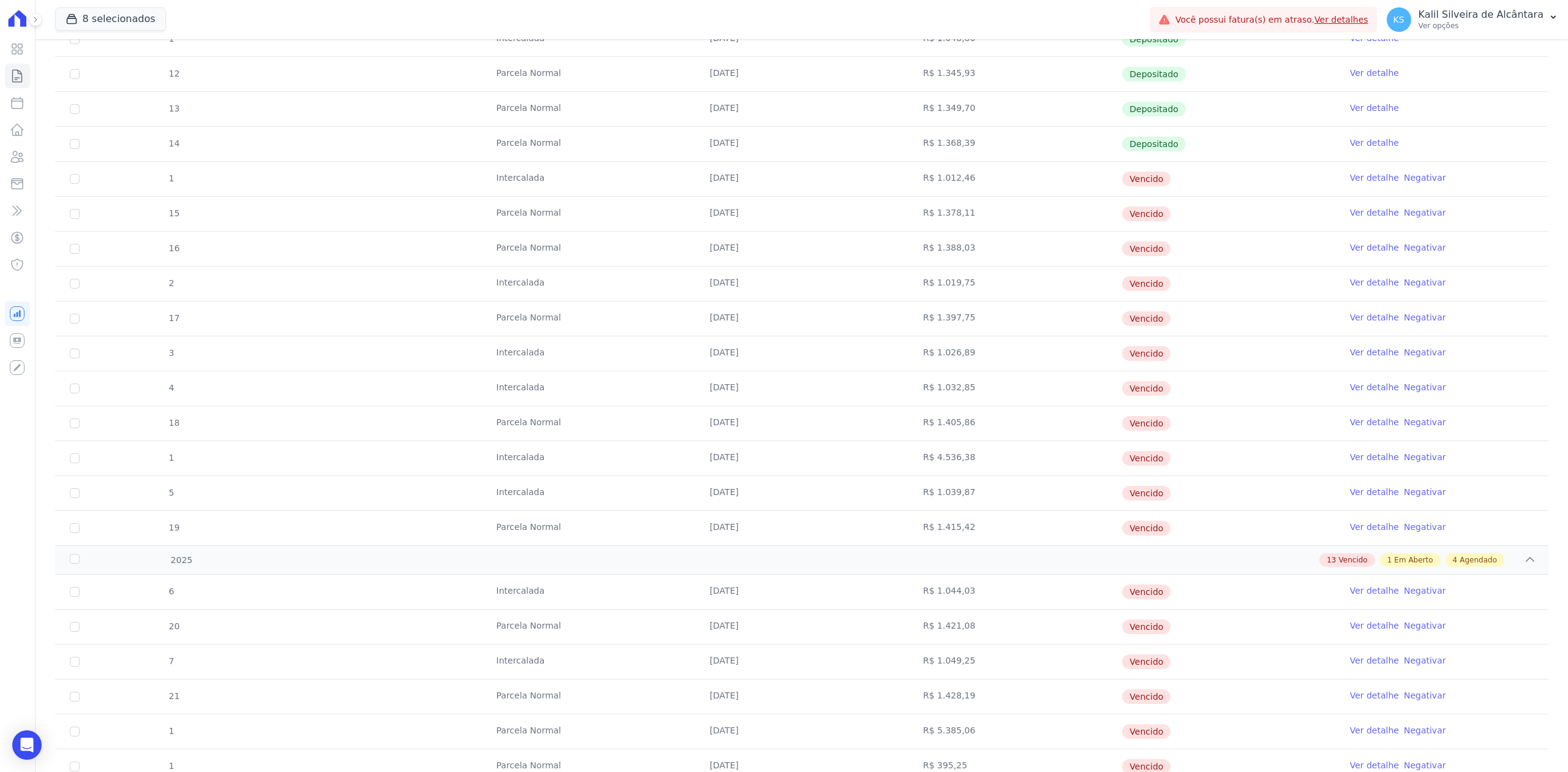
scroll to position [653, 0]
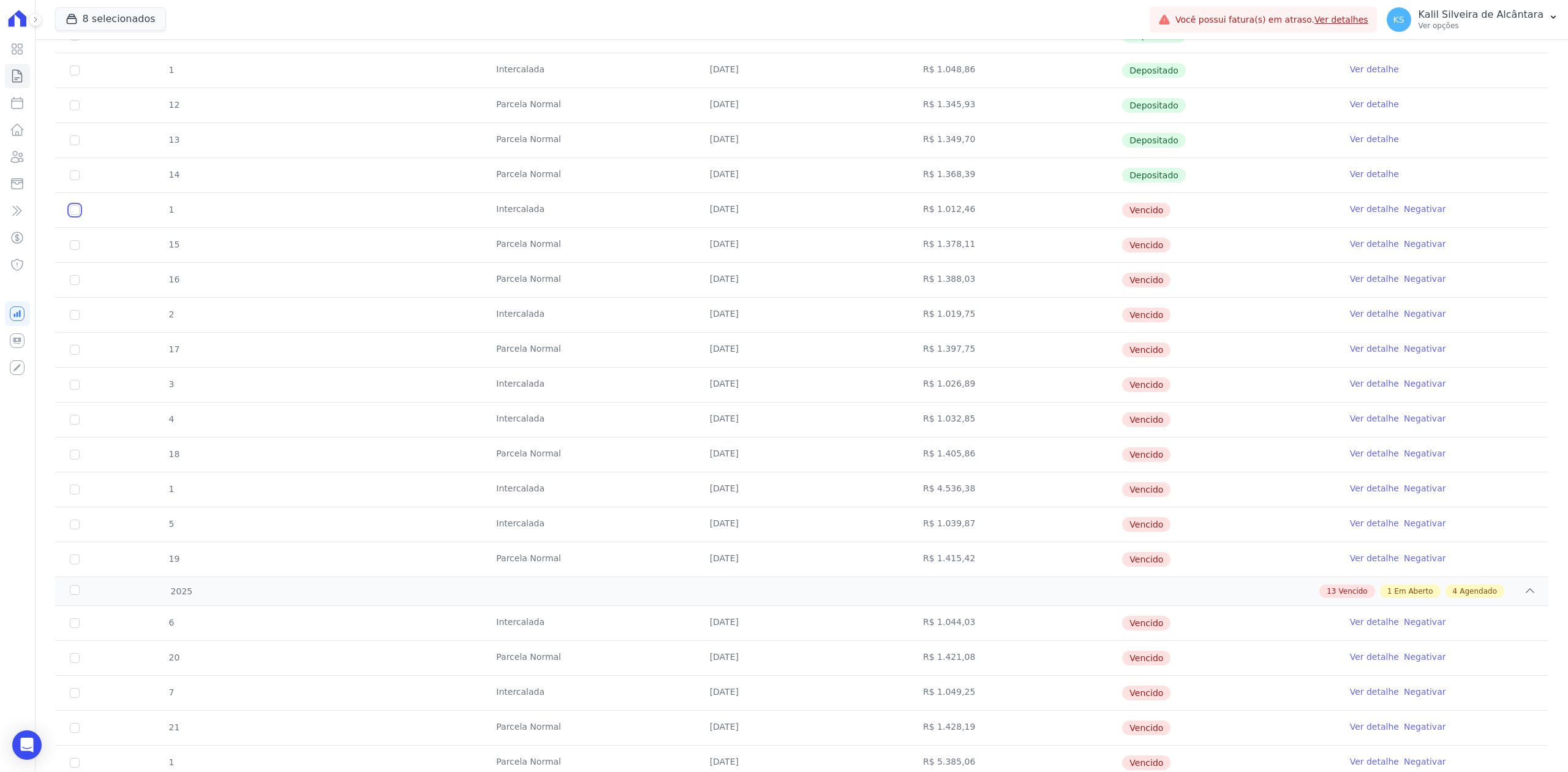
click at [74, 212] on input "checkbox" at bounding box center [74, 210] width 10 height 10
checkbox input "true"
click at [72, 215] on input "checkbox" at bounding box center [74, 210] width 10 height 10
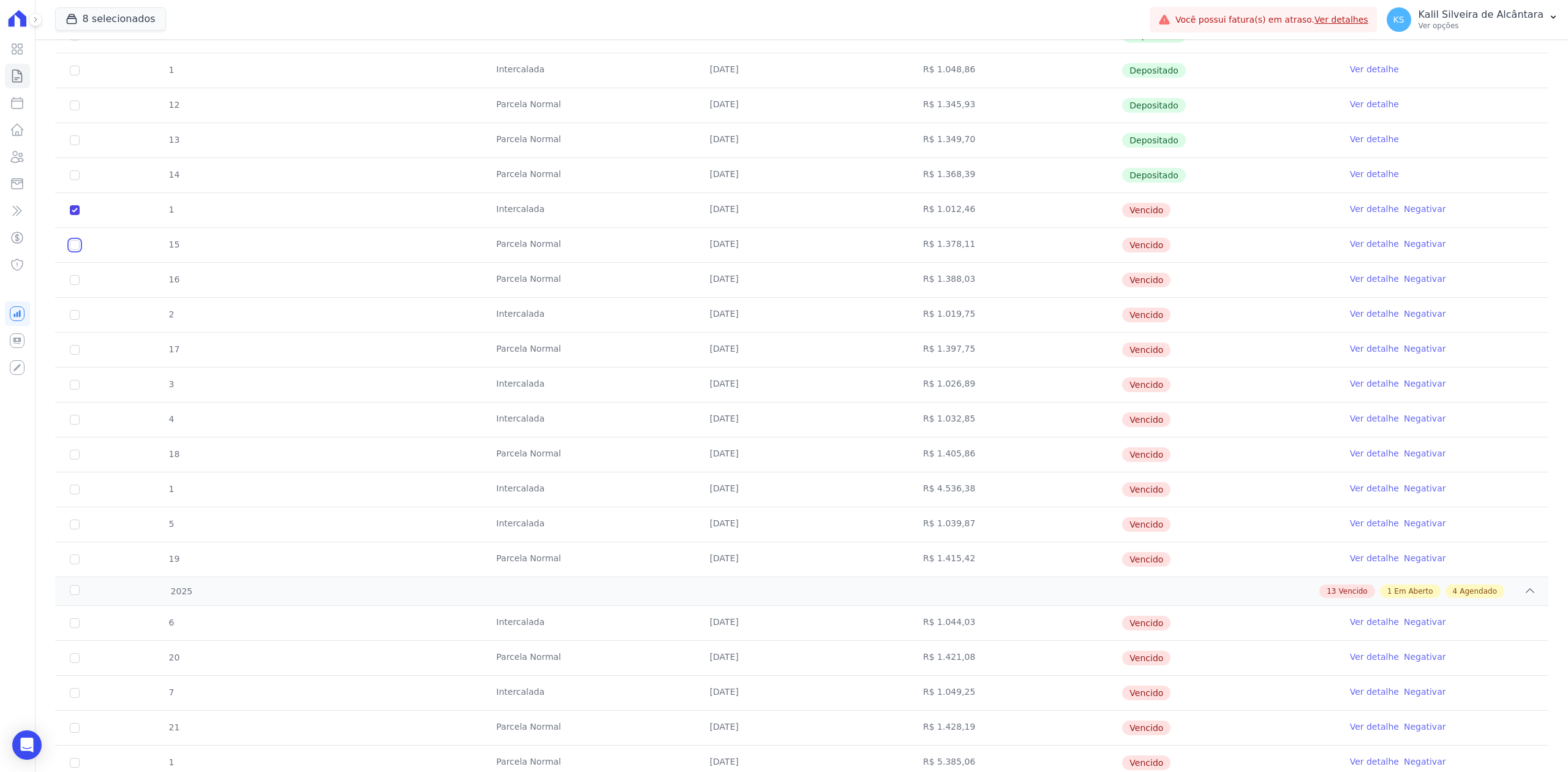
checkbox input "true"
click at [72, 215] on input "checkbox" at bounding box center [74, 210] width 10 height 10
checkbox input "true"
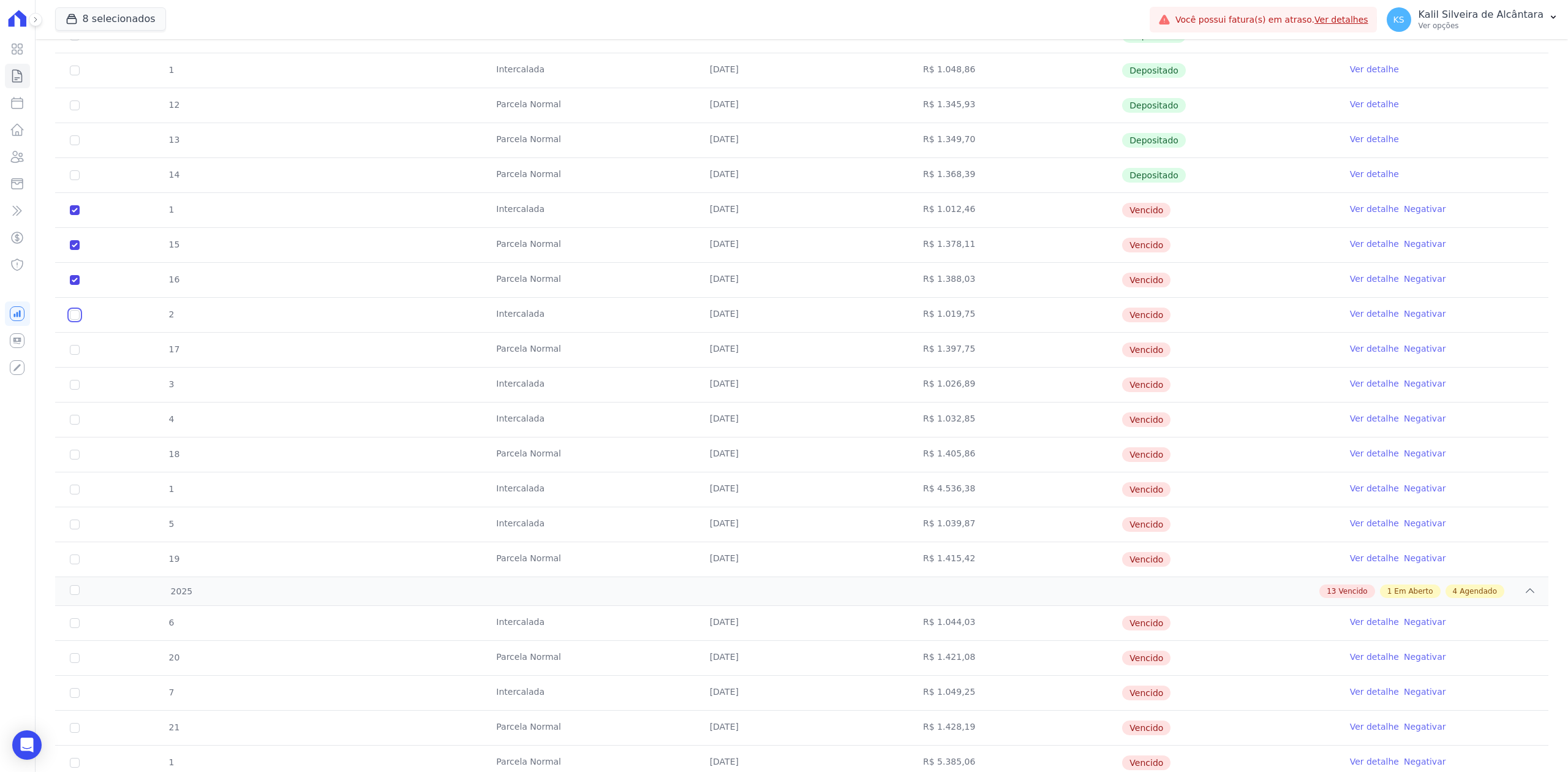
click at [76, 215] on input "checkbox" at bounding box center [74, 210] width 10 height 10
checkbox input "true"
click at [74, 361] on td "17" at bounding box center [75, 350] width 39 height 34
click at [76, 215] on input "checkbox" at bounding box center [74, 210] width 10 height 10
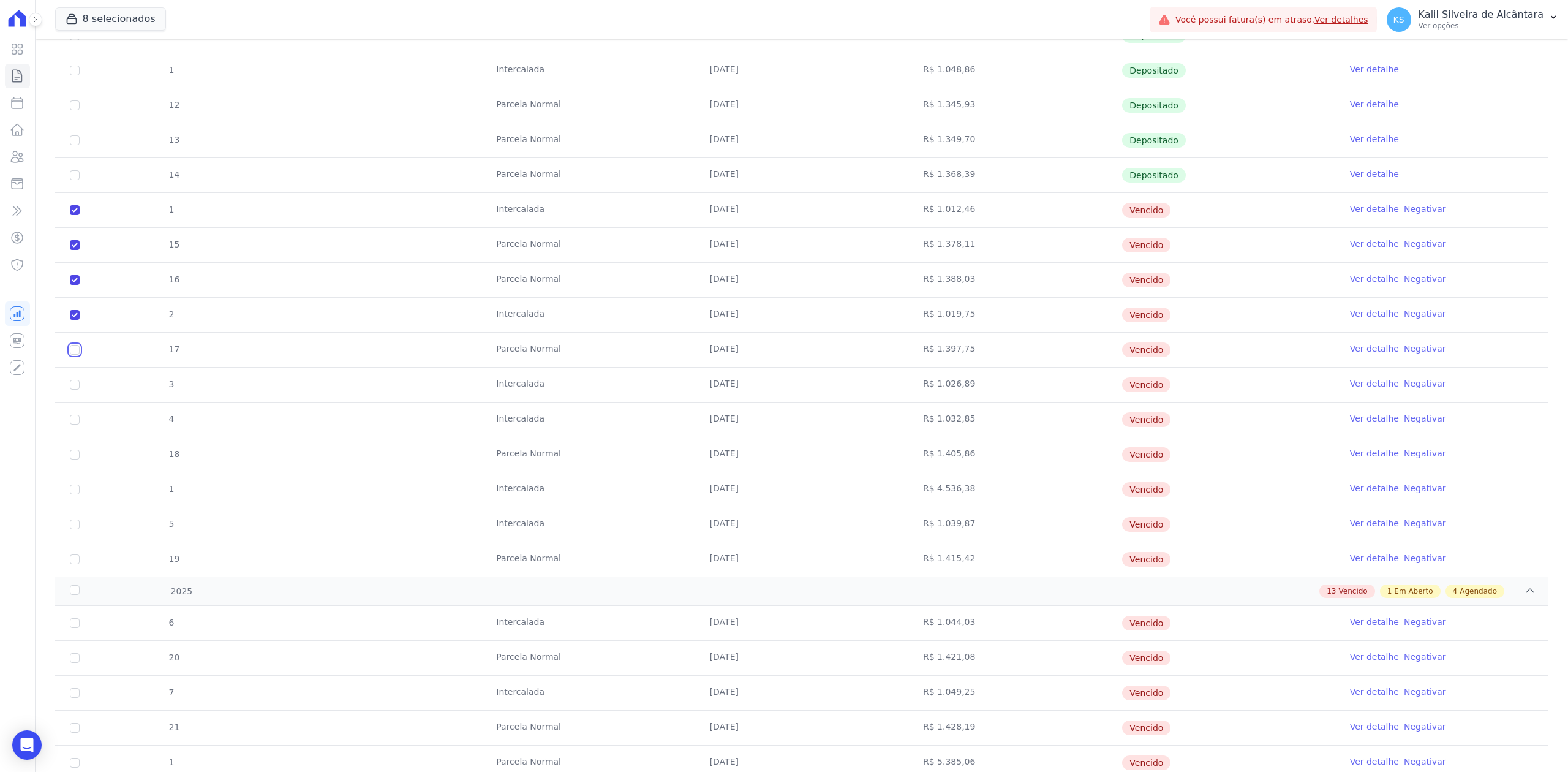
checkbox input "true"
click at [76, 382] on td "3" at bounding box center [75, 385] width 39 height 34
drag, startPoint x: 74, startPoint y: 388, endPoint x: 71, endPoint y: 406, distance: 18.2
click at [74, 215] on input "checkbox" at bounding box center [74, 210] width 10 height 10
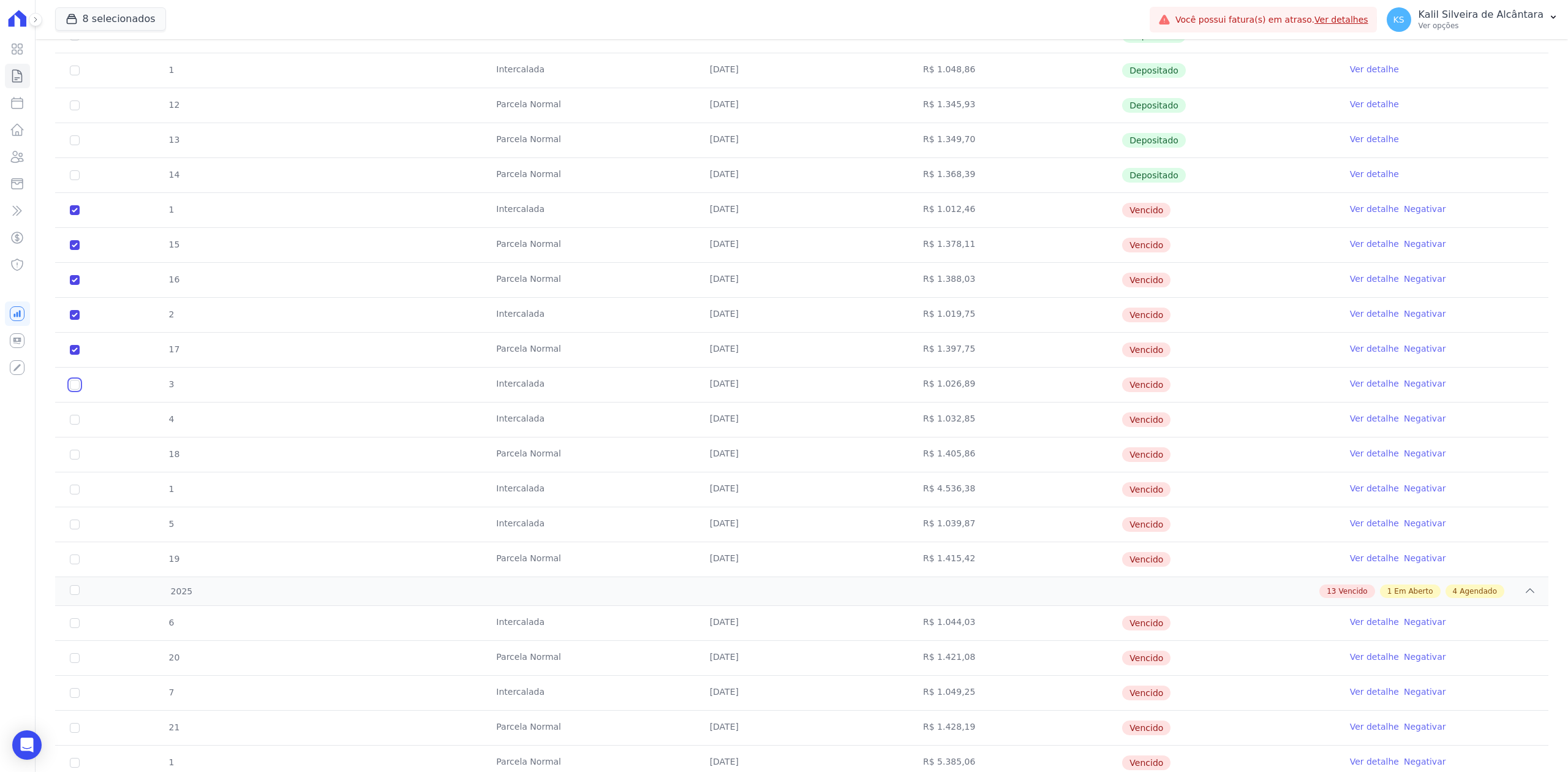
checkbox input "true"
click at [74, 215] on input "checkbox" at bounding box center [74, 210] width 10 height 10
checkbox input "true"
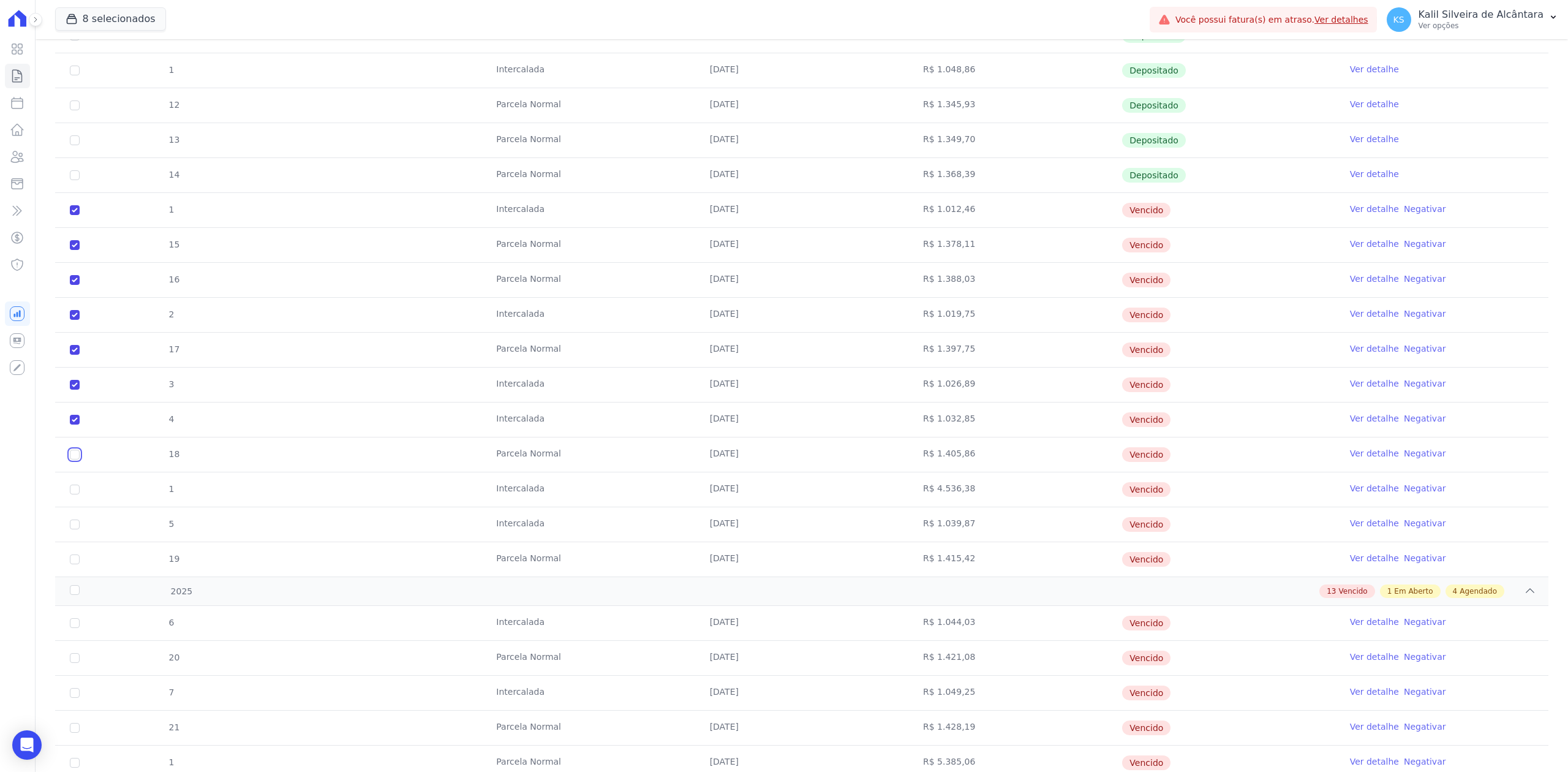
drag, startPoint x: 74, startPoint y: 460, endPoint x: 76, endPoint y: 475, distance: 15.1
click at [74, 215] on input "checkbox" at bounding box center [74, 210] width 10 height 10
checkbox input "true"
click at [79, 215] on input "checkbox" at bounding box center [74, 210] width 10 height 10
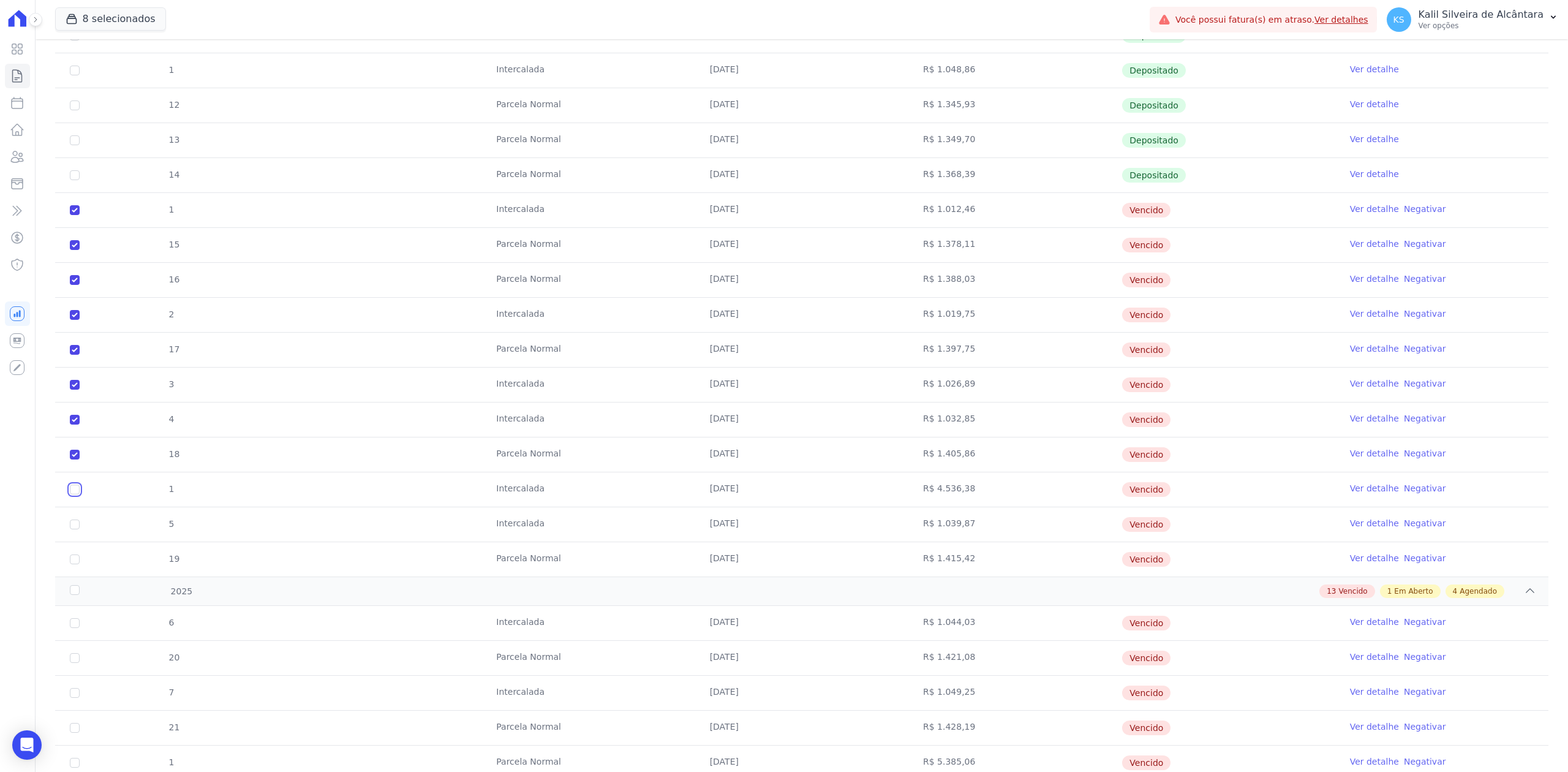
checkbox input "true"
click at [72, 215] on input "checkbox" at bounding box center [74, 210] width 10 height 10
checkbox input "true"
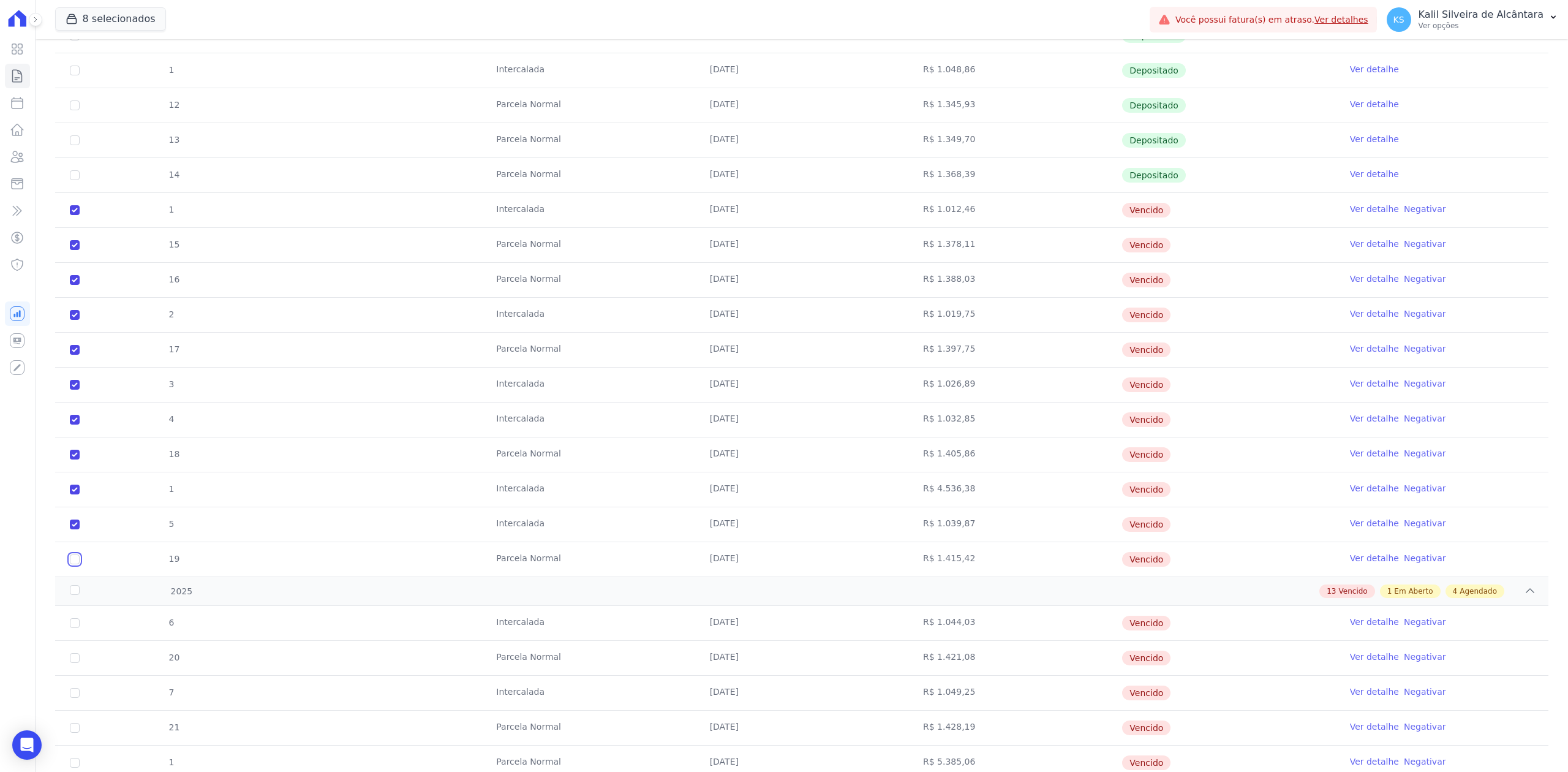
click at [72, 215] on input "checkbox" at bounding box center [74, 210] width 10 height 10
checkbox input "true"
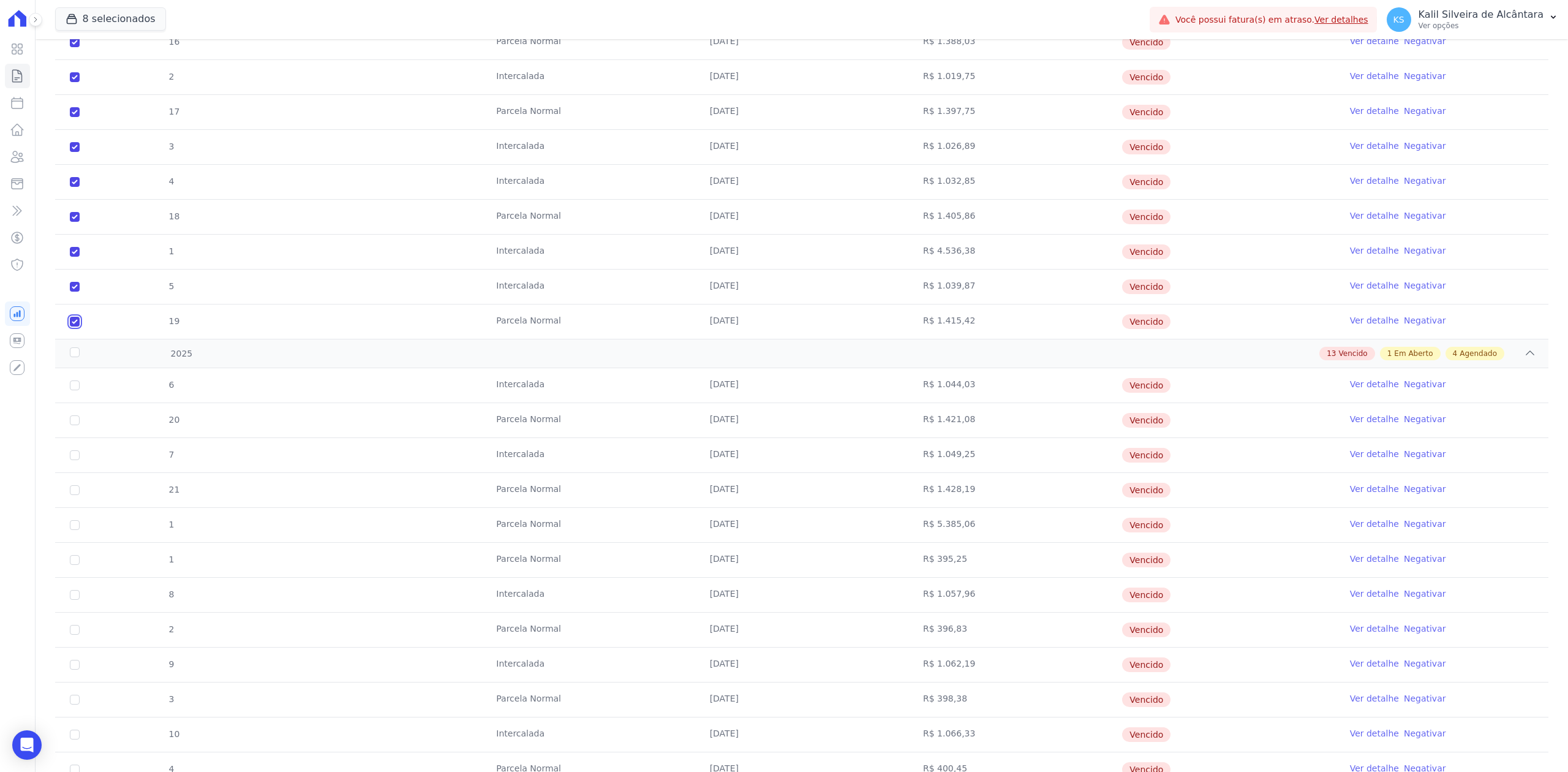
scroll to position [898, 0]
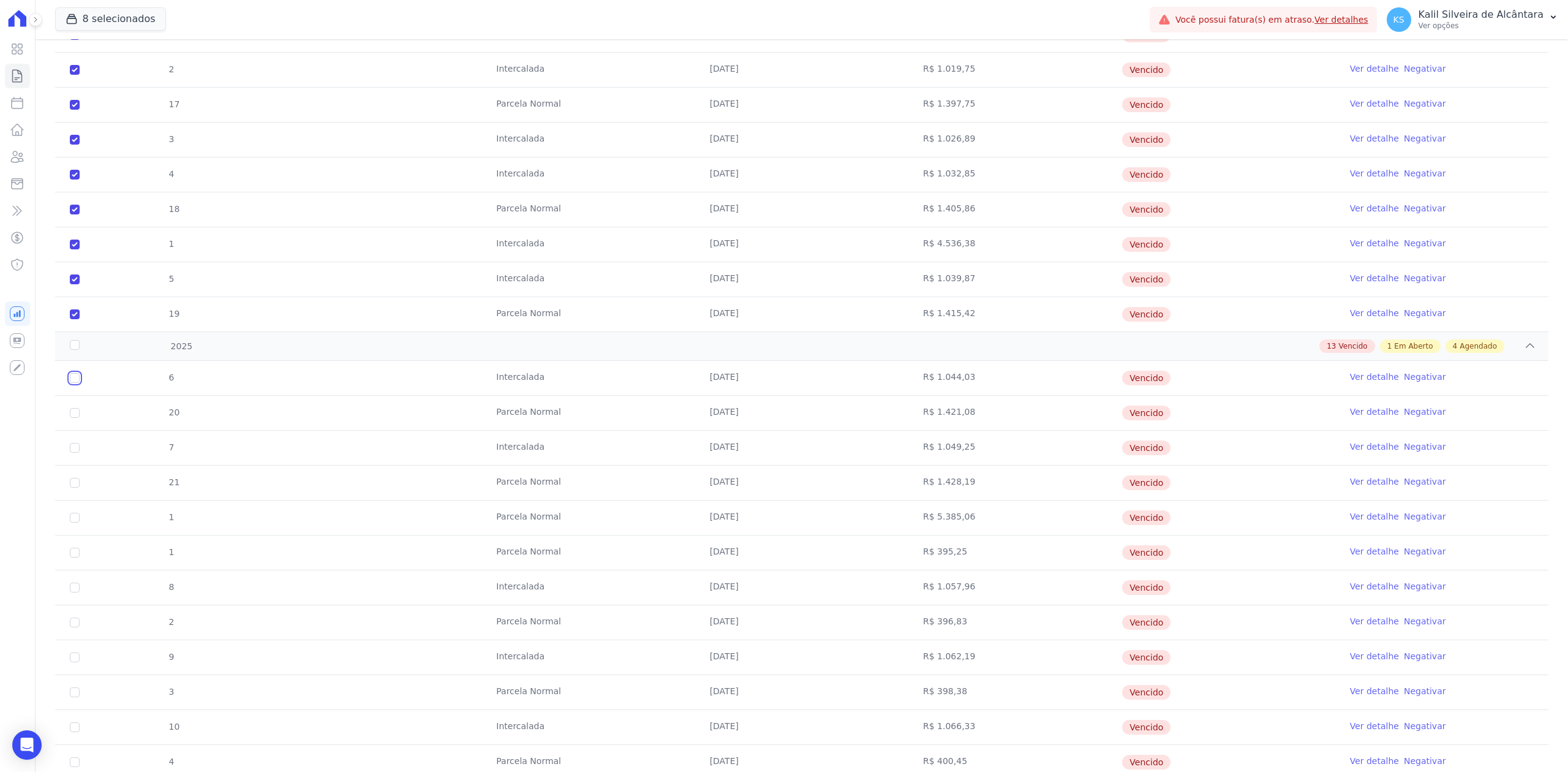
click at [72, 382] on input "checkbox" at bounding box center [74, 378] width 10 height 10
checkbox input "true"
click at [74, 382] on input "checkbox" at bounding box center [74, 378] width 10 height 10
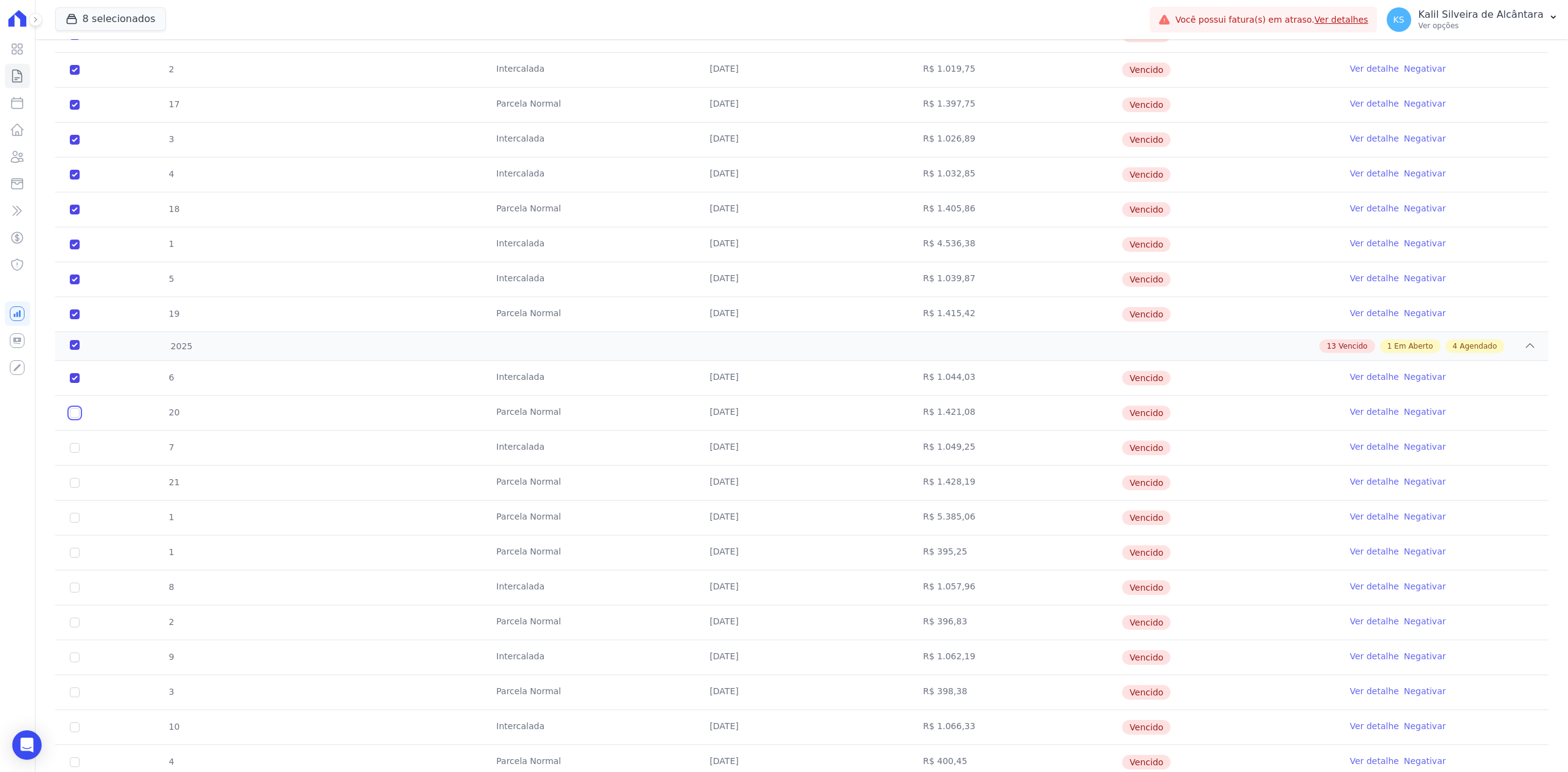
checkbox input "true"
click at [74, 382] on input "checkbox" at bounding box center [74, 378] width 10 height 10
checkbox input "true"
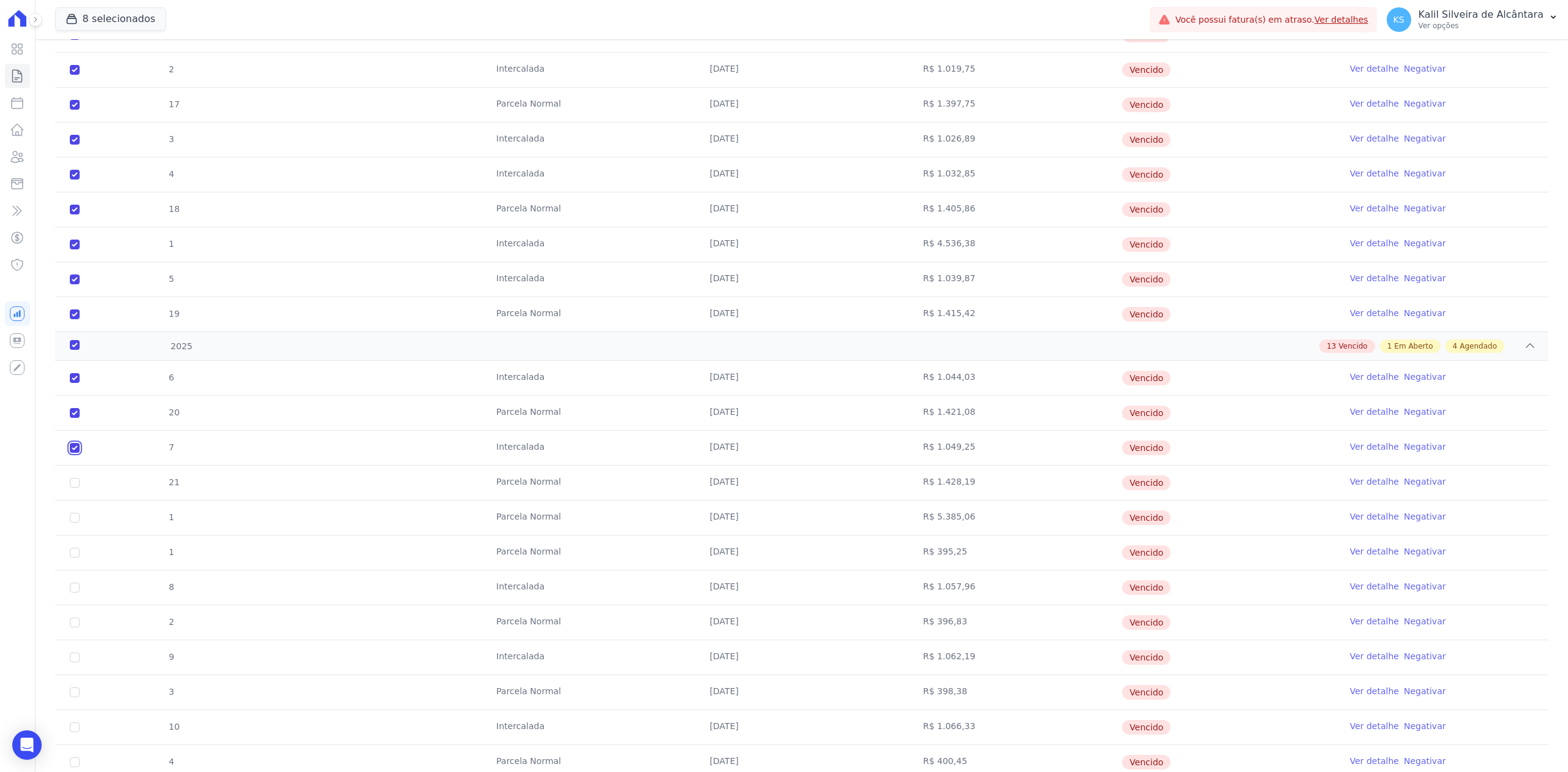
checkbox input "true"
click at [72, 382] on input "checkbox" at bounding box center [74, 378] width 10 height 10
checkbox input "true"
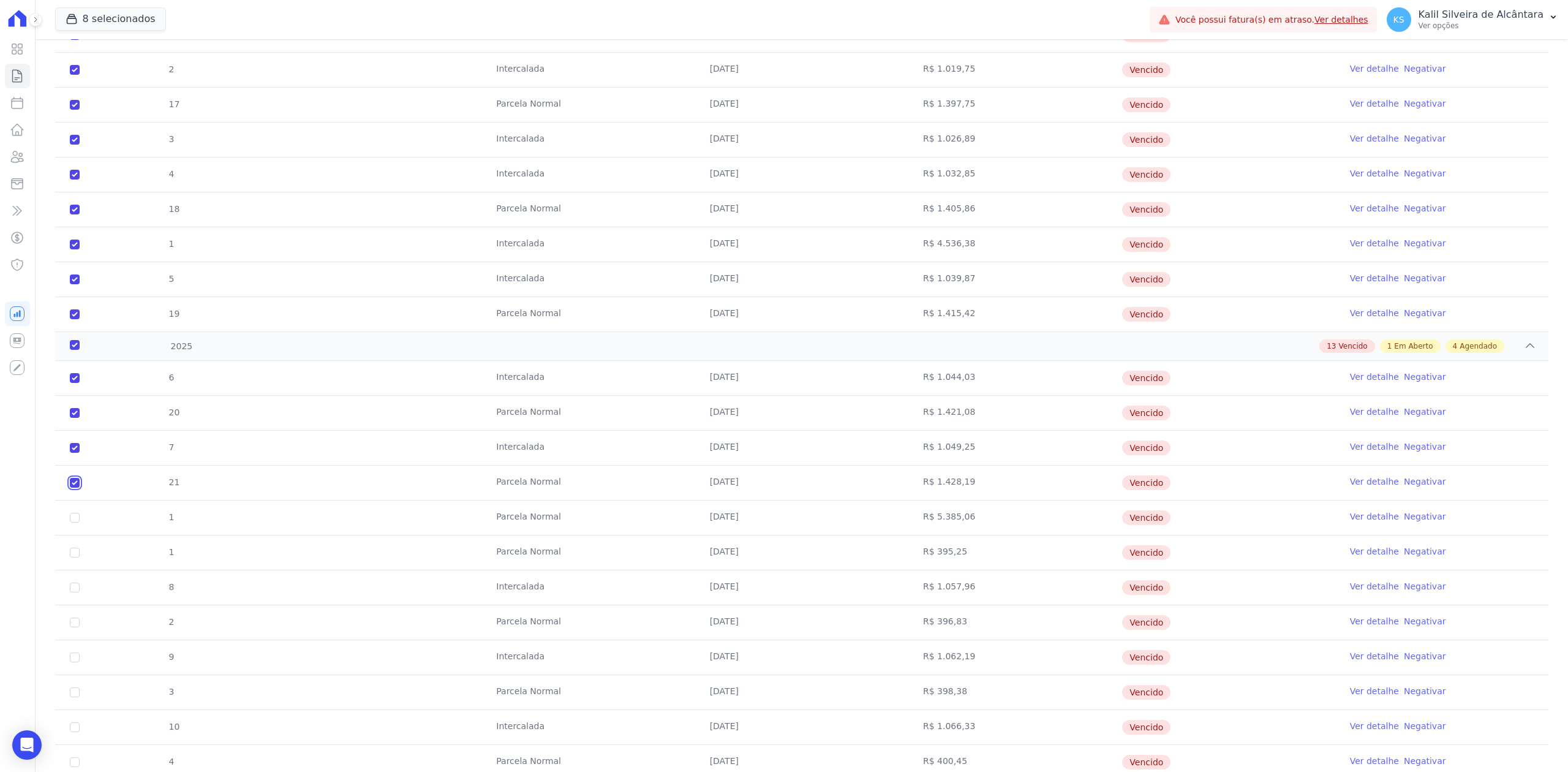
checkbox input "true"
click at [74, 382] on input "checkbox" at bounding box center [74, 378] width 10 height 10
checkbox input "true"
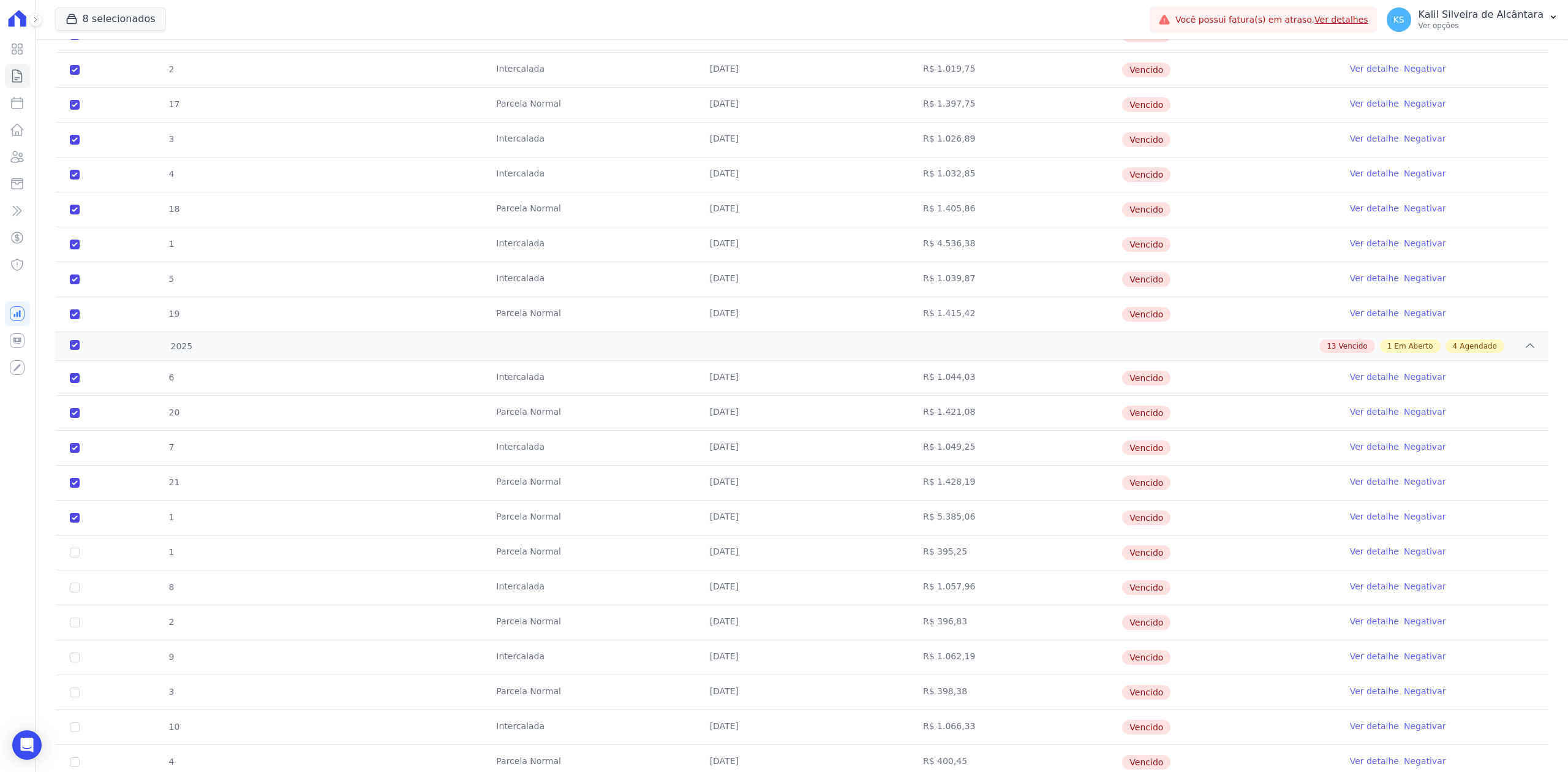
click at [74, 552] on td "1" at bounding box center [75, 552] width 39 height 34
click at [74, 382] on input "checkbox" at bounding box center [74, 378] width 10 height 10
checkbox input "true"
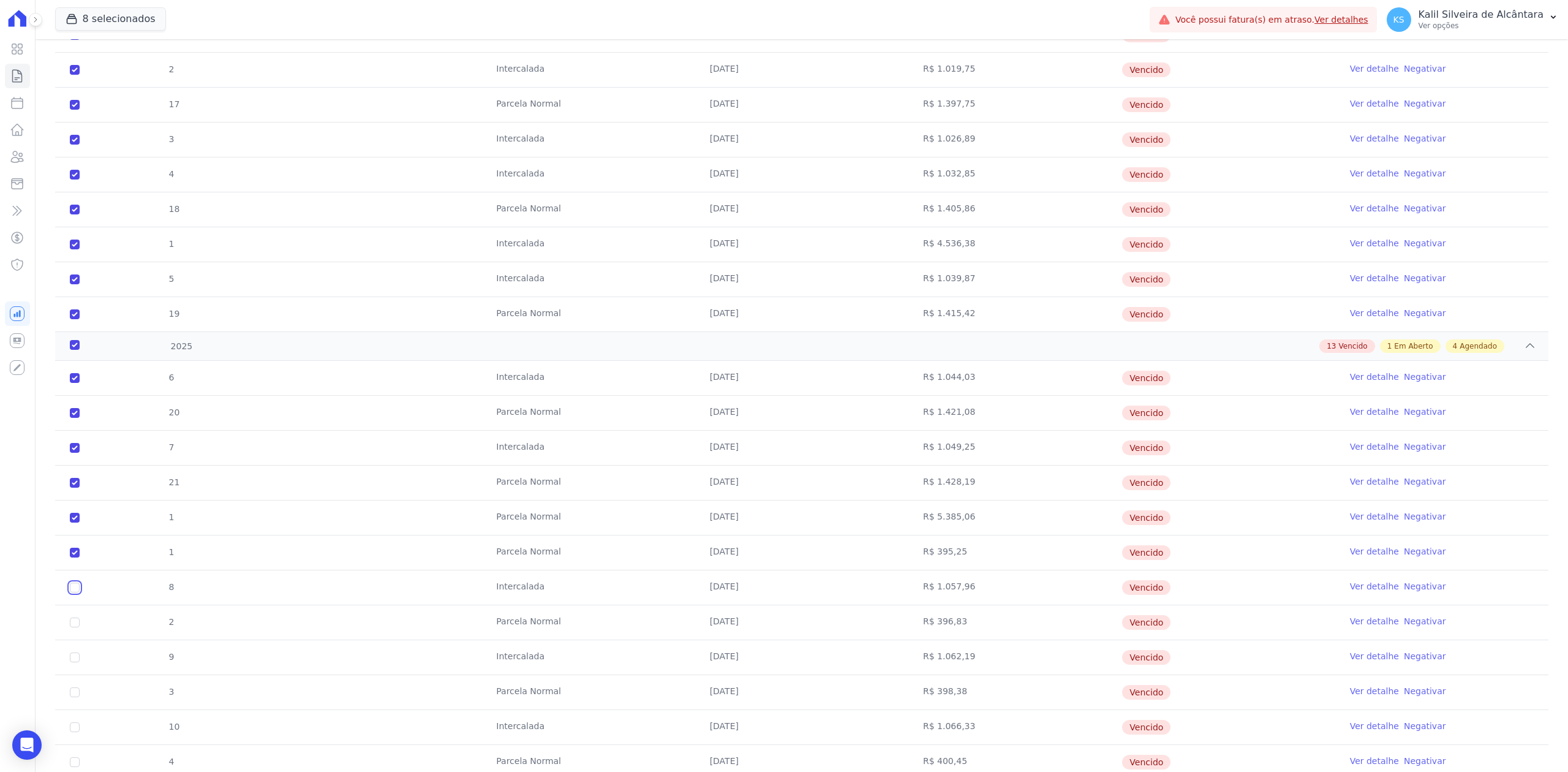
click at [74, 382] on input "checkbox" at bounding box center [74, 378] width 10 height 10
checkbox input "true"
click at [72, 382] on input "checkbox" at bounding box center [74, 378] width 10 height 10
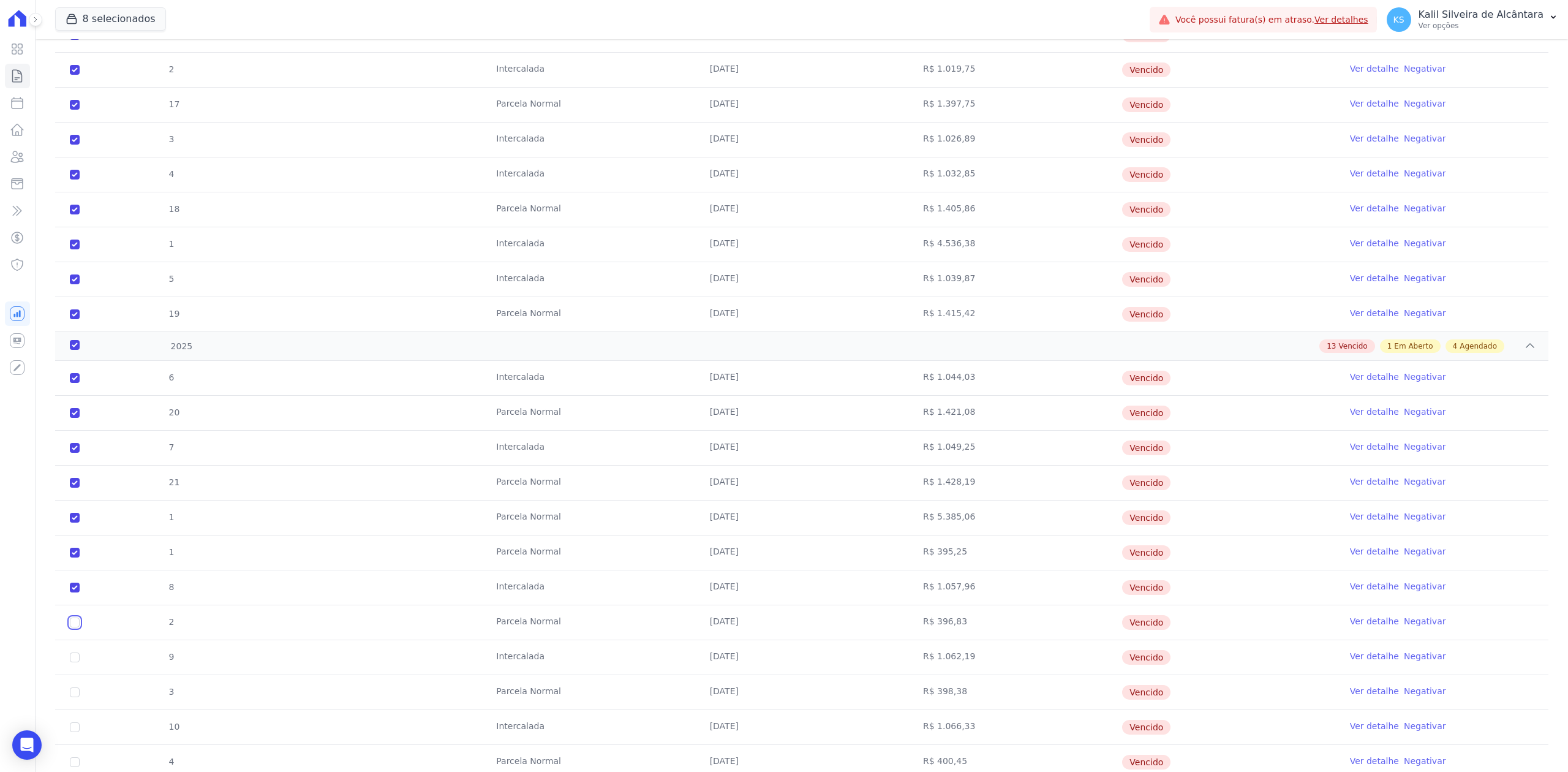
checkbox input "true"
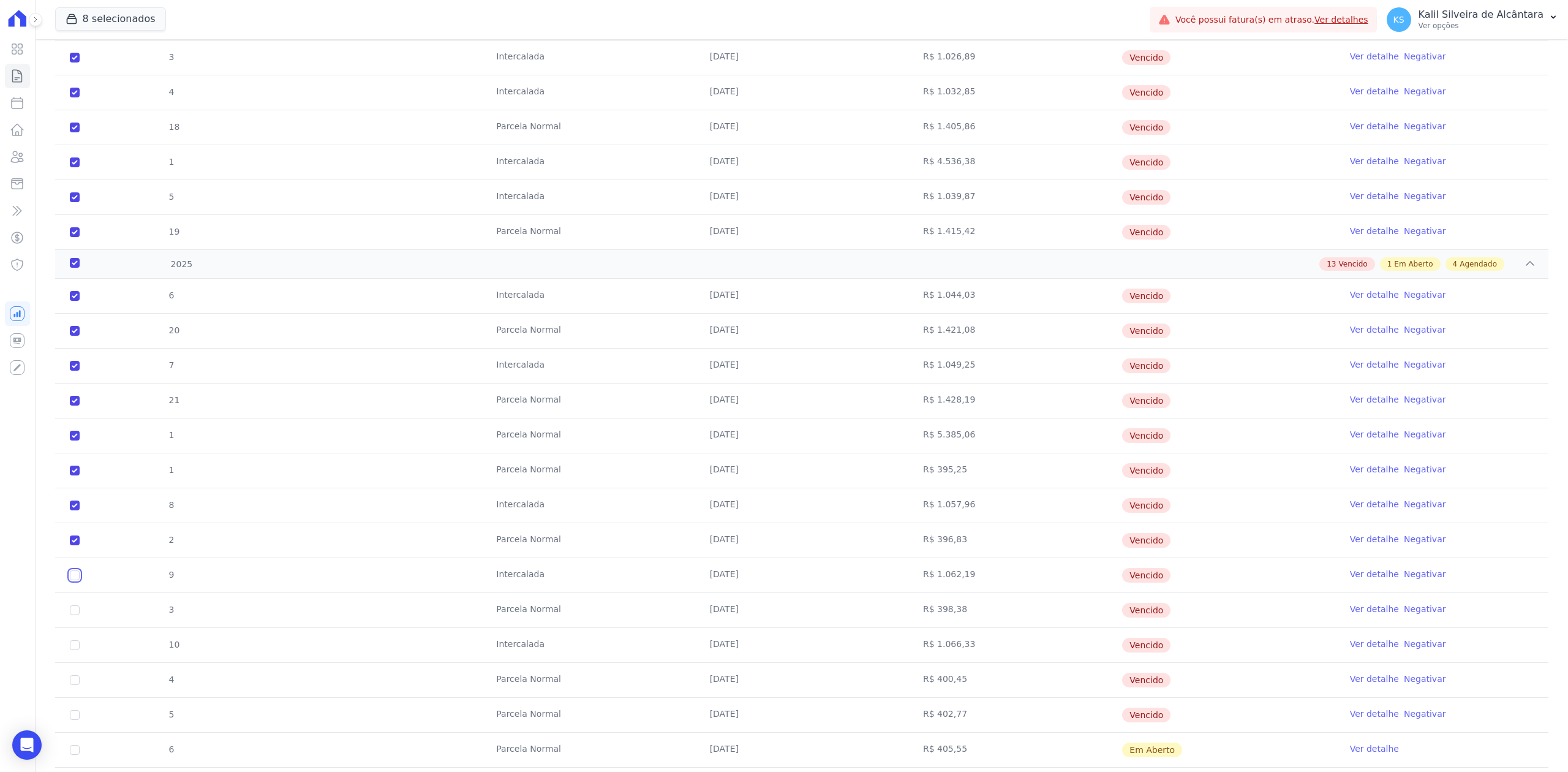
click at [74, 300] on input "checkbox" at bounding box center [74, 296] width 10 height 10
checkbox input "true"
click at [69, 623] on td "3" at bounding box center [75, 610] width 39 height 34
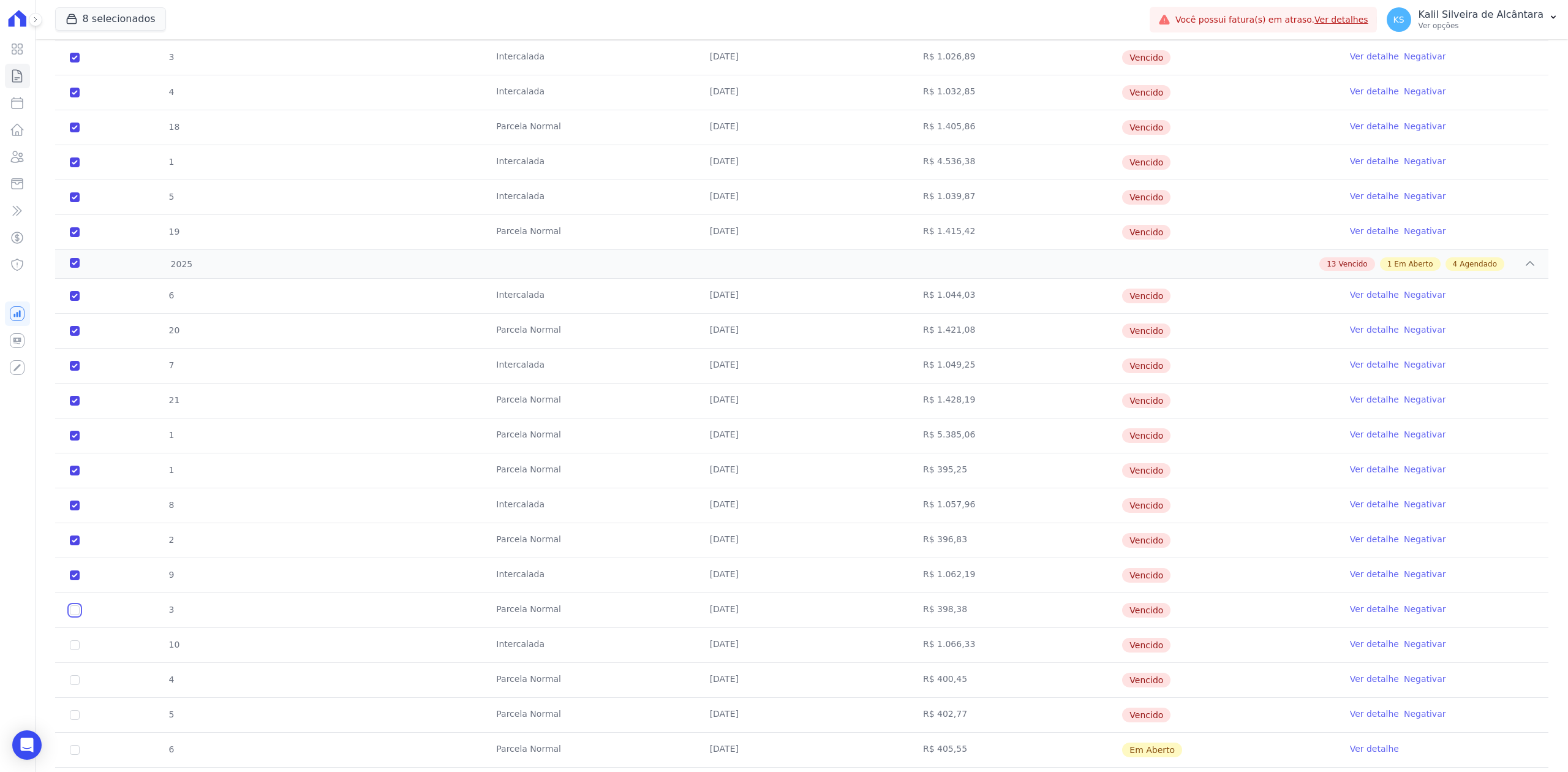
click at [76, 300] on input "checkbox" at bounding box center [74, 296] width 10 height 10
checkbox input "true"
click at [74, 300] on input "checkbox" at bounding box center [74, 296] width 10 height 10
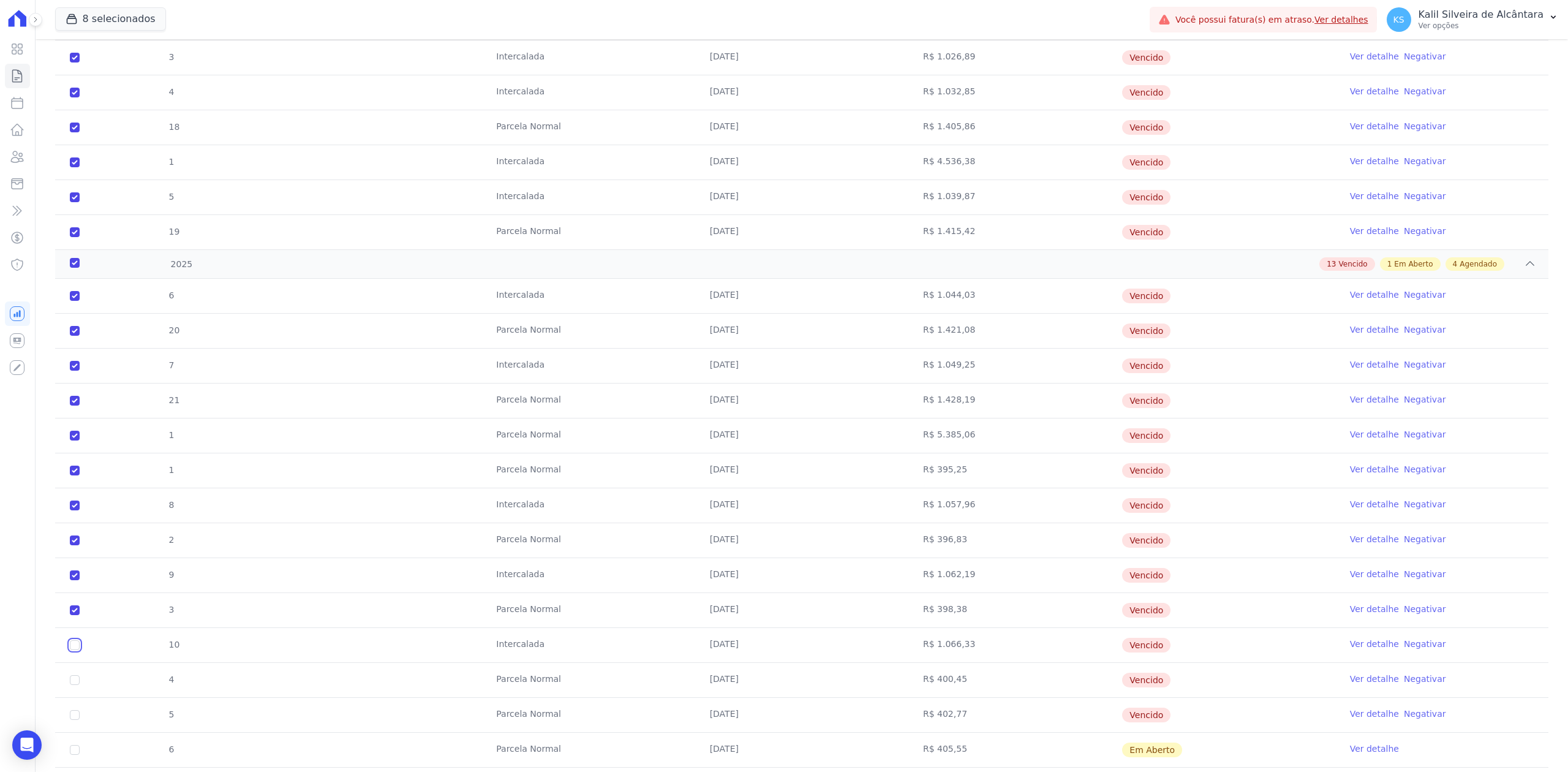
checkbox input "true"
click at [76, 300] on input "checkbox" at bounding box center [74, 296] width 10 height 10
checkbox input "true"
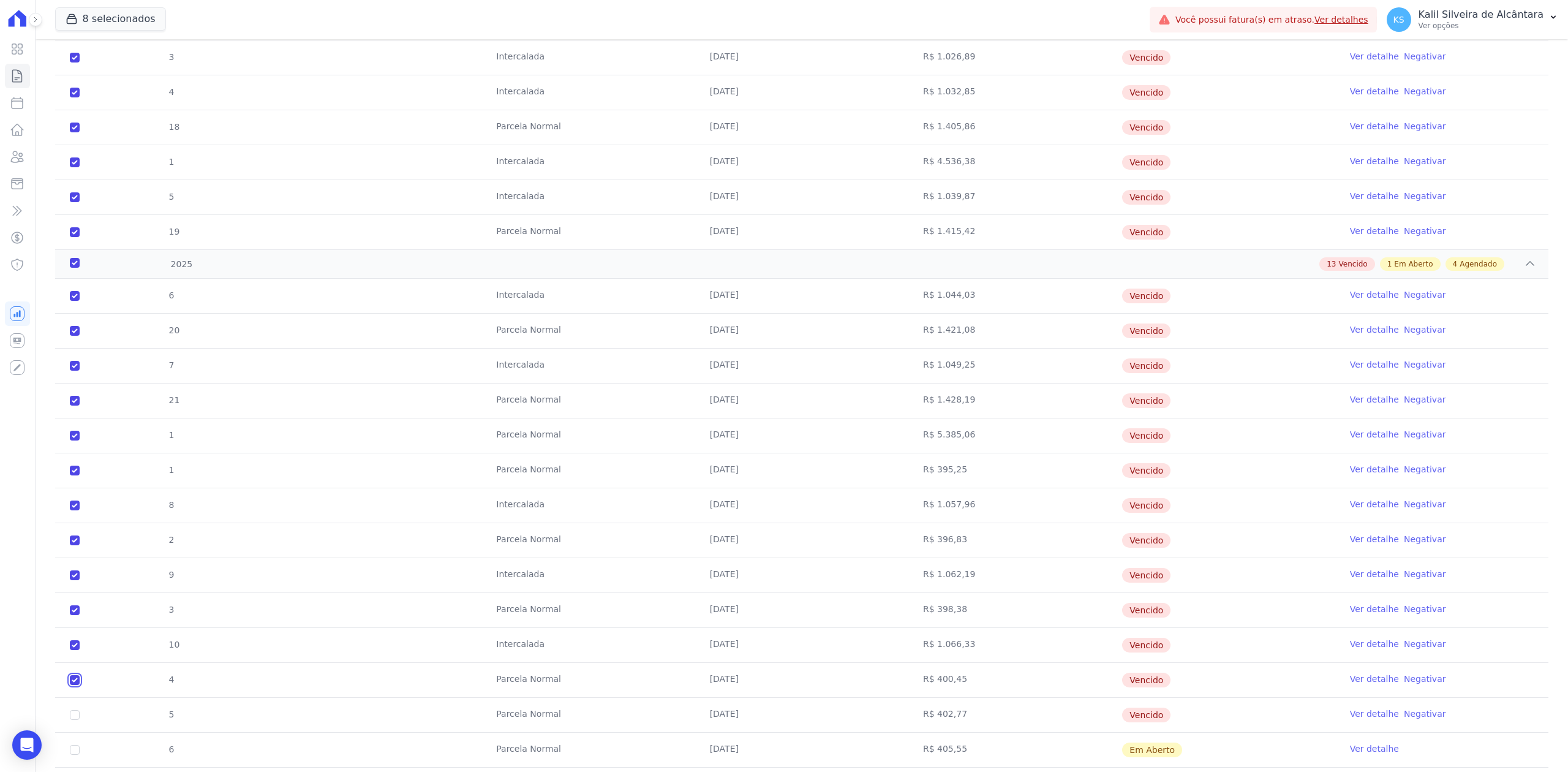
checkbox input "true"
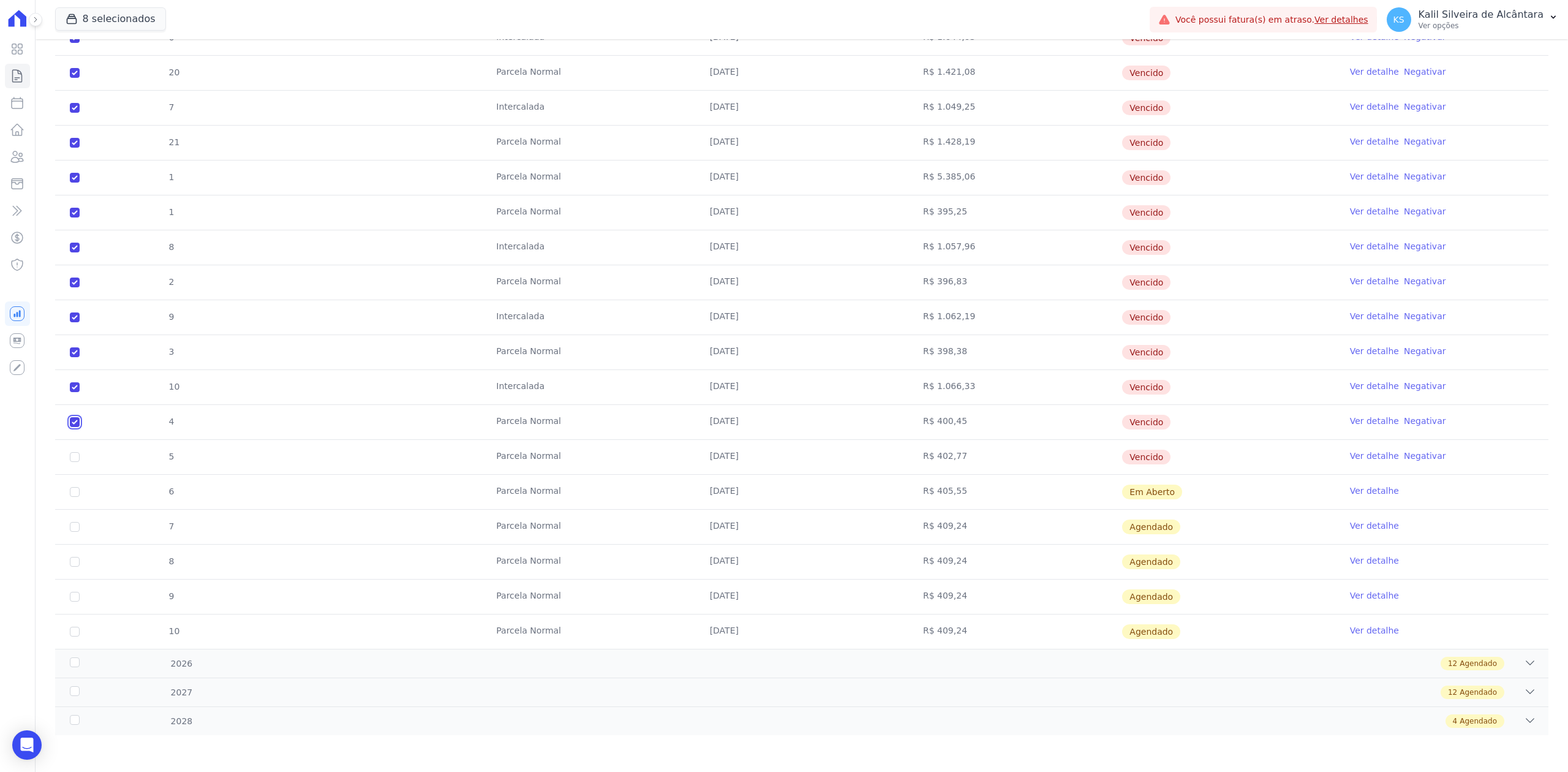
scroll to position [1248, 0]
click at [76, 43] on input "checkbox" at bounding box center [74, 38] width 10 height 10
checkbox input "true"
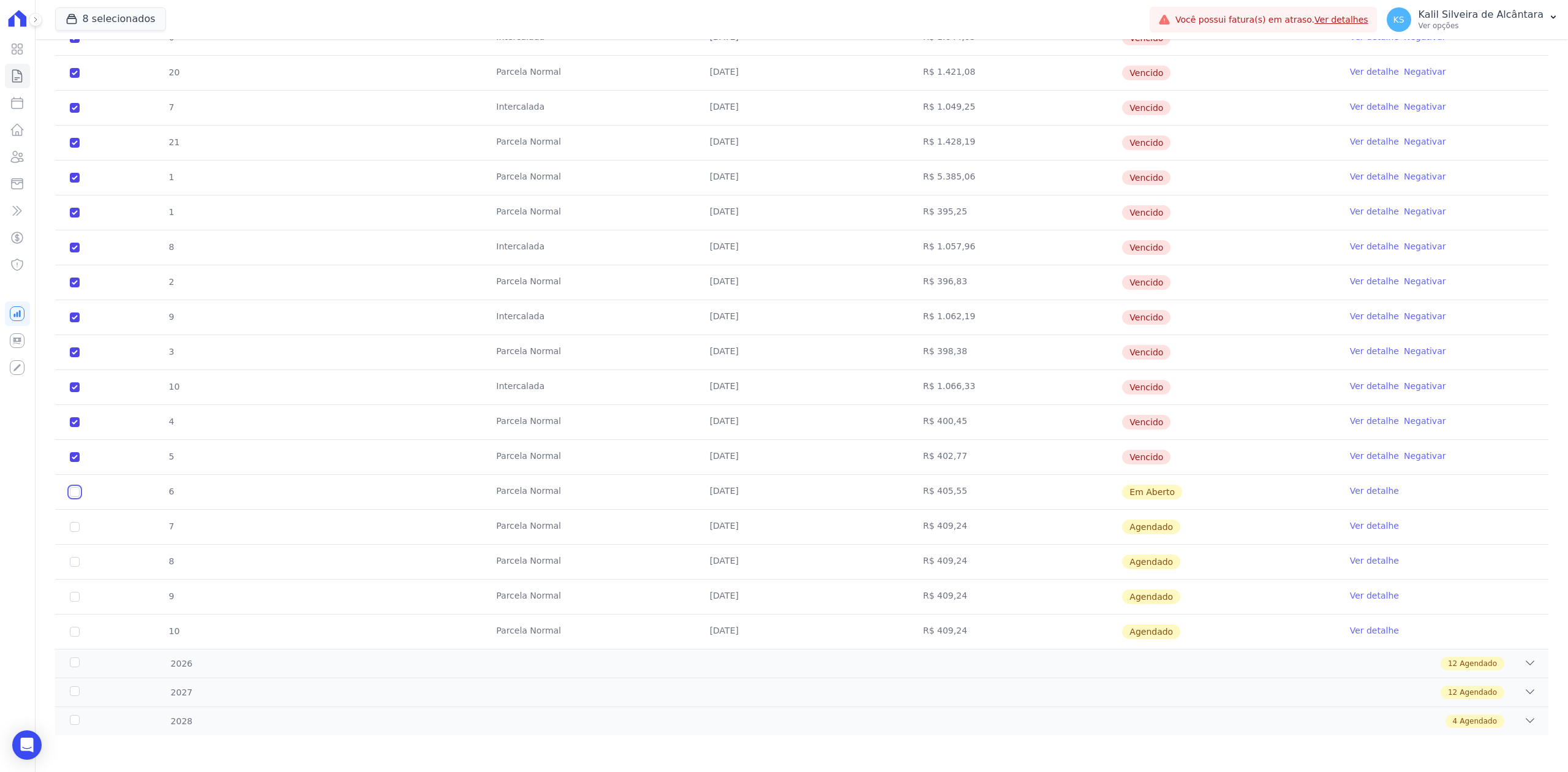
click at [71, 491] on input "checkbox" at bounding box center [74, 492] width 10 height 10
checkbox input "true"
drag, startPoint x: 1165, startPoint y: 455, endPoint x: 53, endPoint y: 442, distance: 1112.1
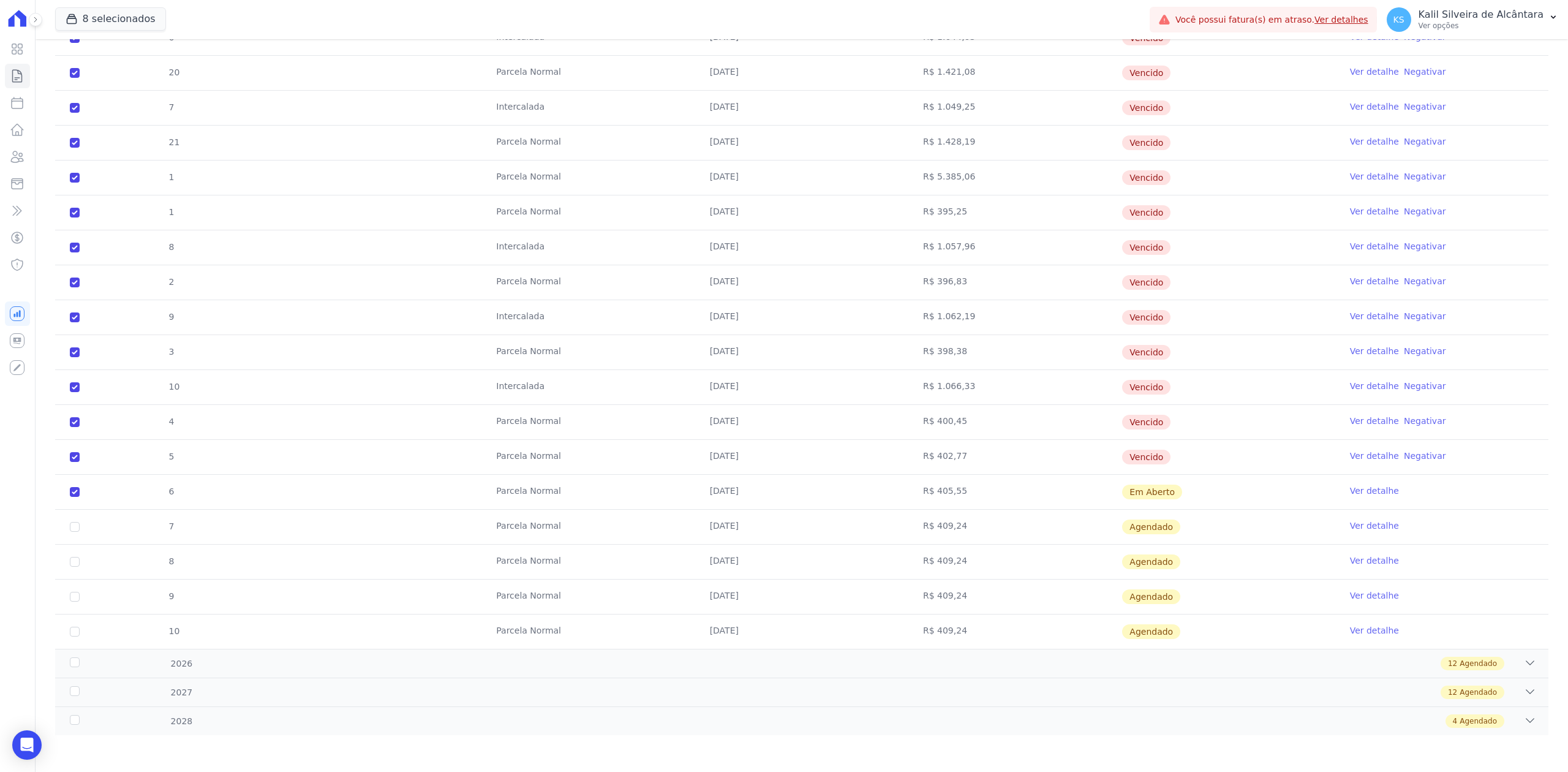
click at [53, 442] on div "6 Intercalada 25/01/2025 R$ 1.044,03 Vencido Ver detalhe Negativar 20 Parcela N…" at bounding box center [802, 335] width 1532 height 637
click at [79, 490] on input "checkbox" at bounding box center [74, 492] width 10 height 10
checkbox input "false"
checkbox input "true"
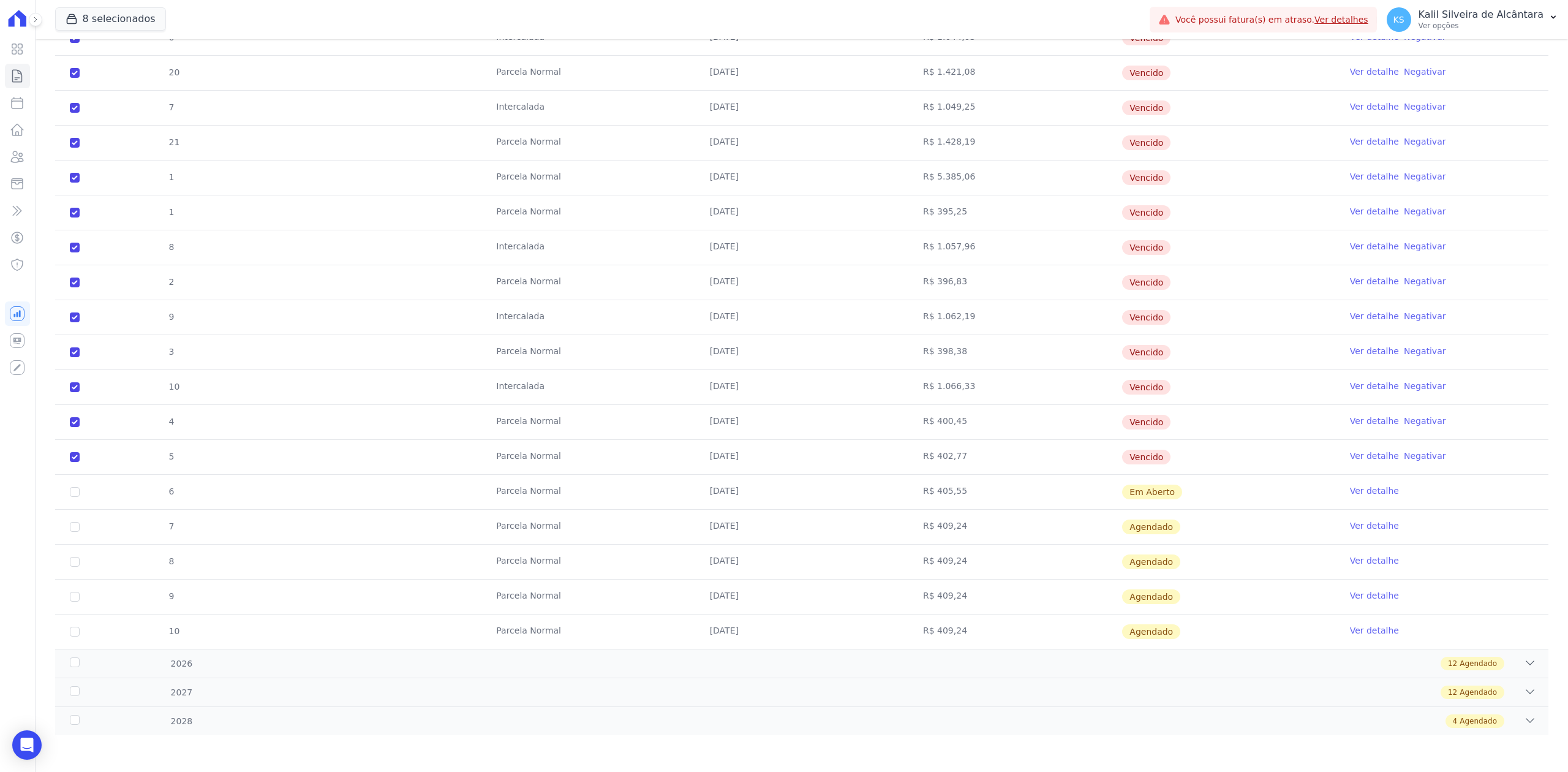
click at [829, 526] on td "[DATE]" at bounding box center [802, 526] width 213 height 34
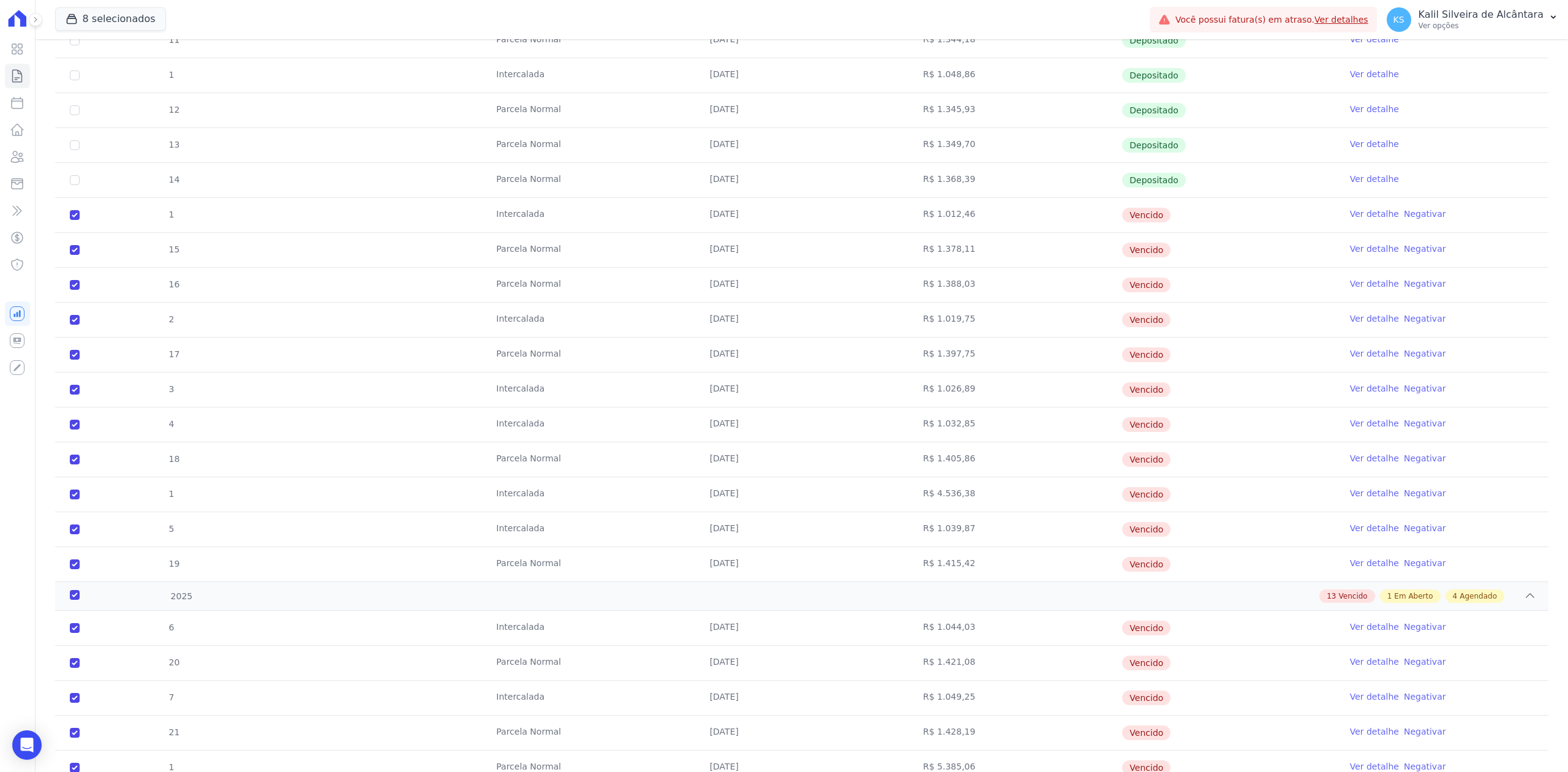
scroll to position [601, 0]
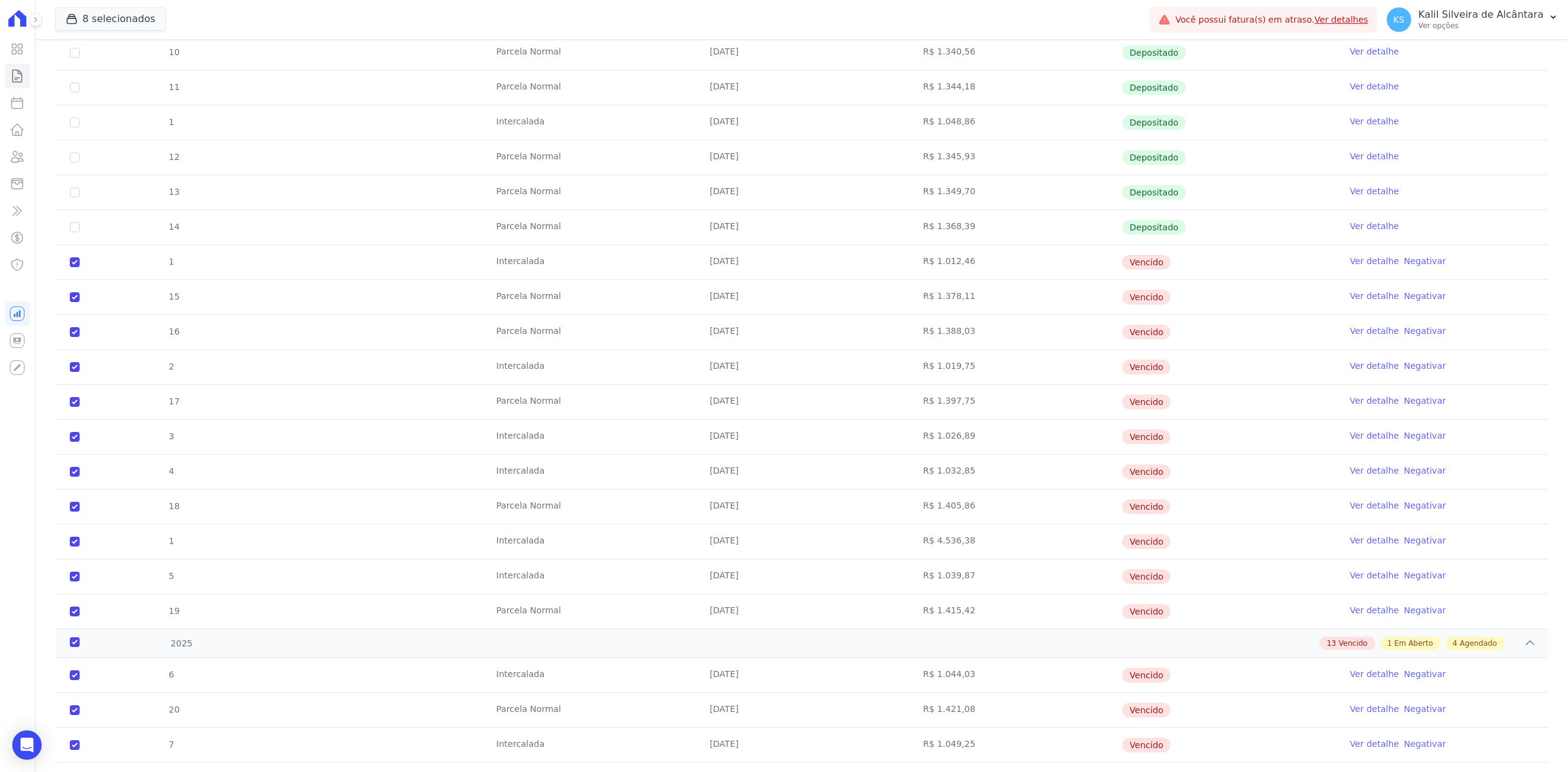
drag, startPoint x: 1188, startPoint y: 451, endPoint x: 55, endPoint y: 269, distance: 1147.5
click at [55, 269] on div "2023 8 Depositado 1 Sinal 17/05/2023 R$ 100,00 Depositado Ver detalhe 1 Interca…" at bounding box center [802, 500] width 1494 height 1743
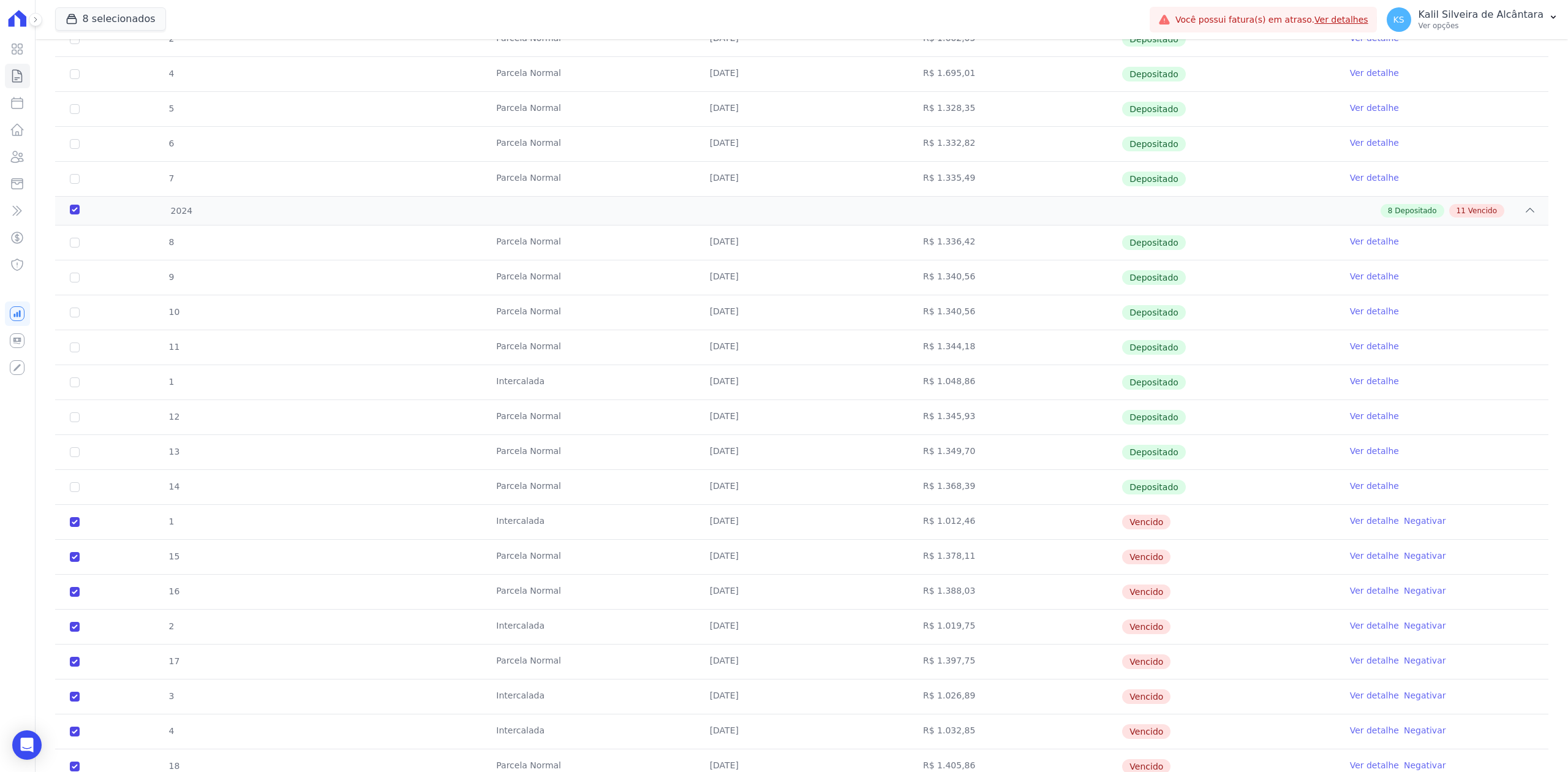
scroll to position [0, 0]
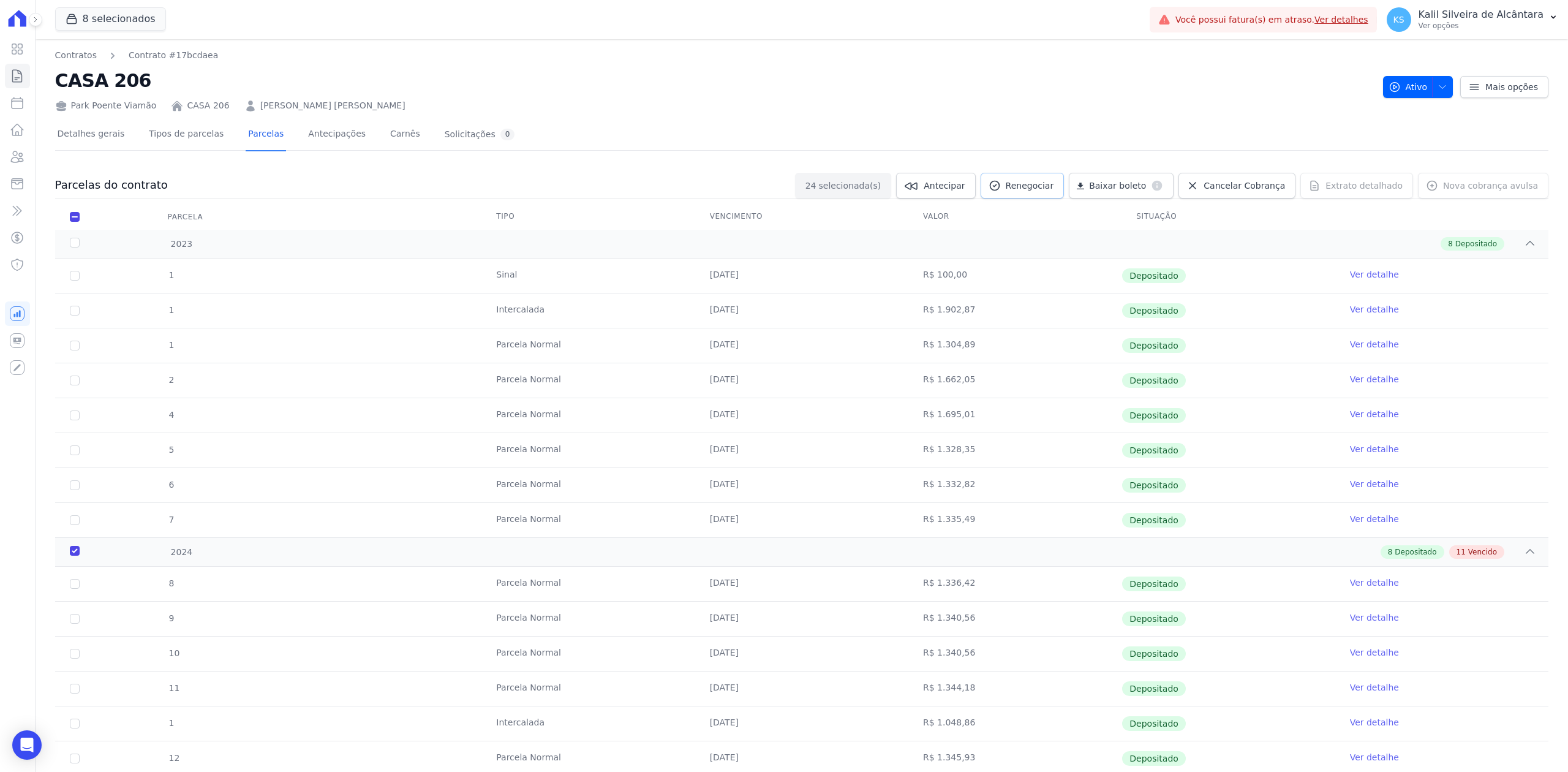
click at [1042, 185] on span "Renegociar" at bounding box center [1030, 185] width 48 height 12
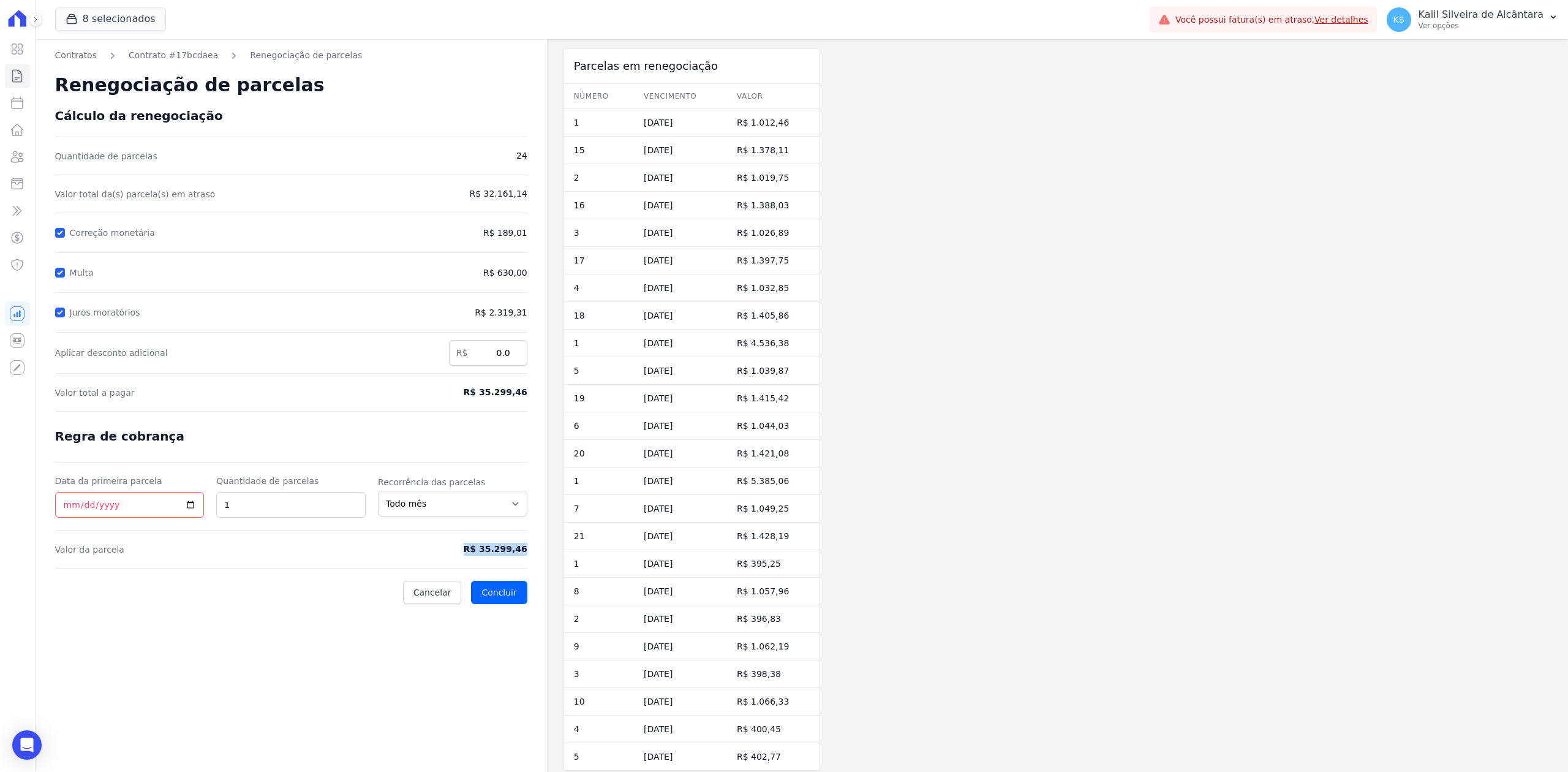
drag, startPoint x: 471, startPoint y: 552, endPoint x: 522, endPoint y: 561, distance: 51.8
click at [522, 561] on form "Cálculo da renegociação Quantidade de parcelas 24 Valor total da(s) parcela(s) …" at bounding box center [291, 356] width 472 height 495
copy form "R$ 35.299,46"
click at [209, 623] on div "Contratos Contrato #17bcdaea Renegociação de parcelas Renegociação de parcelas …" at bounding box center [291, 409] width 512 height 740
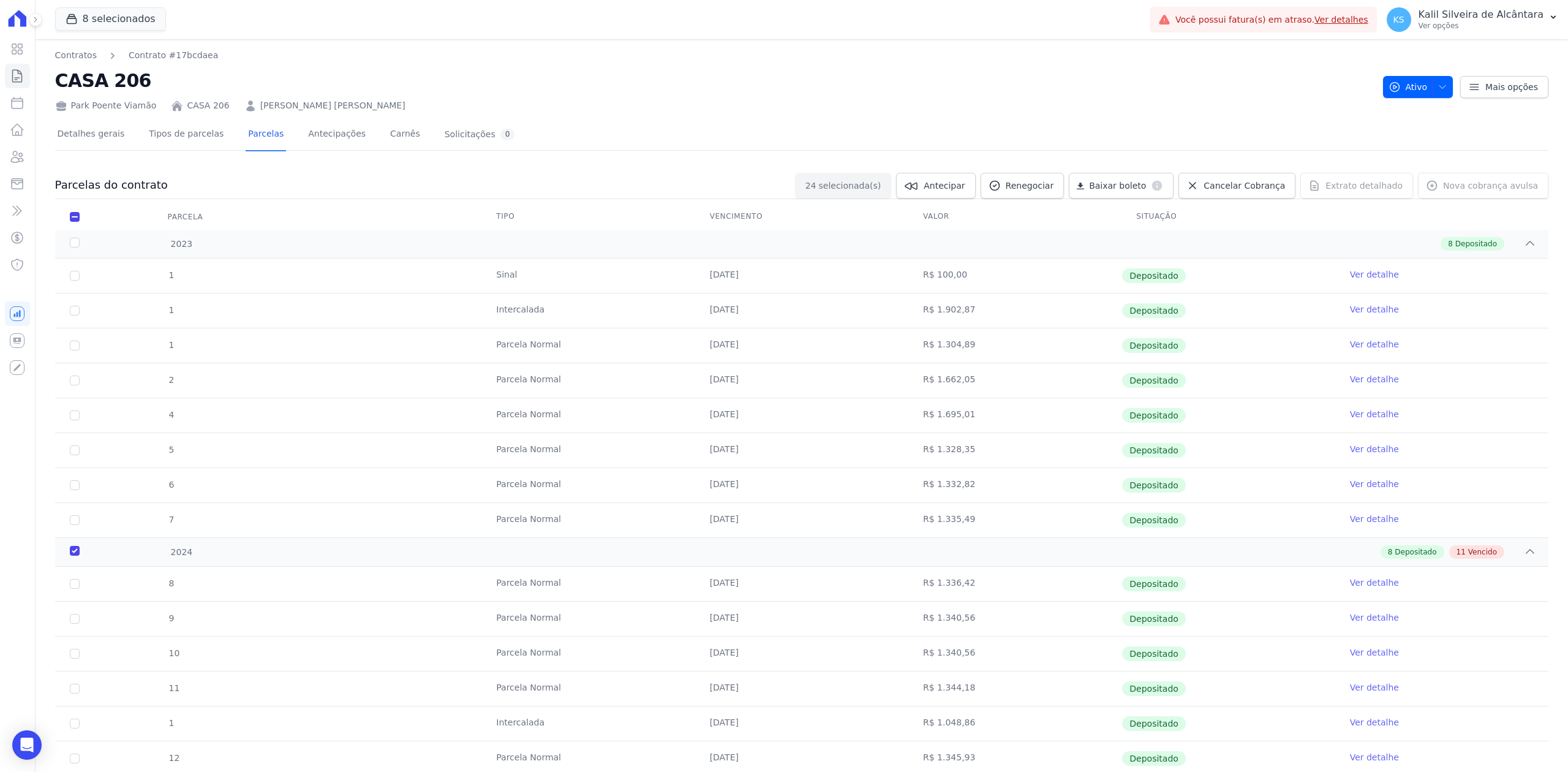
click at [317, 106] on link "[PERSON_NAME]" at bounding box center [333, 105] width 145 height 13
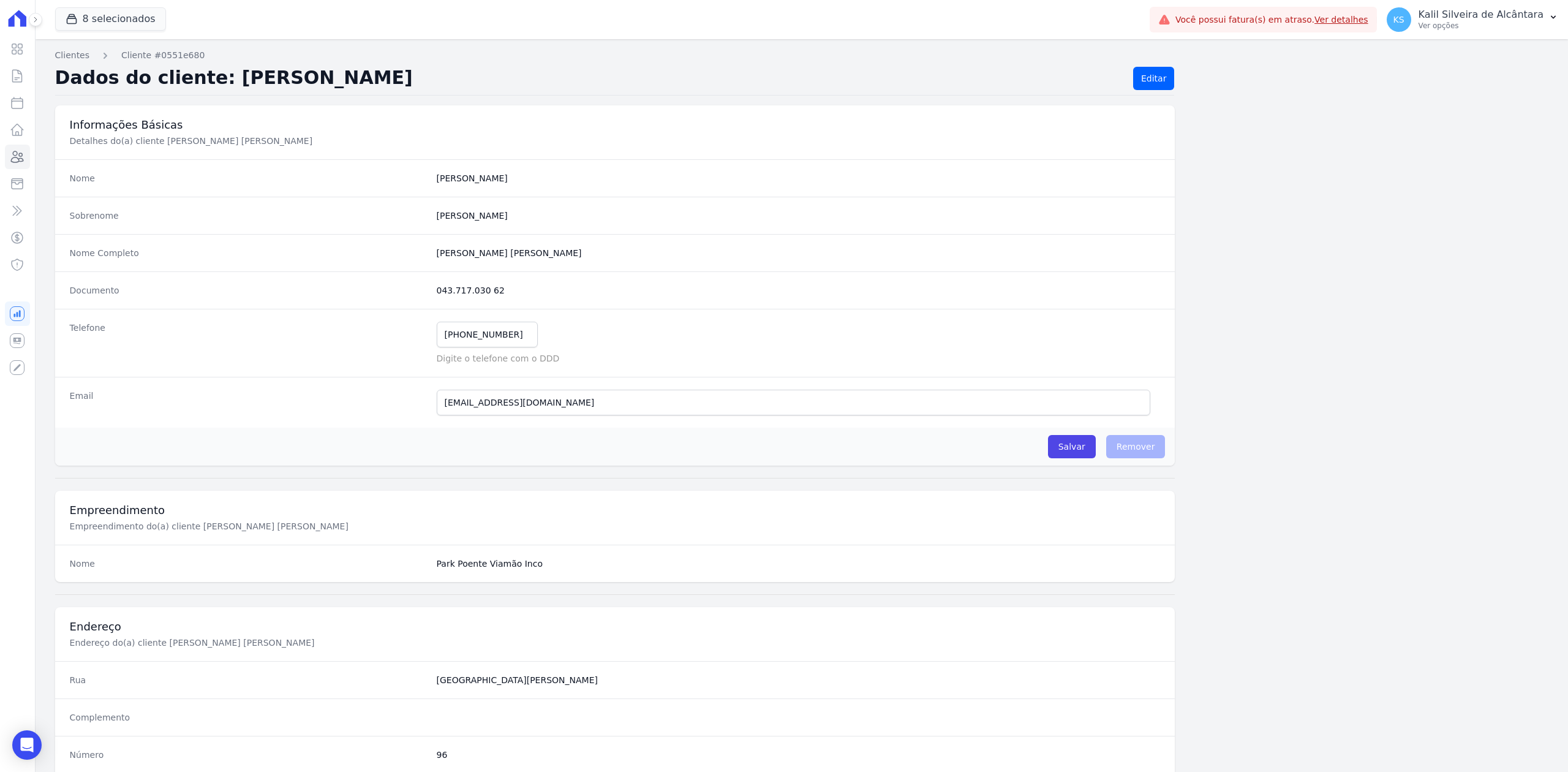
drag, startPoint x: 581, startPoint y: 258, endPoint x: 371, endPoint y: 237, distance: 211.0
click at [371, 237] on div "Nome Completo Kevin William Oliveira Fernandes" at bounding box center [616, 252] width 1120 height 37
copy div "[PERSON_NAME]"
click at [16, 160] on icon at bounding box center [17, 157] width 15 height 15
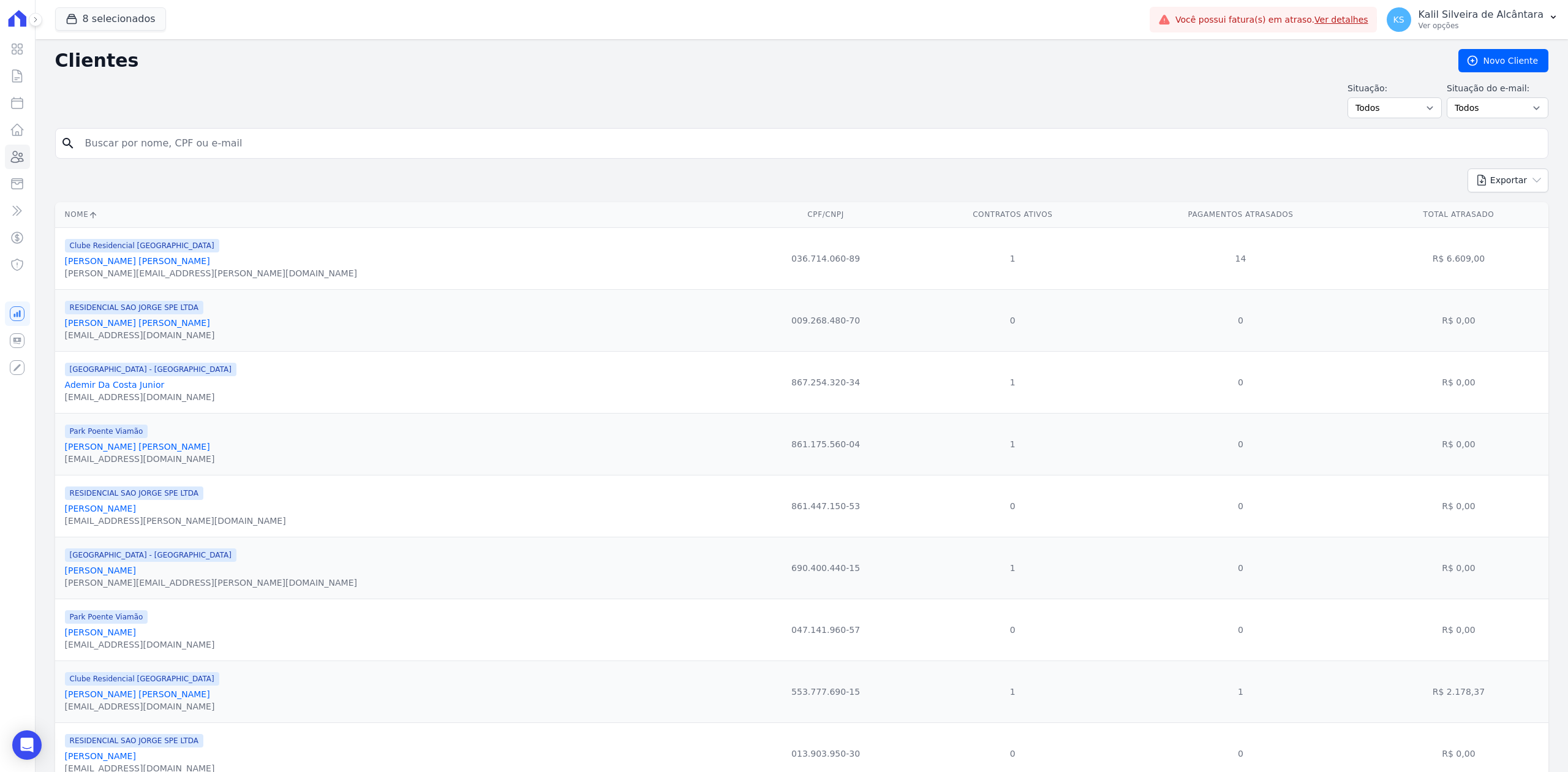
click at [253, 143] on input "search" at bounding box center [810, 143] width 1465 height 25
type input "Pamela do prado"
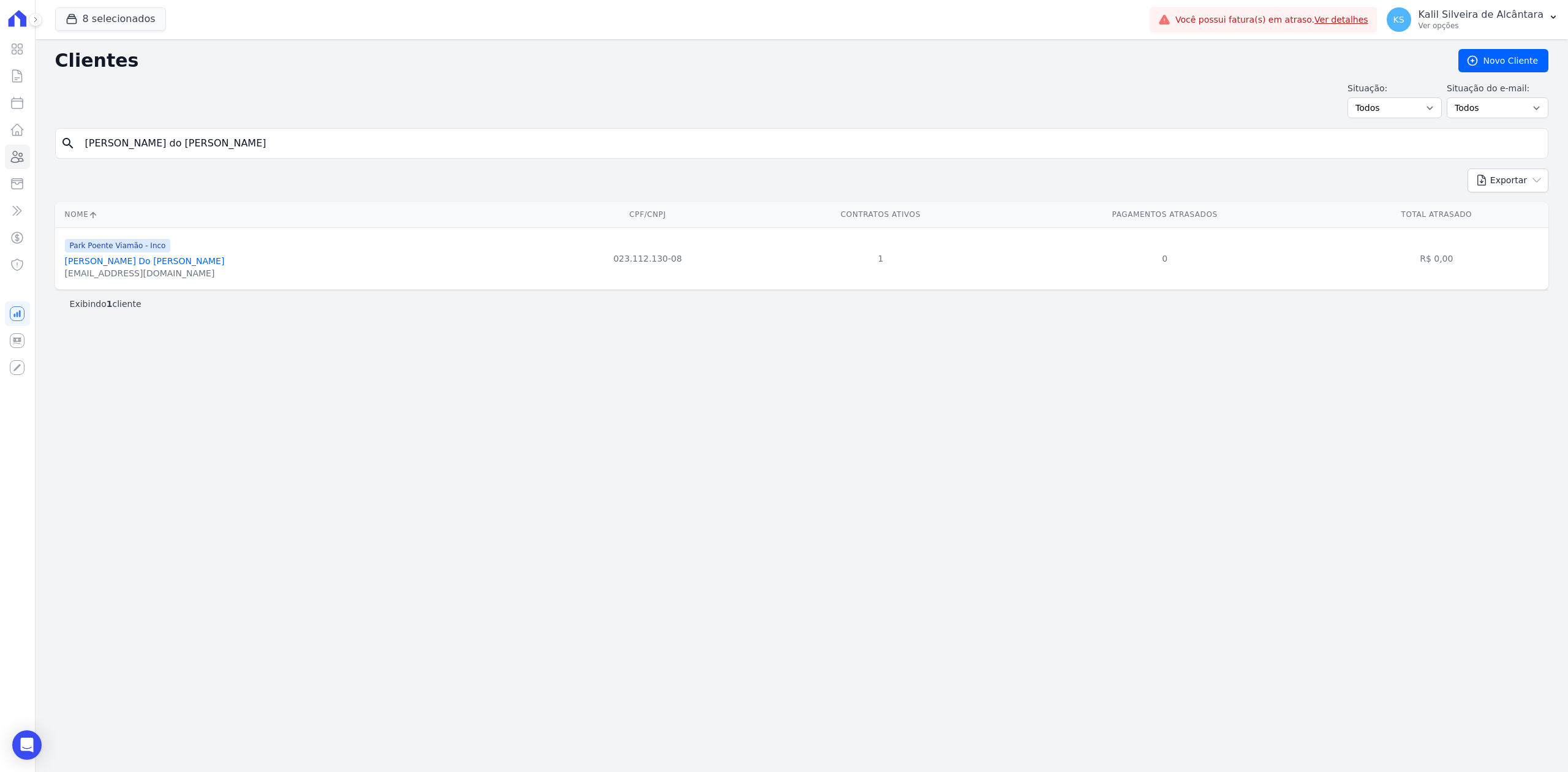
click at [121, 258] on link "Pamela Do Prado Vidal" at bounding box center [145, 261] width 160 height 10
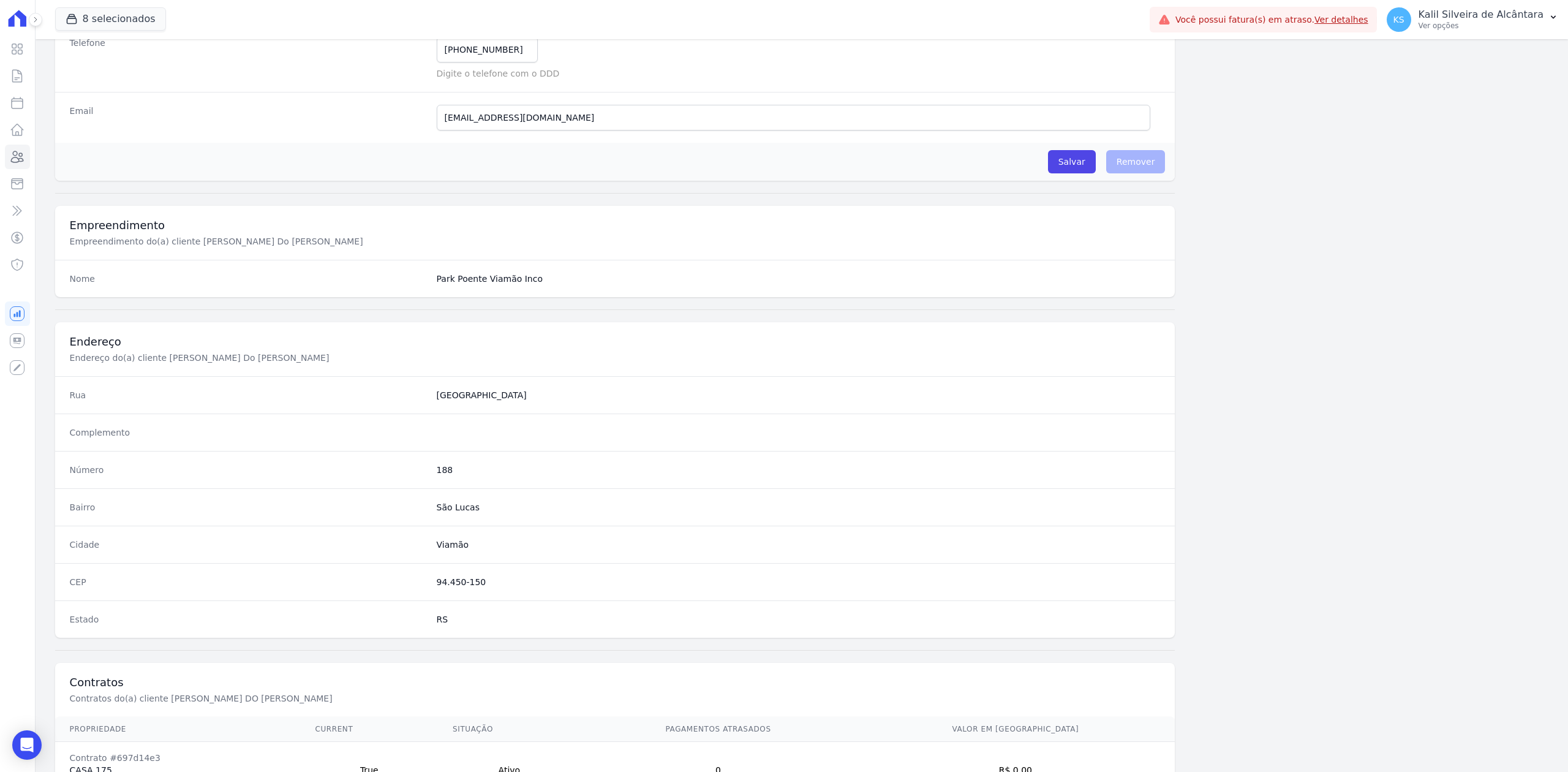
scroll to position [380, 0]
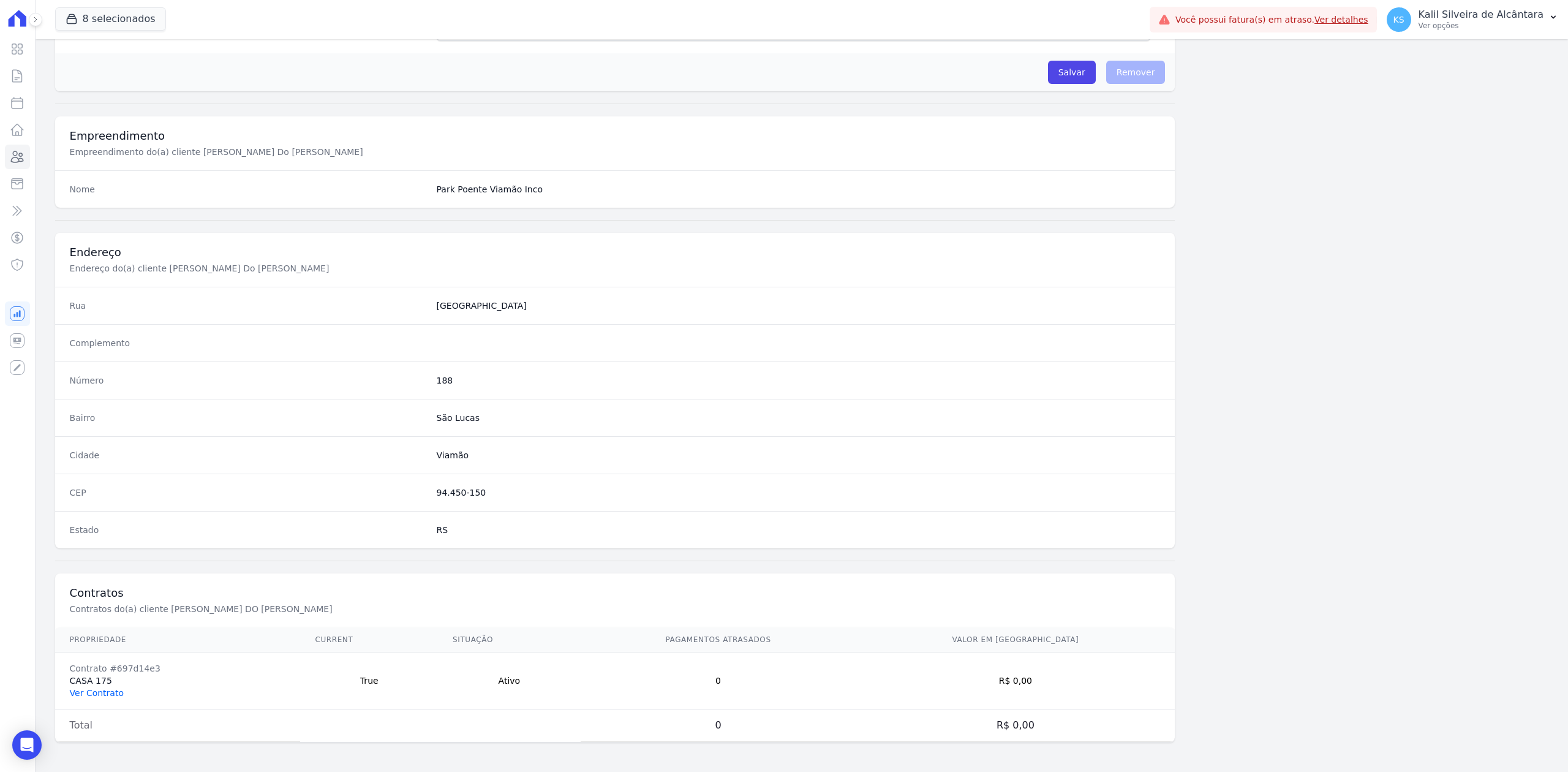
click at [94, 690] on link "Ver Contrato" at bounding box center [96, 693] width 54 height 10
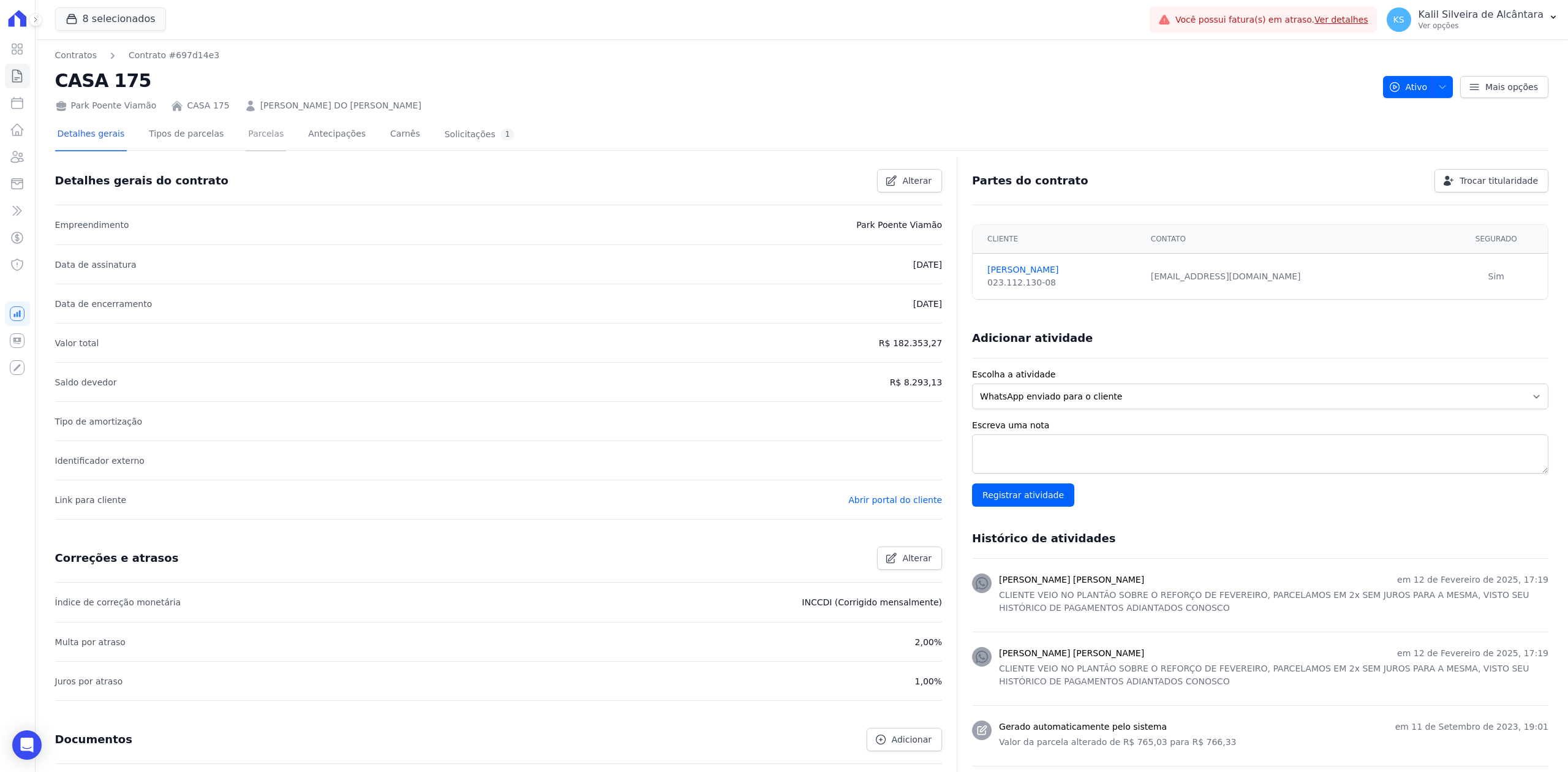
click at [246, 142] on link "Parcelas" at bounding box center [266, 135] width 41 height 32
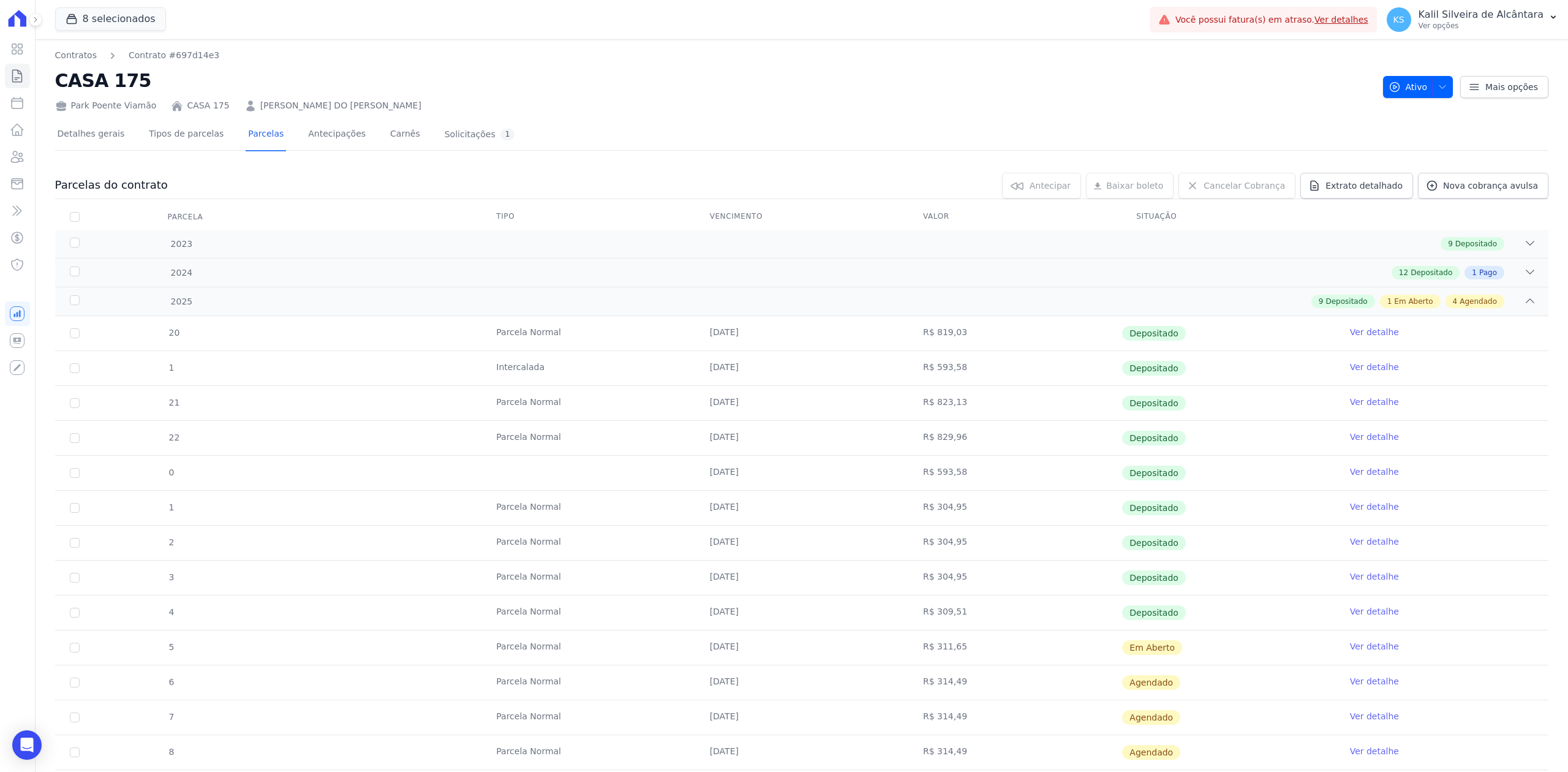
scroll to position [81, 0]
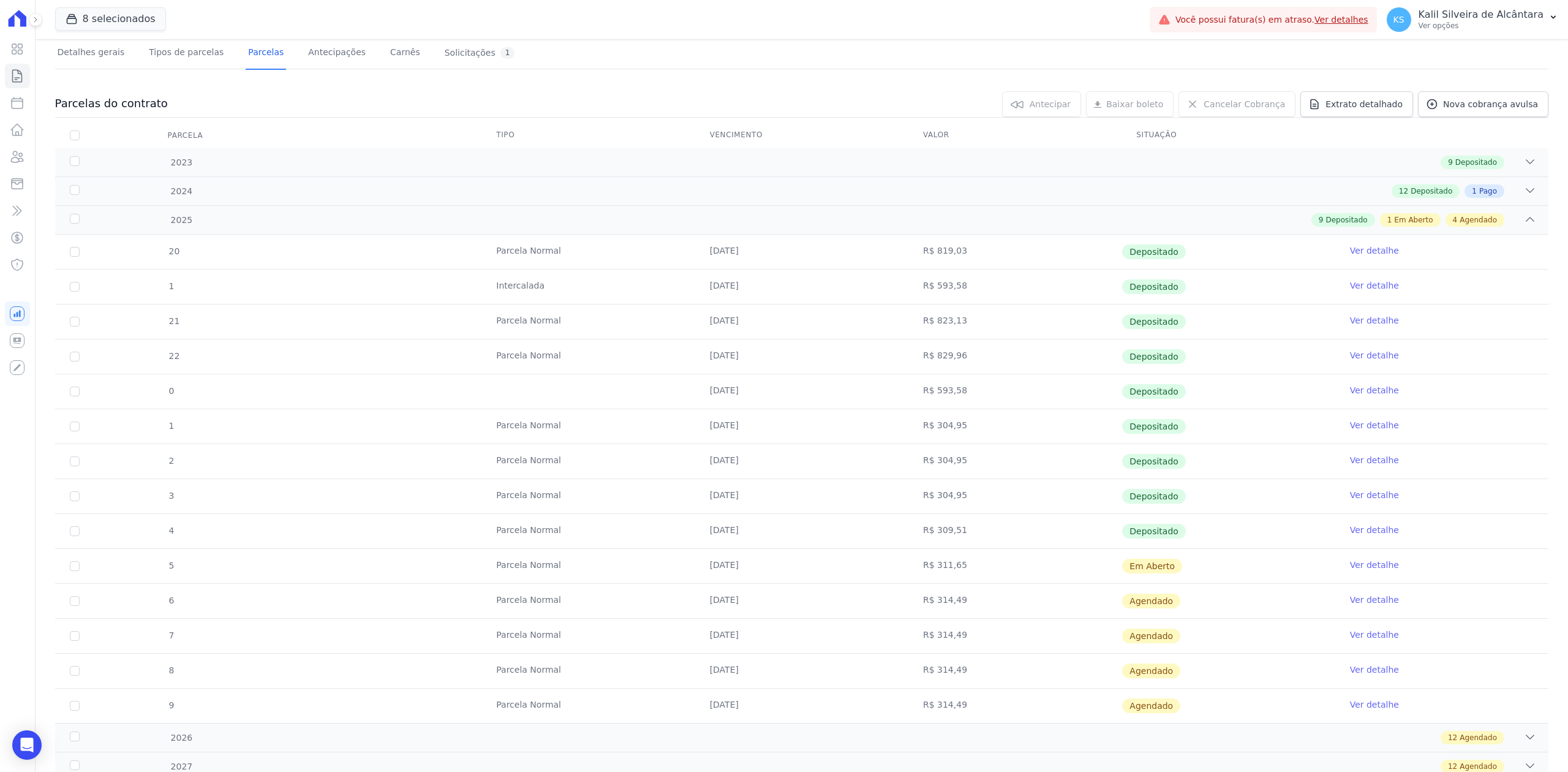
drag, startPoint x: 660, startPoint y: 526, endPoint x: 1124, endPoint y: 519, distance: 464.1
click at [1124, 519] on tr "4 Parcela Normal 25/07/2025 R$ 309,51 Depositado Ver detalhe" at bounding box center [802, 531] width 1494 height 35
click at [1350, 565] on link "Ver detalhe" at bounding box center [1374, 564] width 49 height 12
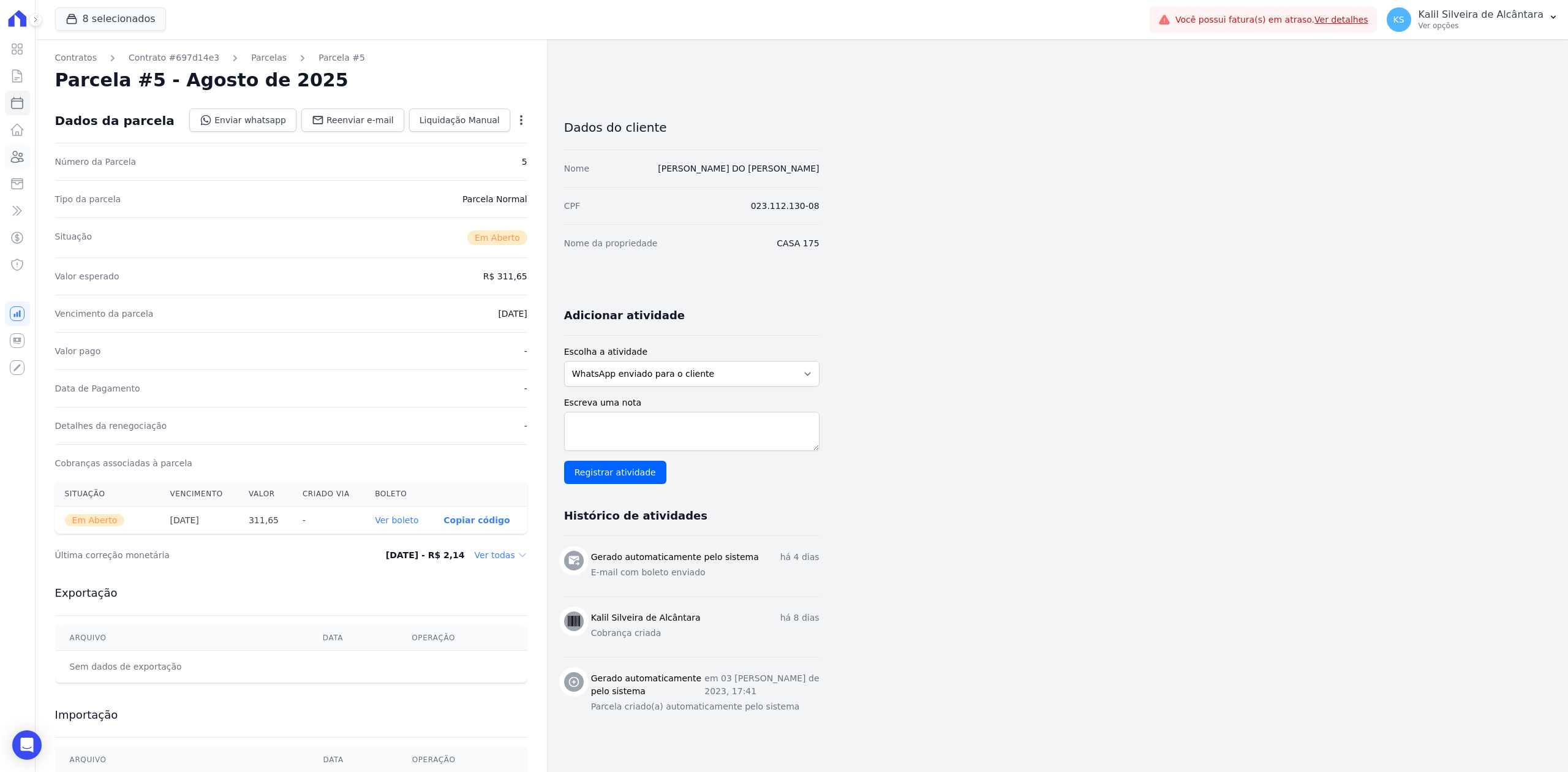
click at [18, 158] on icon at bounding box center [18, 157] width 12 height 11
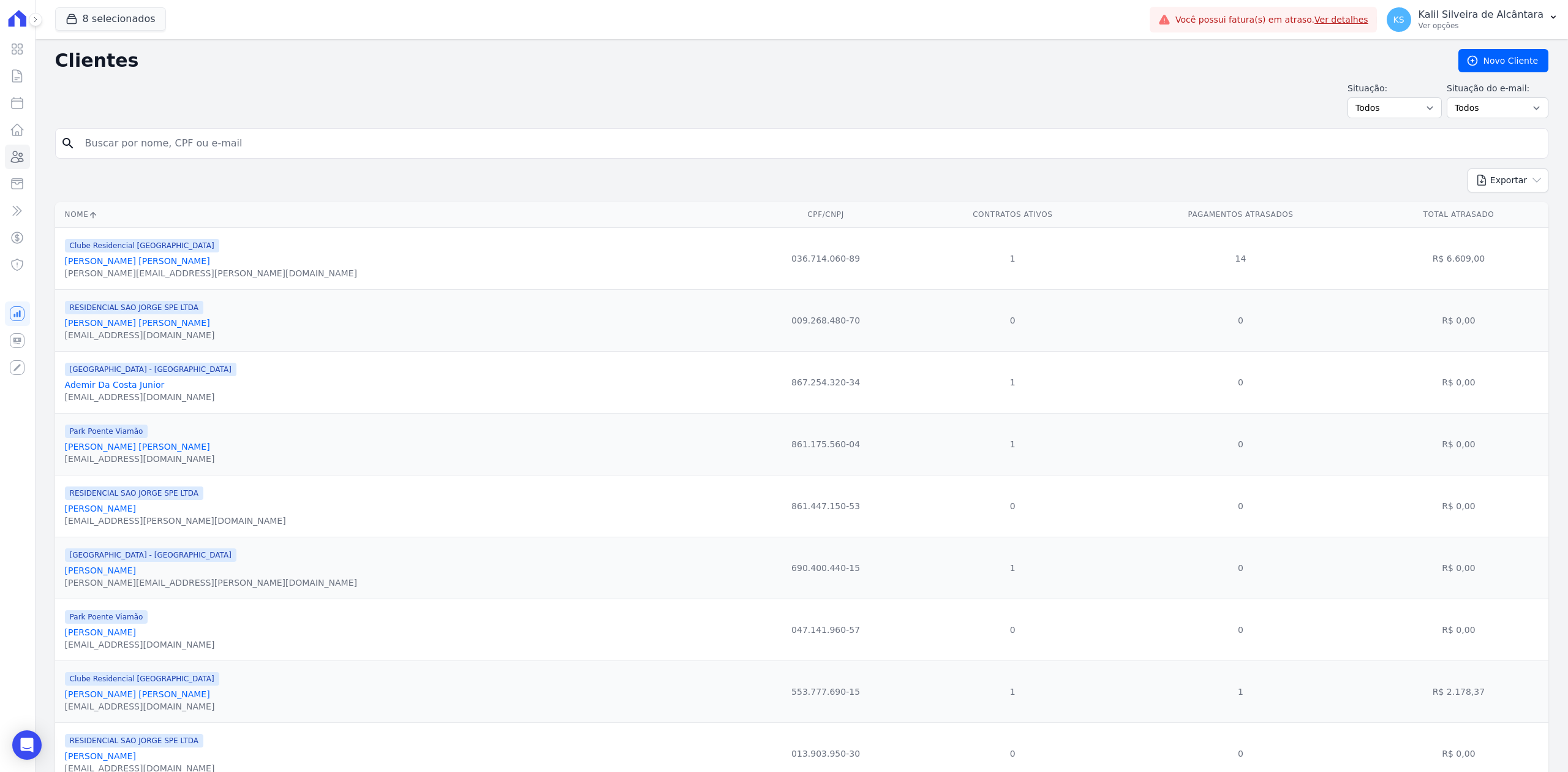
click at [199, 147] on input "search" at bounding box center [810, 143] width 1465 height 25
type input "julia barbosa"
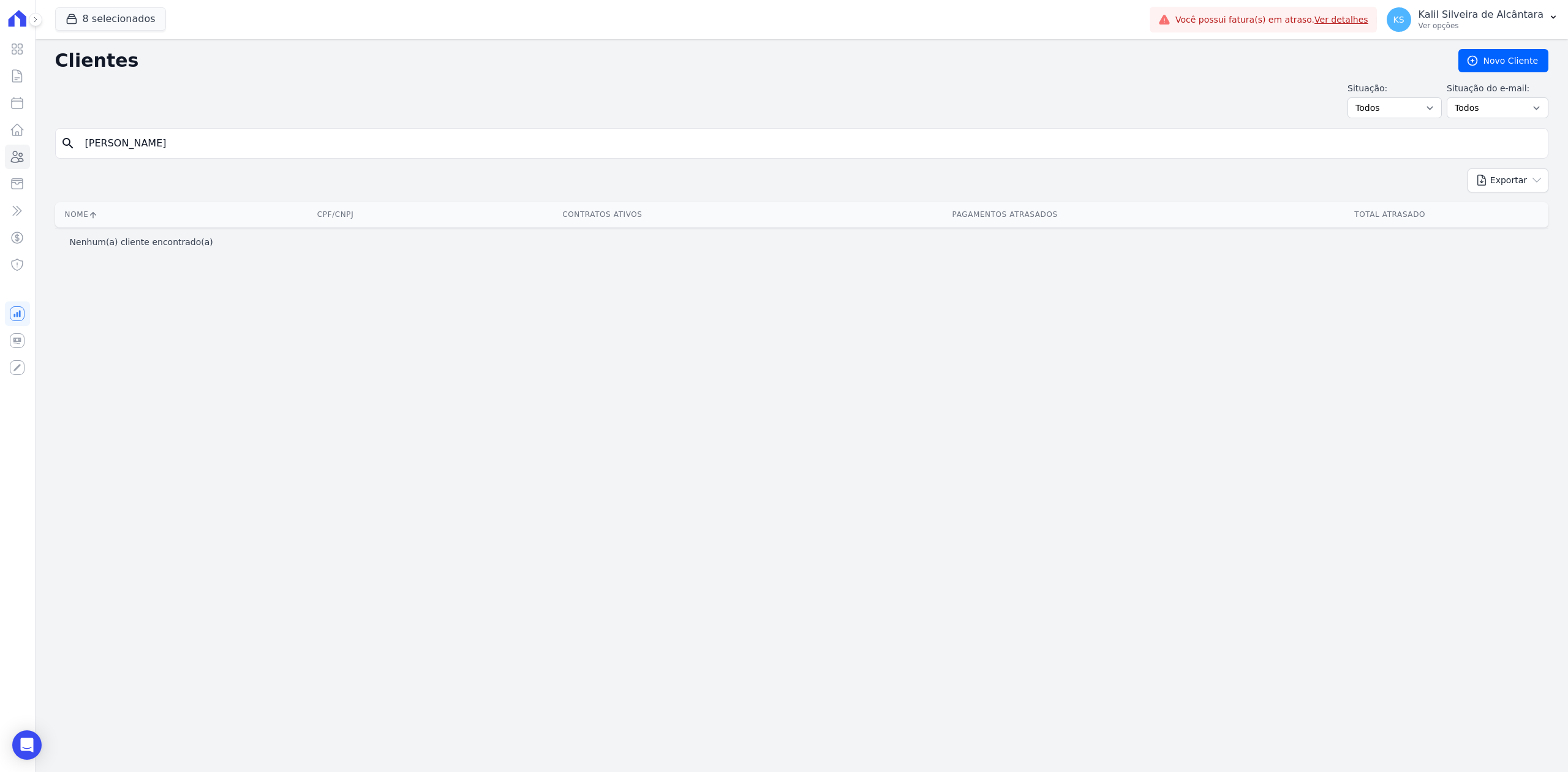
drag, startPoint x: 173, startPoint y: 141, endPoint x: 46, endPoint y: 135, distance: 127.1
click at [48, 136] on div "Clientes Novo Cliente Situação: Todos Adimplentes Inadimplentes Situação do e-m…" at bounding box center [802, 406] width 1532 height 733
type input "Julia"
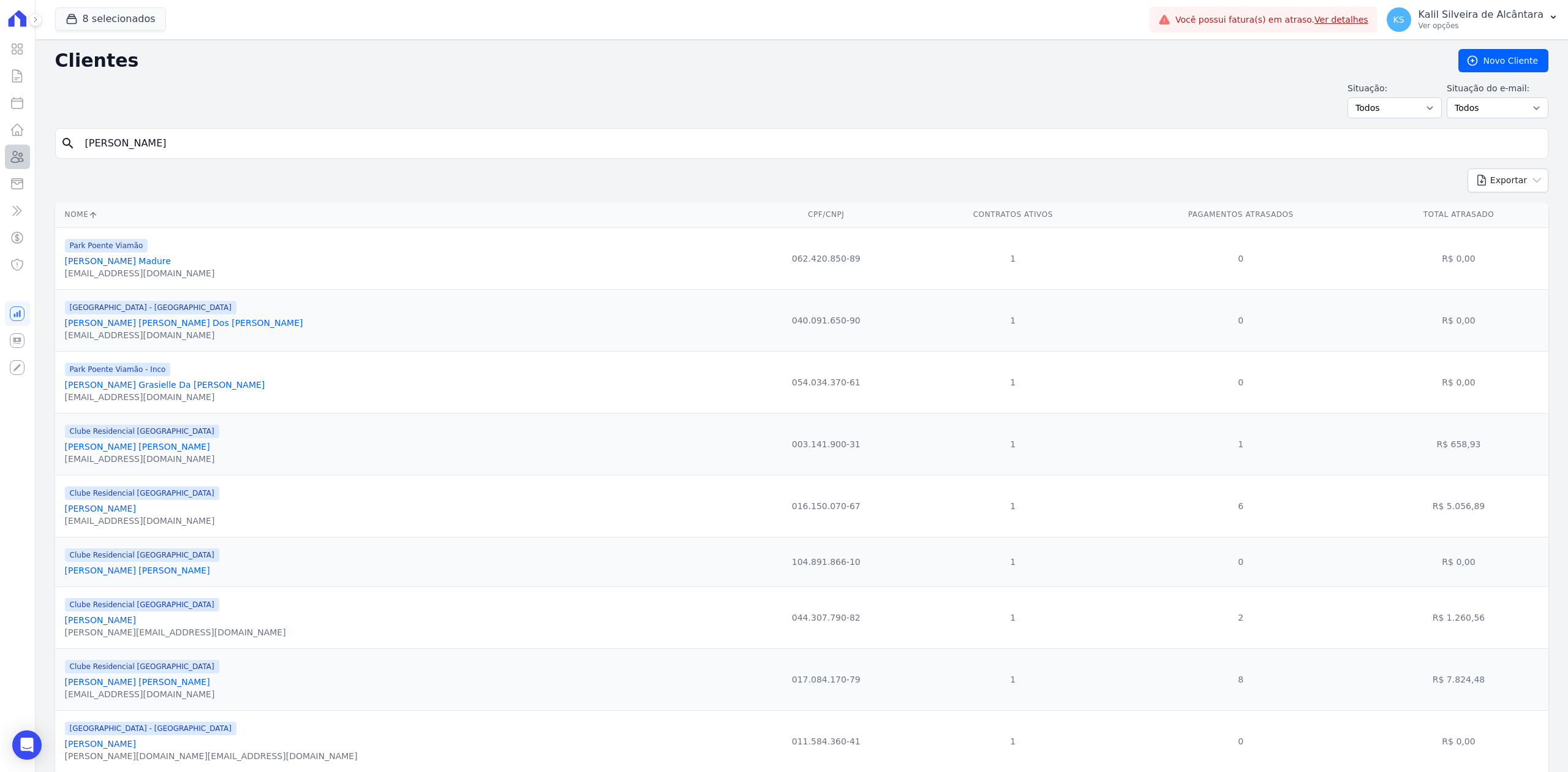
drag, startPoint x: 132, startPoint y: 151, endPoint x: 16, endPoint y: 151, distance: 116.0
click at [16, 151] on div "Visão Geral Contratos Parcelas Lotes Clientes Minha Carteira Transferências Cré…" at bounding box center [784, 386] width 1568 height 772
paste input "ULIA BARBOSA FERREIRA"
type input "ULIA BARBOSA FERREIRA"
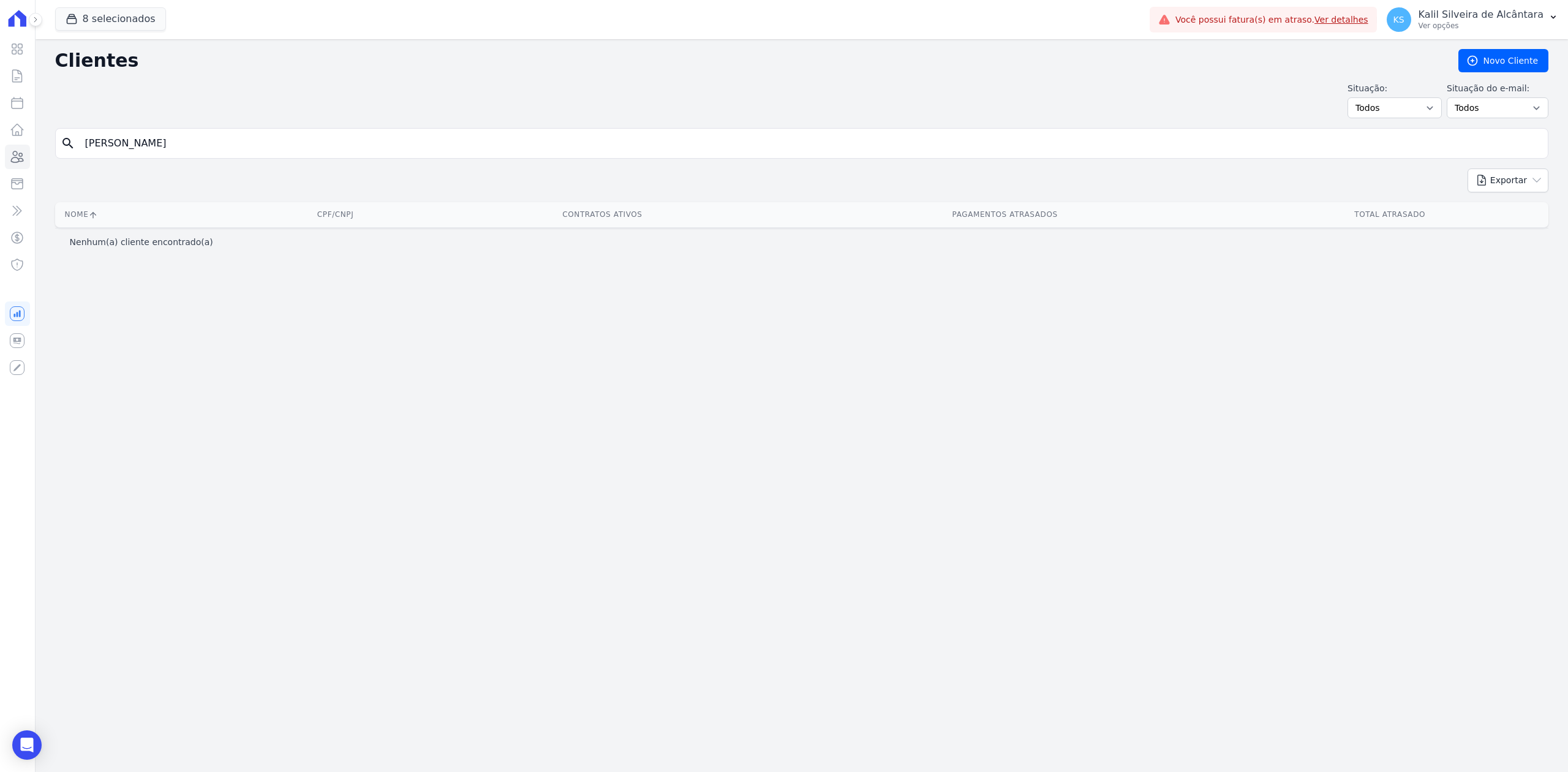
click at [82, 149] on input "ULIA BARBOSA FERREIRA" at bounding box center [810, 143] width 1465 height 25
type input "JULIA BARBOSA FERREIRA"
drag, startPoint x: 224, startPoint y: 146, endPoint x: 114, endPoint y: 142, distance: 110.1
click at [114, 142] on input "JULIA BARBOSA FERREIRA" at bounding box center [810, 143] width 1465 height 25
type input "JULIA"
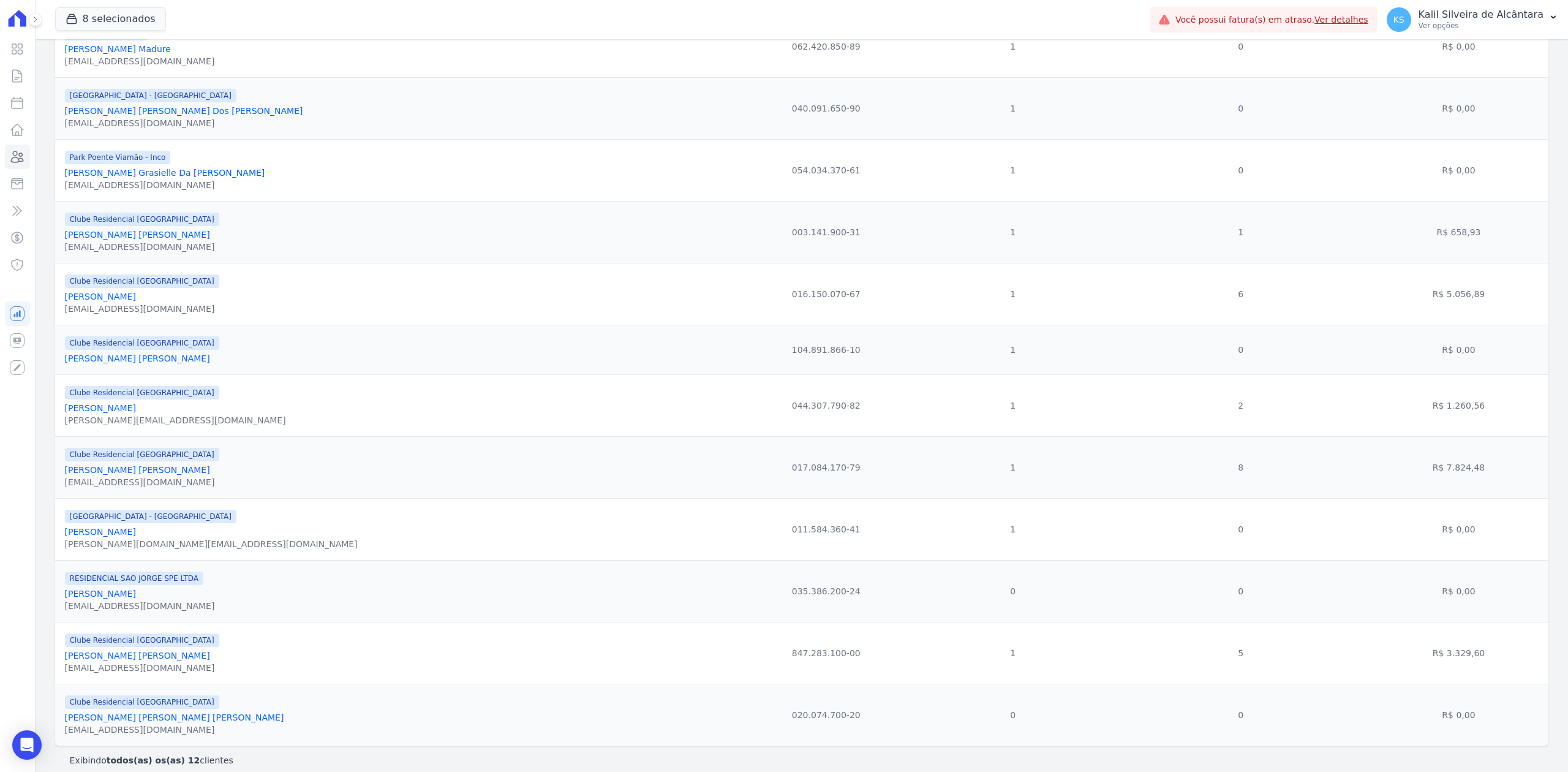
scroll to position [238, 0]
